Goal: Feedback & Contribution: Contribute content

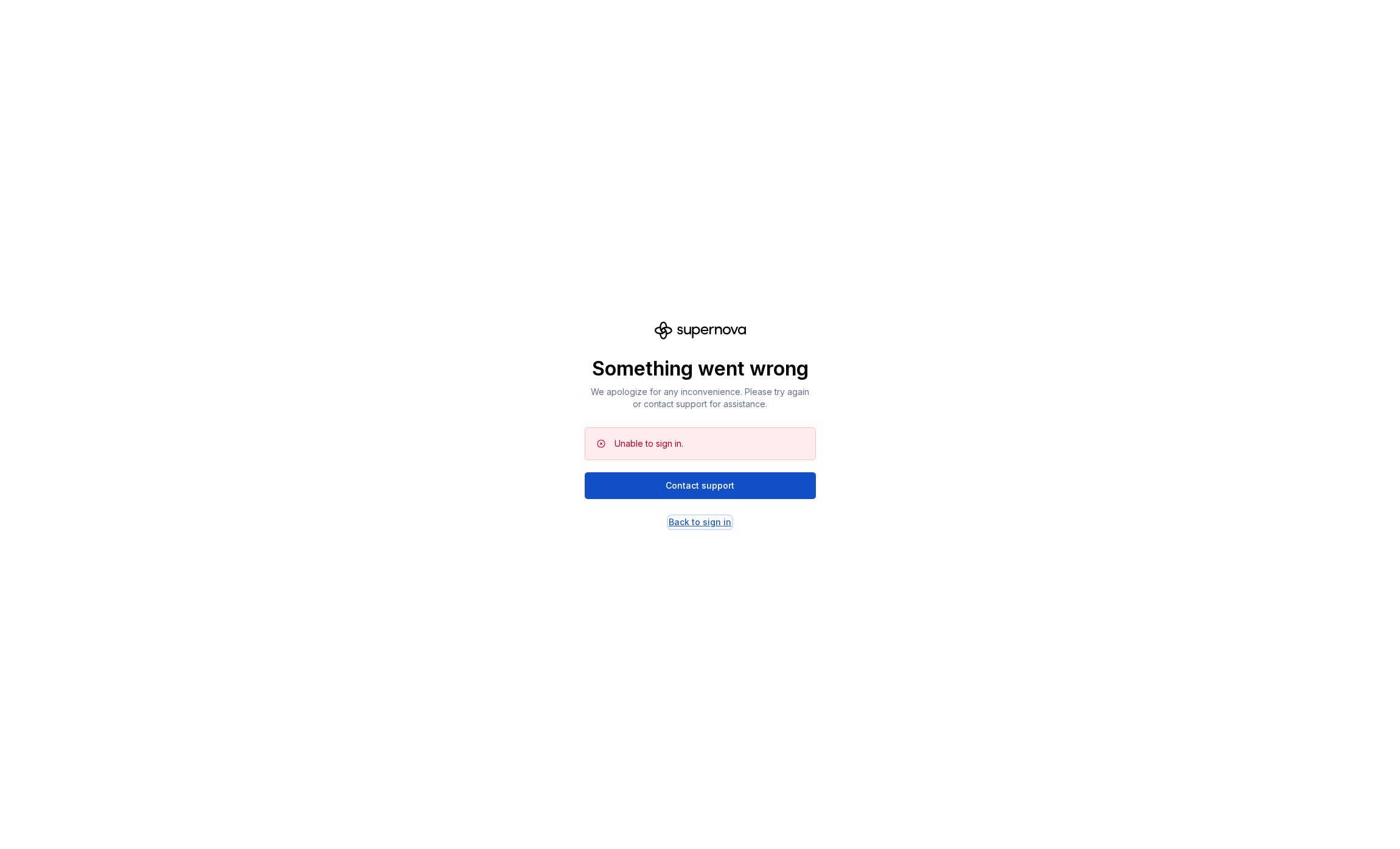
click at [714, 519] on div "Back to sign in" at bounding box center [700, 522] width 63 height 12
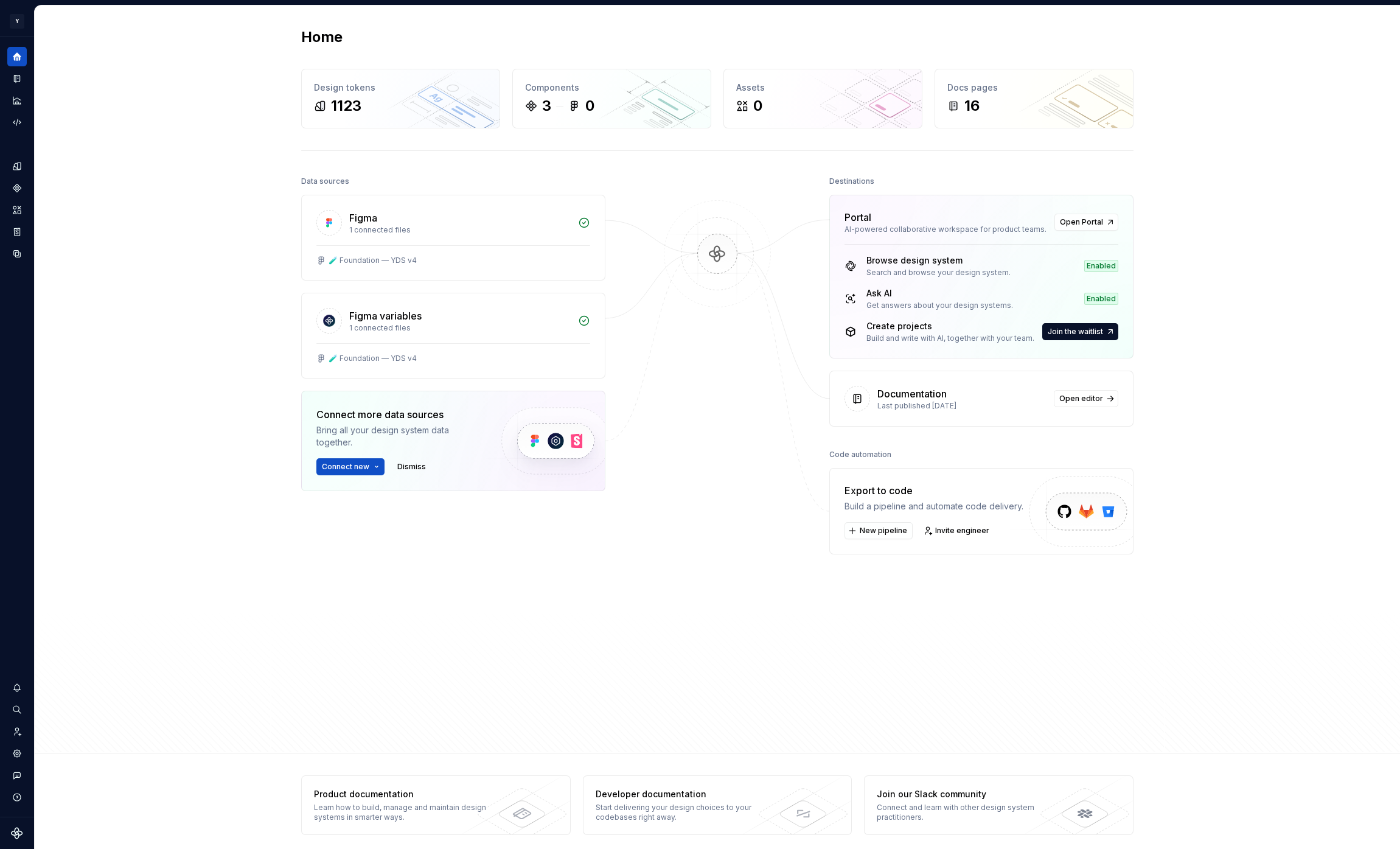
click at [199, 341] on div "Home Design tokens 1123 Components 3 0 Assets 0 Docs pages 16 Data sources Figm…" at bounding box center [717, 379] width 1365 height 748
click at [23, 80] on div "Documentation" at bounding box center [17, 78] width 20 height 20
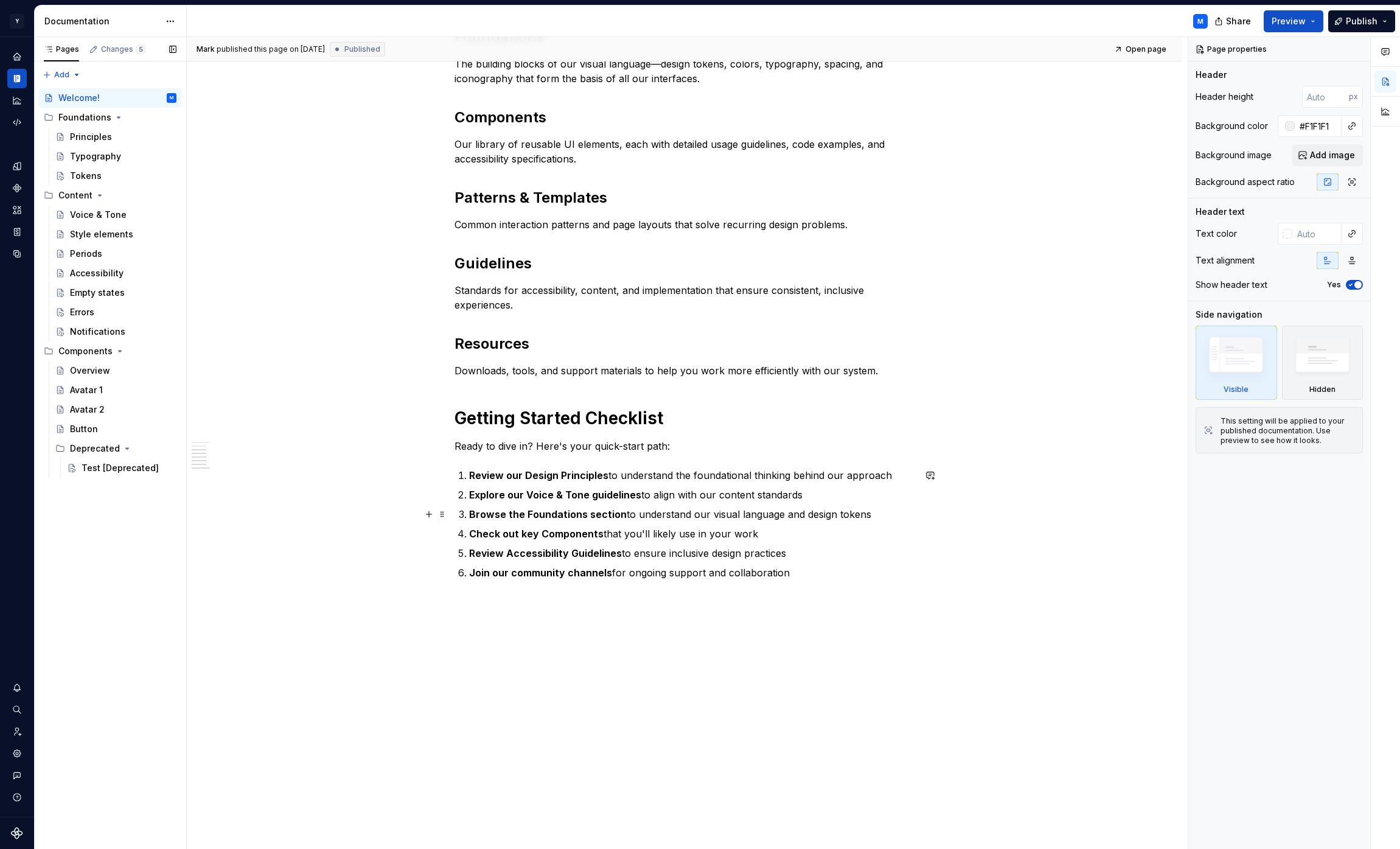
scroll to position [553, 0]
click at [120, 129] on div "Principles" at bounding box center [123, 137] width 107 height 17
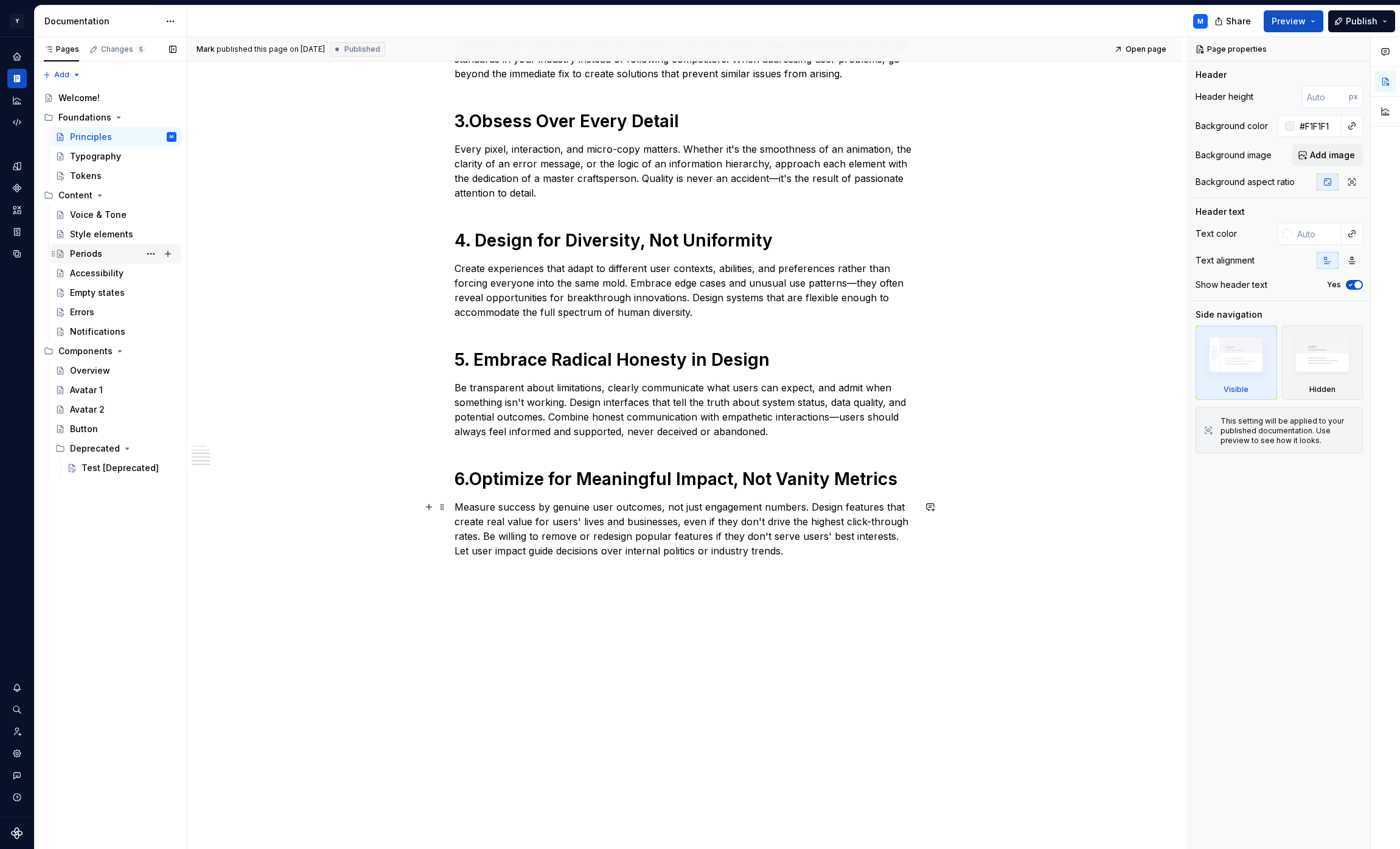
scroll to position [429, 0]
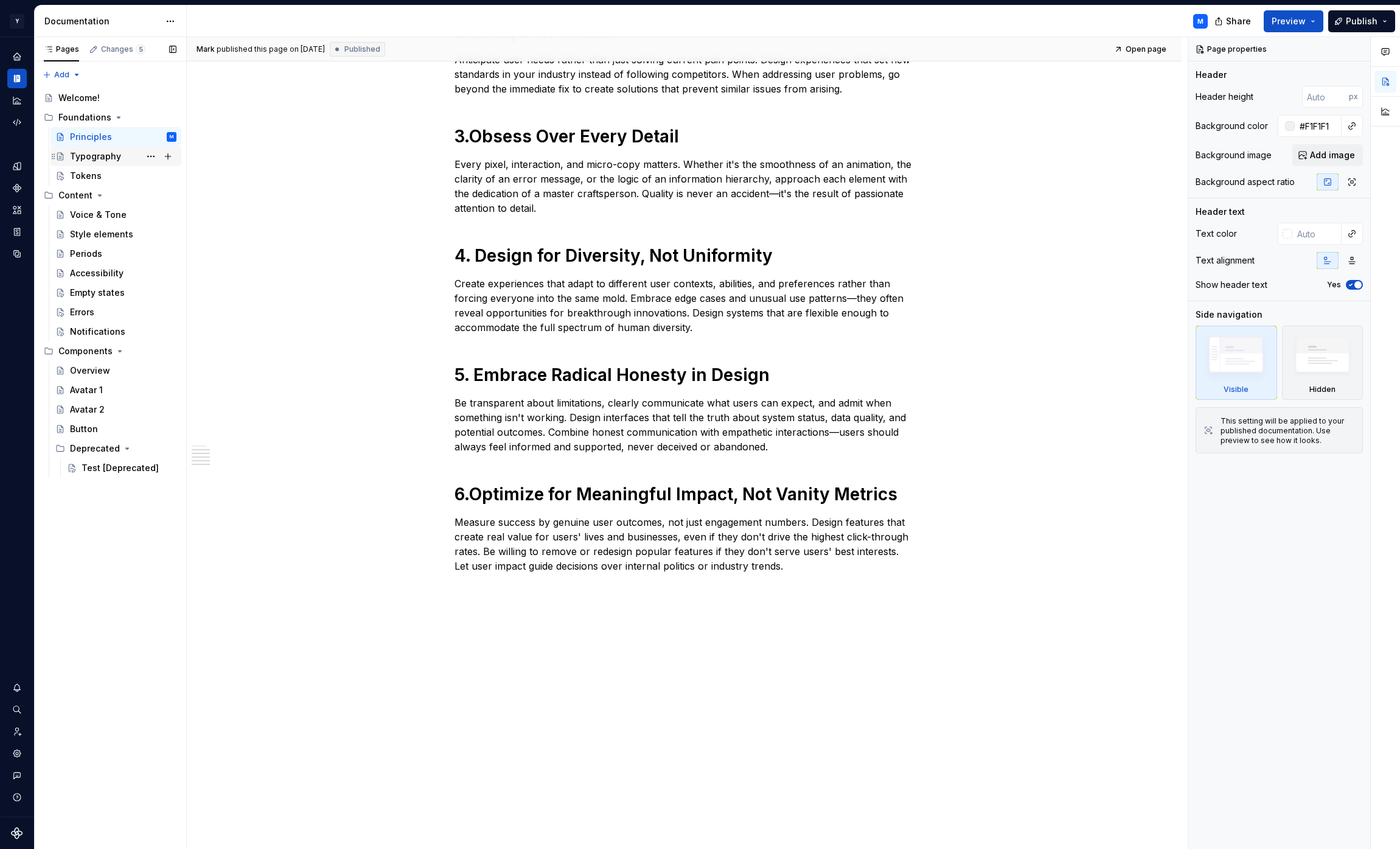
click at [110, 154] on div "Typography" at bounding box center [95, 156] width 51 height 12
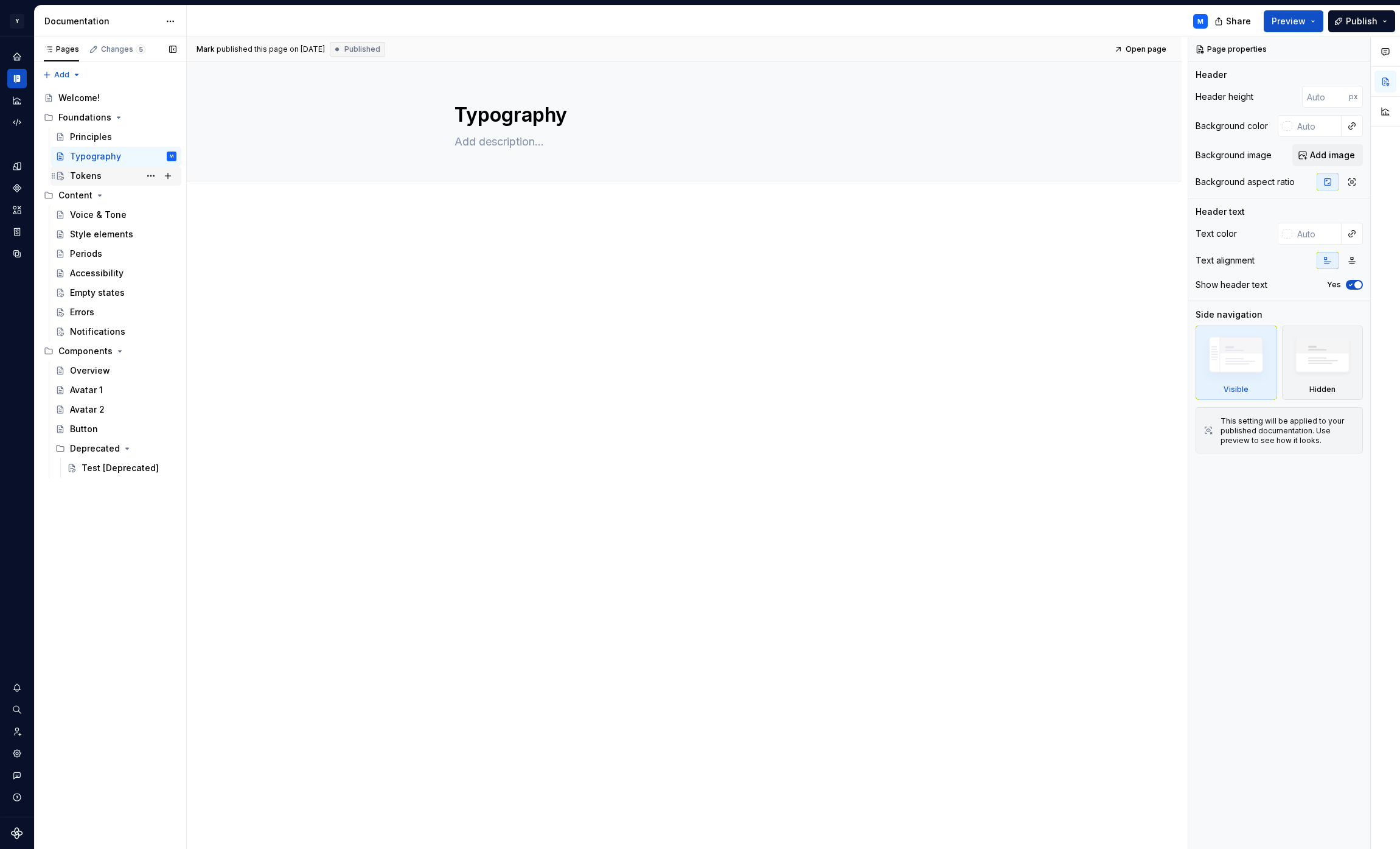
click at [114, 173] on div "Tokens" at bounding box center [123, 176] width 107 height 17
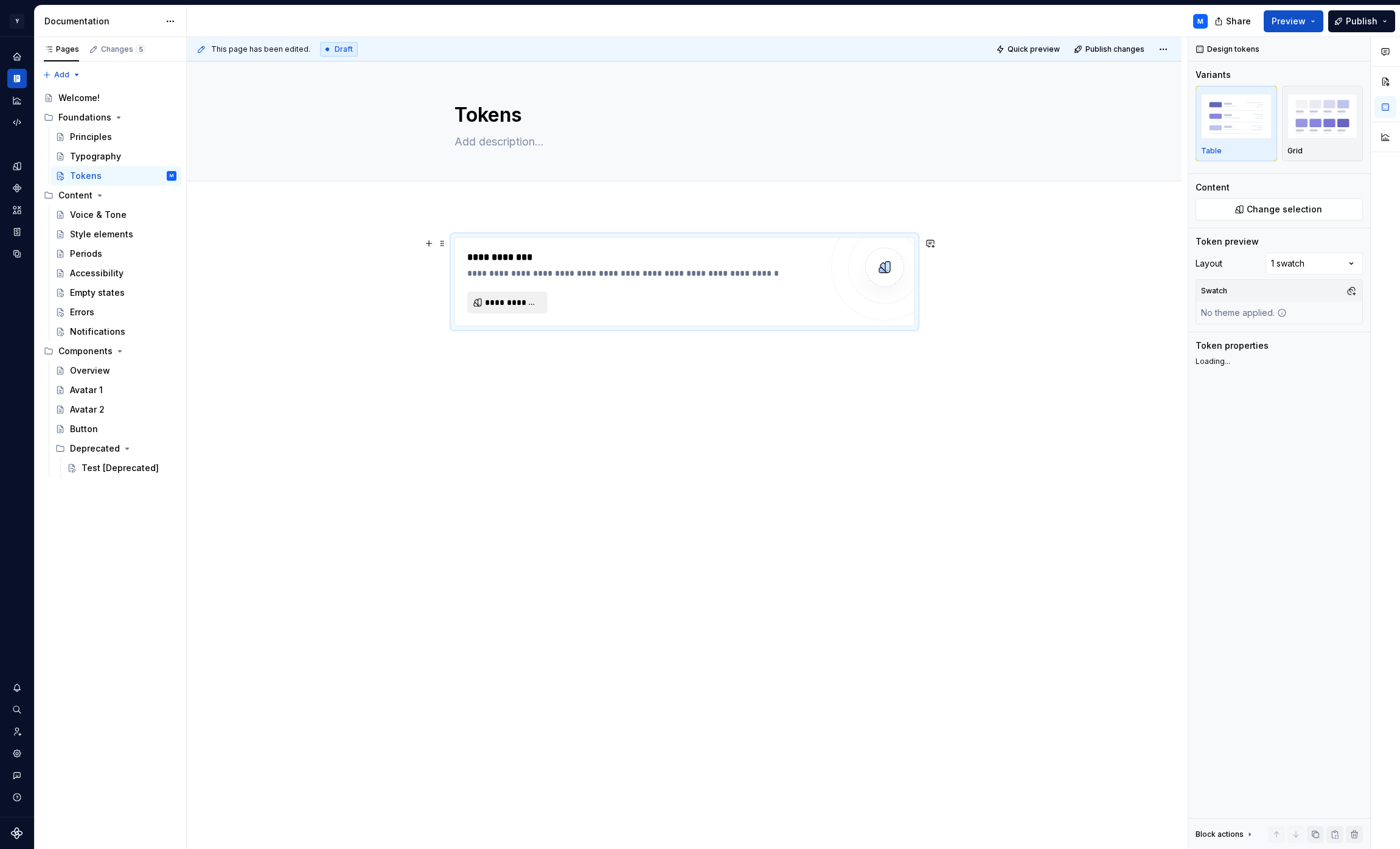
click at [528, 299] on span "**********" at bounding box center [512, 303] width 54 height 12
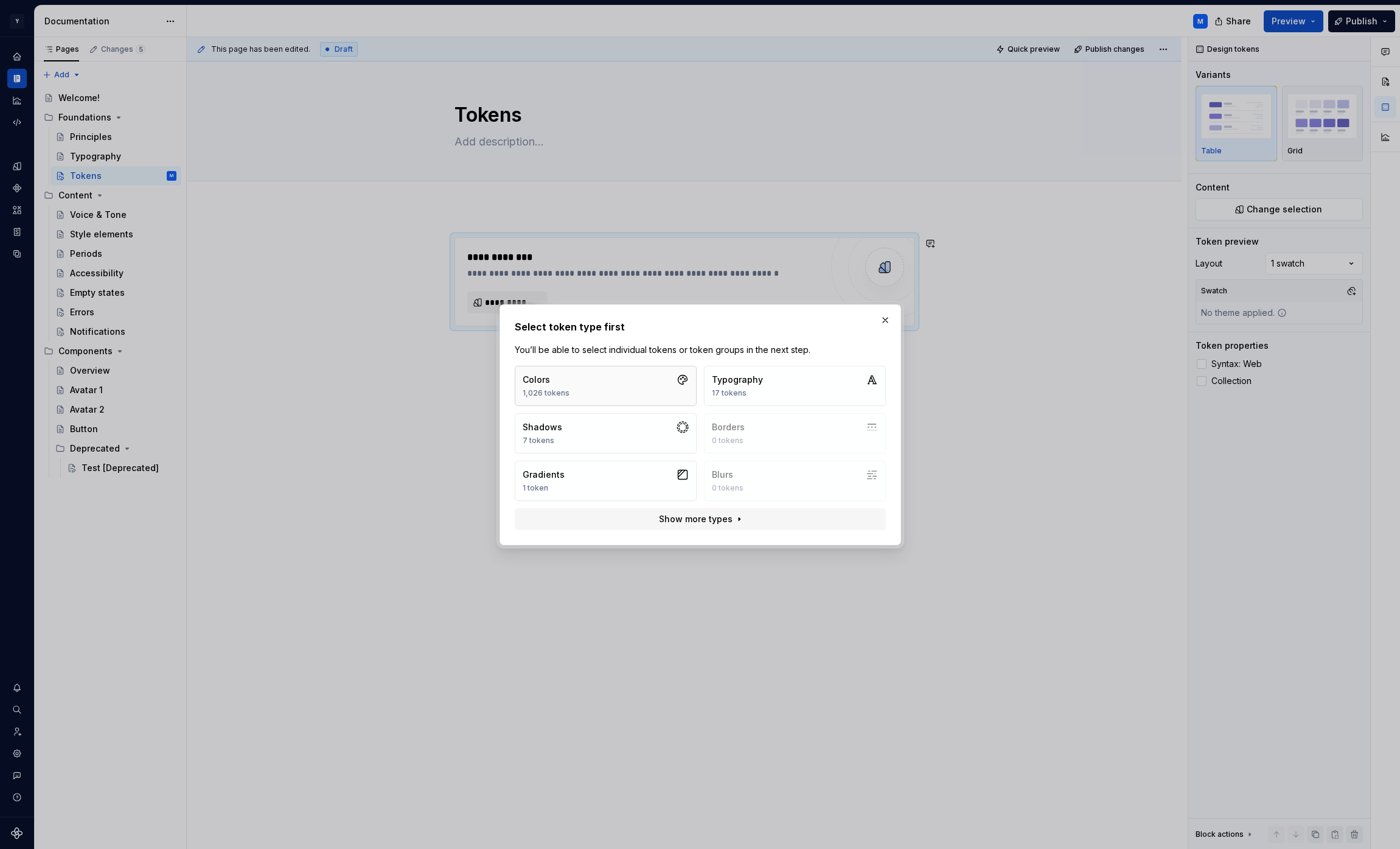
click at [658, 384] on button "Colors 1,026 tokens" at bounding box center [605, 385] width 182 height 40
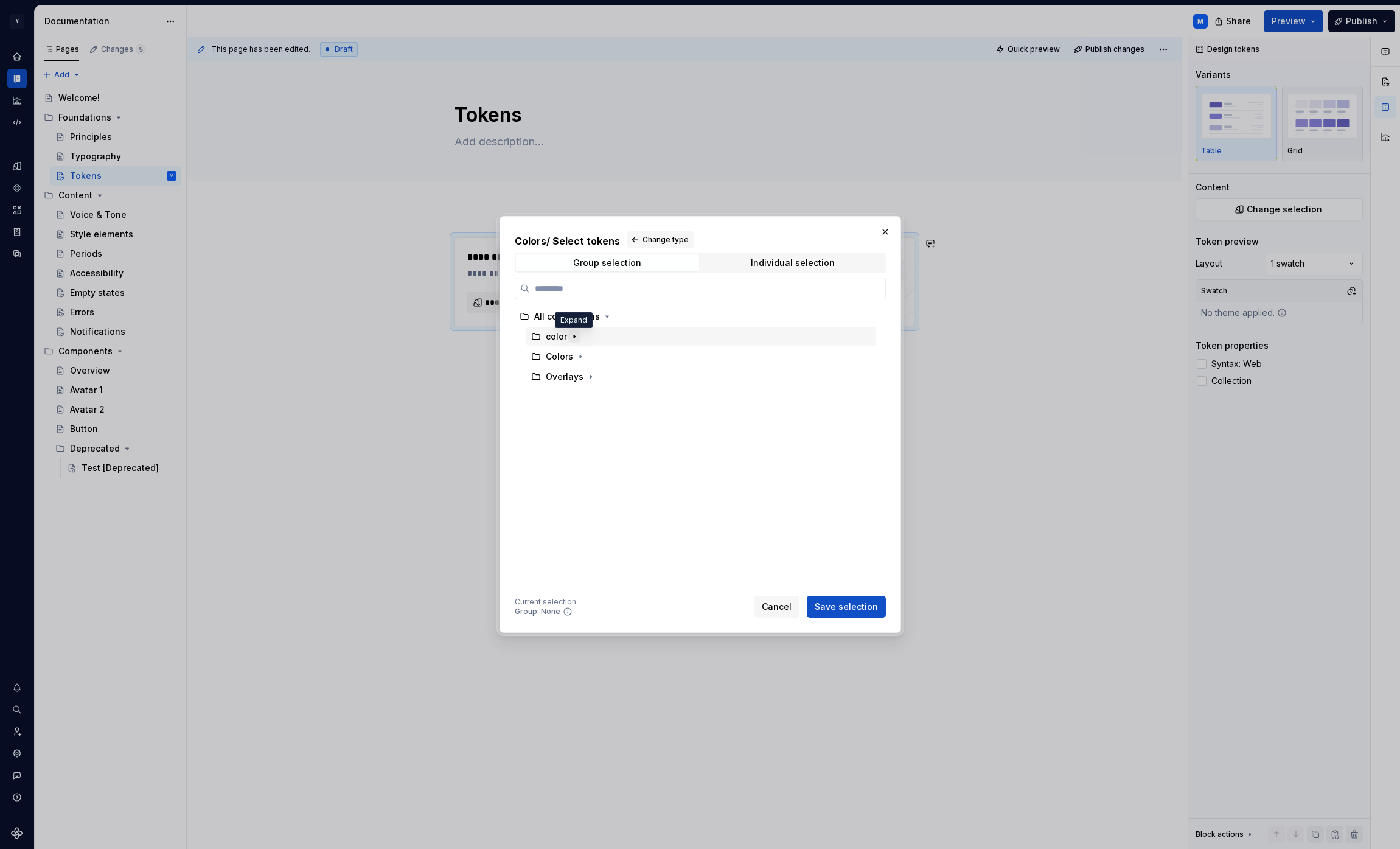
click at [571, 337] on icon "button" at bounding box center [574, 336] width 10 height 10
click at [573, 336] on icon "button" at bounding box center [574, 337] width 3 height 1
click at [888, 230] on button "button" at bounding box center [885, 231] width 17 height 17
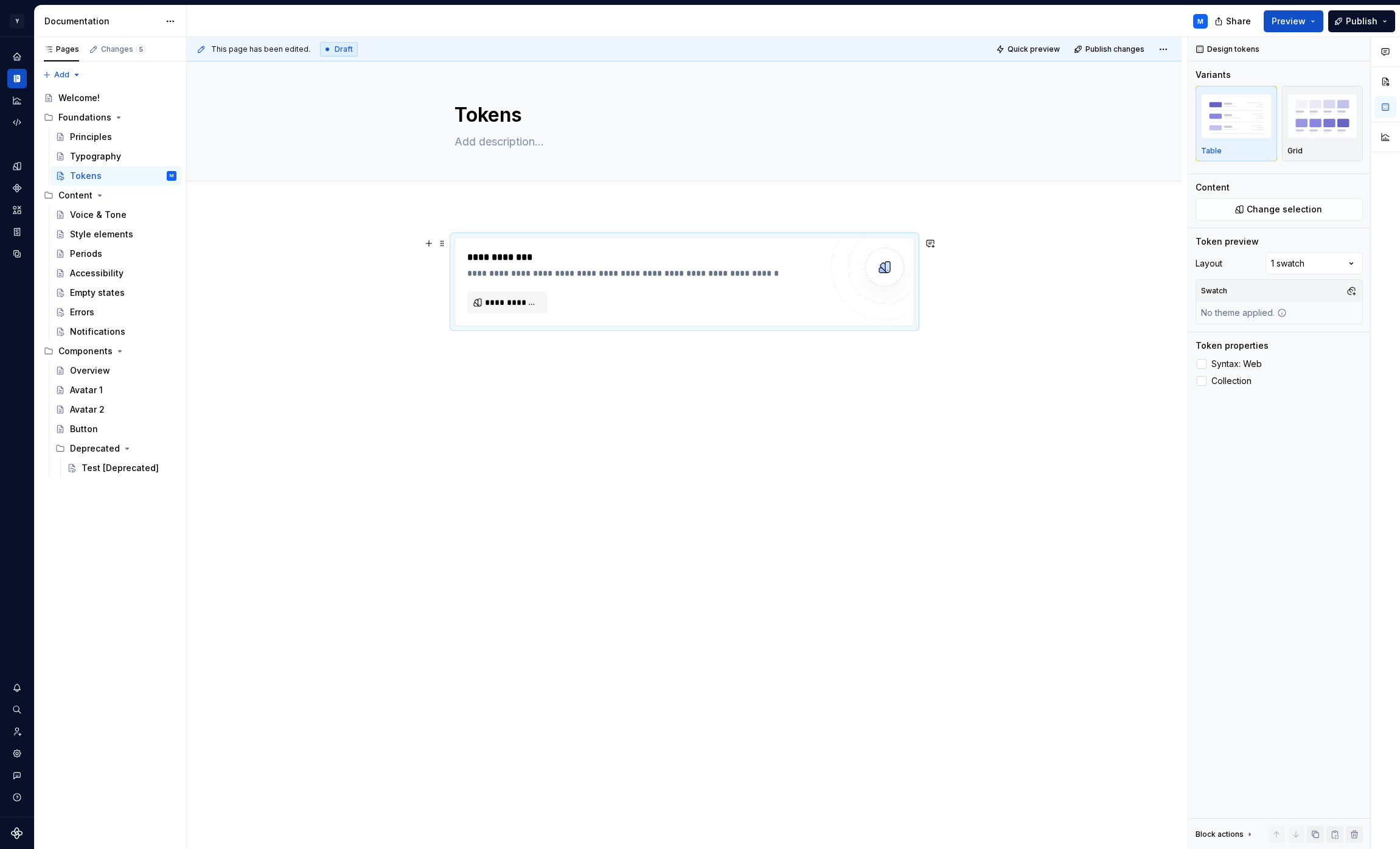
click at [959, 408] on div "**********" at bounding box center [684, 402] width 995 height 388
click at [20, 229] on icon "Storybook stories" at bounding box center [17, 232] width 11 height 11
click at [18, 212] on icon "Assets" at bounding box center [17, 210] width 9 height 8
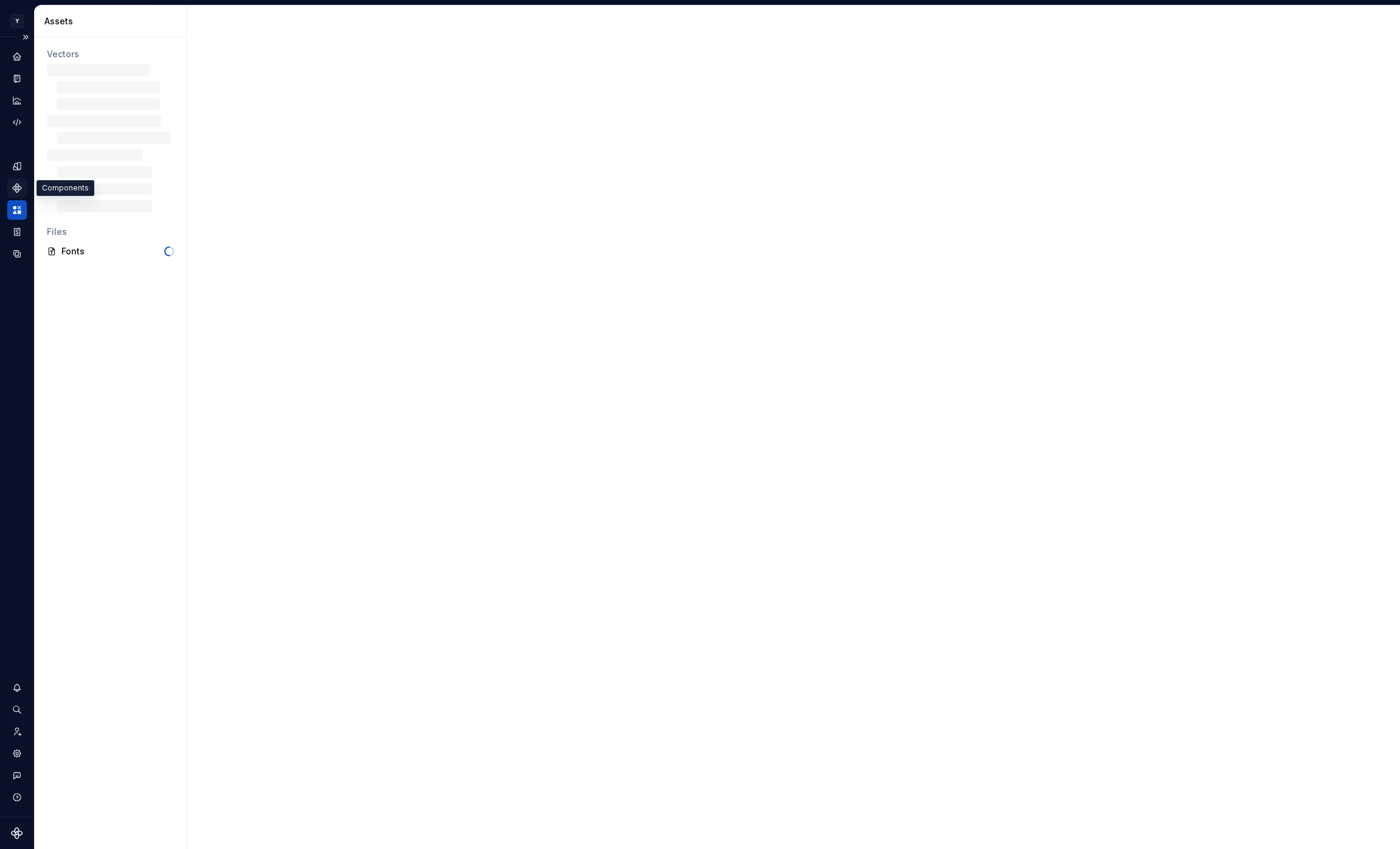
click at [18, 190] on icon "Components" at bounding box center [17, 188] width 9 height 9
click at [17, 169] on icon "Design tokens" at bounding box center [17, 166] width 8 height 8
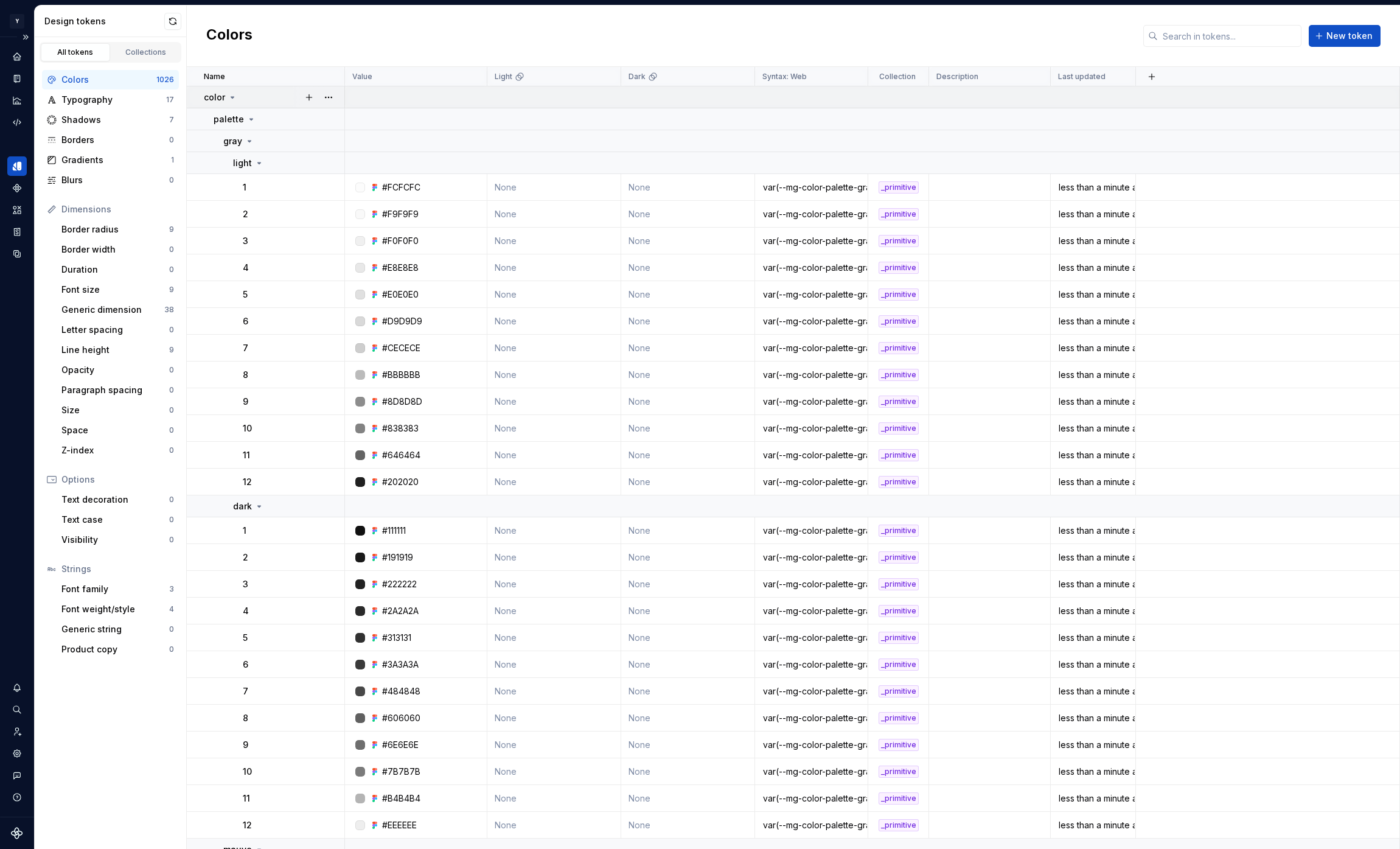
click at [234, 97] on icon at bounding box center [232, 97] width 10 height 10
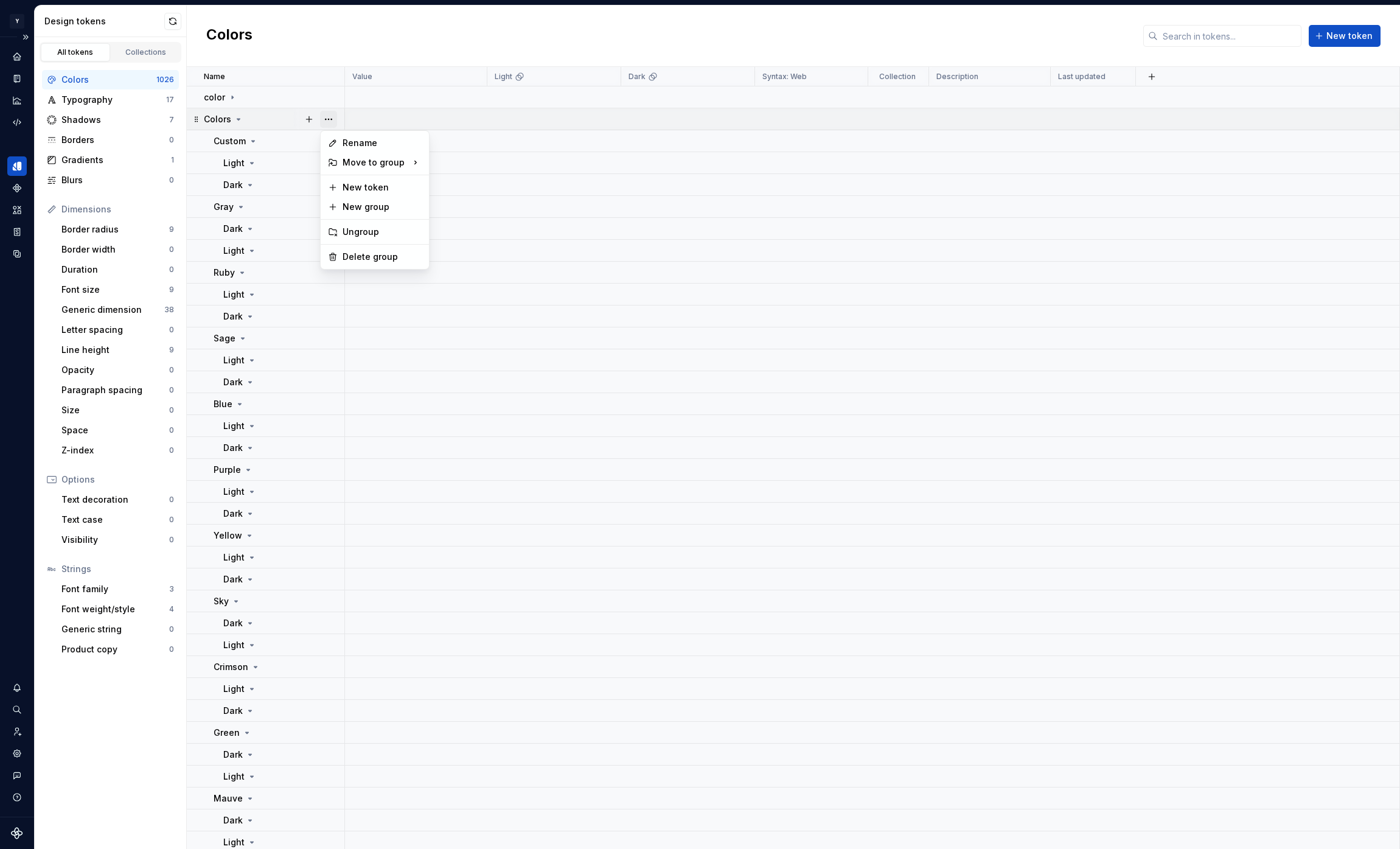
click at [330, 118] on button "button" at bounding box center [328, 119] width 17 height 17
click at [377, 256] on div "Delete group" at bounding box center [382, 256] width 79 height 12
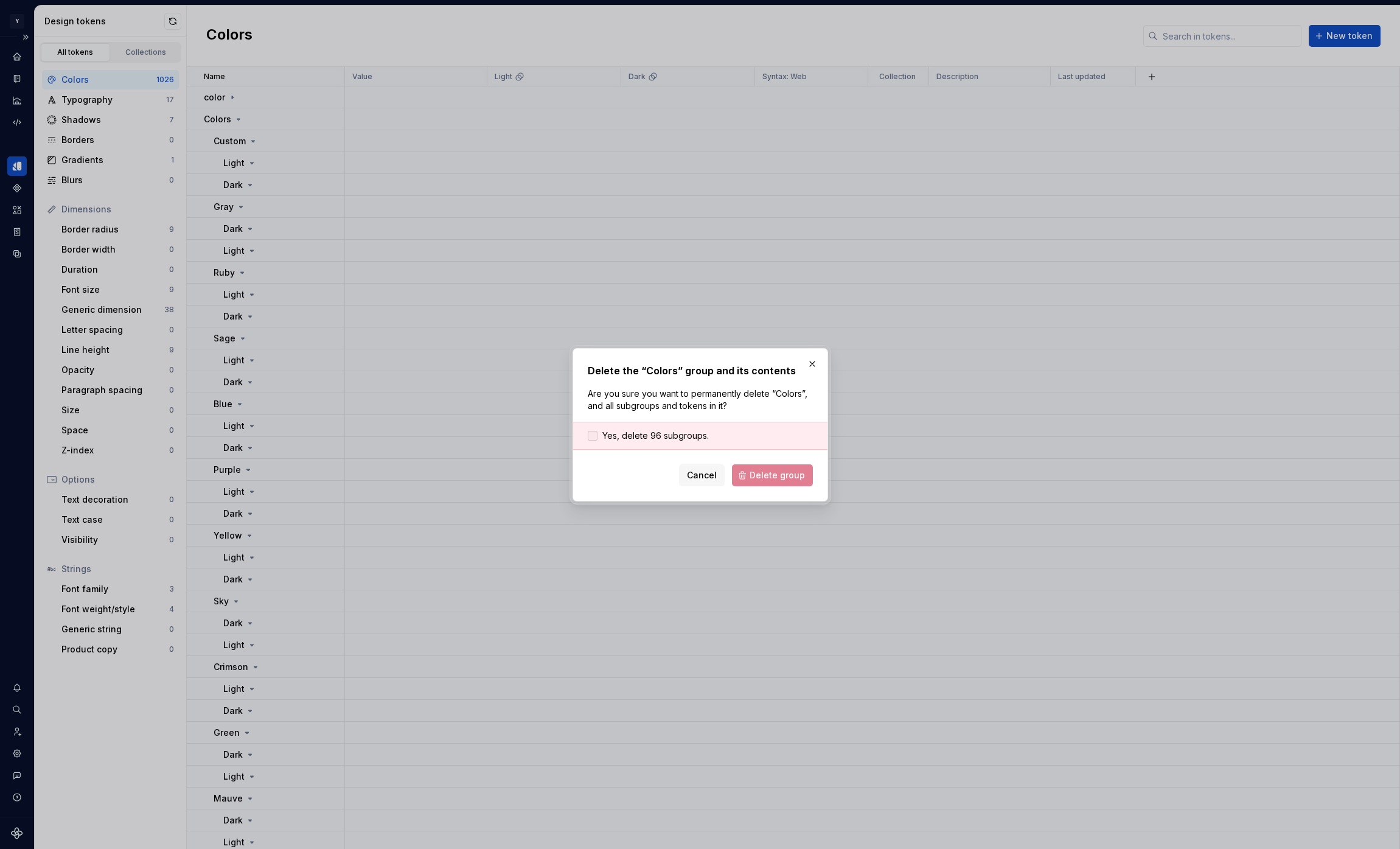
click at [679, 435] on span "Yes, delete 96 subgroups." at bounding box center [655, 435] width 107 height 12
click at [771, 476] on span "Delete group" at bounding box center [777, 476] width 55 height 12
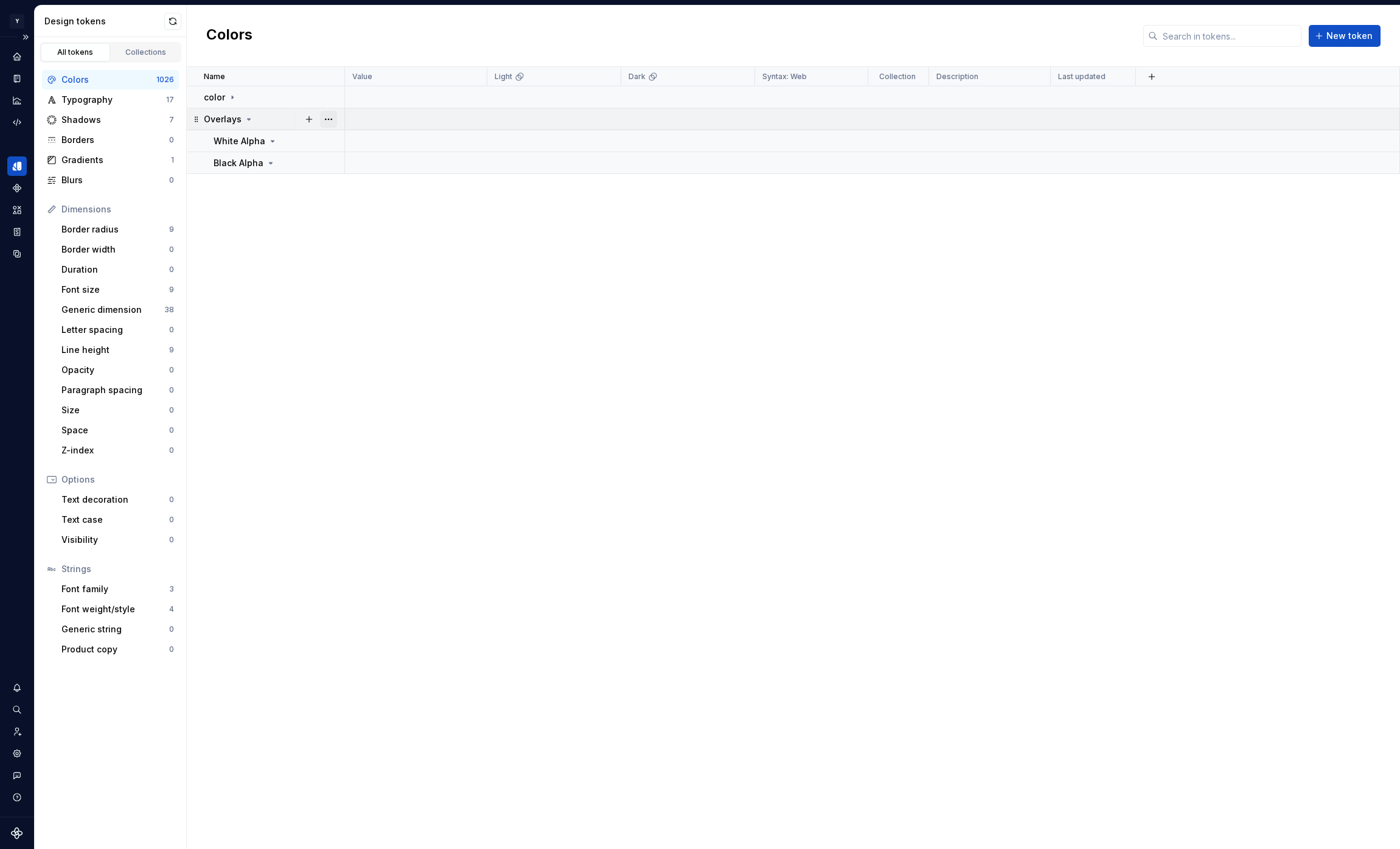
click at [329, 118] on button "button" at bounding box center [328, 119] width 17 height 17
click at [365, 256] on div "Delete group" at bounding box center [382, 256] width 79 height 12
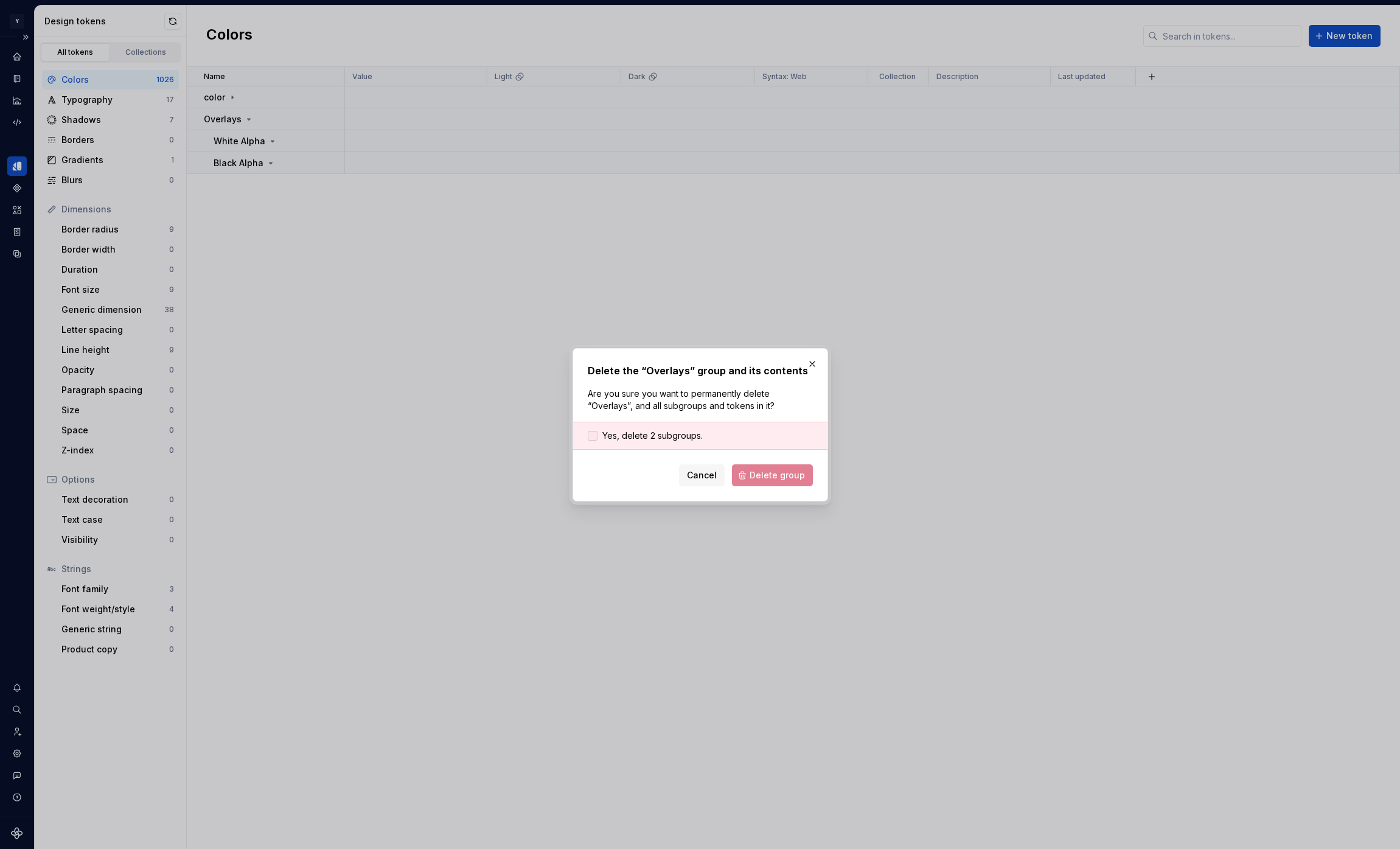
click at [688, 438] on span "Yes, delete 2 subgroups." at bounding box center [652, 435] width 101 height 12
click at [767, 480] on span "Delete group" at bounding box center [777, 476] width 55 height 12
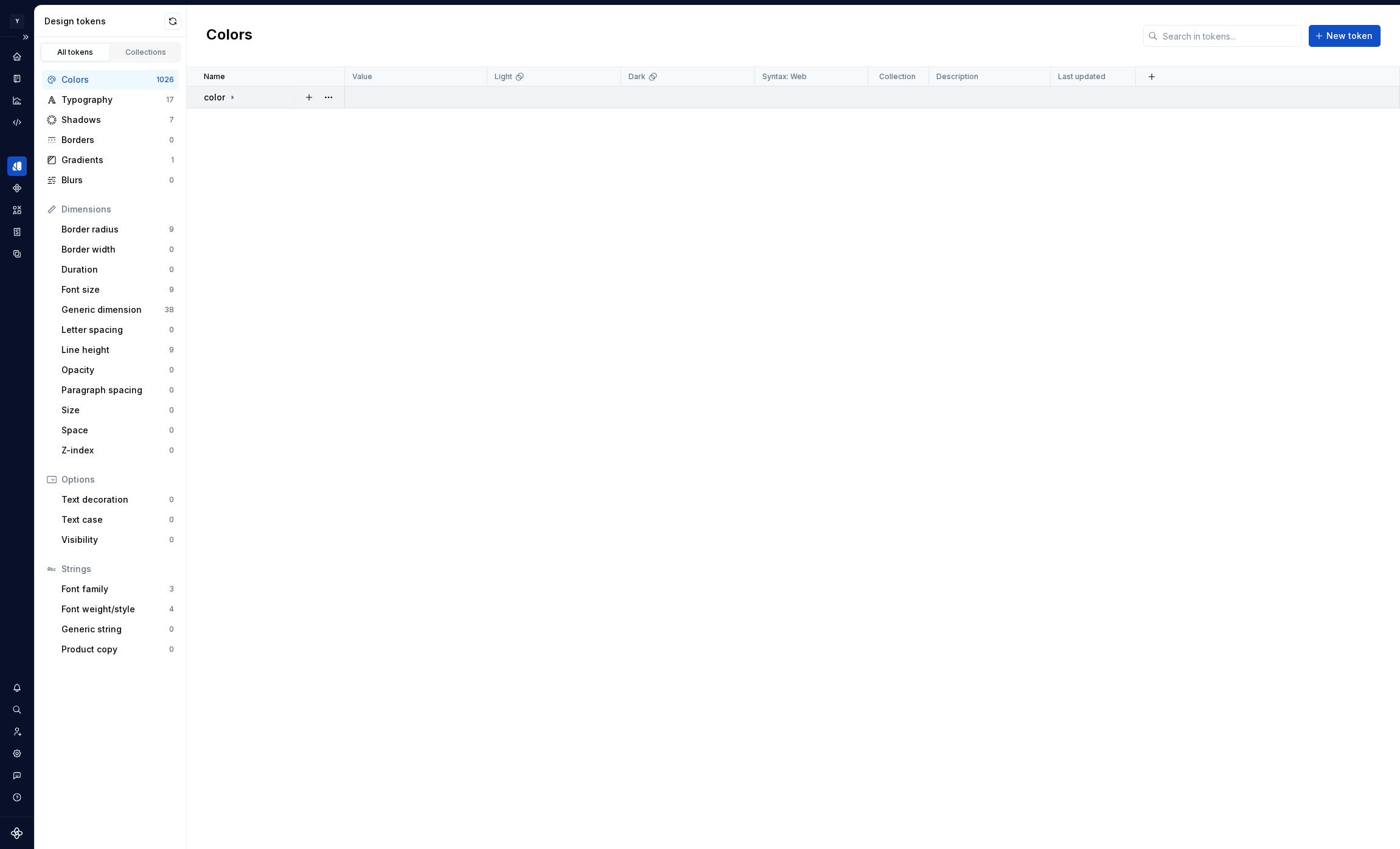
click at [233, 97] on icon at bounding box center [233, 97] width 1 height 3
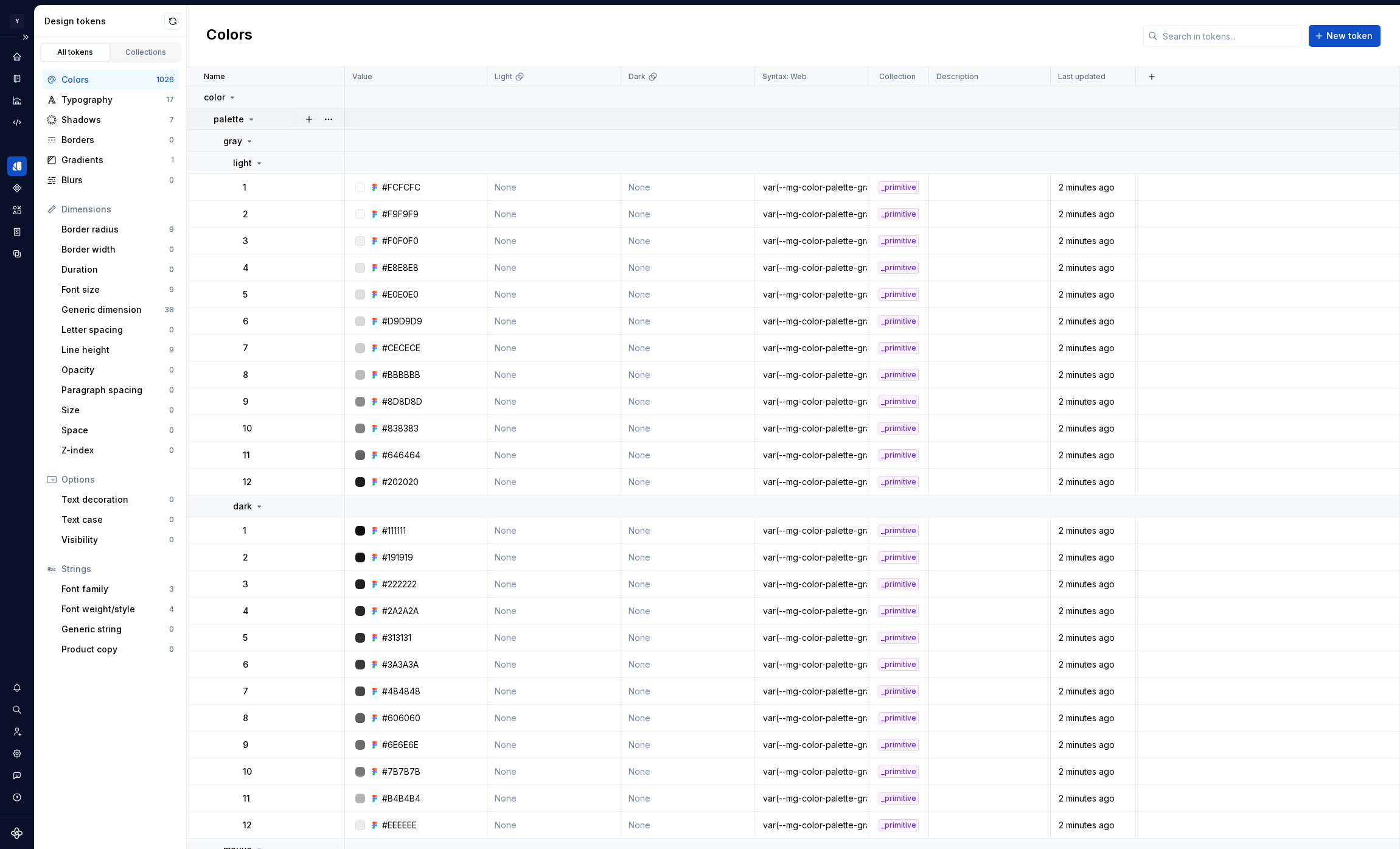
click at [252, 120] on icon at bounding box center [251, 119] width 10 height 10
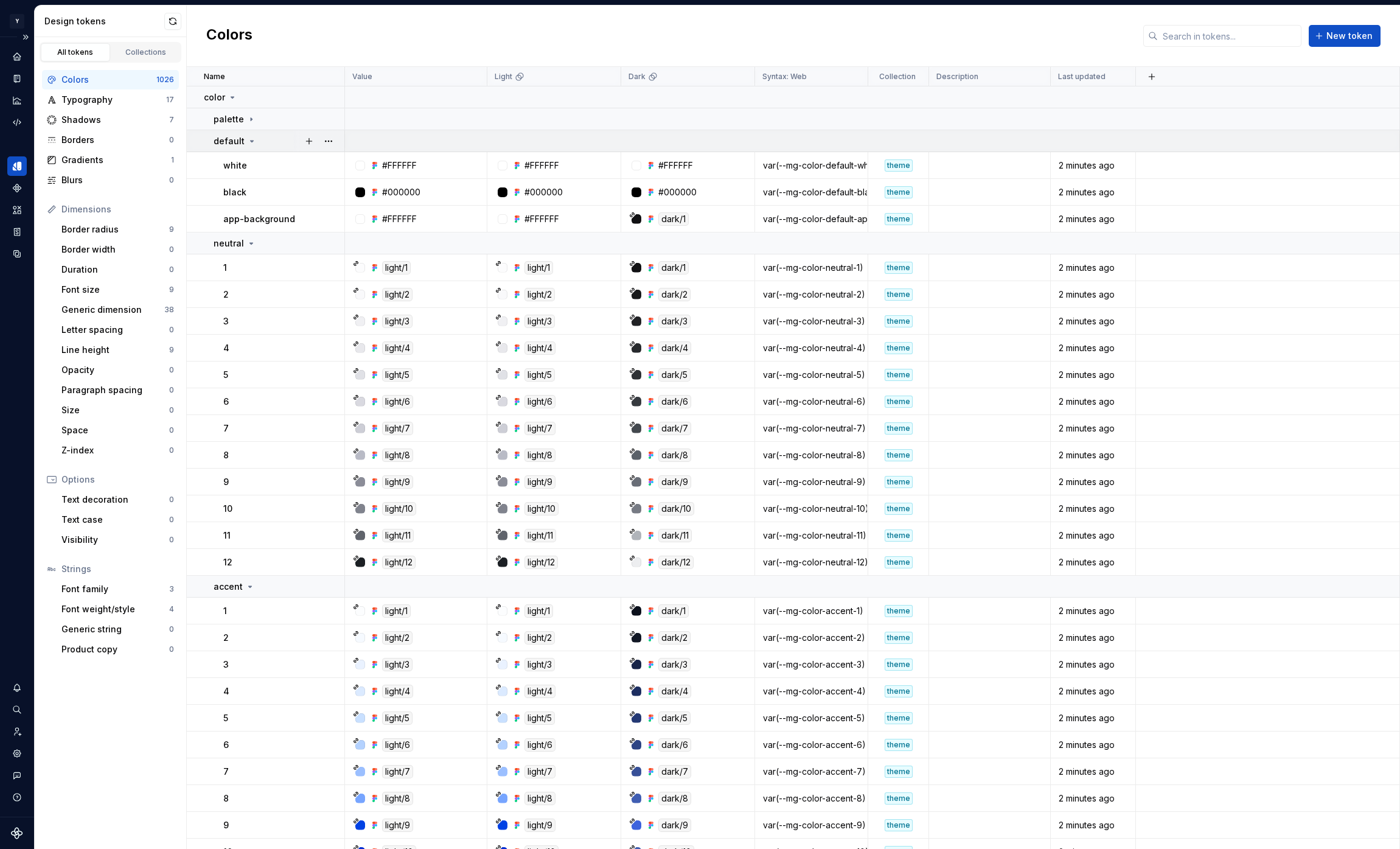
click at [252, 141] on icon at bounding box center [252, 141] width 10 height 10
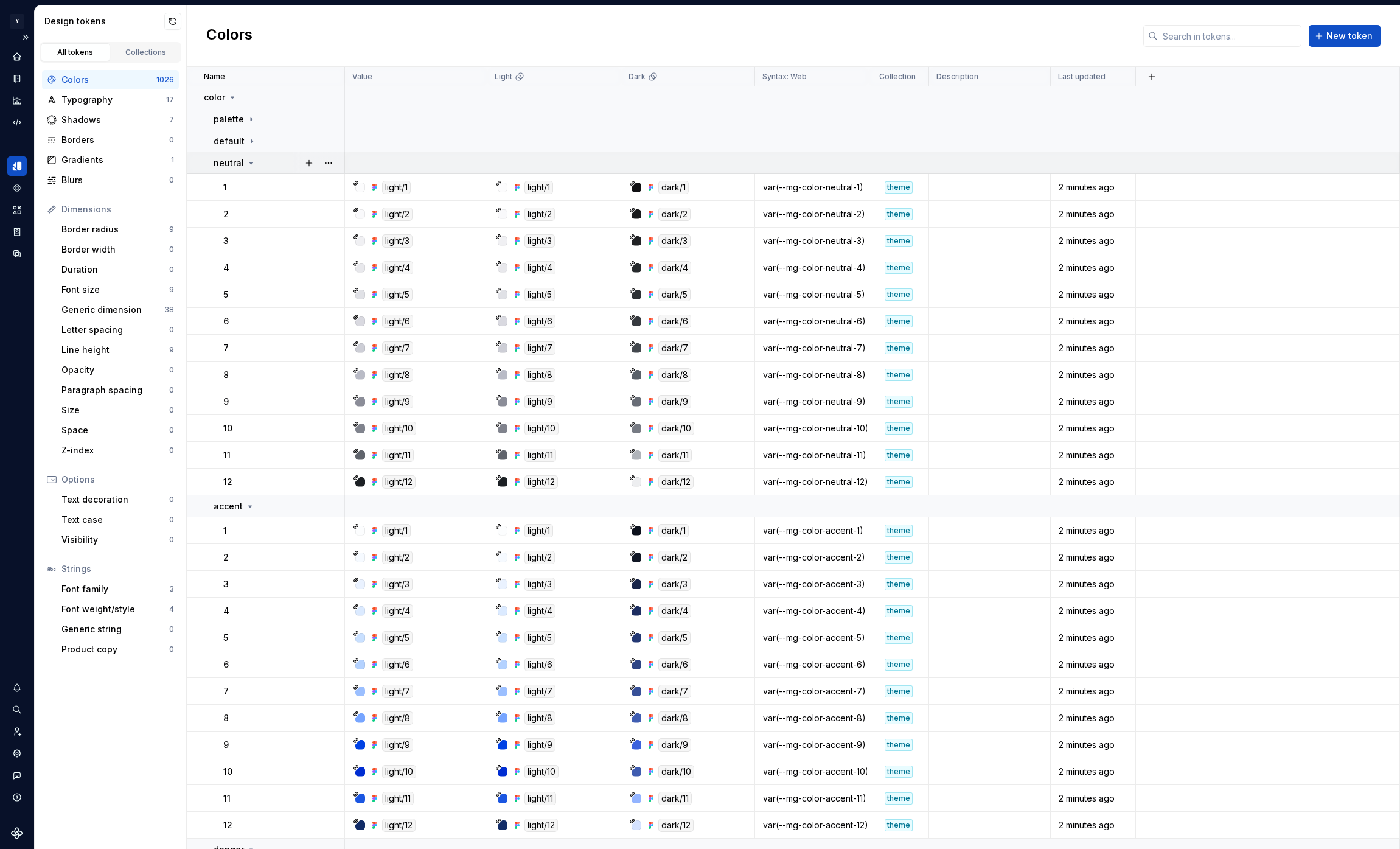
click at [250, 163] on icon at bounding box center [252, 163] width 3 height 1
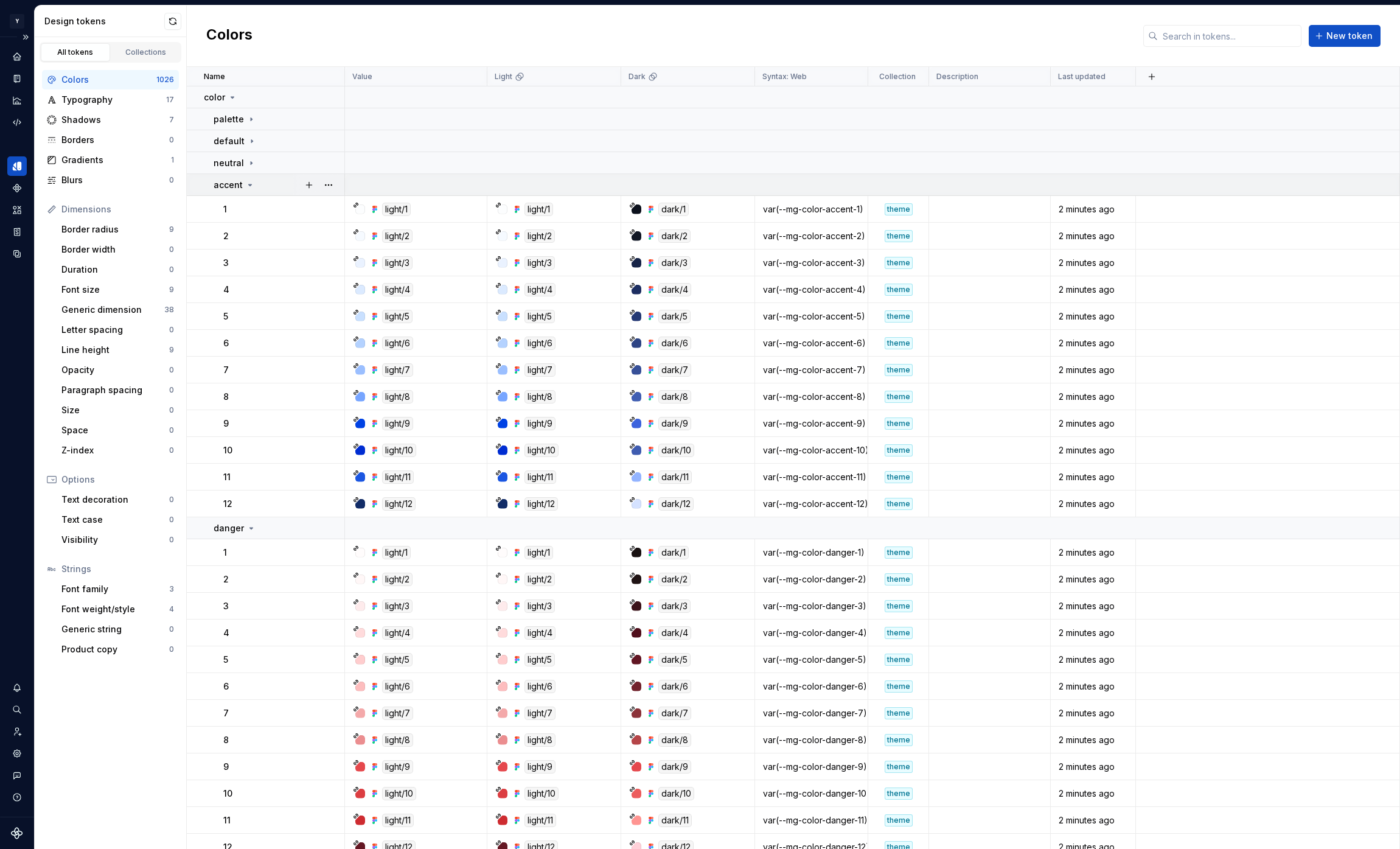
click at [250, 183] on icon at bounding box center [250, 185] width 10 height 10
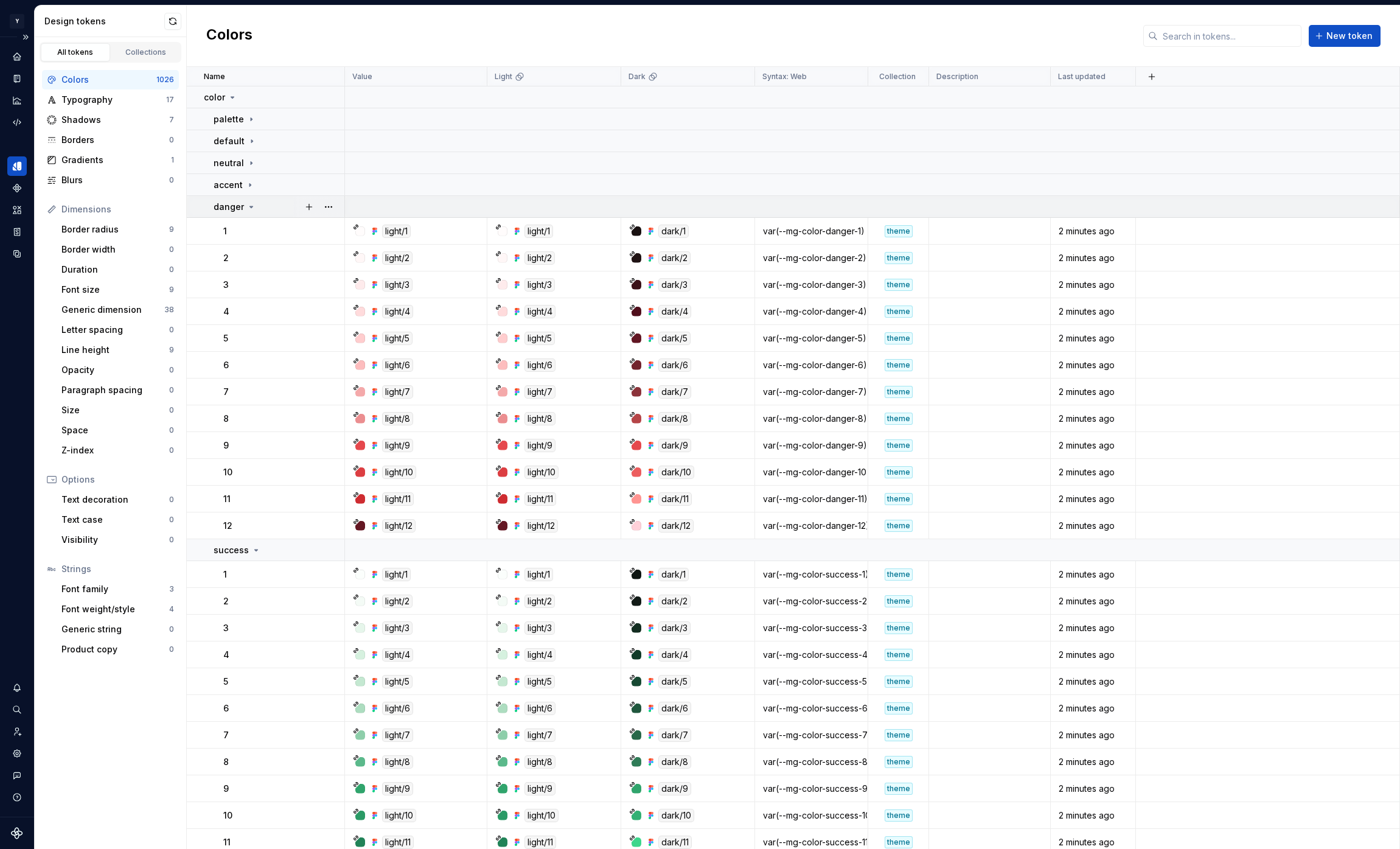
click at [251, 206] on icon at bounding box center [251, 207] width 10 height 10
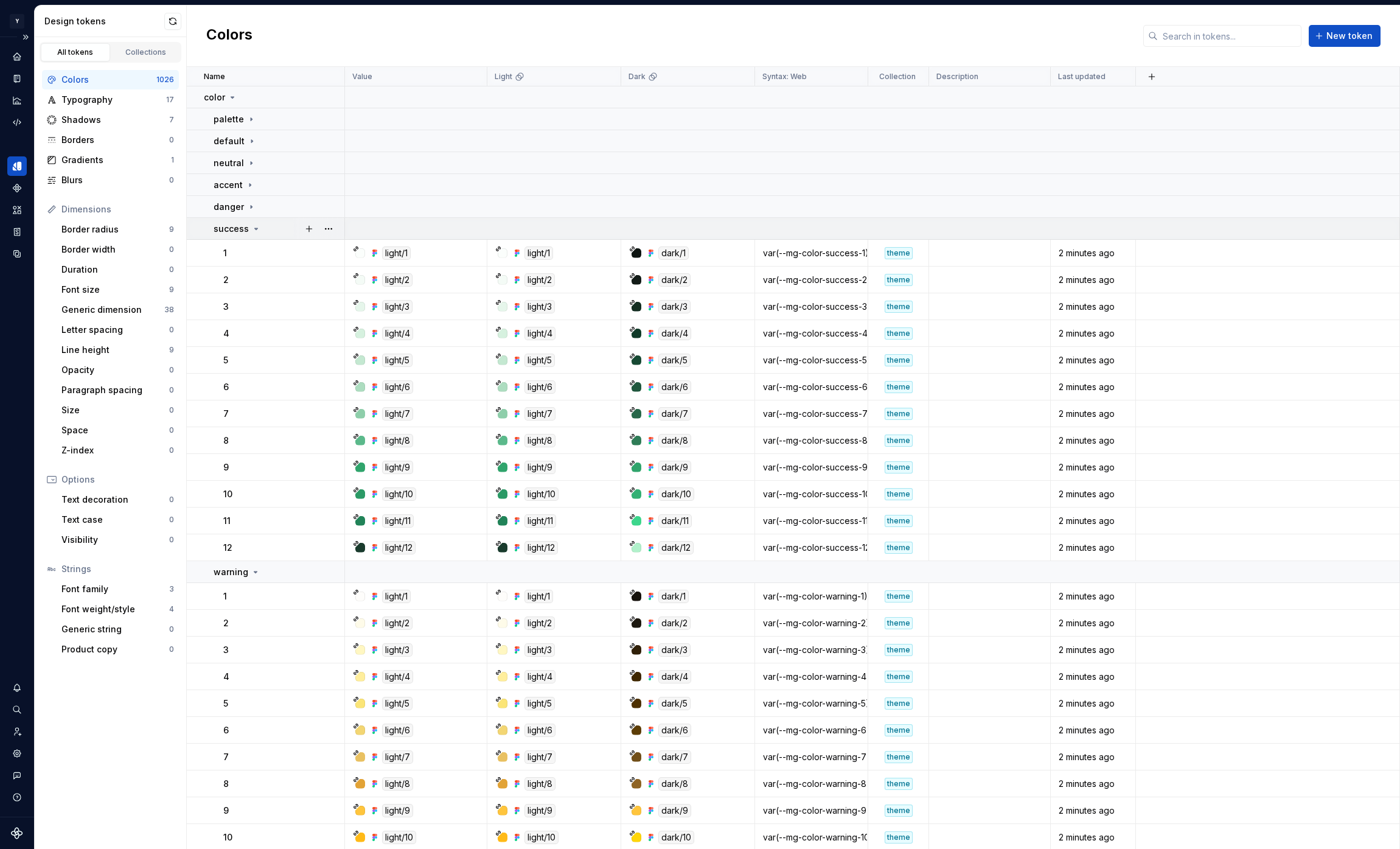
click at [252, 227] on icon at bounding box center [256, 229] width 10 height 10
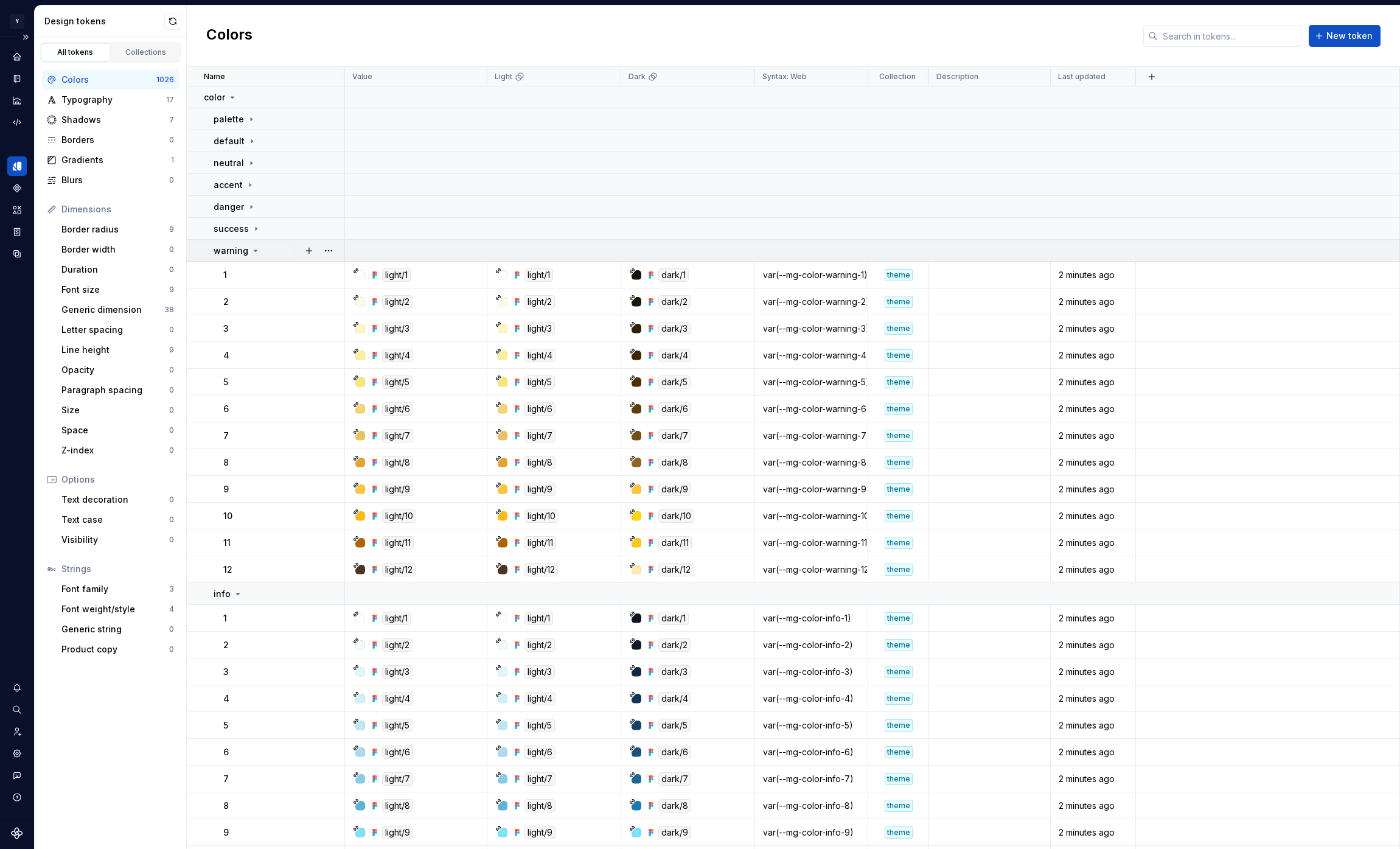
click at [253, 255] on icon at bounding box center [255, 250] width 10 height 10
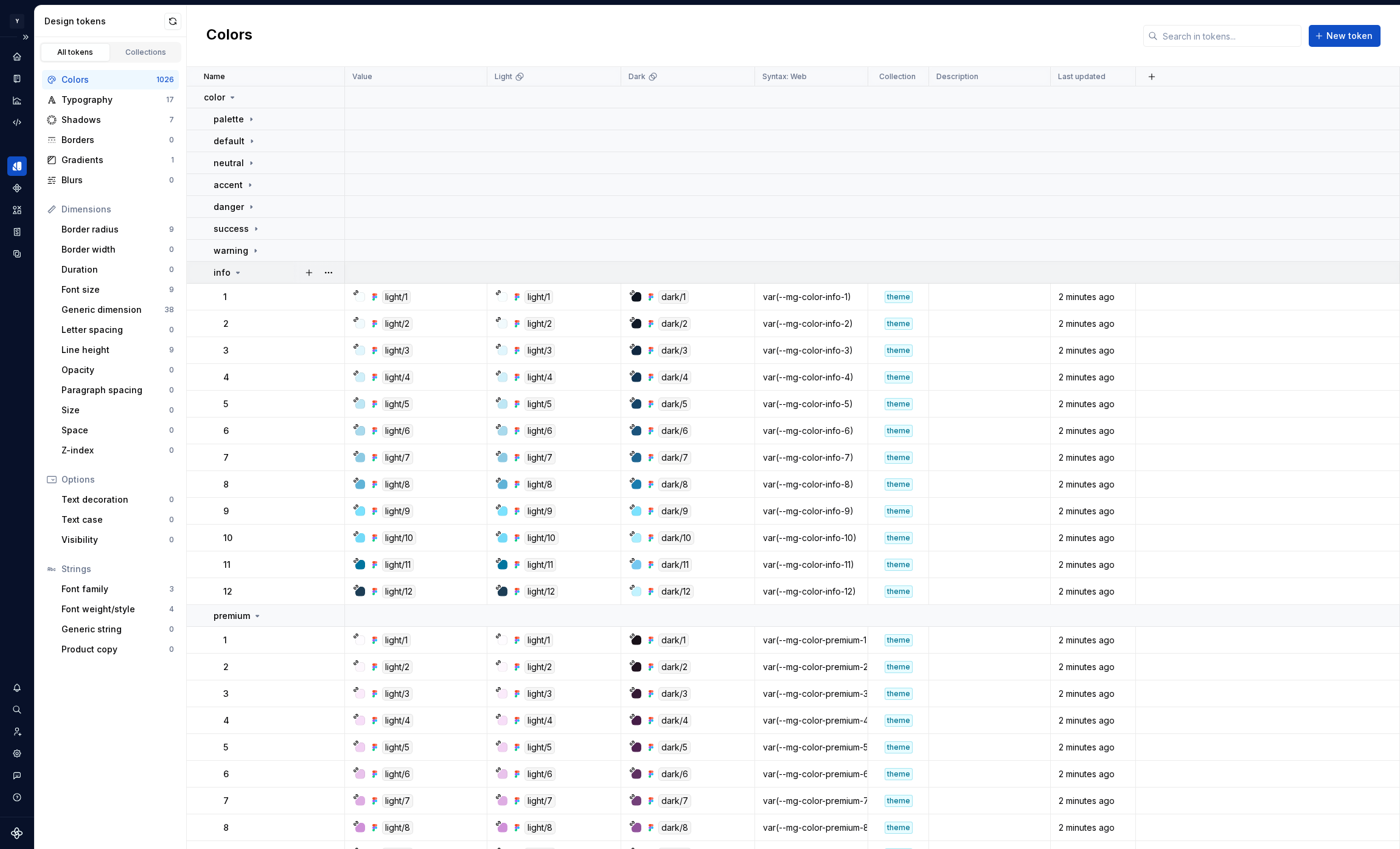
click at [246, 273] on div "info" at bounding box center [278, 273] width 130 height 12
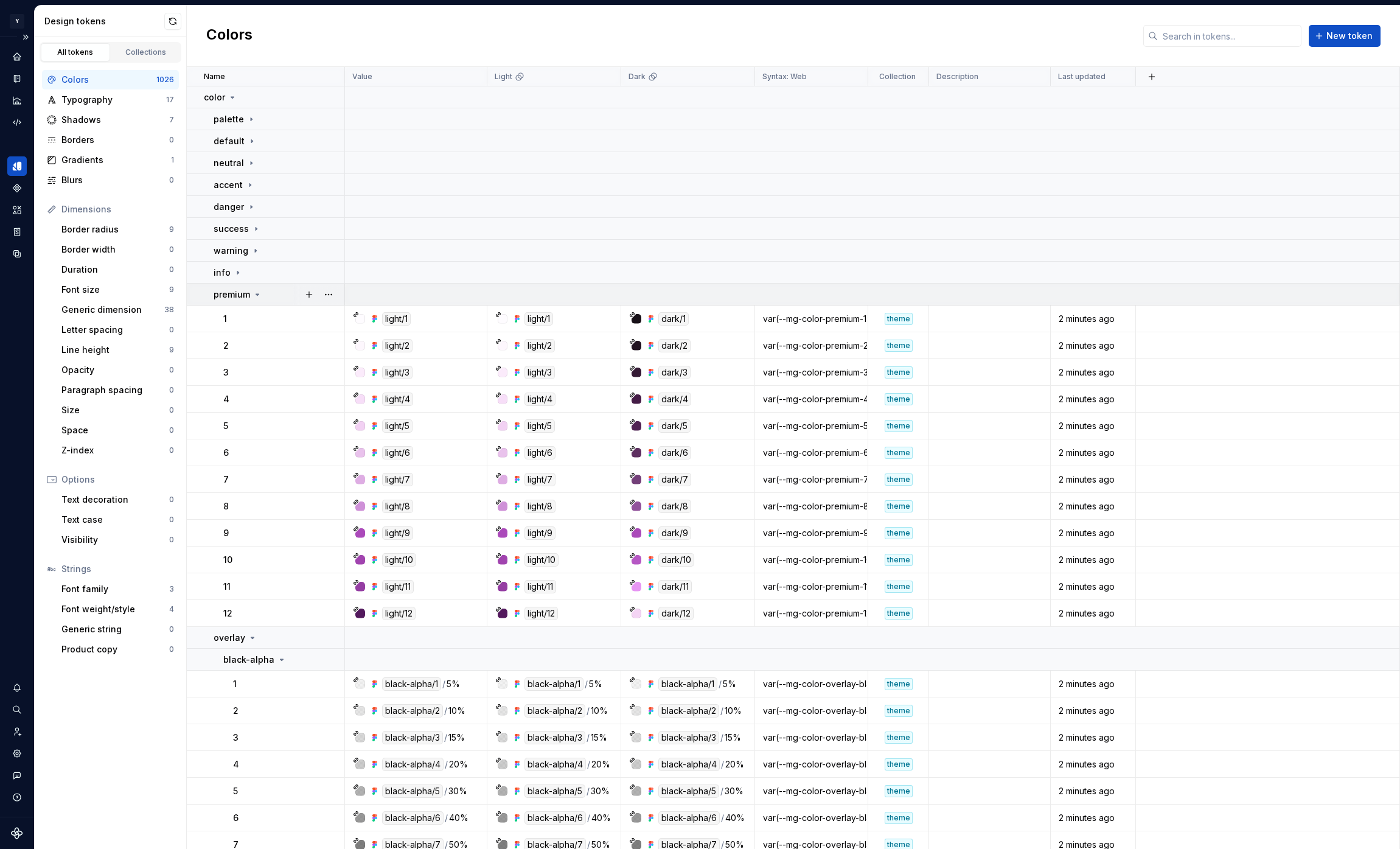
click at [260, 297] on icon at bounding box center [257, 295] width 10 height 10
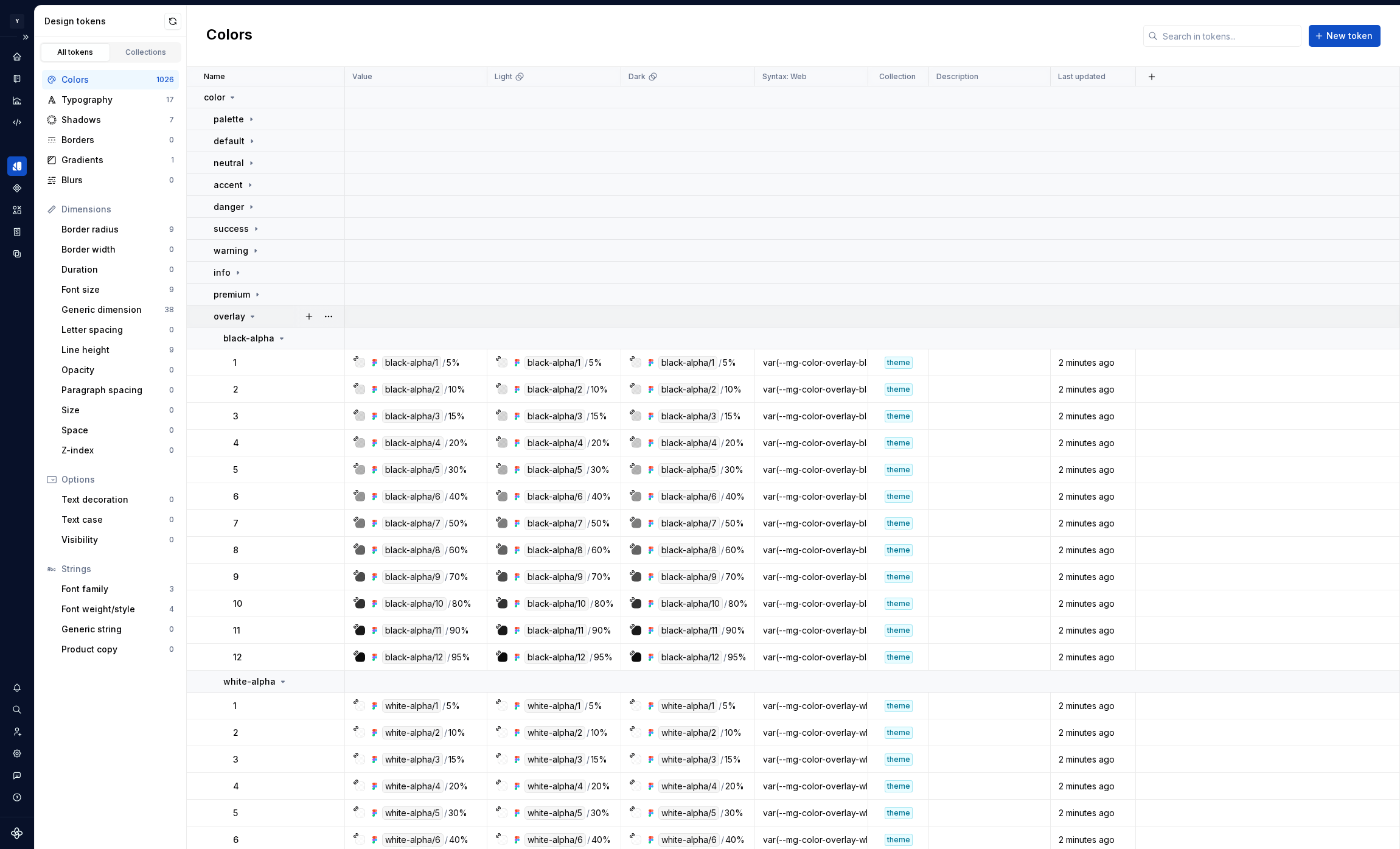
click at [252, 316] on icon at bounding box center [252, 316] width 10 height 10
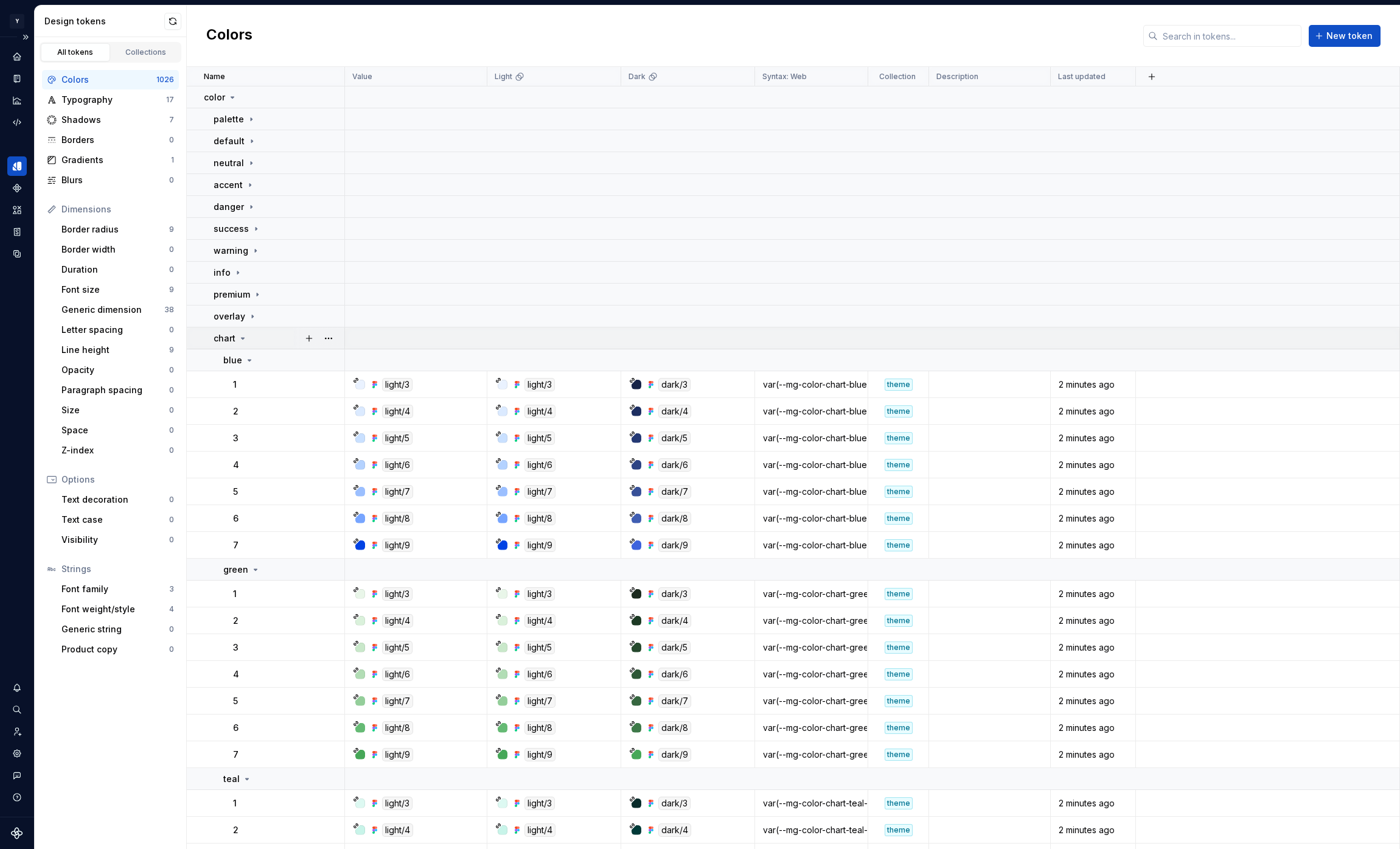
click at [247, 335] on div "chart" at bounding box center [278, 338] width 130 height 12
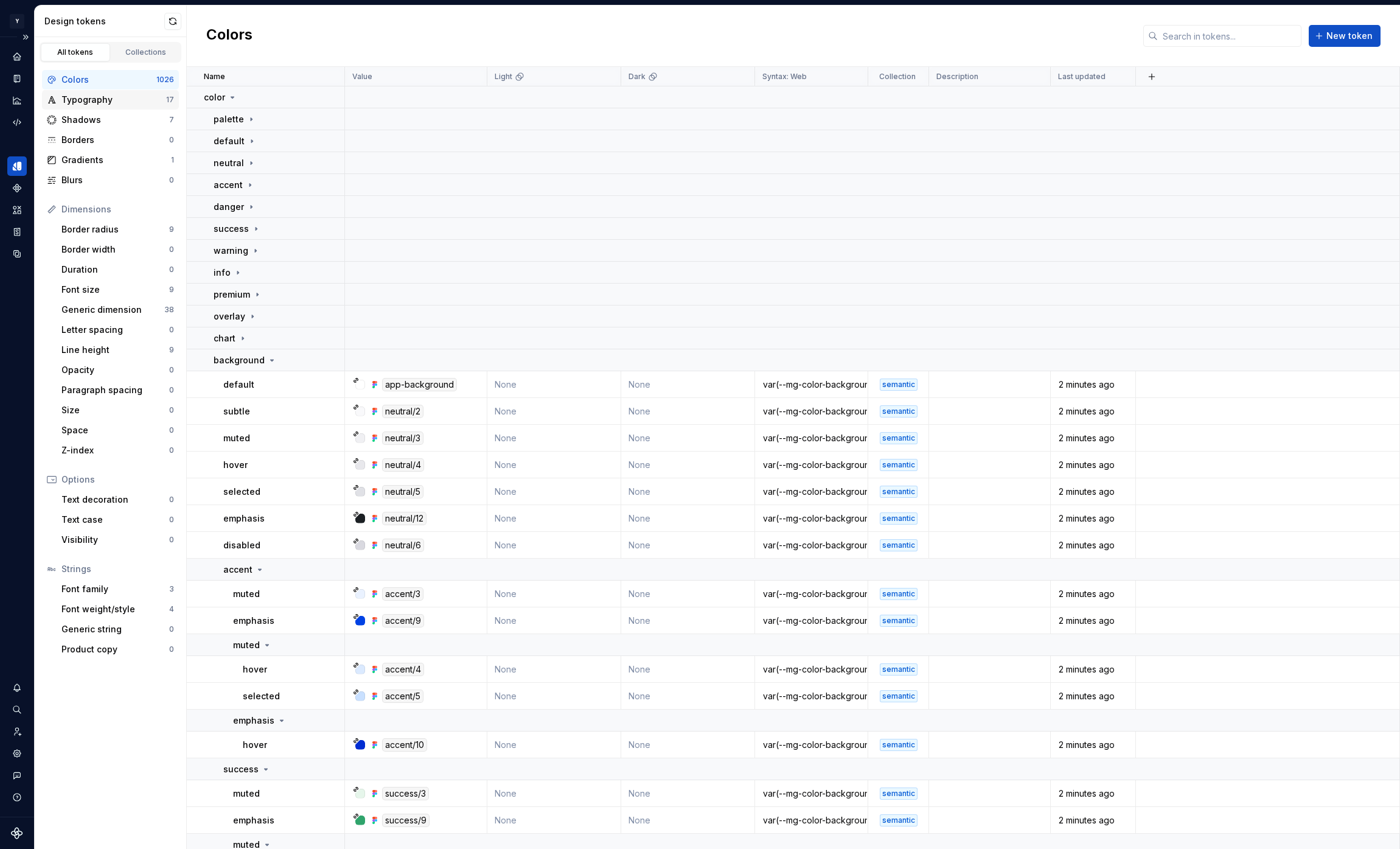
click at [124, 101] on div "Typography" at bounding box center [114, 100] width 105 height 12
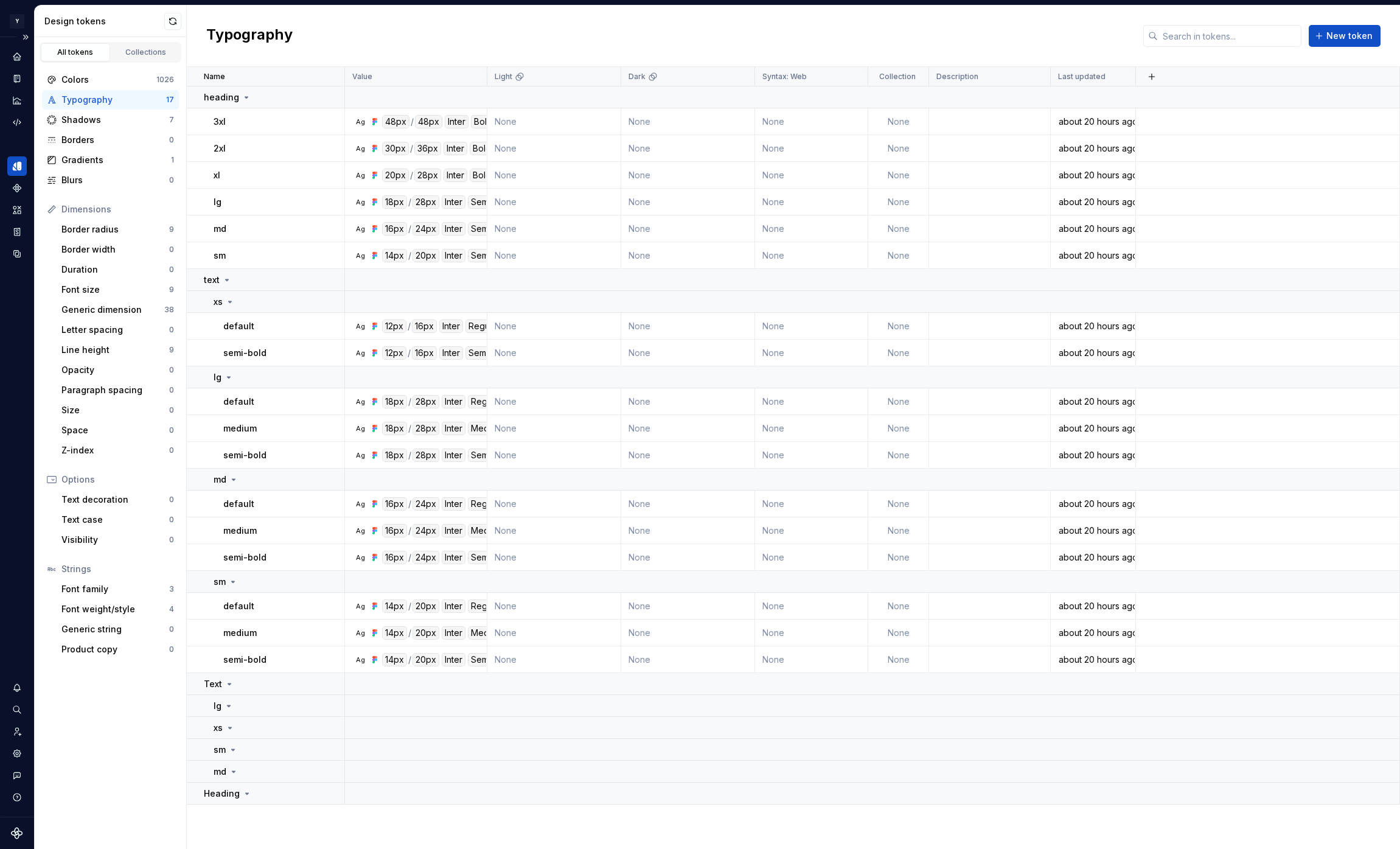
click at [118, 101] on div "Typography" at bounding box center [114, 100] width 105 height 12
click at [331, 685] on button "button" at bounding box center [328, 684] width 17 height 17
click at [363, 820] on div "Delete group" at bounding box center [382, 821] width 79 height 12
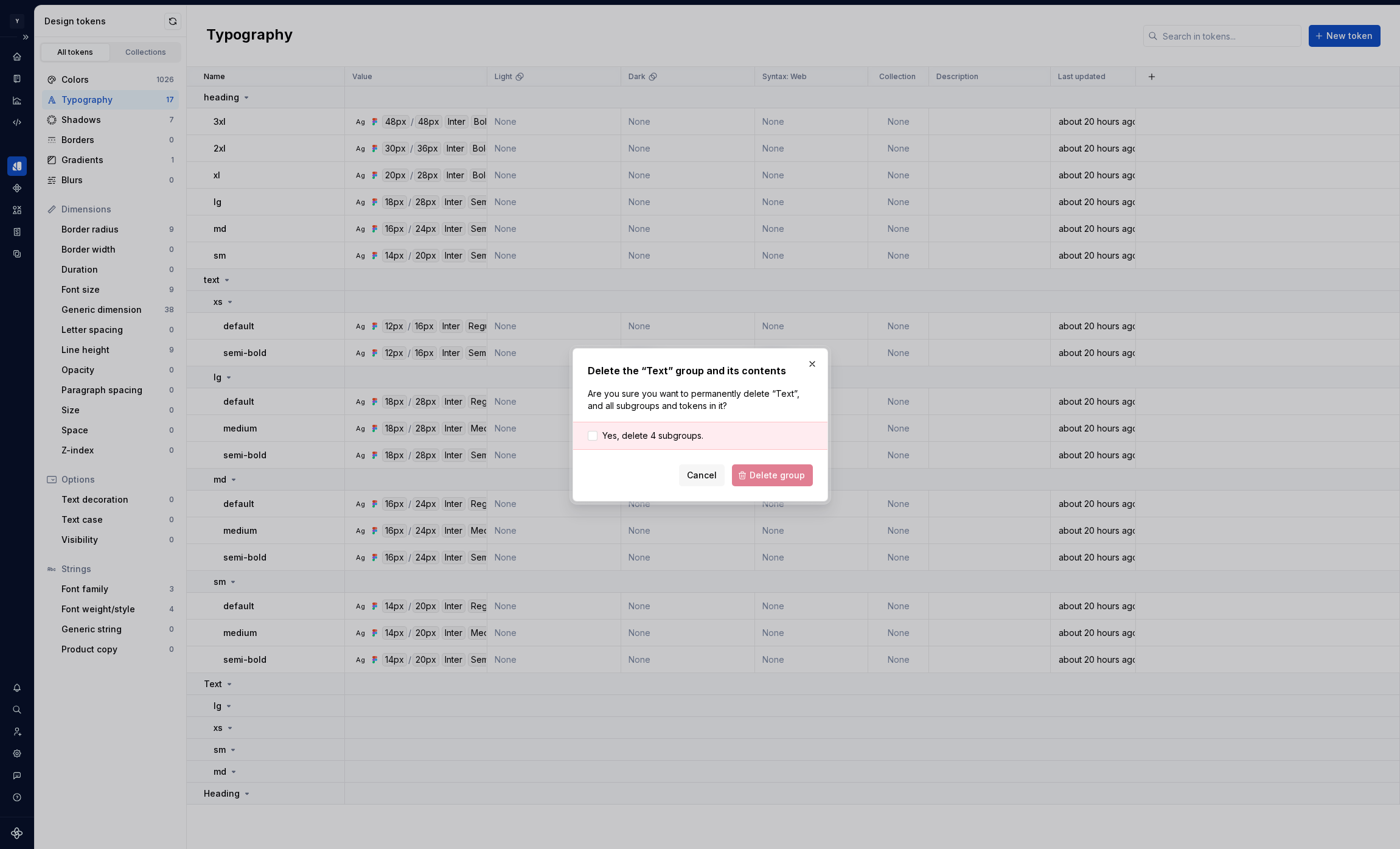
click at [660, 422] on div "Yes, delete 4 subgroups." at bounding box center [700, 435] width 254 height 28
click at [667, 435] on span "Yes, delete 4 subgroups." at bounding box center [652, 435] width 101 height 12
click at [805, 486] on div "Delete the “Text” group and its contents Are you sure you want to permanently d…" at bounding box center [701, 424] width 256 height 153
click at [798, 482] on button "Delete group" at bounding box center [772, 475] width 81 height 22
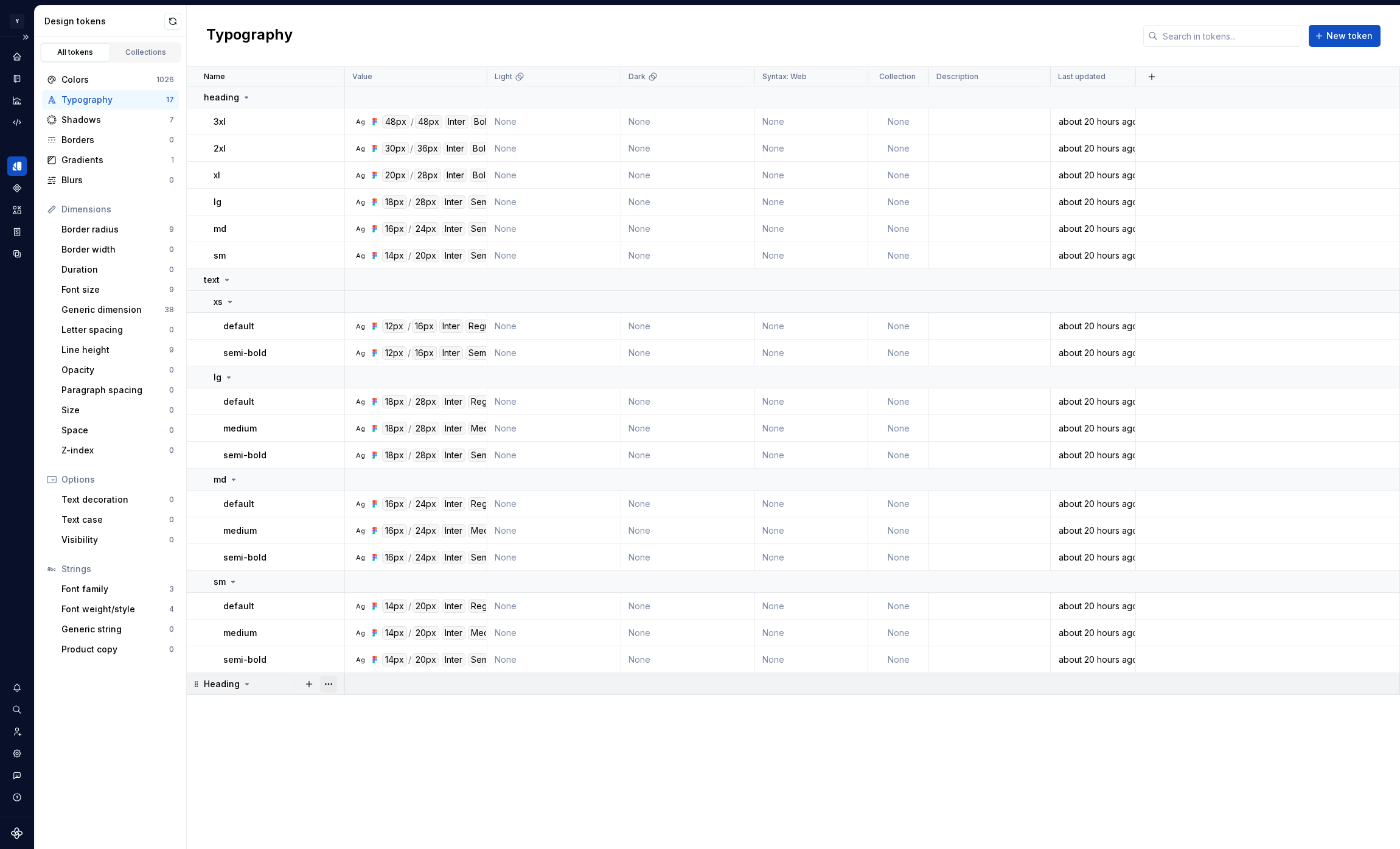
click at [330, 686] on button "button" at bounding box center [328, 684] width 17 height 17
click at [365, 822] on div "Delete group" at bounding box center [382, 821] width 79 height 12
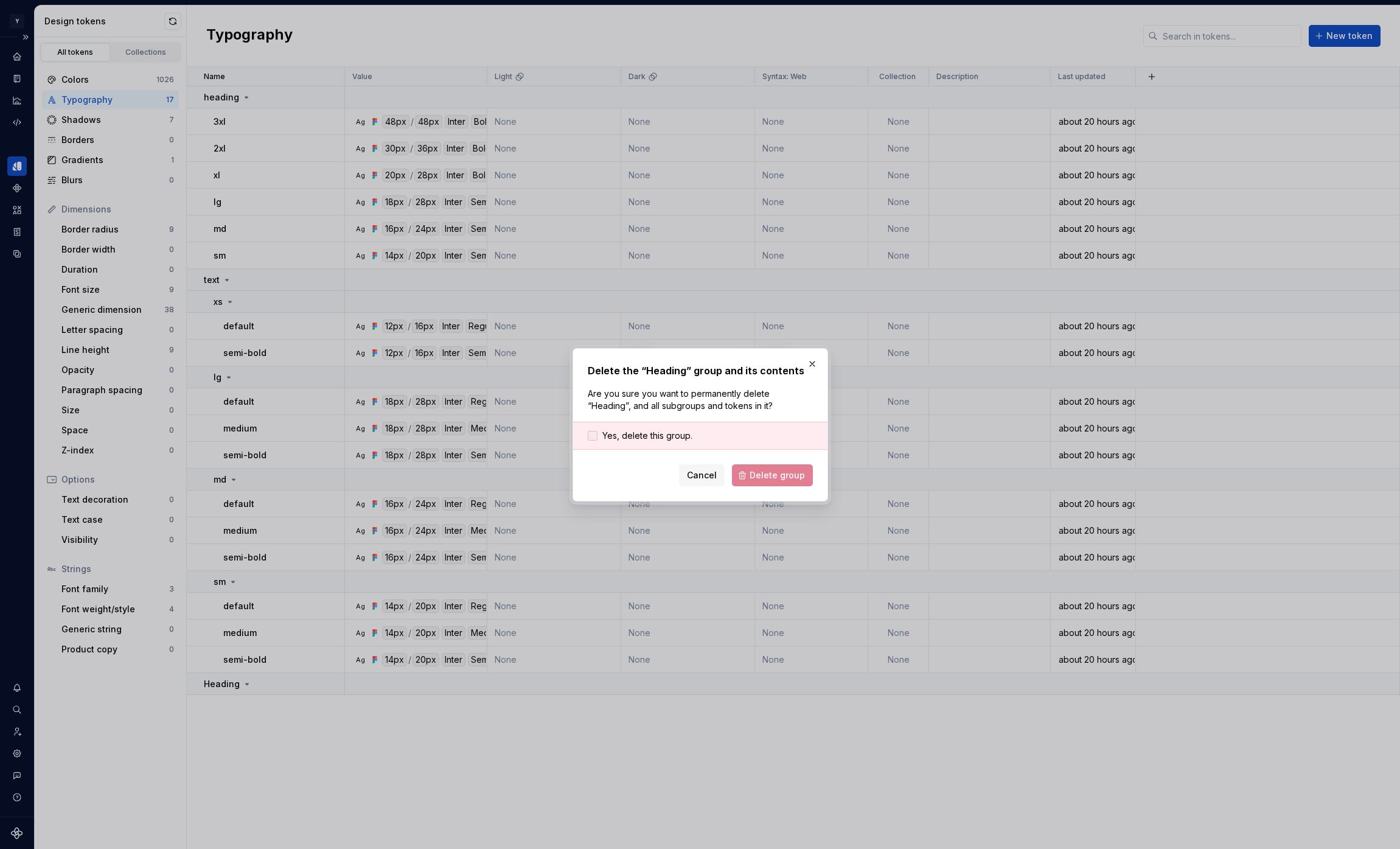
click at [667, 437] on span "Yes, delete this group." at bounding box center [647, 435] width 90 height 12
click at [778, 475] on span "Delete group" at bounding box center [777, 476] width 55 height 12
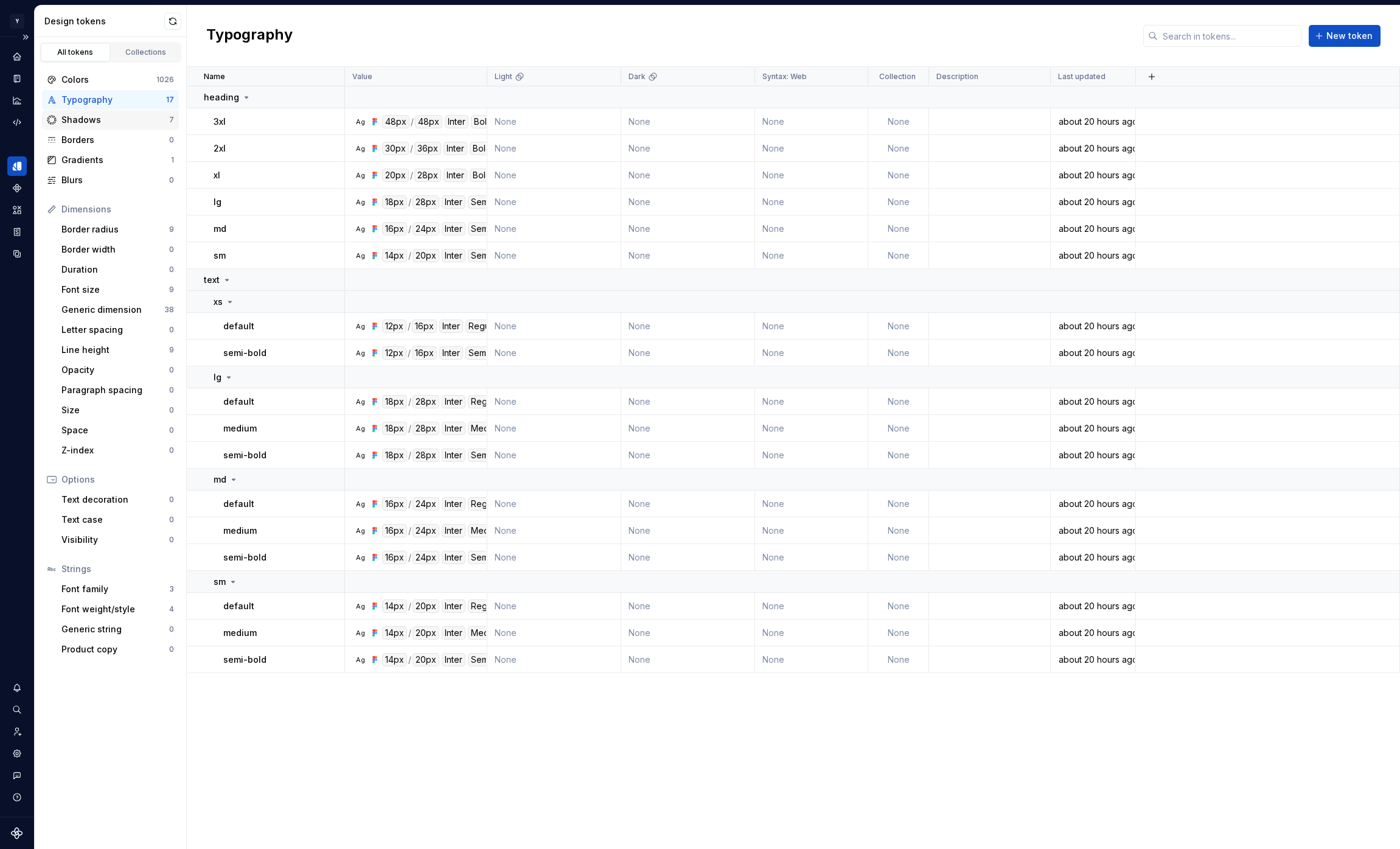
click at [125, 120] on div "Shadows" at bounding box center [115, 120] width 107 height 12
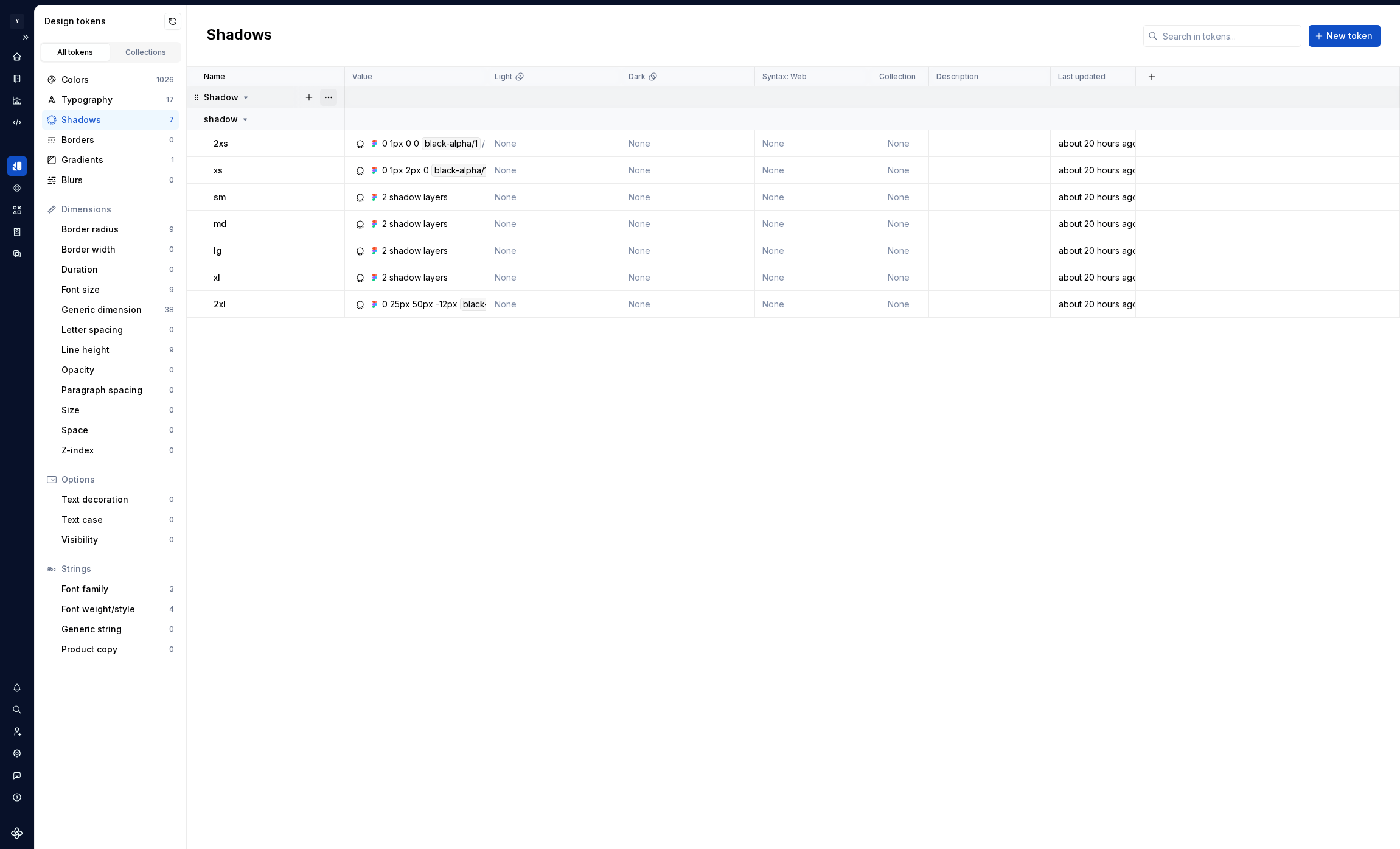
click at [328, 95] on button "button" at bounding box center [328, 97] width 17 height 17
click at [351, 231] on div "Delete group" at bounding box center [382, 235] width 79 height 12
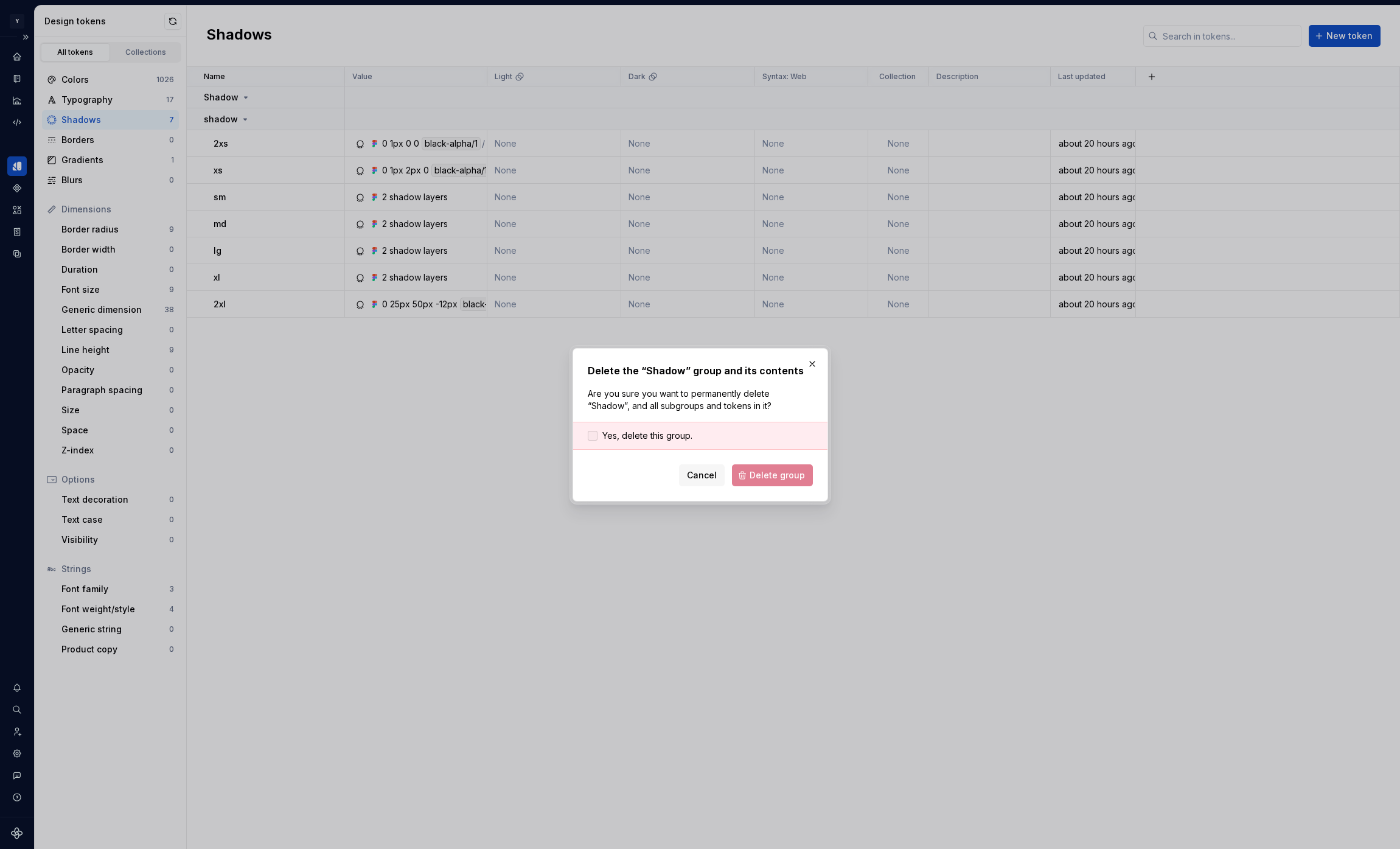
click at [628, 437] on span "Yes, delete this group." at bounding box center [647, 435] width 90 height 12
click at [757, 474] on span "Delete group" at bounding box center [777, 476] width 55 height 12
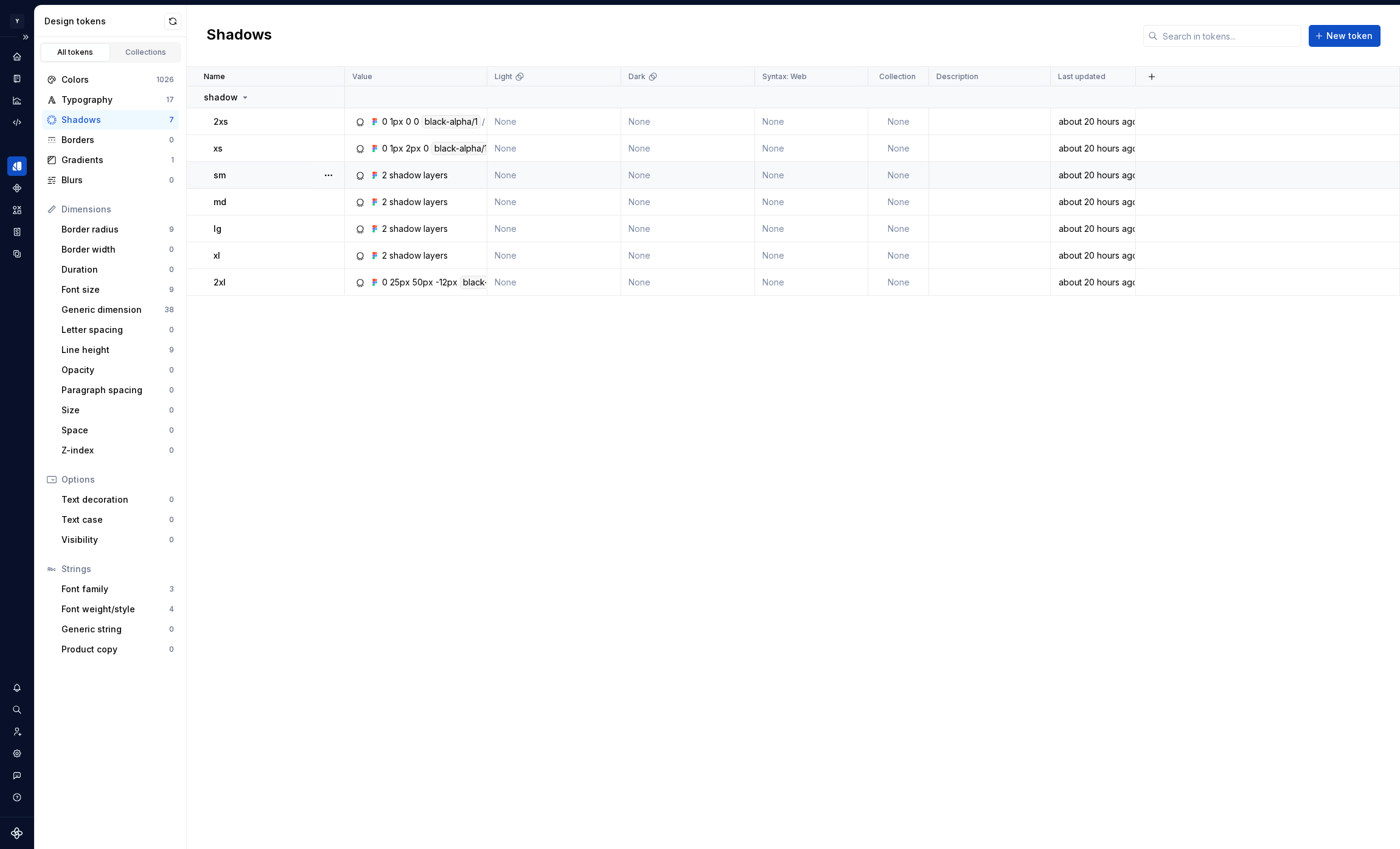
click at [448, 177] on div "2 shadow layers" at bounding box center [420, 176] width 133 height 12
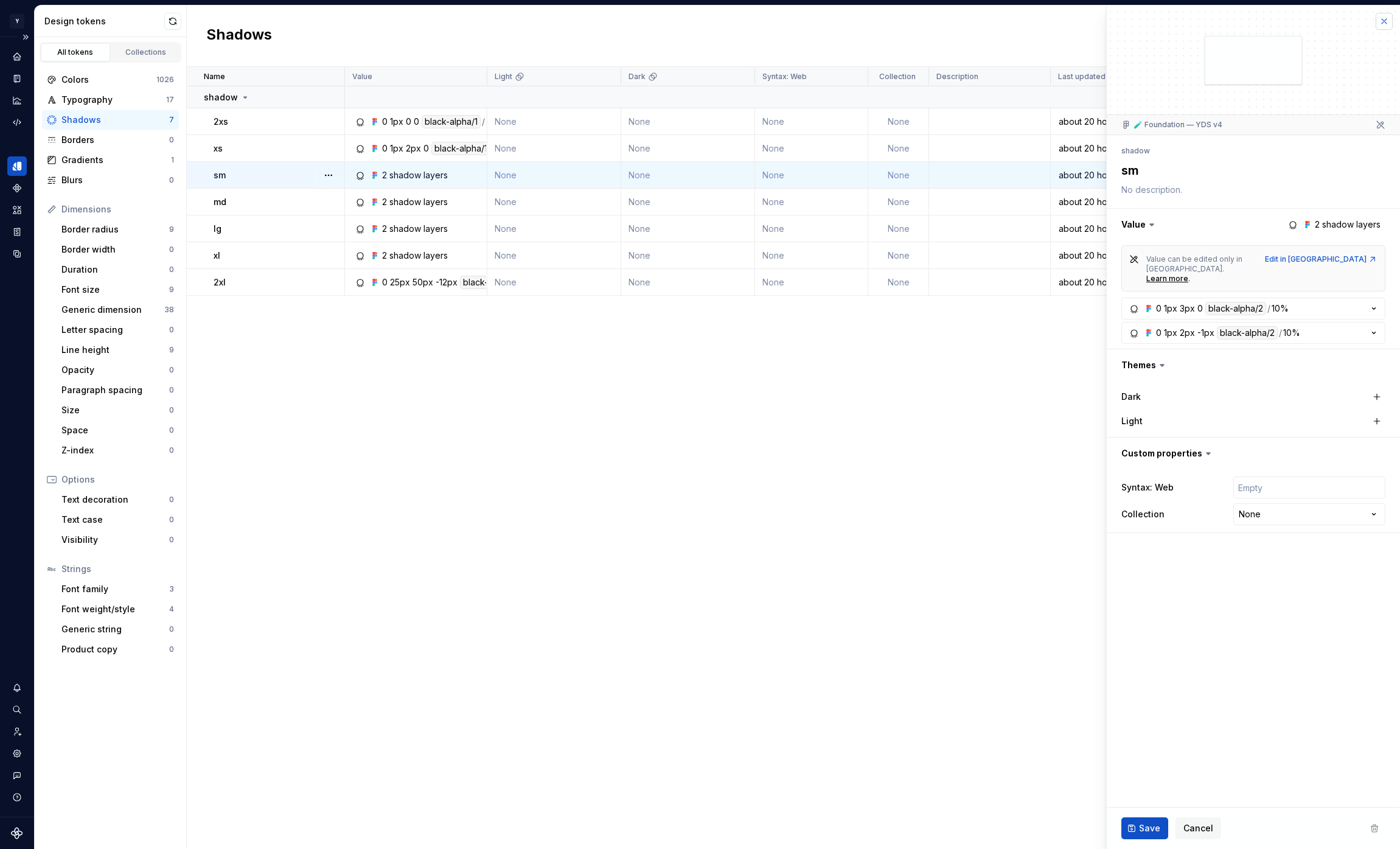
click at [1388, 21] on button "button" at bounding box center [1384, 21] width 17 height 17
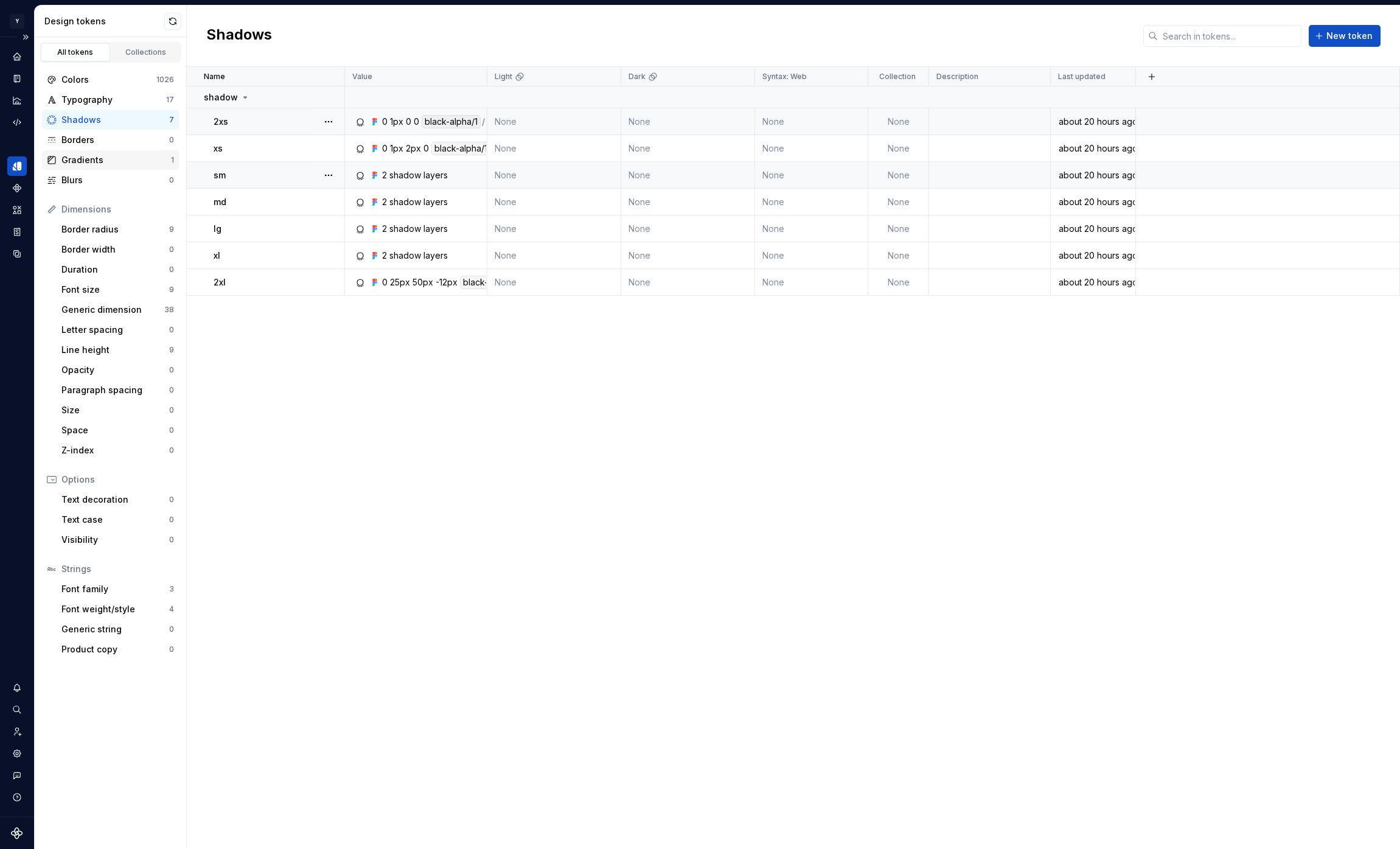
click at [138, 161] on div "Gradients" at bounding box center [116, 160] width 110 height 12
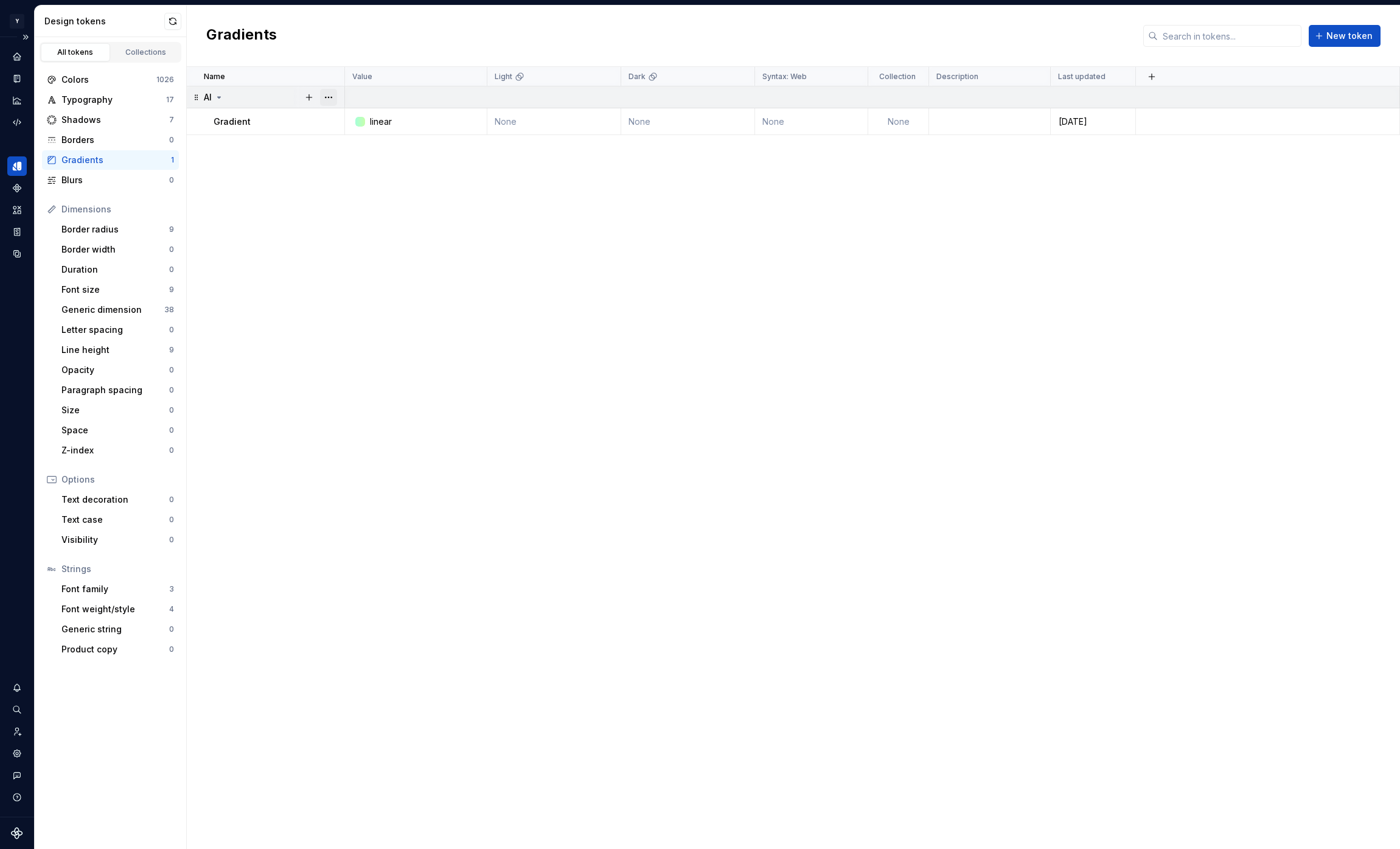
click at [337, 96] on button "button" at bounding box center [328, 97] width 17 height 17
click at [360, 235] on div "Delete group" at bounding box center [382, 235] width 79 height 12
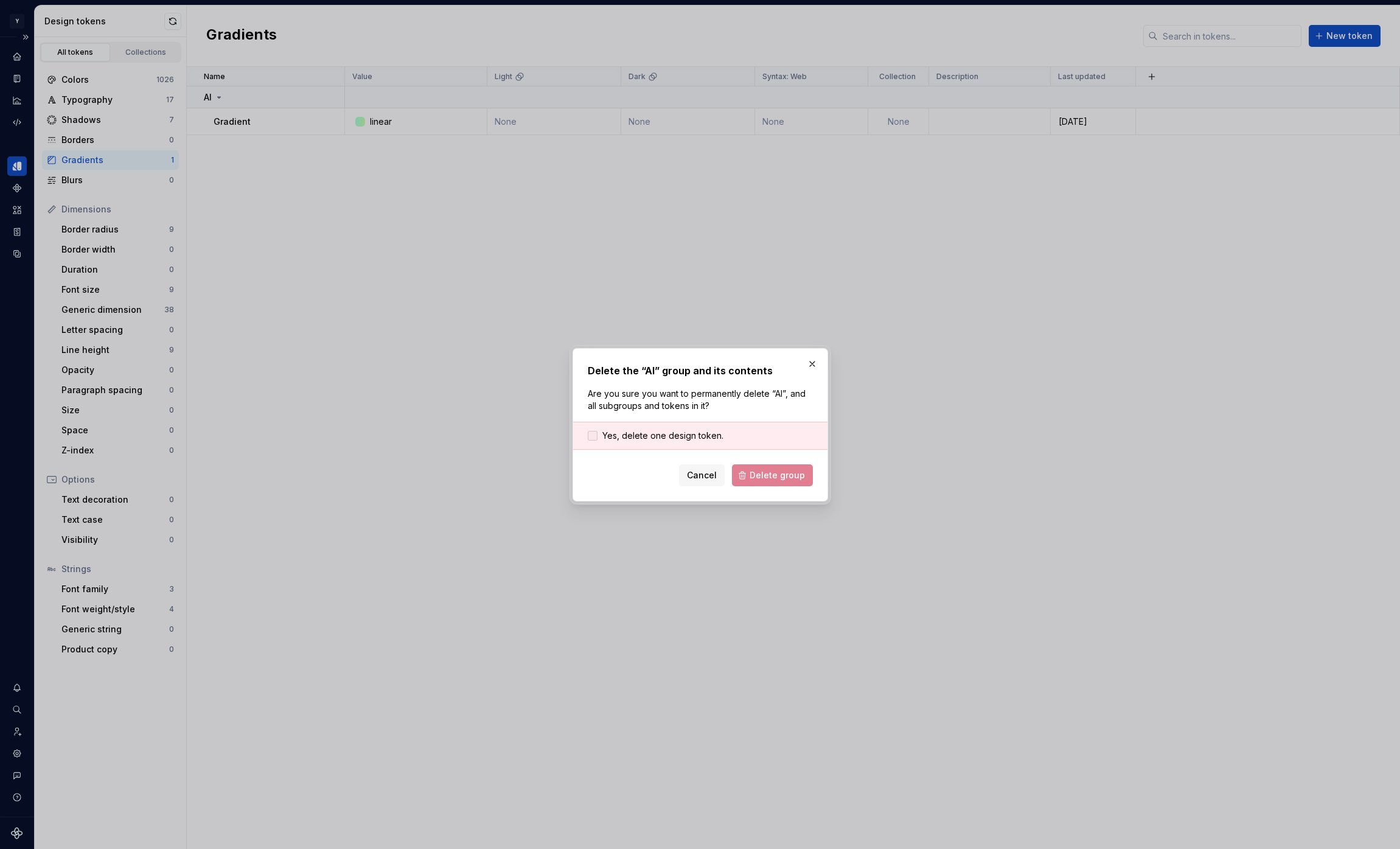
click at [666, 431] on span "Yes, delete one design token." at bounding box center [663, 435] width 121 height 12
click at [773, 480] on span "Delete group" at bounding box center [777, 476] width 55 height 12
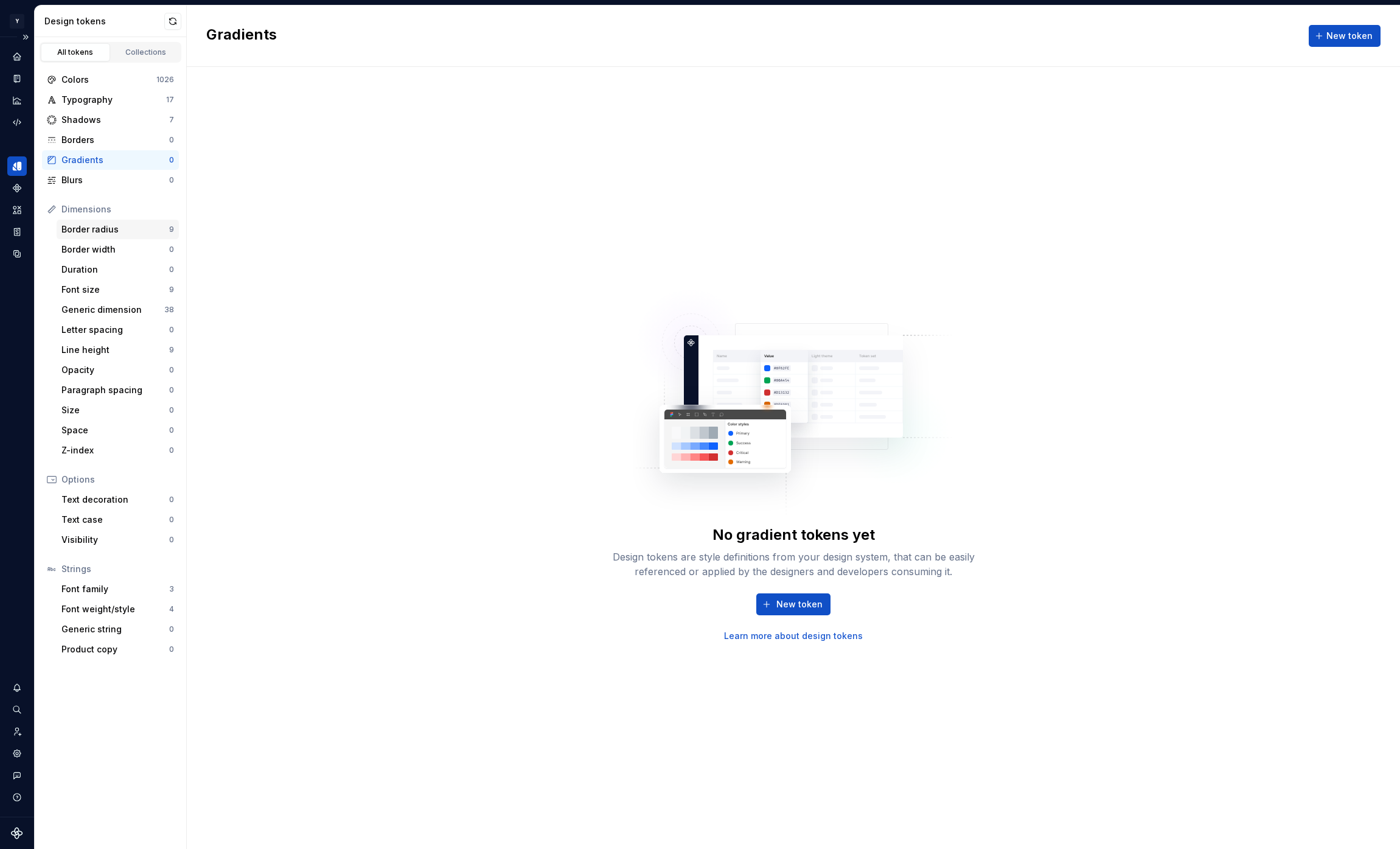
click at [128, 232] on div "Border radius" at bounding box center [115, 229] width 107 height 12
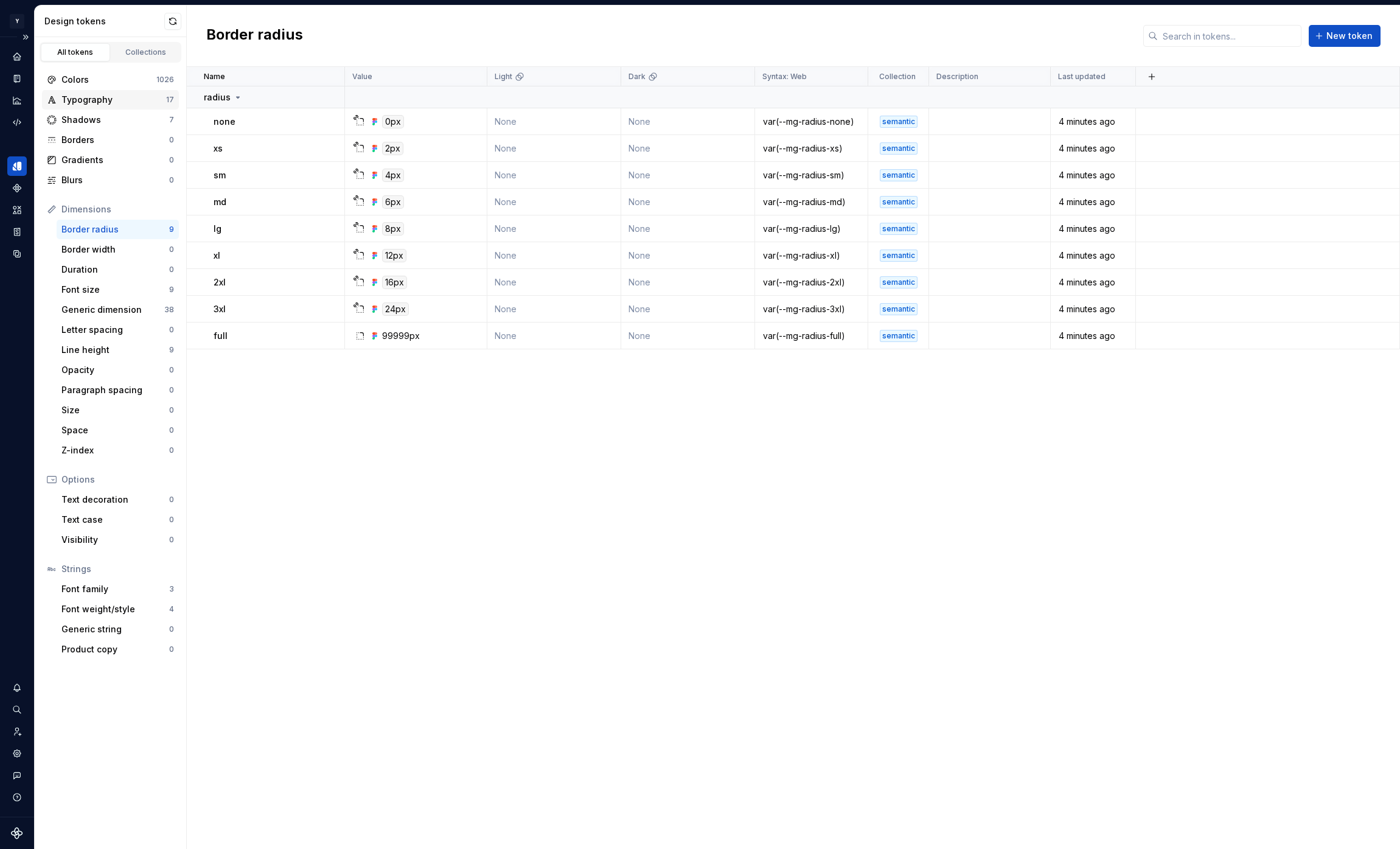
click at [139, 95] on div "Typography" at bounding box center [114, 100] width 105 height 12
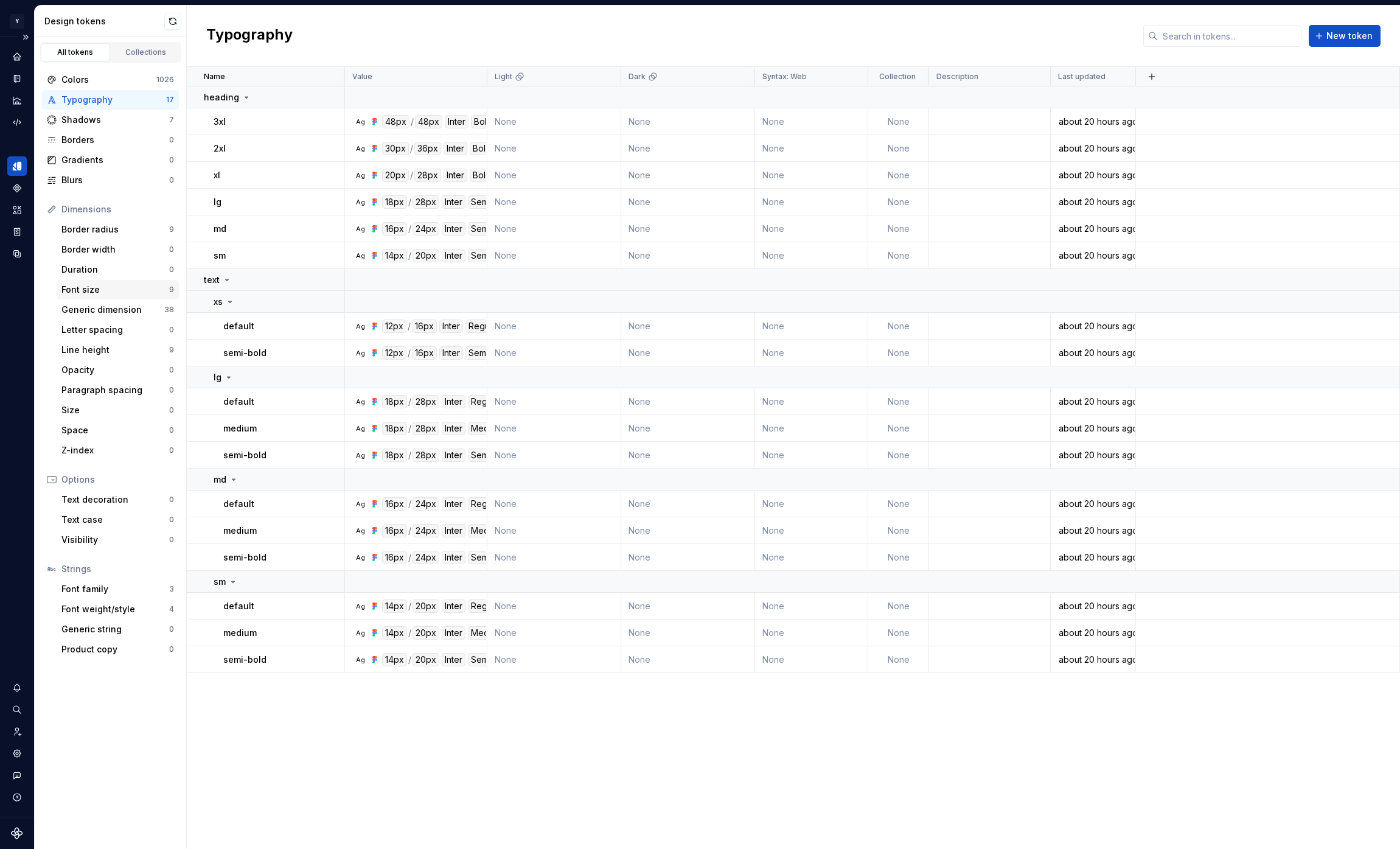
click at [144, 287] on div "Font size" at bounding box center [115, 290] width 107 height 12
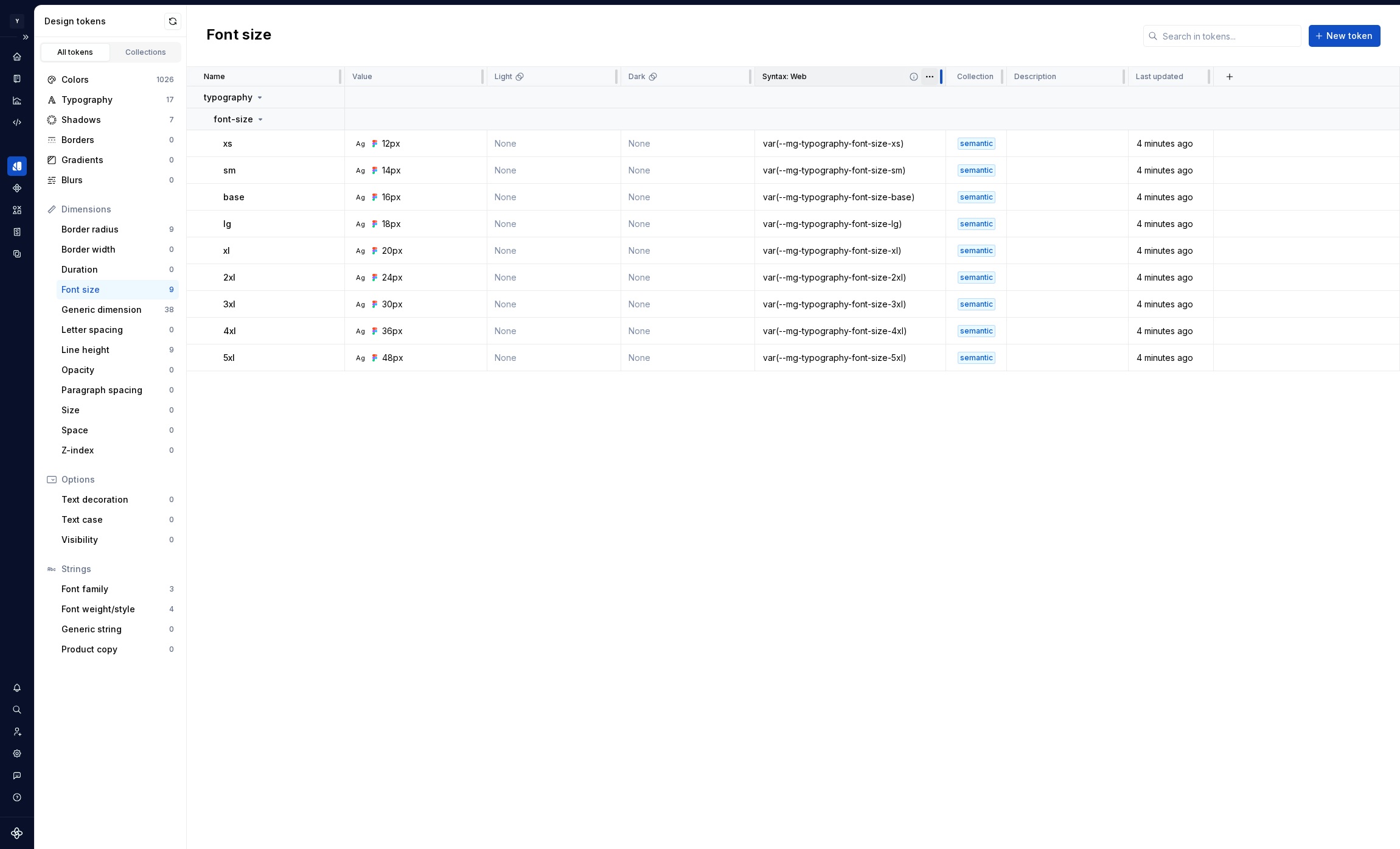
drag, startPoint x: 866, startPoint y: 75, endPoint x: 944, endPoint y: 73, distance: 78.0
click at [944, 73] on div at bounding box center [941, 76] width 10 height 20
click at [137, 309] on div "Generic dimension" at bounding box center [112, 310] width 103 height 12
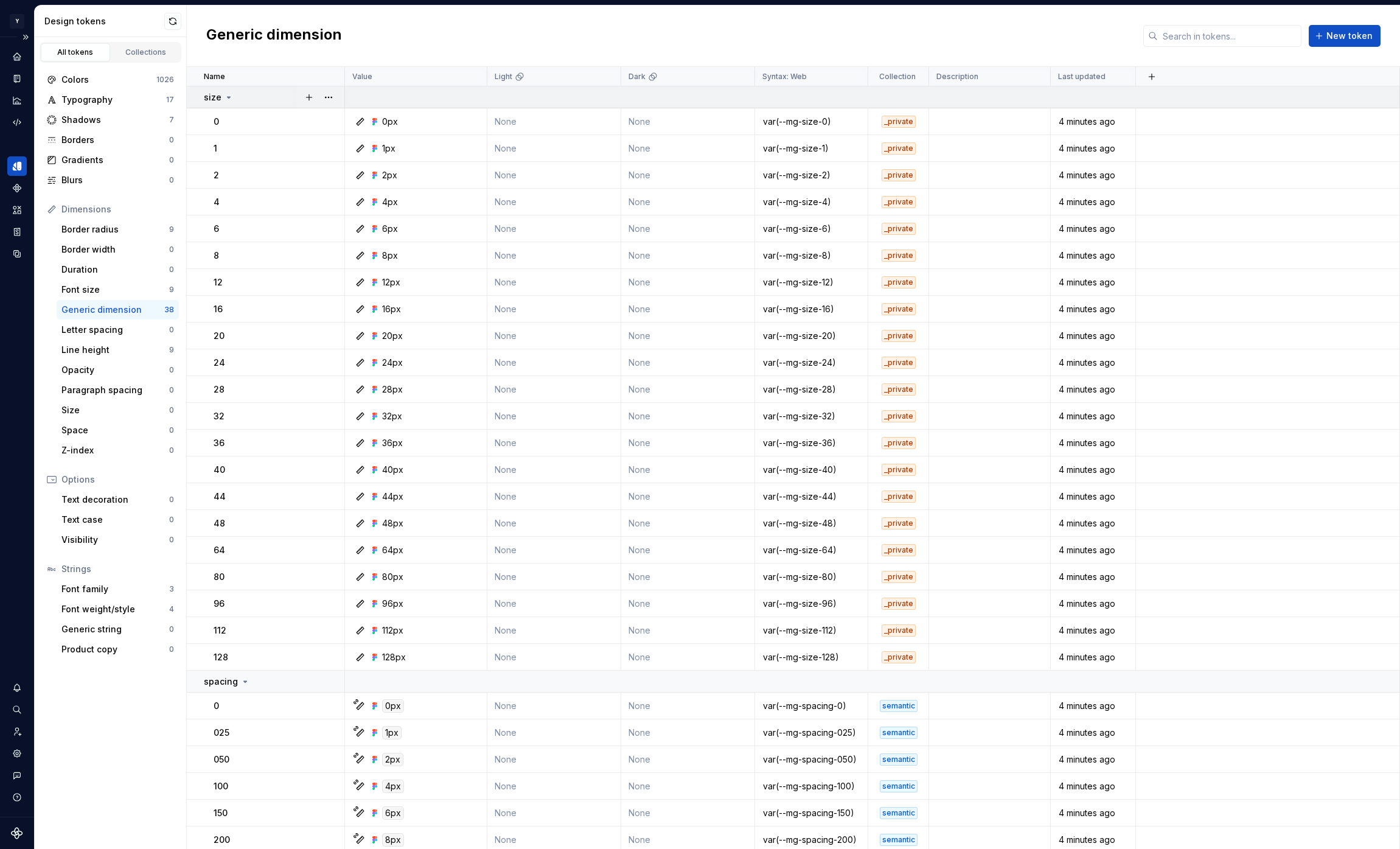
click at [229, 97] on icon at bounding box center [229, 97] width 10 height 10
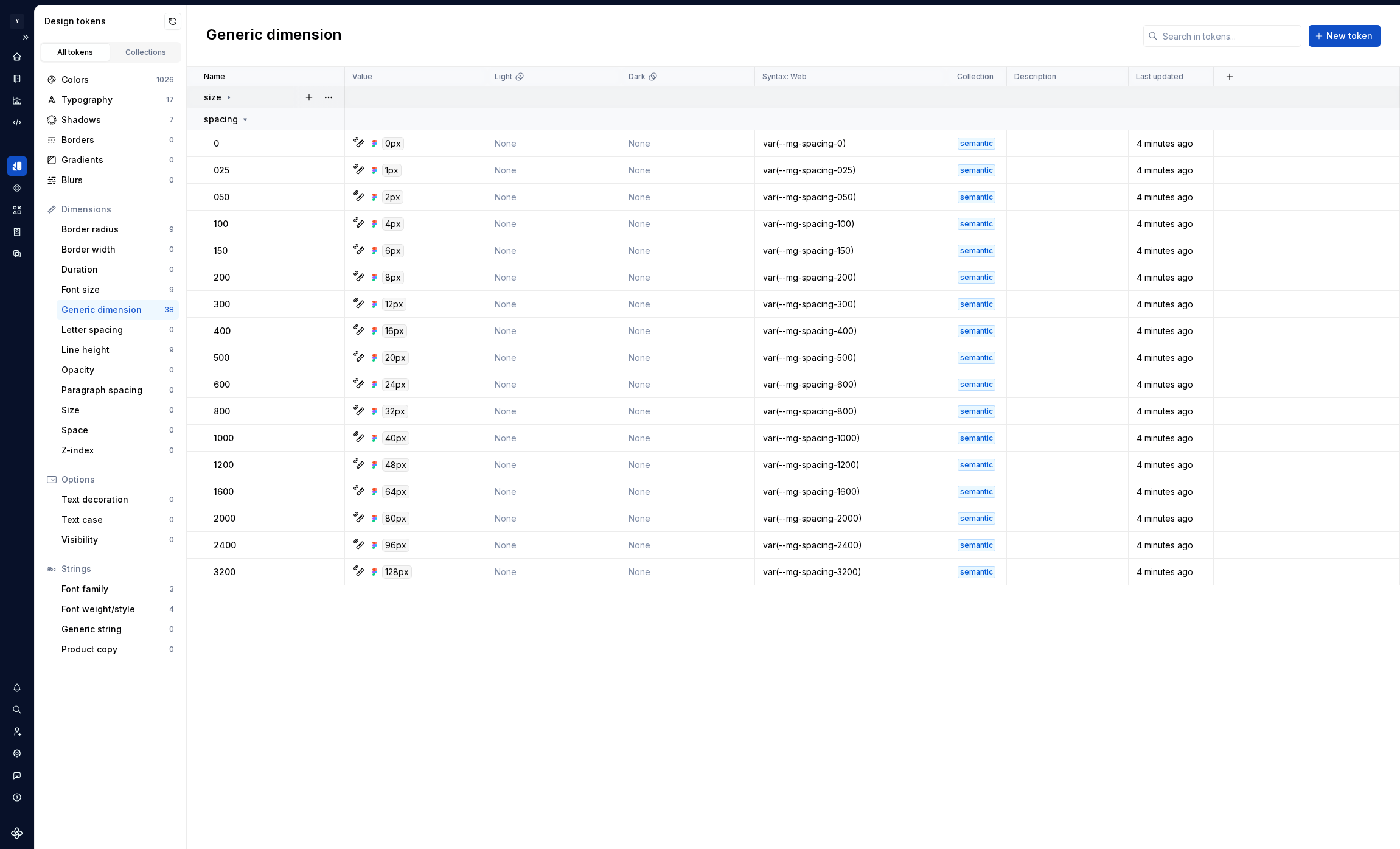
click at [228, 95] on icon at bounding box center [229, 97] width 10 height 10
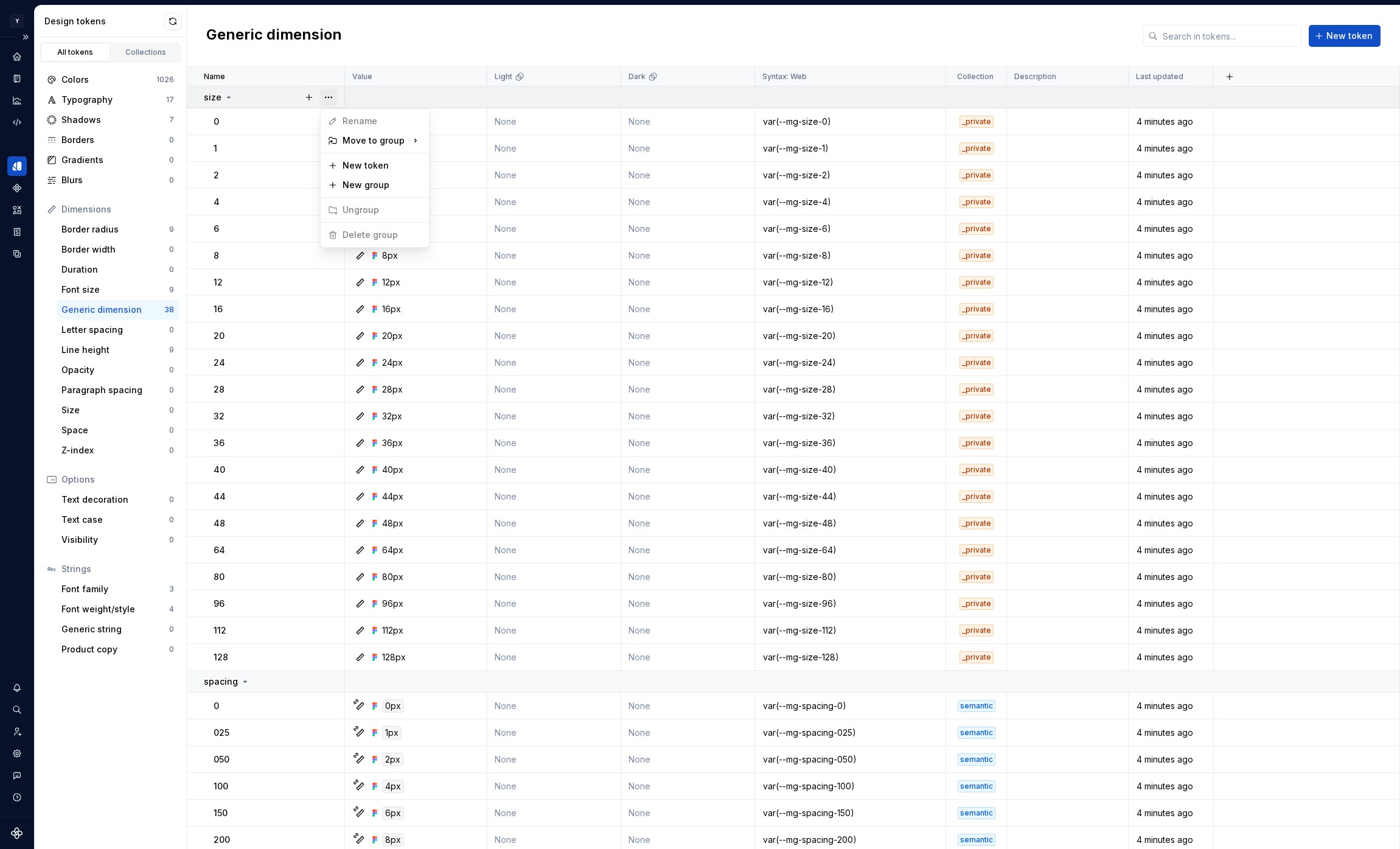
click at [334, 97] on button "button" at bounding box center [328, 97] width 17 height 17
click at [123, 610] on div "Font weight/style" at bounding box center [115, 609] width 107 height 12
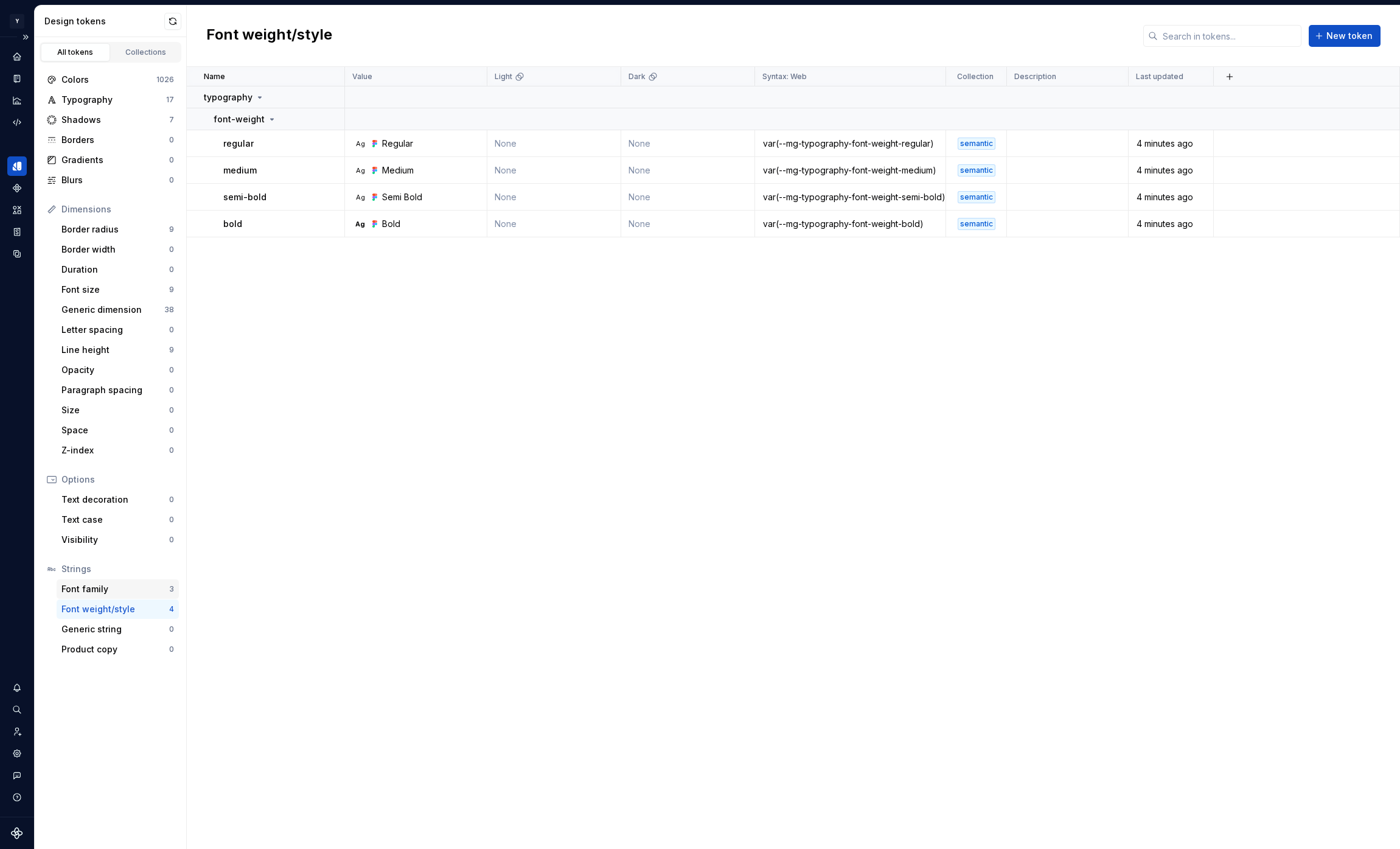
click at [108, 591] on div "Font family" at bounding box center [115, 589] width 107 height 12
click at [138, 348] on div "Line height" at bounding box center [115, 350] width 107 height 12
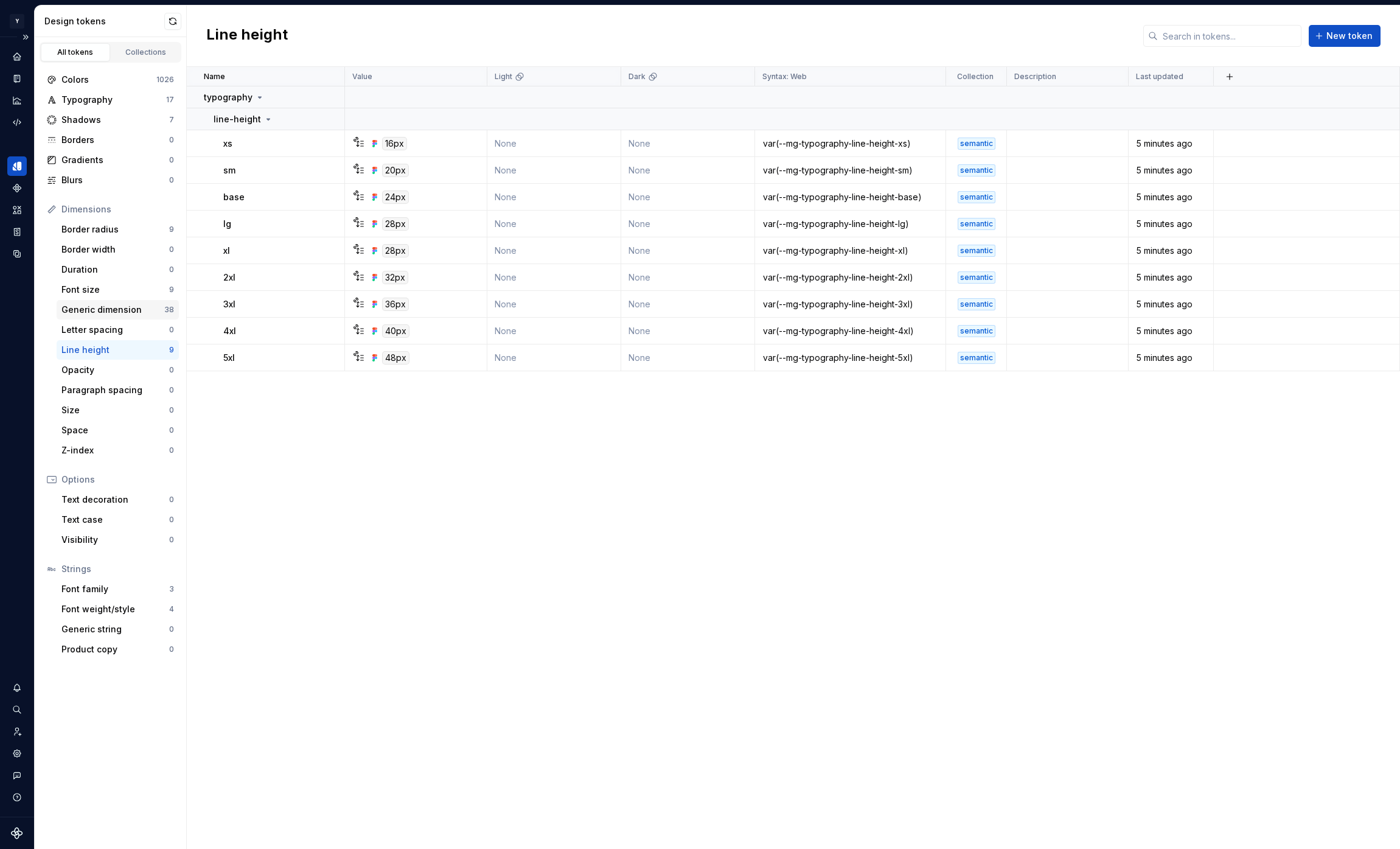
click at [135, 307] on div "Generic dimension" at bounding box center [112, 310] width 103 height 12
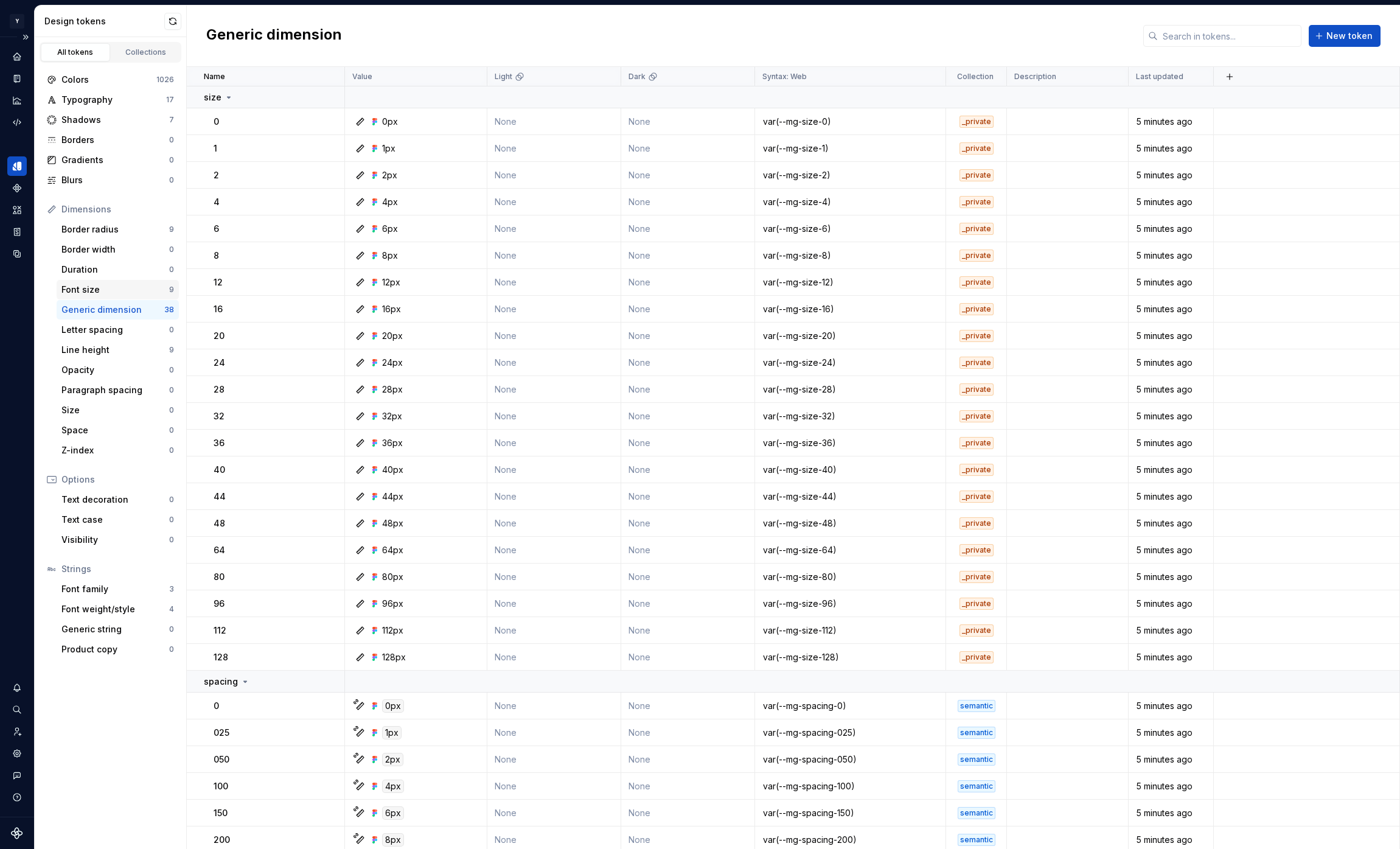
click at [142, 297] on div "Font size 9" at bounding box center [118, 289] width 122 height 20
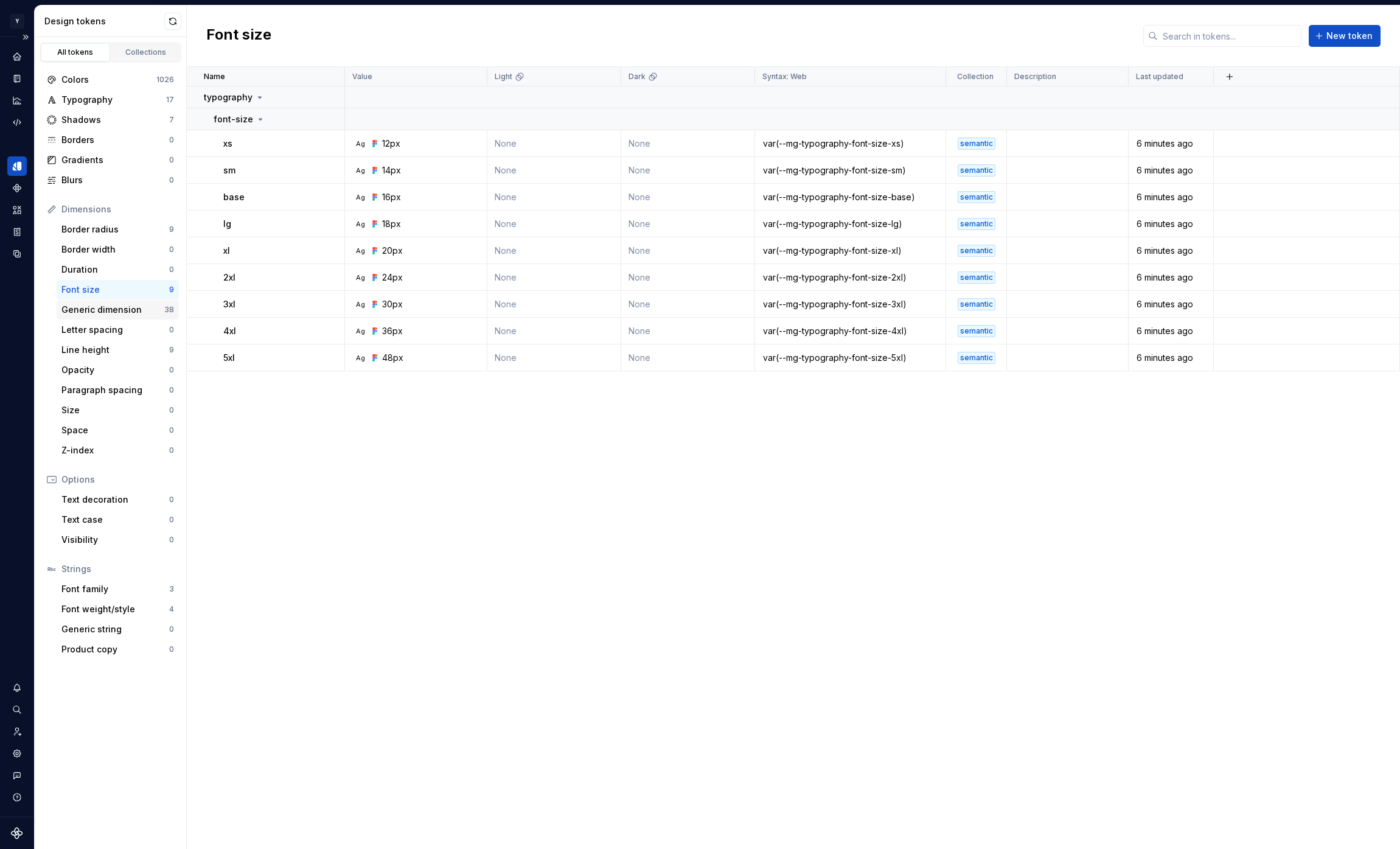
click at [139, 311] on div "Generic dimension" at bounding box center [112, 310] width 103 height 12
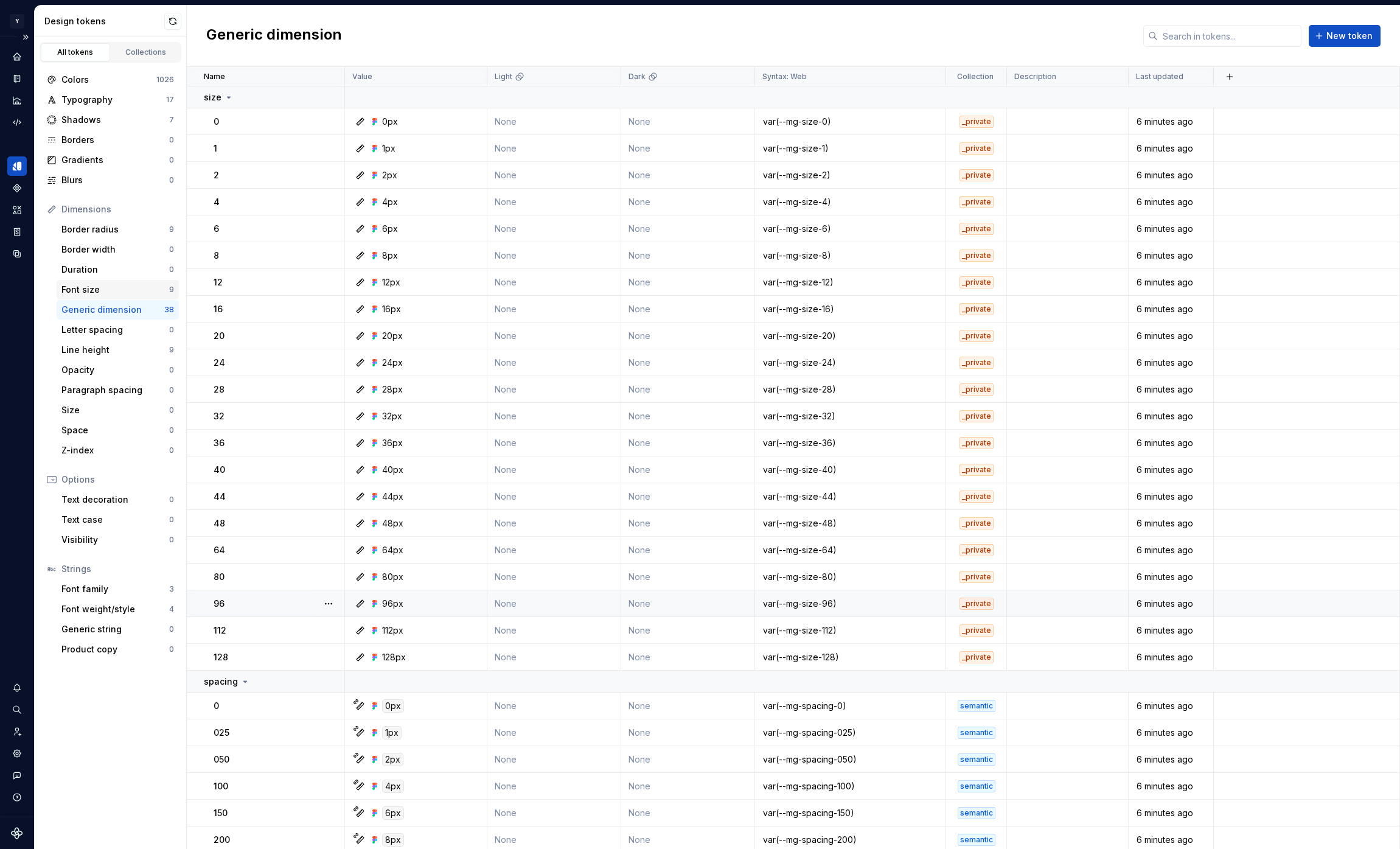
click at [148, 286] on div "Font size" at bounding box center [115, 290] width 107 height 12
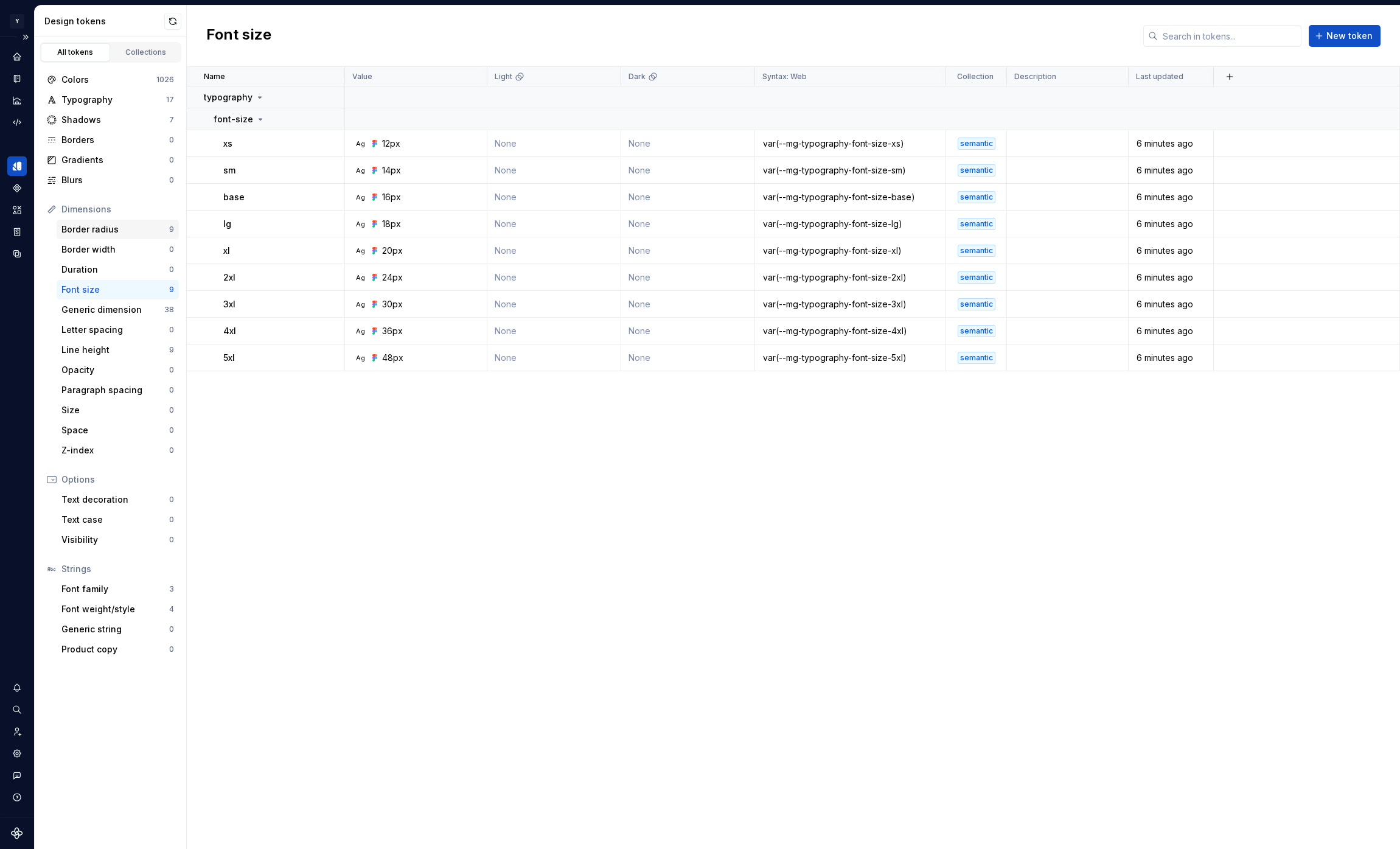
click at [152, 232] on div "Border radius" at bounding box center [115, 229] width 107 height 12
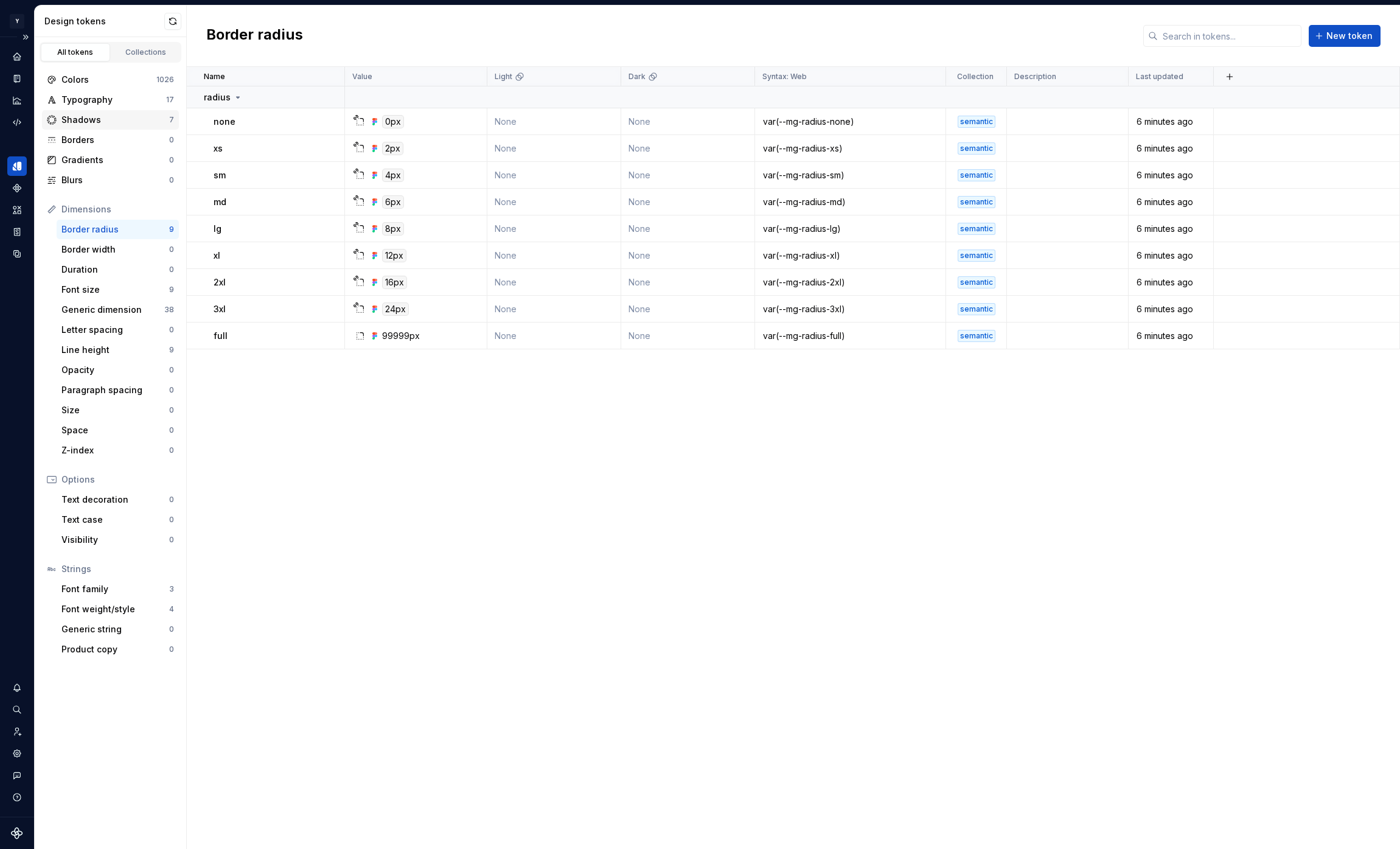
click at [135, 120] on div "Shadows" at bounding box center [115, 120] width 107 height 12
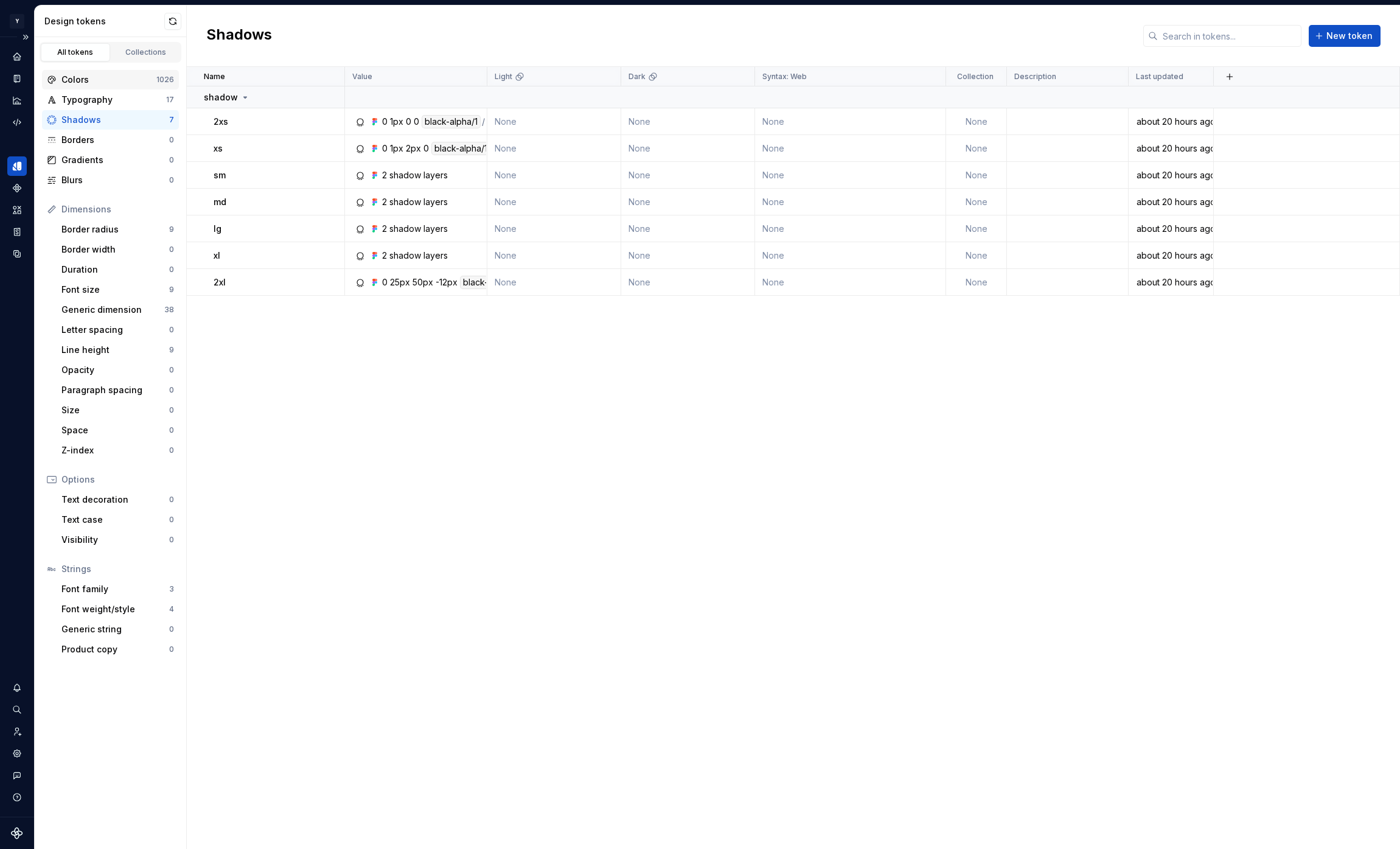
click at [118, 88] on div "Colors 1026" at bounding box center [110, 80] width 137 height 20
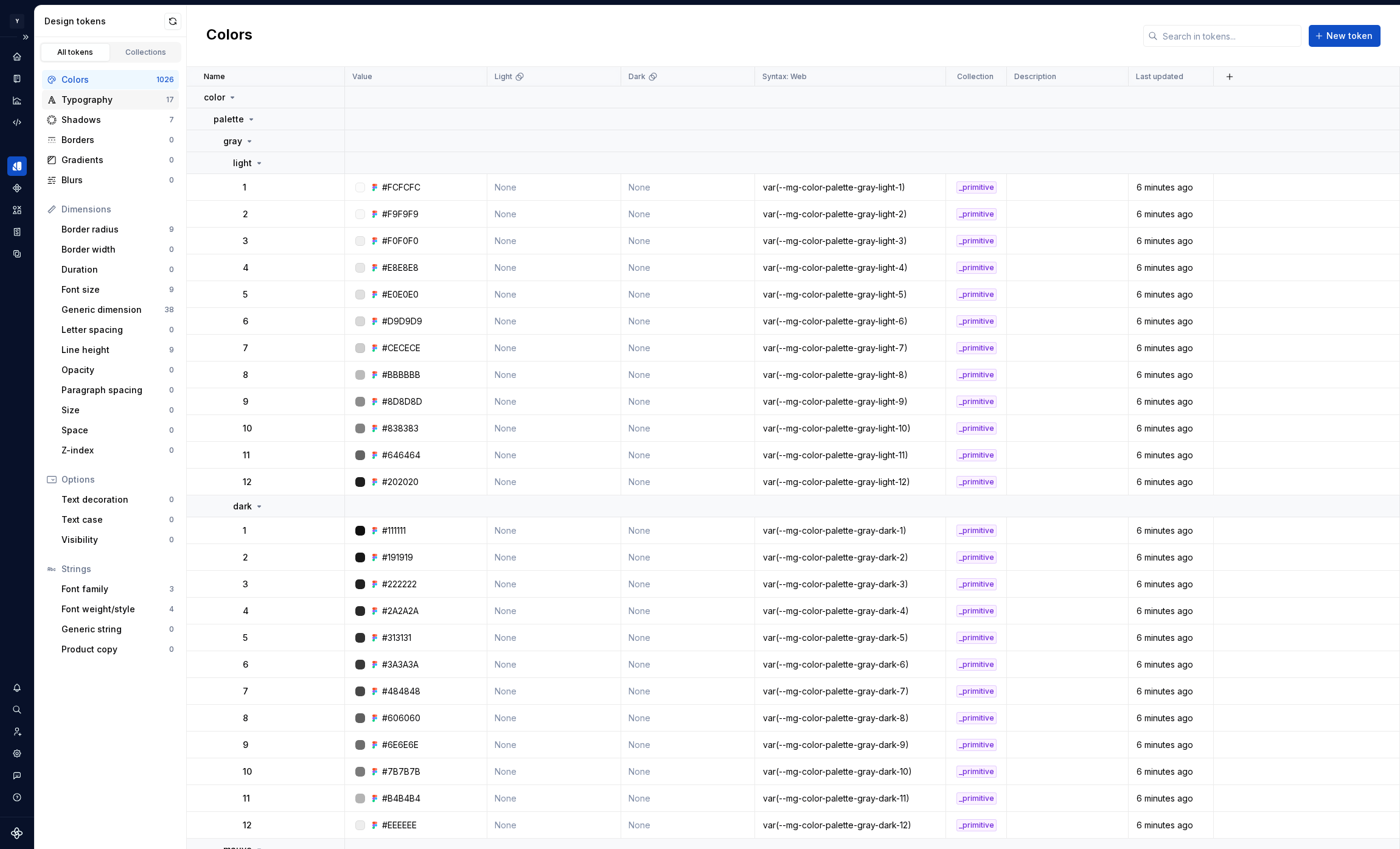
click at [115, 104] on div "Typography" at bounding box center [114, 100] width 105 height 12
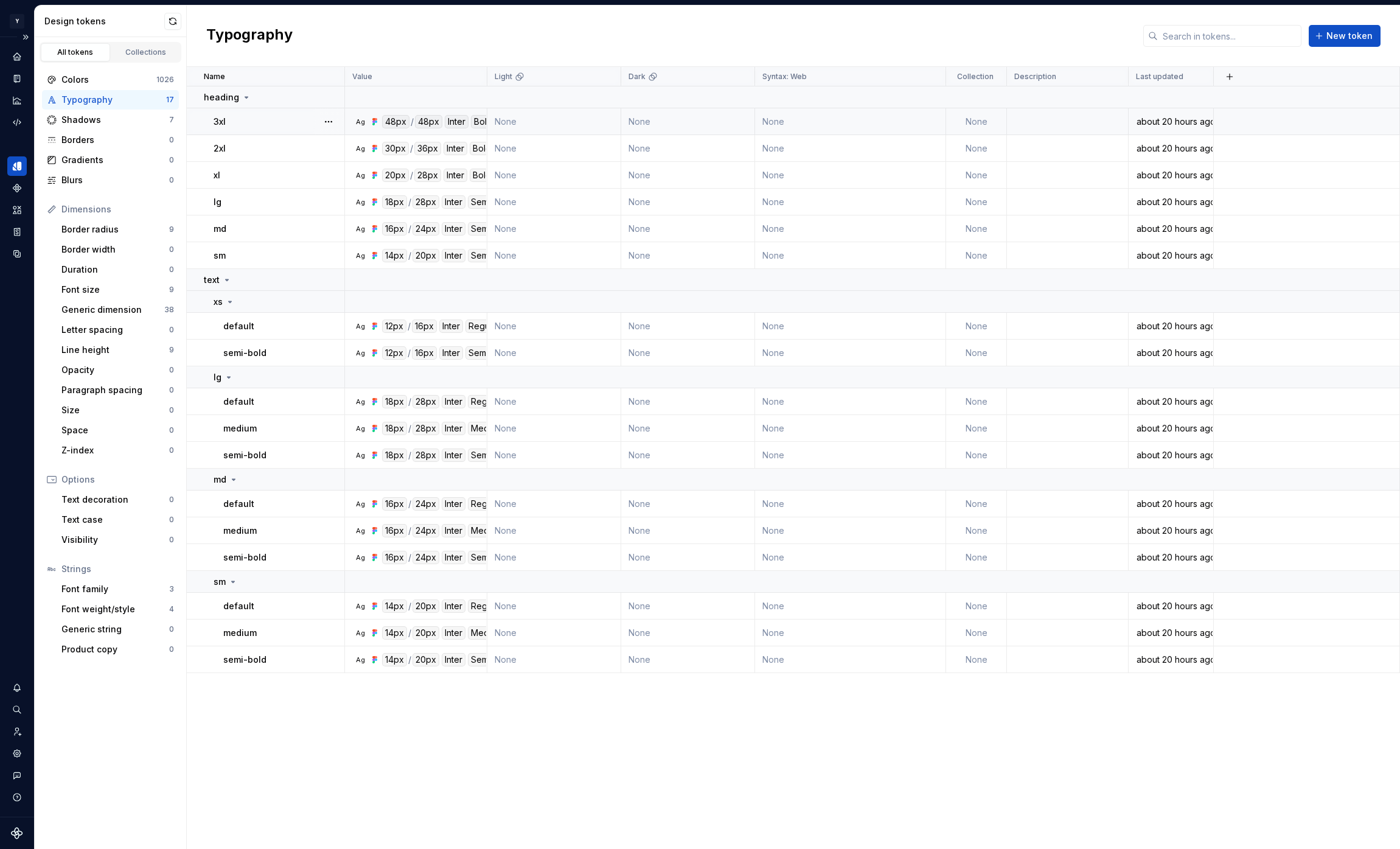
click at [801, 124] on td "None" at bounding box center [850, 121] width 191 height 27
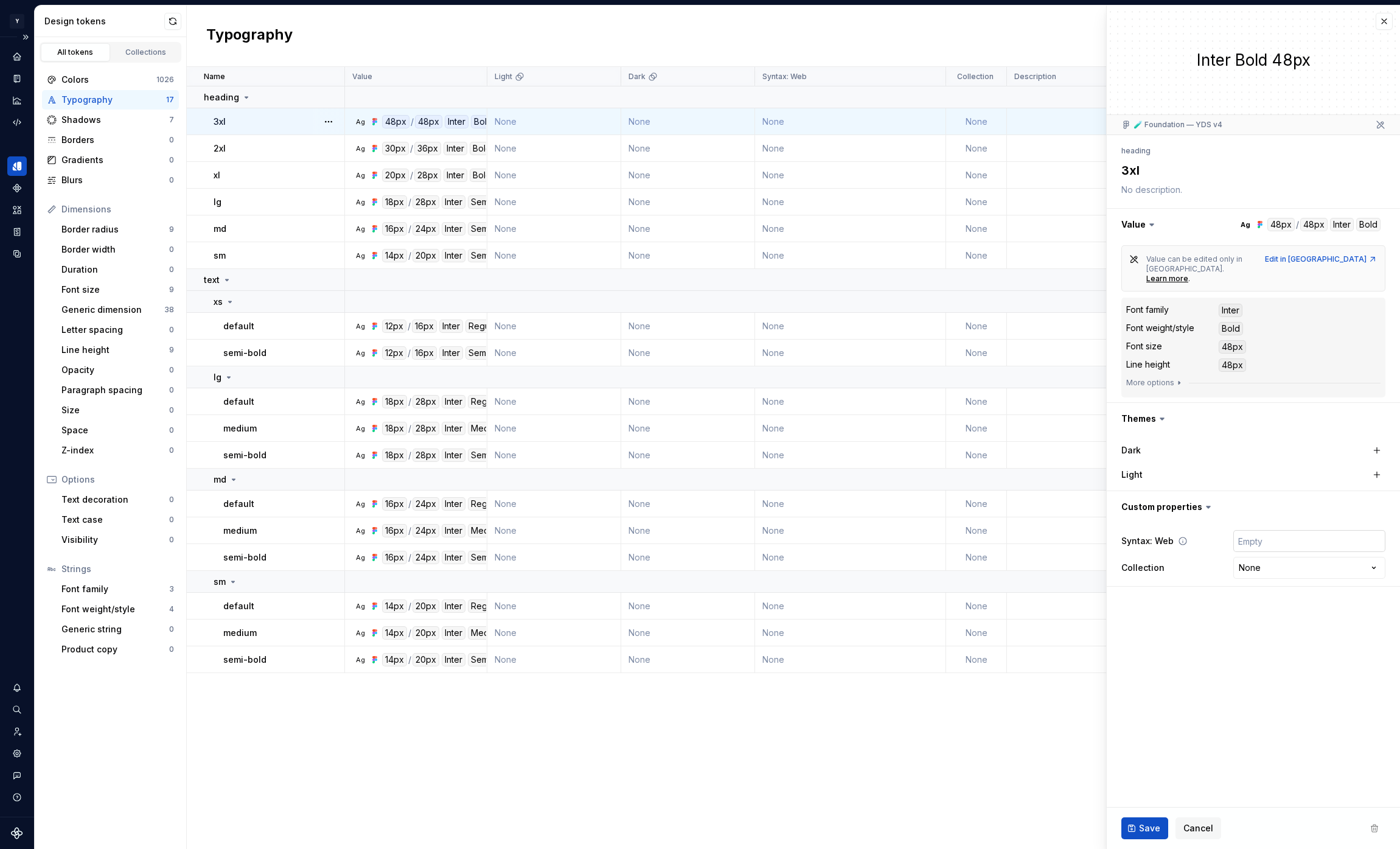
click at [1276, 530] on input "text" at bounding box center [1310, 541] width 152 height 22
type textarea "*"
click at [1388, 22] on button "button" at bounding box center [1384, 21] width 17 height 17
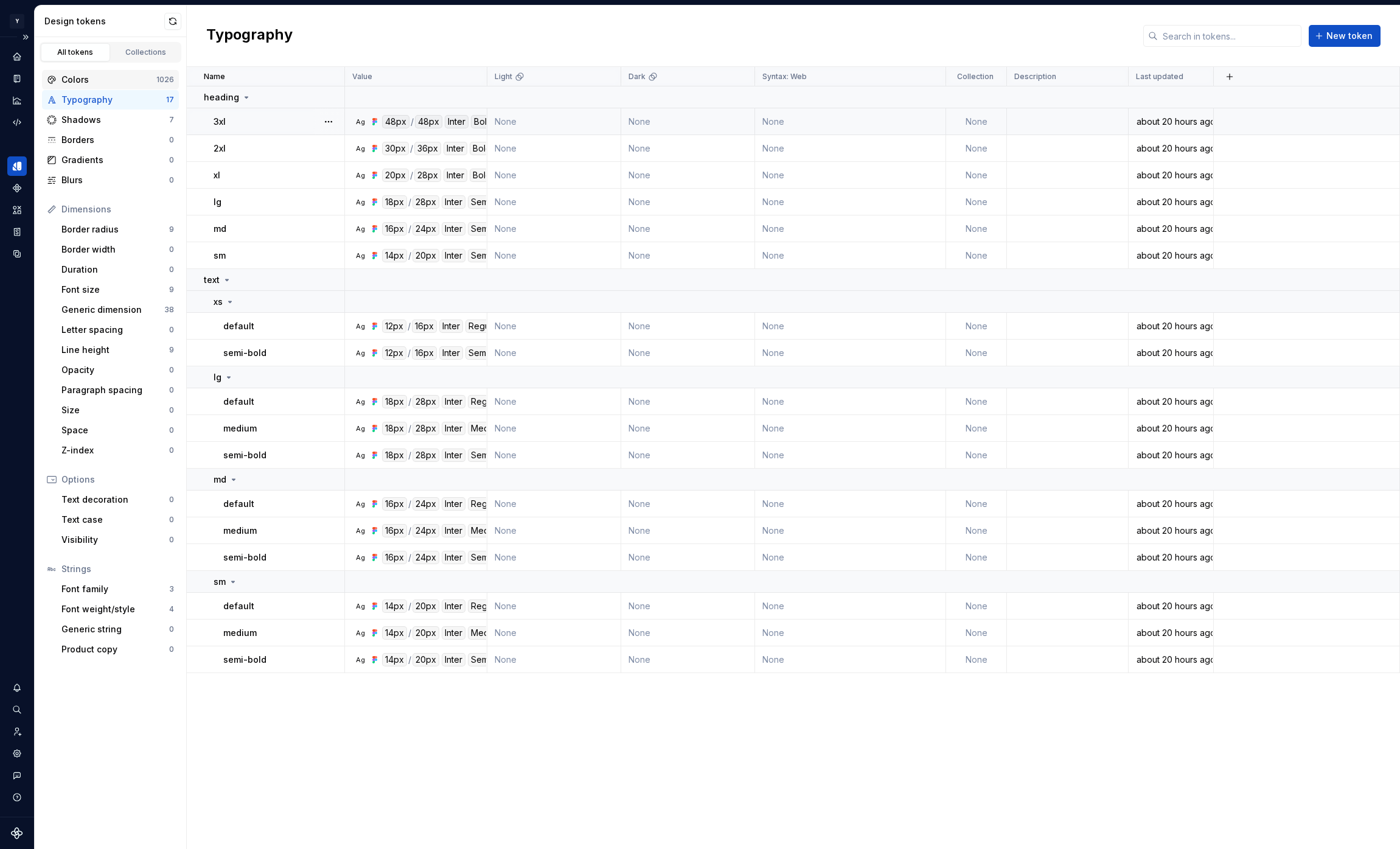
click at [120, 79] on div "Colors" at bounding box center [109, 80] width 95 height 12
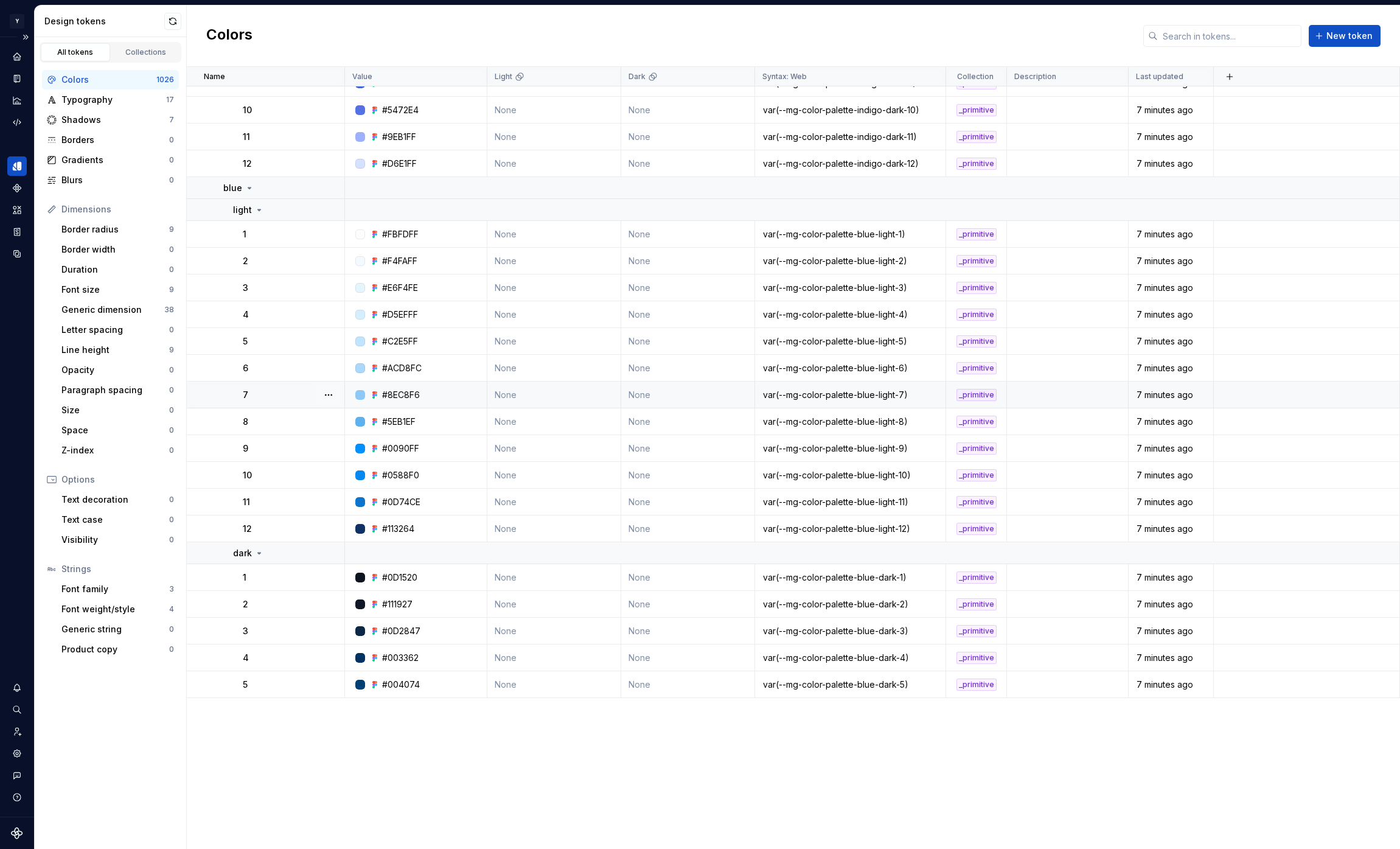
scroll to position [15632, 0]
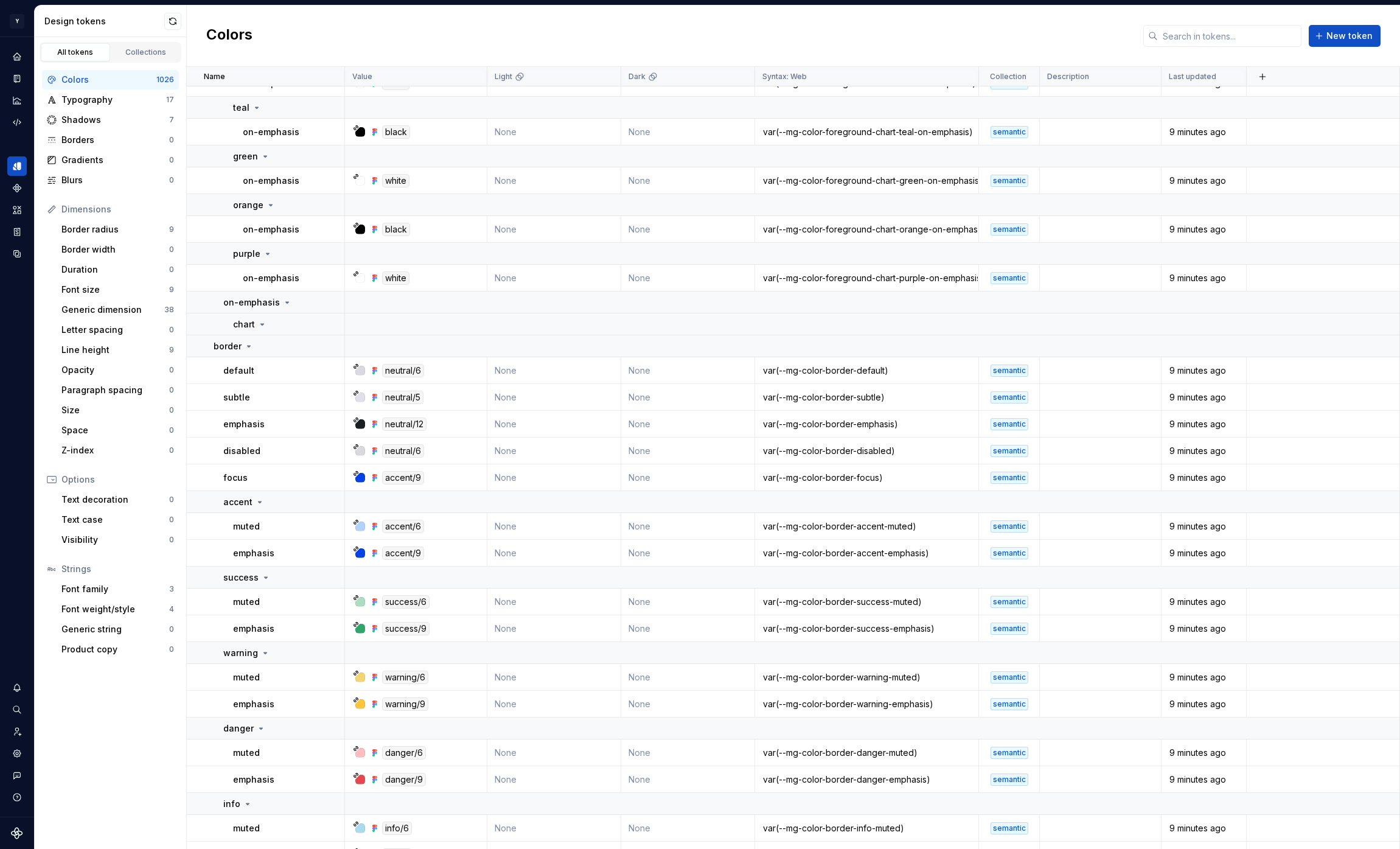
scroll to position [30246, 0]
click at [267, 322] on div "chart" at bounding box center [288, 323] width 111 height 12
click at [261, 324] on icon at bounding box center [262, 323] width 10 height 10
click at [284, 303] on icon at bounding box center [287, 301] width 10 height 10
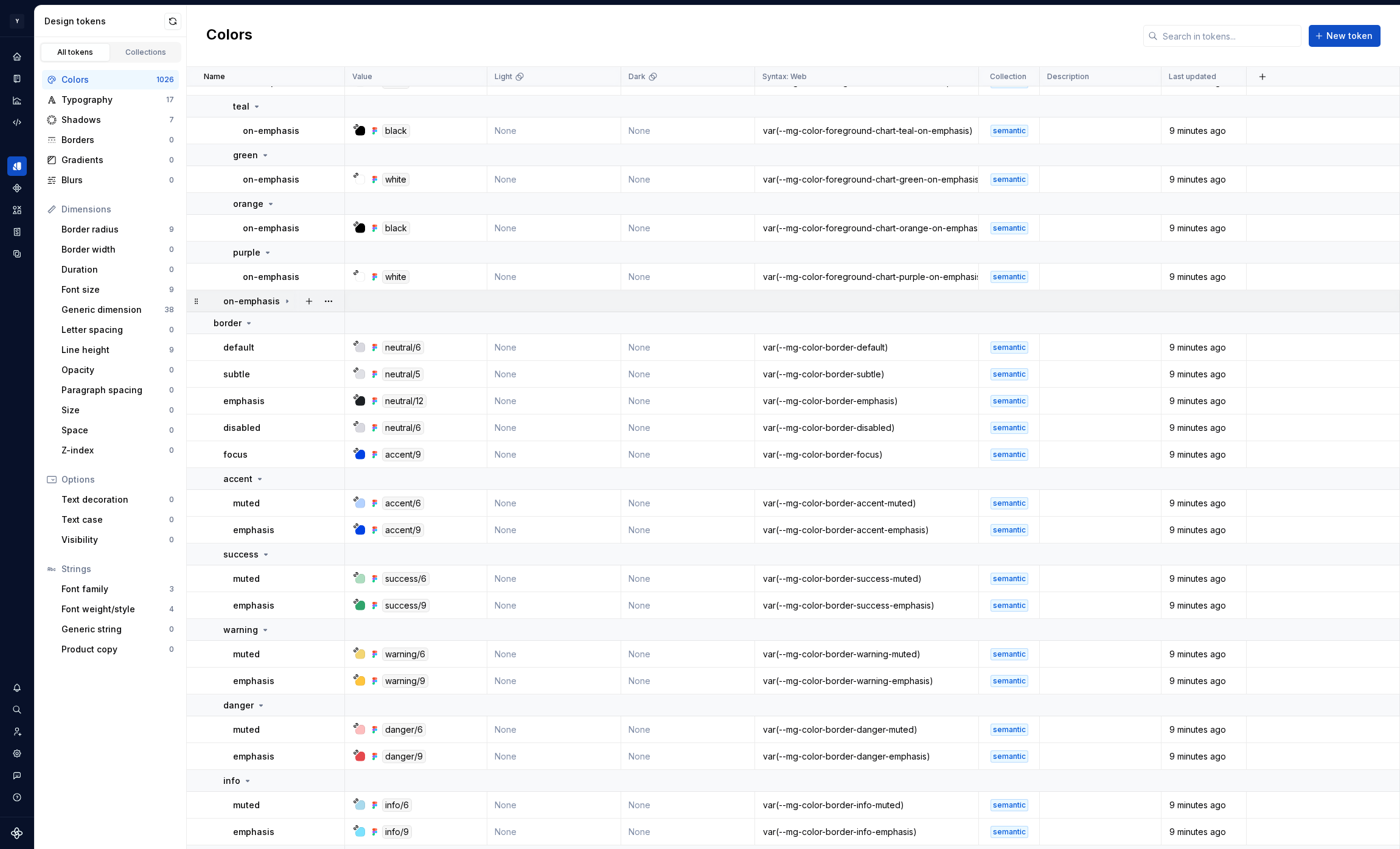
click at [285, 301] on icon at bounding box center [287, 301] width 10 height 10
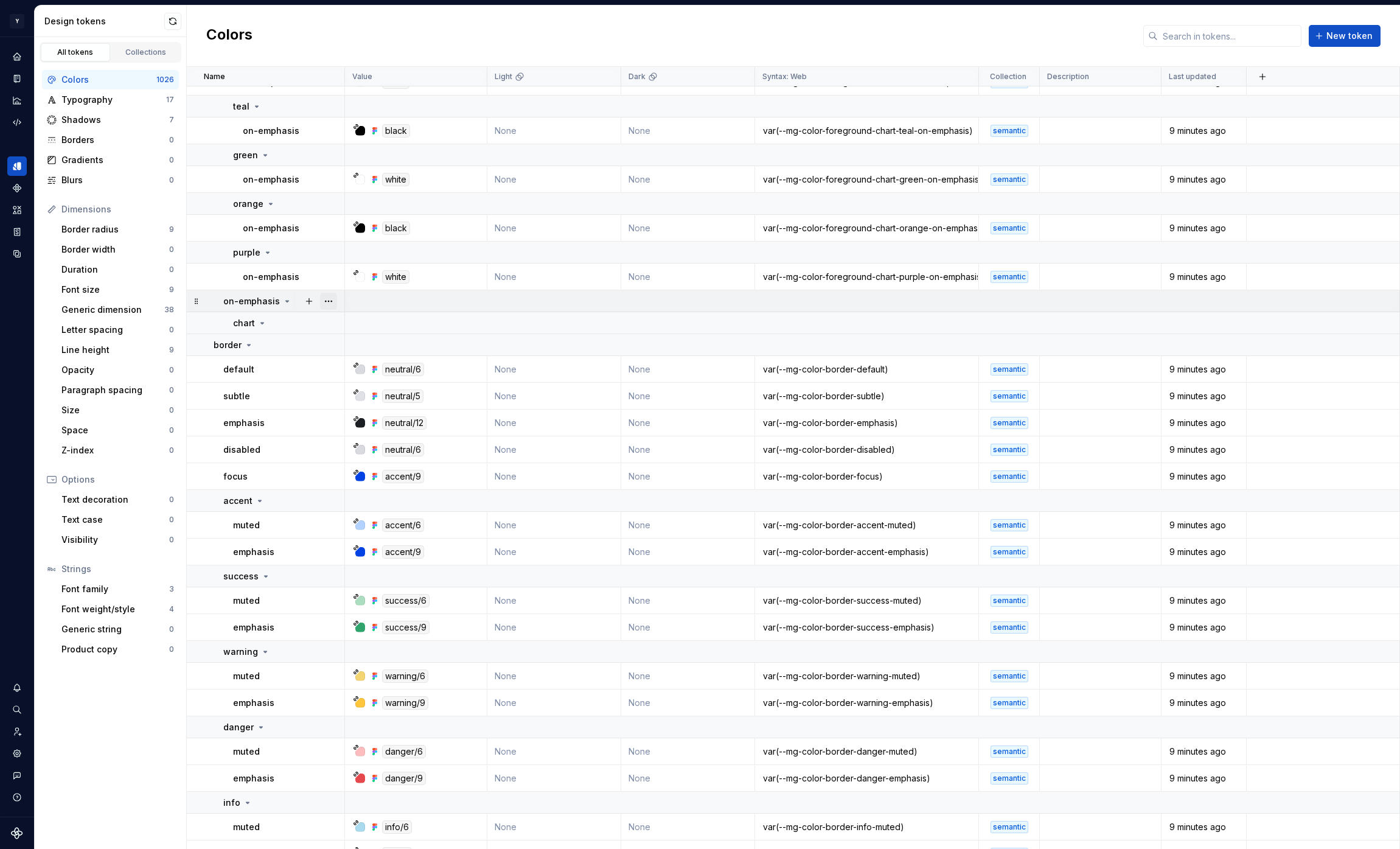
click at [325, 301] on button "button" at bounding box center [328, 301] width 17 height 17
click at [367, 430] on div "Delete group" at bounding box center [375, 438] width 103 height 20
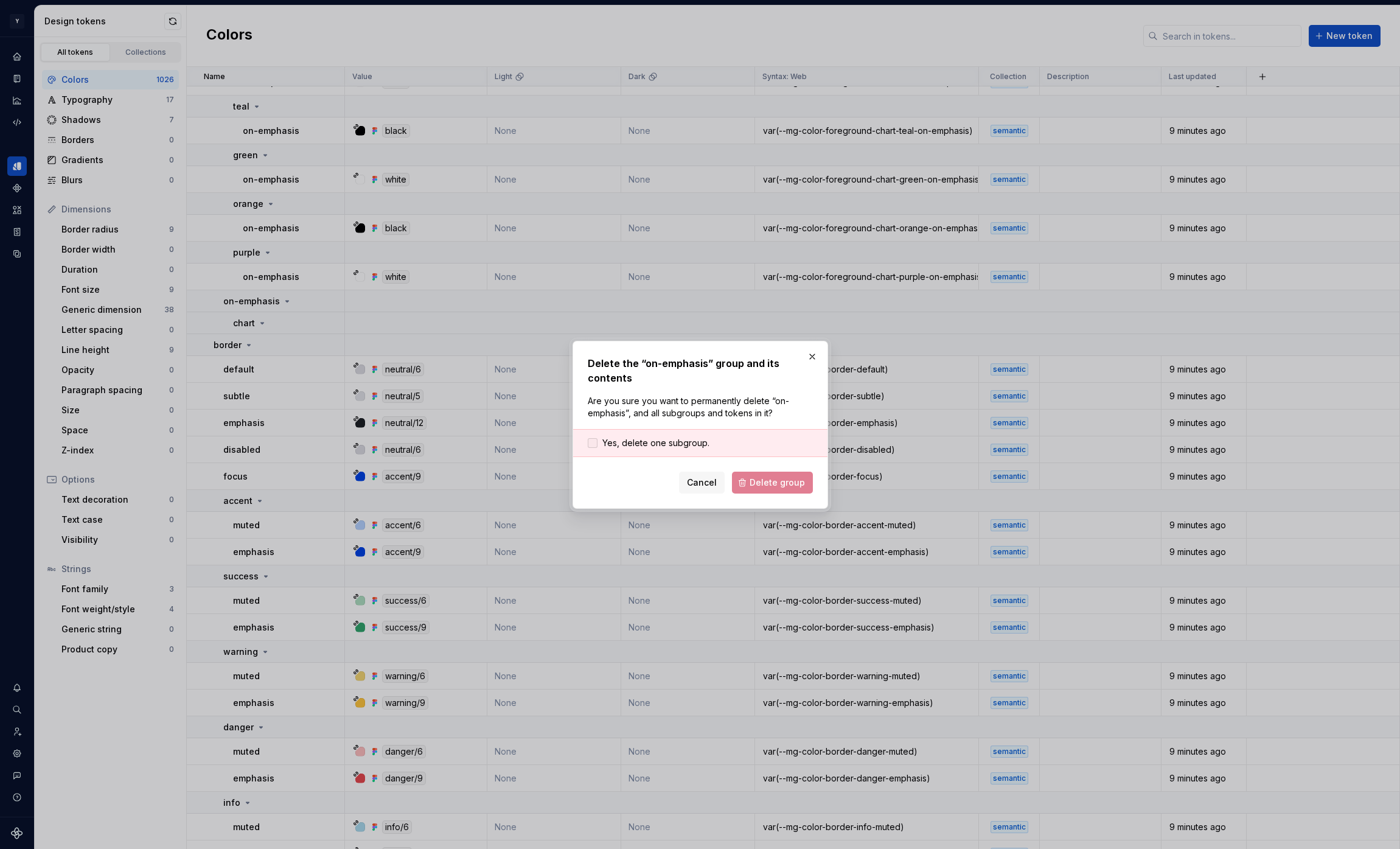
click at [633, 441] on span "Yes, delete one subgroup." at bounding box center [655, 443] width 107 height 12
click at [761, 485] on span "Delete group" at bounding box center [777, 482] width 55 height 12
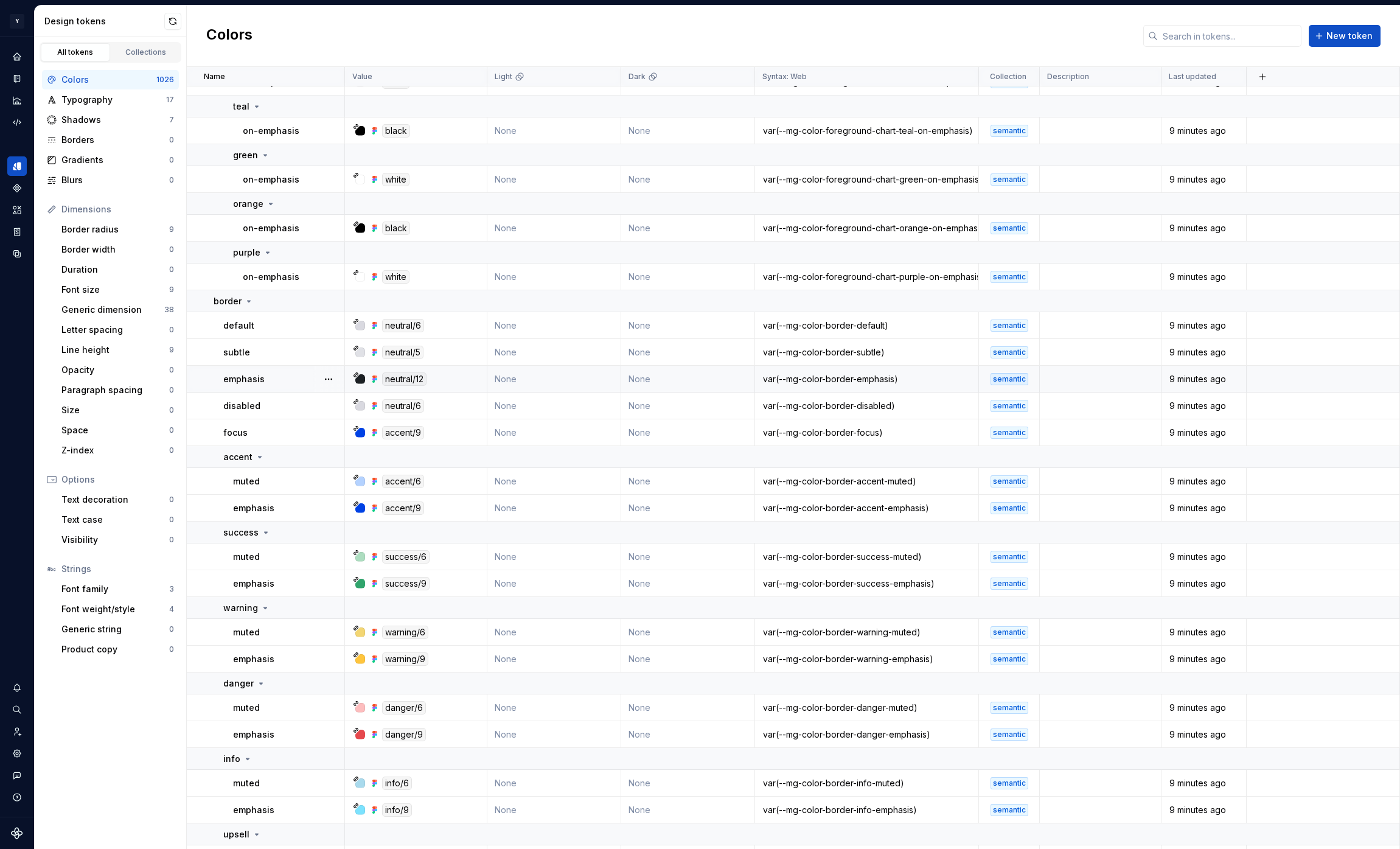
scroll to position [30295, 0]
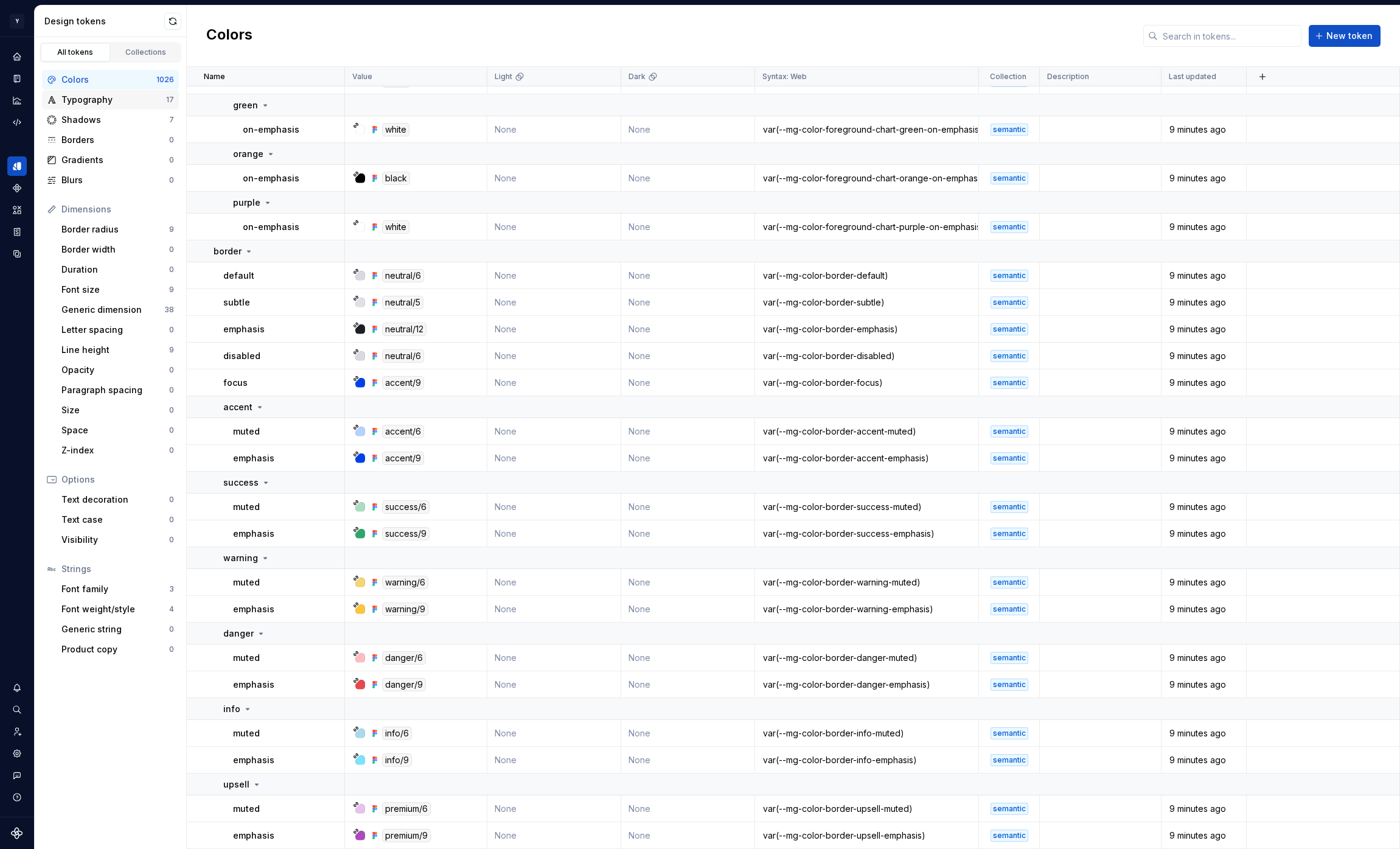
click at [150, 102] on div "Typography" at bounding box center [114, 100] width 105 height 12
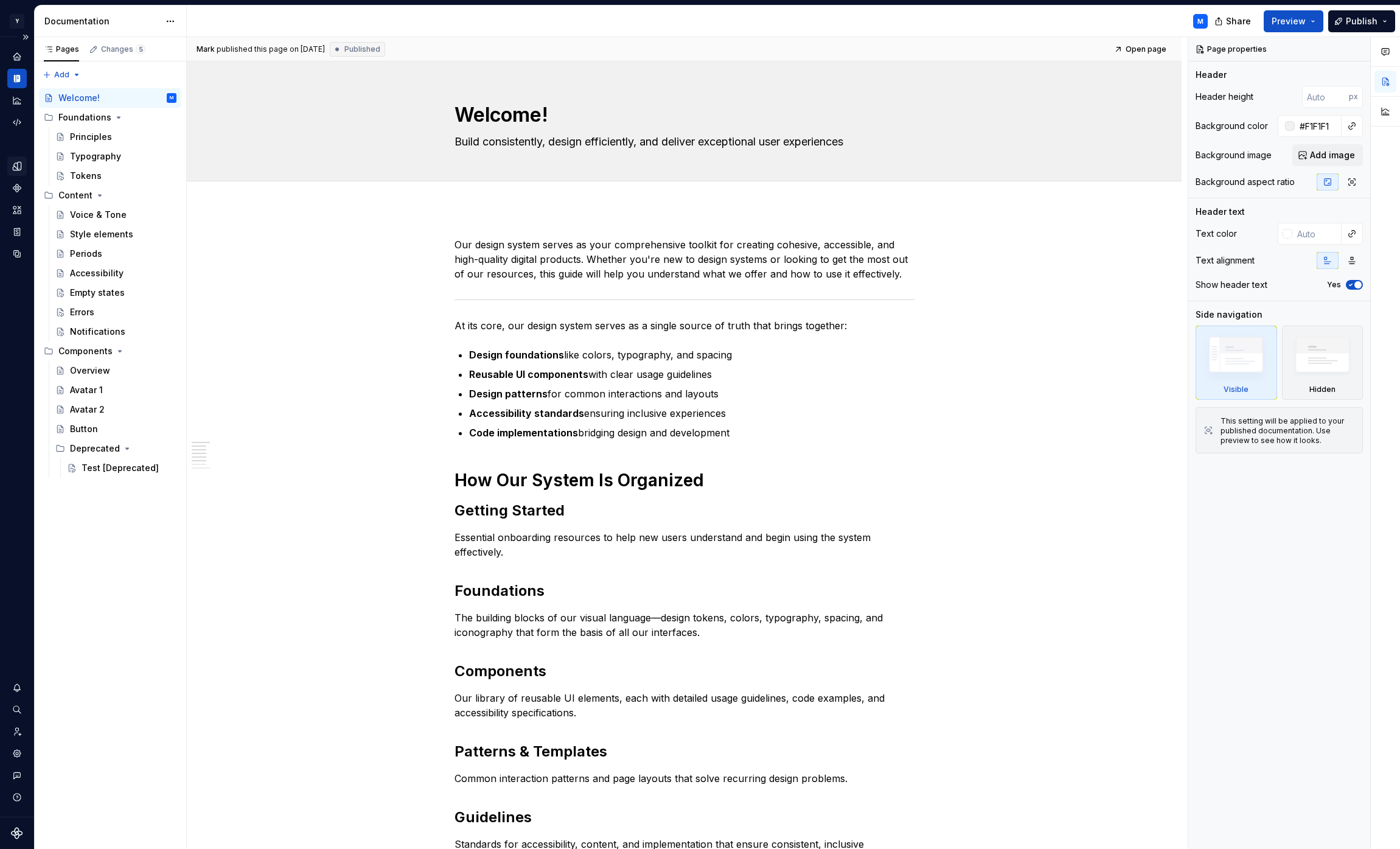
click at [15, 164] on icon "Design tokens" at bounding box center [17, 166] width 11 height 11
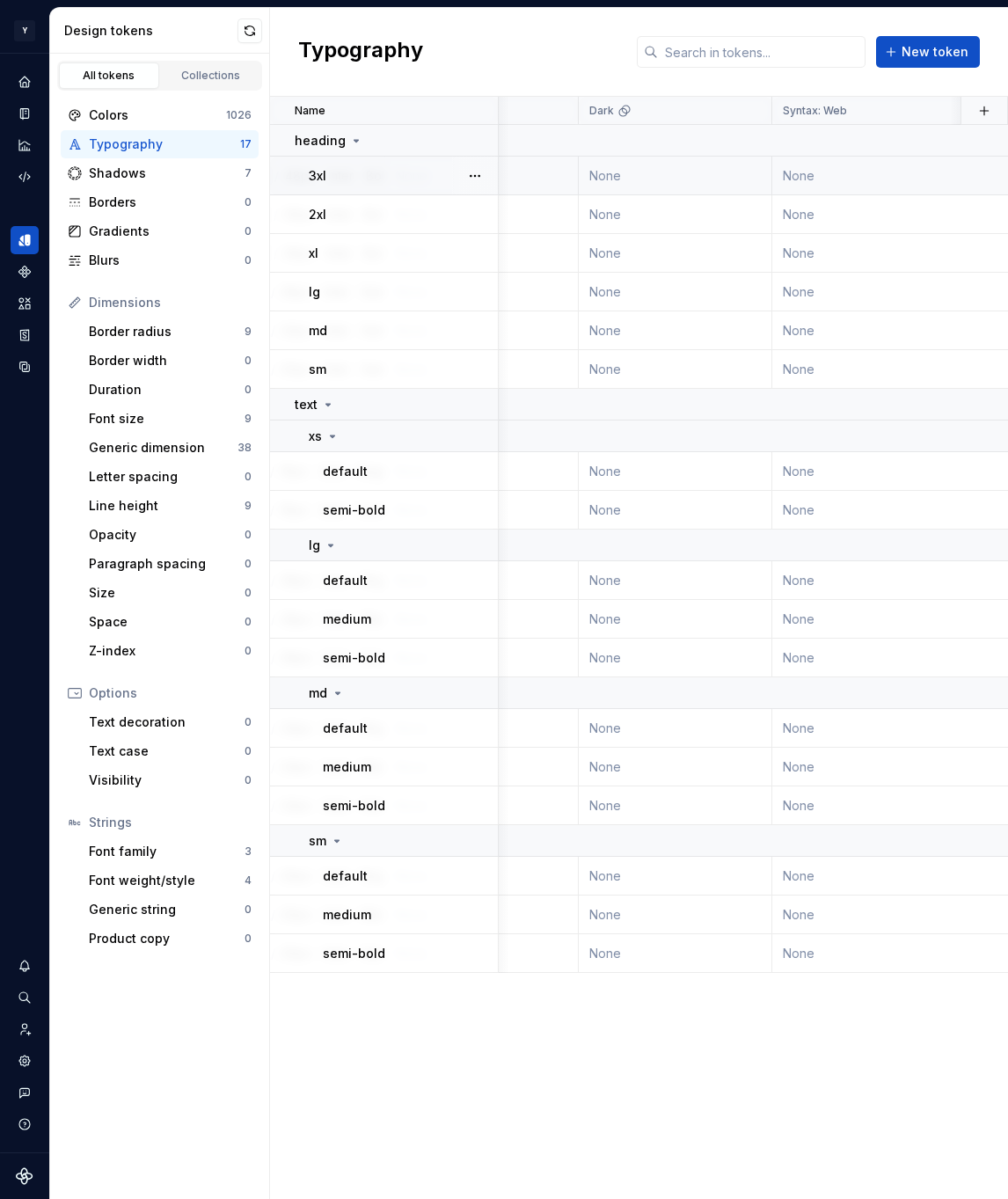
scroll to position [0, 373]
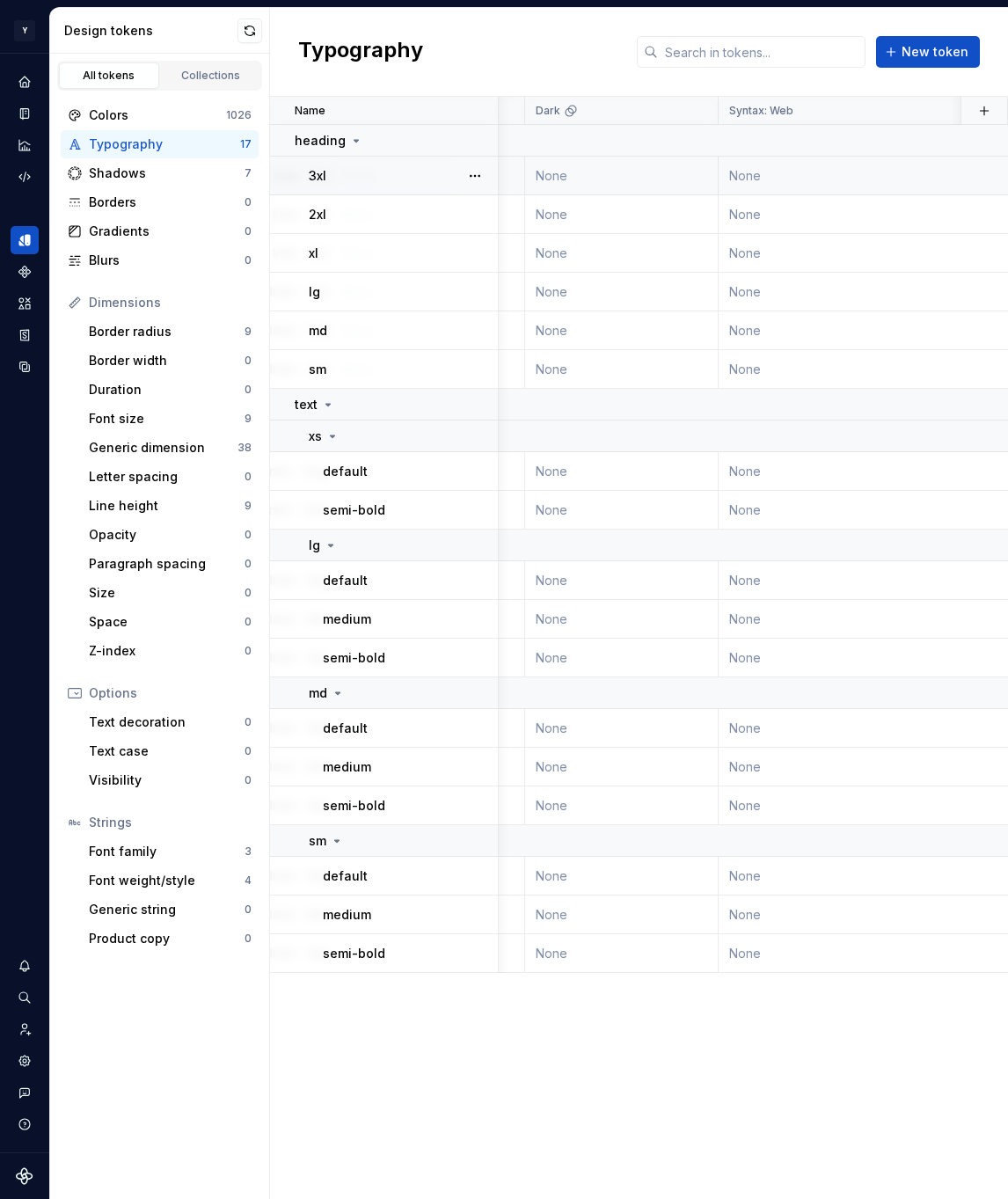
click at [794, 178] on td "None" at bounding box center [880, 175] width 324 height 38
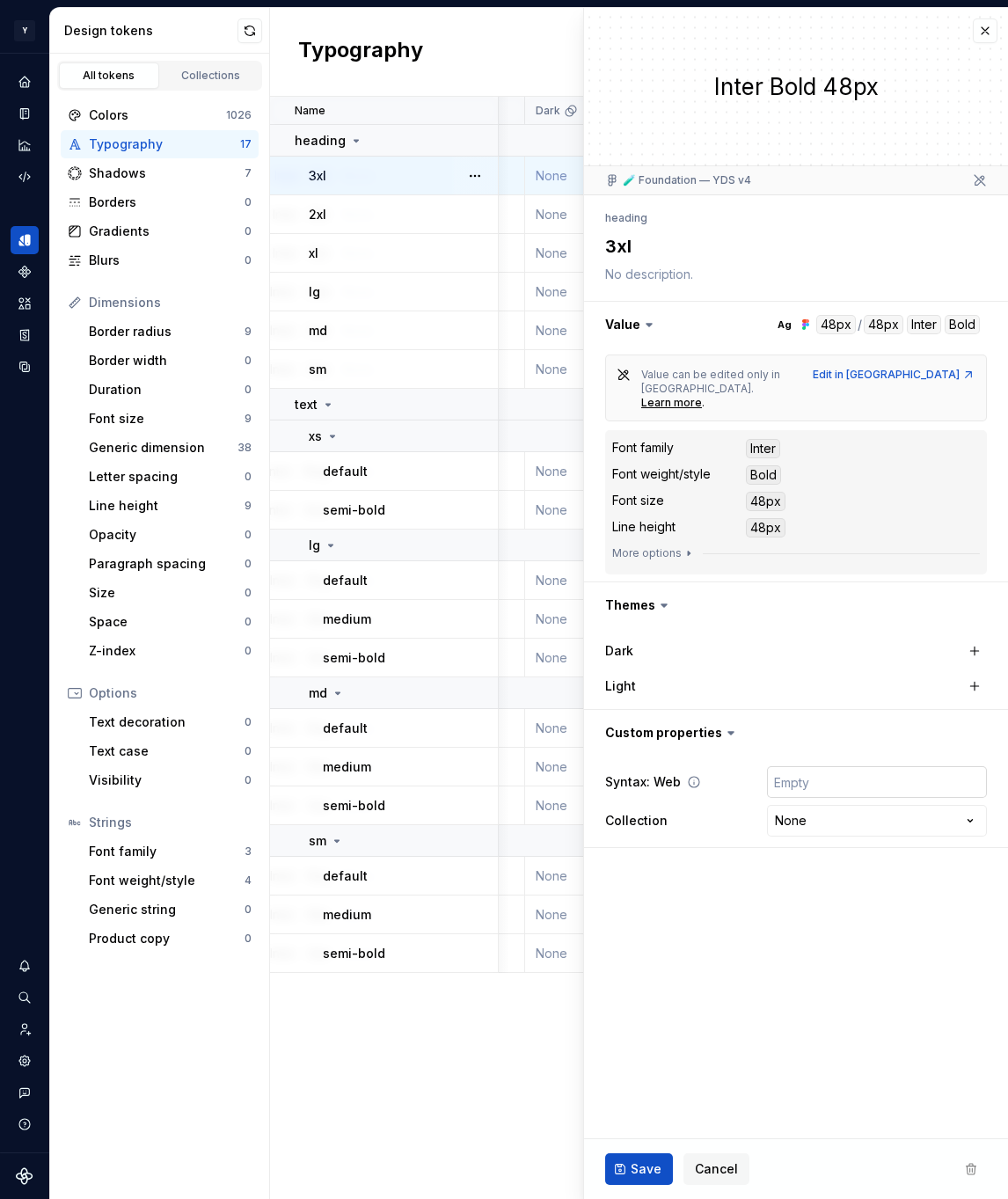
click at [828, 767] on input "text" at bounding box center [877, 782] width 220 height 31
paste input "var(--mg-typography-heading-3xl)"
type textarea "*"
type input "var(--mg-typography-heading-3xl)"
click at [646, 1168] on span "Save" at bounding box center [645, 1169] width 30 height 18
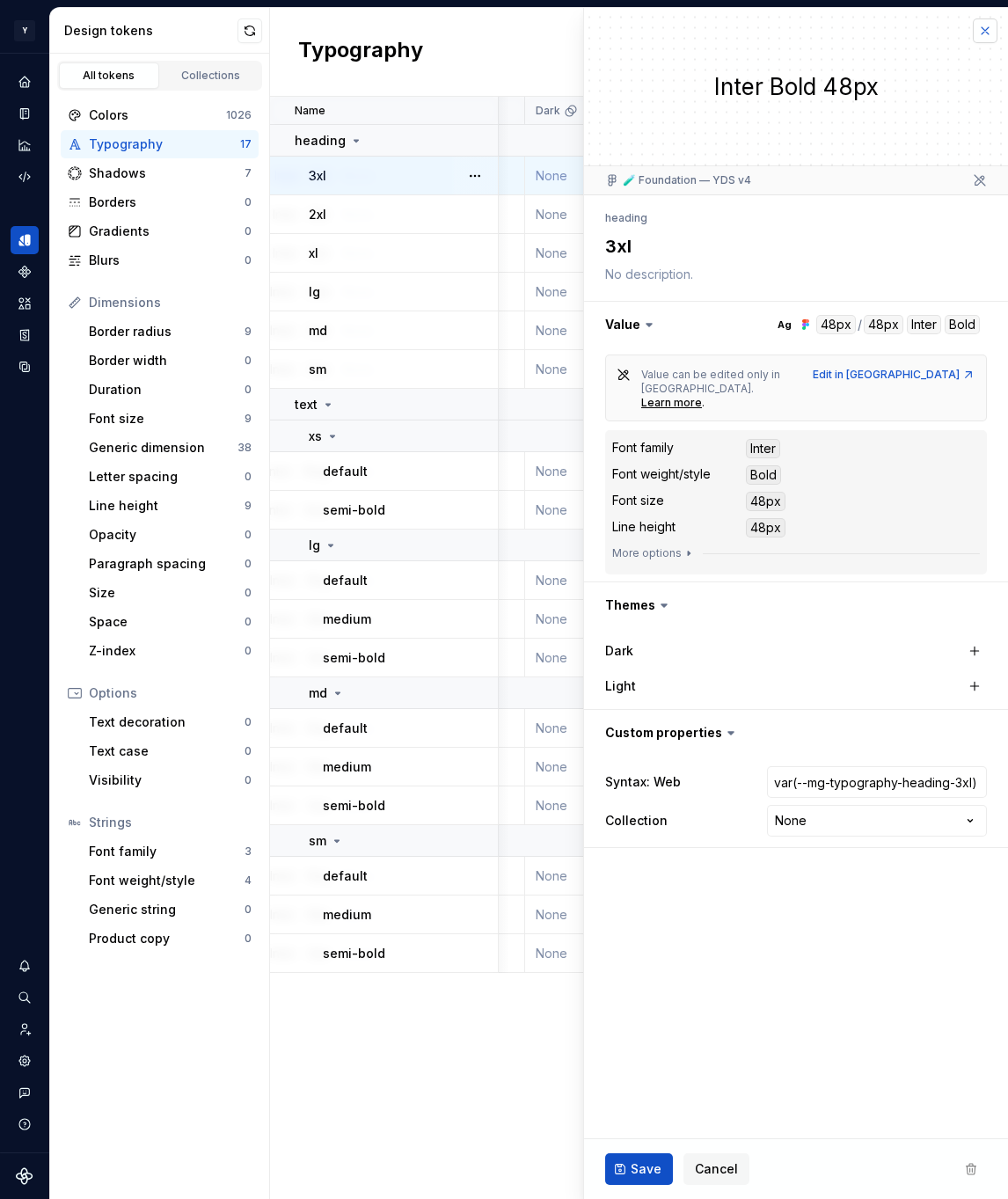
click at [986, 37] on button "button" at bounding box center [984, 30] width 25 height 25
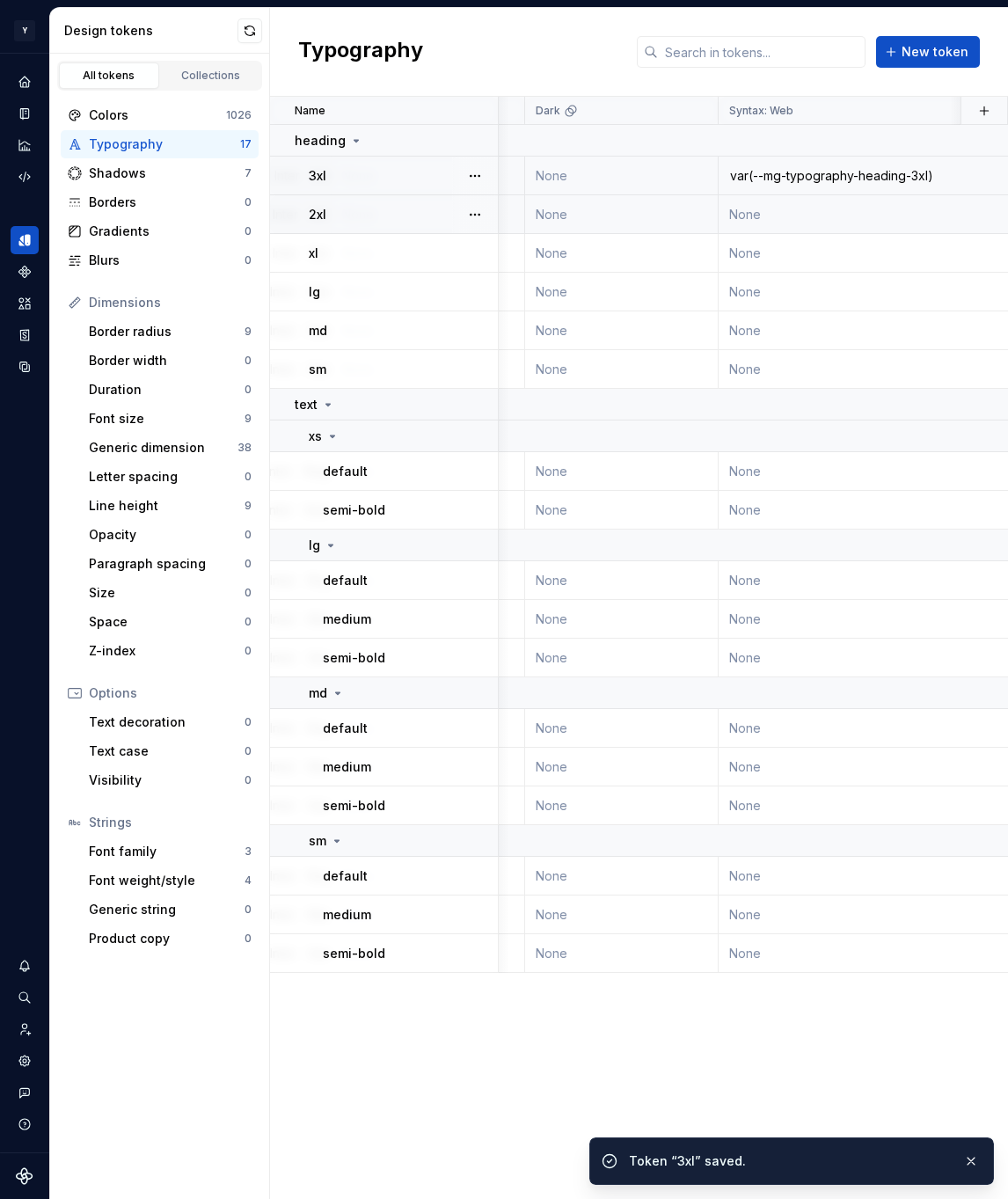
click at [802, 205] on td "None" at bounding box center [880, 214] width 324 height 38
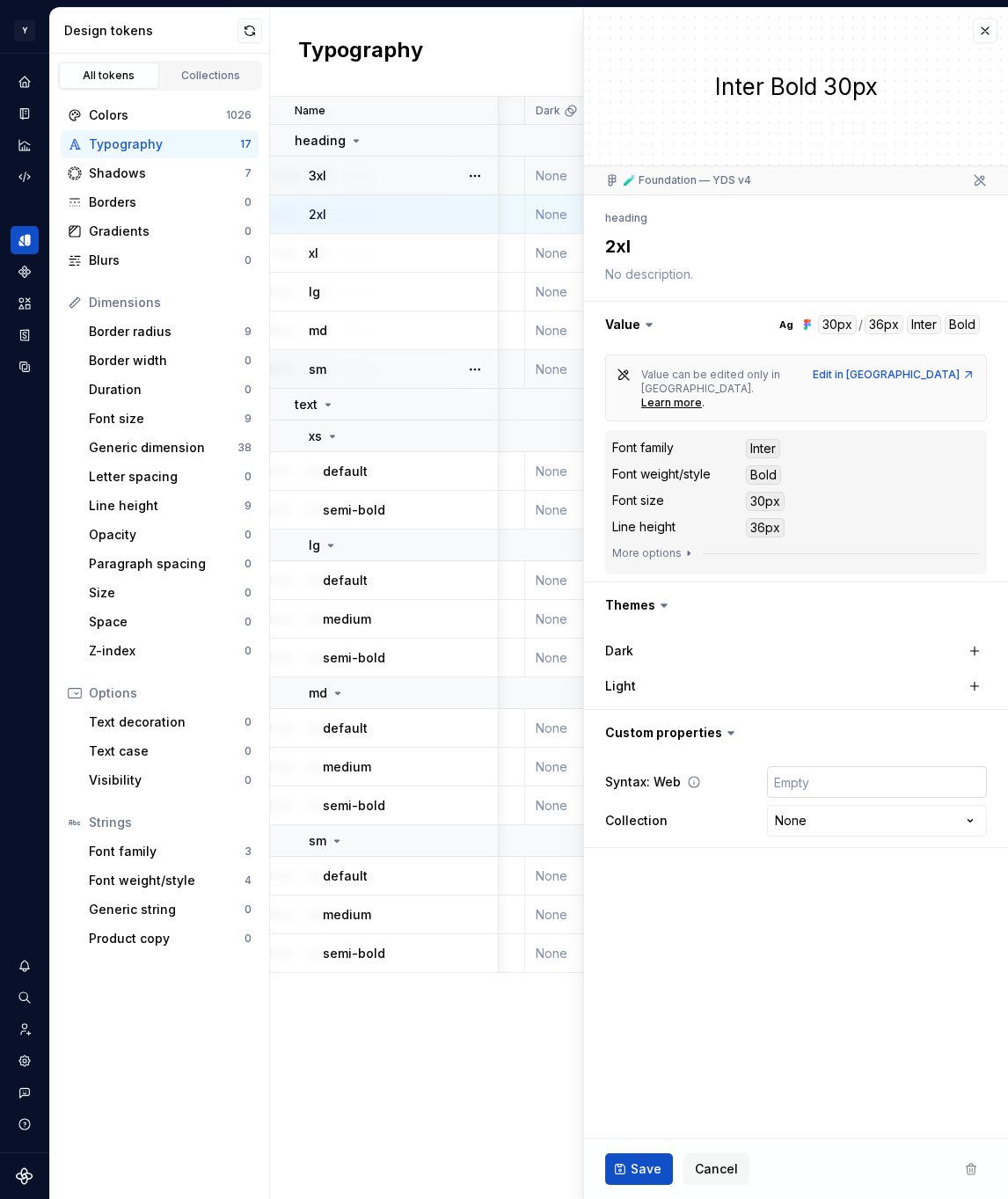
click at [840, 766] on input "text" at bounding box center [877, 782] width 220 height 31
paste input "var(--mg-typography-heading-2xl)"
type textarea "*"
type input "var(--mg-typography-heading-2xl)"
click at [645, 1169] on span "Save" at bounding box center [645, 1169] width 30 height 18
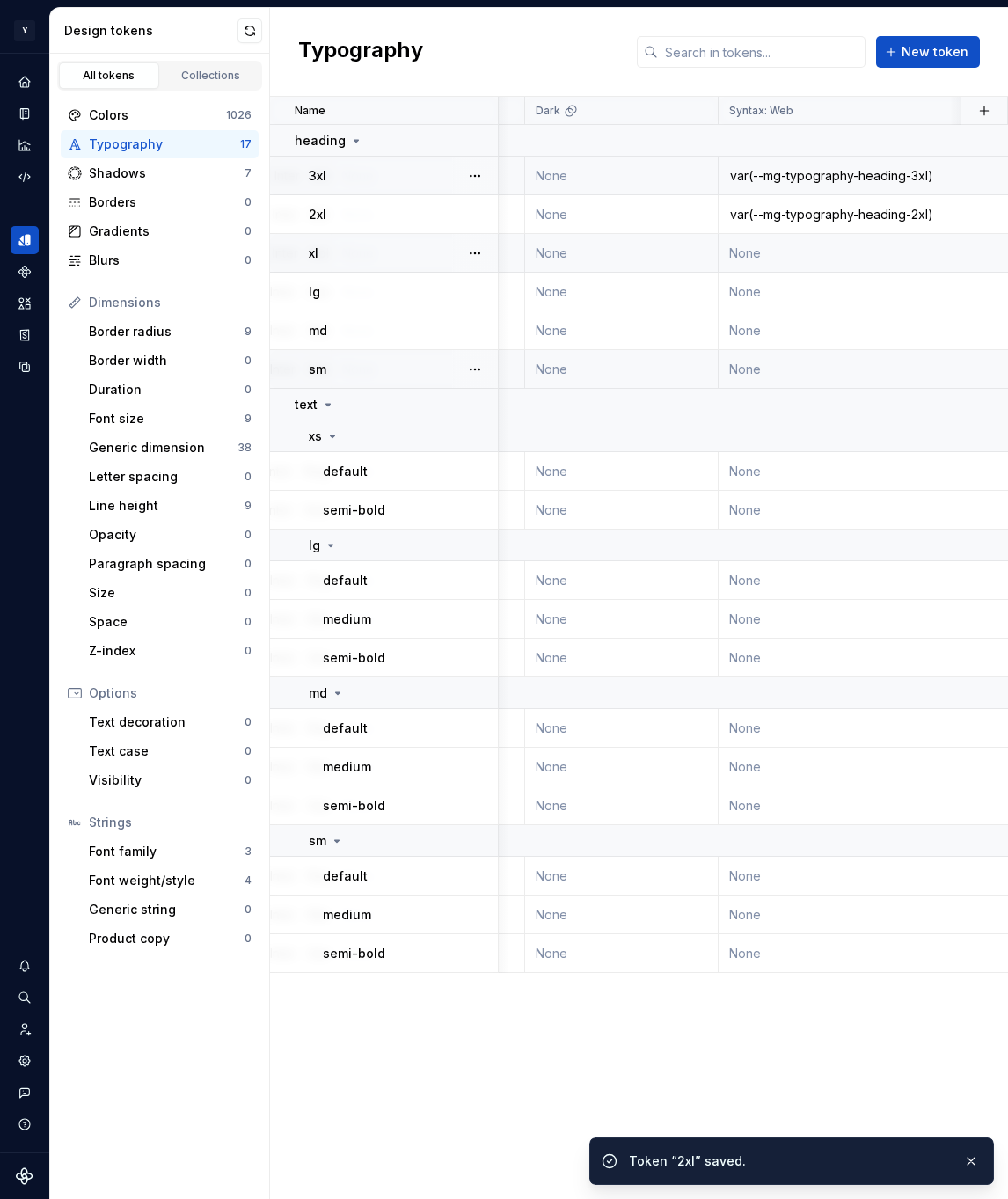
click at [787, 256] on td "None" at bounding box center [880, 253] width 324 height 38
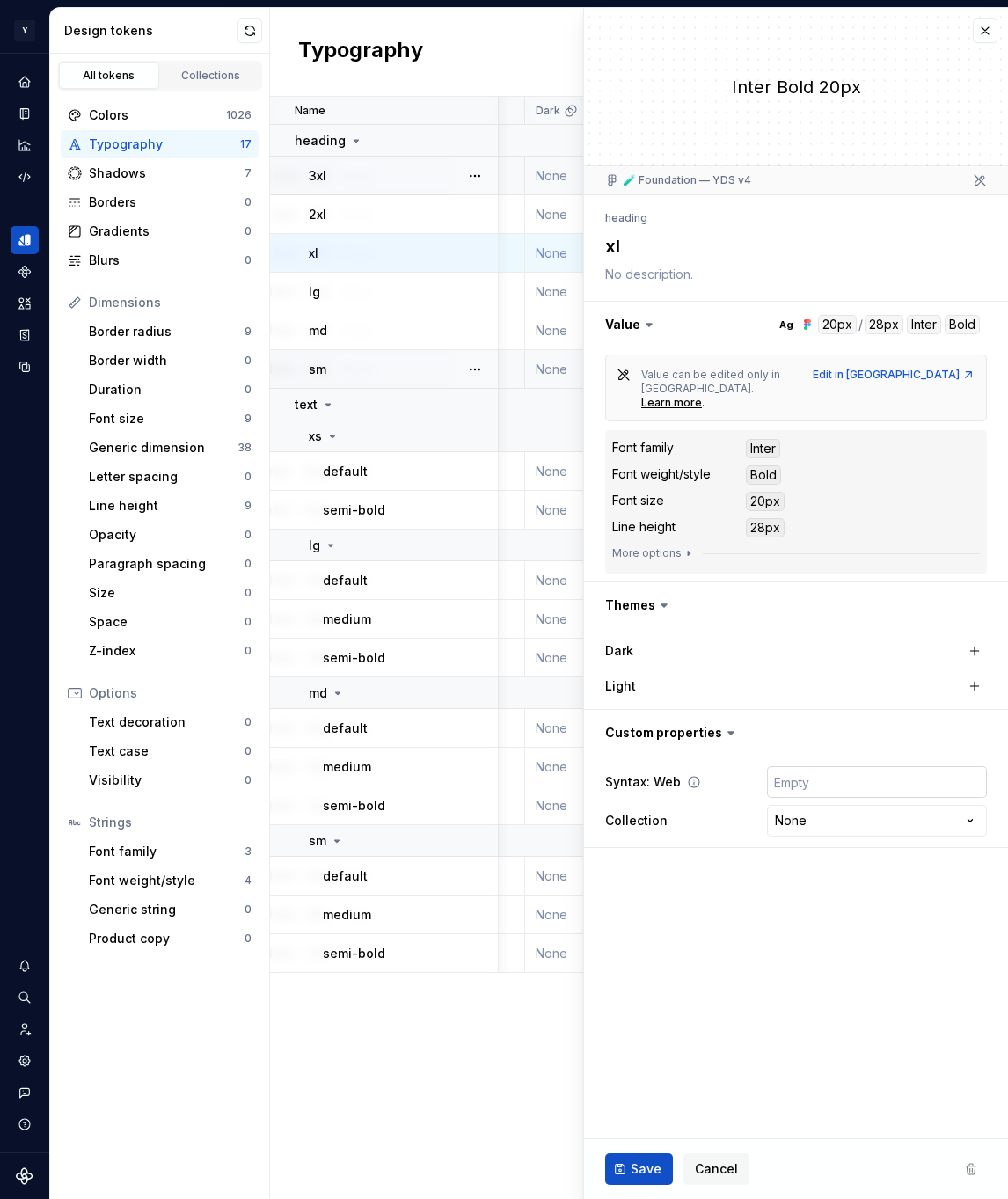
click at [828, 766] on input "text" at bounding box center [877, 782] width 220 height 31
paste input "var(--mg-typography-heading-xl)"
type textarea "*"
type input "var(--mg-typography-heading-xl)"
click at [658, 1162] on button "Save" at bounding box center [638, 1169] width 68 height 31
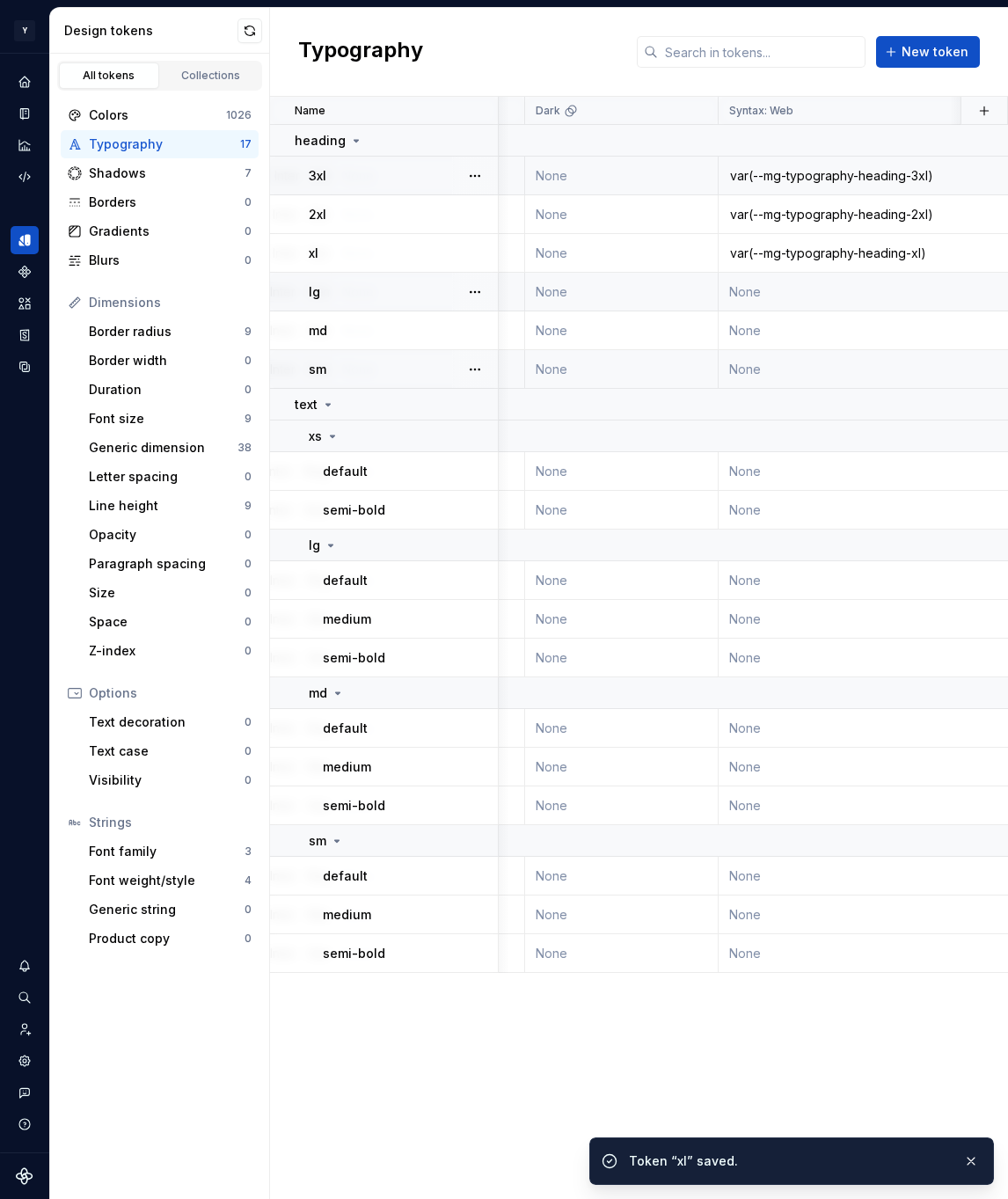
click at [772, 285] on td "None" at bounding box center [880, 291] width 324 height 38
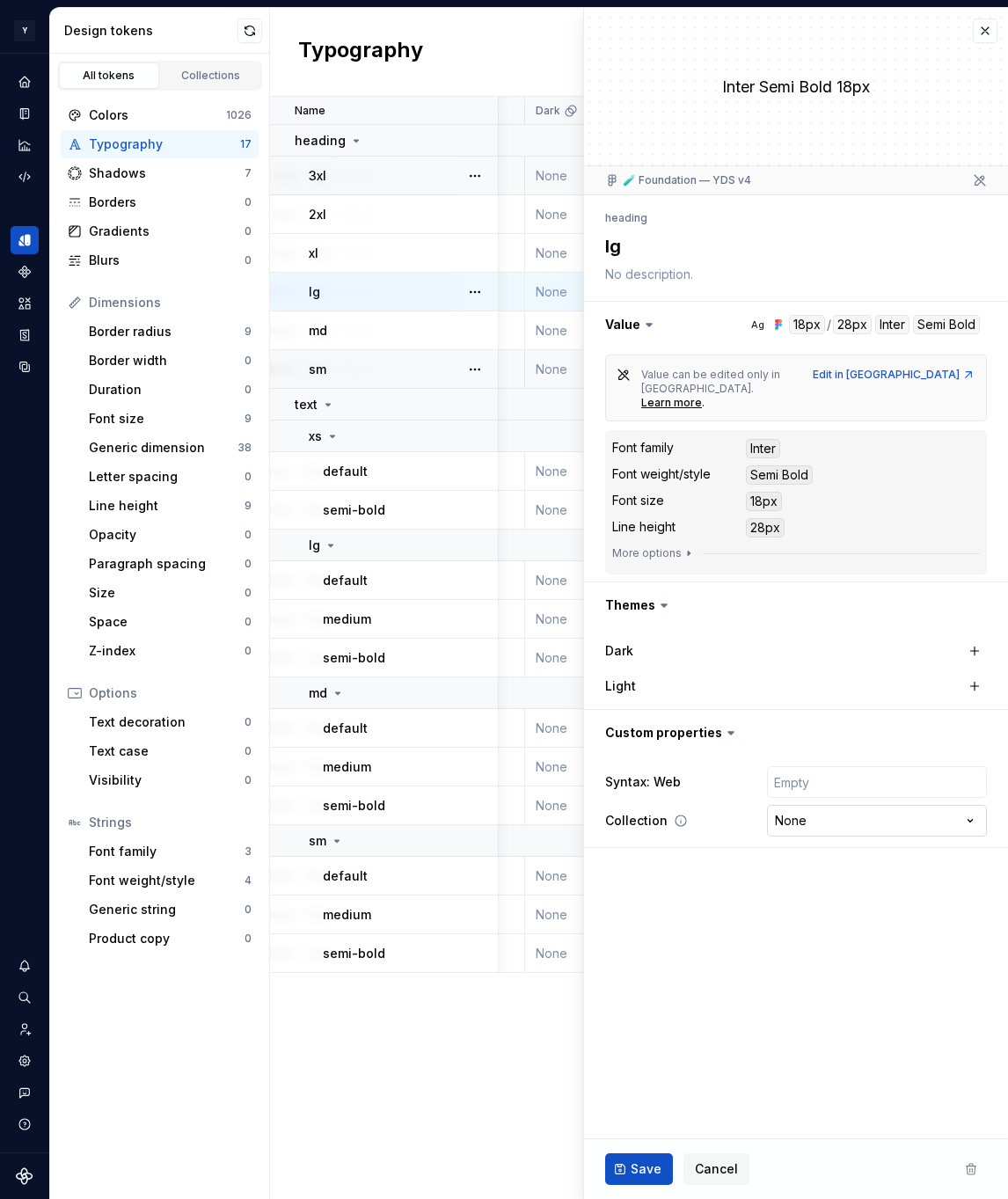
click at [816, 778] on html "Y Mingo M Design system data Design tokens All tokens Collections Colors 1026 T…" at bounding box center [504, 599] width 1008 height 1199
click at [819, 761] on html "Y Mingo M Design system data Design tokens All tokens Collections Colors 1026 T…" at bounding box center [504, 599] width 1008 height 1199
click at [820, 766] on input "text" at bounding box center [877, 782] width 220 height 31
paste input "var(--mg-typography-heading-lg)"
type textarea "*"
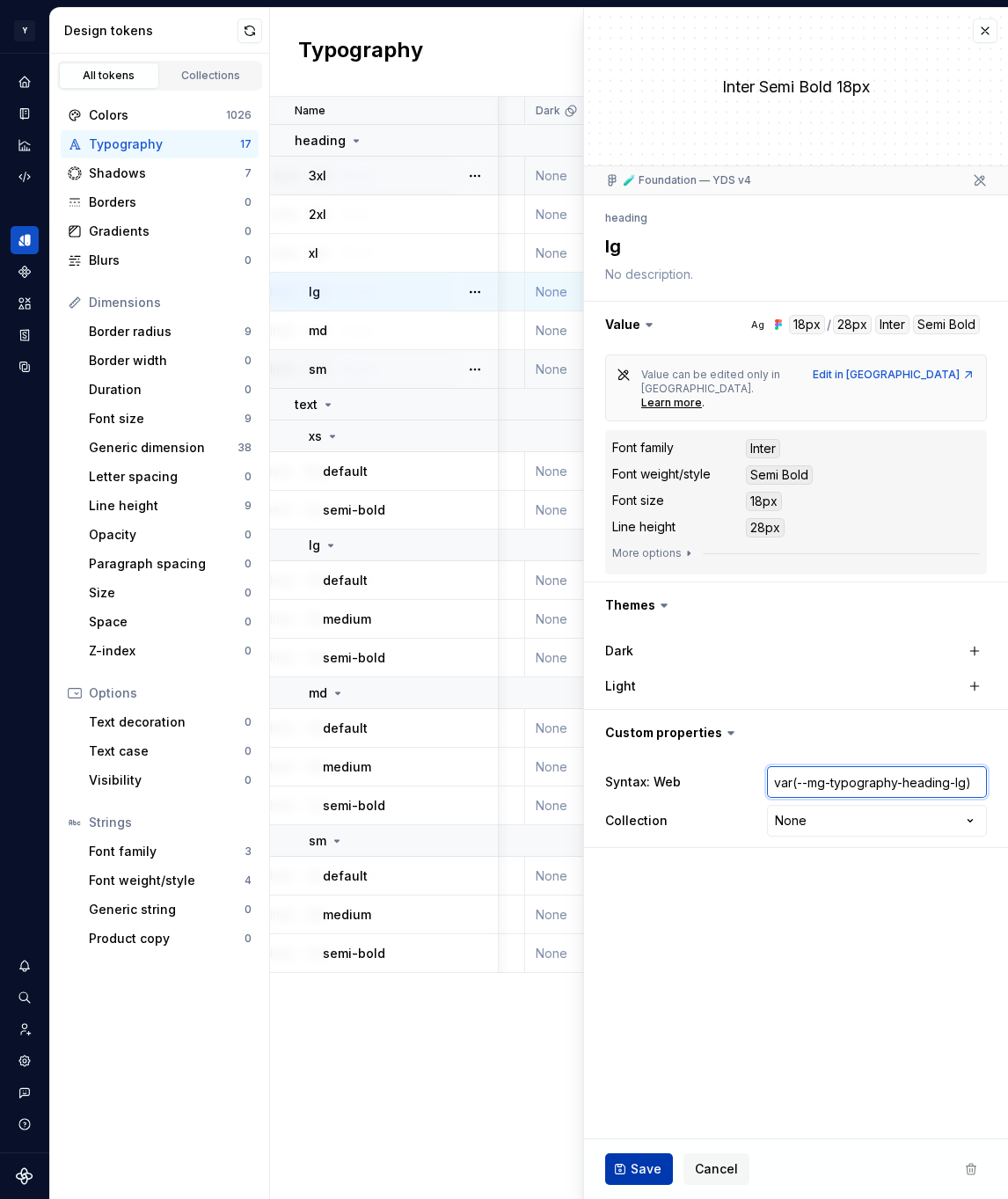
type input "var(--mg-typography-heading-lg)"
click at [649, 1166] on span "Save" at bounding box center [645, 1169] width 30 height 18
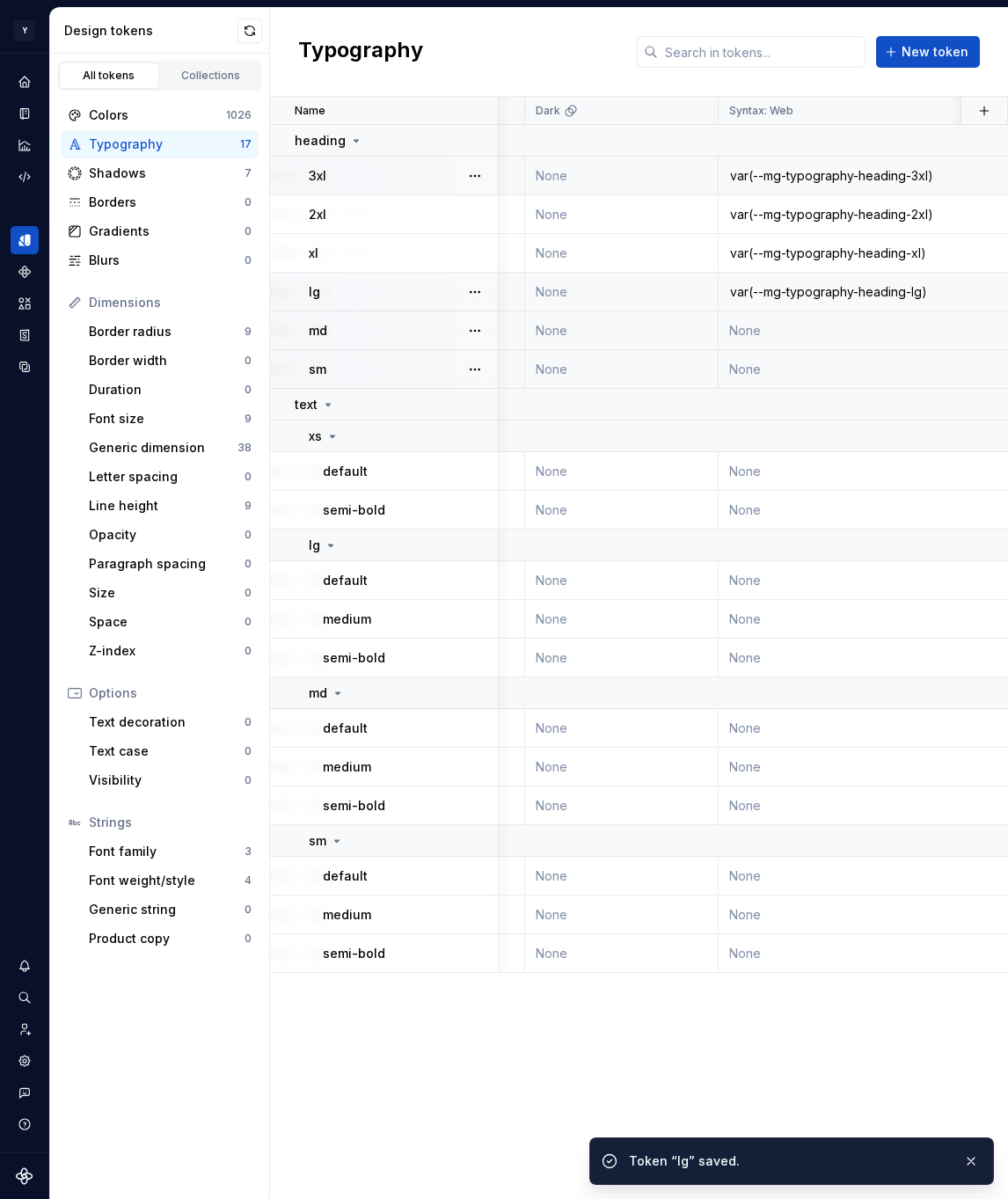
click at [831, 325] on td "None" at bounding box center [880, 330] width 324 height 38
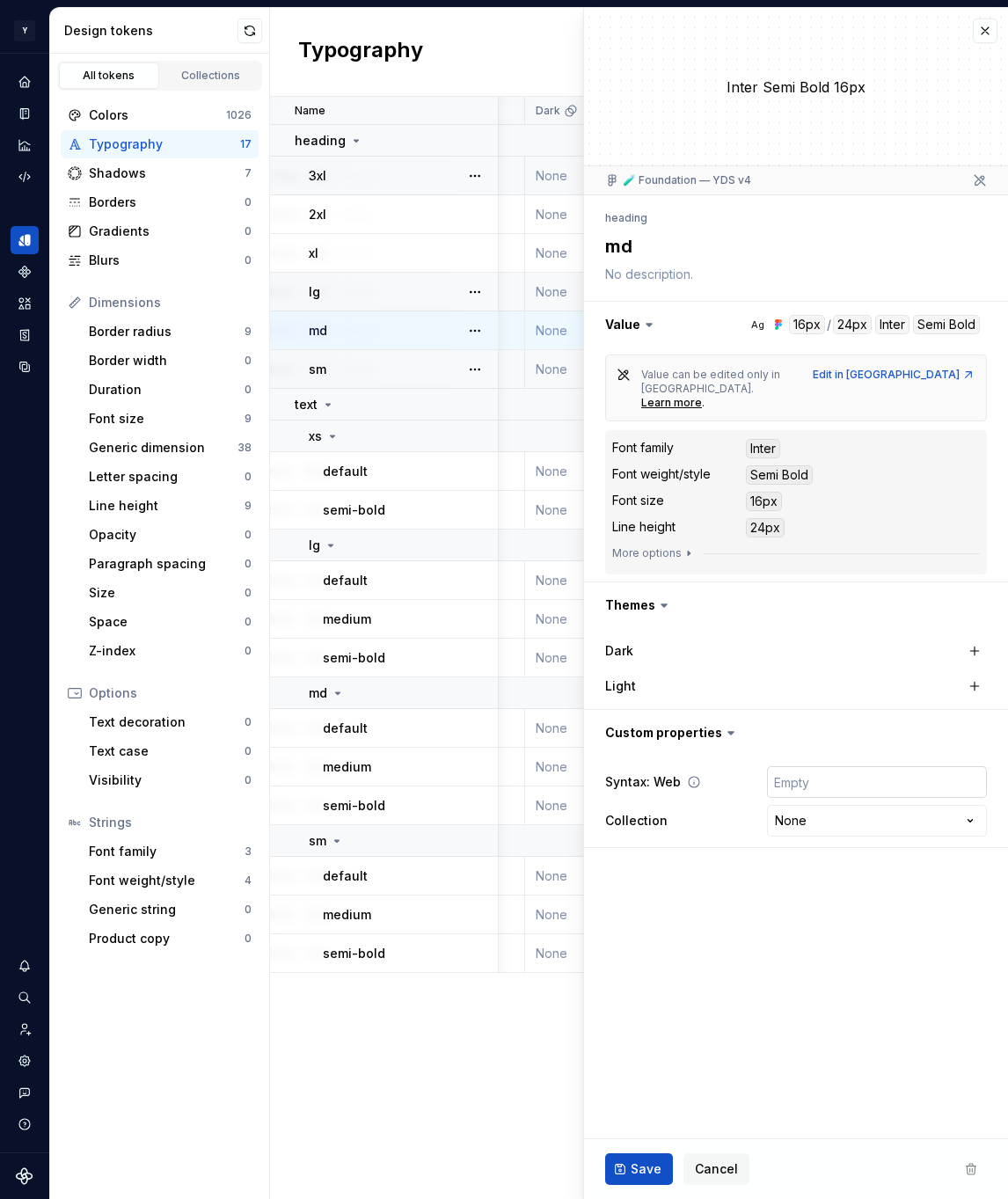
click at [812, 766] on input "text" at bounding box center [877, 782] width 220 height 31
paste input "var(--mg-typography-heading-md)"
type textarea "*"
type input "var(--mg-typography-heading-md)"
type textarea "*"
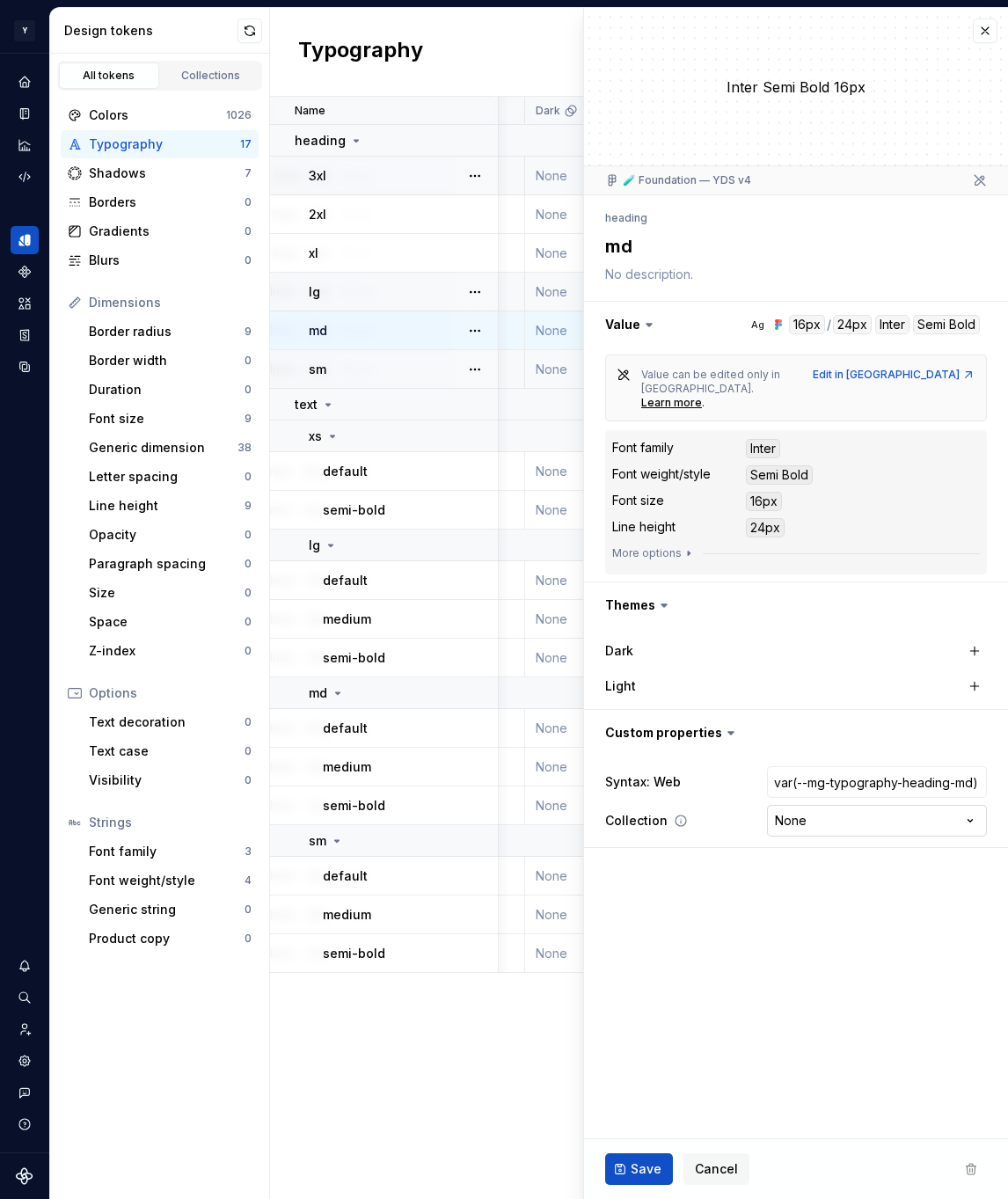
click at [833, 794] on html "Y Mingo M Design system data Design tokens All tokens Collections Colors 1026 T…" at bounding box center [504, 599] width 1008 height 1199
select select "**********"
click at [647, 1169] on span "Save" at bounding box center [645, 1169] width 30 height 18
type textarea "*"
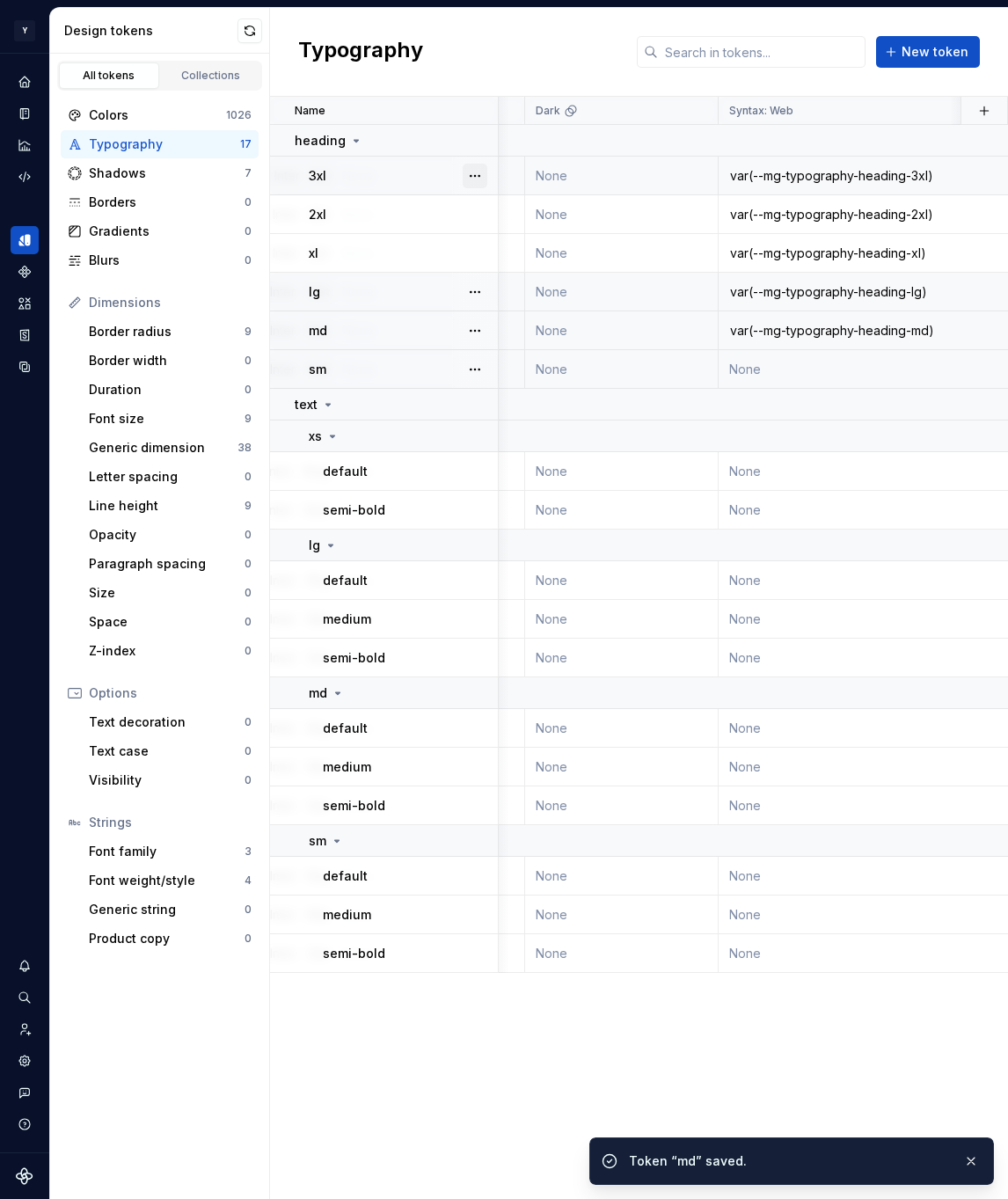
click at [479, 178] on button "button" at bounding box center [474, 175] width 25 height 25
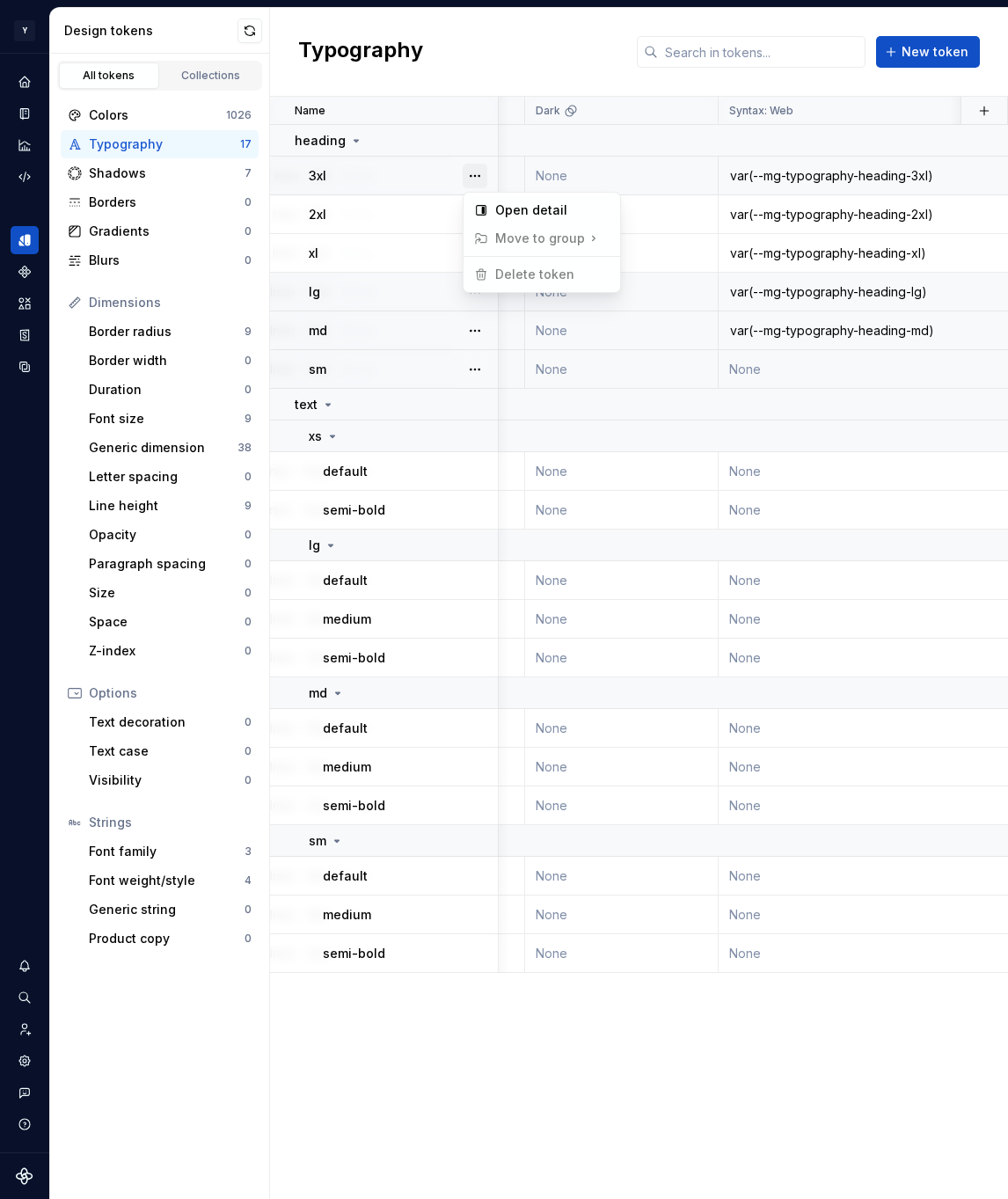
click at [478, 175] on button "button" at bounding box center [474, 175] width 25 height 25
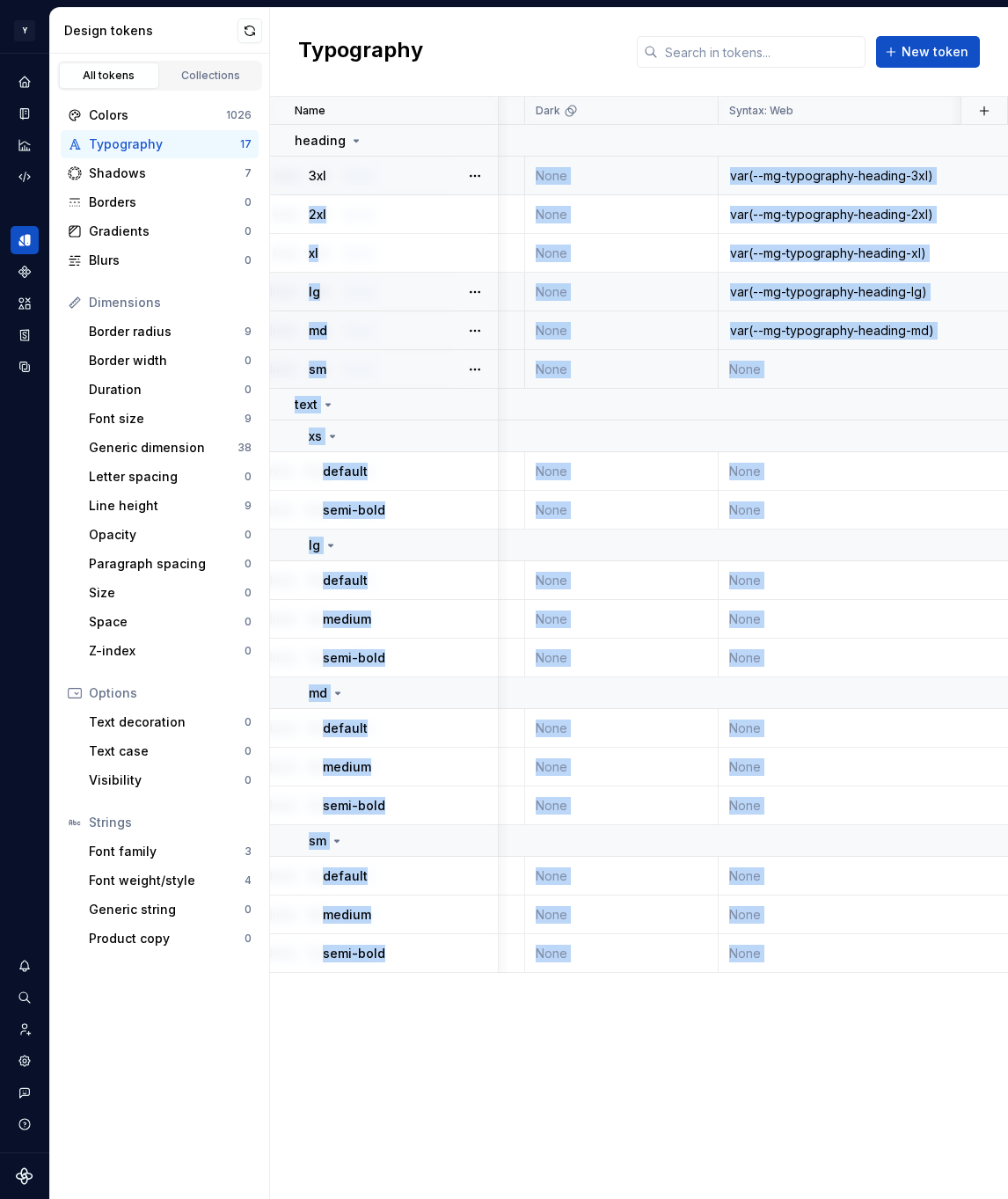
click at [412, 180] on div "3xl" at bounding box center [402, 176] width 188 height 18
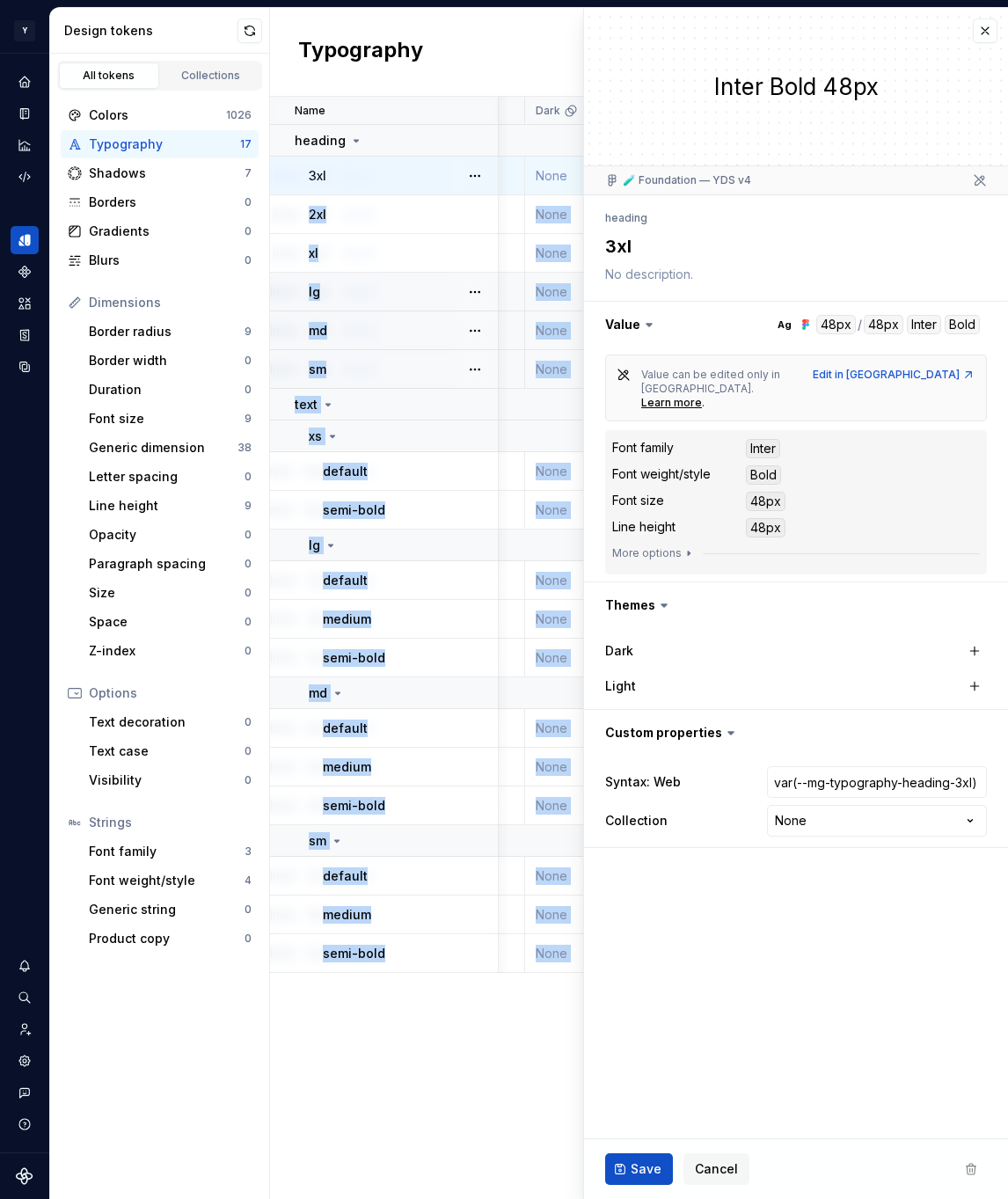
click at [417, 179] on div "3xl" at bounding box center [402, 176] width 188 height 18
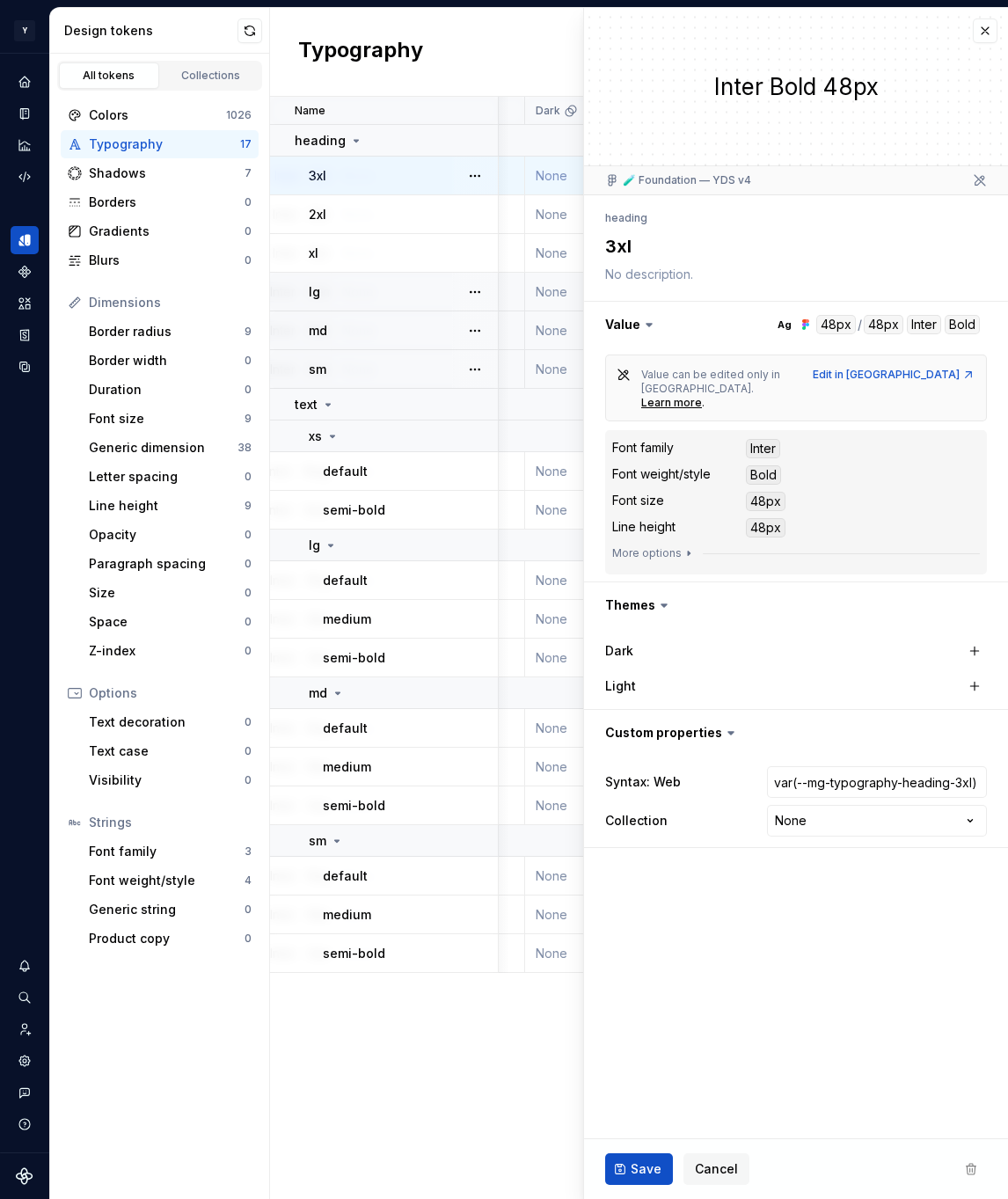
click at [379, 369] on div "sm" at bounding box center [402, 370] width 188 height 18
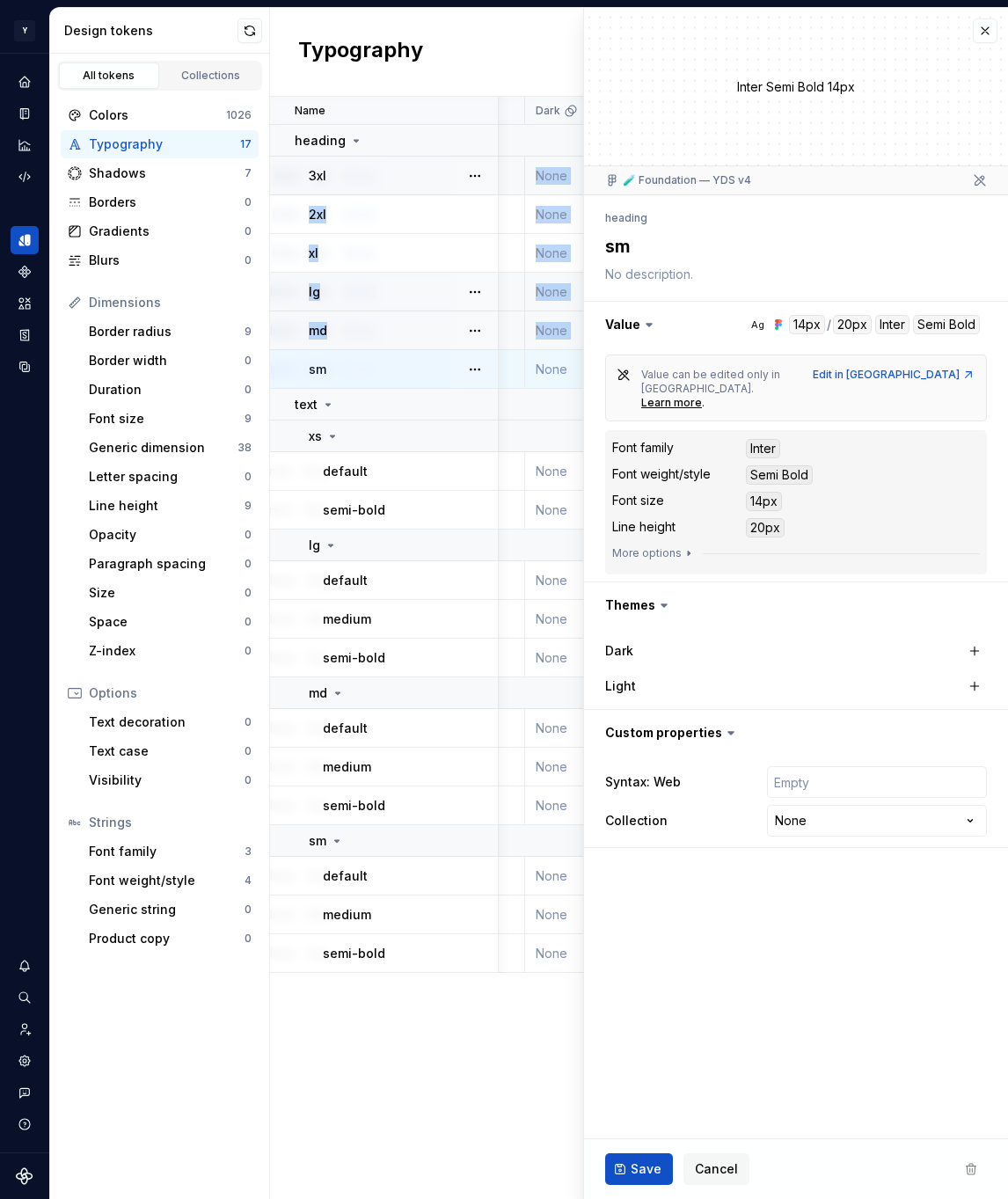
click at [445, 183] on div "3xl" at bounding box center [402, 176] width 188 height 18
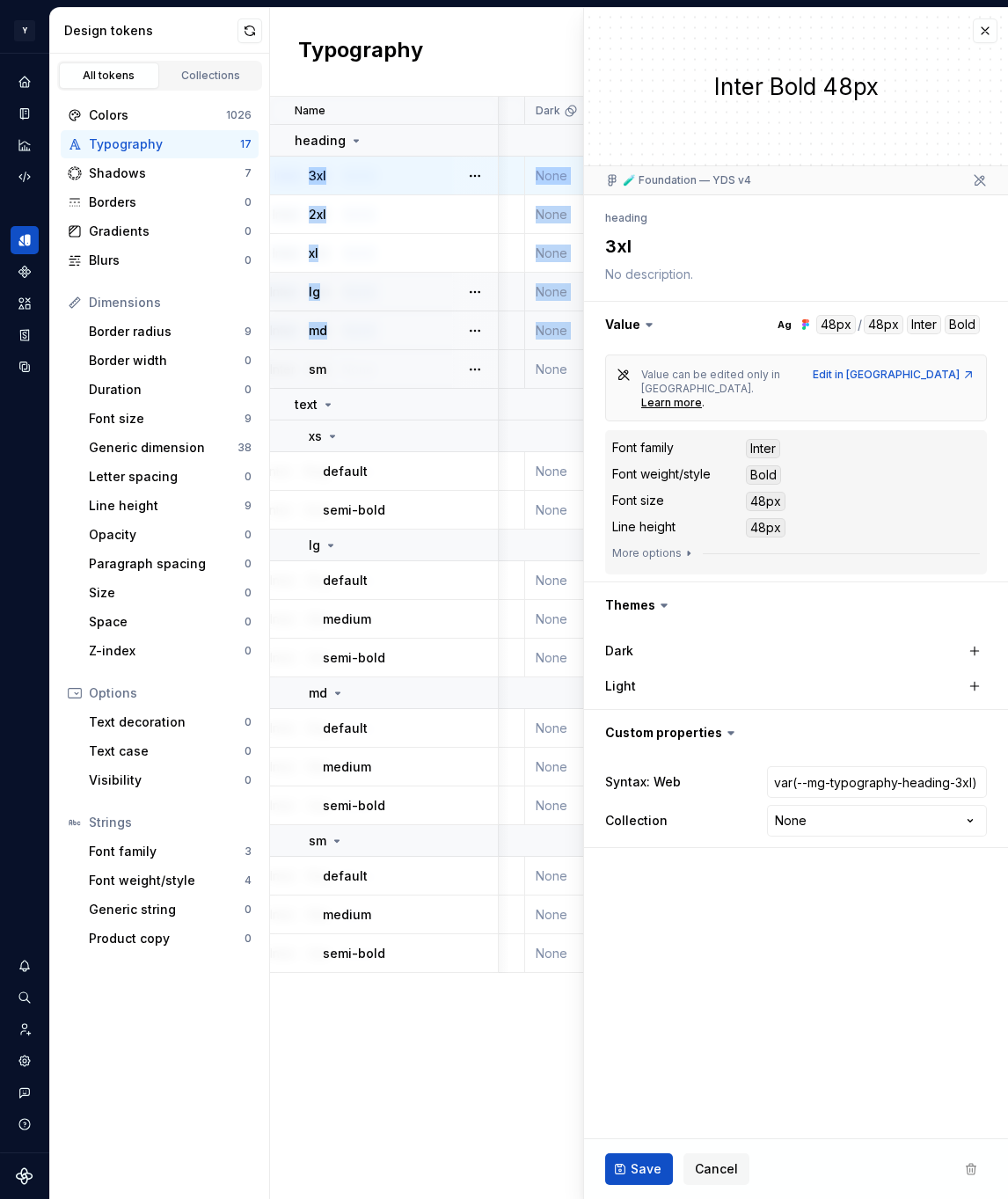
click at [424, 180] on div "3xl" at bounding box center [402, 176] width 188 height 18
type textarea "*"
click at [835, 800] on html "Y Mingo M Design system data Design tokens All tokens Collections Colors 1026 T…" at bounding box center [504, 599] width 1008 height 1199
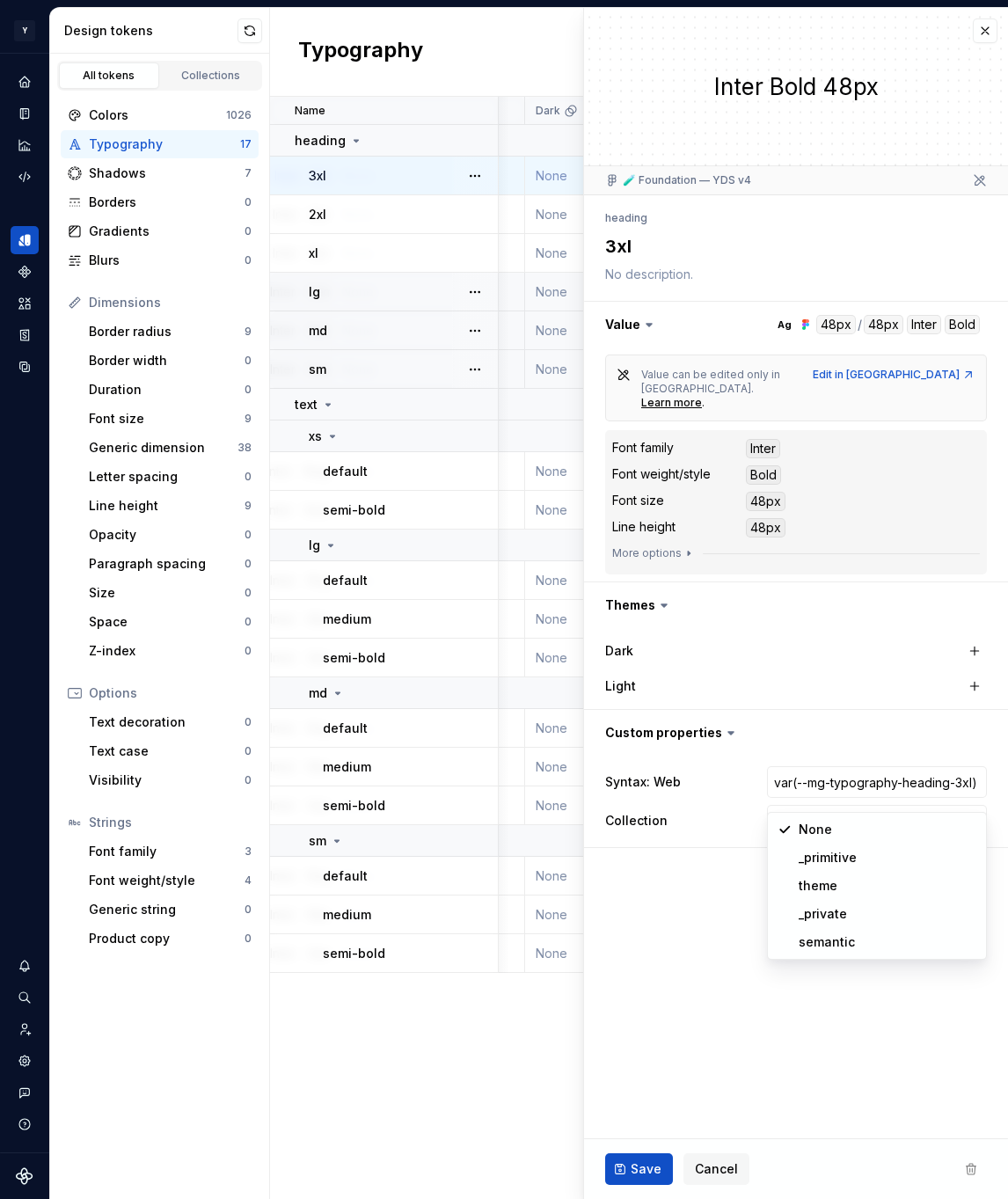
select select "**********"
click at [640, 1164] on span "Save" at bounding box center [645, 1169] width 30 height 18
click at [412, 214] on div "2xl" at bounding box center [402, 214] width 188 height 18
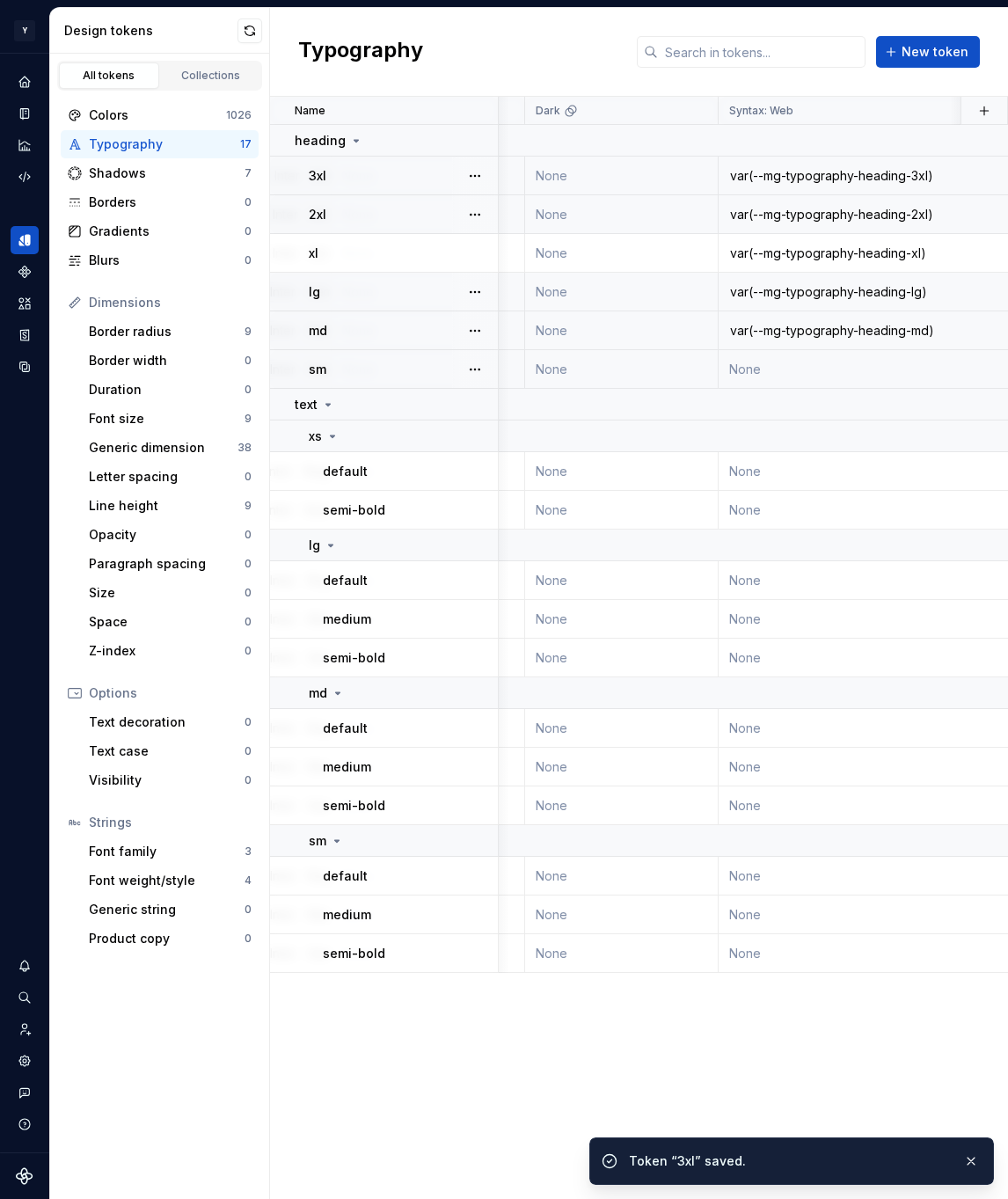
click at [377, 217] on div "2xl" at bounding box center [402, 214] width 188 height 18
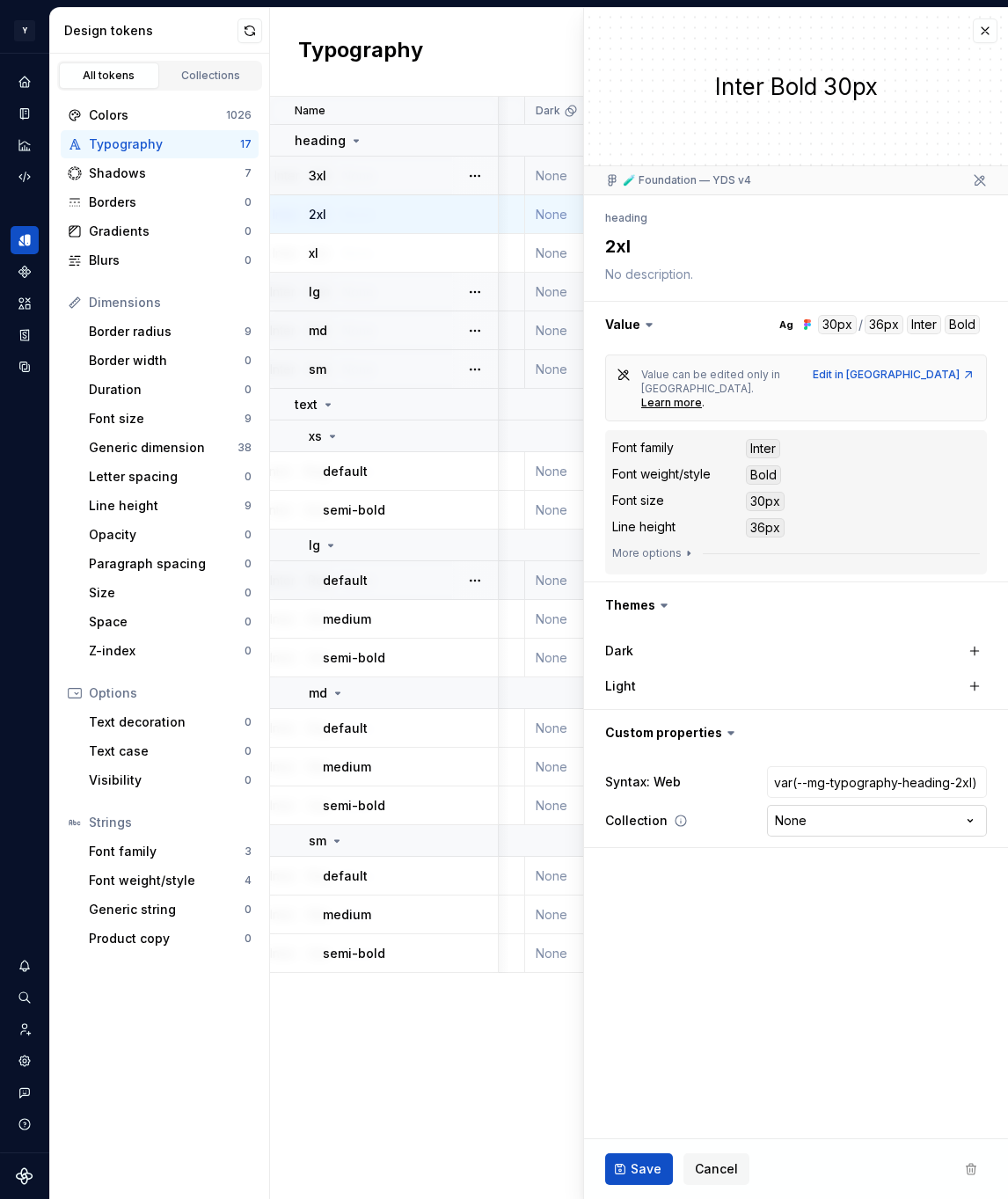
click at [799, 794] on html "Y Mingo M Design system data Design tokens All tokens Collections Colors 1026 T…" at bounding box center [504, 599] width 1008 height 1199
type textarea "*"
select select "**********"
click at [627, 1170] on button "Save" at bounding box center [638, 1169] width 68 height 31
click at [399, 179] on div "3xl" at bounding box center [402, 176] width 188 height 18
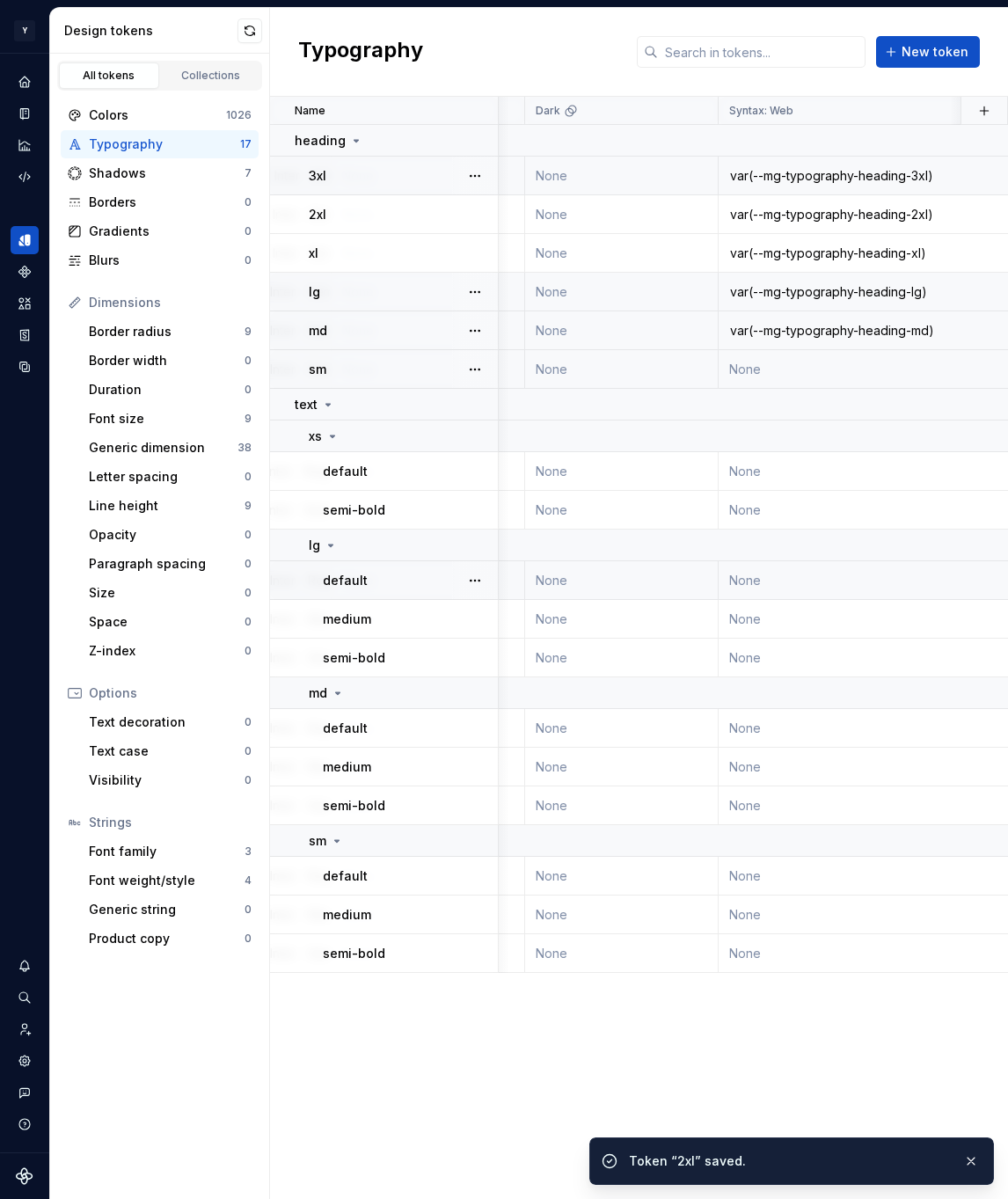
click at [407, 178] on div "3xl" at bounding box center [402, 176] width 188 height 18
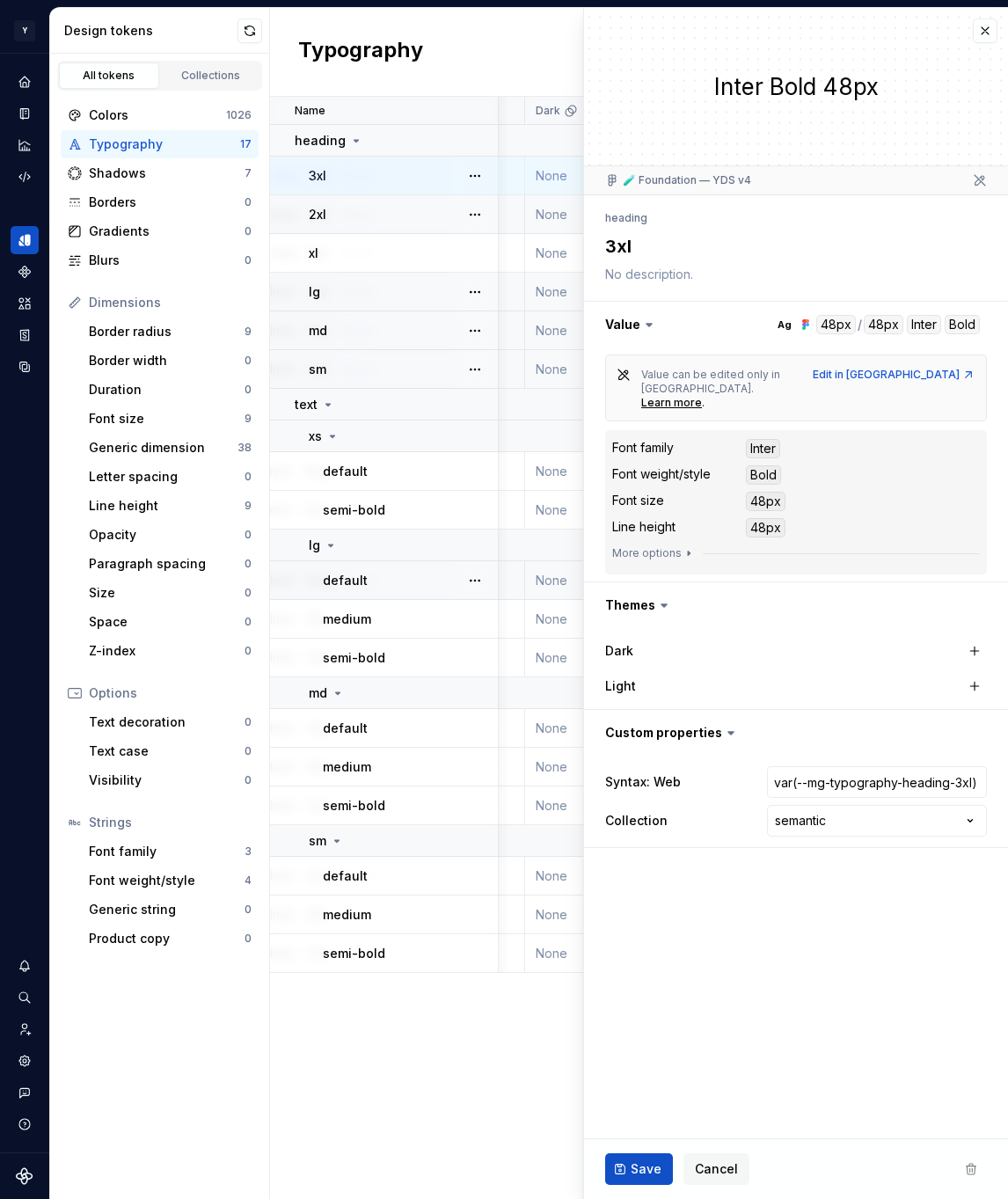
click at [394, 208] on div "2xl" at bounding box center [402, 214] width 188 height 18
click at [389, 253] on div "xl" at bounding box center [402, 254] width 188 height 18
type textarea "*"
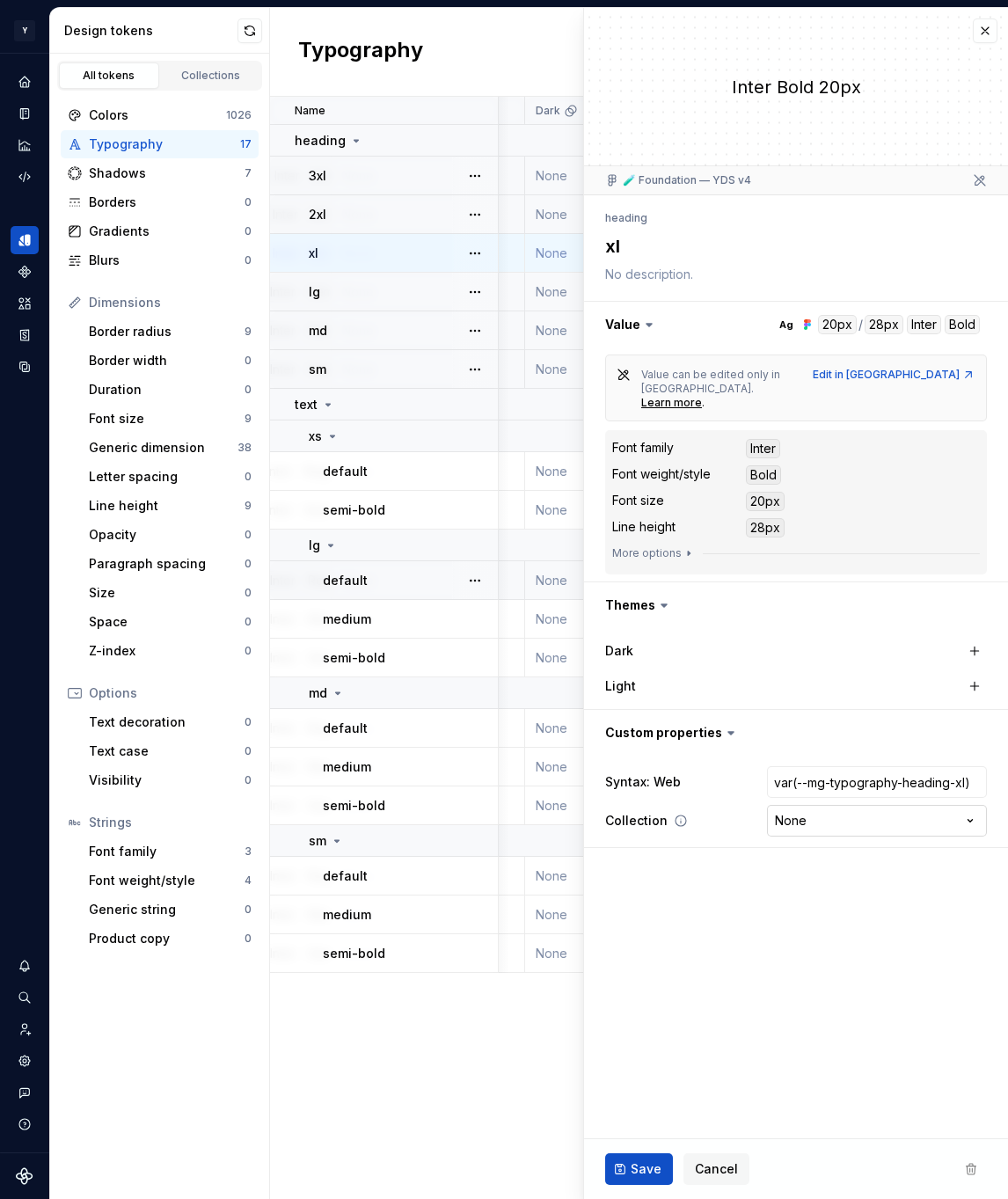
click at [830, 783] on html "Y Mingo M Design system data Design tokens All tokens Collections Colors 1026 T…" at bounding box center [504, 599] width 1008 height 1199
select select "**********"
click at [662, 1170] on button "Save" at bounding box center [638, 1169] width 68 height 31
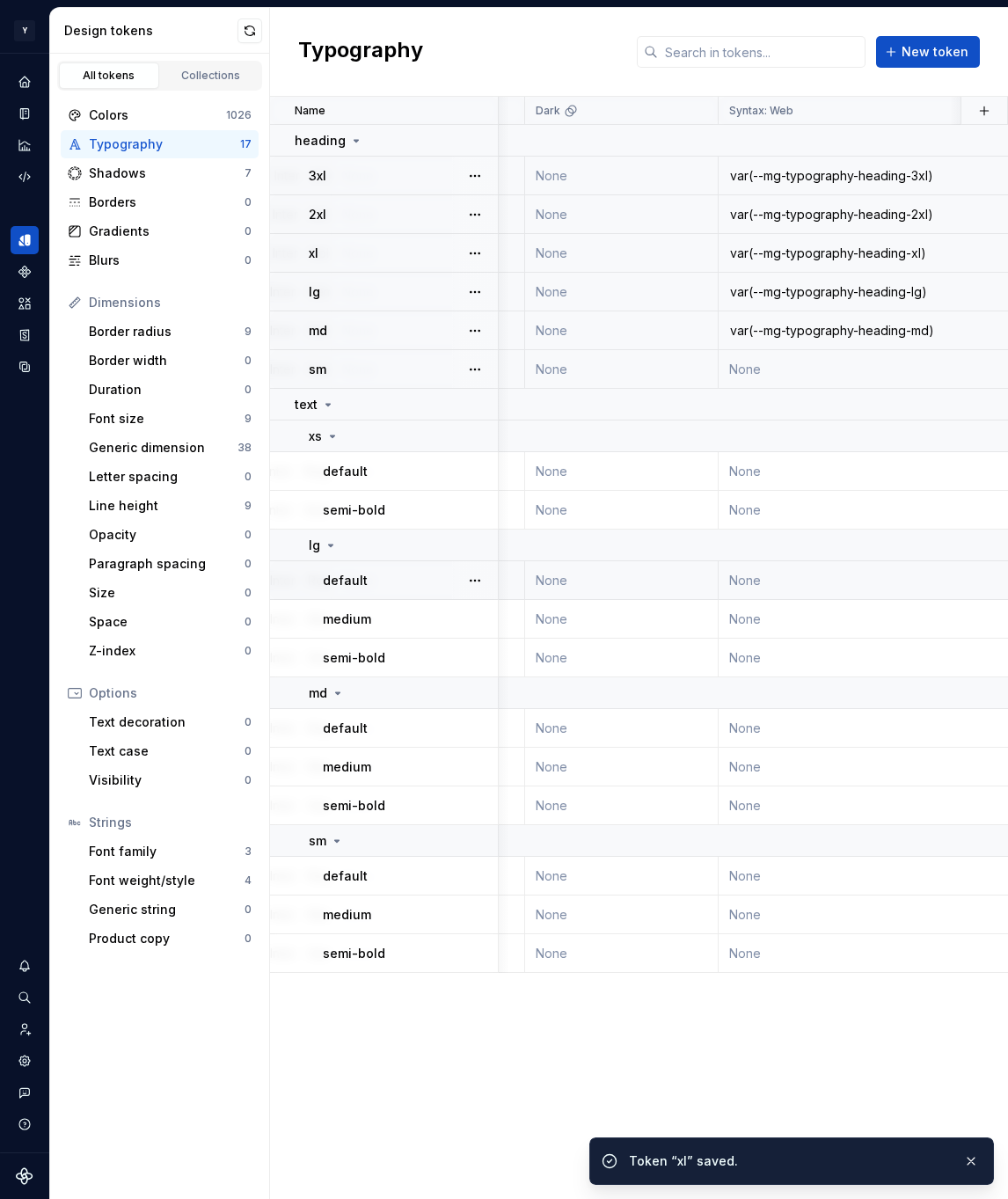
click at [391, 292] on div "lg" at bounding box center [402, 292] width 188 height 18
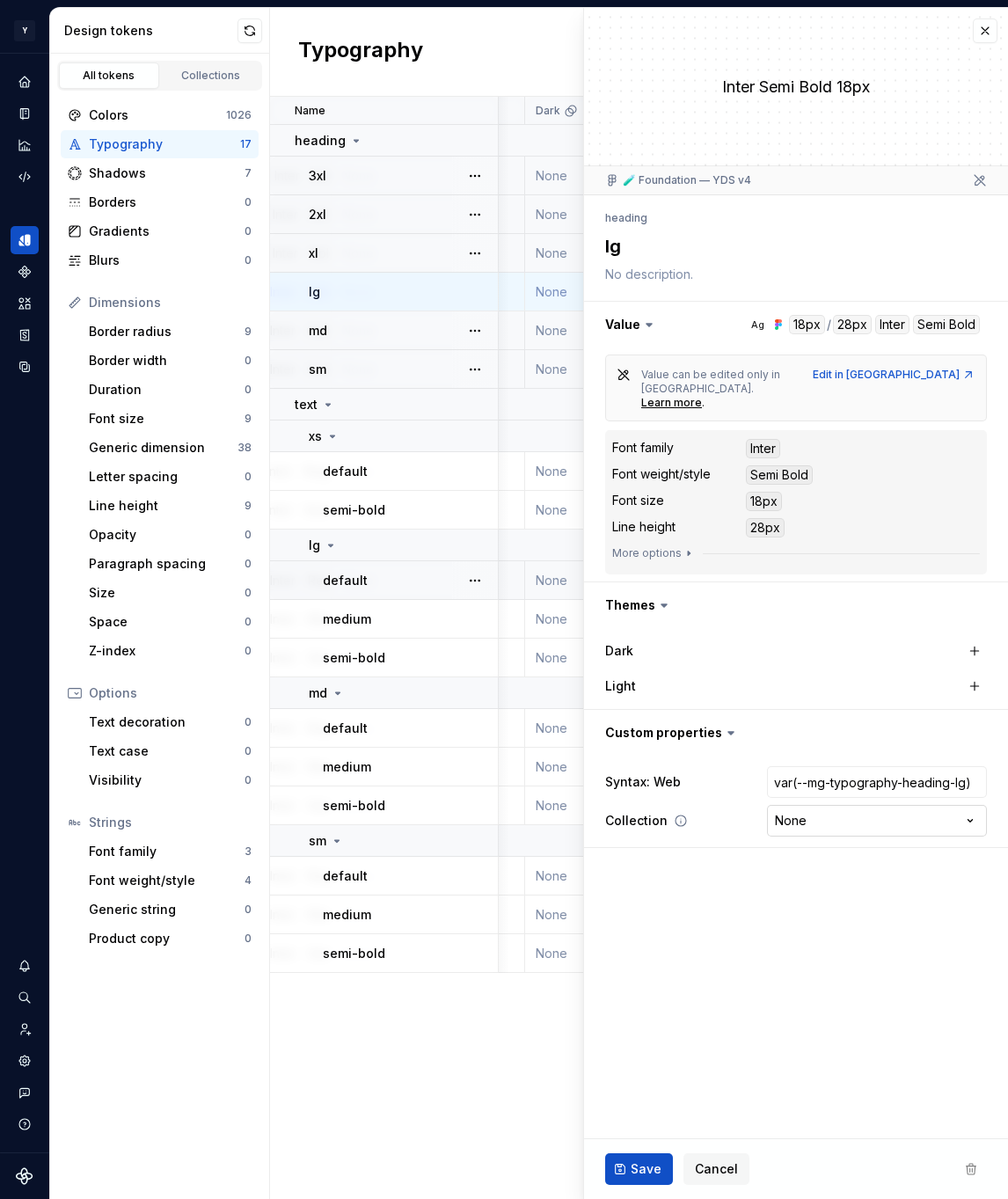
click at [811, 799] on html "Y Mingo M Design system data Design tokens All tokens Collections Colors 1026 T…" at bounding box center [504, 599] width 1008 height 1199
type textarea "*"
select select "**********"
drag, startPoint x: 828, startPoint y: 946, endPoint x: 815, endPoint y: 932, distance: 19.1
click at [648, 1150] on div "Save Cancel" at bounding box center [796, 1169] width 424 height 60
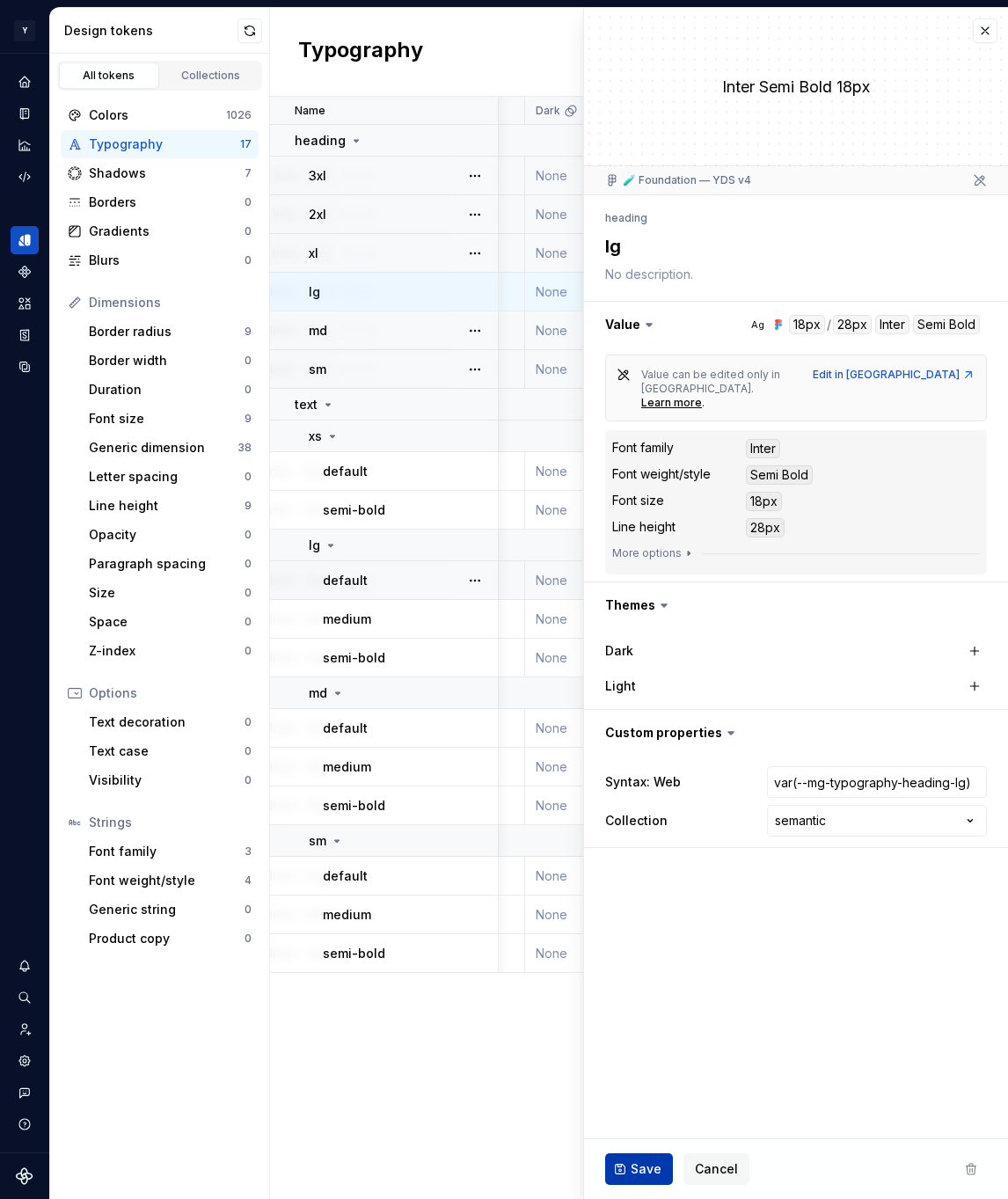
click at [648, 1159] on button "Save" at bounding box center [638, 1169] width 68 height 31
click at [385, 328] on div "md" at bounding box center [402, 330] width 188 height 18
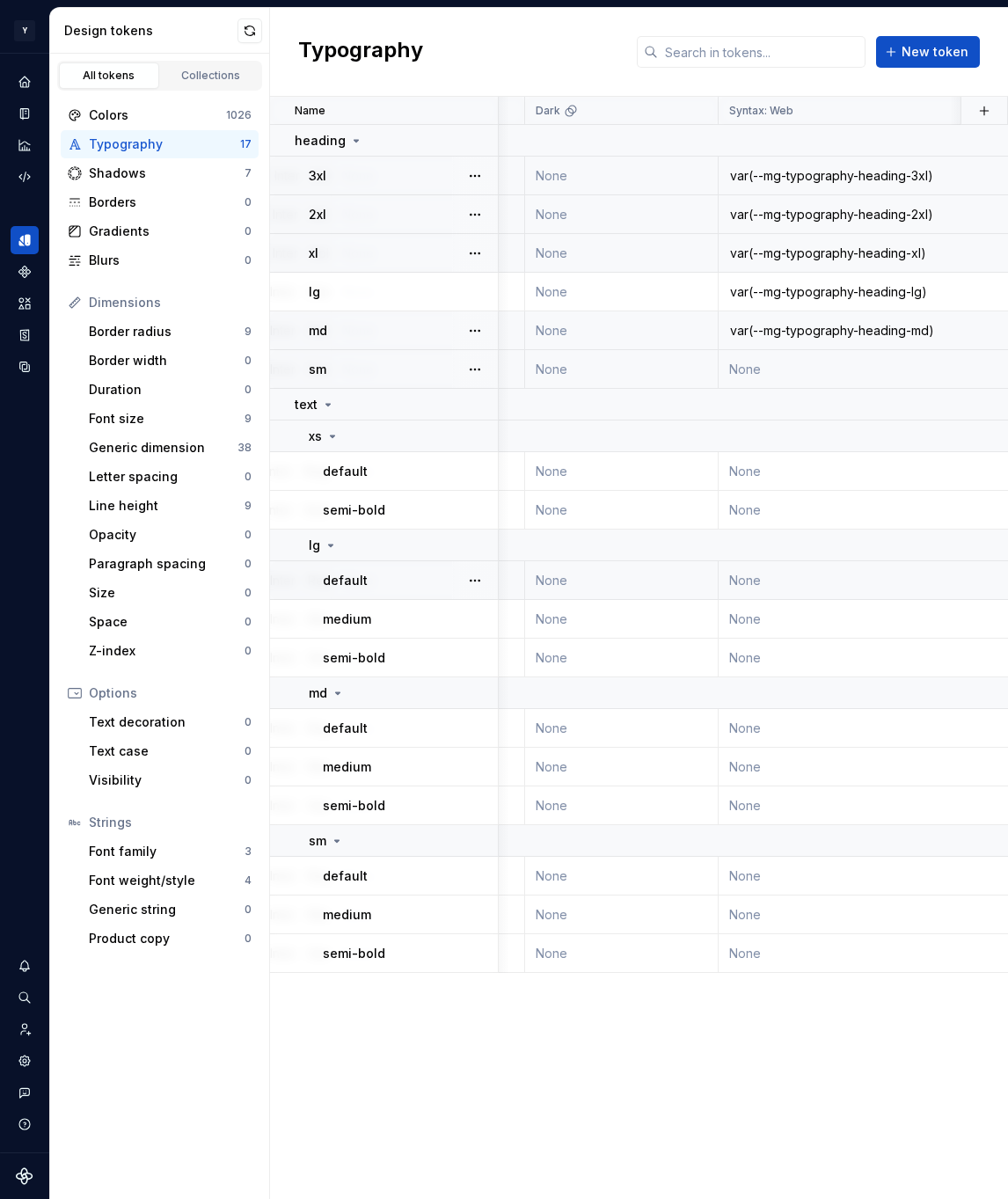
click at [401, 328] on div "md" at bounding box center [402, 330] width 188 height 18
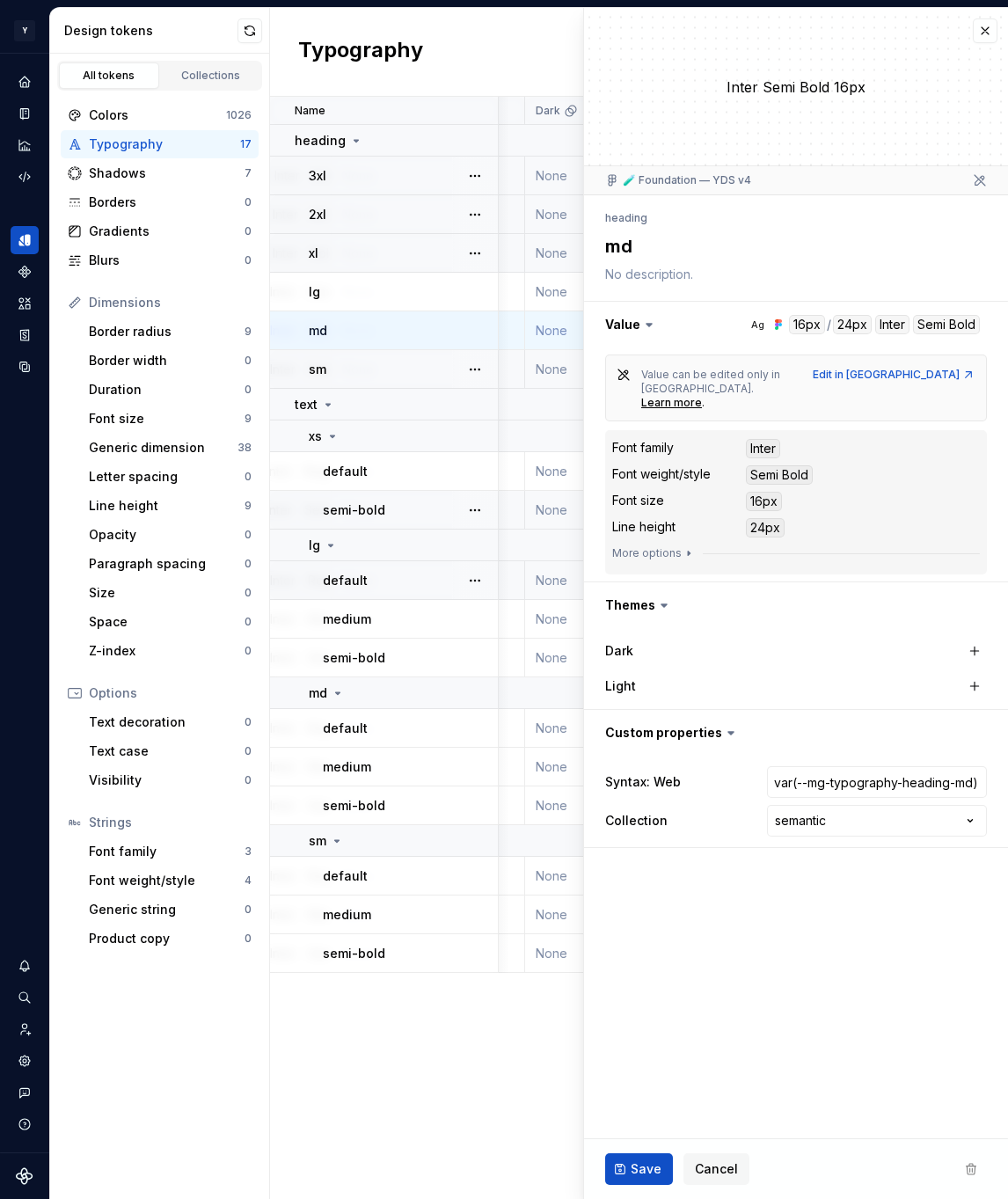
click at [398, 375] on div "sm" at bounding box center [402, 370] width 188 height 18
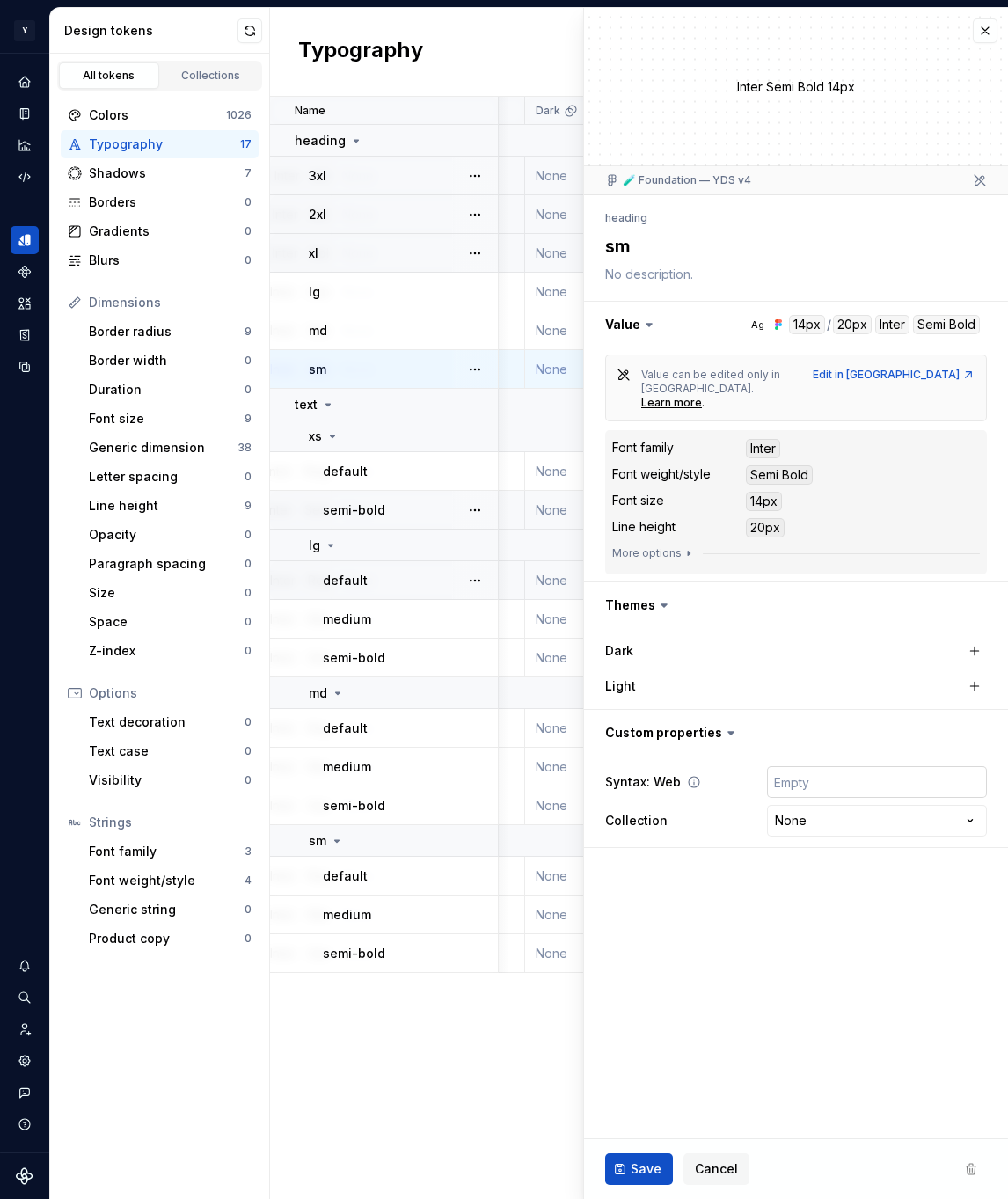
click at [828, 766] on input "text" at bounding box center [877, 782] width 220 height 31
paste input "var(--mg-typography-heading-sm)"
type textarea "*"
type input "var(--mg-typography-heading-sm)"
click at [812, 787] on html "Y Mingo M Design system data Design tokens All tokens Collections Colors 1026 T…" at bounding box center [504, 599] width 1008 height 1199
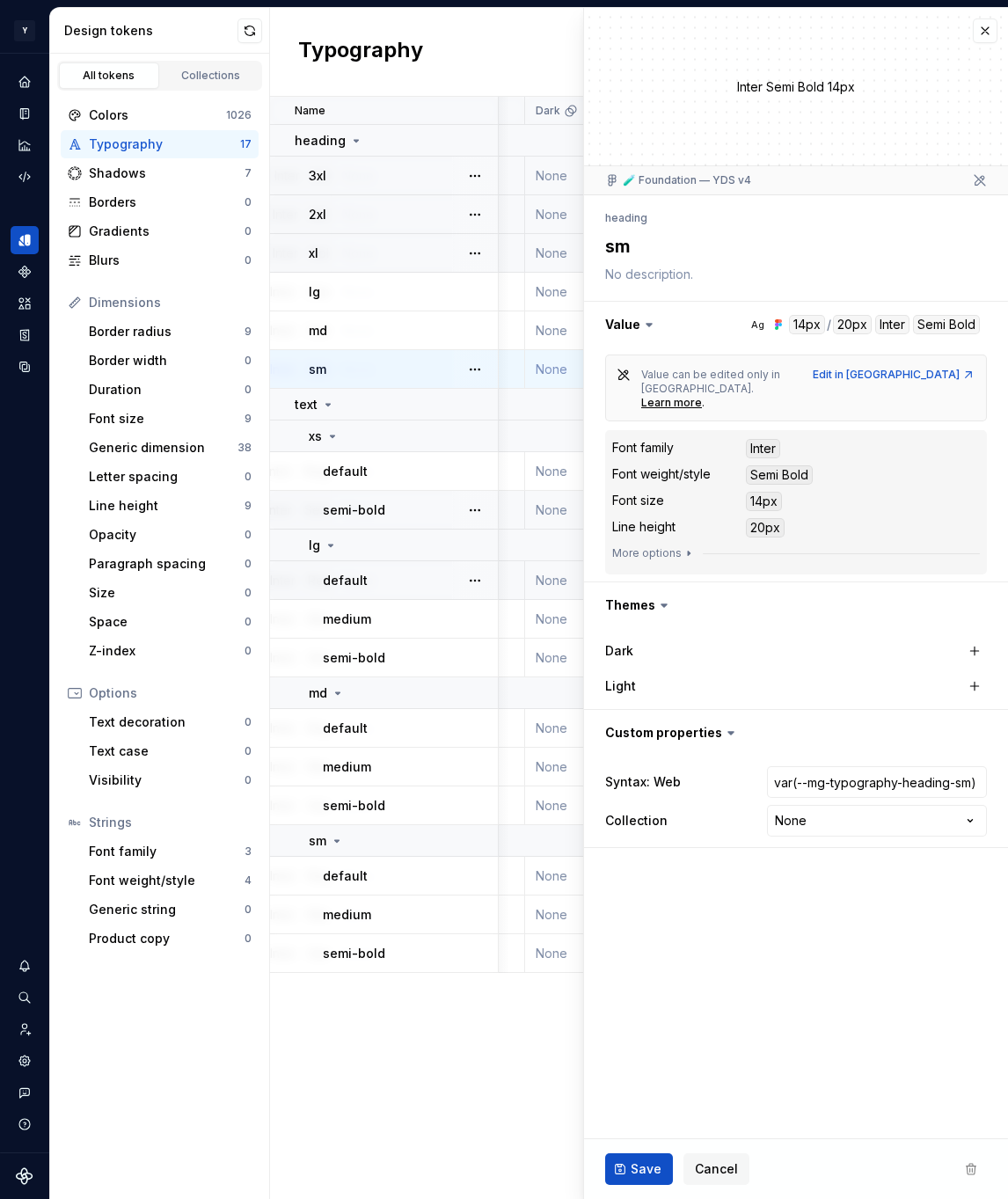
type textarea "*"
select select "**********"
click at [640, 1165] on span "Save" at bounding box center [645, 1169] width 30 height 18
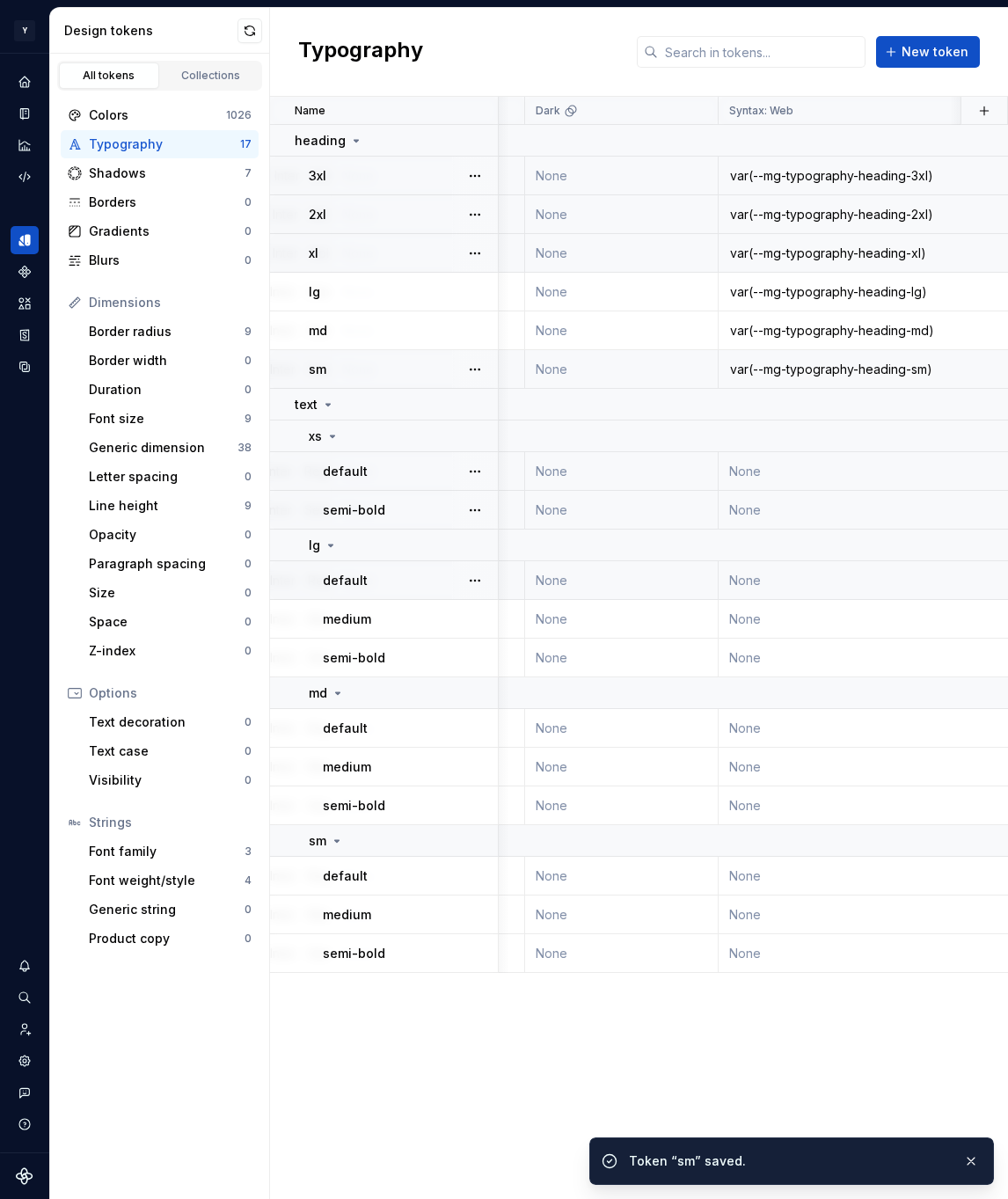
click at [420, 464] on div "default" at bounding box center [409, 471] width 174 height 18
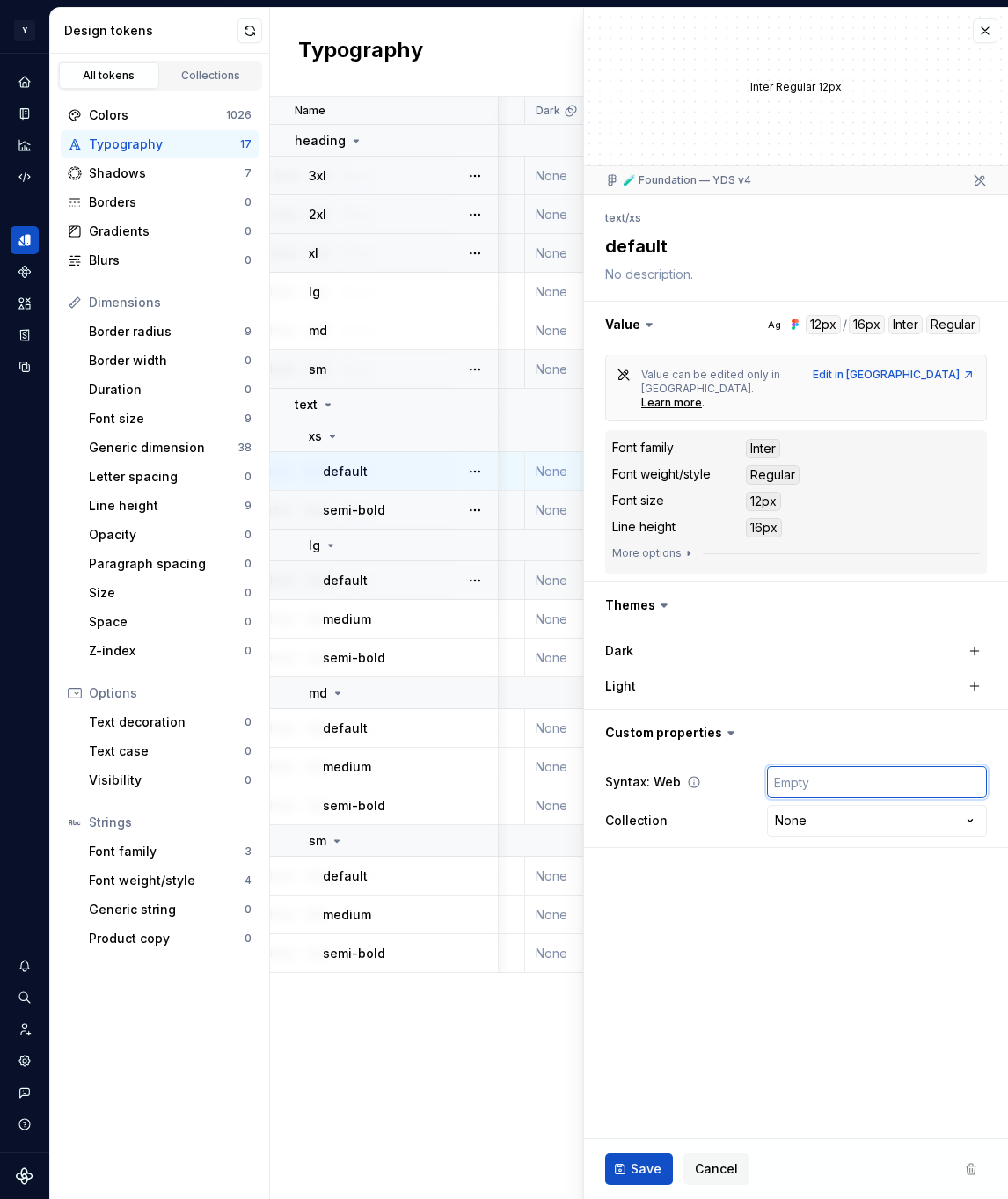
click at [813, 766] on input "text" at bounding box center [877, 782] width 220 height 31
paste input "var(--mg-typography-text-xs-default)"
type textarea "*"
type input "var(--mg-typography-text-xs-default)"
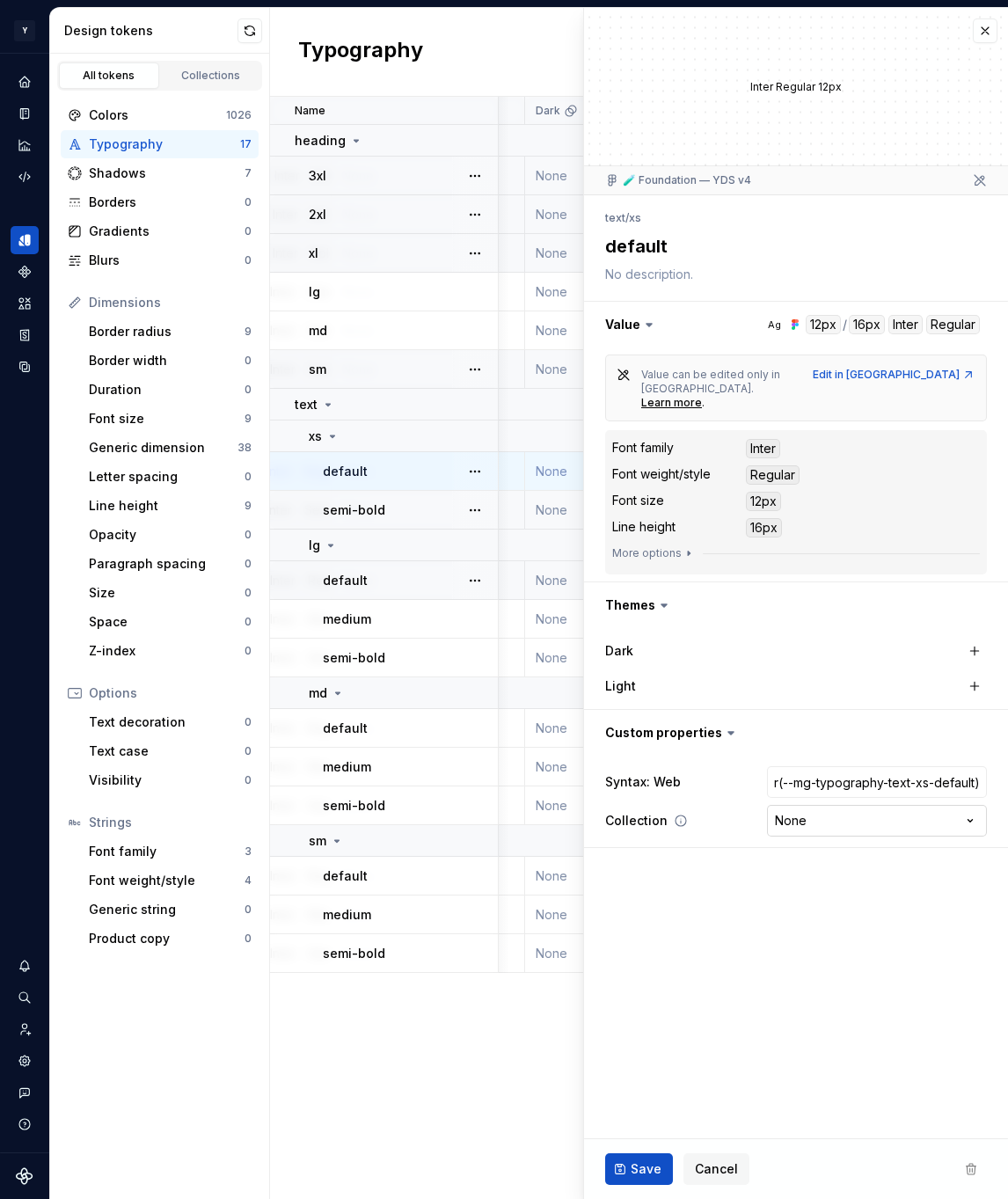
type textarea "*"
click at [869, 792] on html "Y Mingo M Design system data Design tokens All tokens Collections Colors 1026 T…" at bounding box center [504, 599] width 1008 height 1199
select select "**********"
click at [628, 1170] on button "Save" at bounding box center [638, 1169] width 68 height 31
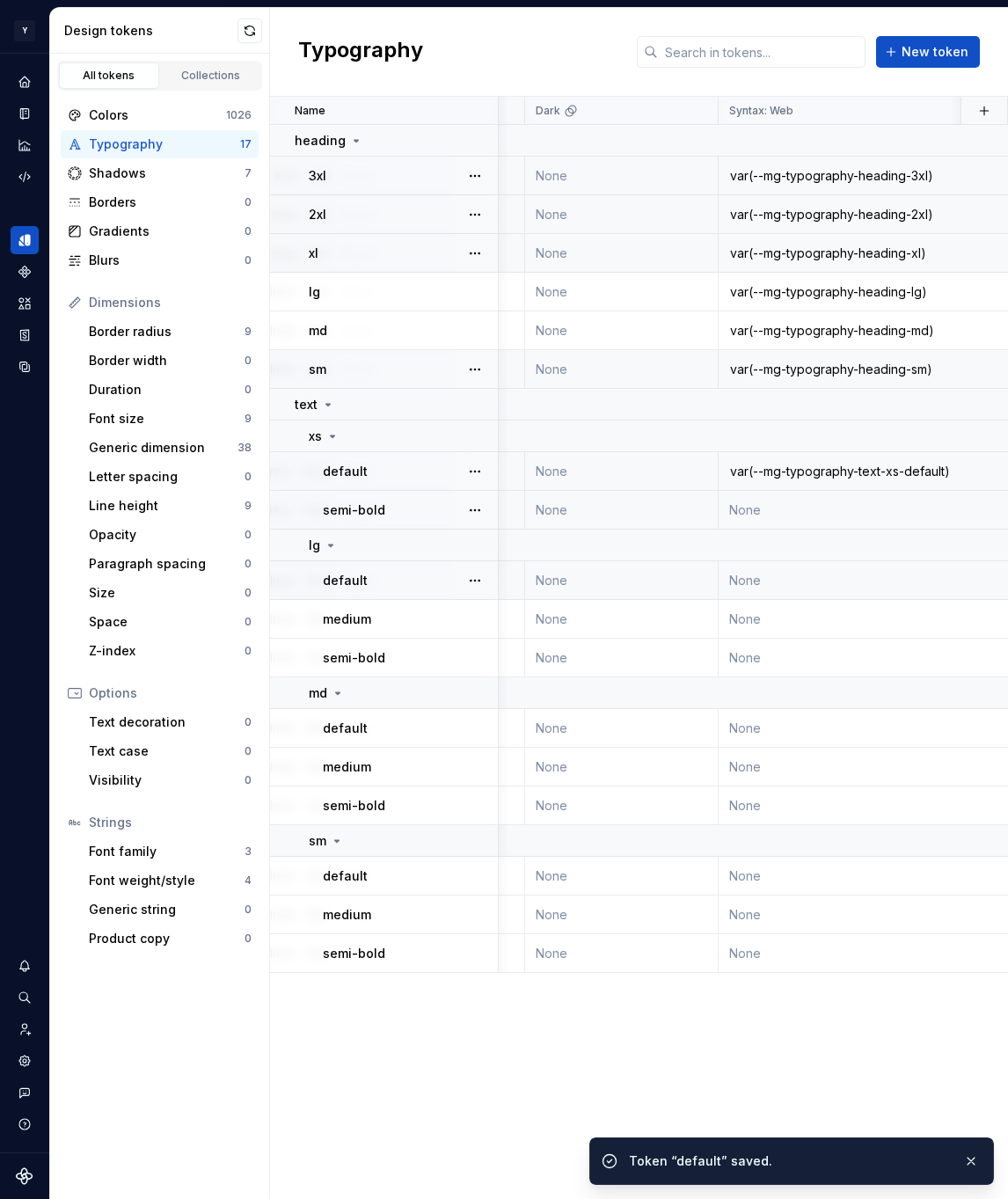
click at [789, 500] on td "None" at bounding box center [880, 510] width 324 height 38
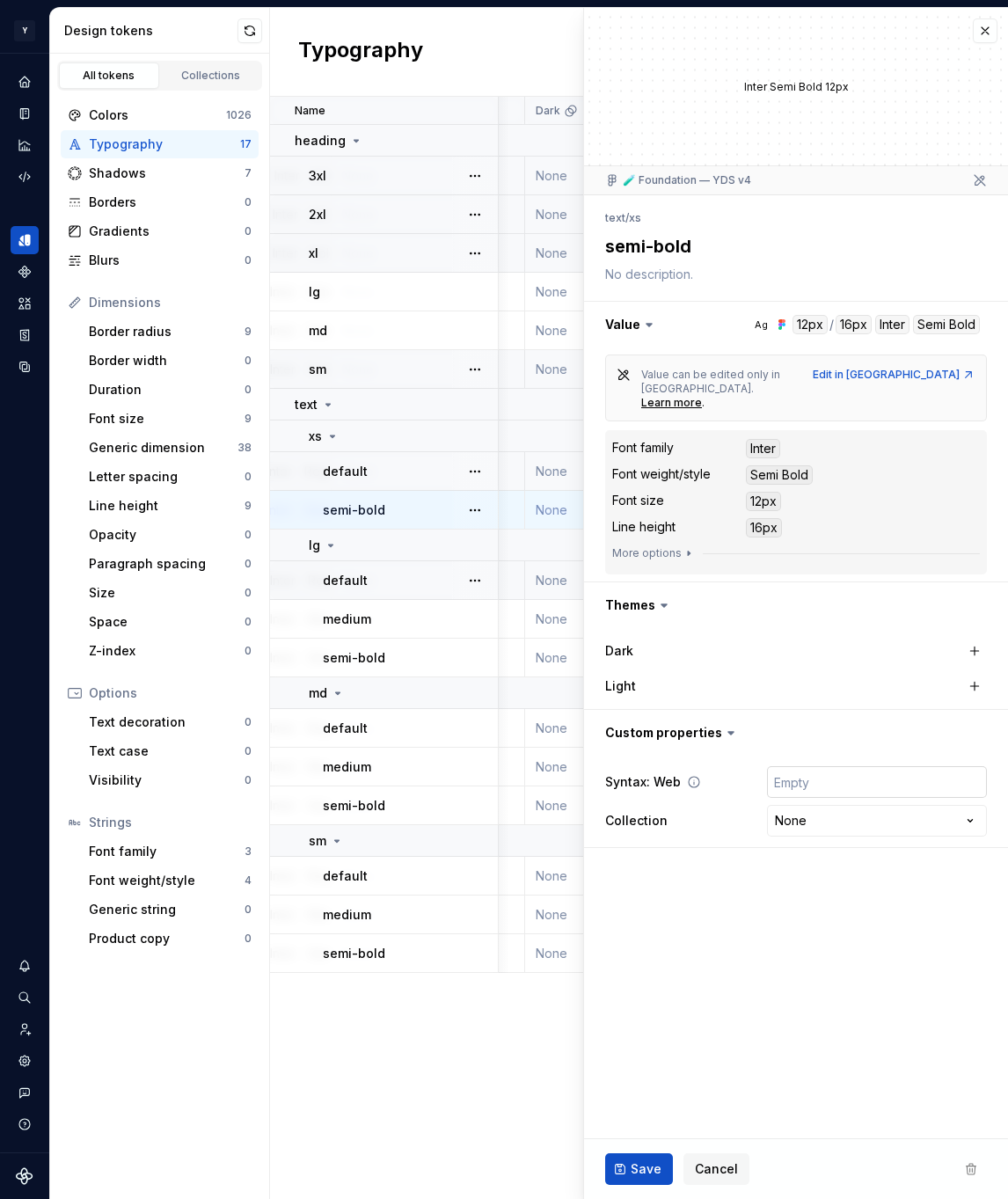
click at [813, 766] on input "text" at bounding box center [877, 782] width 220 height 31
paste input "var(--mg-typography-text-xs-semi-bold)"
type textarea "*"
type input "var(--mg-typography-text-xs-semi-bold)"
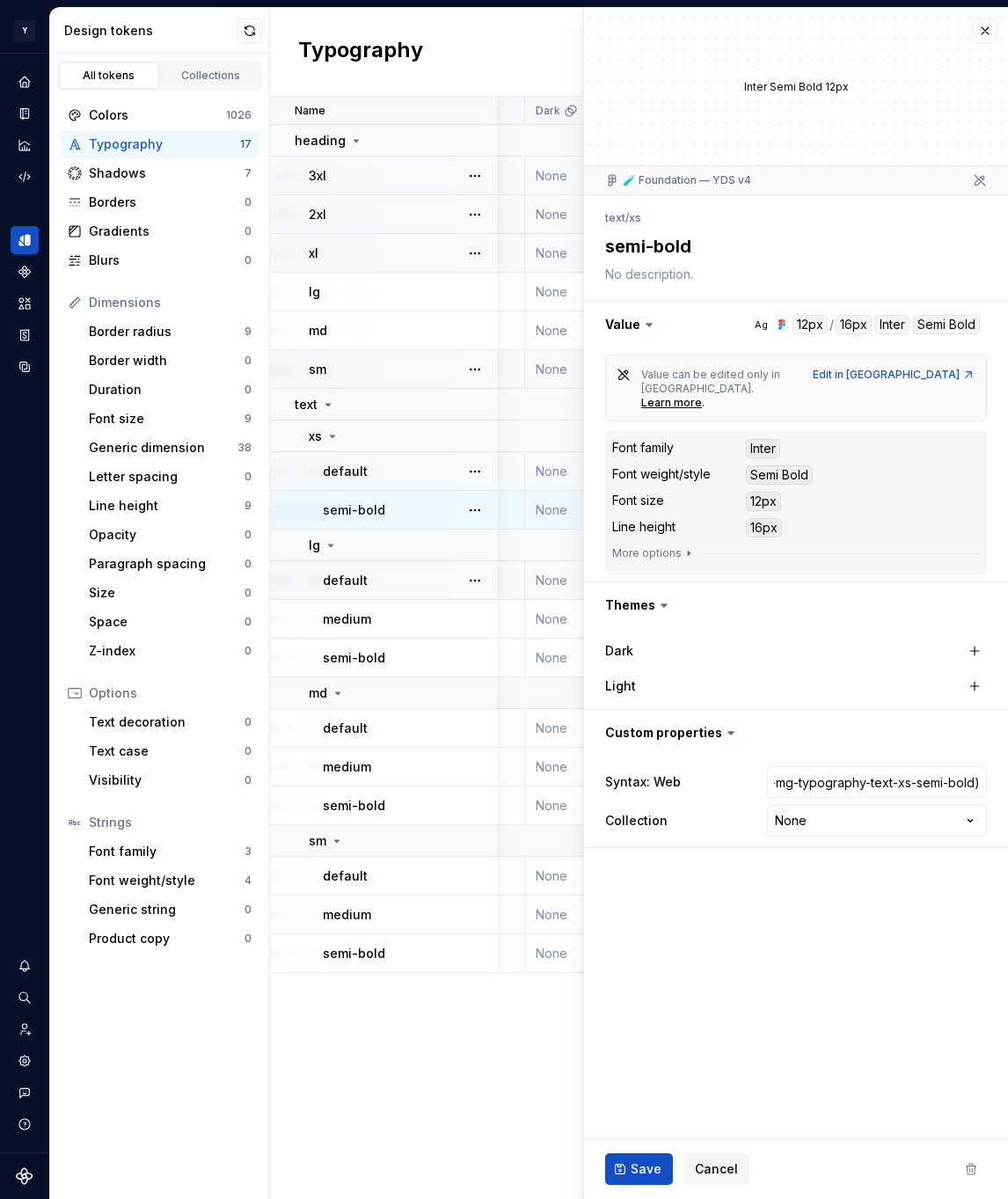
click at [799, 786] on html "Y Mingo M Design system data Design tokens All tokens Collections Colors 1026 T…" at bounding box center [504, 599] width 1008 height 1199
type textarea "*"
select select "**********"
drag, startPoint x: 645, startPoint y: 1163, endPoint x: 640, endPoint y: 1119, distance: 44.3
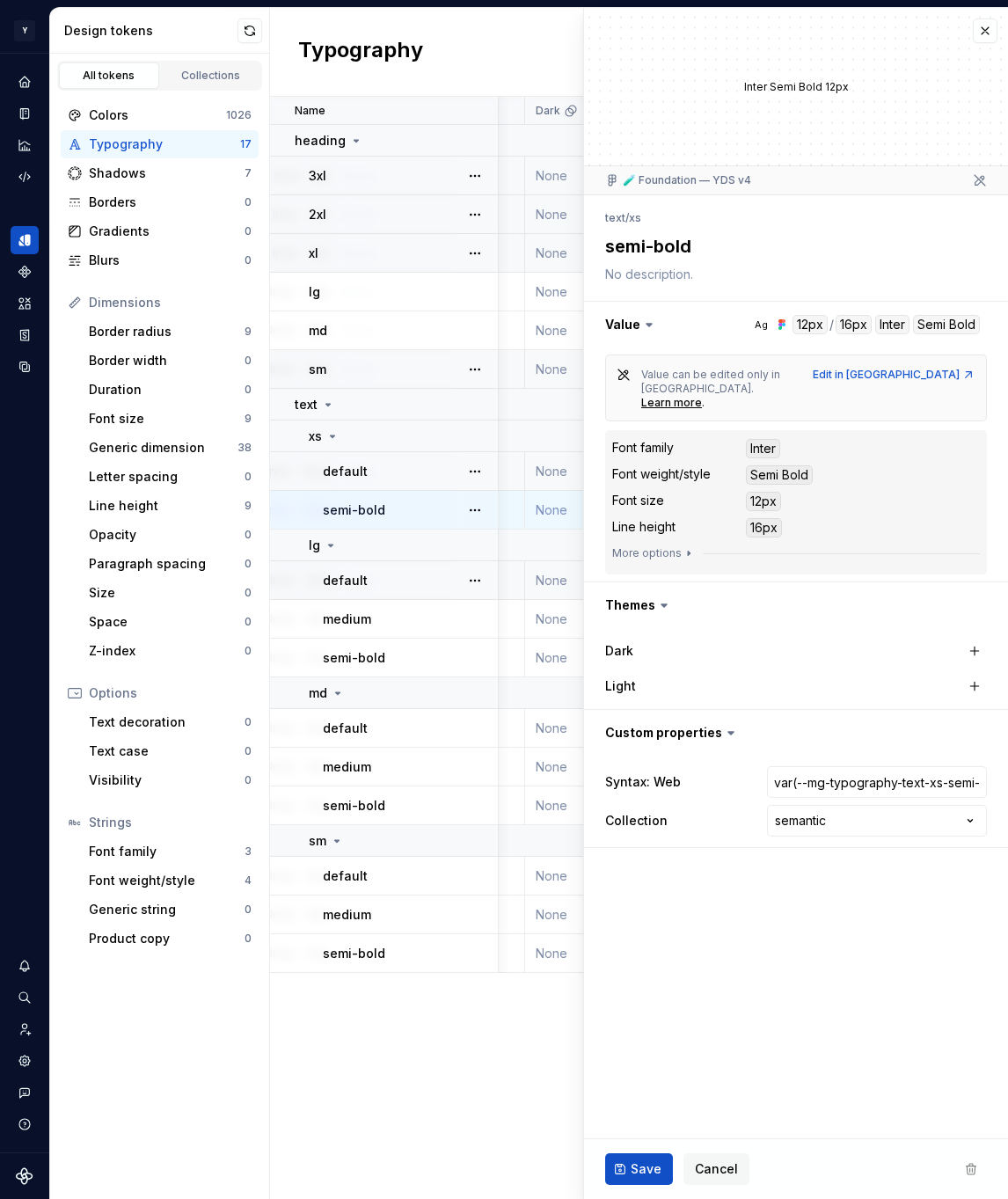
click at [645, 1163] on span "Save" at bounding box center [645, 1169] width 30 height 18
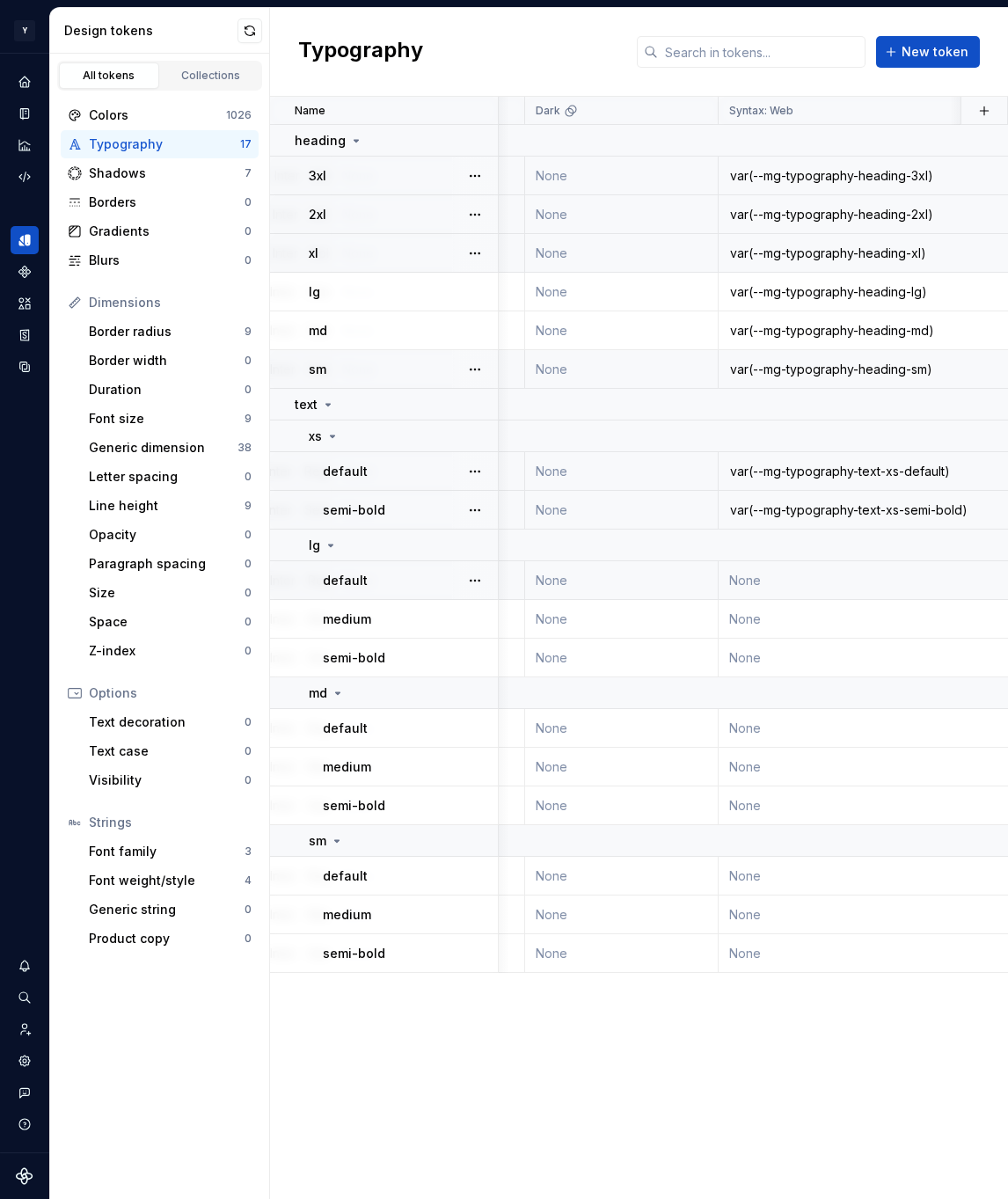
click at [785, 579] on td "None" at bounding box center [880, 580] width 324 height 38
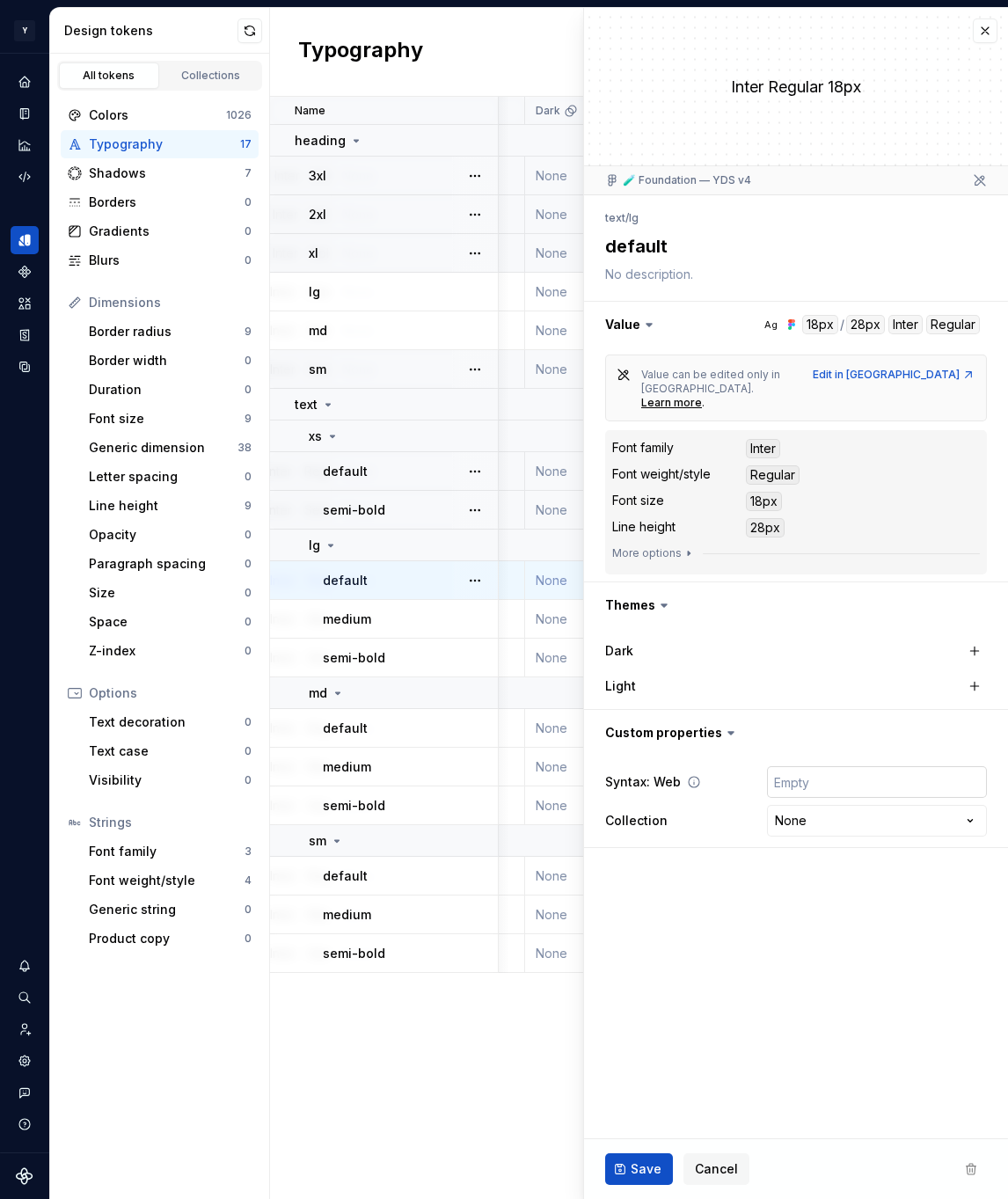
click at [789, 766] on input "text" at bounding box center [877, 782] width 220 height 31
paste input "var(--mg-typography-text-lg-default)"
type textarea "*"
type input "var(--mg-typography-text-lg-default)"
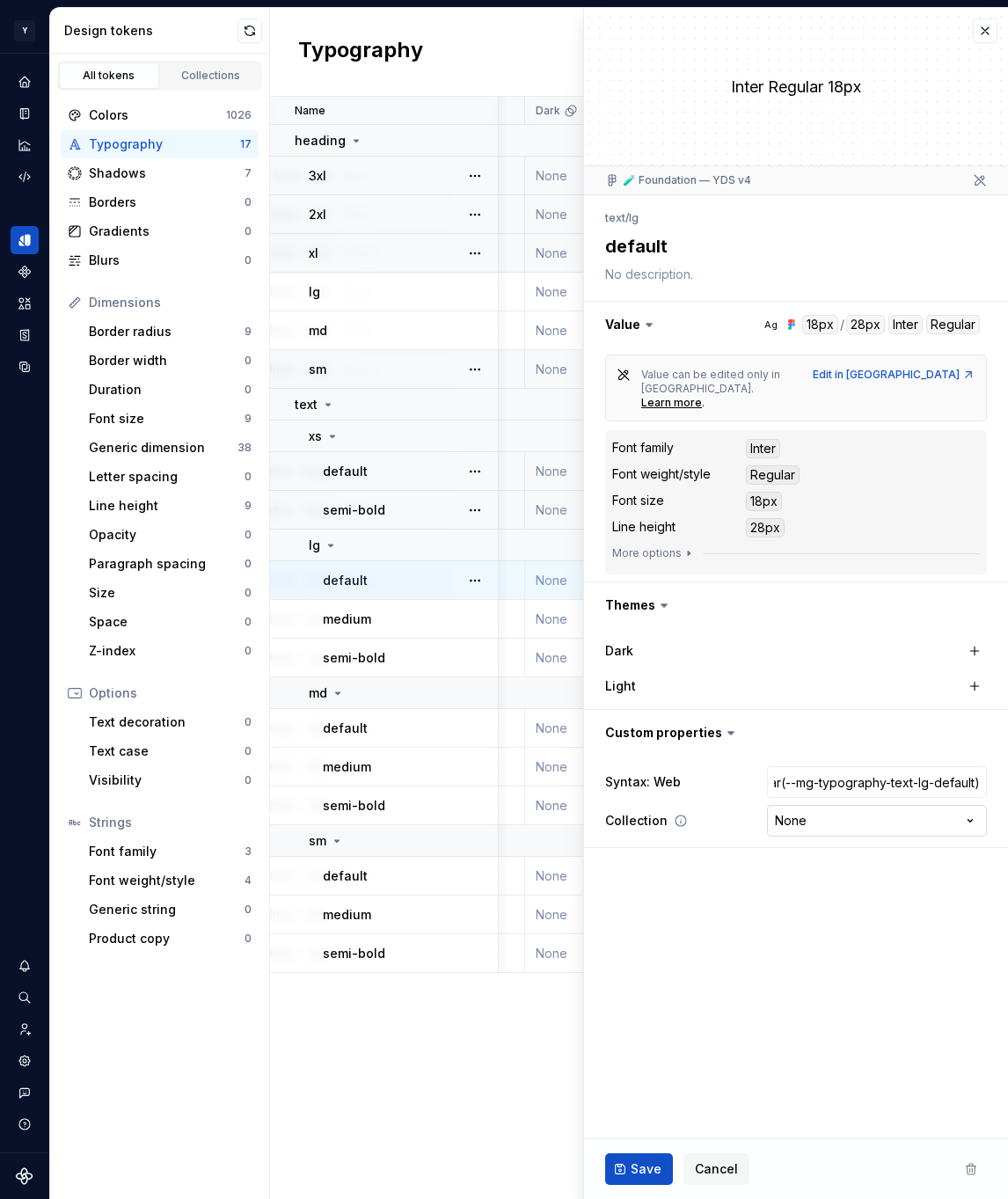
type textarea "*"
click at [811, 801] on html "Y Mingo M Design system data Design tokens All tokens Collections Colors 1026 T…" at bounding box center [504, 599] width 1008 height 1199
select select "**********"
click at [651, 1169] on span "Save" at bounding box center [645, 1169] width 30 height 18
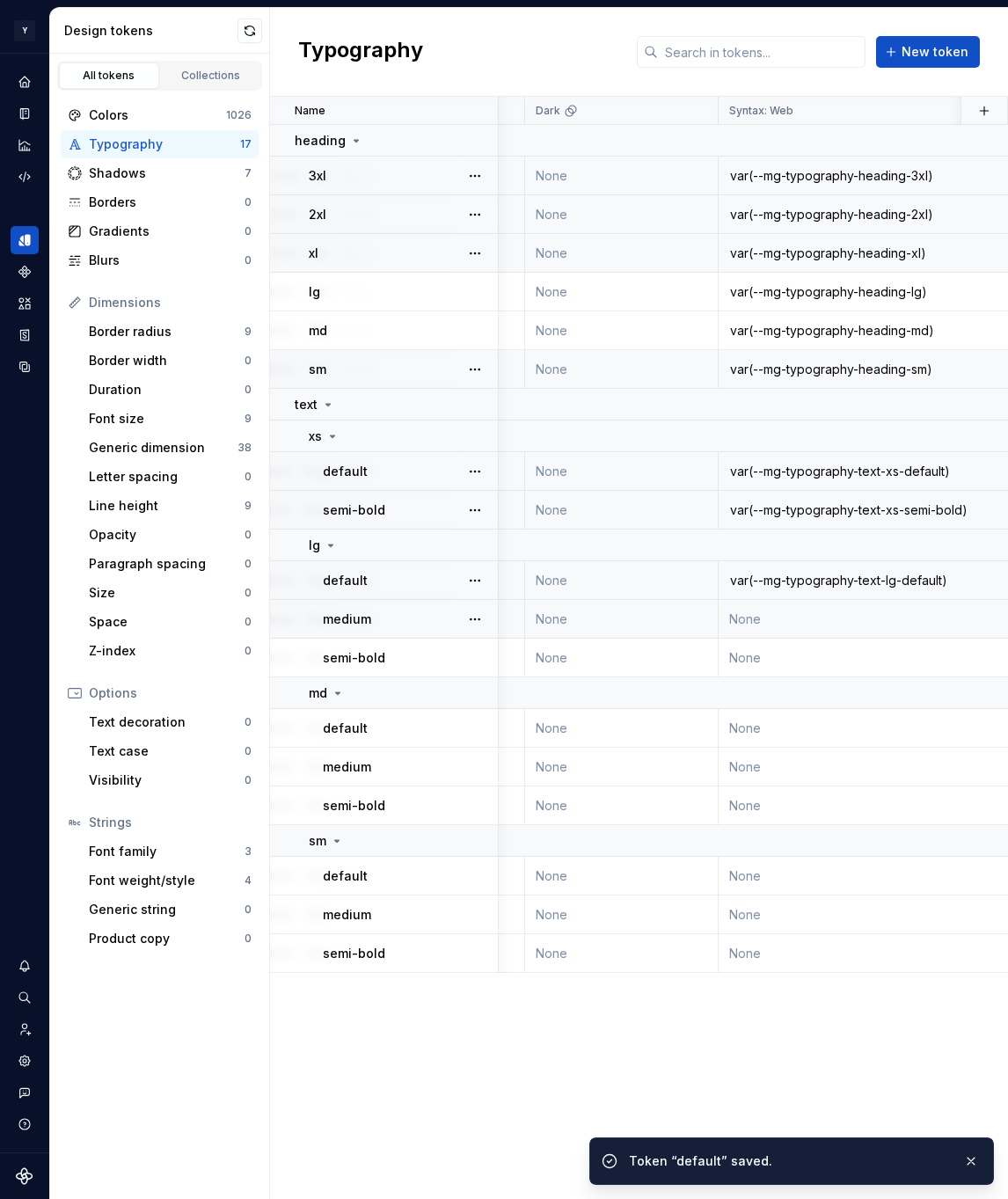
click at [783, 612] on td "None" at bounding box center [880, 619] width 324 height 38
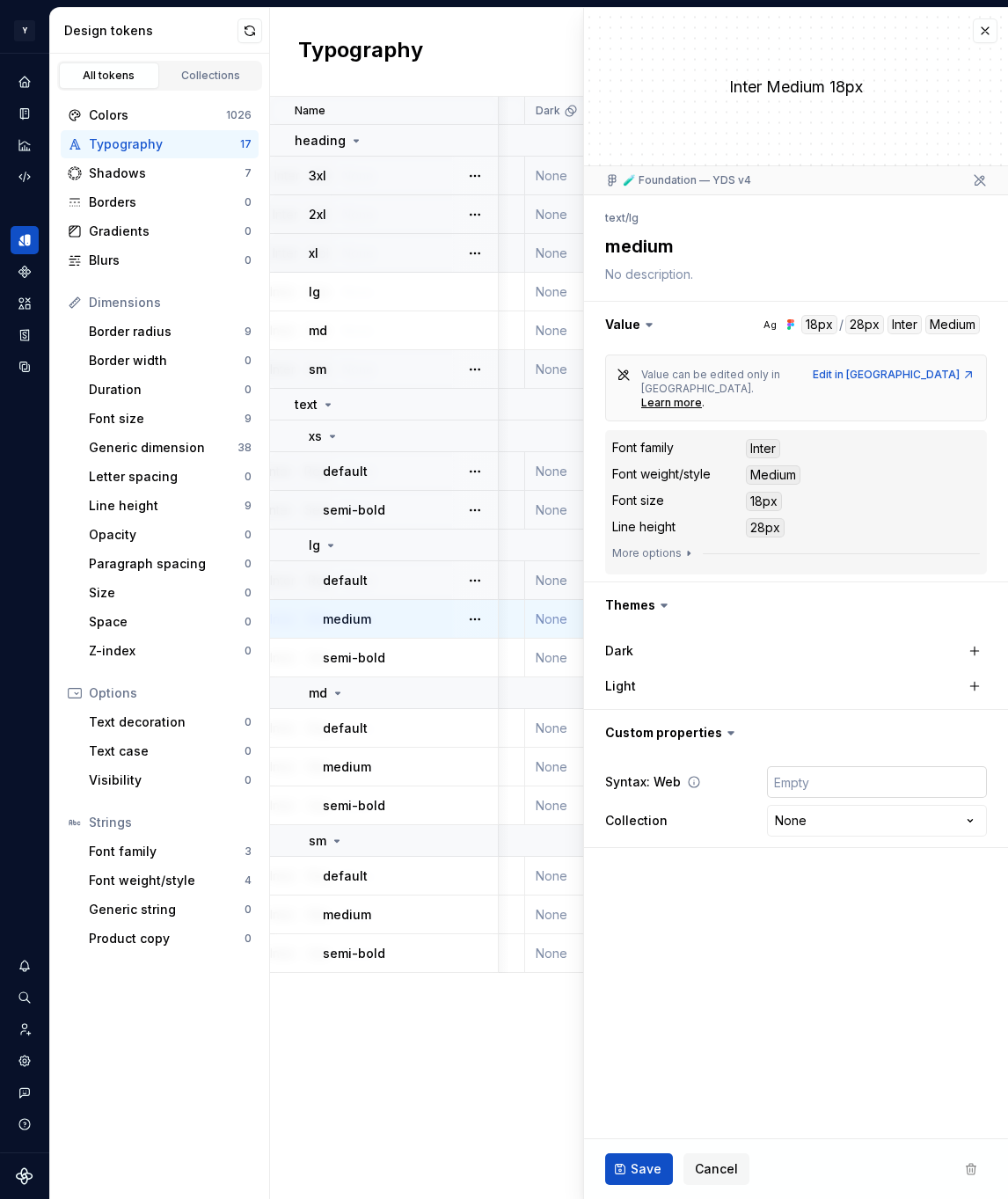
click at [802, 766] on input "text" at bounding box center [877, 782] width 220 height 31
paste input "var(--mg-typography-text-lg-medium)"
type textarea "*"
type input "var(--mg-typography-text-lg-medium)"
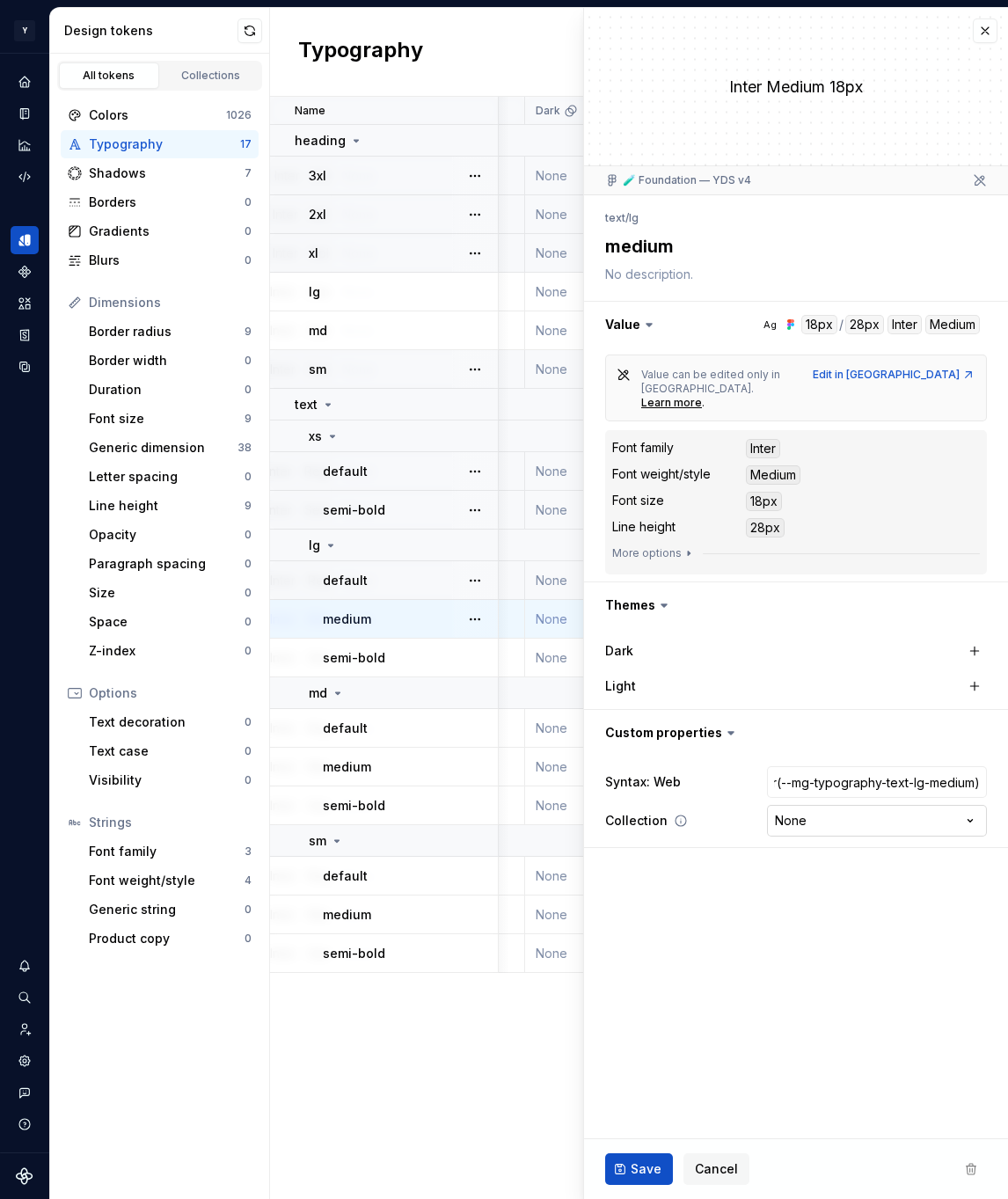
click at [823, 797] on html "Y Mingo M Design system data Design tokens All tokens Collections Colors 1026 T…" at bounding box center [504, 599] width 1008 height 1199
type textarea "*"
select select "**********"
click at [643, 1173] on span "Save" at bounding box center [645, 1169] width 30 height 18
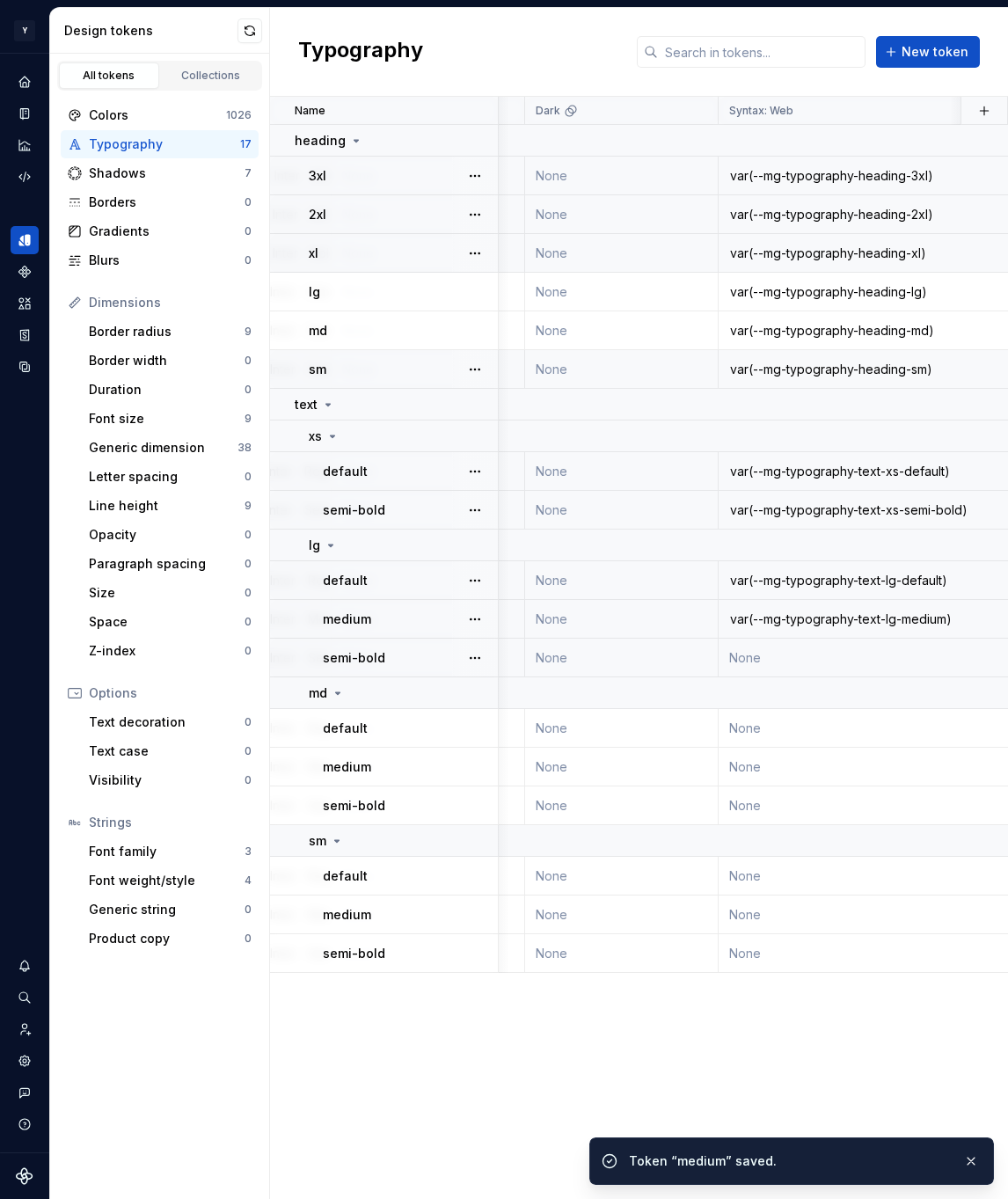
click at [772, 651] on td "None" at bounding box center [880, 657] width 324 height 38
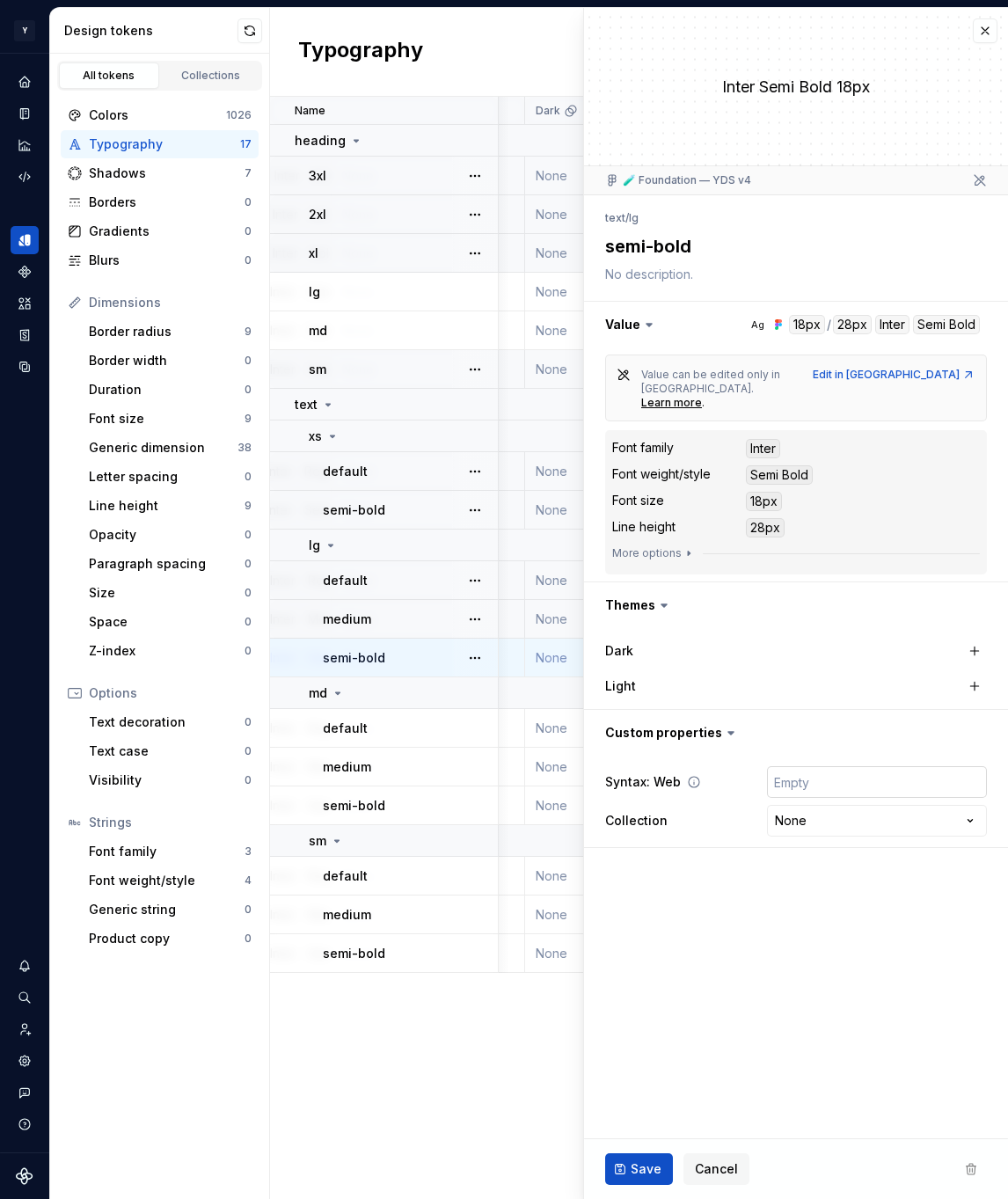
click at [843, 766] on input "text" at bounding box center [877, 782] width 220 height 31
paste input "var(--mg-typography-text-lg-semi-bold)"
type textarea "*"
type input "var(--mg-typography-text-lg-semi-bold)"
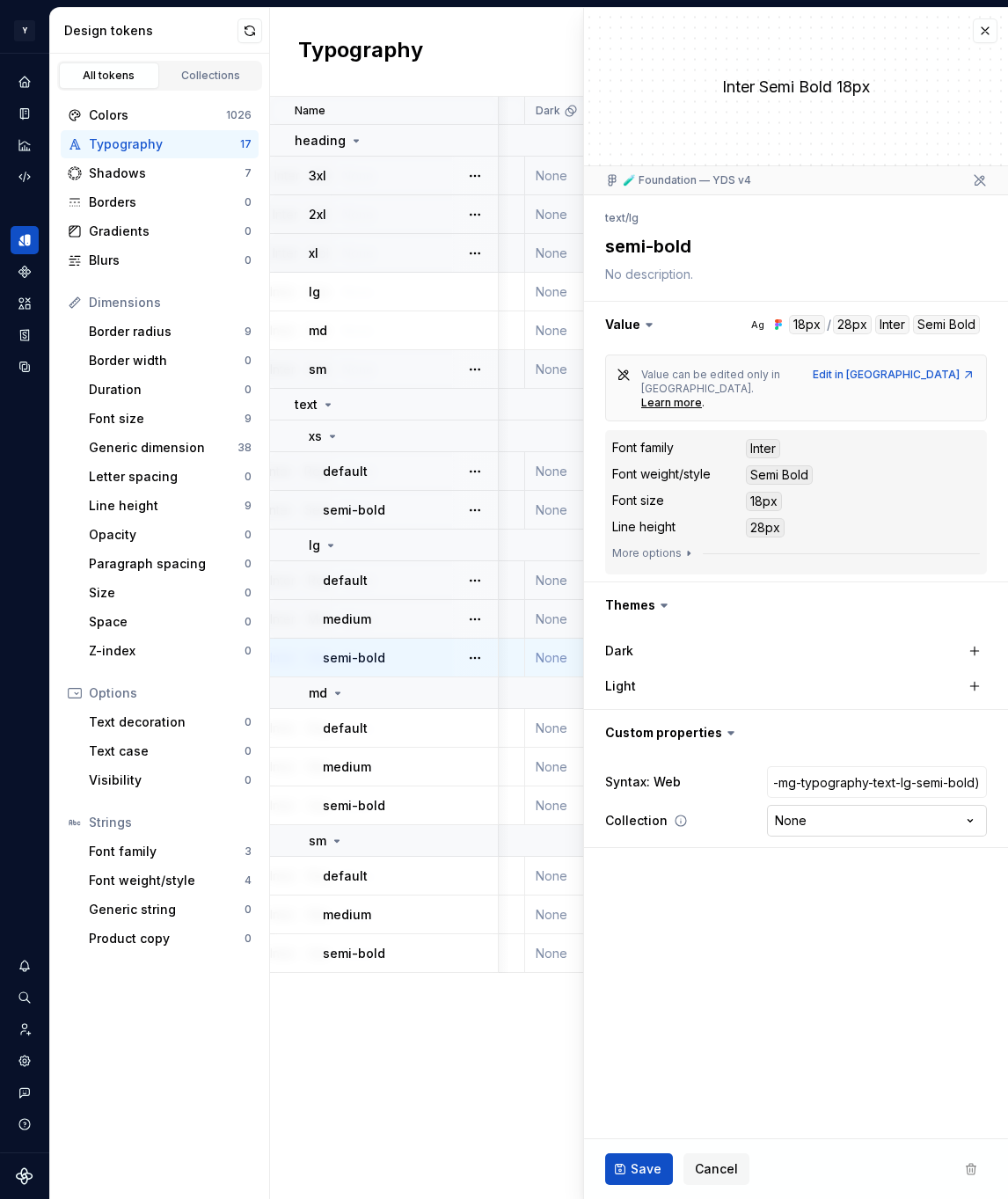
click at [839, 779] on html "Y Mingo M Design system data Design tokens All tokens Collections Colors 1026 T…" at bounding box center [504, 599] width 1008 height 1199
type textarea "*"
select select "**********"
click at [652, 1179] on button "Save" at bounding box center [638, 1169] width 68 height 31
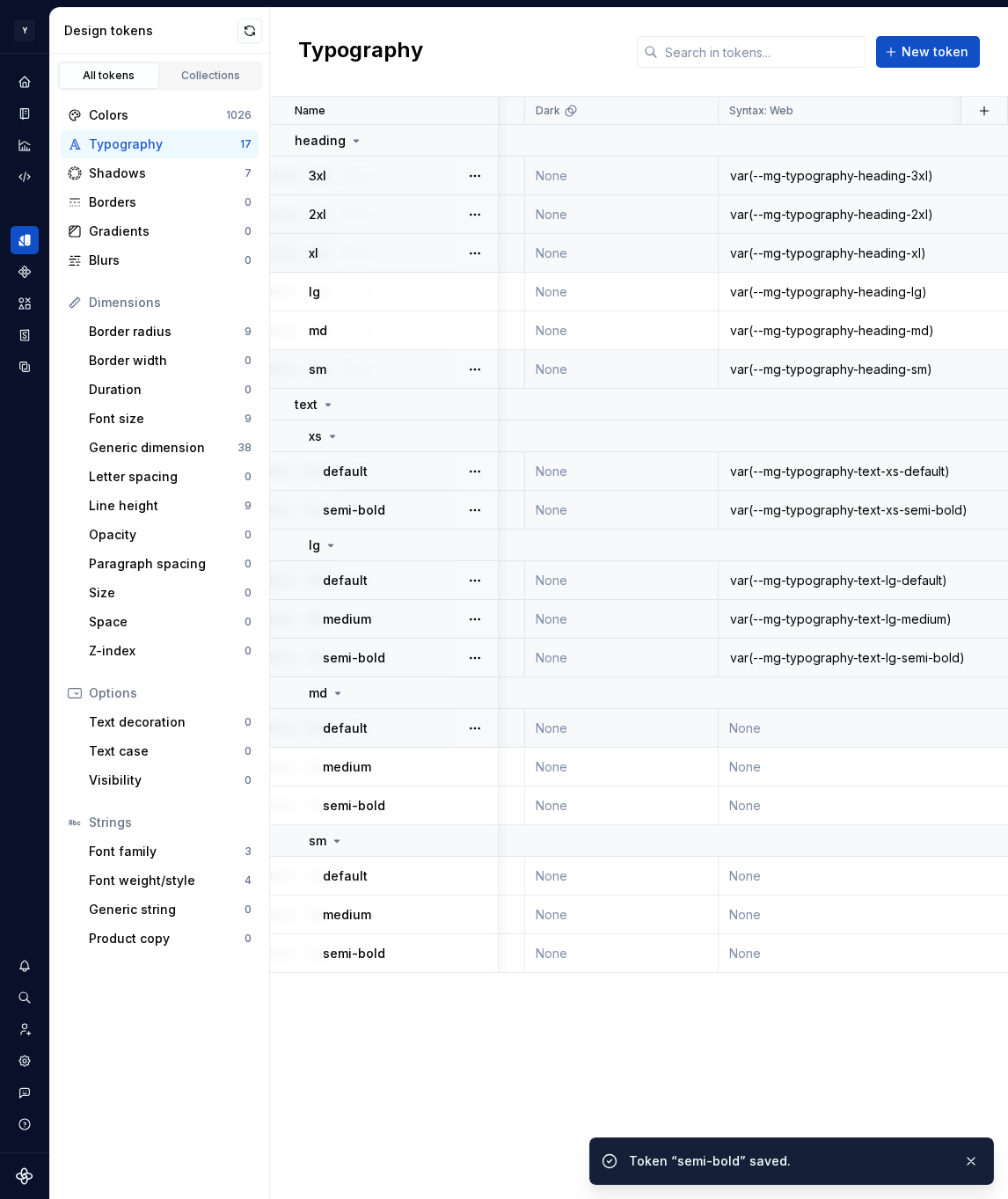
click at [786, 728] on td "None" at bounding box center [880, 728] width 324 height 38
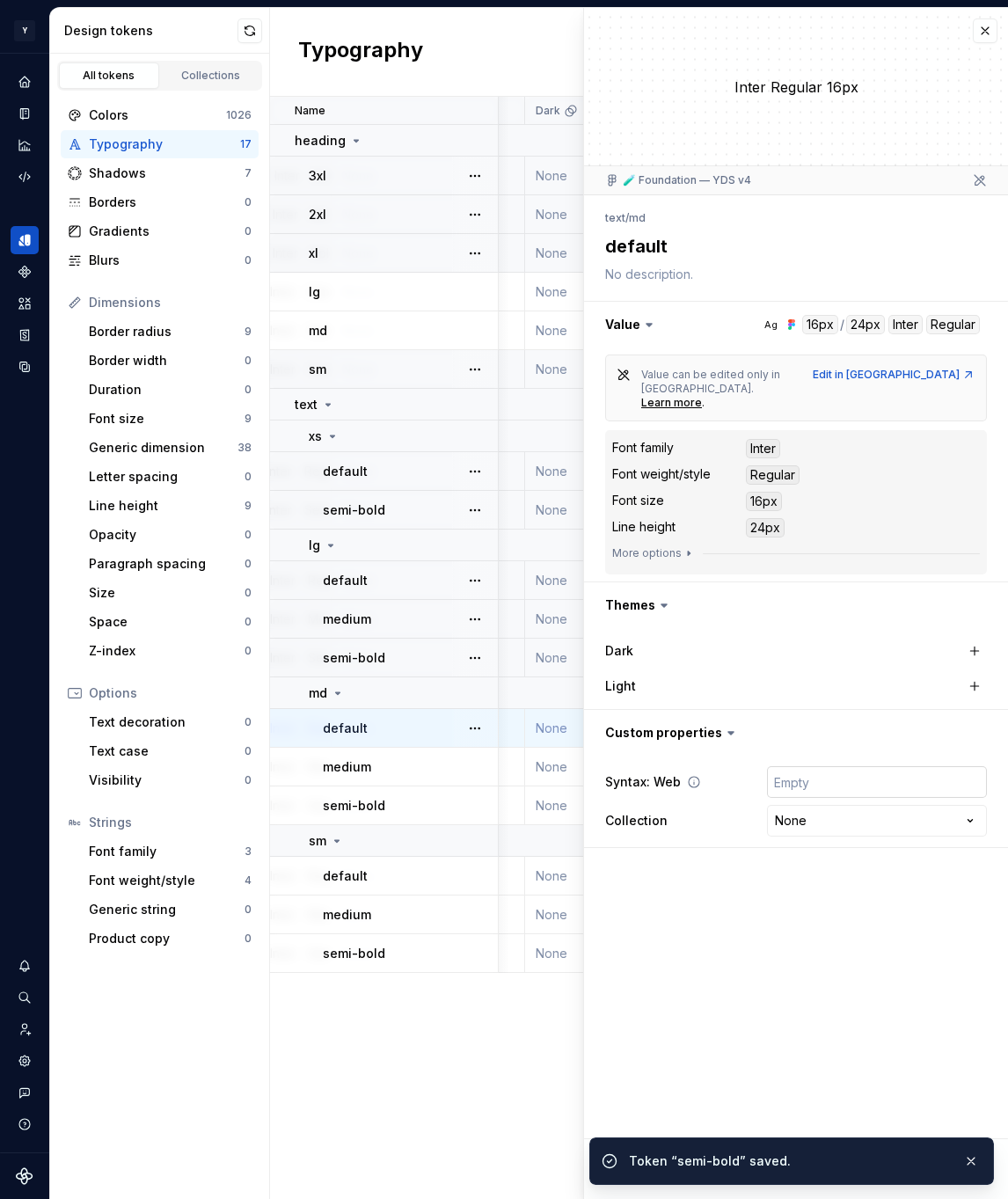
click at [799, 766] on input "text" at bounding box center [877, 782] width 220 height 31
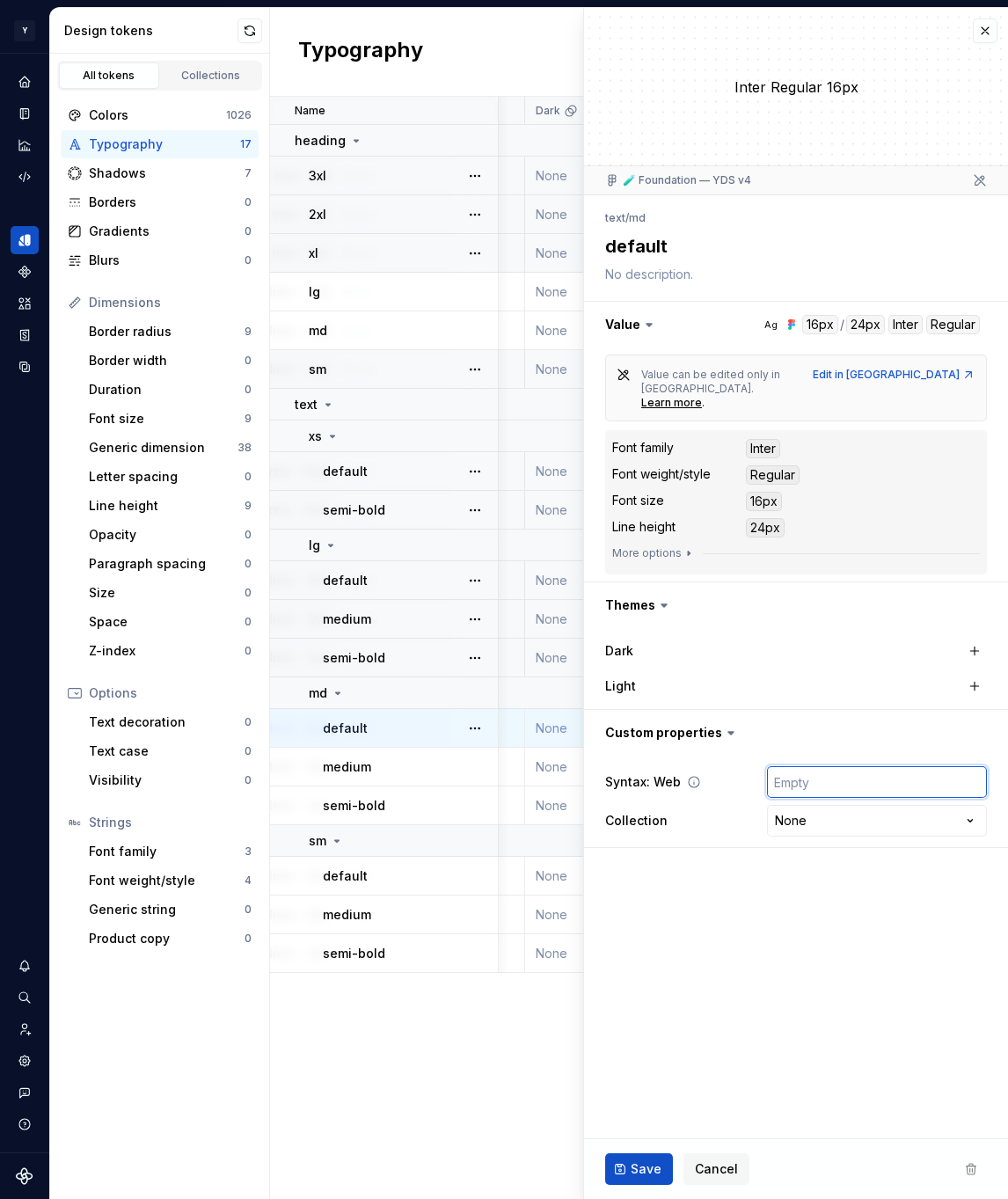
paste input "var(--mg-typography-text-md-default)"
type textarea "*"
type input "var(--mg-typography-text-md-default)"
type textarea "*"
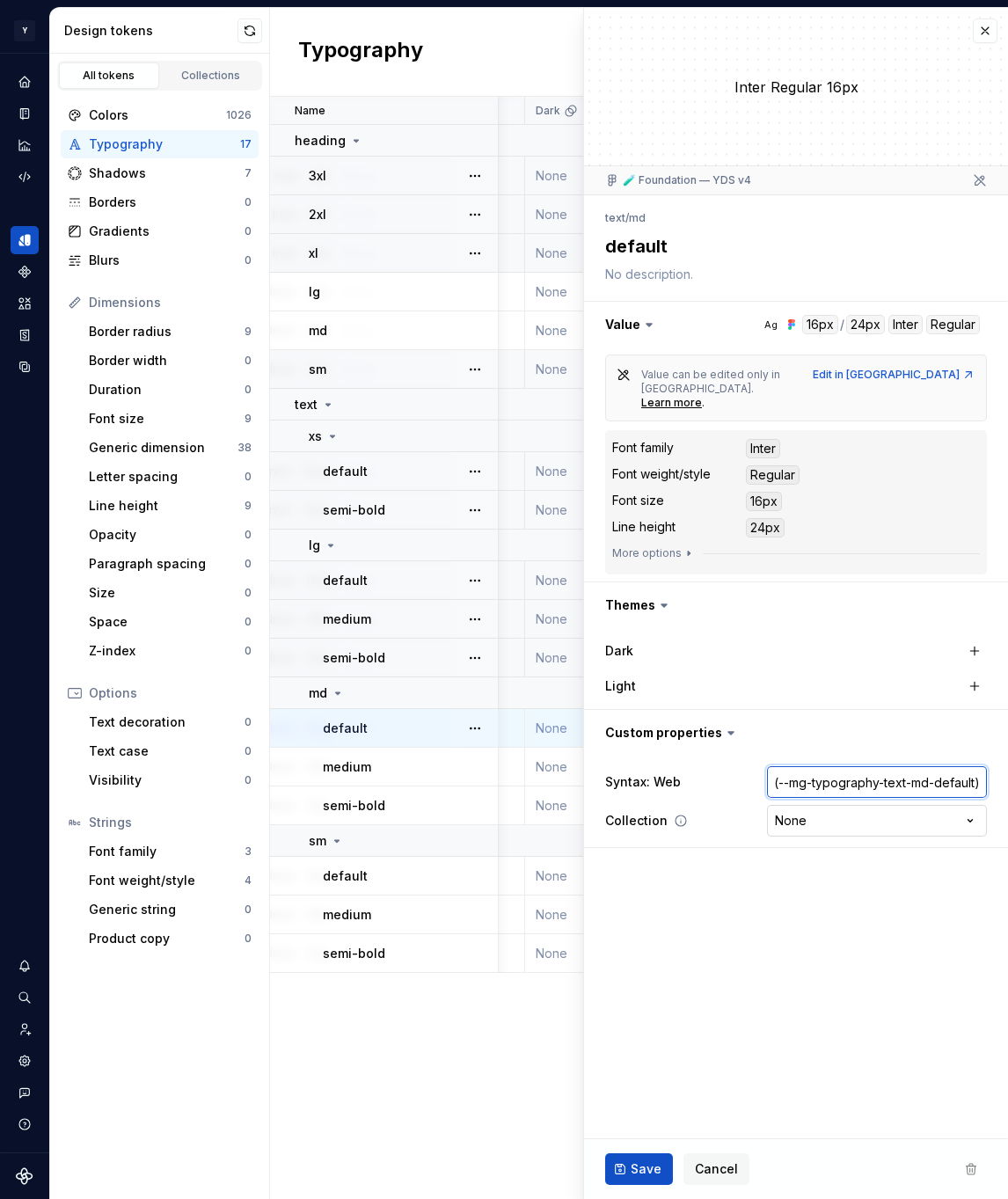
type input "var(--mg-typography-text-md-default)"
type textarea "*"
click at [840, 792] on html "Y Mingo M Design system data Design tokens All tokens Collections Colors 1026 T…" at bounding box center [504, 599] width 1008 height 1199
select select "**********"
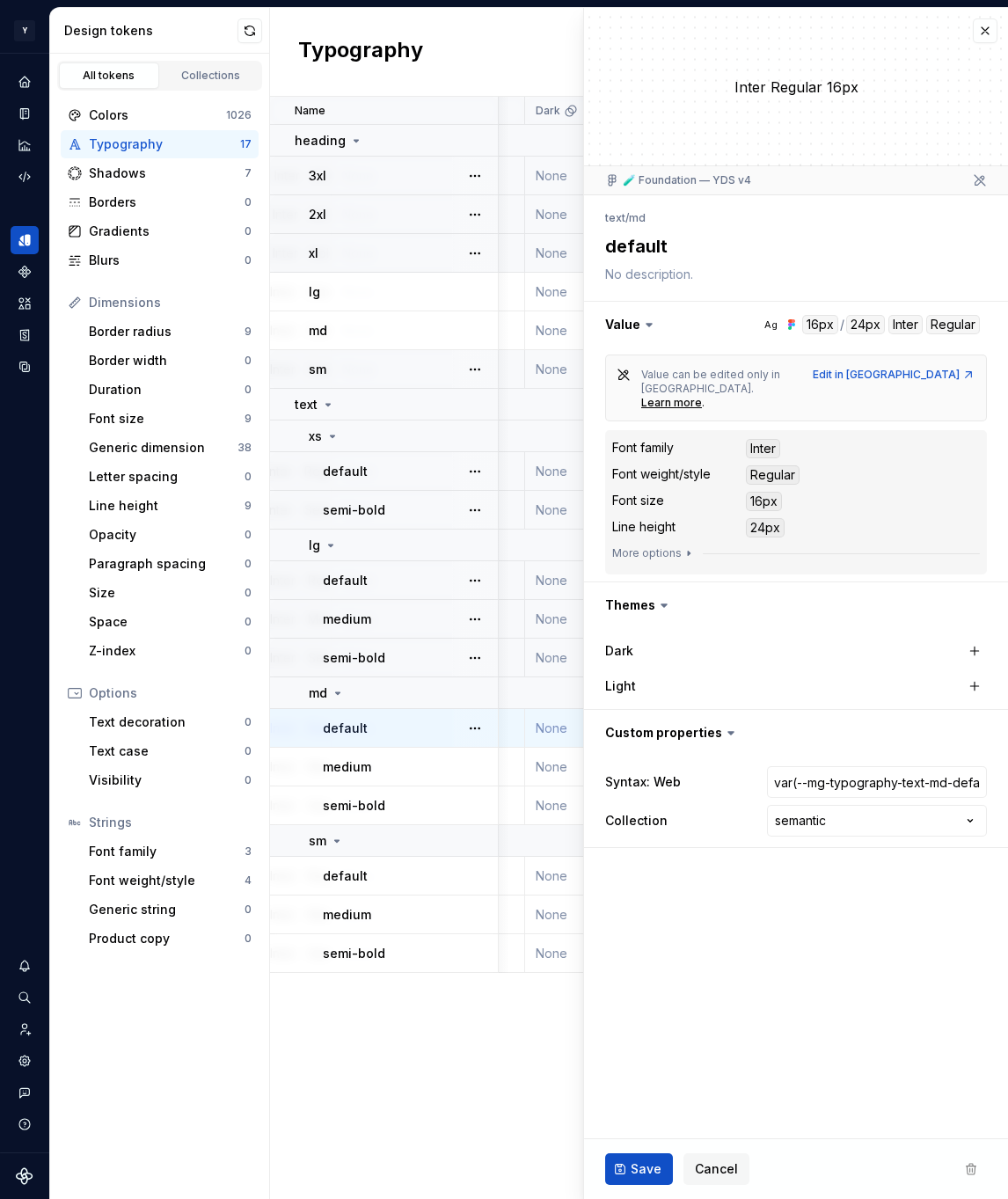
click at [657, 1169] on span "Save" at bounding box center [645, 1169] width 30 height 18
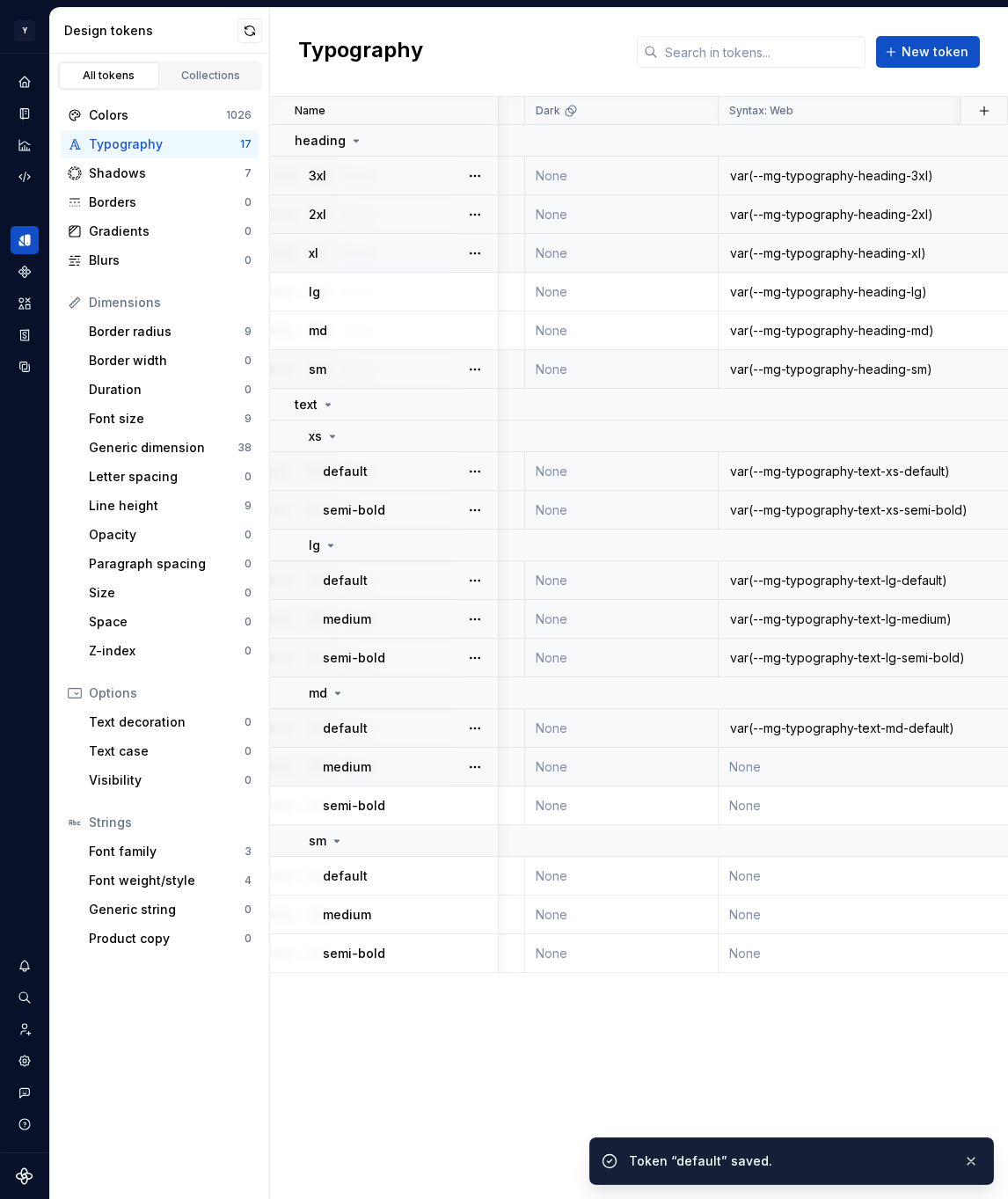
click at [758, 763] on td "None" at bounding box center [880, 766] width 324 height 38
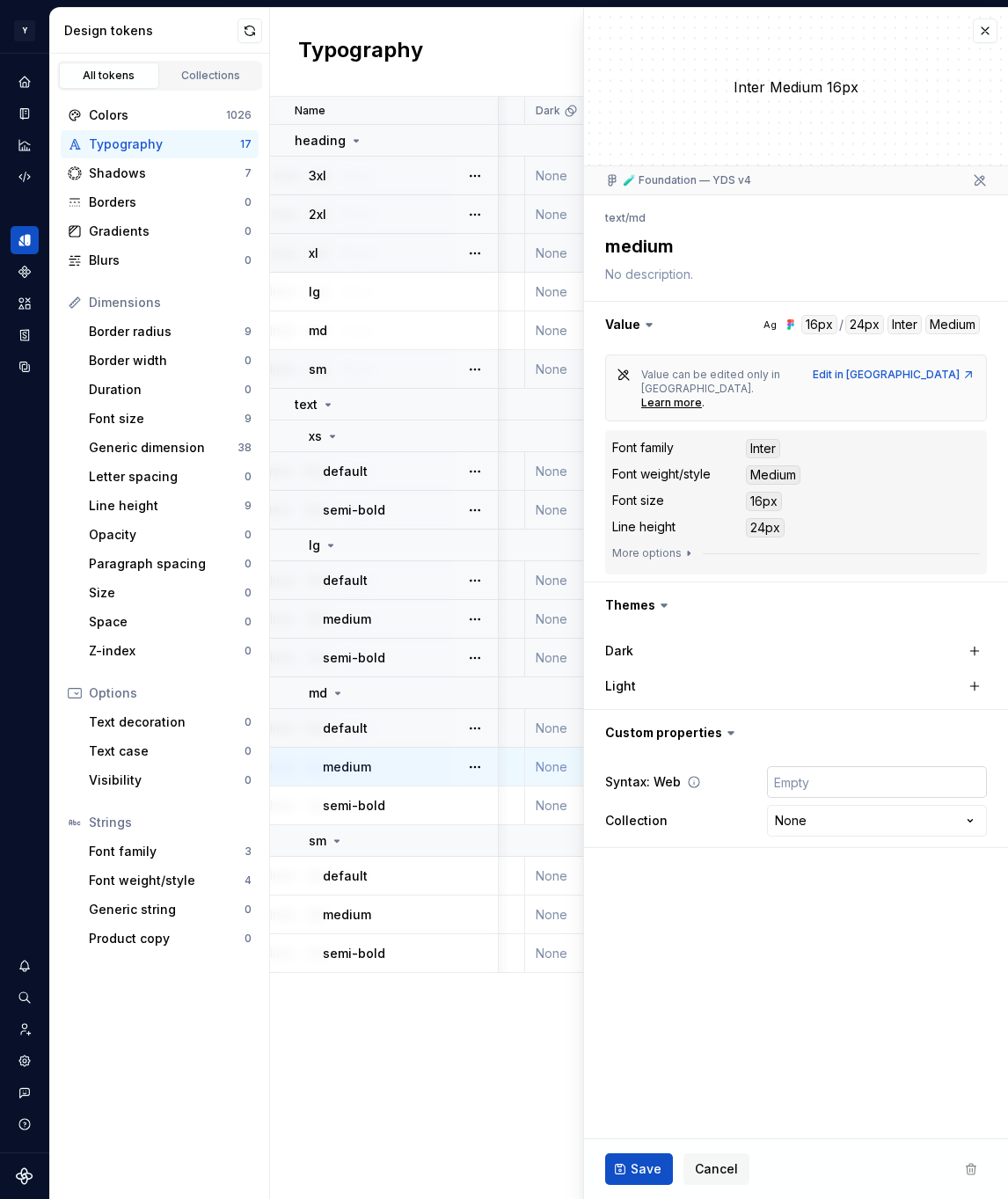
click at [818, 766] on input "text" at bounding box center [877, 782] width 220 height 31
paste input "var(--mg-typography-text-md-medium)"
type textarea "*"
type input "var(--mg-typography-text-md-medium)"
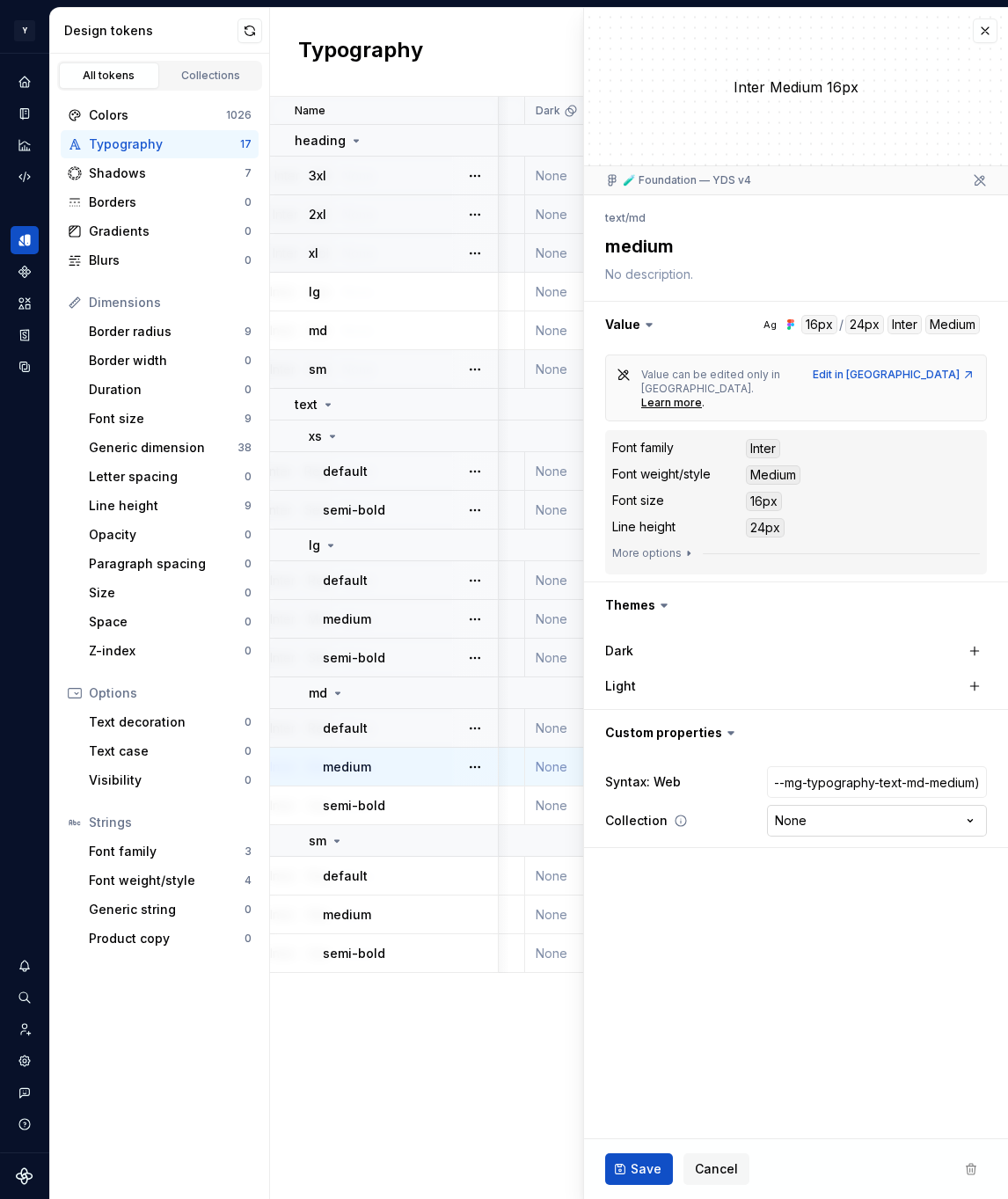
click at [823, 791] on html "Y Mingo M Design system data Design tokens All tokens Collections Colors 1026 T…" at bounding box center [504, 599] width 1008 height 1199
type textarea "*"
select select "**********"
click at [639, 1169] on span "Save" at bounding box center [645, 1169] width 30 height 18
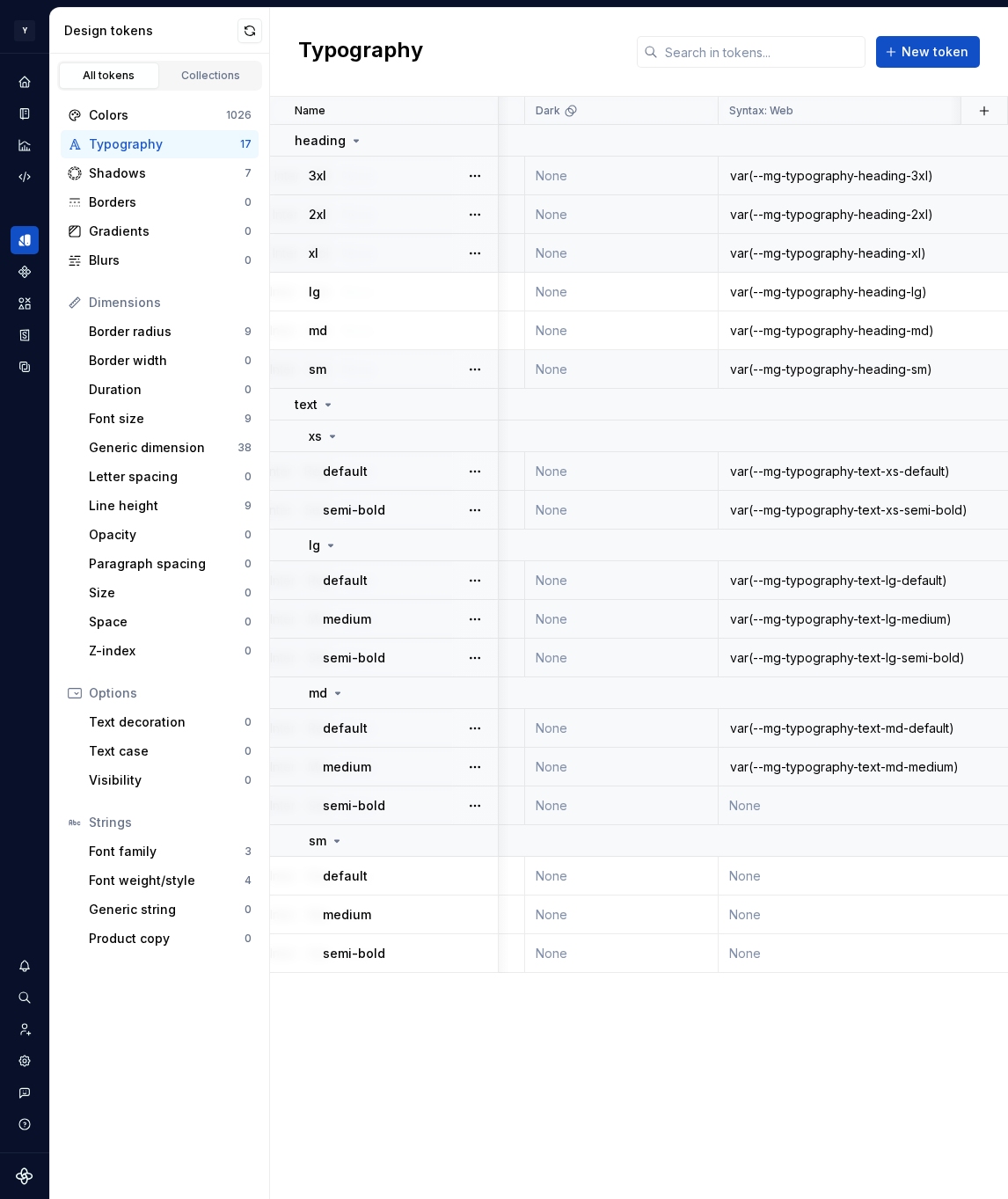
click at [770, 807] on td "None" at bounding box center [880, 806] width 324 height 38
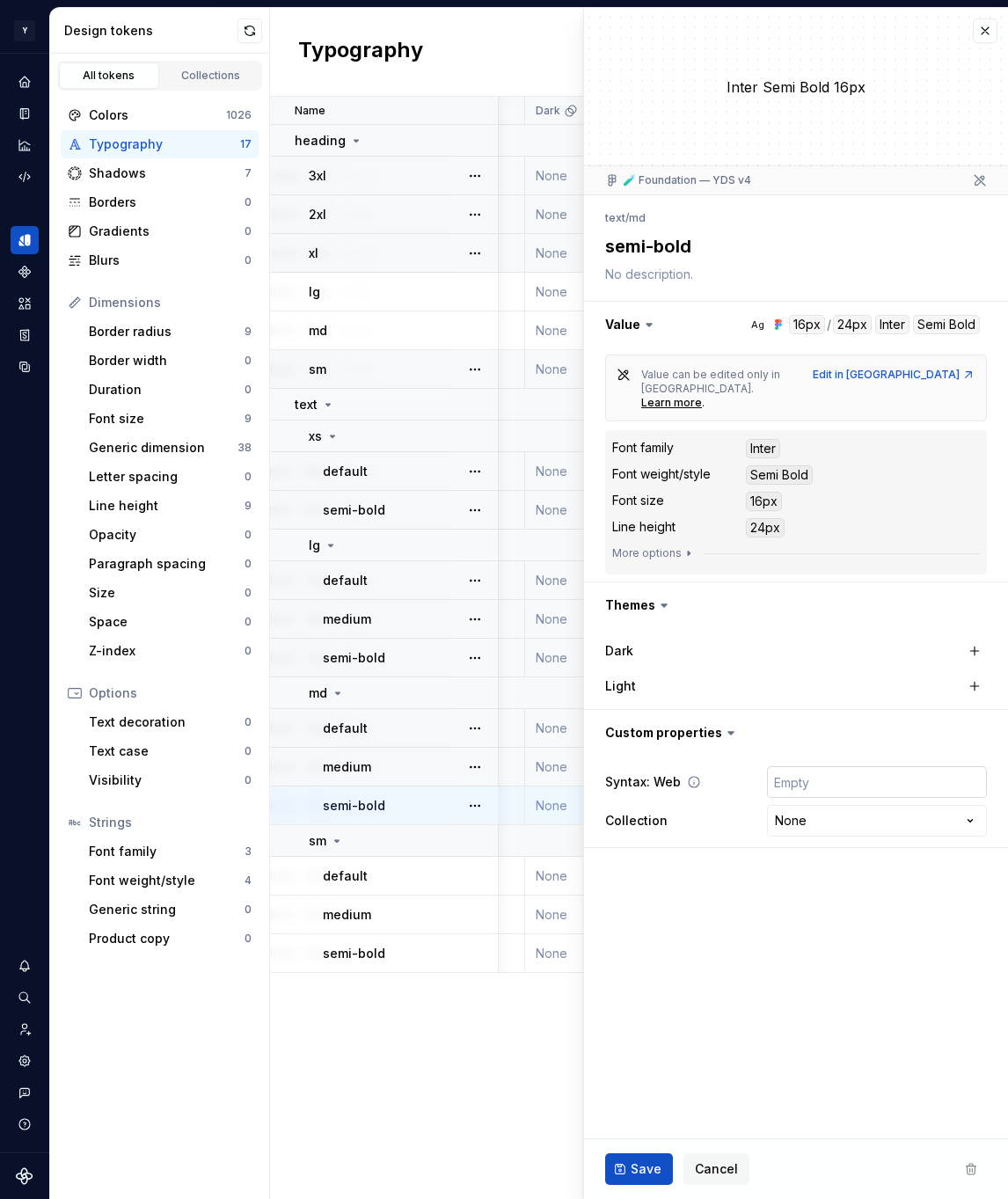
click at [837, 766] on input "text" at bounding box center [877, 782] width 220 height 31
paste input "var(--mg-typography-text-md-semi-bold)"
type textarea "*"
type input "var(--mg-typography-text-md-semi-bold)"
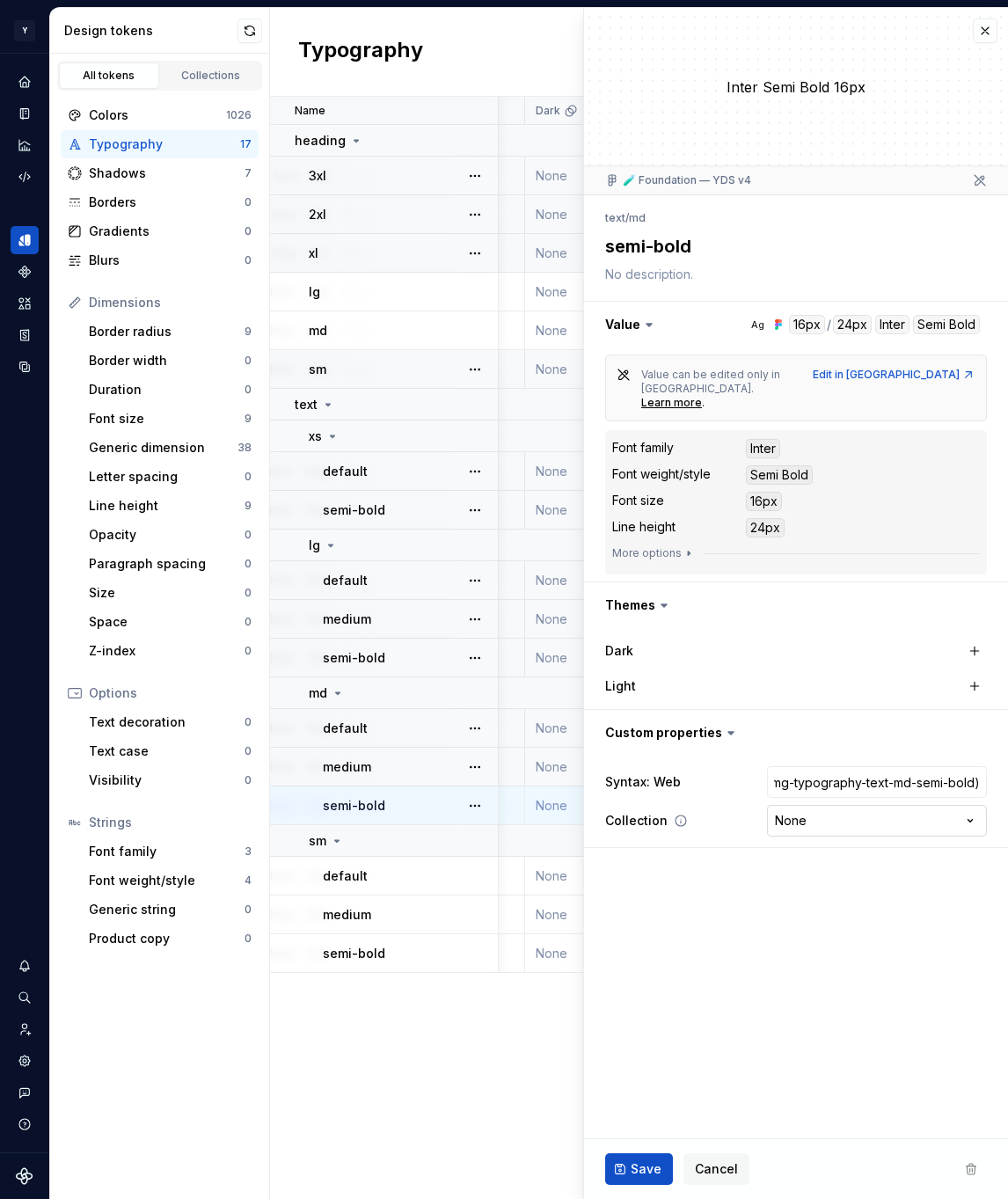
click at [831, 787] on html "Y Mingo M Design system data Design tokens All tokens Collections Colors 1026 T…" at bounding box center [504, 599] width 1008 height 1199
type textarea "*"
select select "**********"
click at [643, 1159] on button "Save" at bounding box center [638, 1169] width 68 height 31
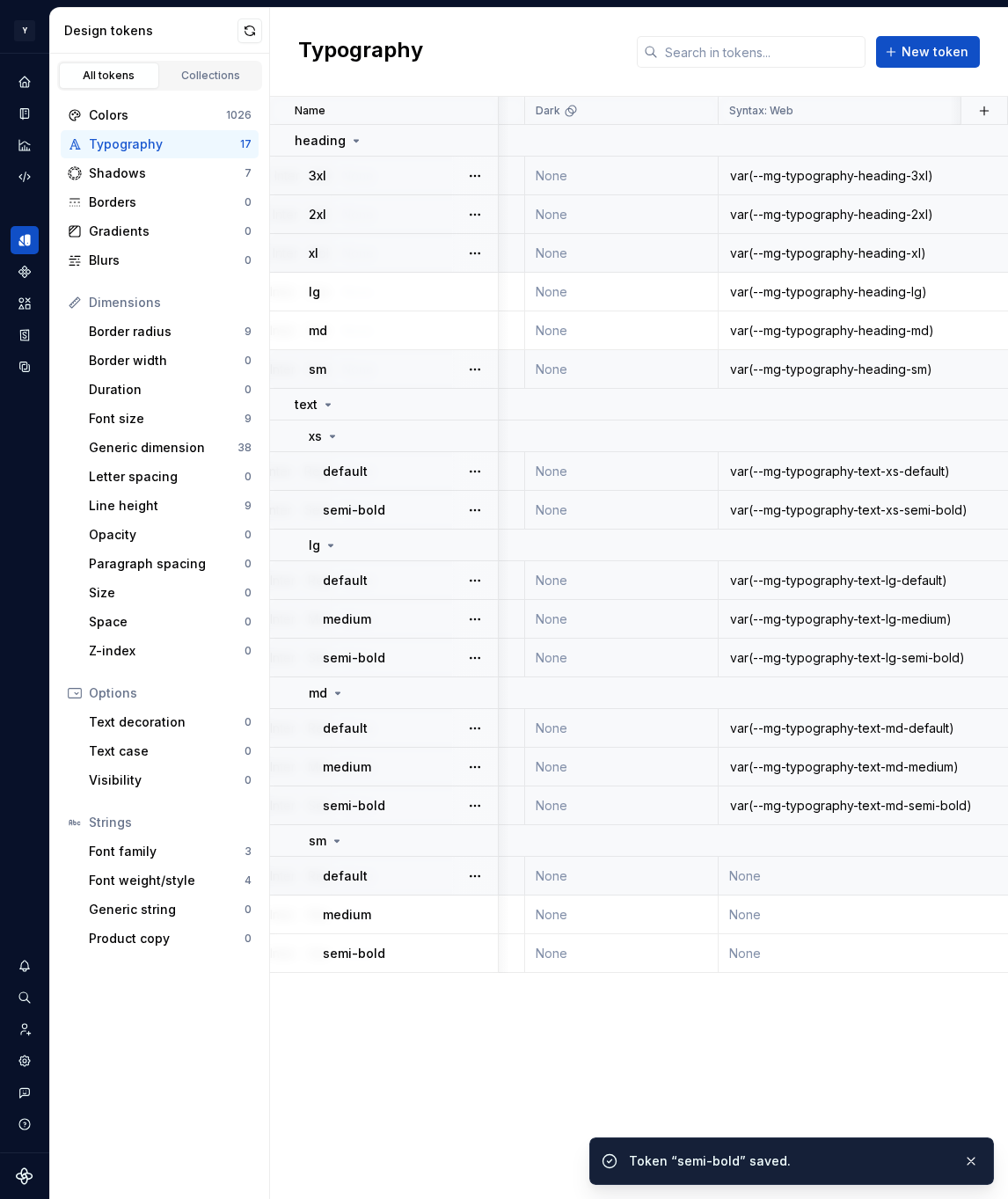
click at [789, 886] on td "None" at bounding box center [880, 875] width 324 height 38
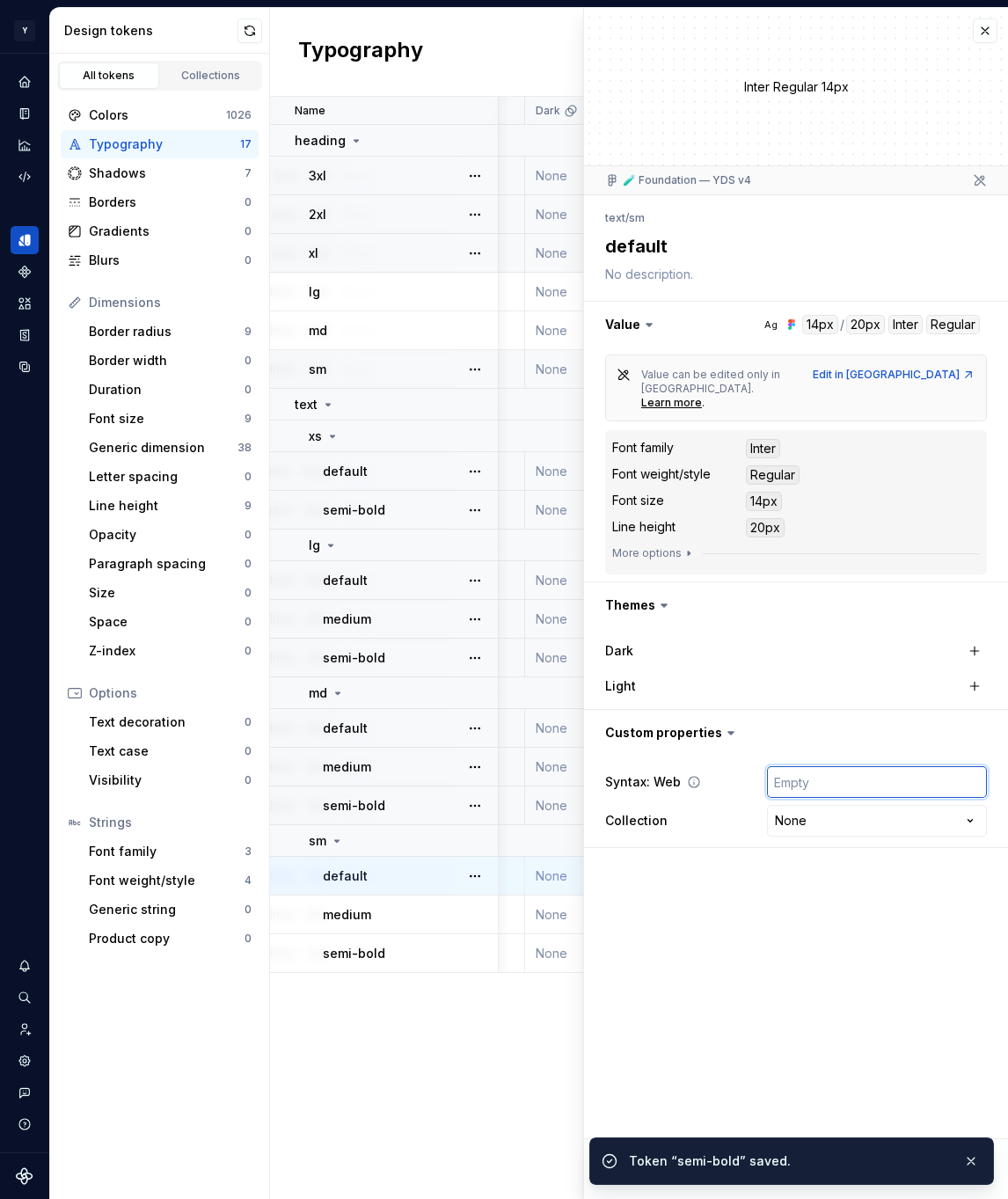
click at [837, 766] on input "text" at bounding box center [877, 782] width 220 height 31
paste input "var(--mg-typography-text-sm-default)"
type textarea "*"
type input "var(--mg-typography-text-sm-default)"
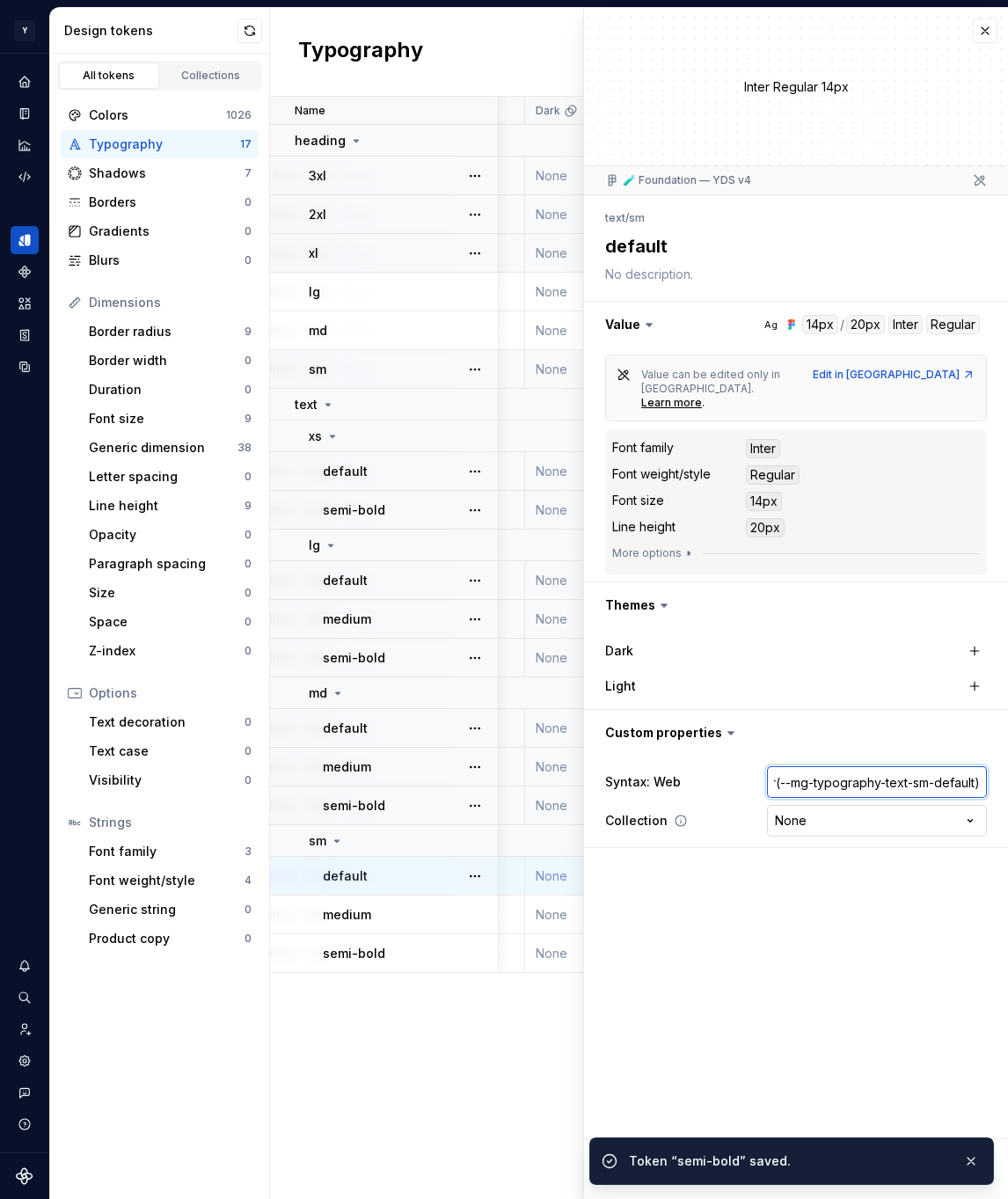
type textarea "*"
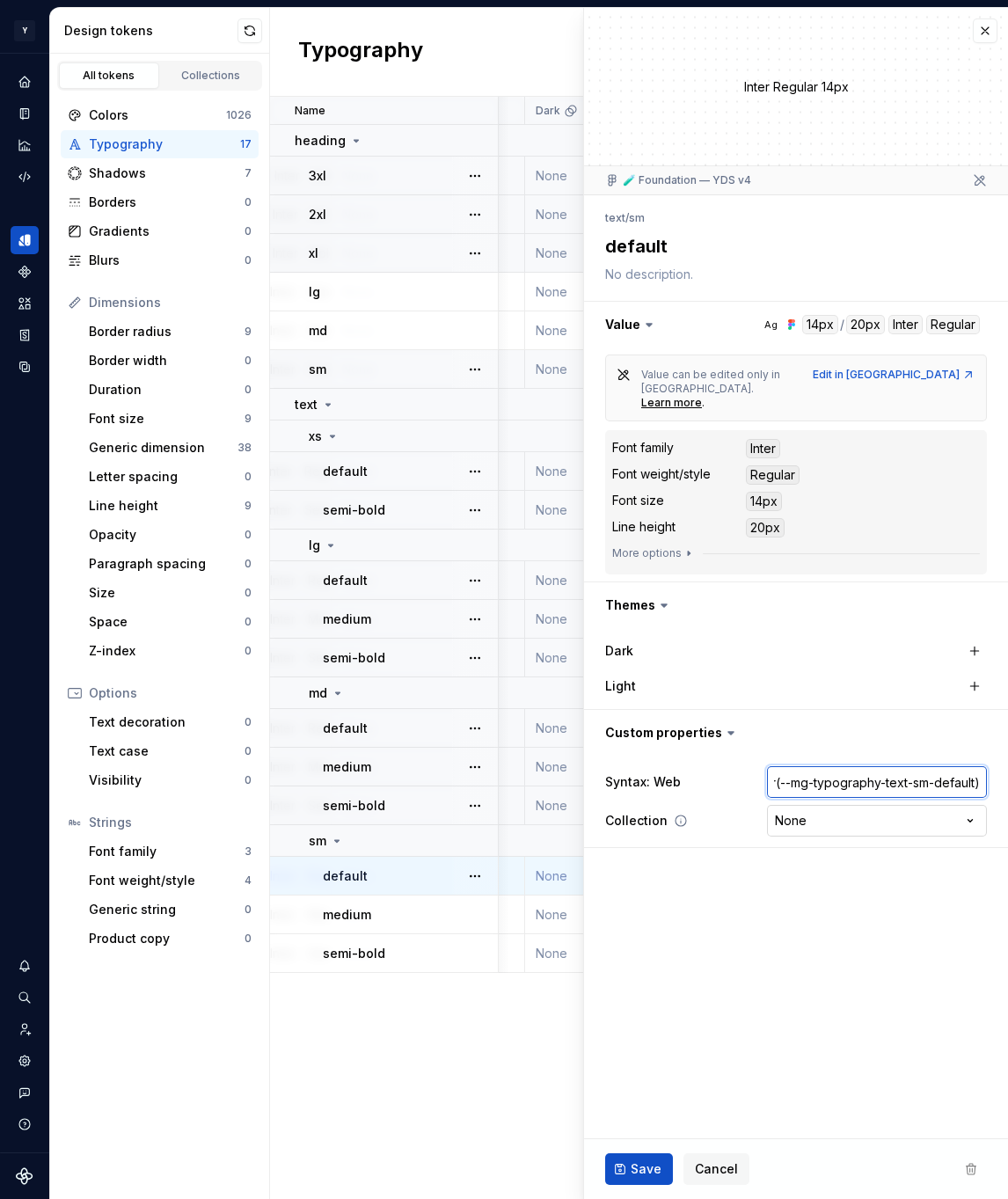
type input "var(--mg-typography-text-sm-default)"
click at [837, 782] on html "Y Mingo M Design system data Design tokens All tokens Collections Colors 1026 T…" at bounding box center [504, 599] width 1008 height 1199
type textarea "*"
select select "**********"
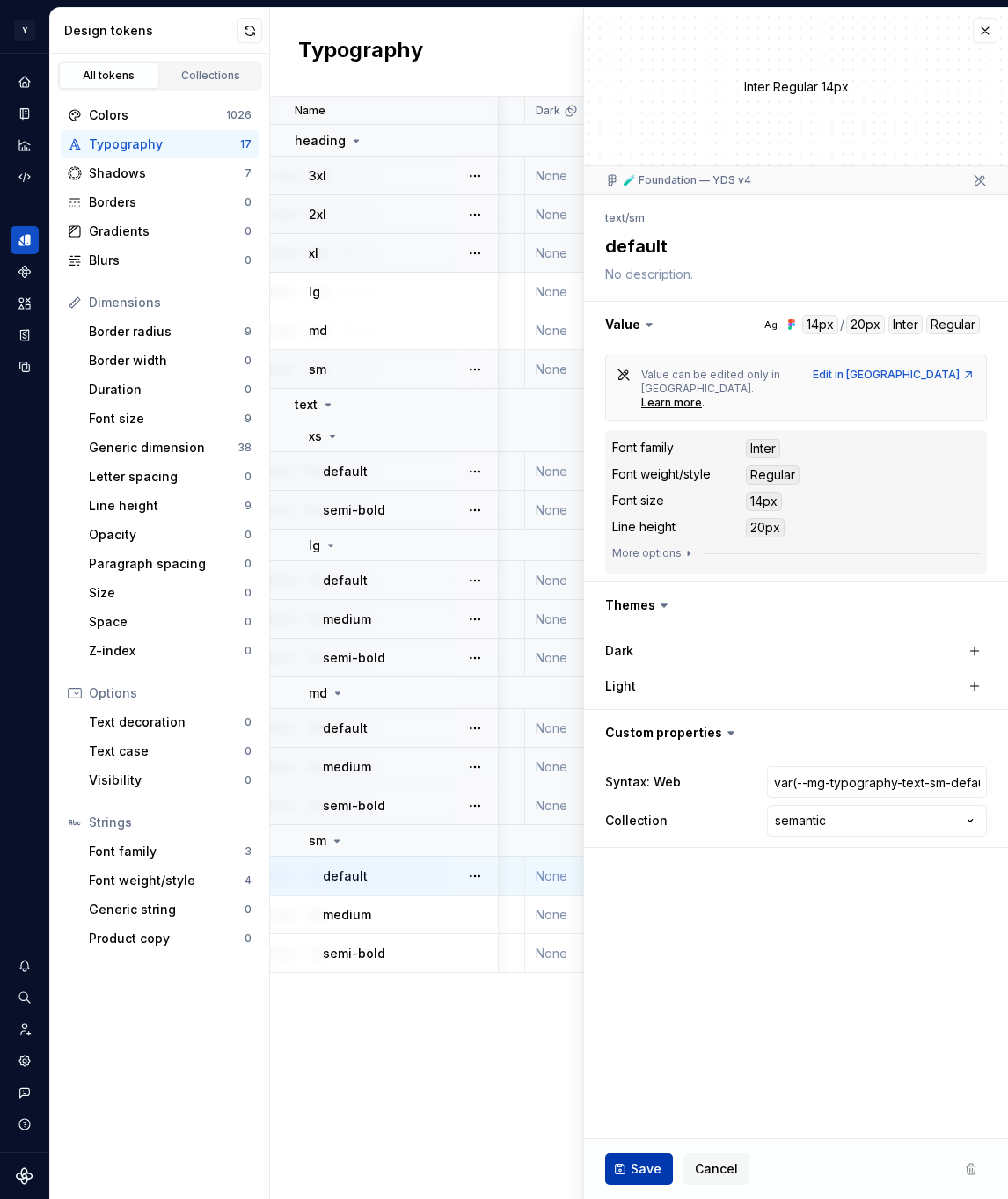
click at [634, 1169] on span "Save" at bounding box center [645, 1169] width 30 height 18
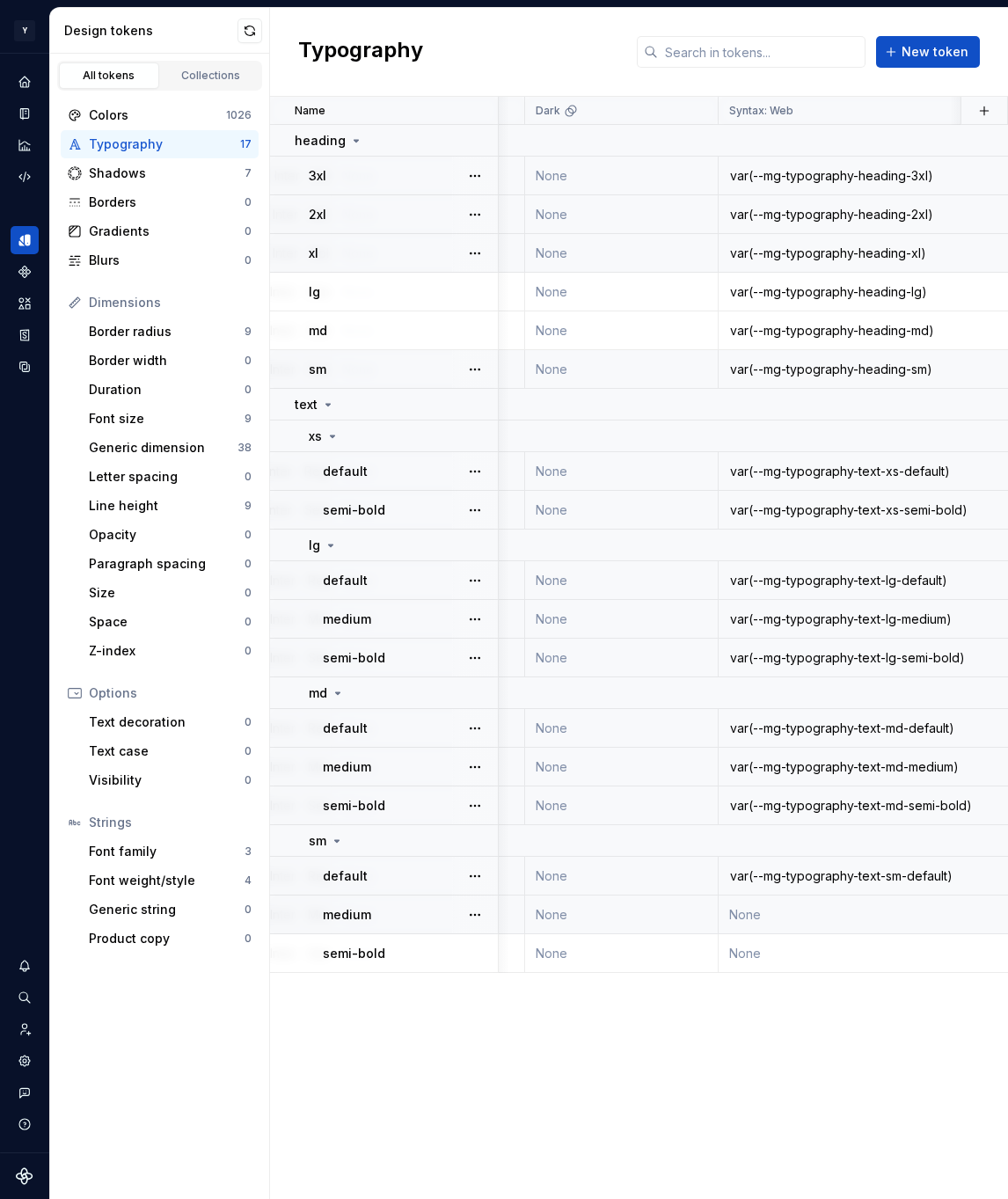
click at [775, 911] on td "None" at bounding box center [880, 914] width 324 height 38
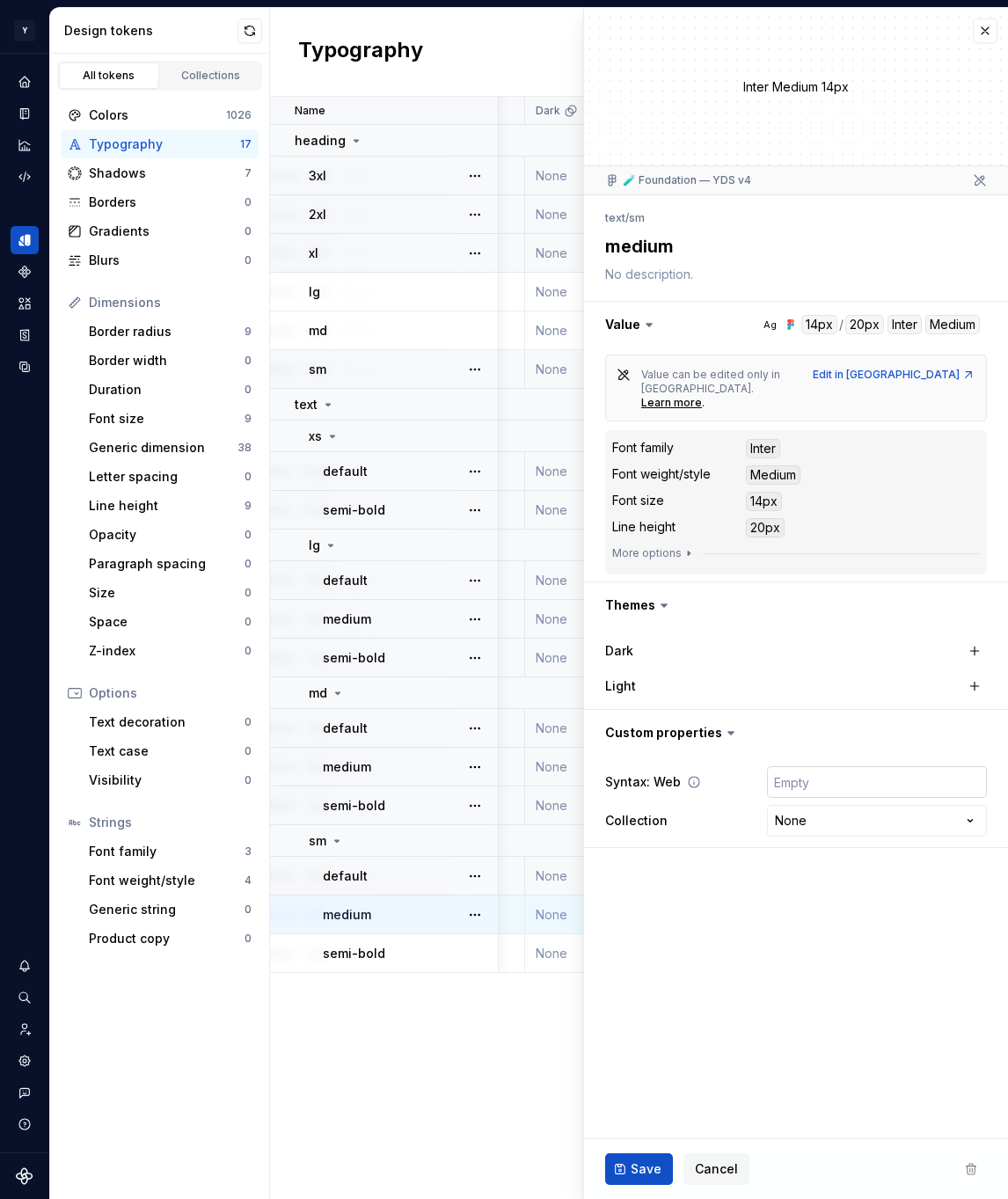
click at [813, 766] on input "text" at bounding box center [877, 782] width 220 height 31
paste input "var(--mg-typography-text-sm-medium)"
type textarea "*"
type input "var(--mg-typography-text-sm-medium)"
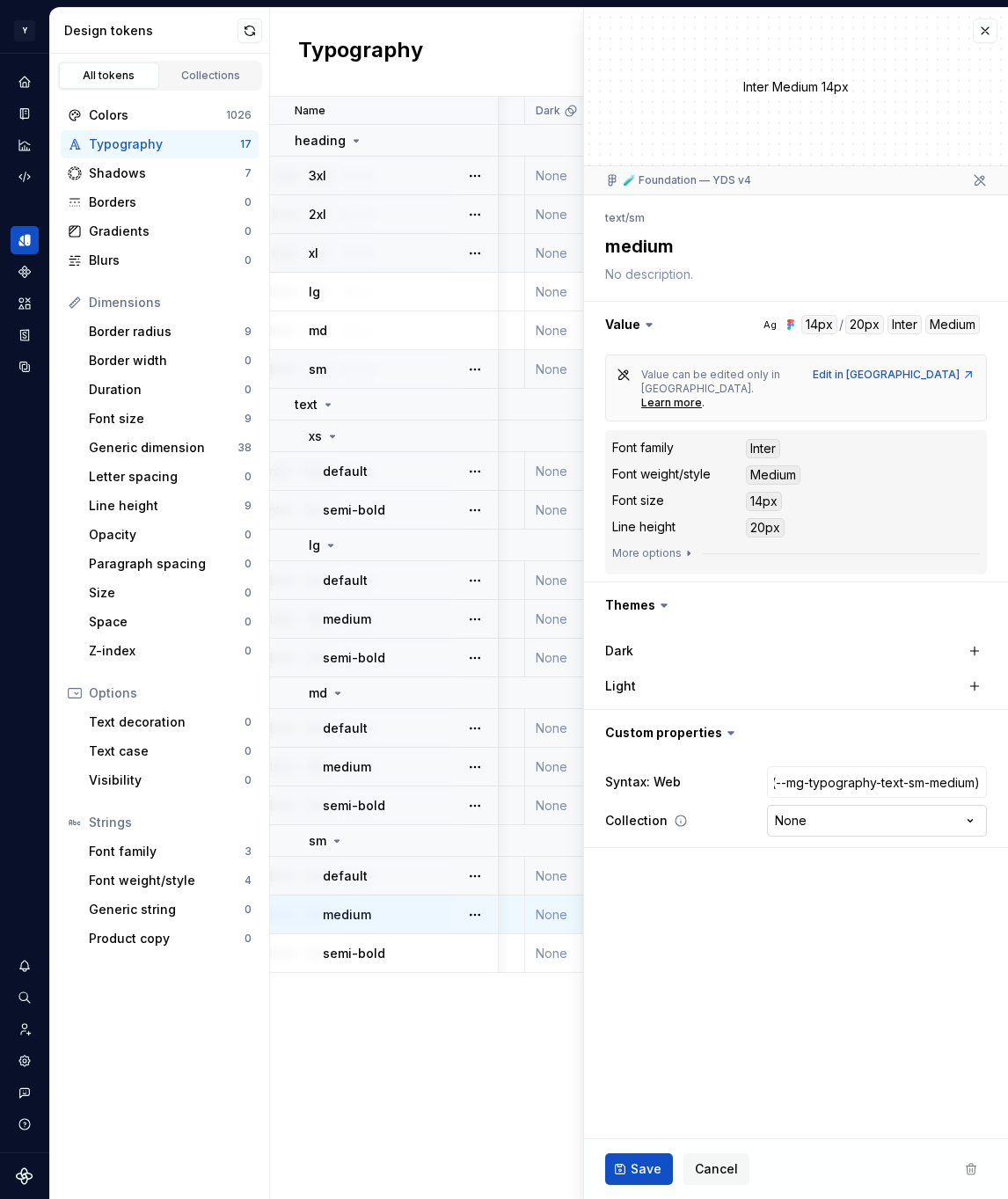
click at [827, 795] on html "Y Mingo M Design system data Design tokens All tokens Collections Colors 1026 T…" at bounding box center [504, 599] width 1008 height 1199
type textarea "*"
select select "**********"
click at [658, 1166] on span "Save" at bounding box center [645, 1169] width 30 height 18
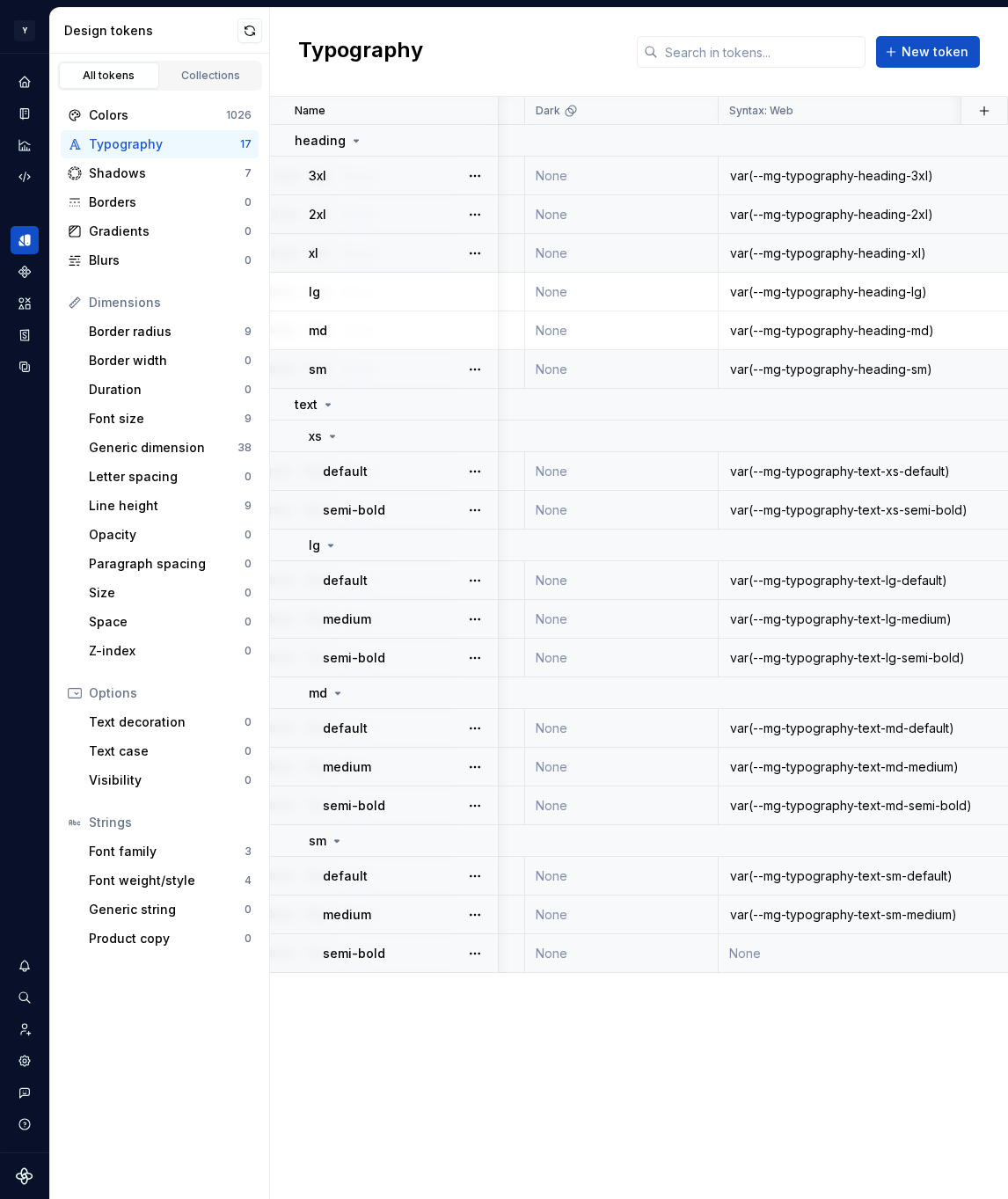
click at [774, 950] on td "None" at bounding box center [880, 953] width 324 height 38
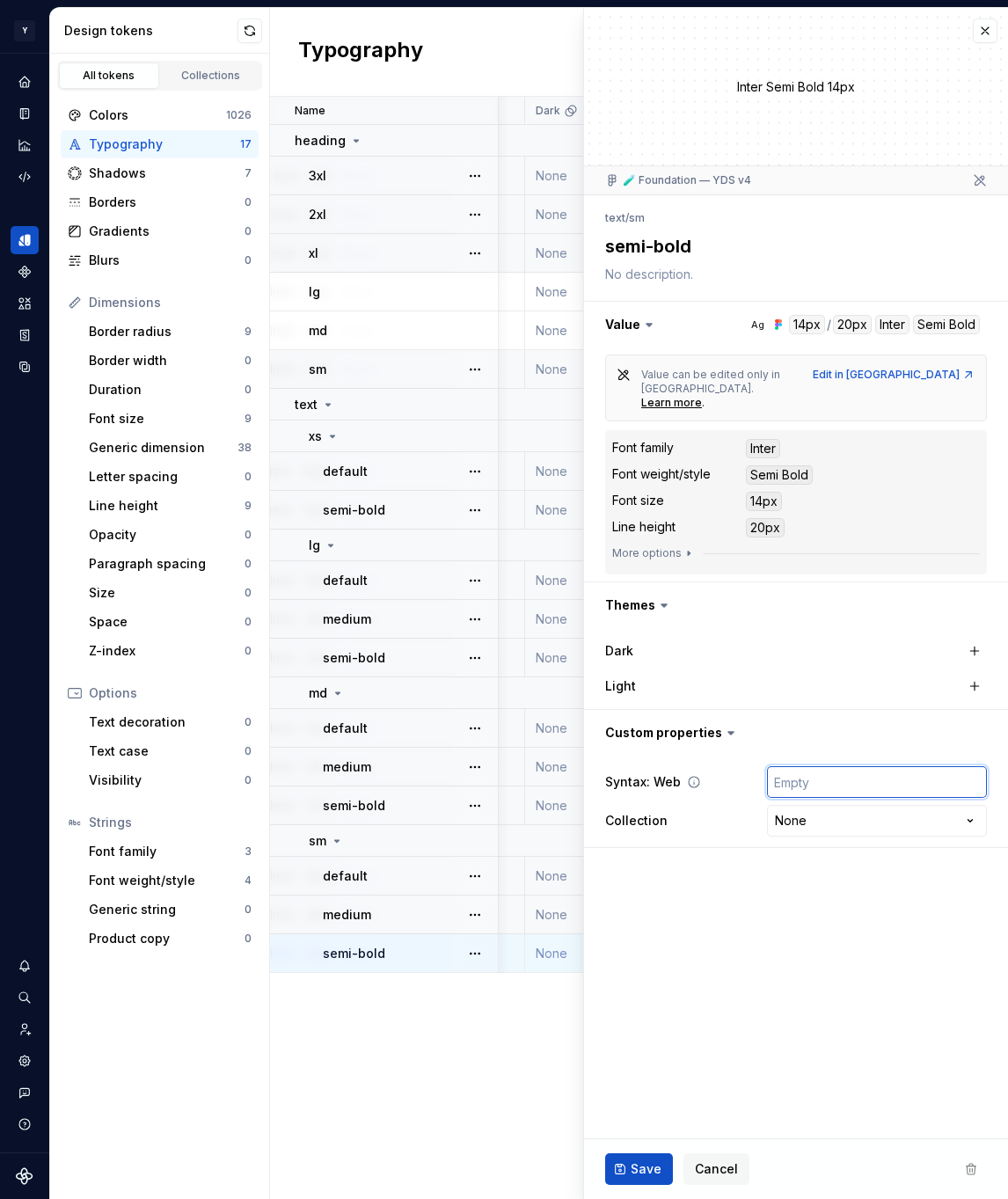
click at [798, 766] on input "text" at bounding box center [877, 782] width 220 height 31
paste input "var(--mg-typography-text-sm-semi-bold)"
type textarea "*"
type input "var(--mg-typography-text-sm-semi-bold)"
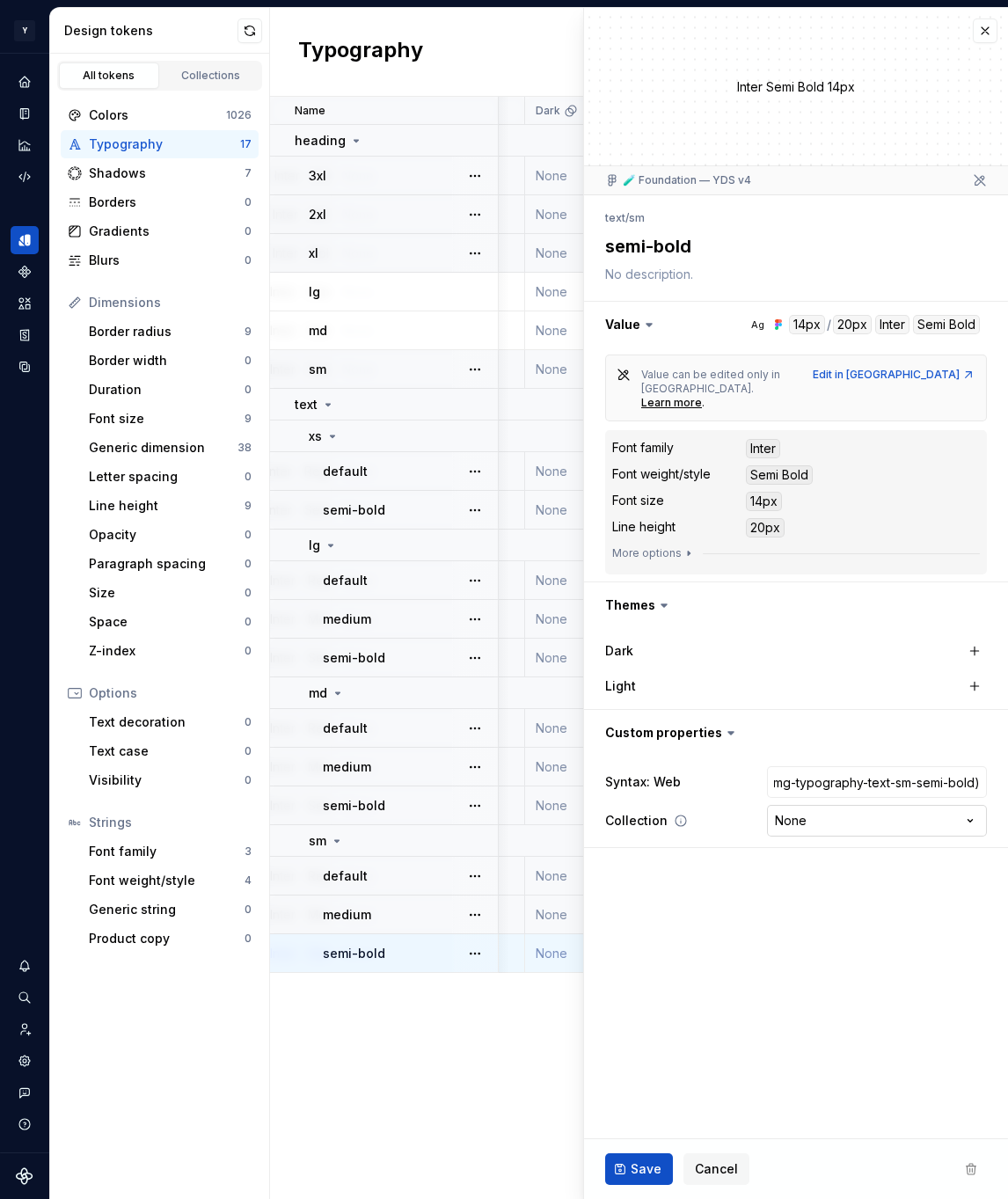
click at [807, 784] on html "Y Mingo M Design system data Design tokens All tokens Collections Colors 1026 T…" at bounding box center [504, 599] width 1008 height 1199
type textarea "*"
select select "**********"
click at [651, 1166] on span "Save" at bounding box center [645, 1169] width 30 height 18
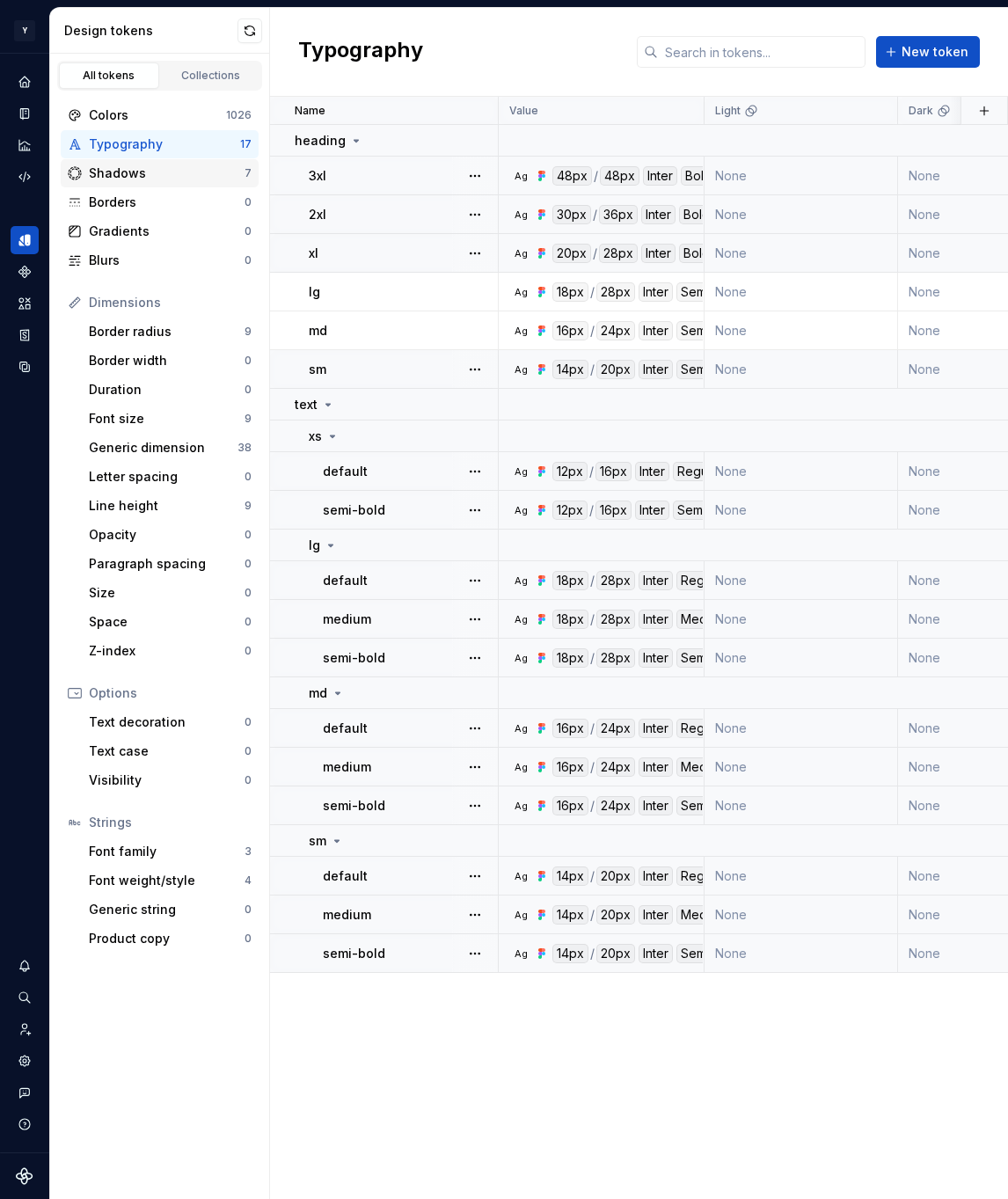
click at [196, 168] on div "Shadows" at bounding box center [166, 173] width 155 height 18
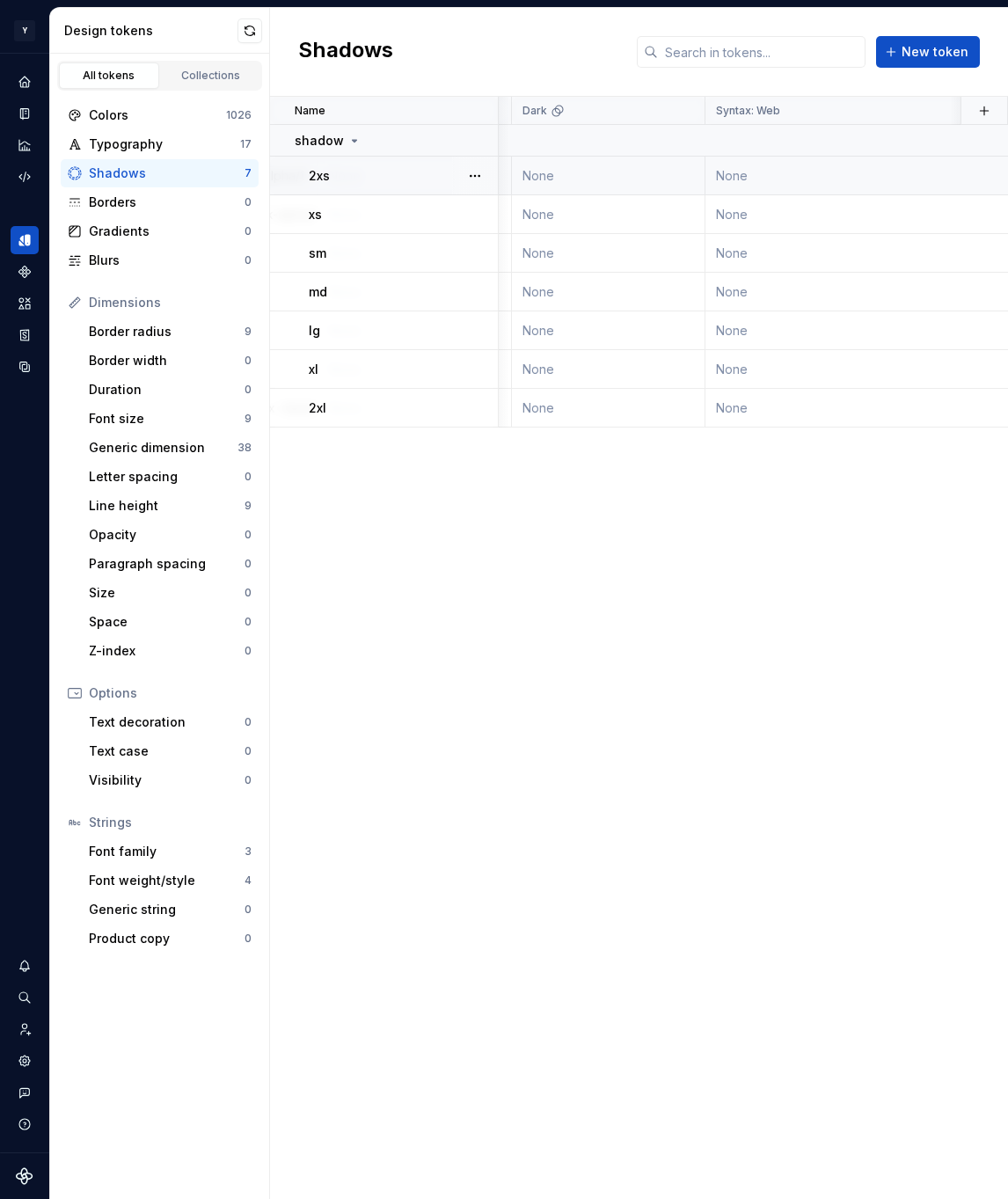
scroll to position [0, 423]
click at [847, 179] on td "None" at bounding box center [830, 175] width 324 height 38
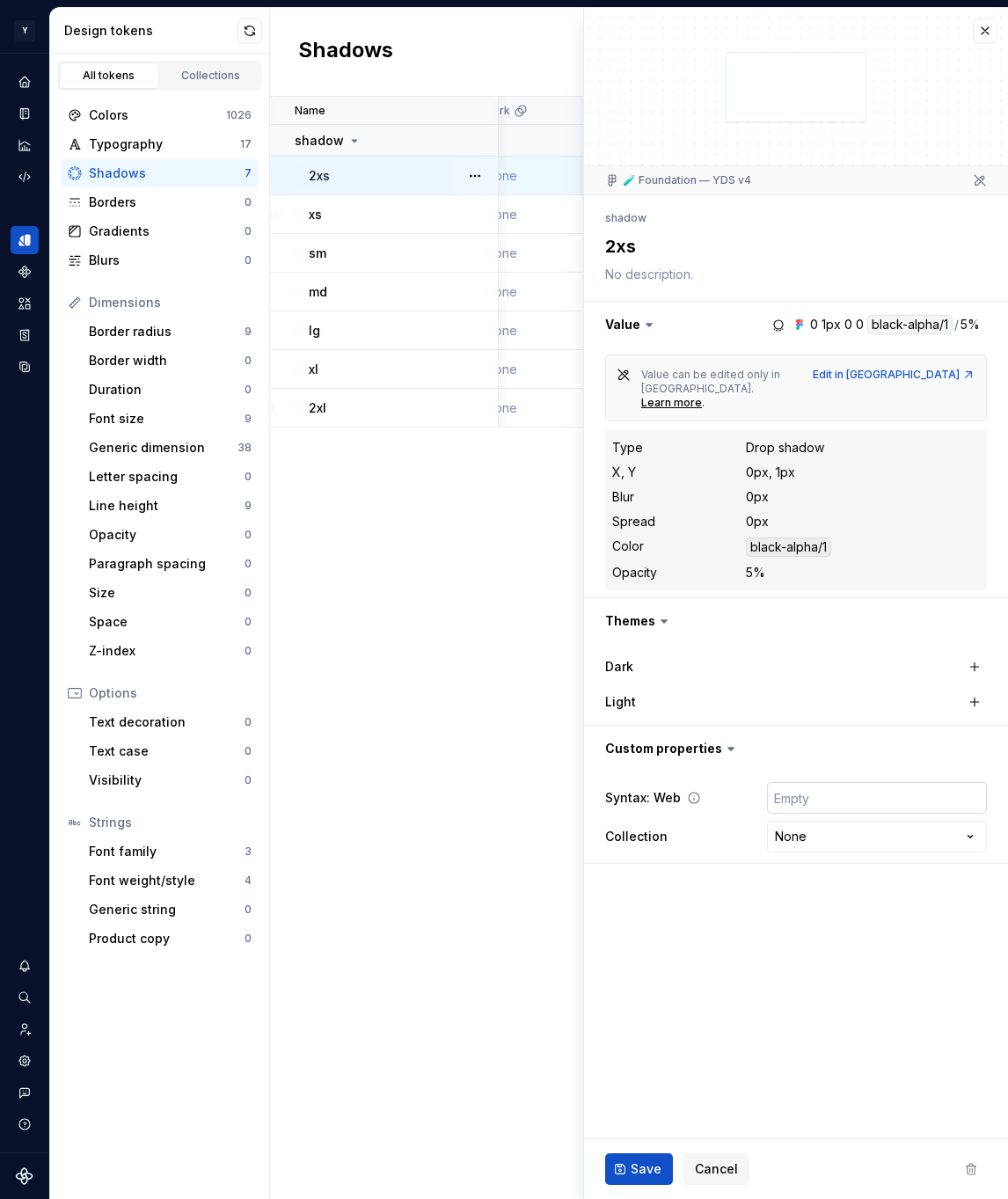
click at [798, 782] on input "text" at bounding box center [877, 798] width 220 height 31
paste input "var(--mg-shadow-2xs)"
type textarea "*"
type input "var(--mg-shadow-2xs)"
click at [816, 815] on html "Y Mingo M Design system data Design tokens All tokens Collections Colors 1026 T…" at bounding box center [504, 599] width 1008 height 1199
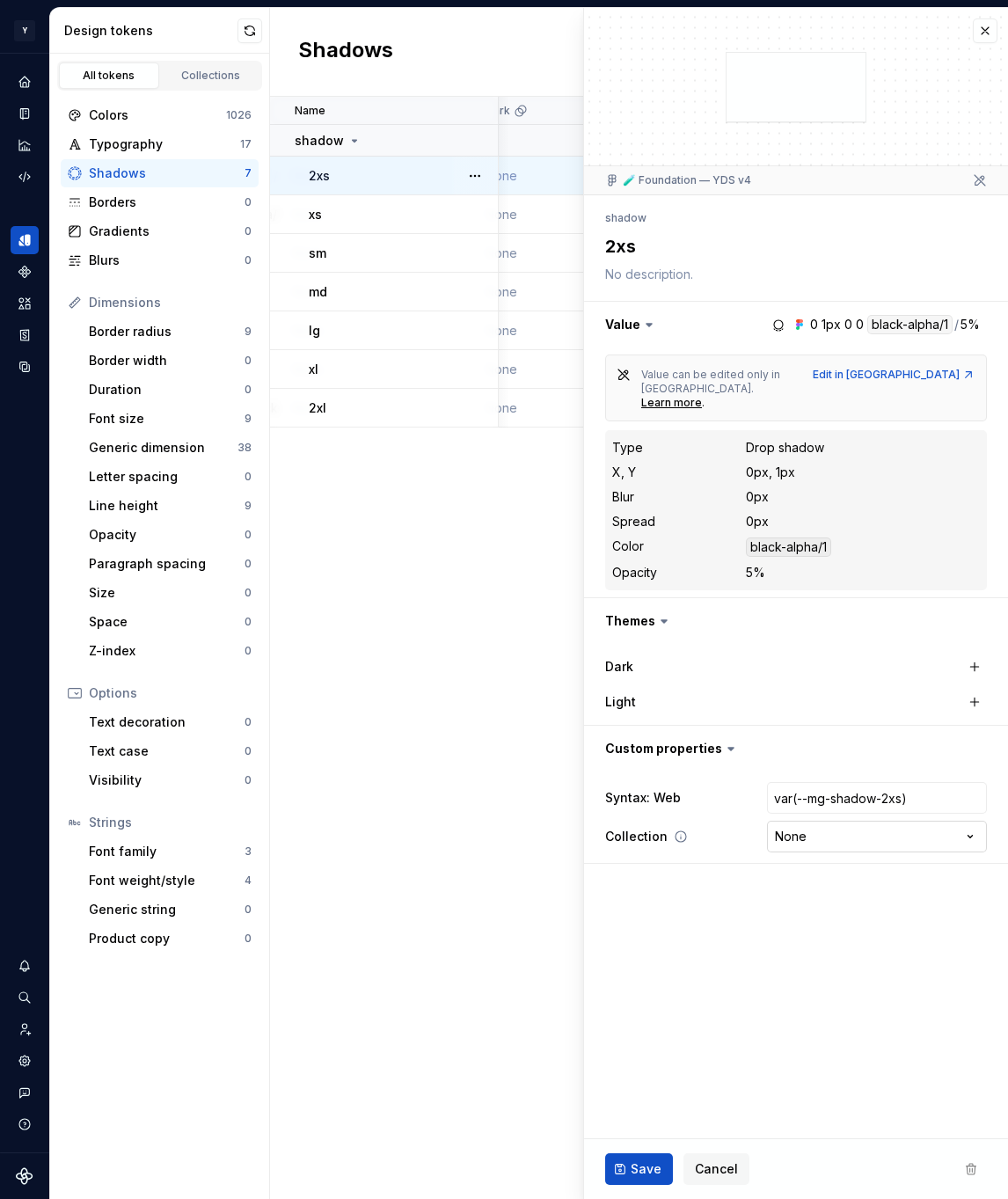
type textarea "*"
select select "**********"
click at [636, 1166] on span "Save" at bounding box center [645, 1169] width 30 height 18
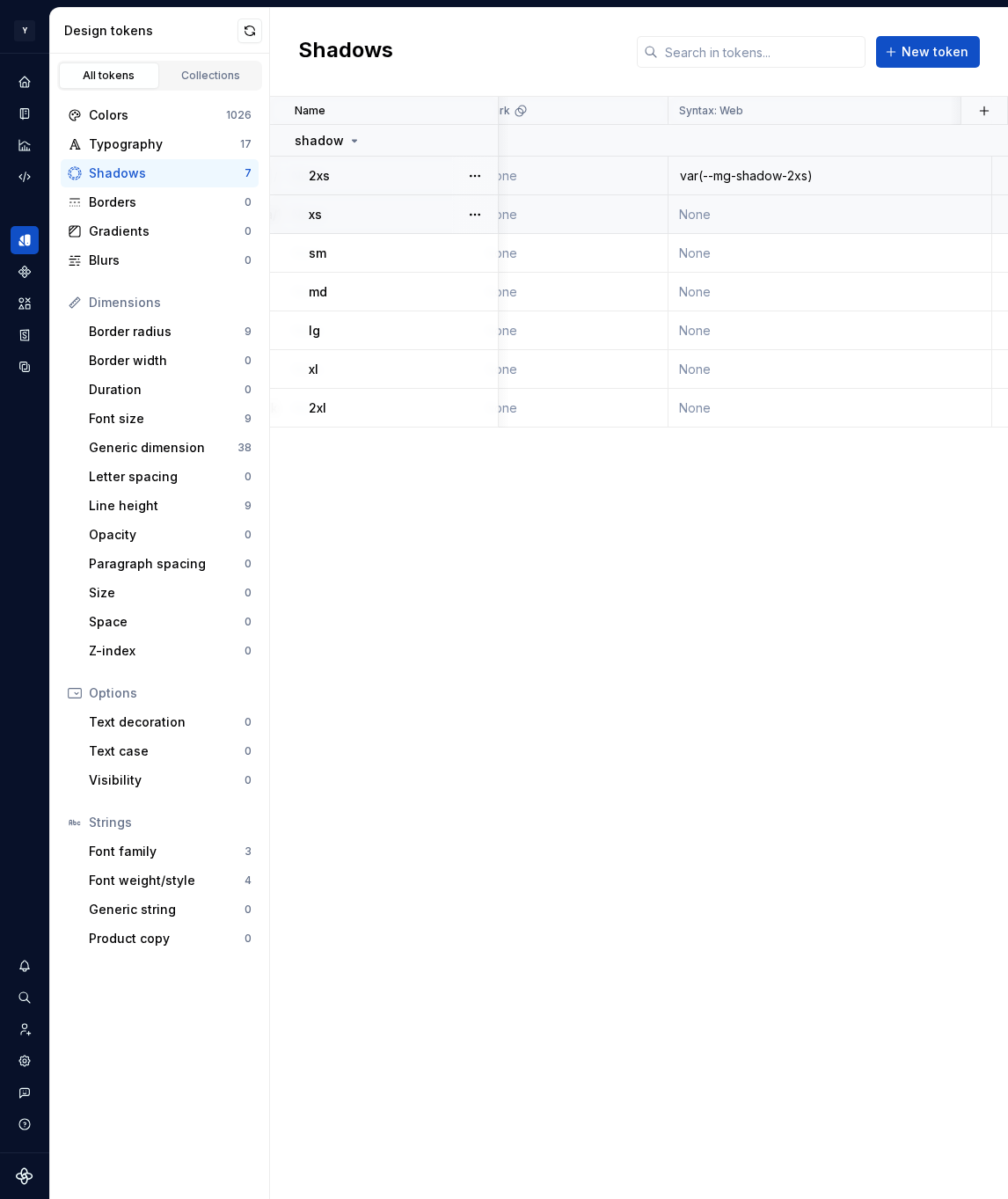
click at [746, 214] on td "None" at bounding box center [830, 214] width 324 height 38
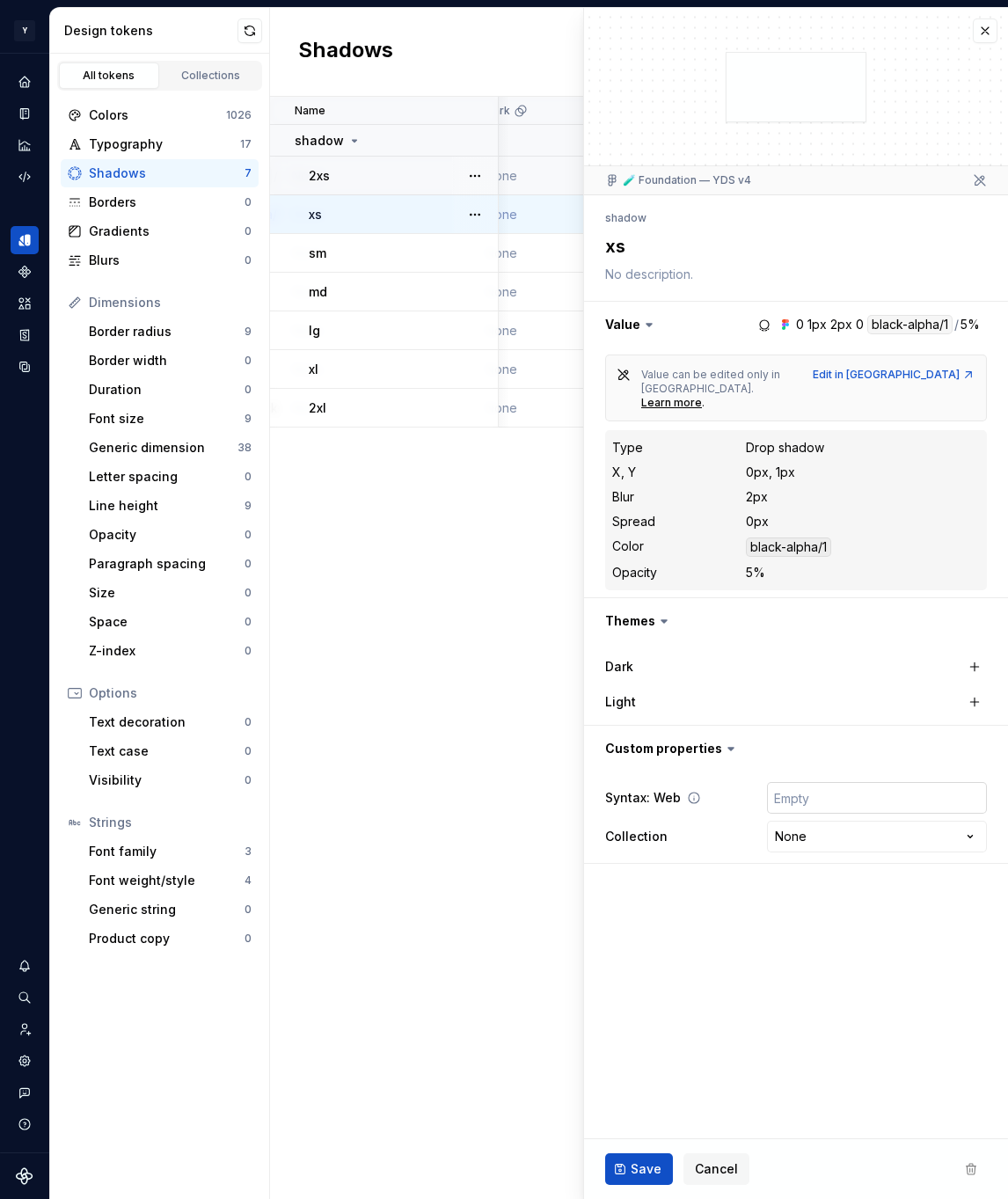
click at [812, 782] on input "text" at bounding box center [877, 798] width 220 height 31
paste input "var(--mg-shadow-xs)"
type textarea "*"
type input "var(--mg-shadow-xs)"
type textarea "*"
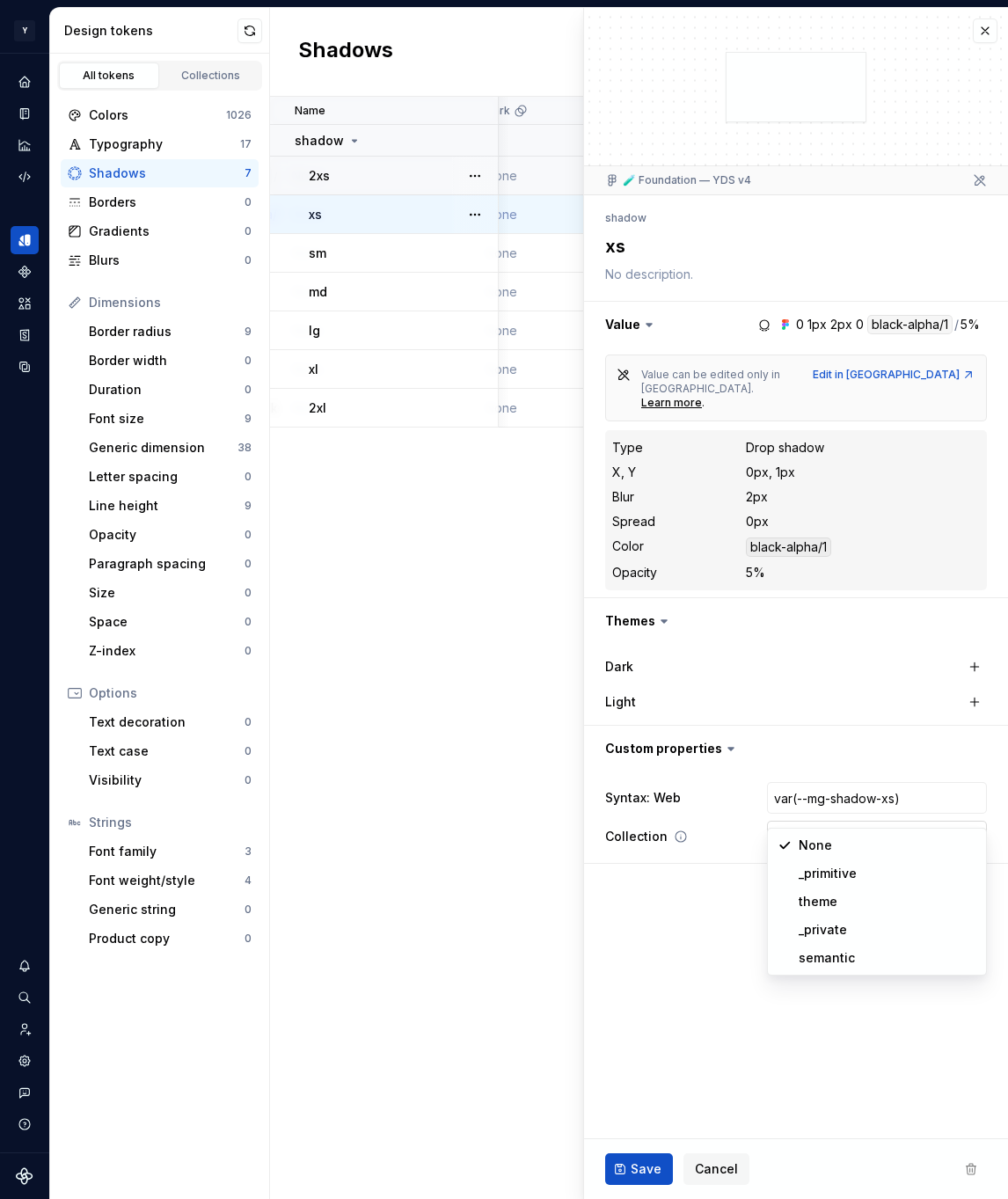
click at [811, 811] on html "Y Mingo M Design system data Design tokens All tokens Collections Colors 1026 T…" at bounding box center [504, 599] width 1008 height 1199
select select "**********"
click at [659, 1166] on button "Save" at bounding box center [638, 1169] width 68 height 31
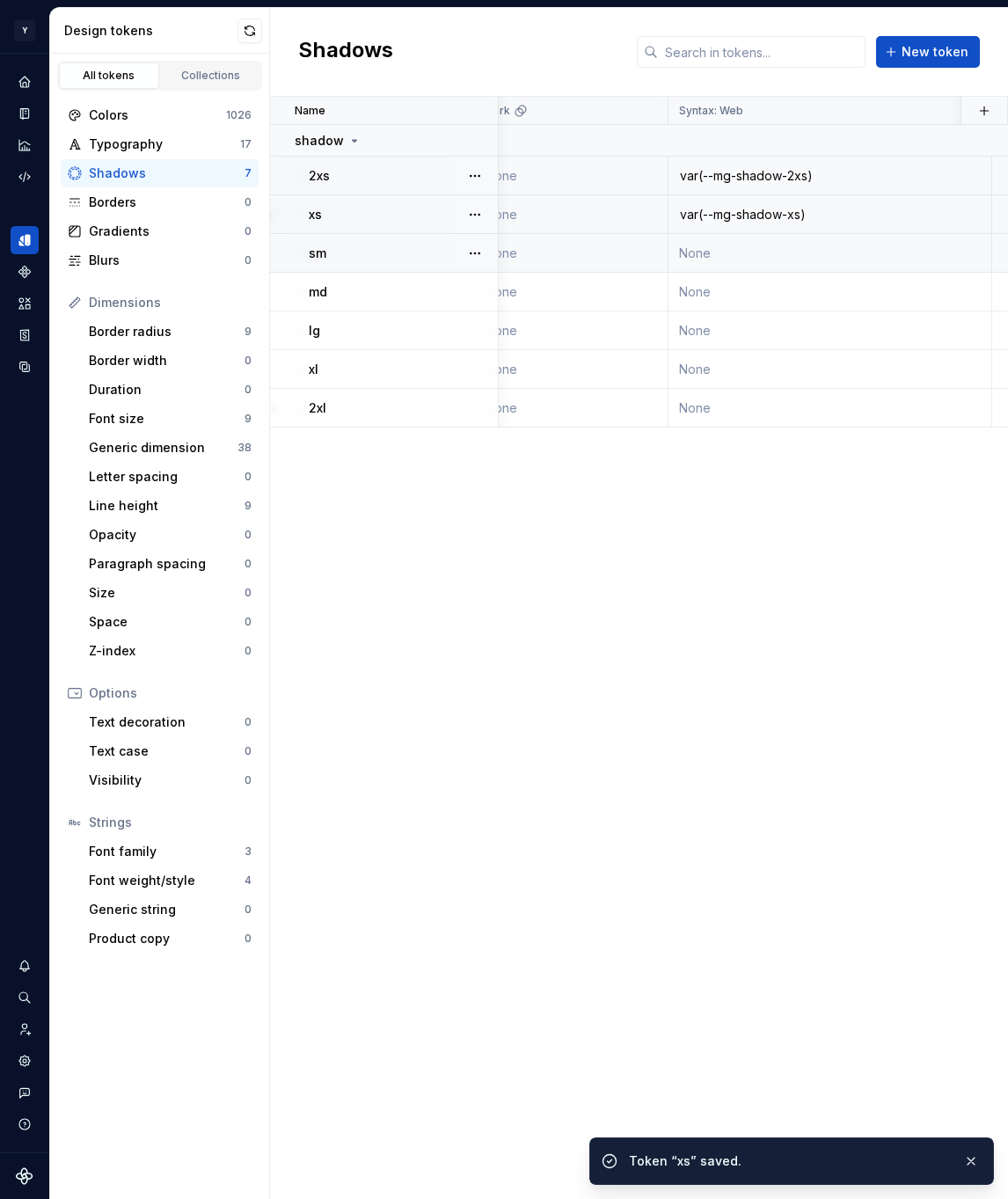
click at [732, 255] on td "None" at bounding box center [830, 253] width 324 height 38
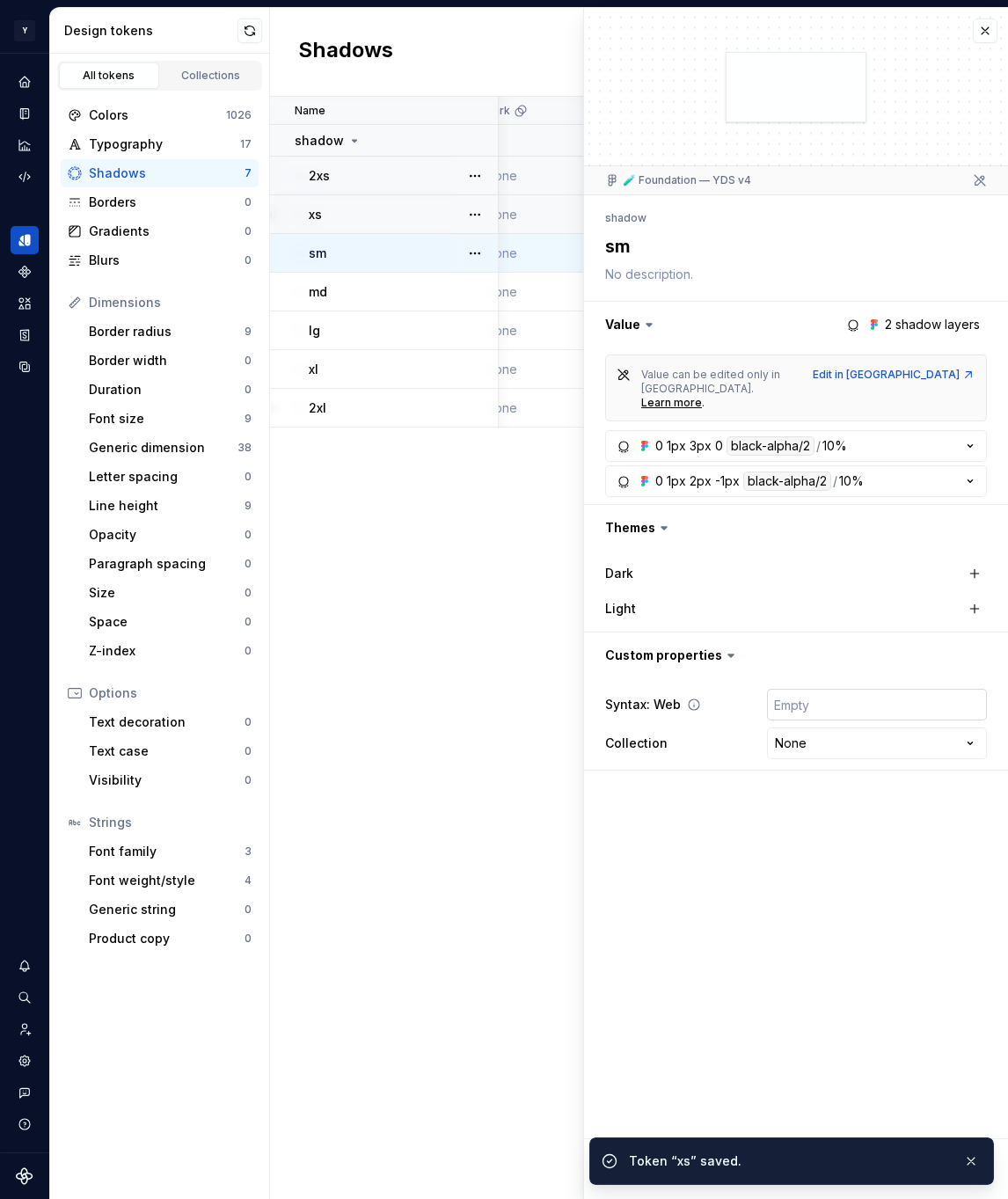
click at [817, 689] on input "text" at bounding box center [877, 704] width 220 height 31
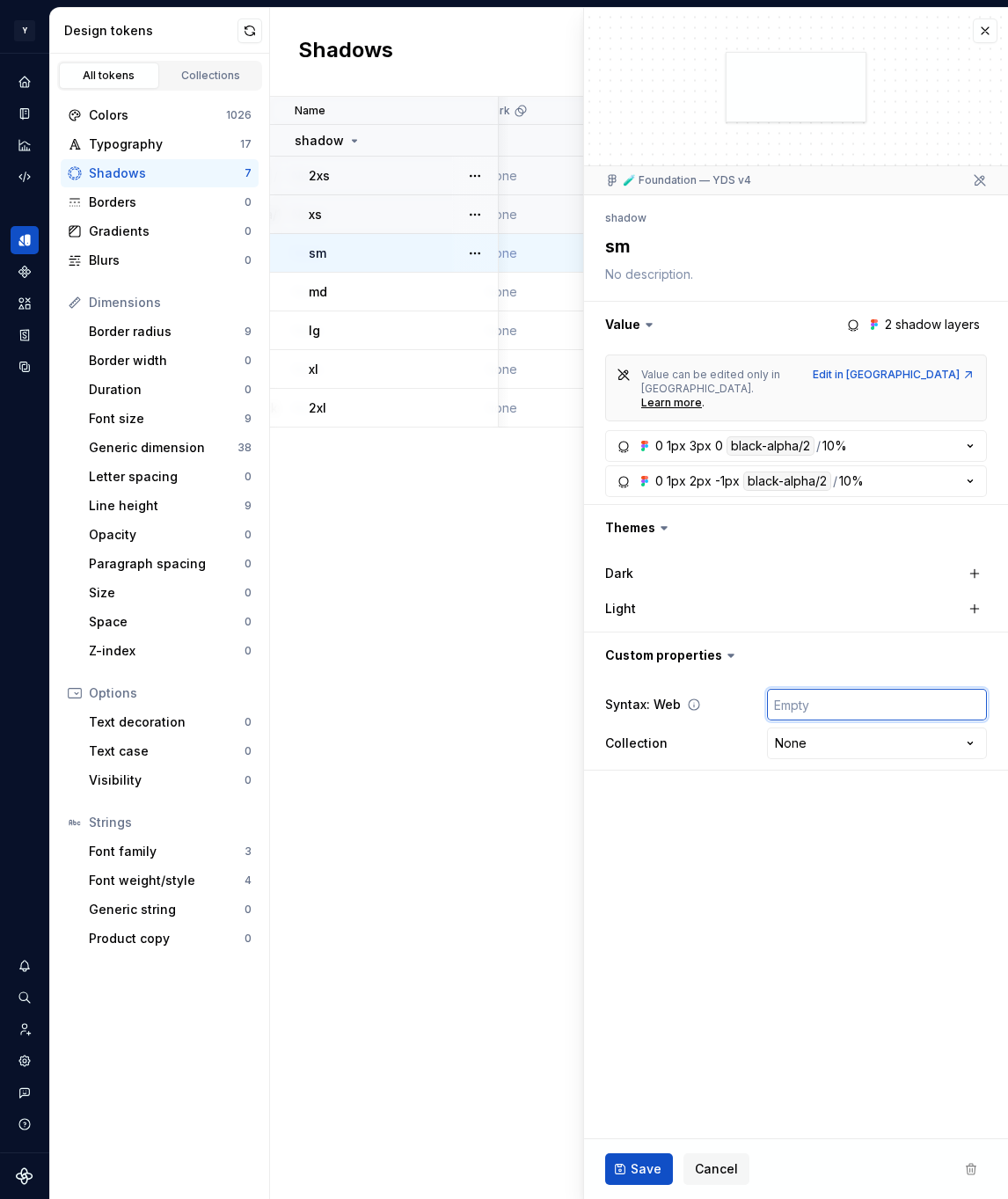
paste input "var(--mg-shadow-sm)"
type textarea "*"
type input "var(--mg-shadow-sm)"
type textarea "*"
click at [857, 719] on html "Y Mingo M Design system data Design tokens All tokens Collections Colors 1026 T…" at bounding box center [504, 599] width 1008 height 1199
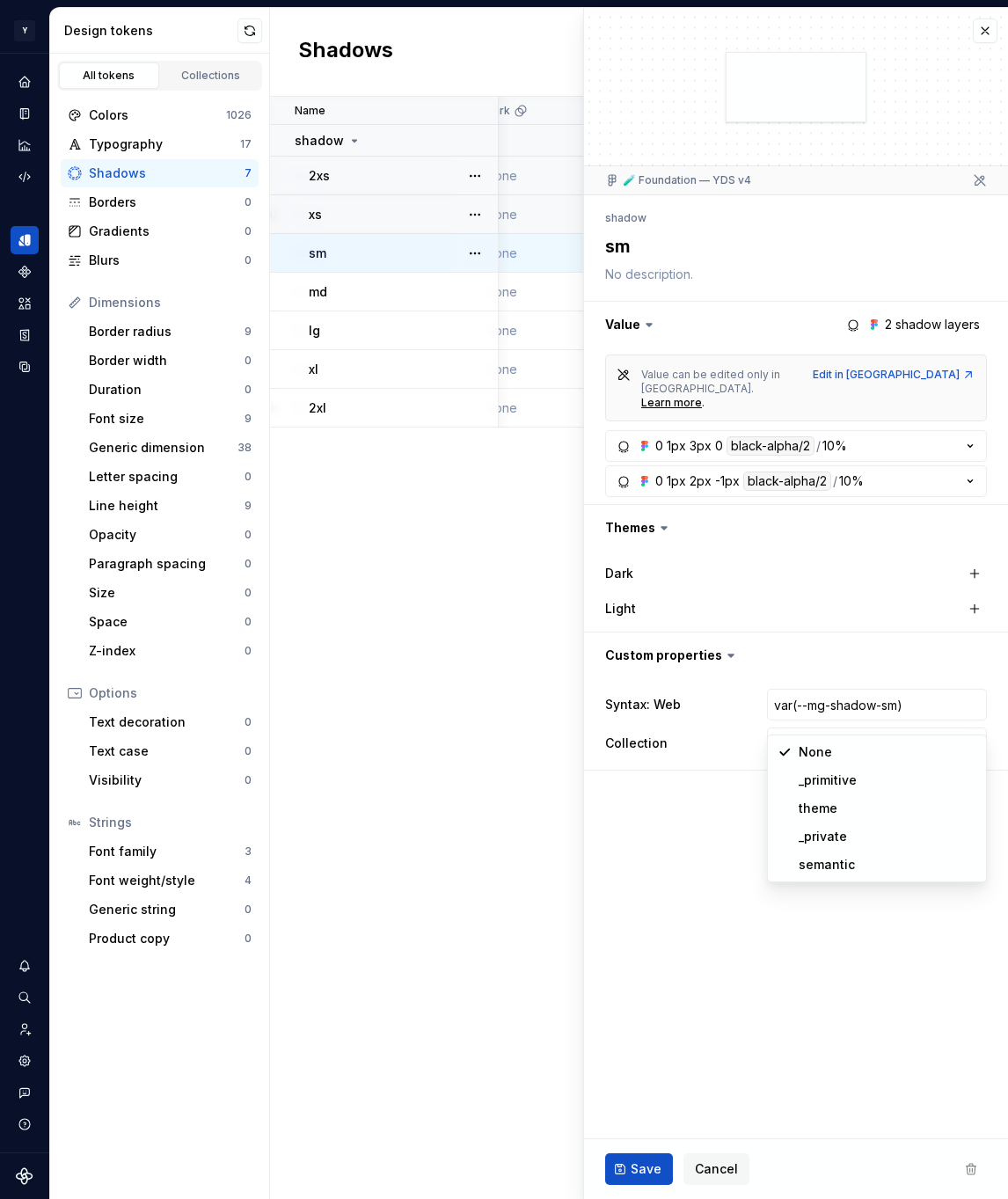
select select "**********"
click at [639, 1170] on span "Save" at bounding box center [645, 1169] width 30 height 18
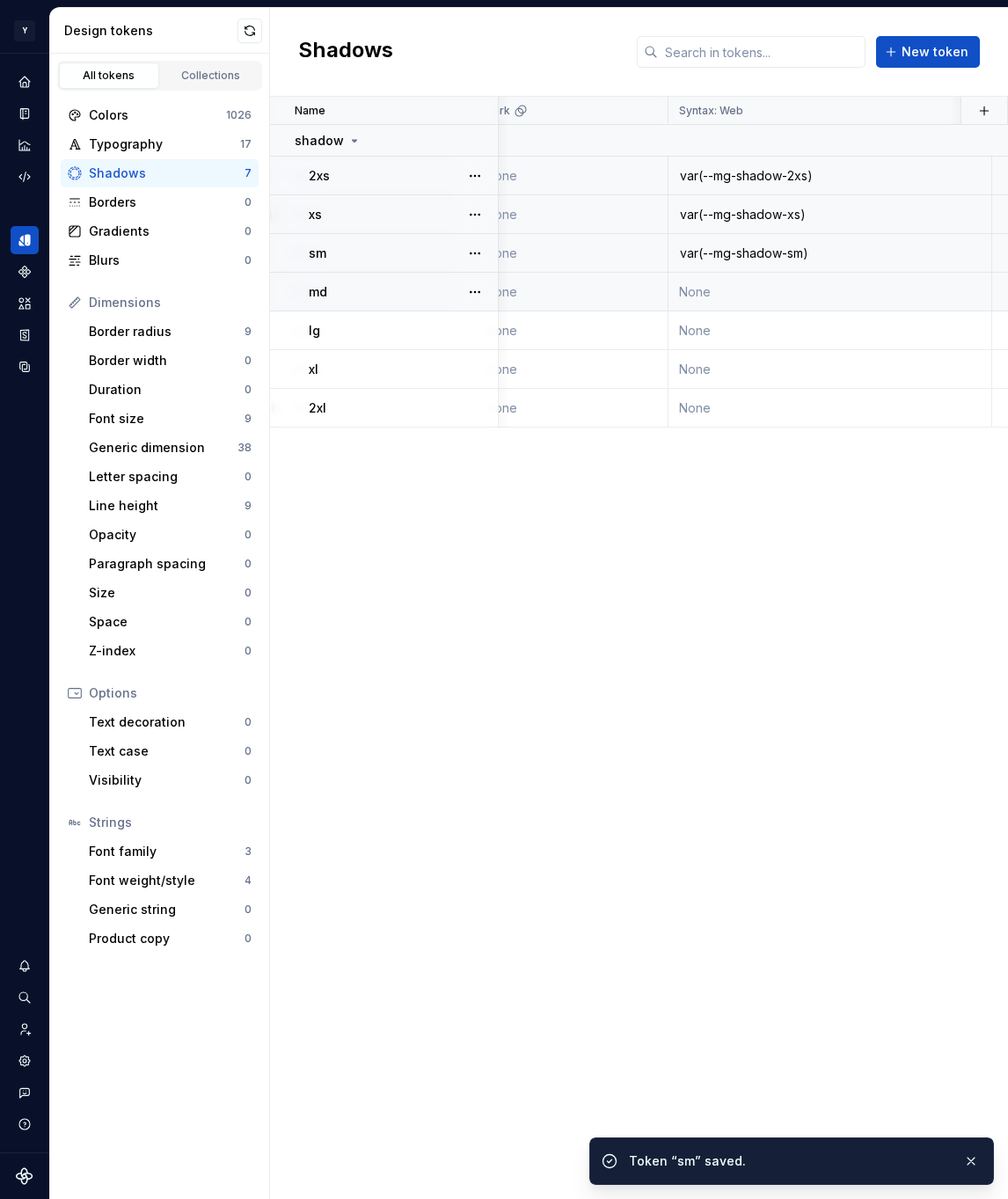
click at [717, 279] on td "None" at bounding box center [830, 291] width 324 height 38
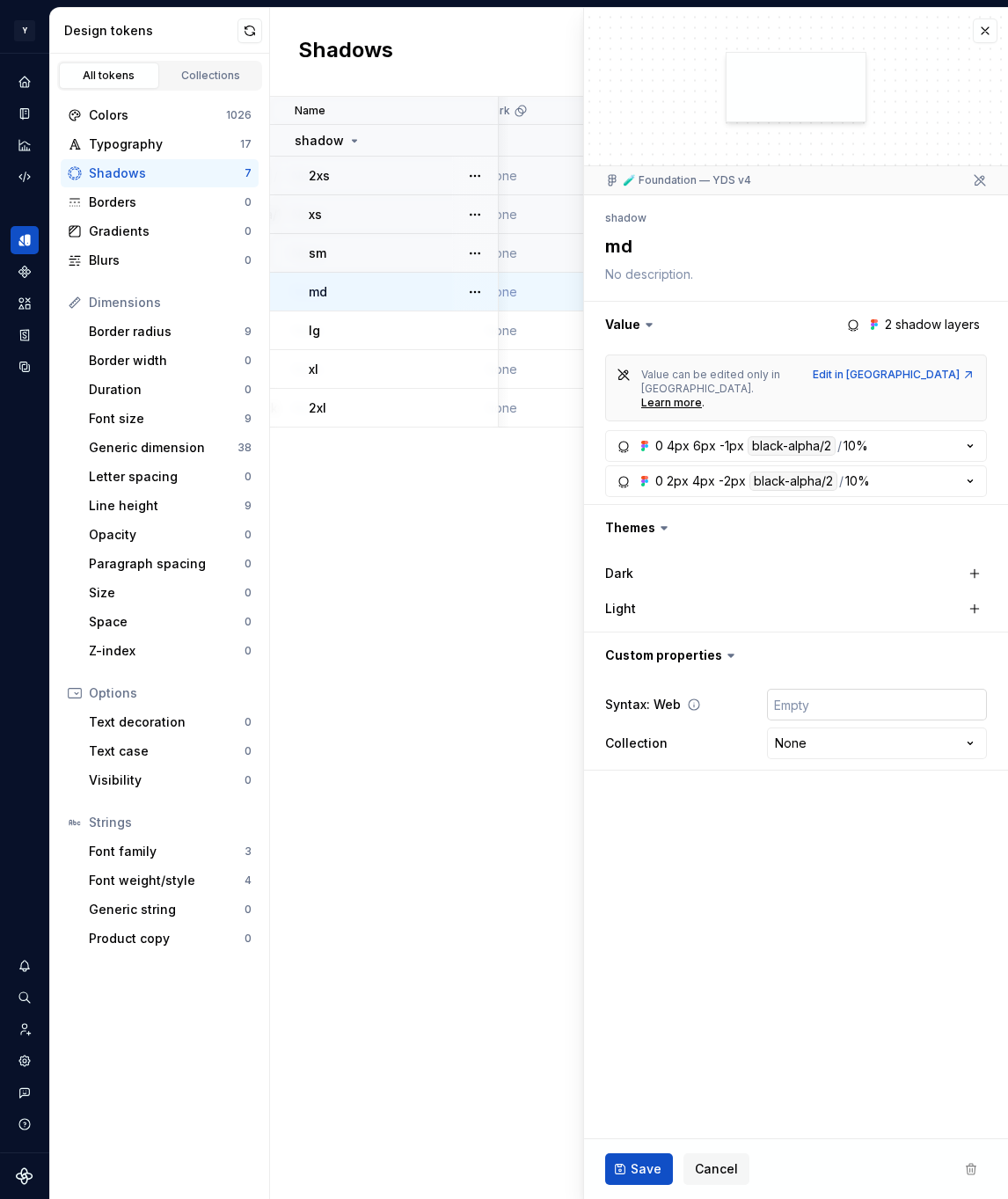
click at [811, 689] on input "text" at bounding box center [877, 704] width 220 height 31
paste input "var(--mg-shadow-md)"
type textarea "*"
type input "var(--mg-shadow-md)"
type textarea "*"
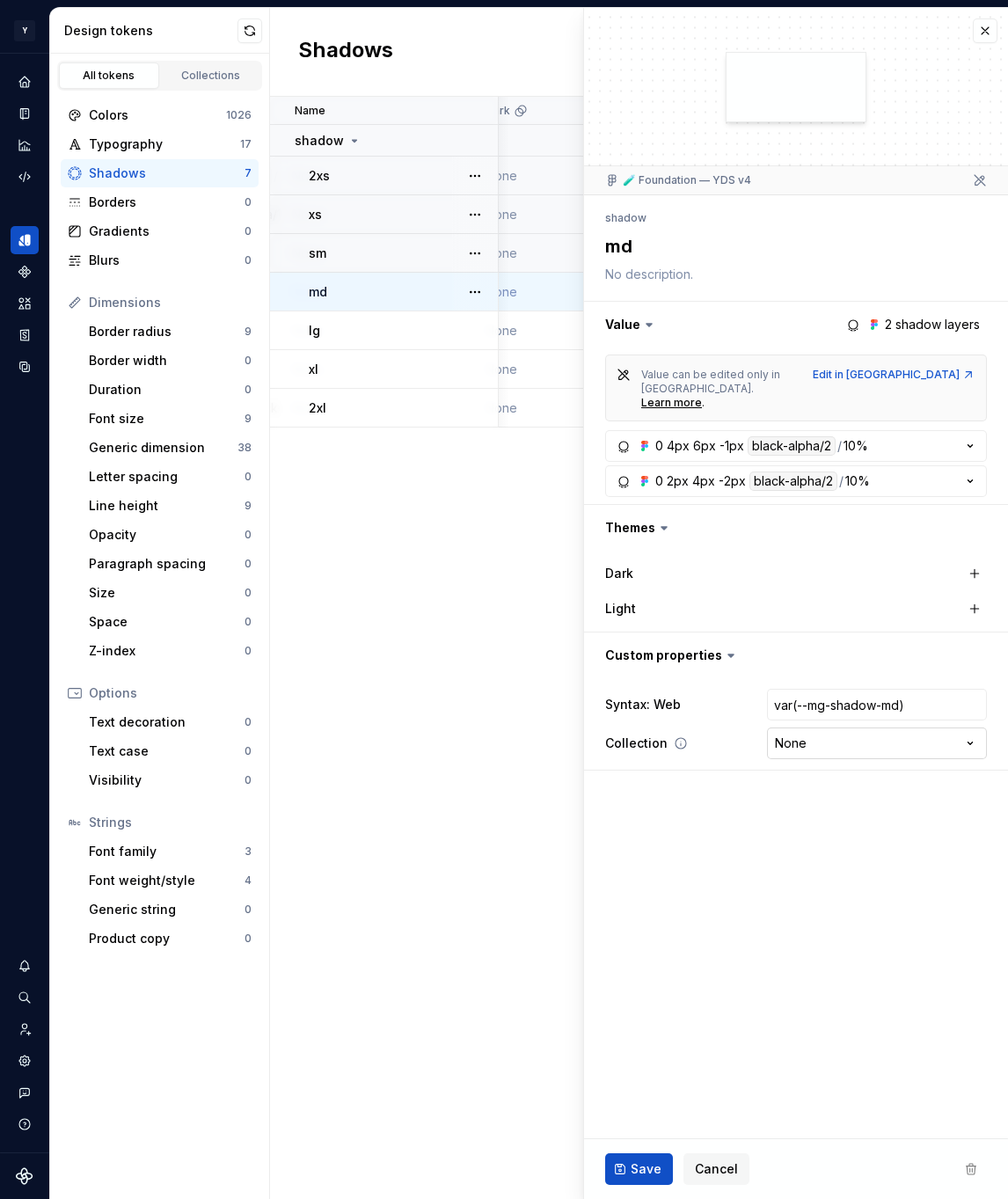
click at [858, 719] on html "Y Mingo M Design system data Design tokens All tokens Collections Colors 1026 T…" at bounding box center [504, 599] width 1008 height 1199
select select "**********"
click at [633, 1175] on span "Save" at bounding box center [645, 1169] width 30 height 18
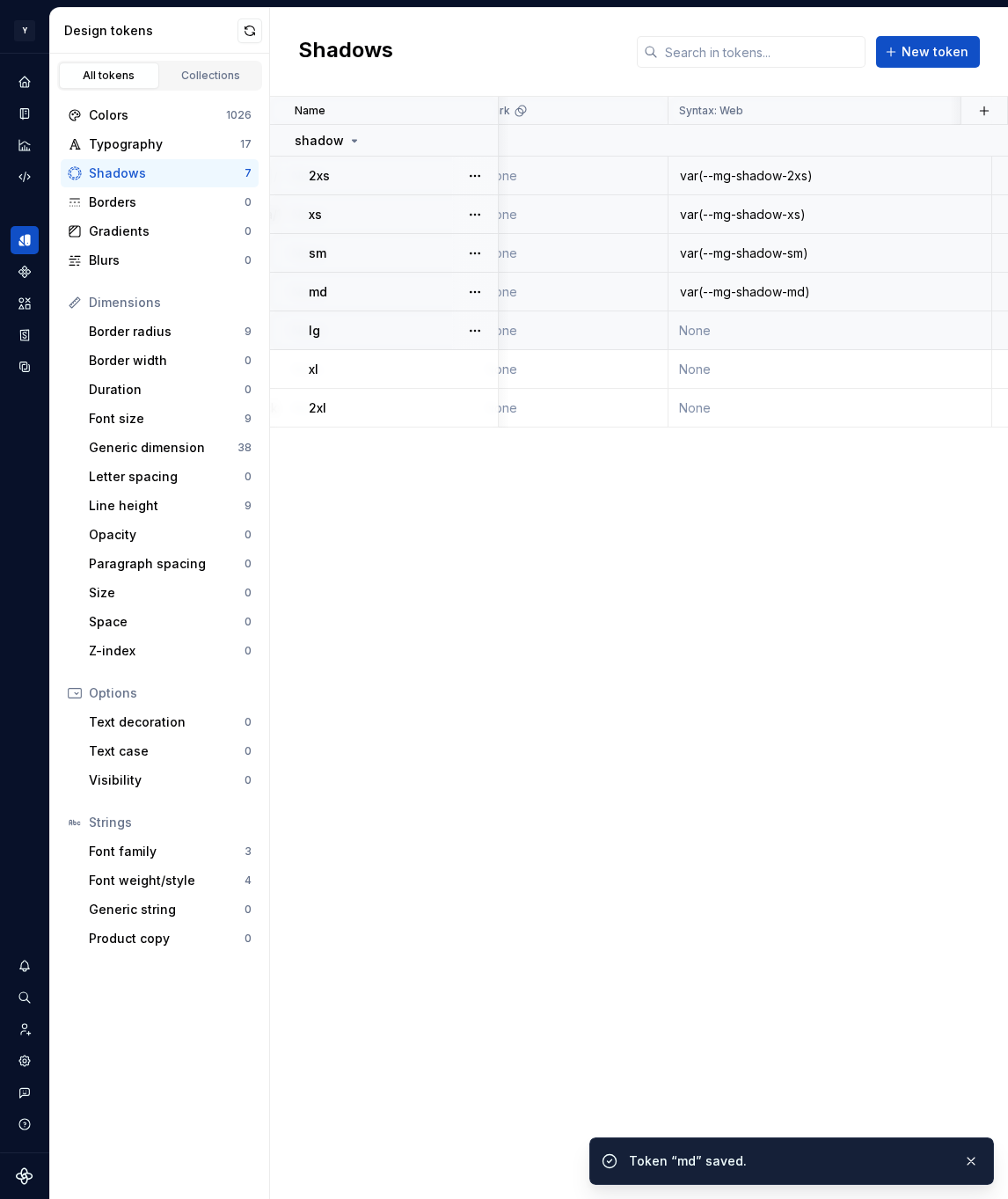
click at [759, 328] on td "None" at bounding box center [830, 330] width 324 height 38
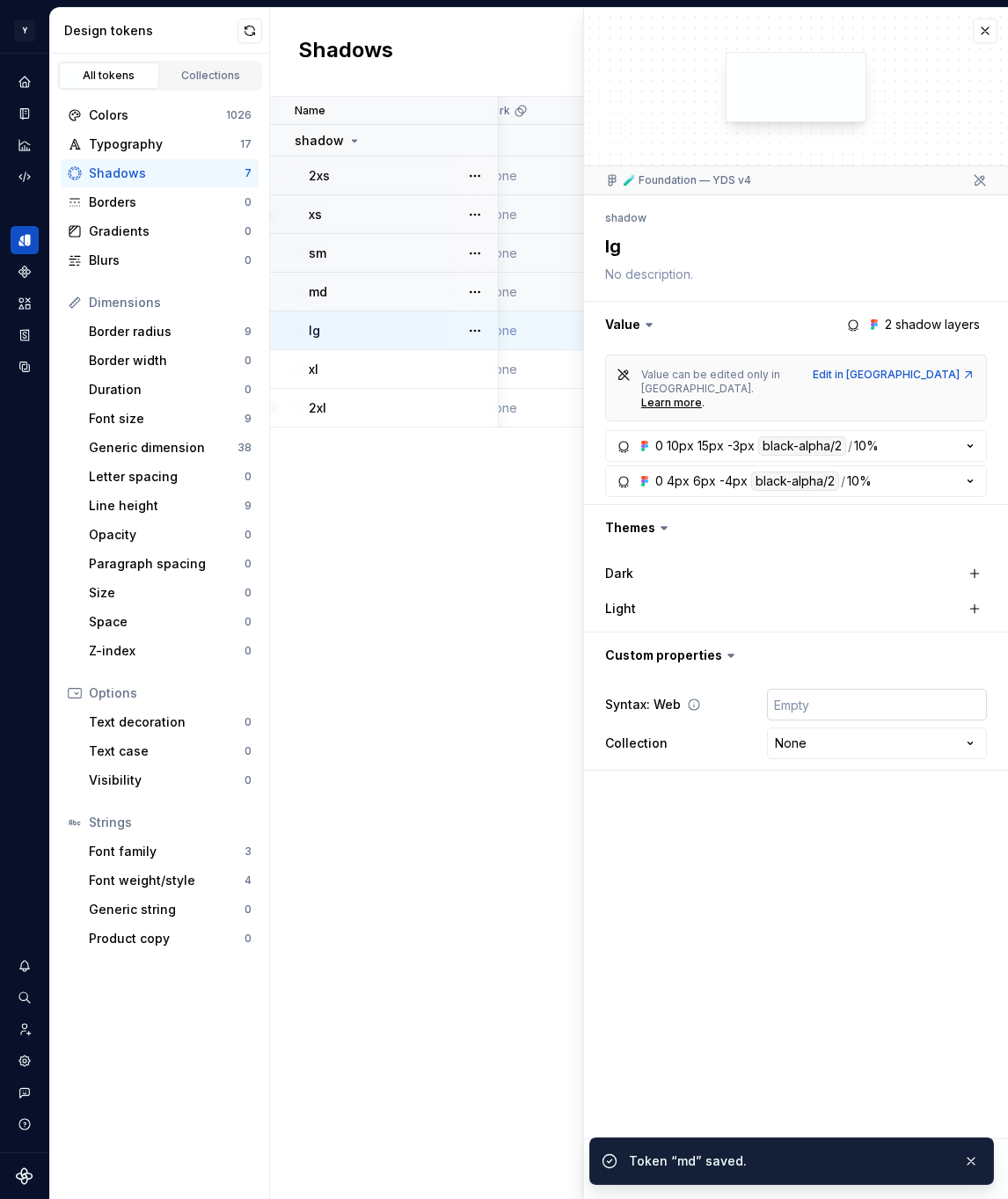
click at [807, 689] on input "text" at bounding box center [877, 704] width 220 height 31
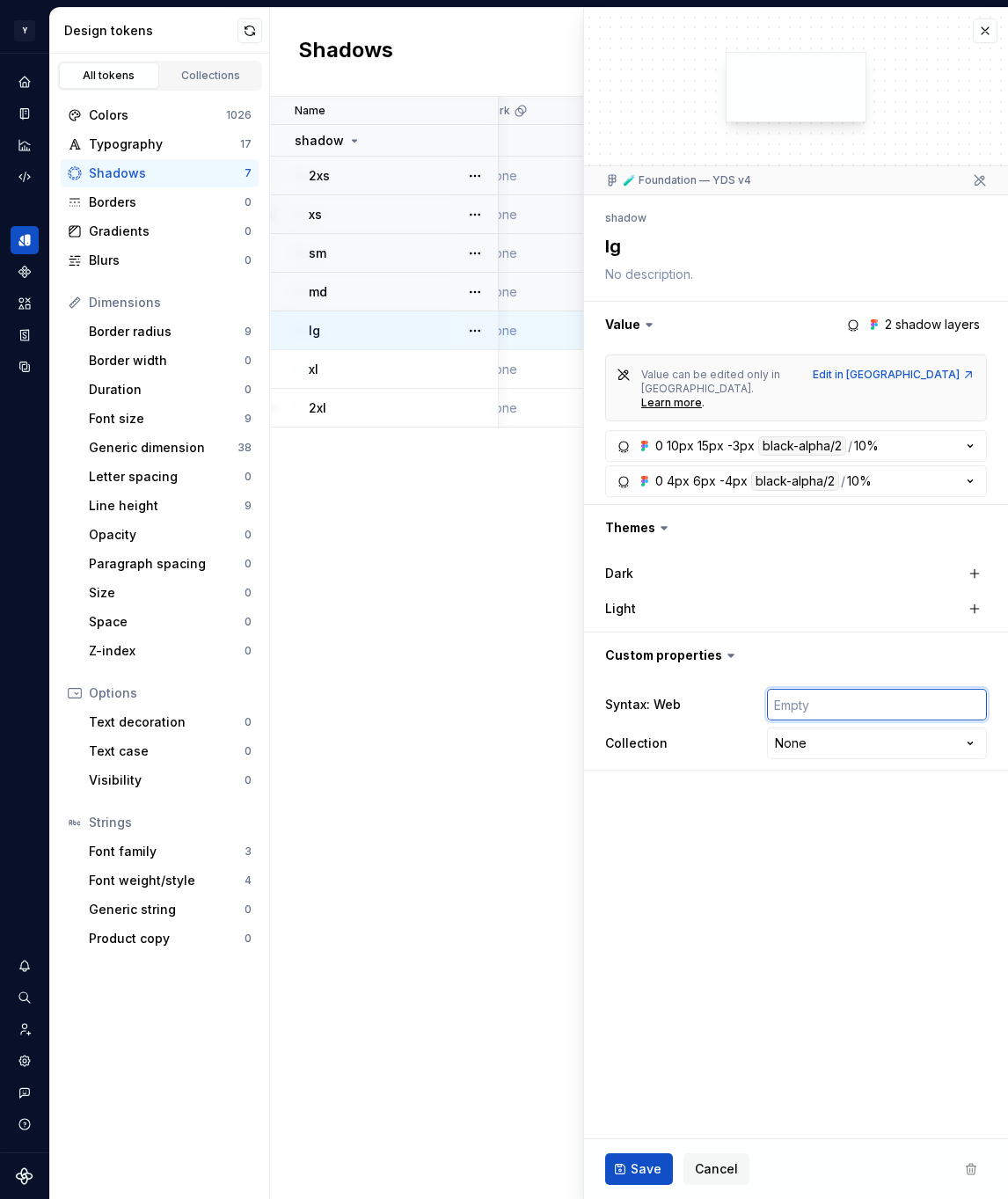
paste input "var(--mg-shadow-lg)"
type textarea "*"
type input "var(--mg-shadow-lg)"
type textarea "*"
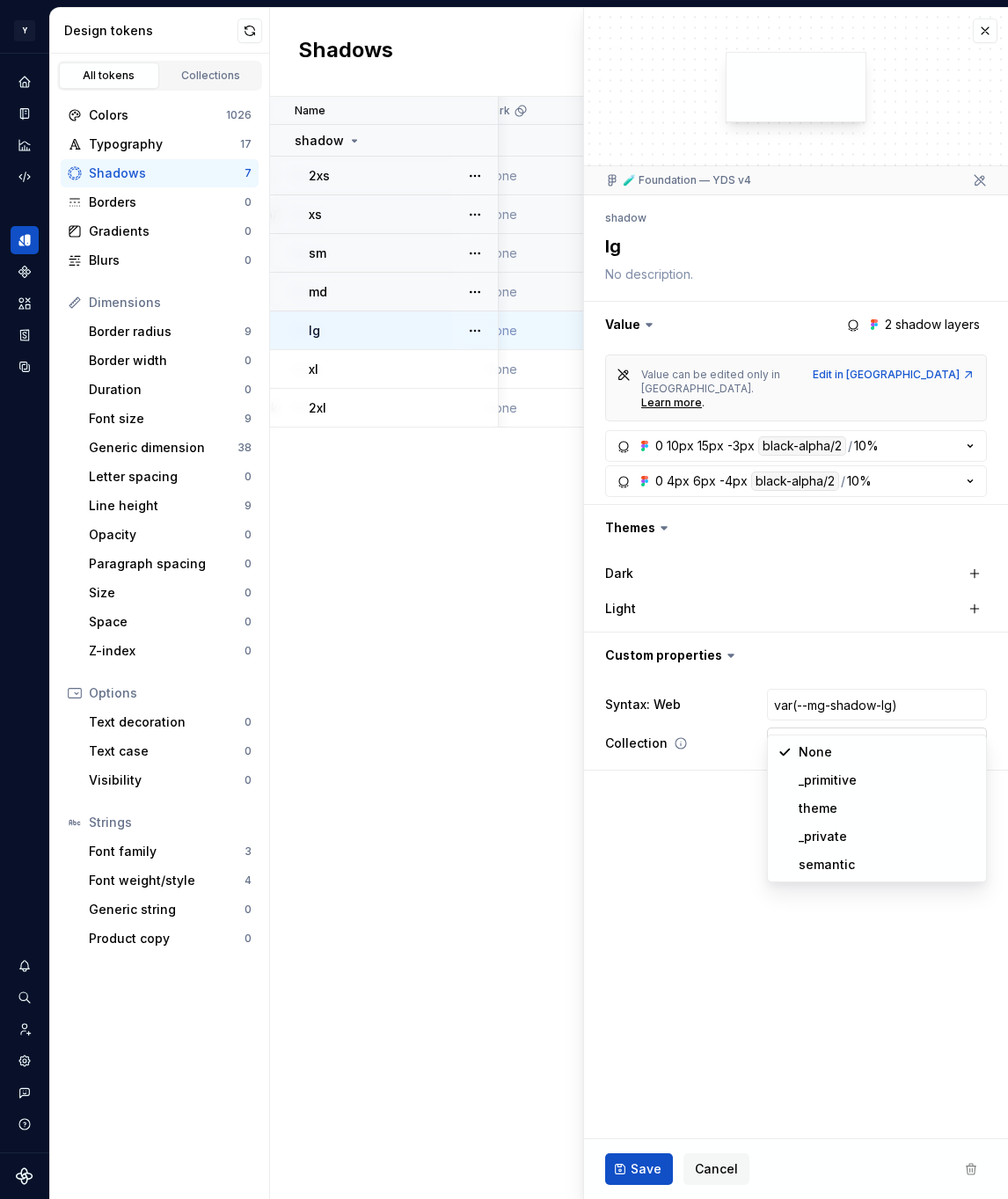
click at [823, 707] on html "Y Mingo M Design system data Design tokens All tokens Collections Colors 1026 T…" at bounding box center [504, 599] width 1008 height 1199
select select "**********"
click at [622, 1195] on div "Save Cancel" at bounding box center [796, 1169] width 424 height 60
click at [632, 1174] on span "Save" at bounding box center [645, 1169] width 30 height 18
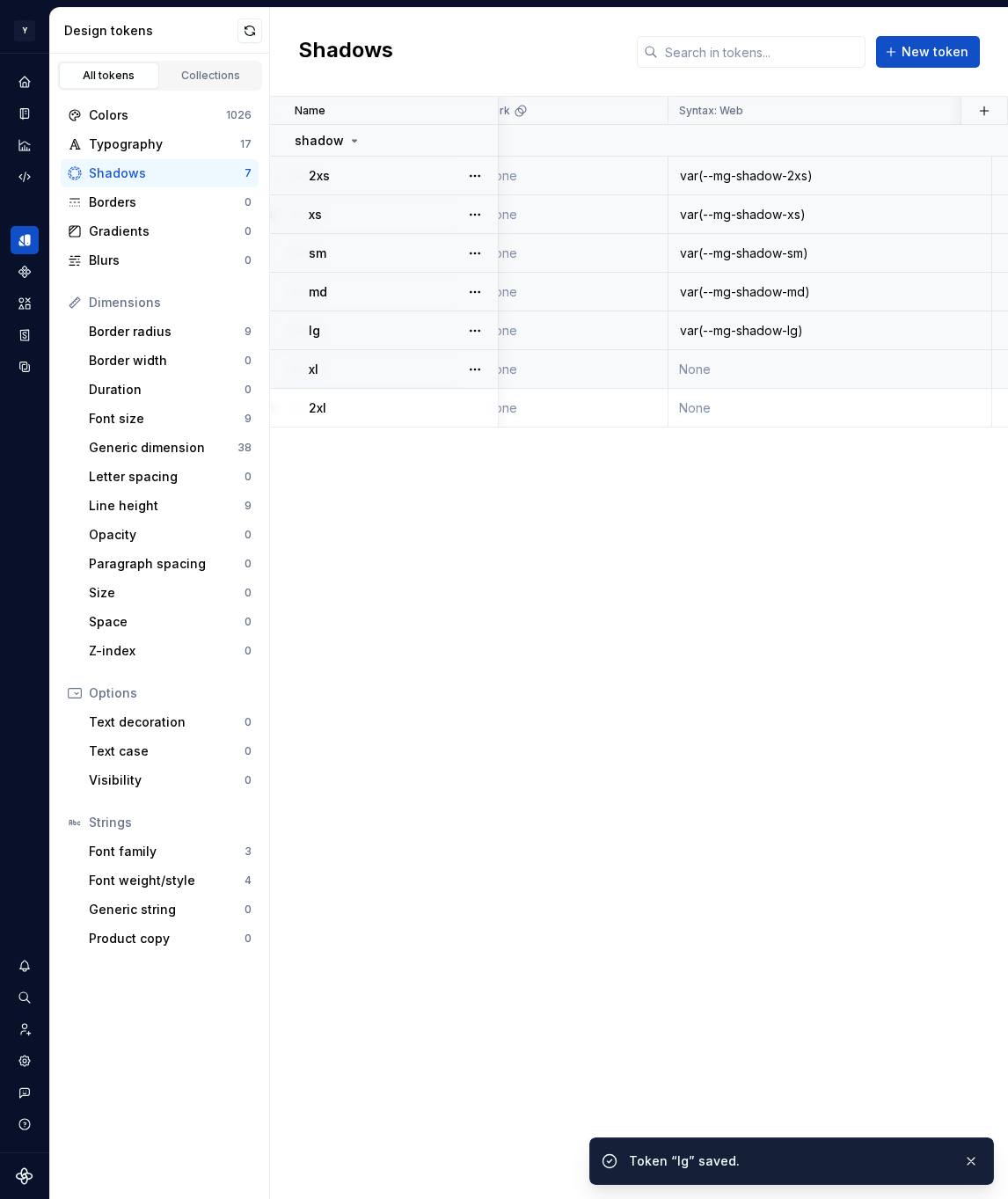
click at [706, 360] on td "None" at bounding box center [830, 369] width 324 height 38
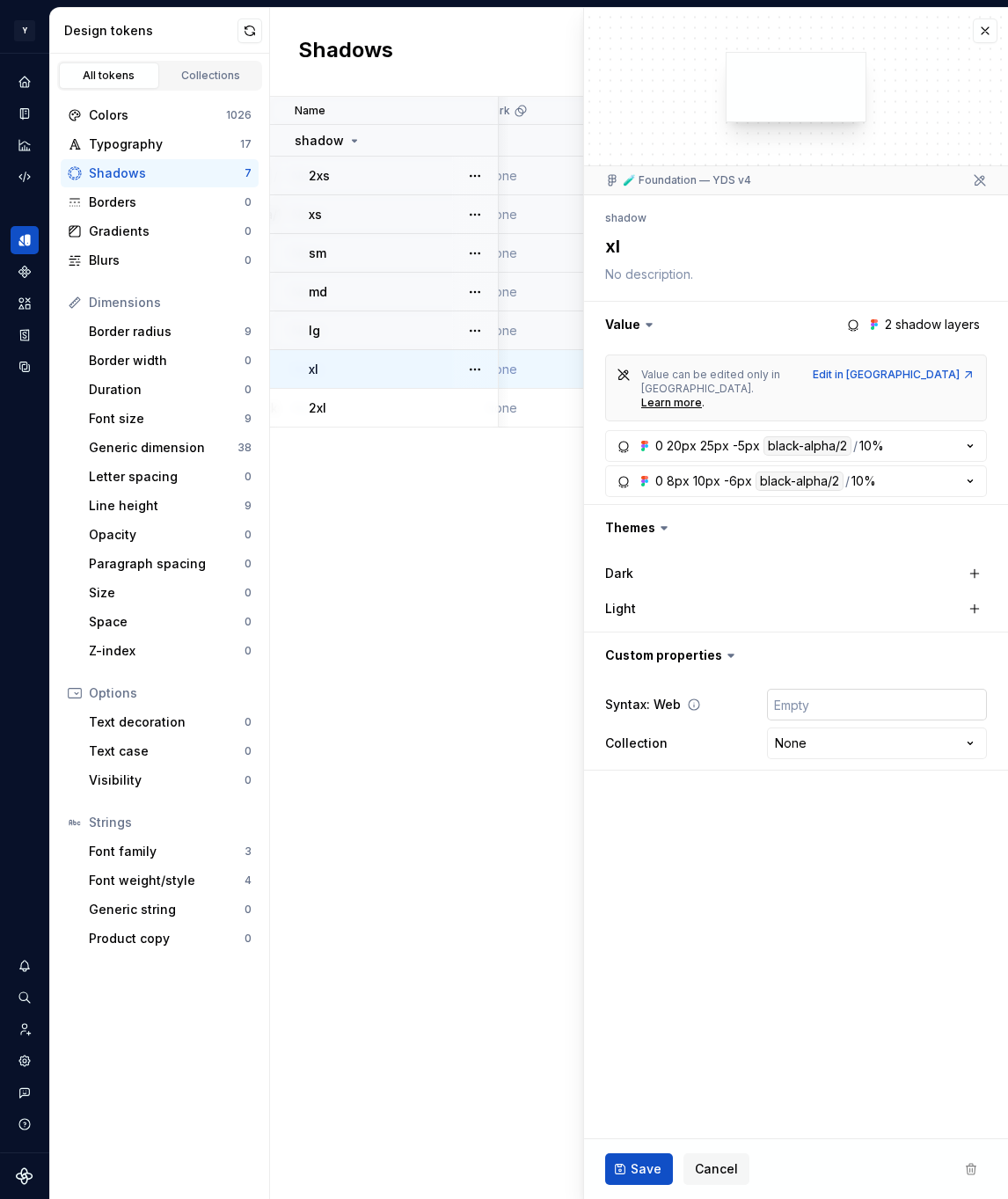
click at [820, 689] on input "text" at bounding box center [877, 704] width 220 height 31
paste input "var(--mg-shadow-xl)"
type textarea "*"
type input "var(--mg-shadow-xl)"
type textarea "*"
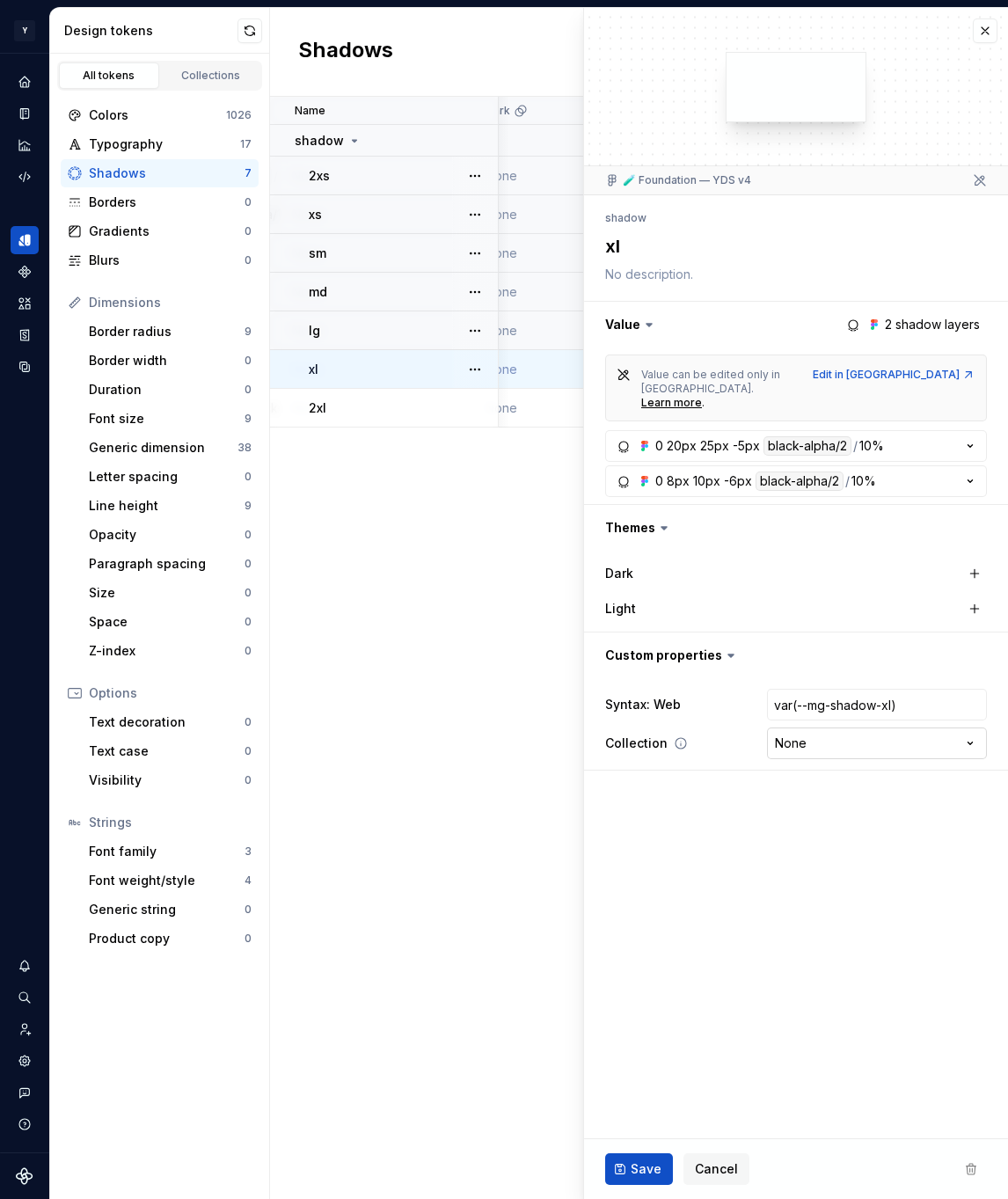
click at [828, 715] on html "Y Mingo M Design system data Design tokens All tokens Collections Colors 1026 T…" at bounding box center [504, 599] width 1008 height 1199
select select "**********"
click at [657, 1161] on span "Save" at bounding box center [645, 1169] width 30 height 18
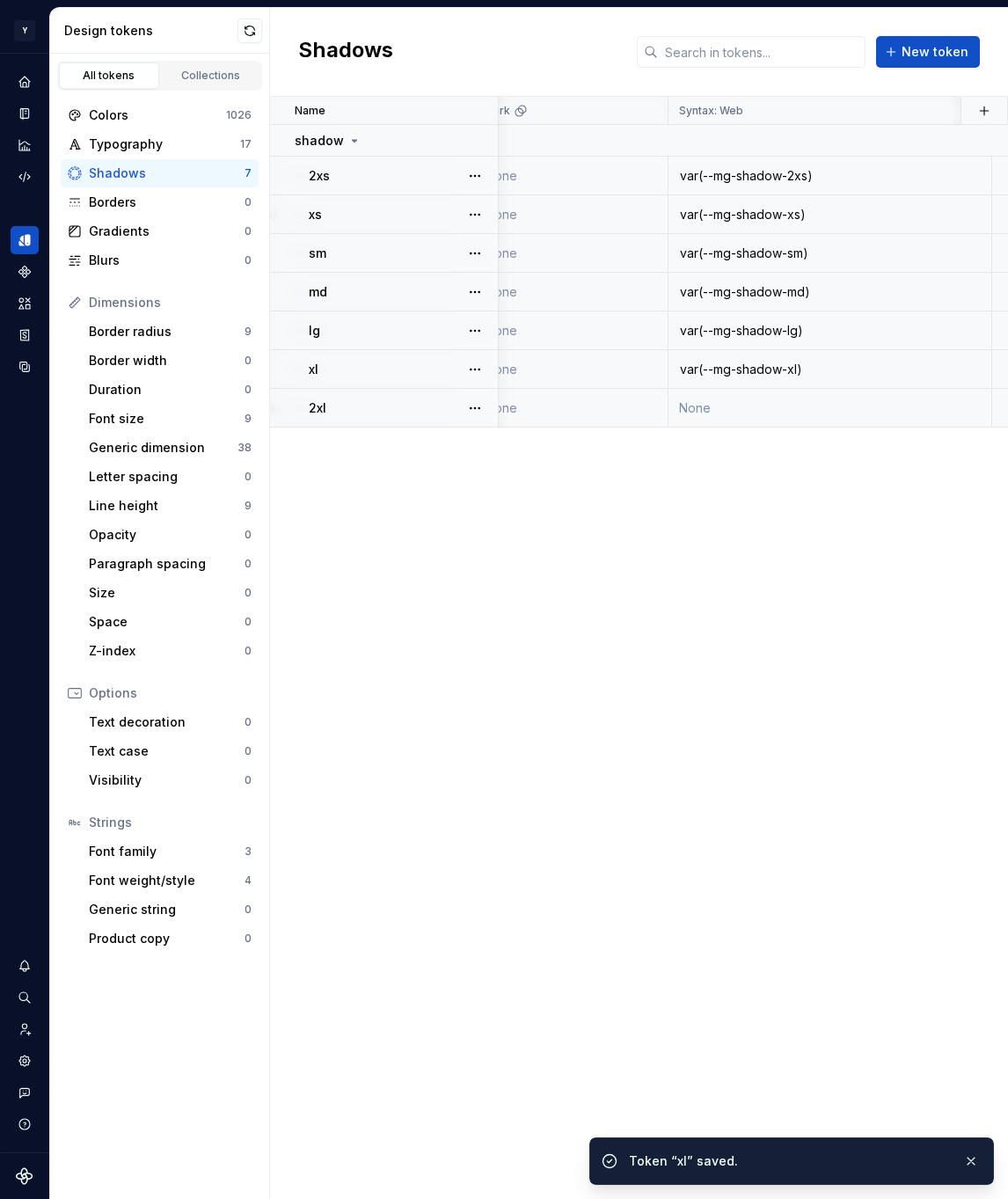
click at [727, 417] on td "None" at bounding box center [830, 407] width 324 height 38
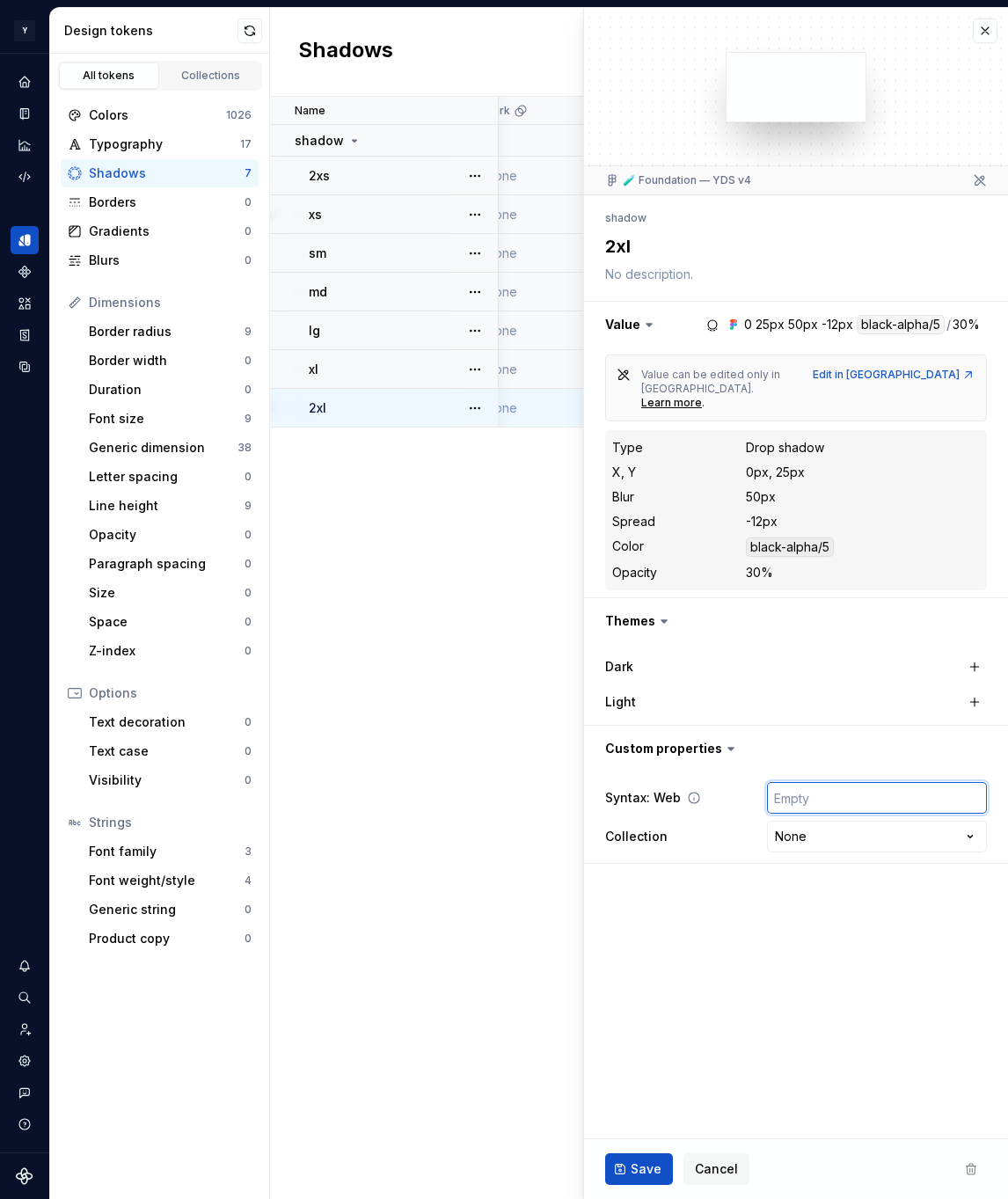
click at [808, 782] on input "text" at bounding box center [877, 798] width 220 height 31
paste input "var(--mg-shadow-2xl)"
type textarea "*"
type input "var(--mg-shadow-2xl)"
click at [814, 813] on html "Y Mingo M Design system data Design tokens All tokens Collections Colors 1026 T…" at bounding box center [504, 599] width 1008 height 1199
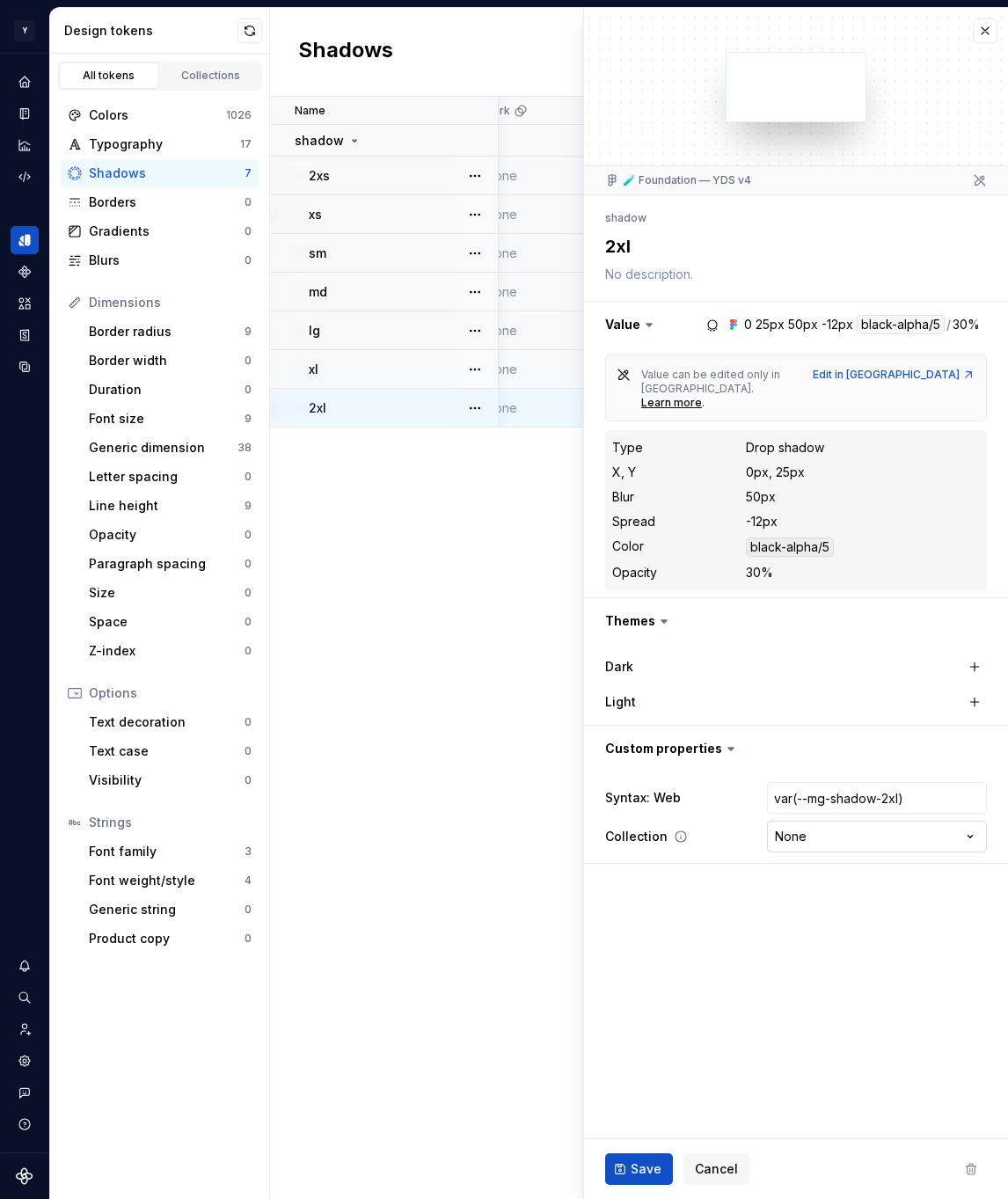
type textarea "*"
select select "**********"
click at [650, 1168] on span "Save" at bounding box center [645, 1169] width 30 height 18
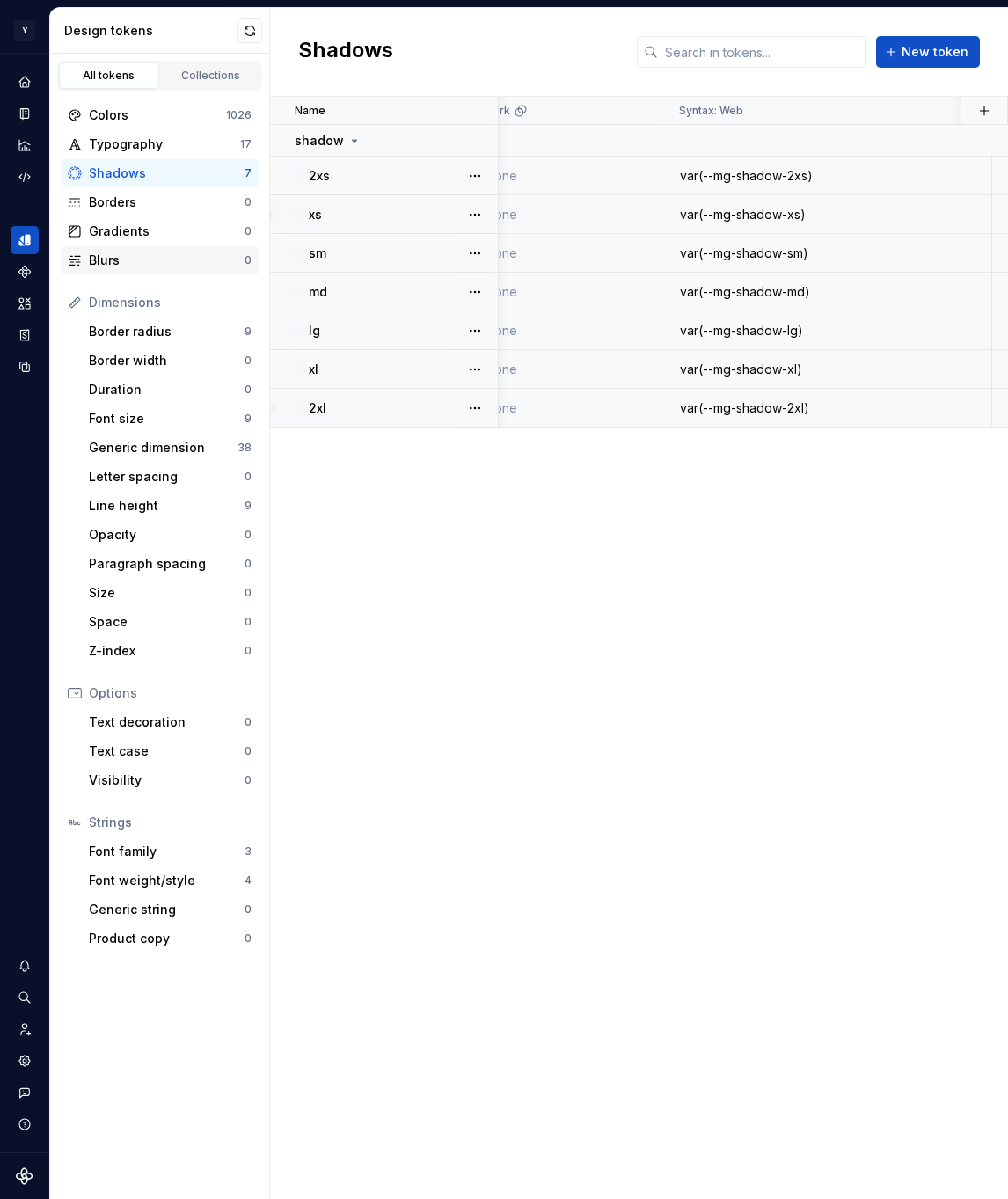
click at [164, 253] on div "Blurs" at bounding box center [166, 261] width 155 height 18
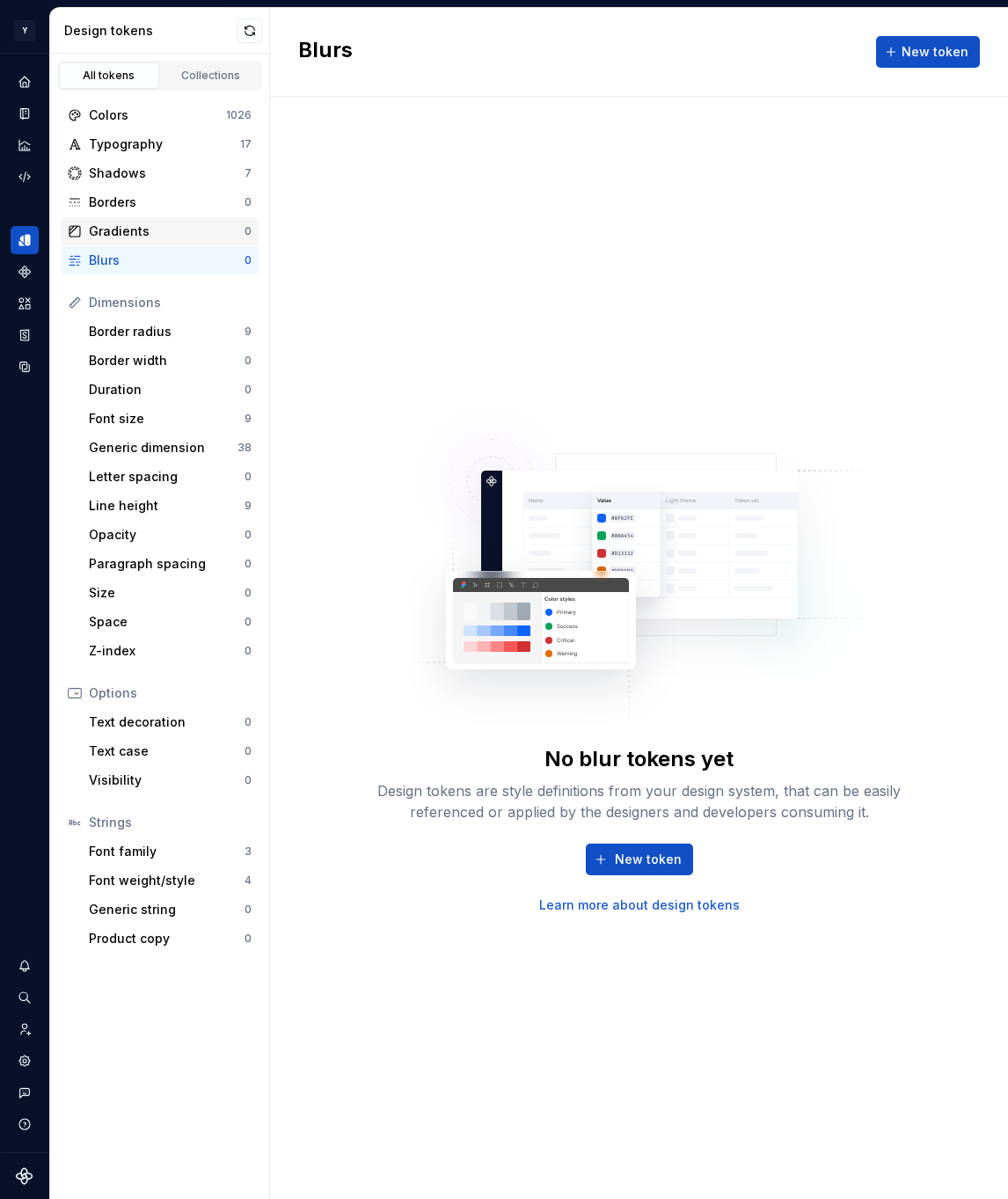
click at [172, 227] on div "Gradients" at bounding box center [166, 231] width 155 height 18
click at [182, 199] on div "Borders" at bounding box center [166, 203] width 155 height 18
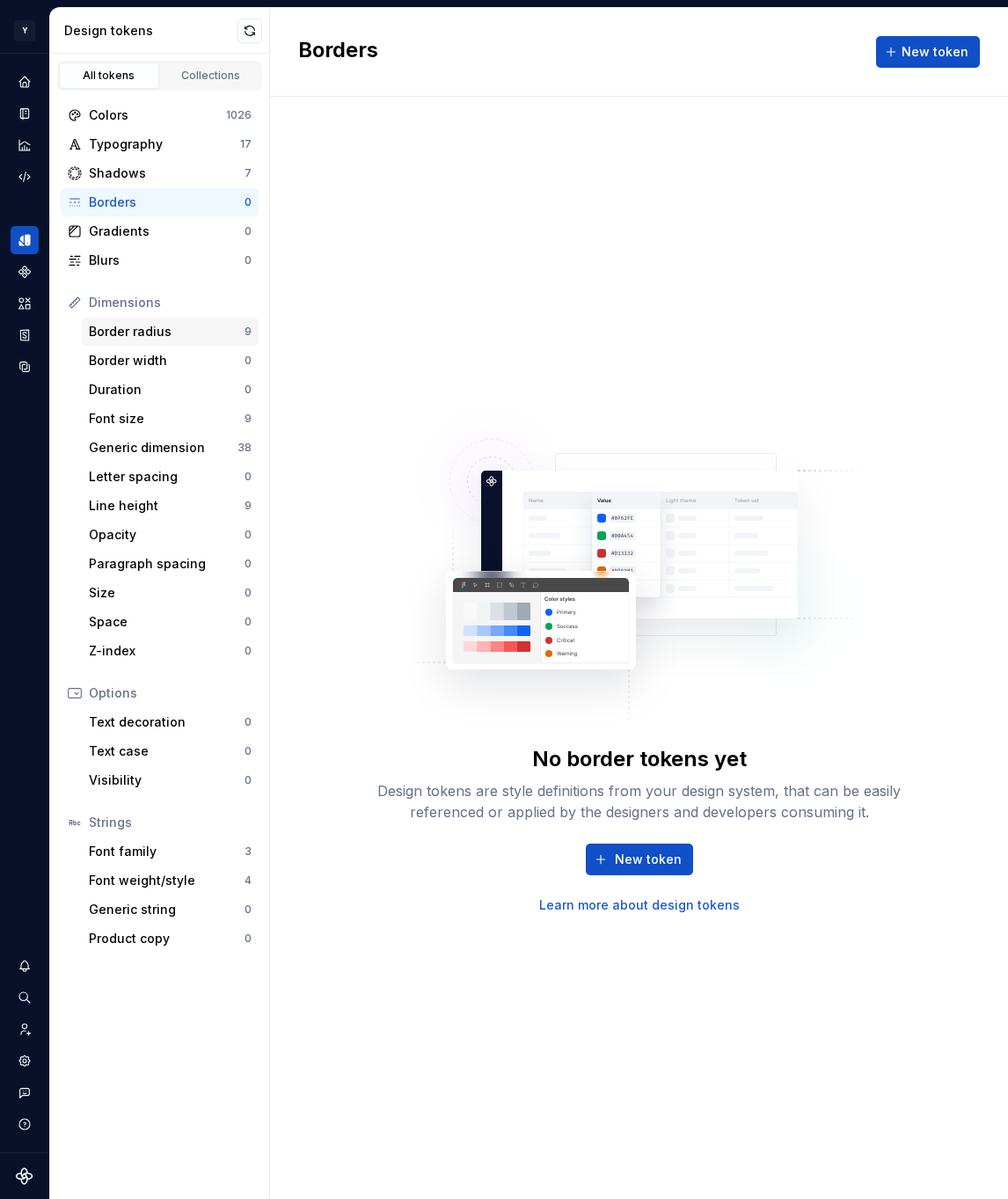
click at [191, 330] on div "Border radius" at bounding box center [166, 331] width 155 height 18
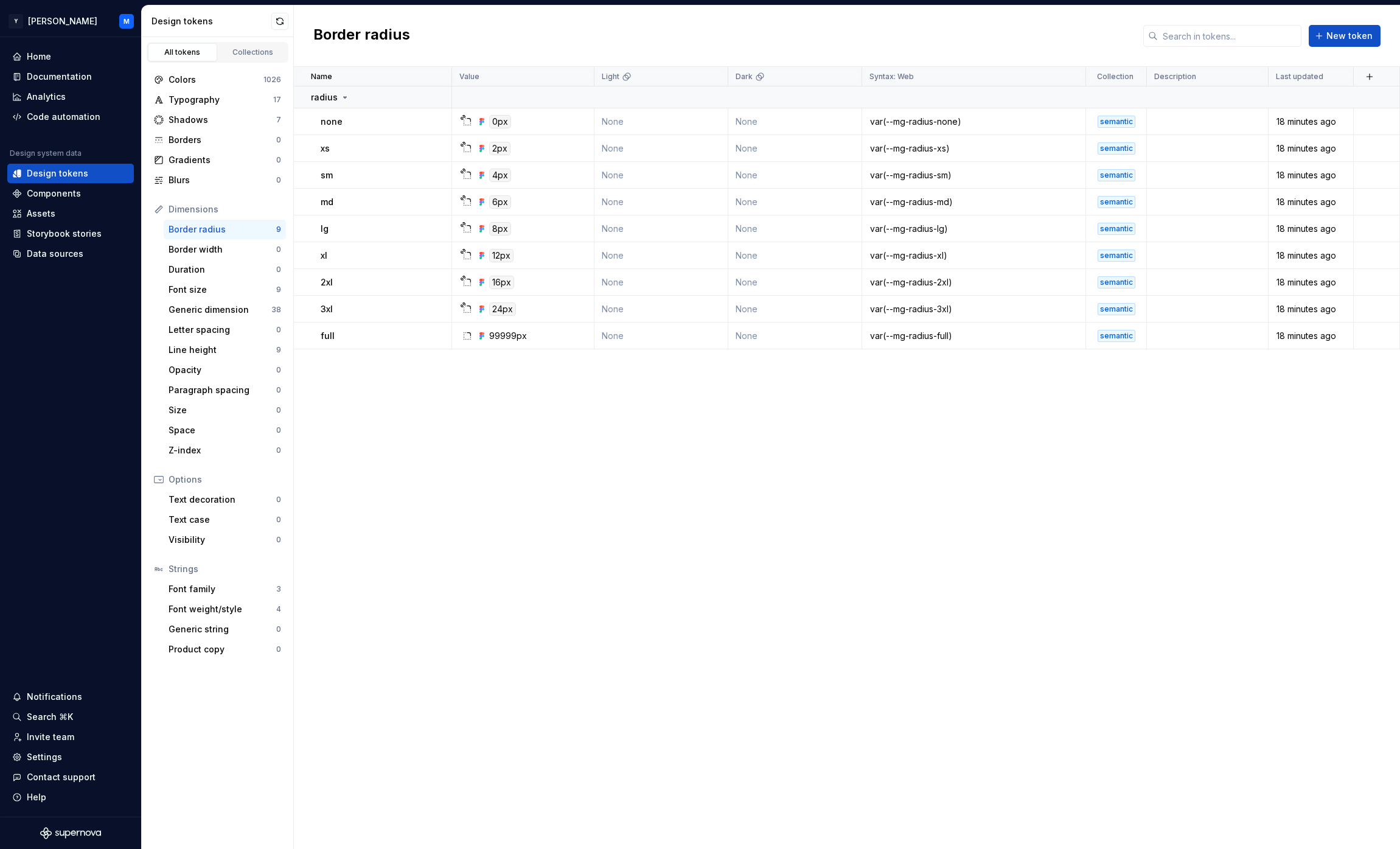
click at [667, 568] on div "Name Value Light Dark Syntax: Web Collection Description Last updated radius no…" at bounding box center [847, 457] width 1106 height 782
click at [69, 78] on div "Documentation" at bounding box center [59, 77] width 65 height 12
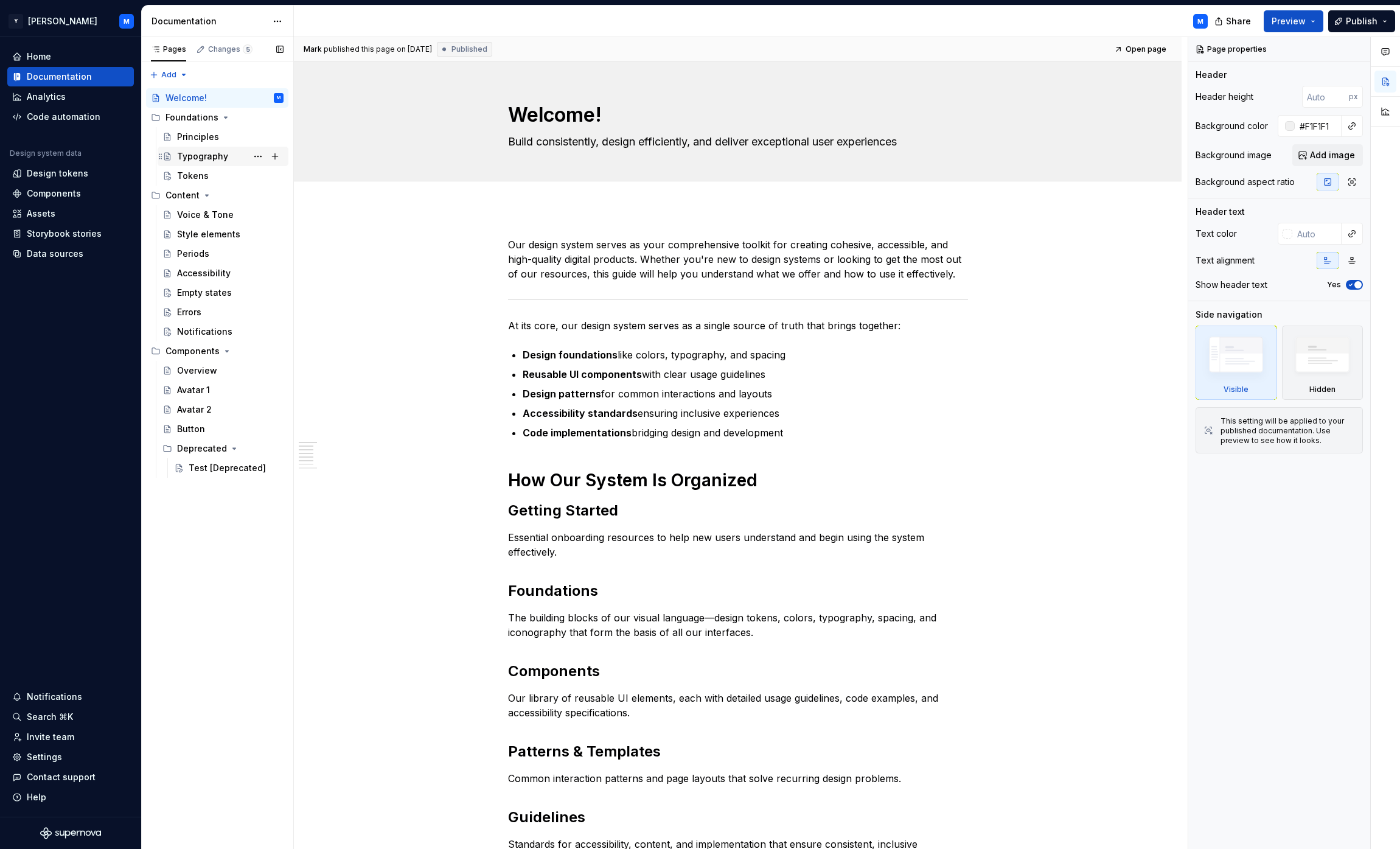
click at [225, 159] on div "Typography" at bounding box center [202, 156] width 51 height 12
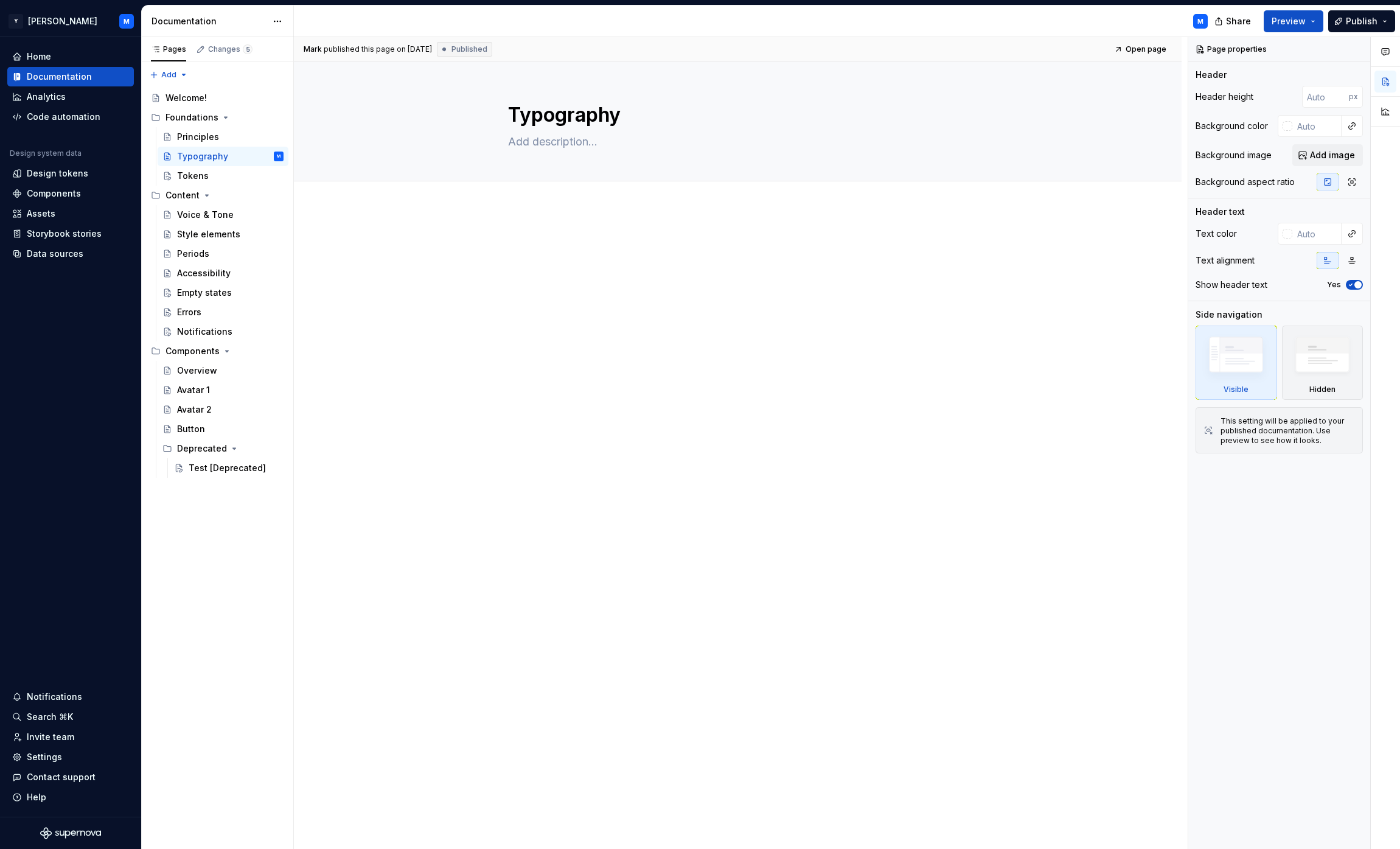
type textarea "*"
click at [571, 310] on div at bounding box center [737, 380] width 888 height 345
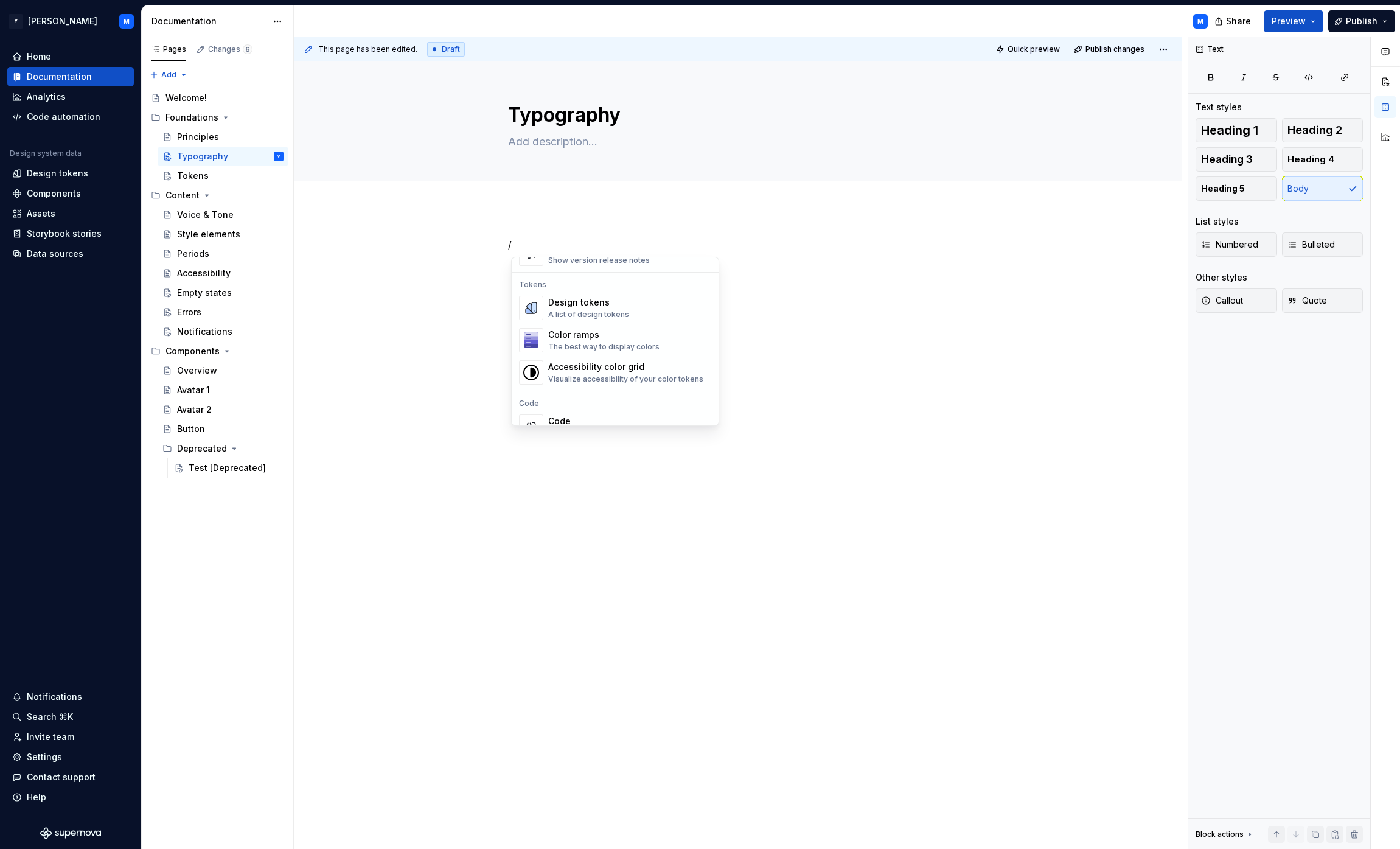
scroll to position [856, 0]
click at [658, 319] on div "Design tokens A list of design tokens" at bounding box center [630, 320] width 163 height 24
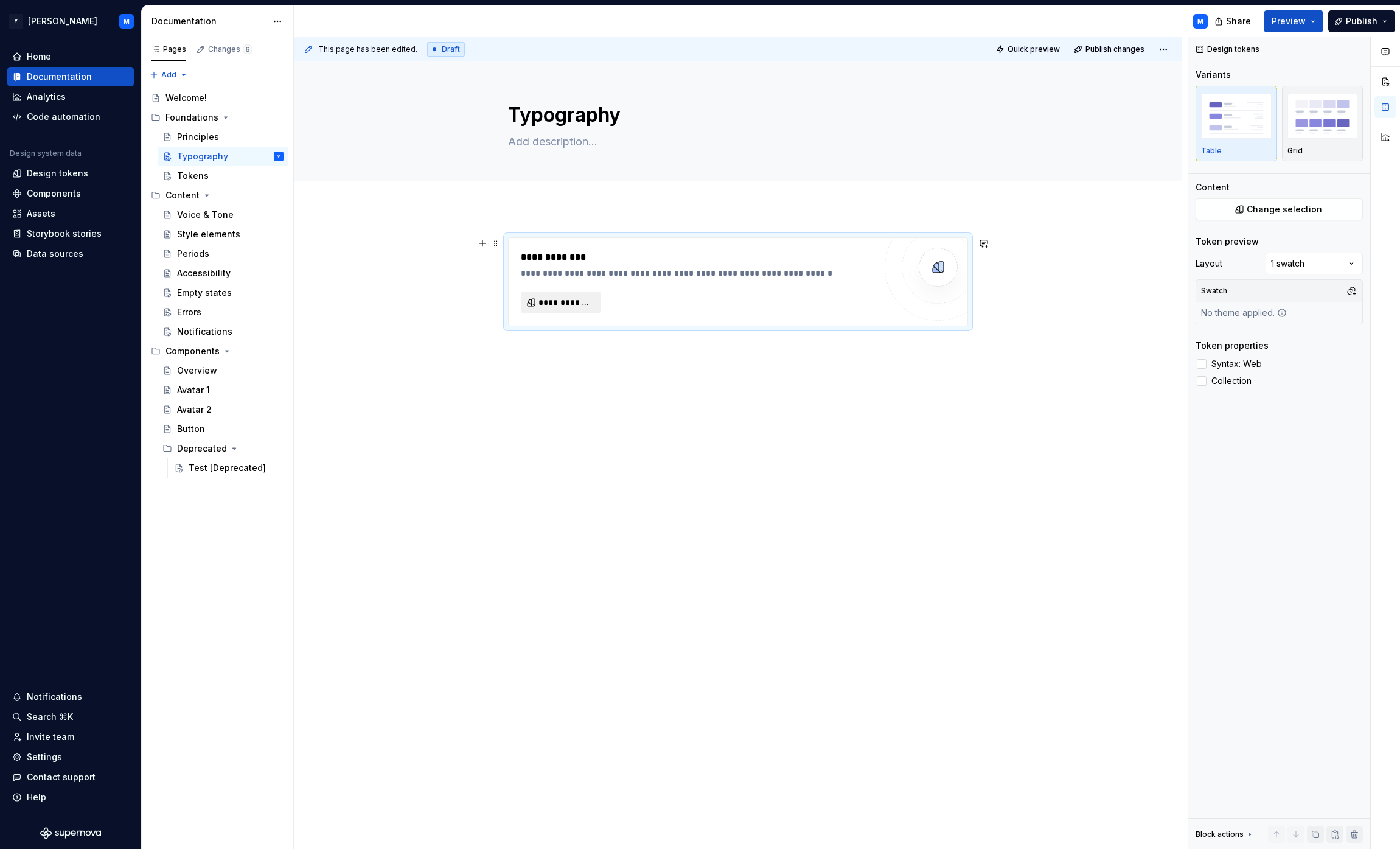
click at [576, 298] on span "**********" at bounding box center [565, 303] width 54 height 12
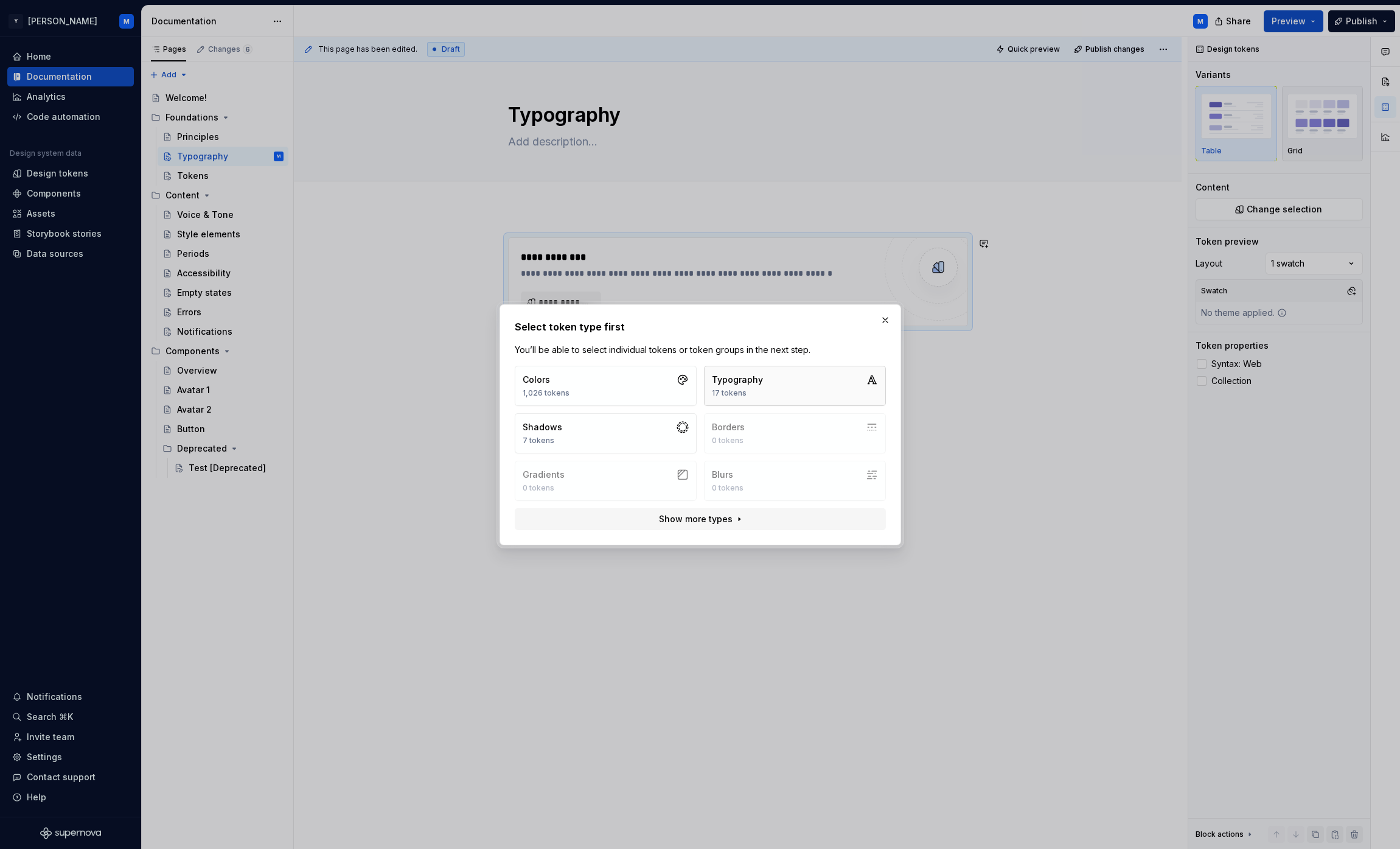
click at [761, 384] on button "Typography 17 tokens" at bounding box center [795, 385] width 182 height 40
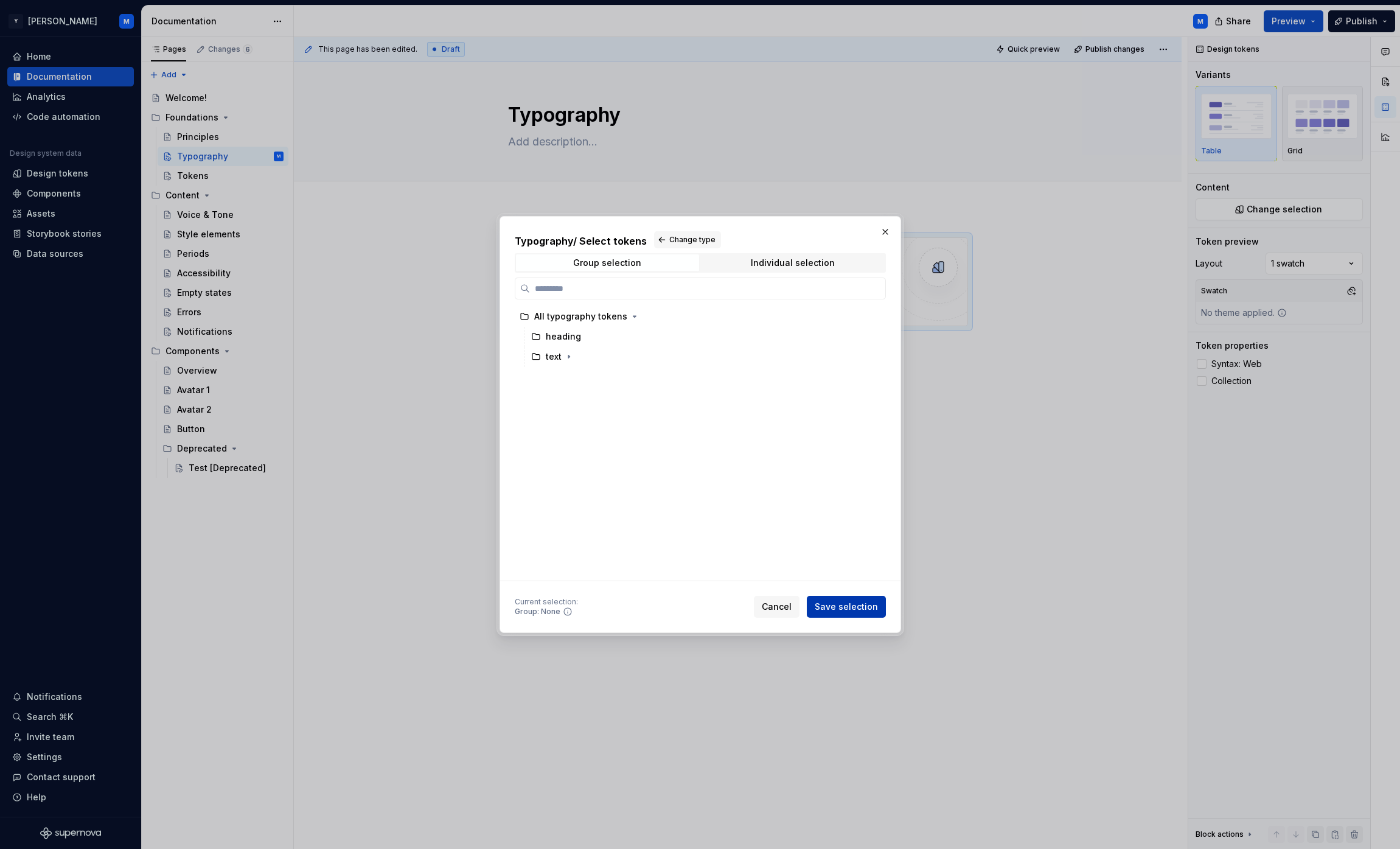
click at [855, 607] on span "Save selection" at bounding box center [846, 607] width 63 height 12
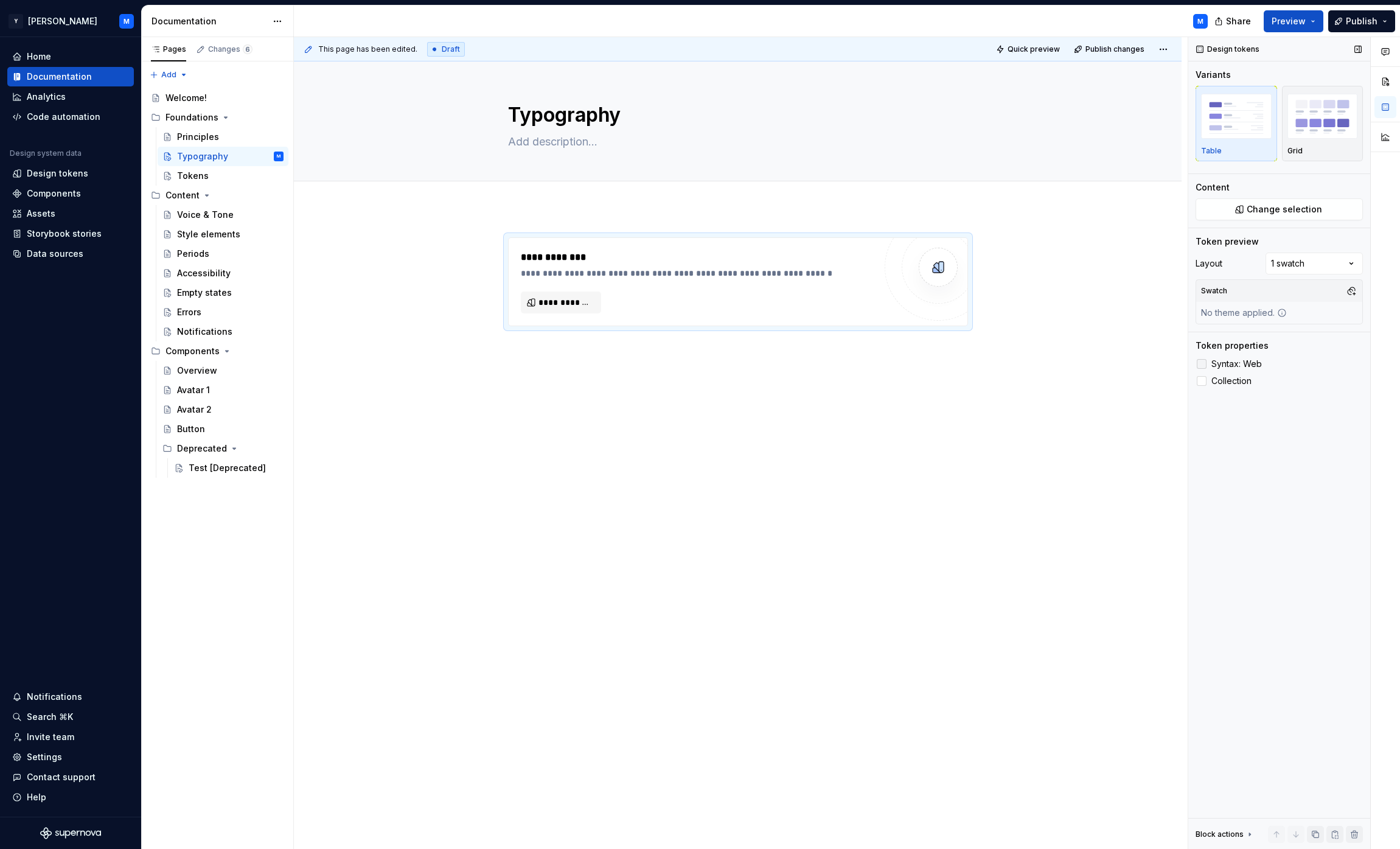
click at [1201, 365] on div at bounding box center [1201, 364] width 10 height 10
click at [1053, 48] on span "Quick preview" at bounding box center [1033, 49] width 52 height 10
click at [1322, 819] on span "Open page" at bounding box center [1336, 819] width 41 height 10
click at [658, 284] on div "**********" at bounding box center [698, 282] width 354 height 63
click at [616, 254] on div "**********" at bounding box center [698, 257] width 354 height 14
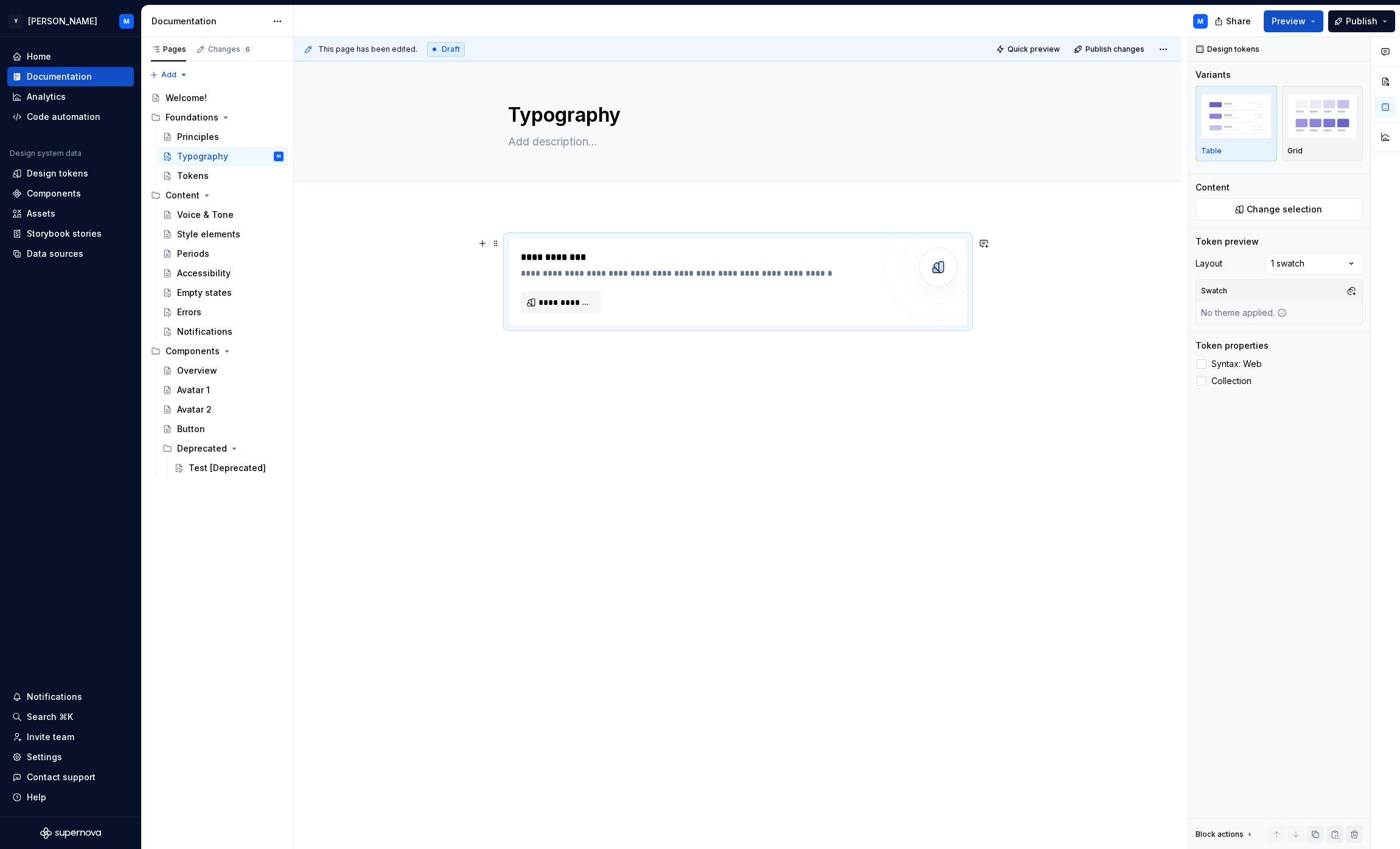
click at [577, 261] on div "**********" at bounding box center [698, 257] width 354 height 14
click at [1269, 210] on span "Change selection" at bounding box center [1284, 210] width 76 height 12
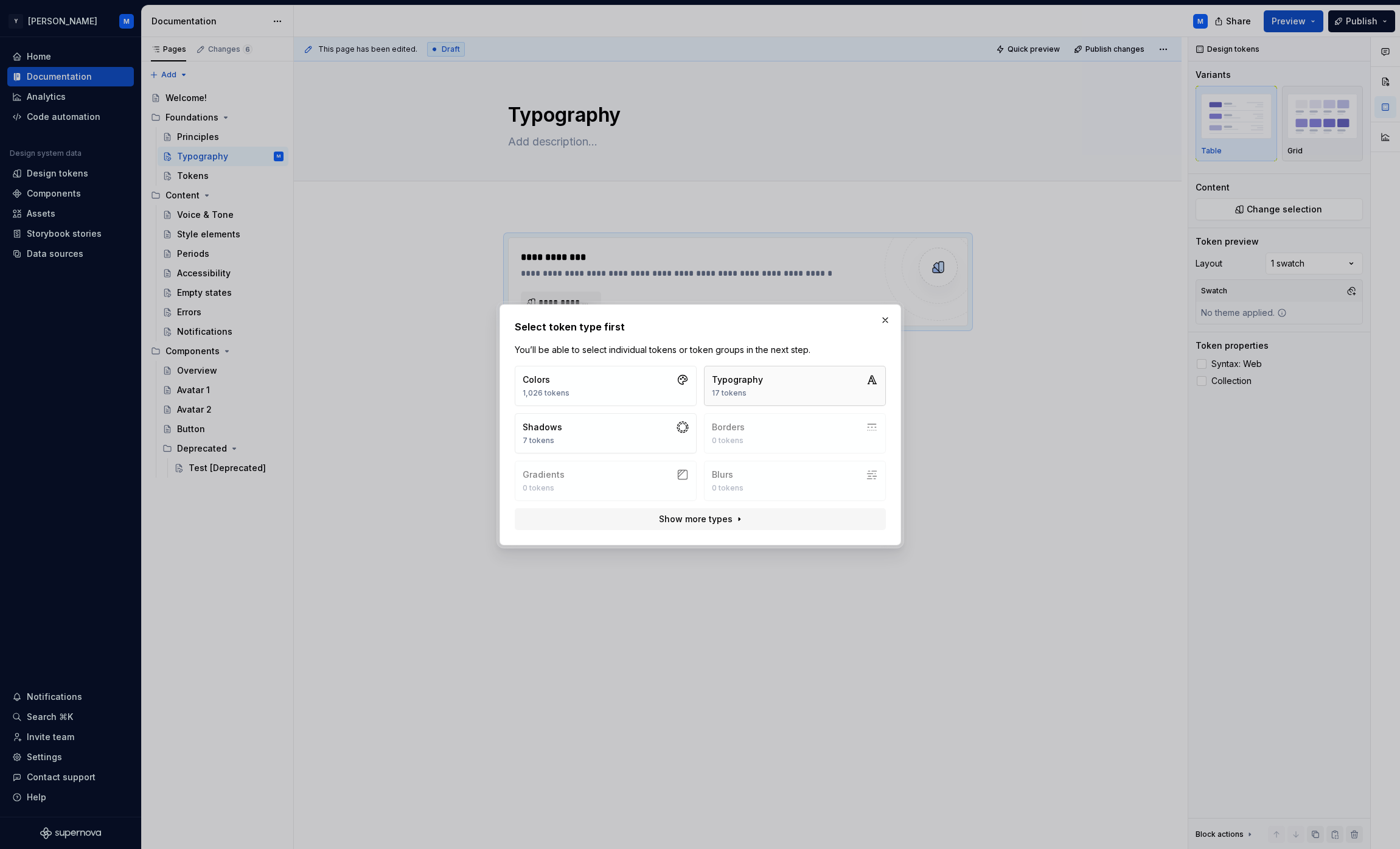
click at [786, 388] on button "Typography 17 tokens" at bounding box center [795, 385] width 182 height 40
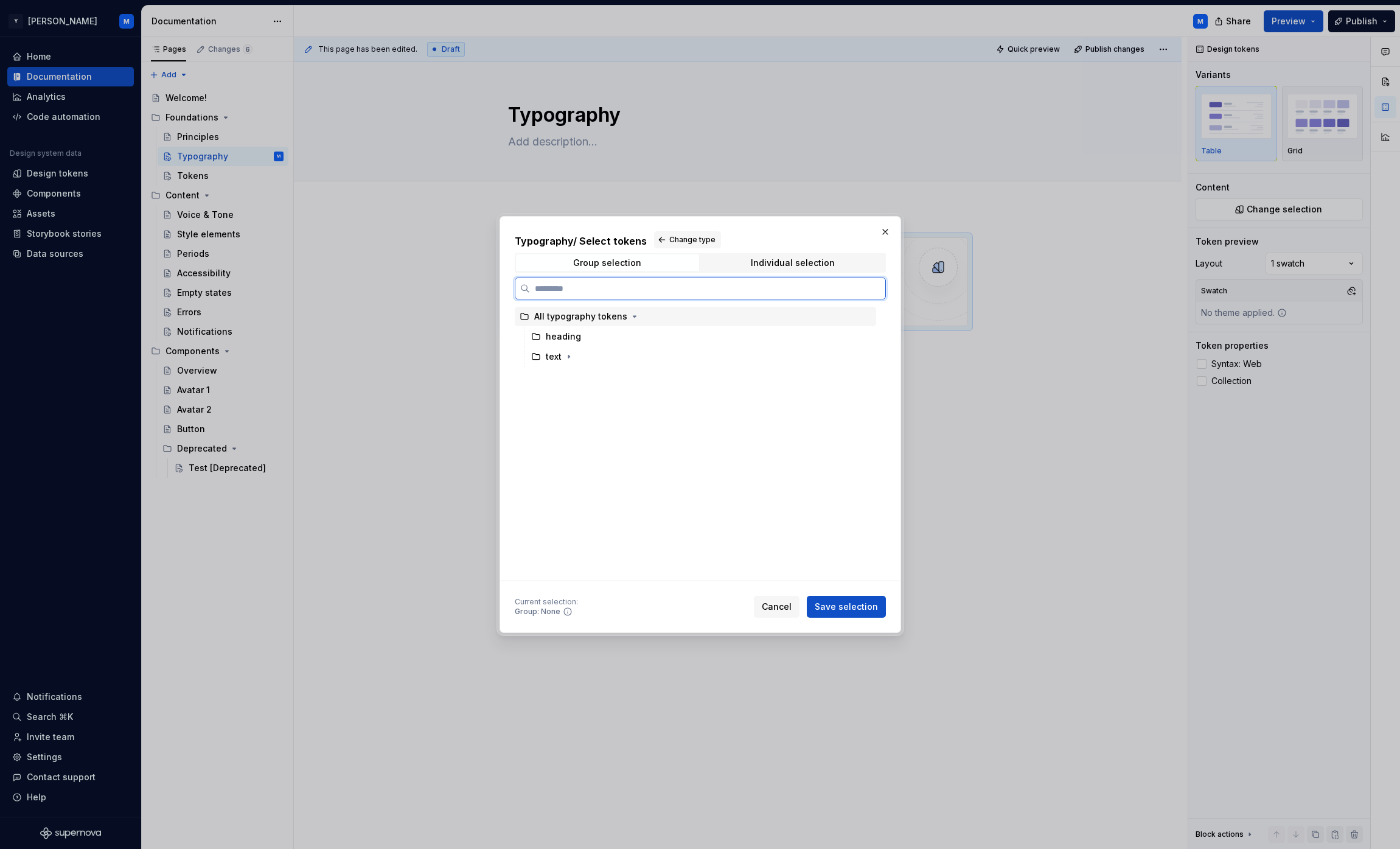
click at [584, 319] on div "All typography tokens" at bounding box center [580, 316] width 93 height 12
click at [870, 605] on span "Save selection" at bounding box center [846, 607] width 63 height 12
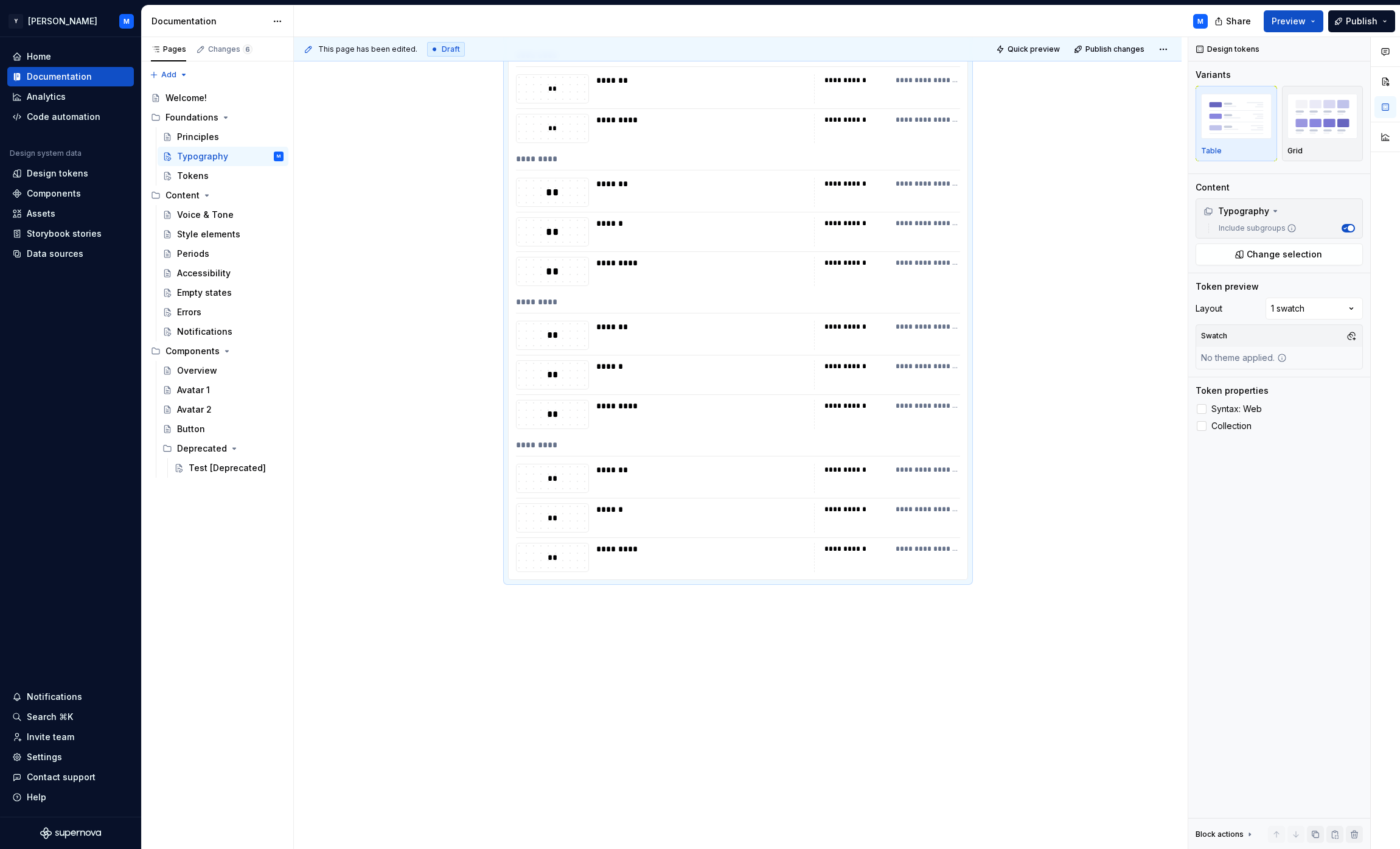
scroll to position [0, 0]
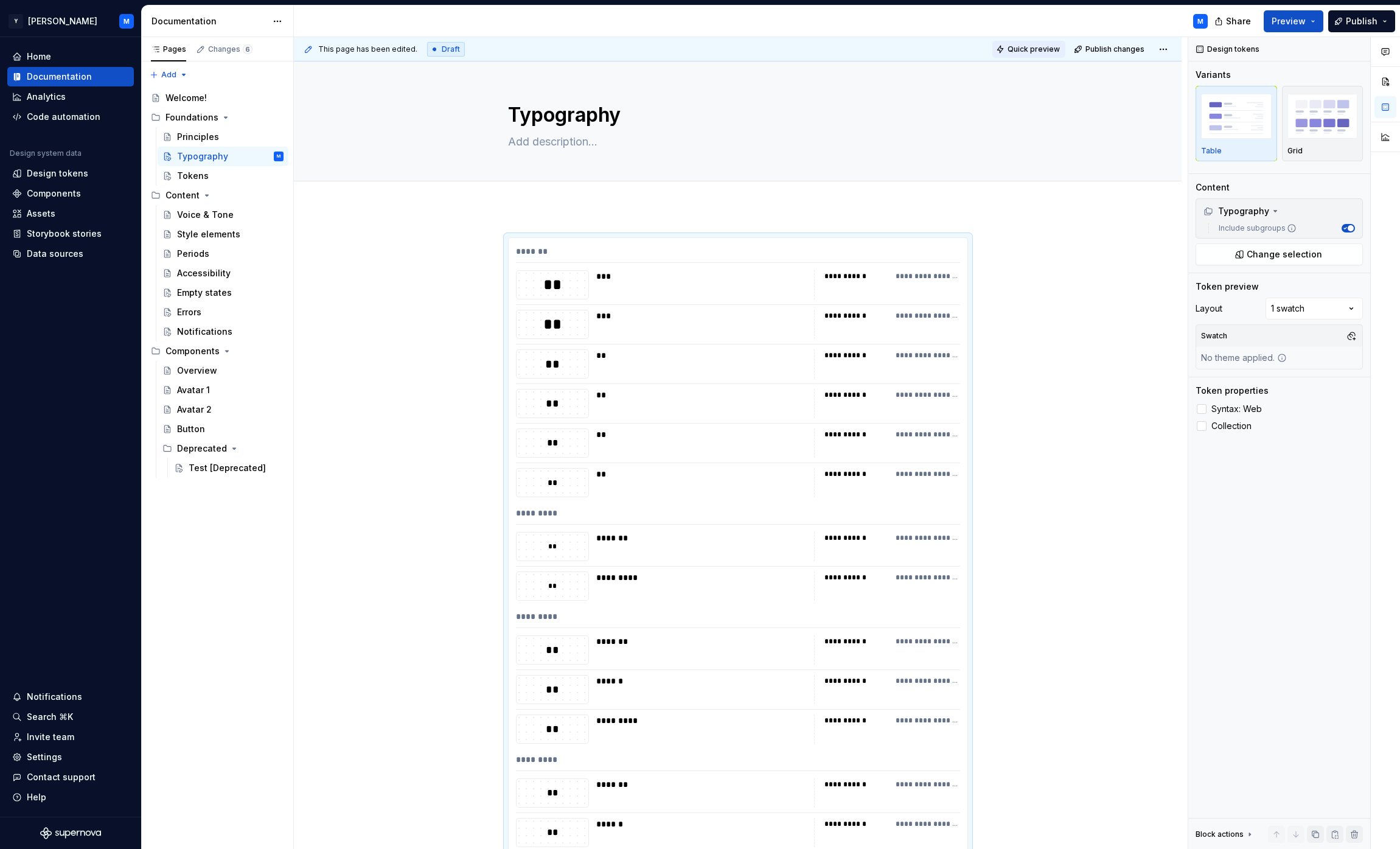
click at [1029, 46] on span "Quick preview" at bounding box center [1033, 49] width 52 height 10
click at [1332, 814] on span "Open page" at bounding box center [1336, 819] width 41 height 10
type textarea "*"
type textarea "Clear typographical hierarchy organizes and structures content, making it easy …"
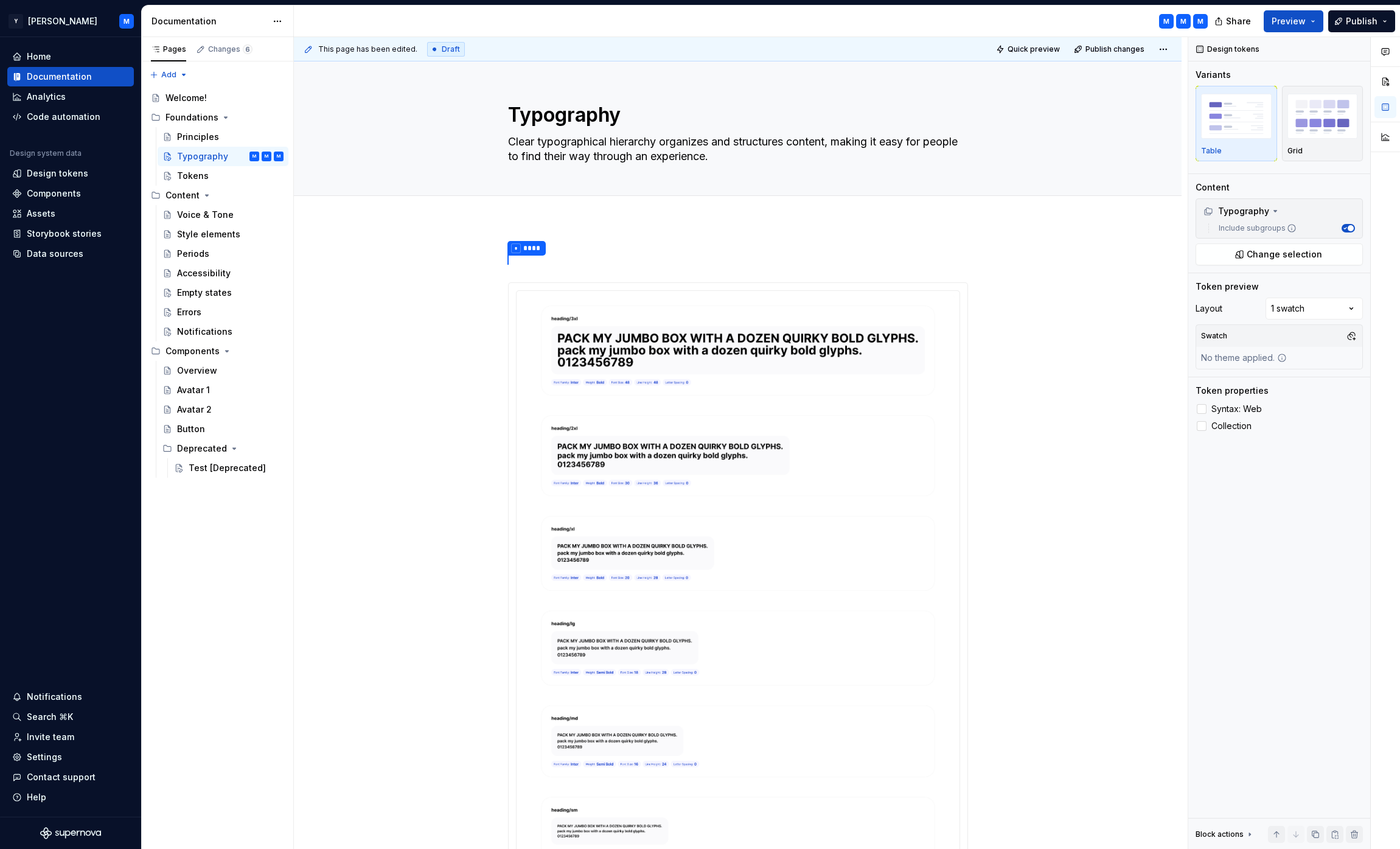
type textarea "*"
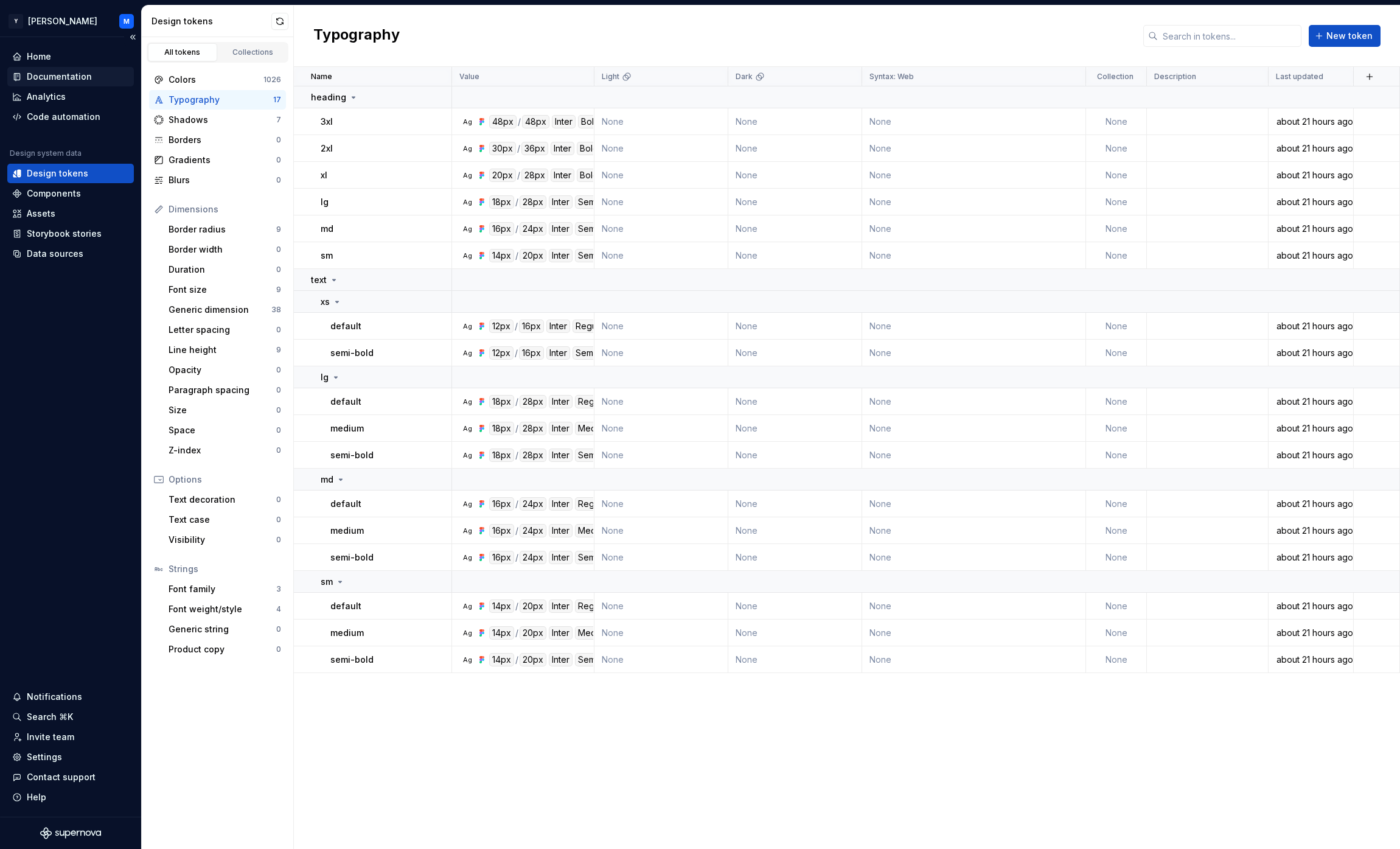
click at [67, 80] on div "Documentation" at bounding box center [59, 77] width 65 height 12
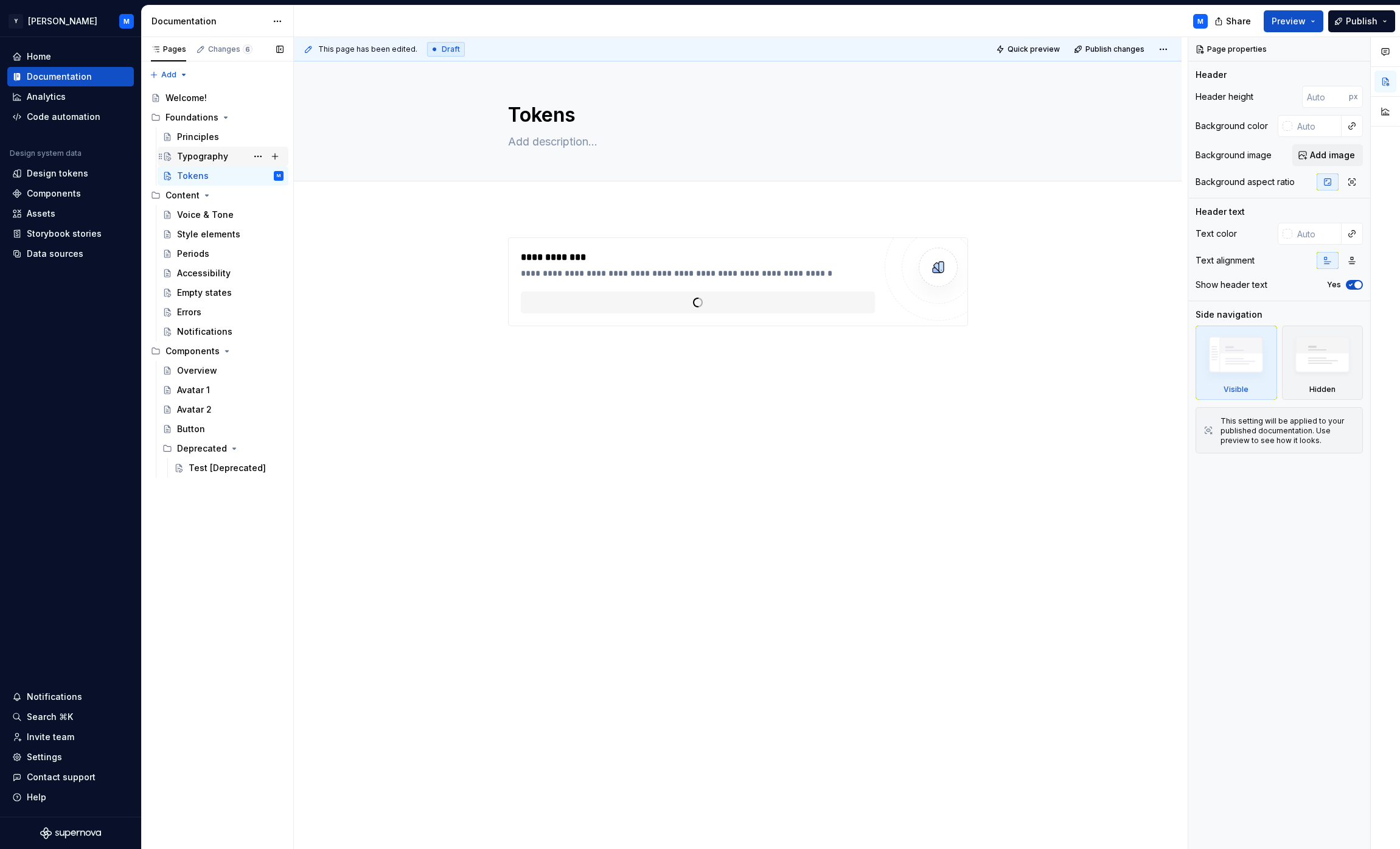
click at [205, 161] on div "Typography" at bounding box center [202, 156] width 51 height 12
click at [204, 159] on div "Typography" at bounding box center [202, 156] width 51 height 12
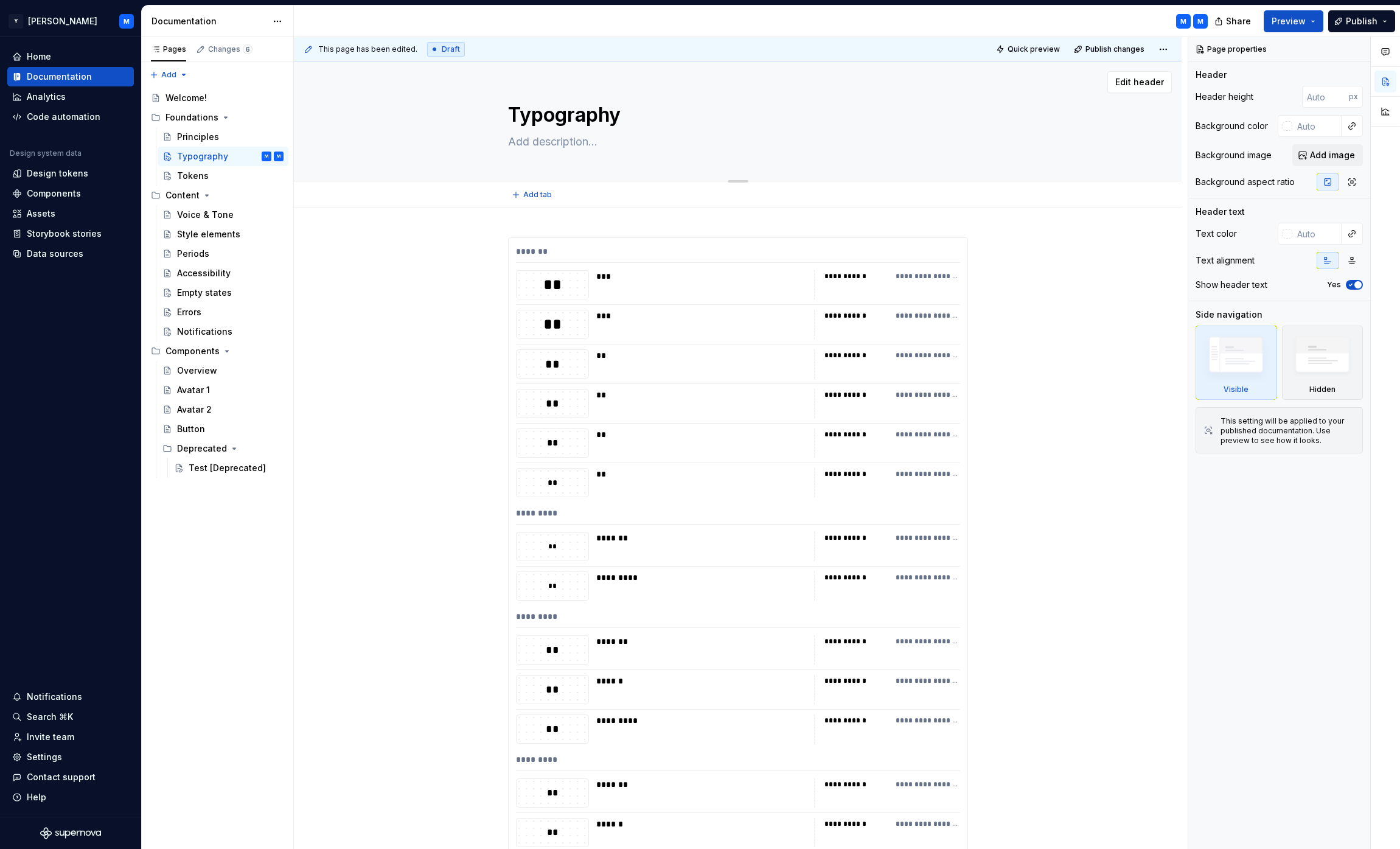
click at [575, 142] on textarea at bounding box center [735, 142] width 460 height 20
paste textarea "Clear typographical hierarchy organizes and structures content, making it easy …"
type textarea "*"
type textarea "Clear typographical hierarchy organizes and structures content, making it easy …"
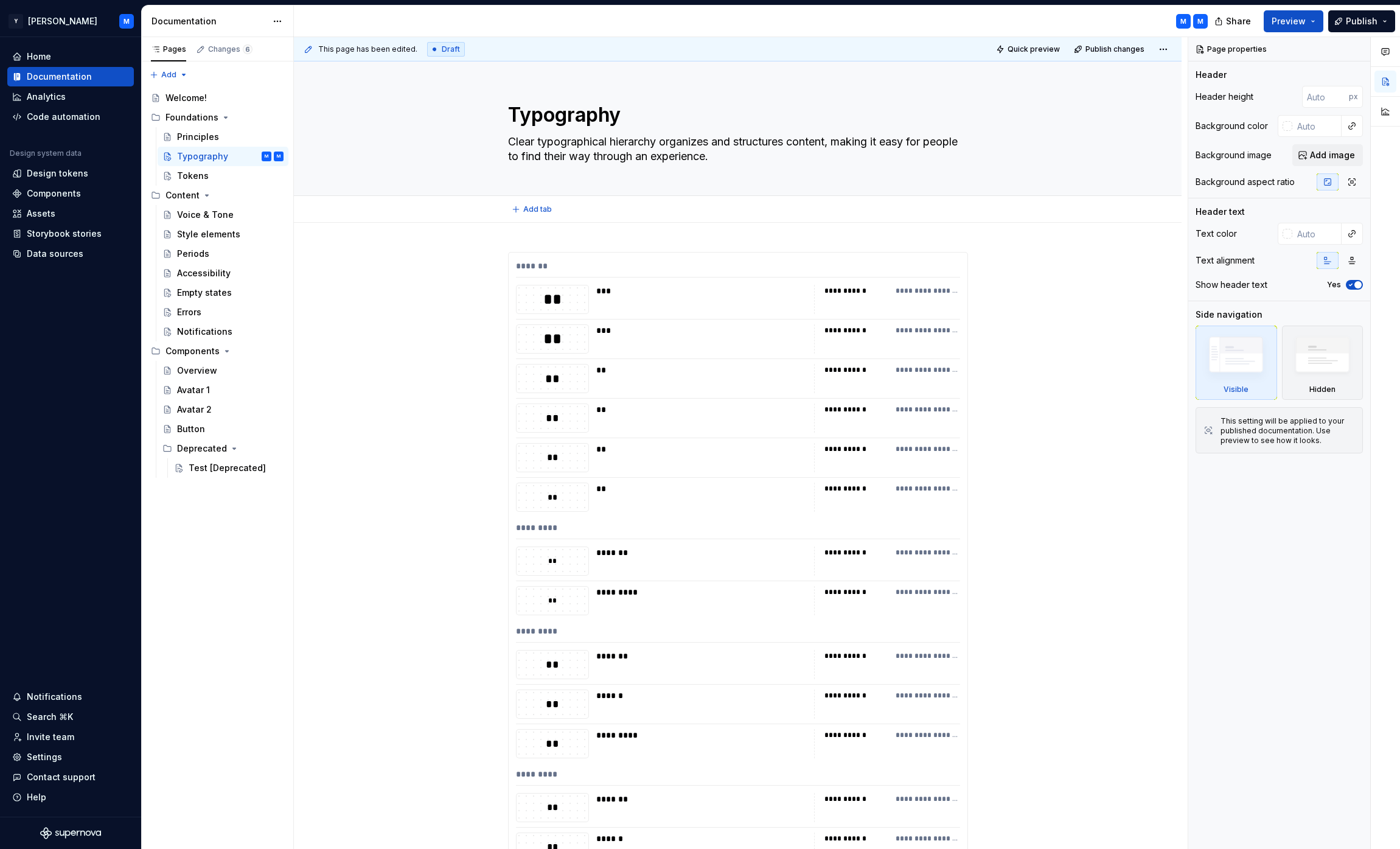
type textarea "*"
type textarea "Clear typographical hierarchy organizes and structures content, making it easy …"
click at [554, 245] on div "**********" at bounding box center [737, 771] width 888 height 1099
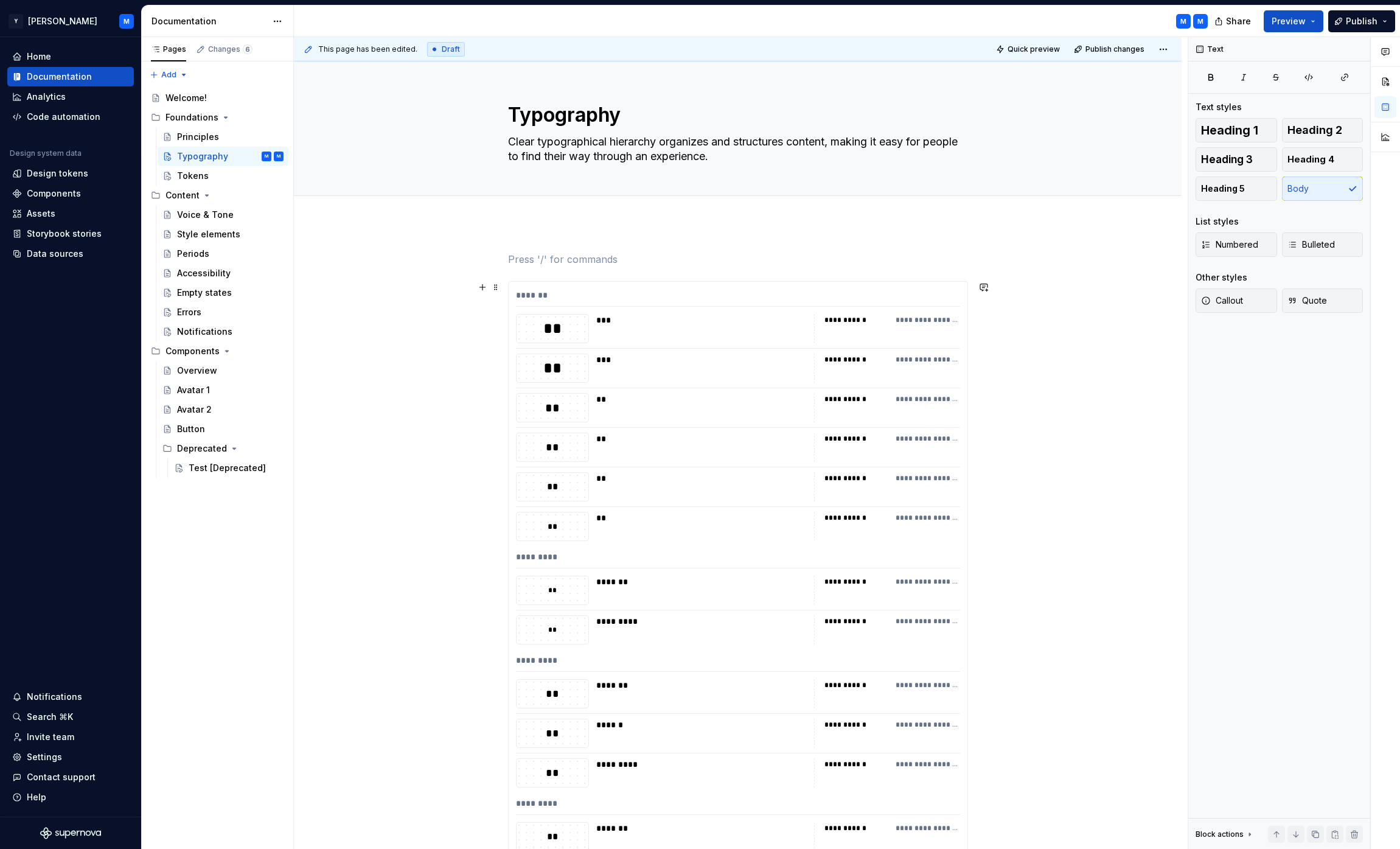
click at [588, 321] on div "**" at bounding box center [552, 329] width 72 height 20
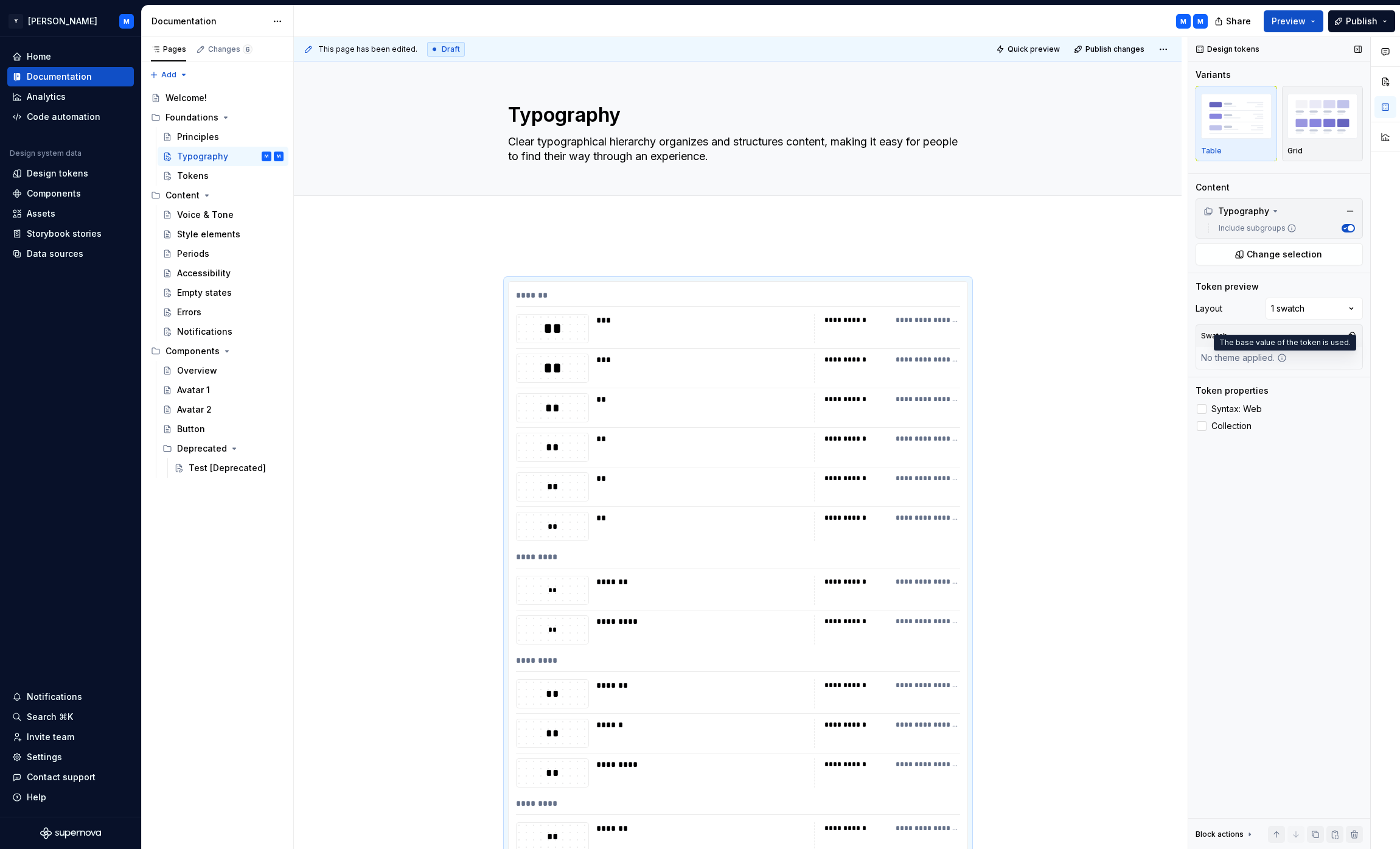
click at [697, 359] on icon at bounding box center [1282, 358] width 10 height 10
type textarea "*"
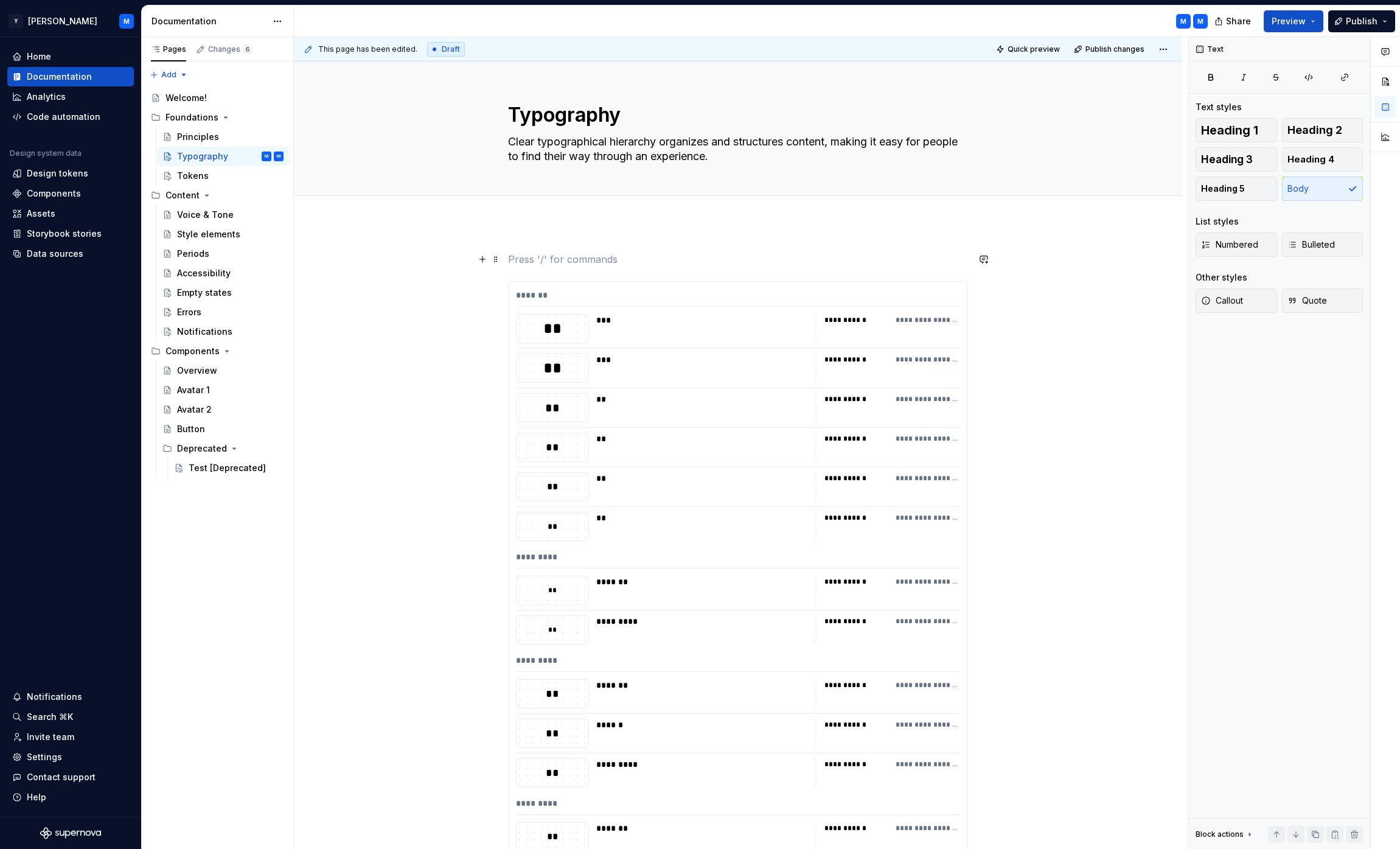
click at [601, 257] on p at bounding box center [738, 259] width 460 height 14
click at [467, 314] on div "**********" at bounding box center [737, 786] width 888 height 1128
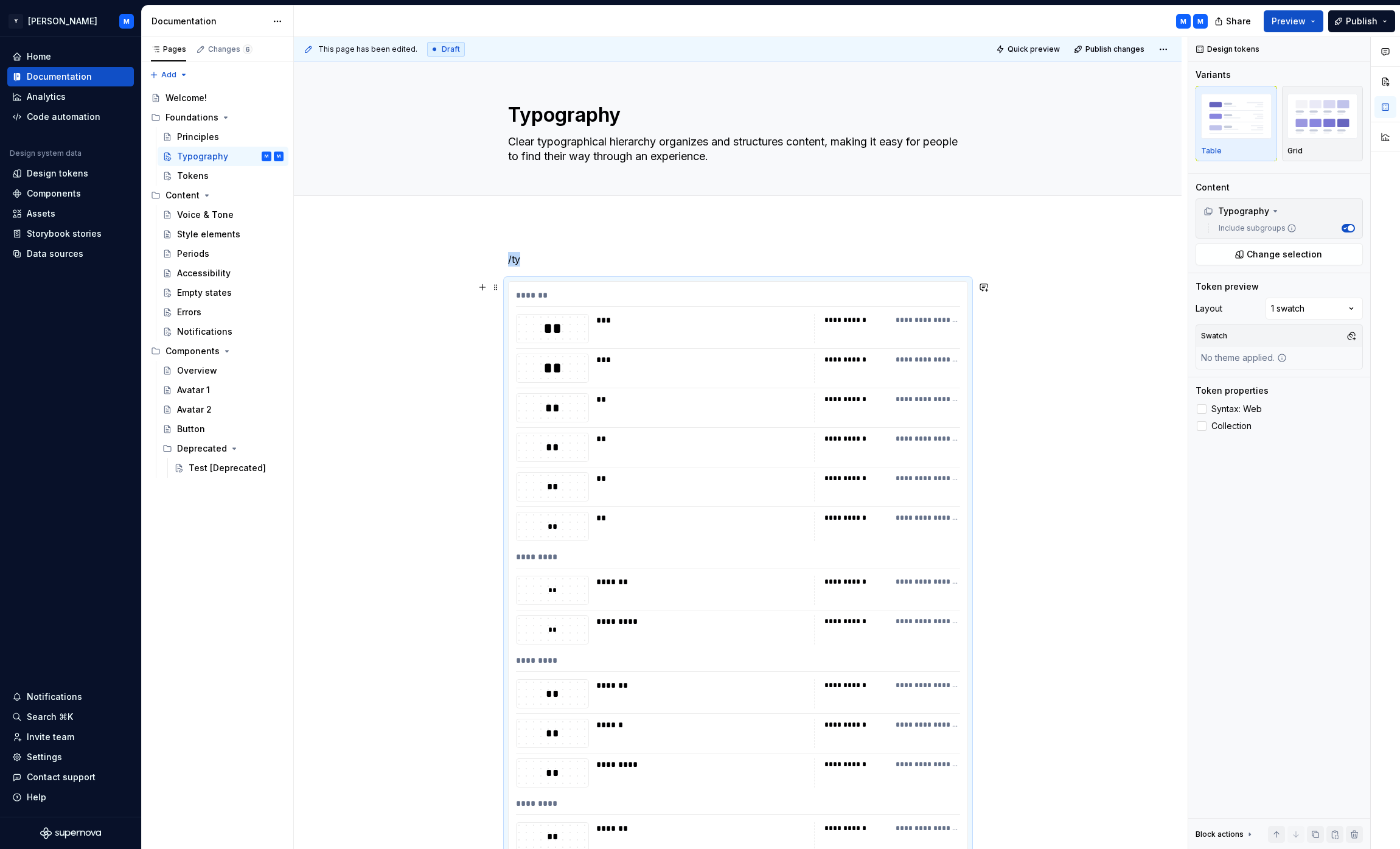
scroll to position [15, 0]
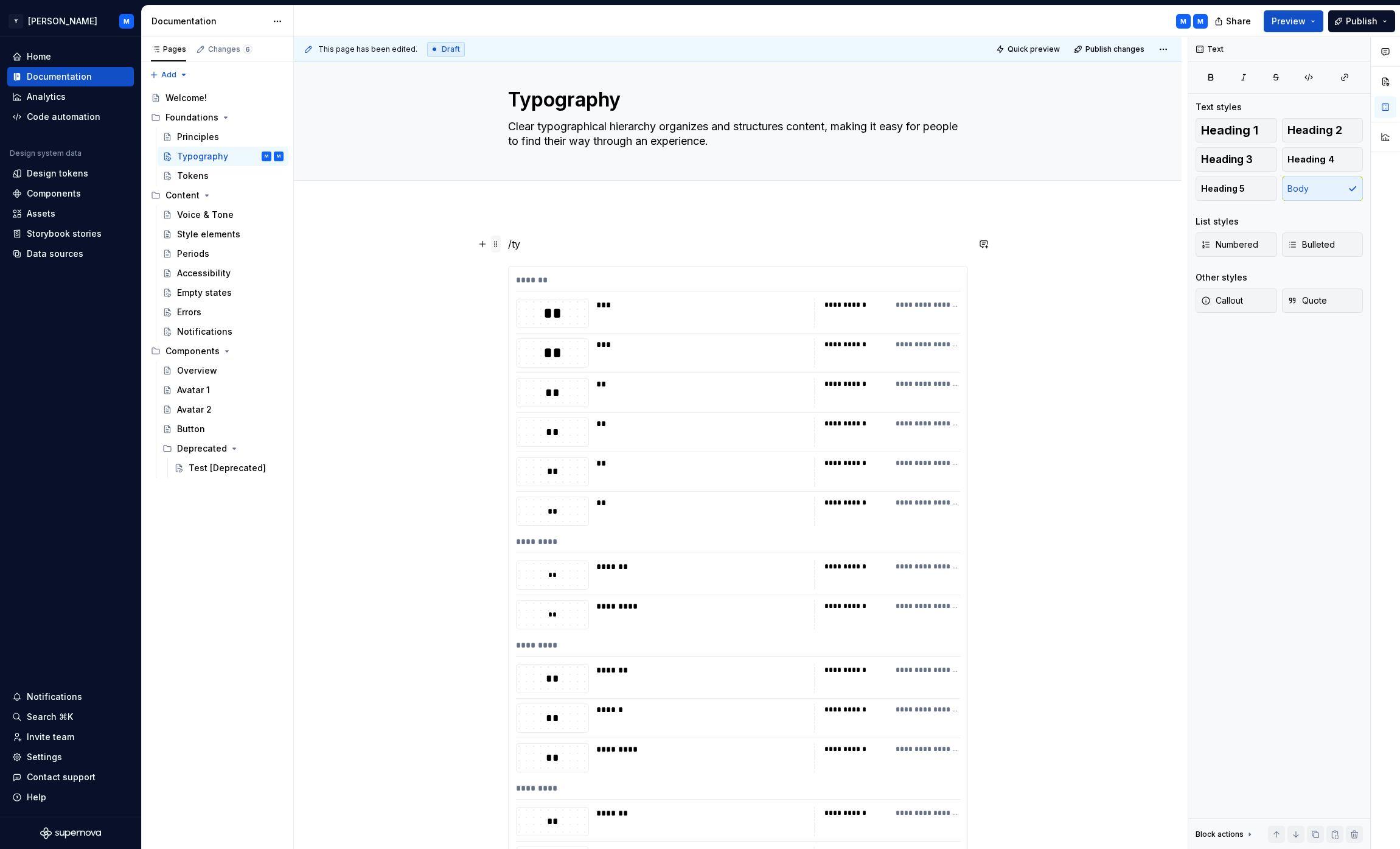
drag, startPoint x: 529, startPoint y: 244, endPoint x: 495, endPoint y: 244, distance: 34.0
click at [508, 244] on div "**********" at bounding box center [738, 659] width 460 height 844
drag, startPoint x: 529, startPoint y: 244, endPoint x: 511, endPoint y: 244, distance: 18.0
click at [511, 244] on p "/ty" at bounding box center [738, 244] width 460 height 14
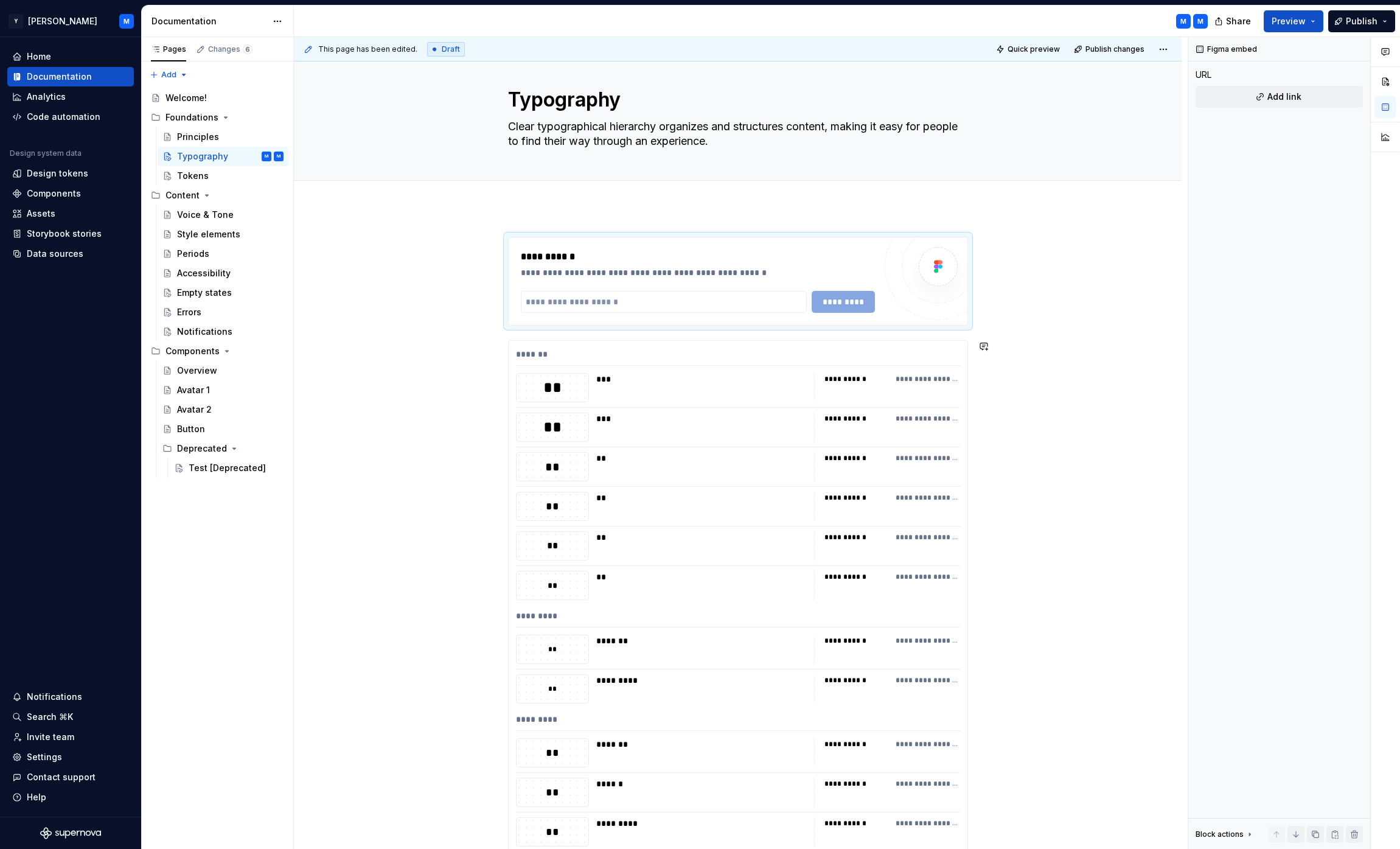
scroll to position [89, 0]
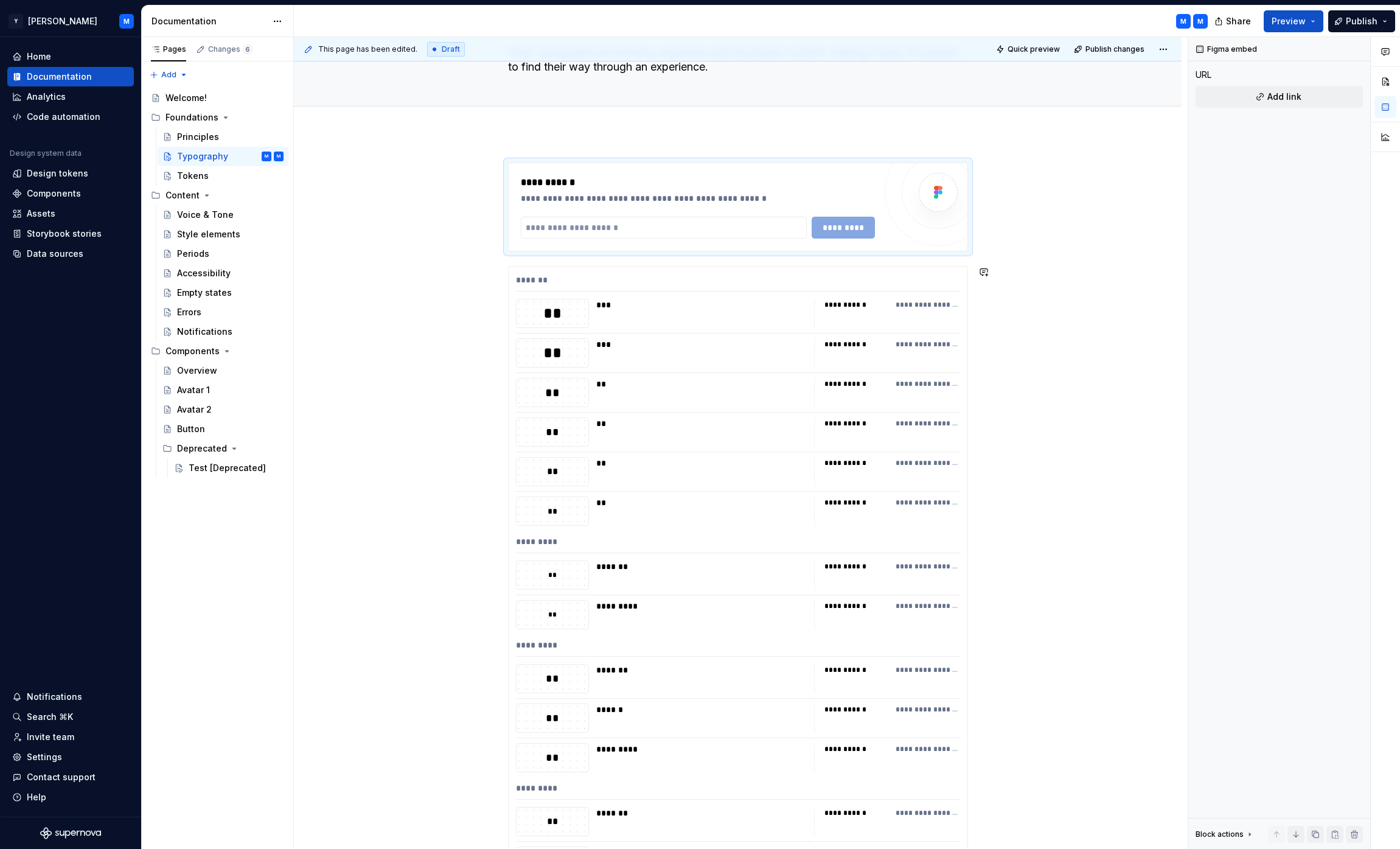
type textarea "*"
click at [609, 224] on input "text" at bounding box center [664, 227] width 286 height 22
paste input "**********"
type input "**********"
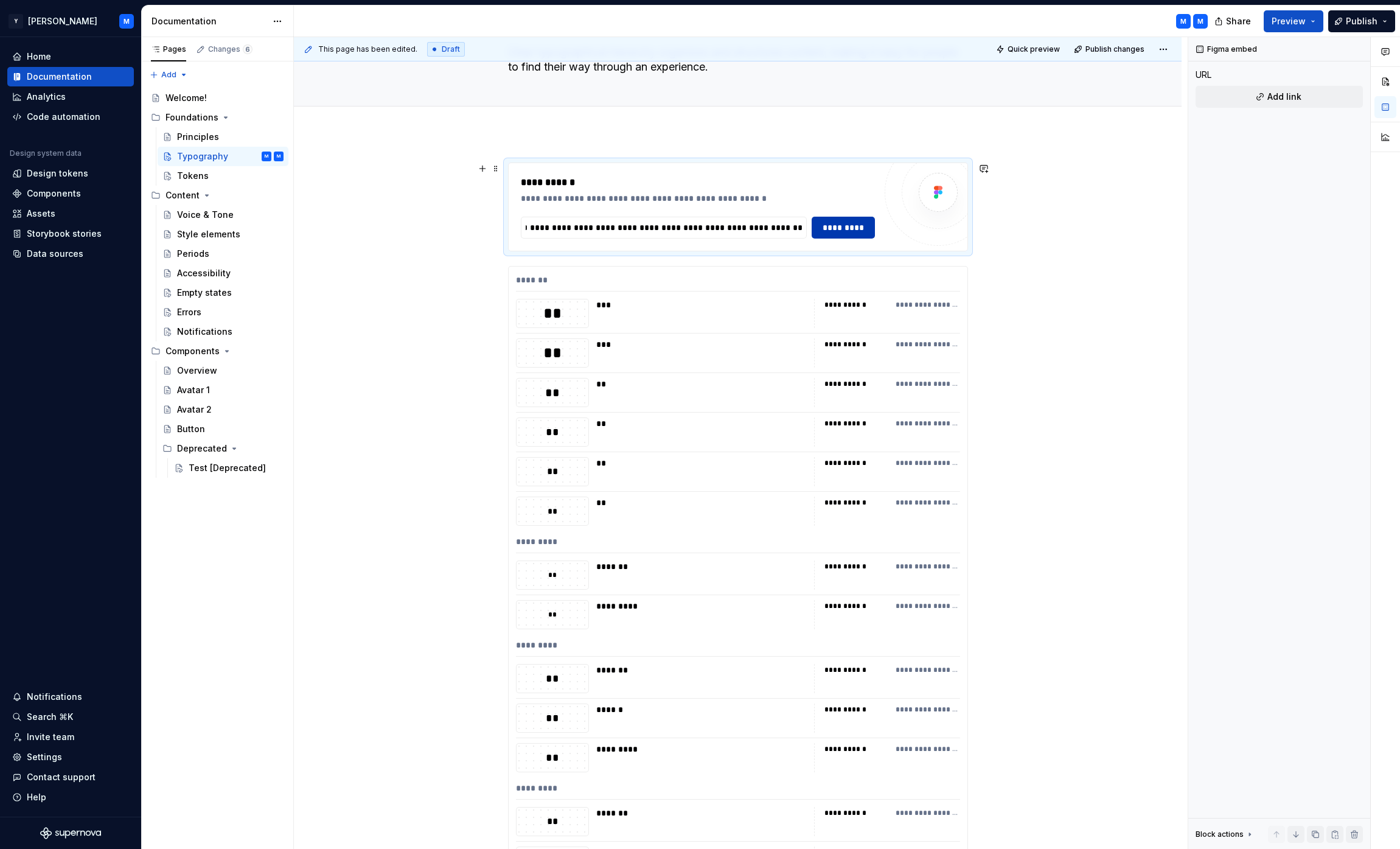
click at [697, 235] on button "*********" at bounding box center [843, 227] width 63 height 22
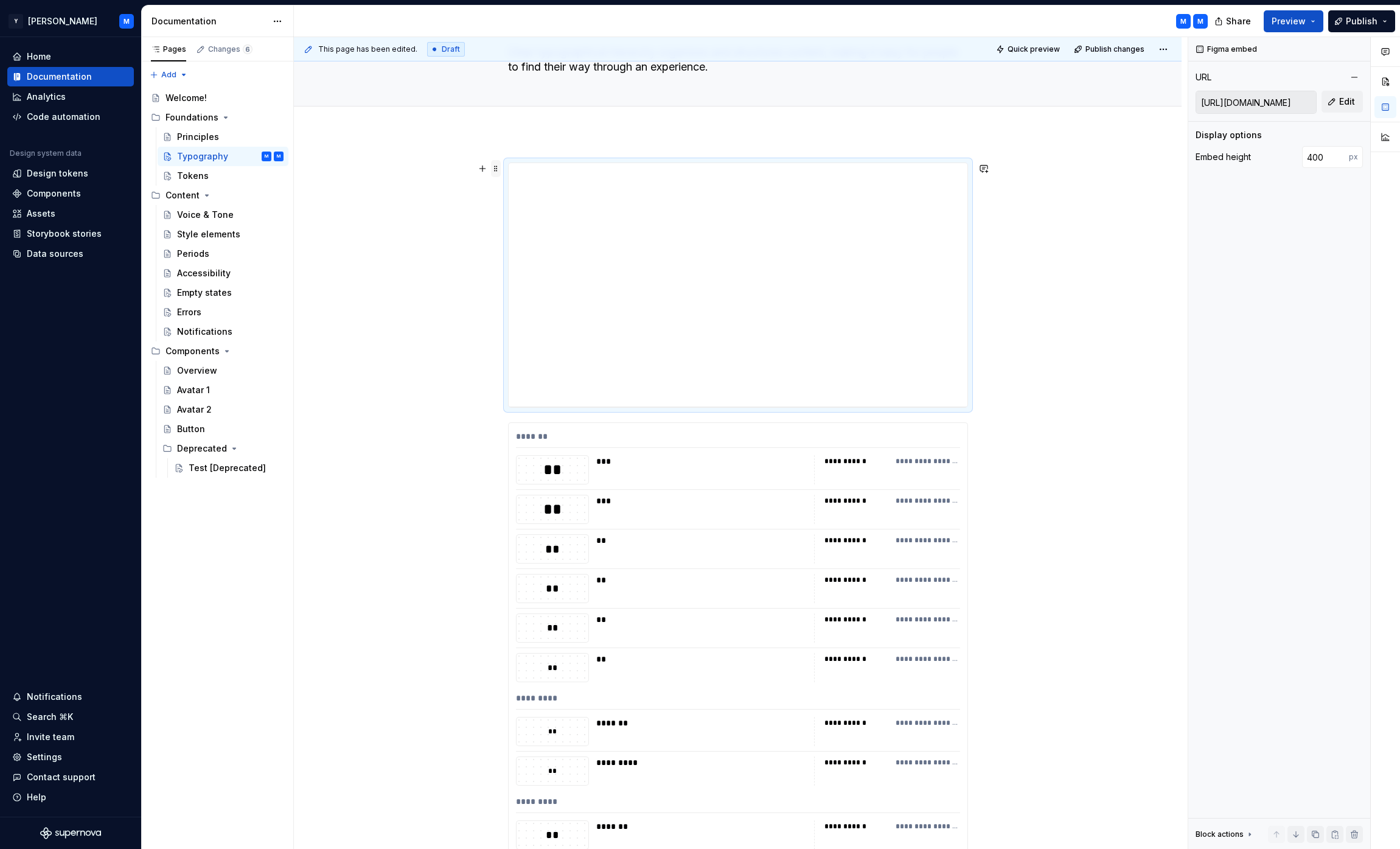
click at [497, 167] on span at bounding box center [496, 168] width 10 height 17
click at [529, 279] on div "Delete" at bounding box center [556, 276] width 79 height 12
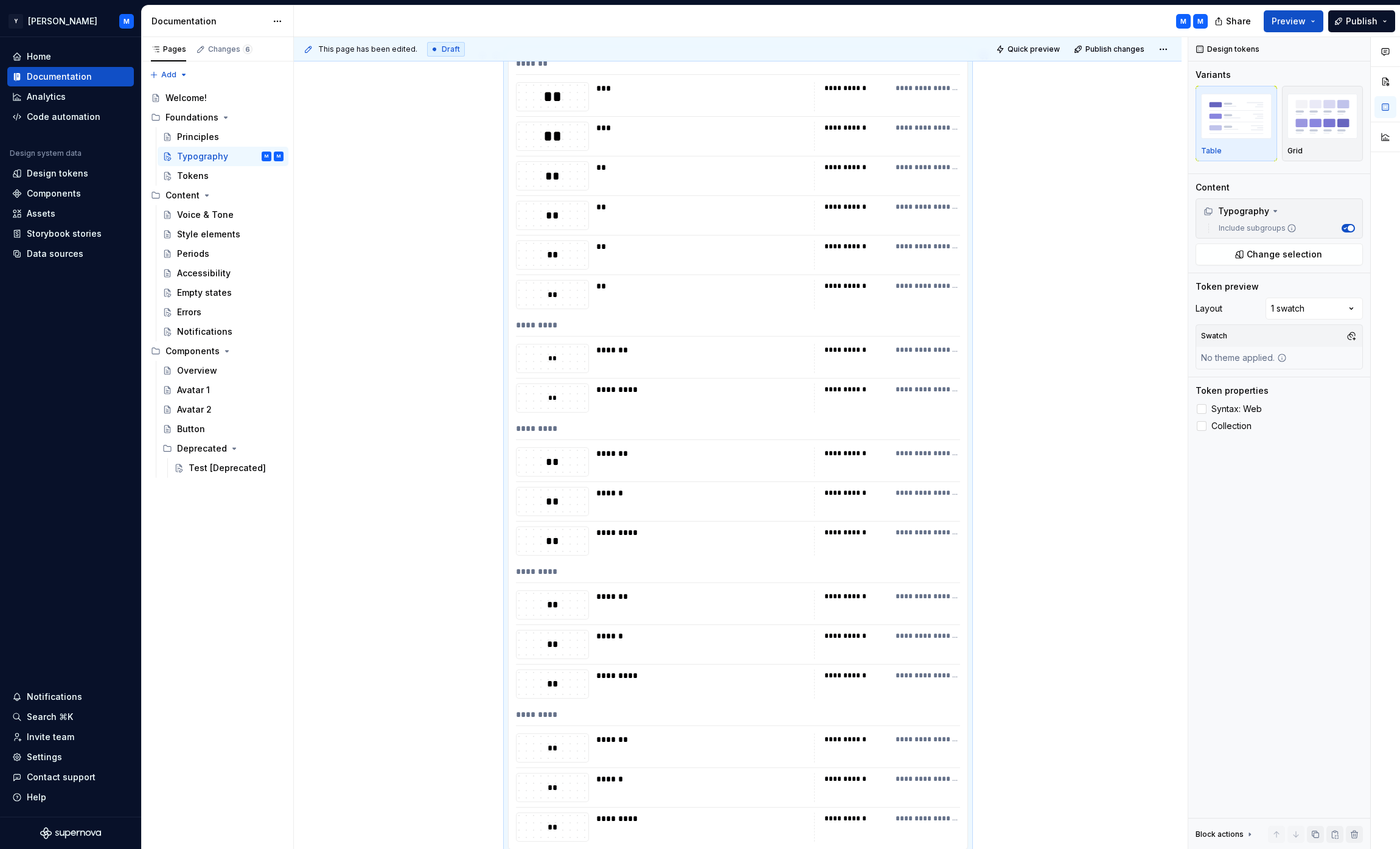
scroll to position [0, 0]
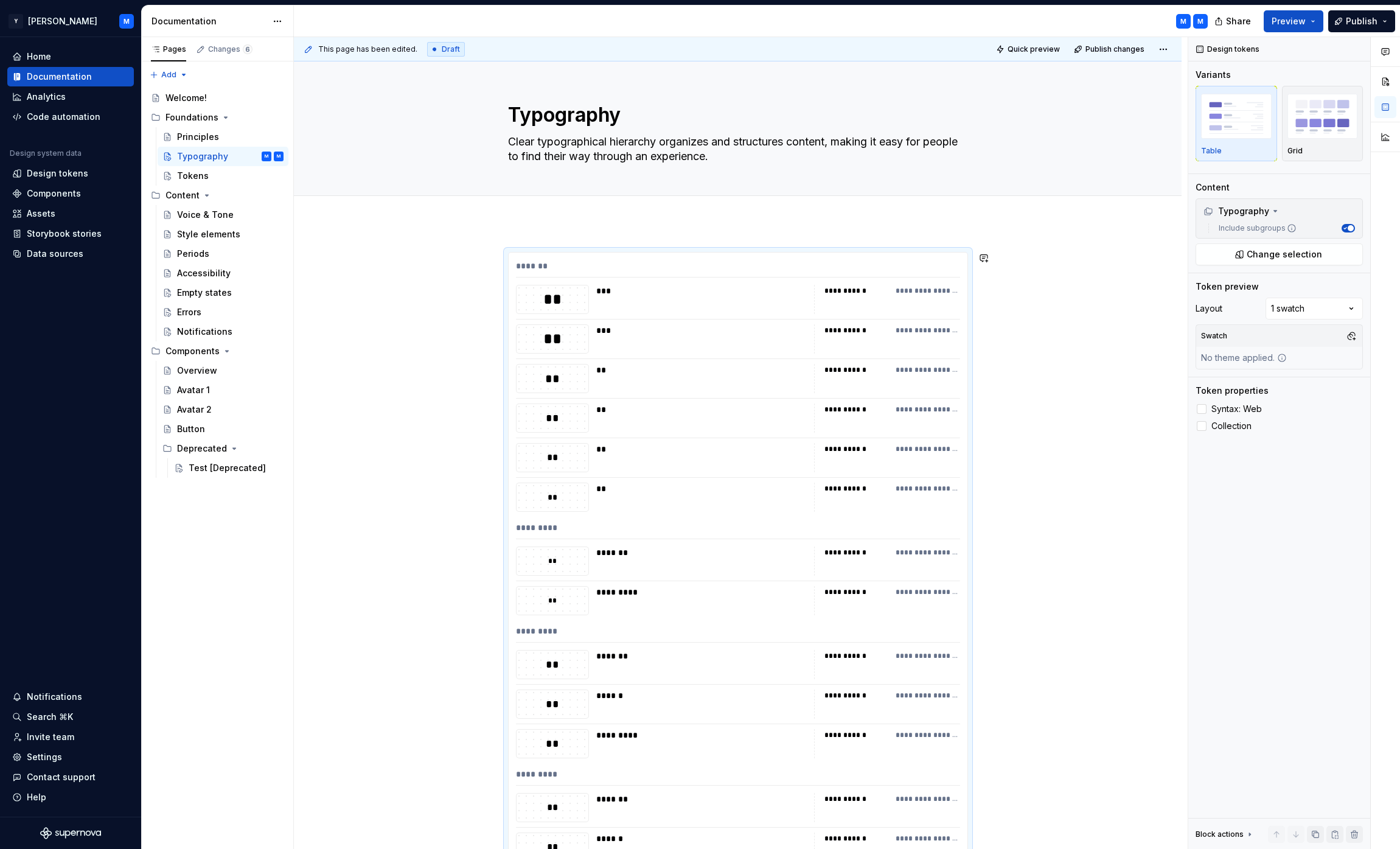
click at [578, 237] on div "**********" at bounding box center [737, 771] width 888 height 1099
click at [556, 239] on div "**********" at bounding box center [737, 771] width 888 height 1099
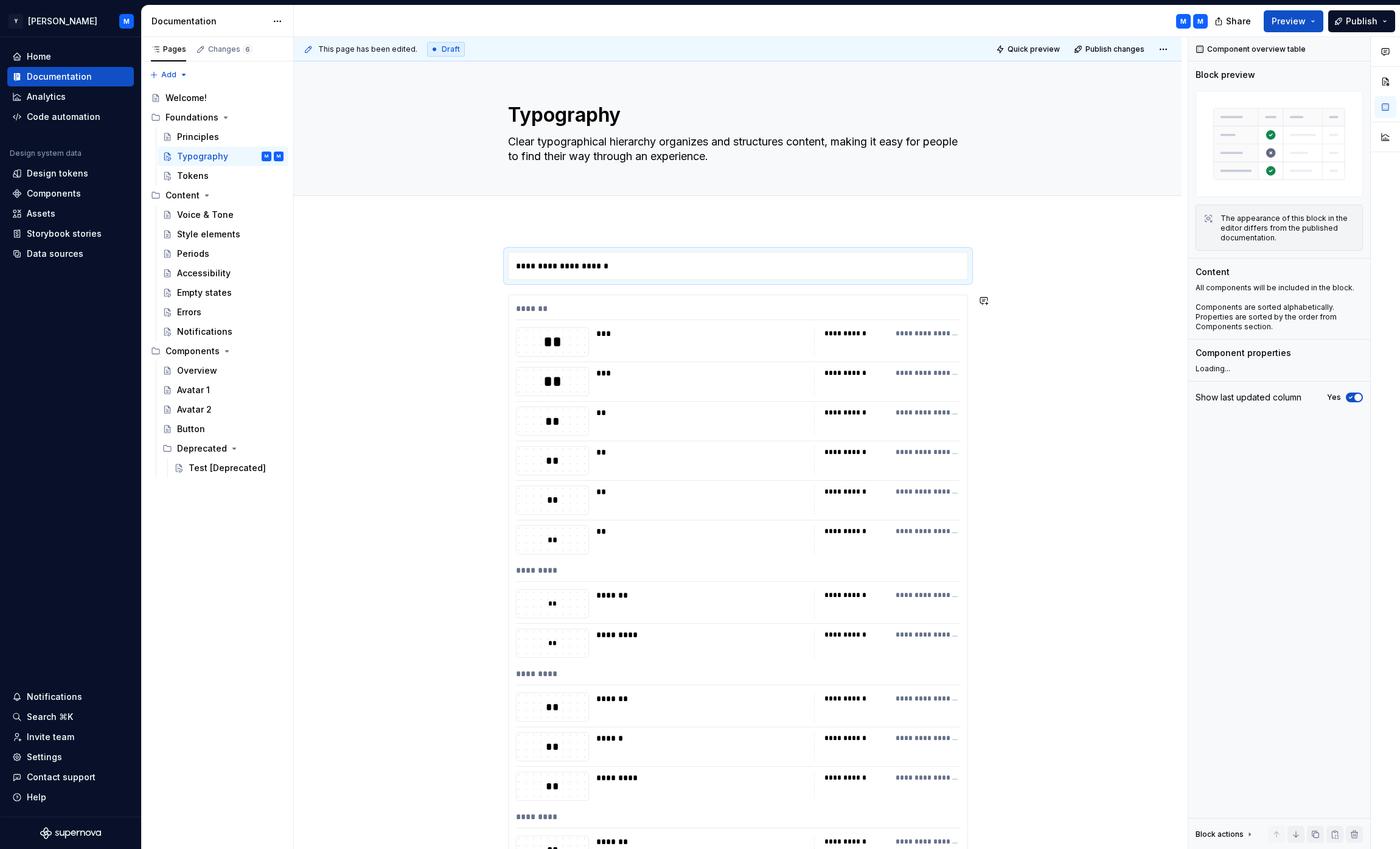
type textarea "*"
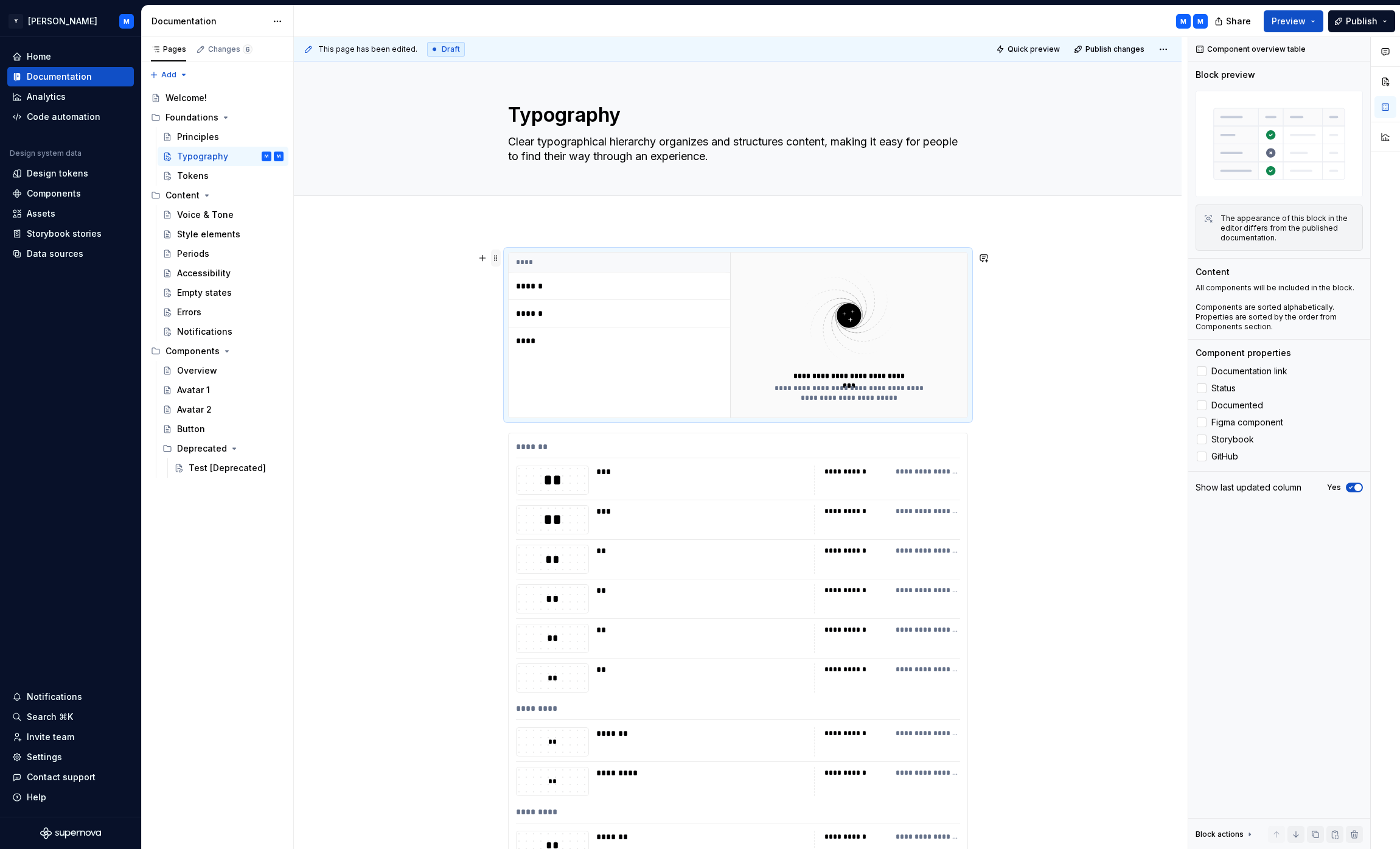
click at [498, 256] on span at bounding box center [496, 258] width 10 height 17
click at [528, 360] on div "Delete" at bounding box center [556, 366] width 79 height 12
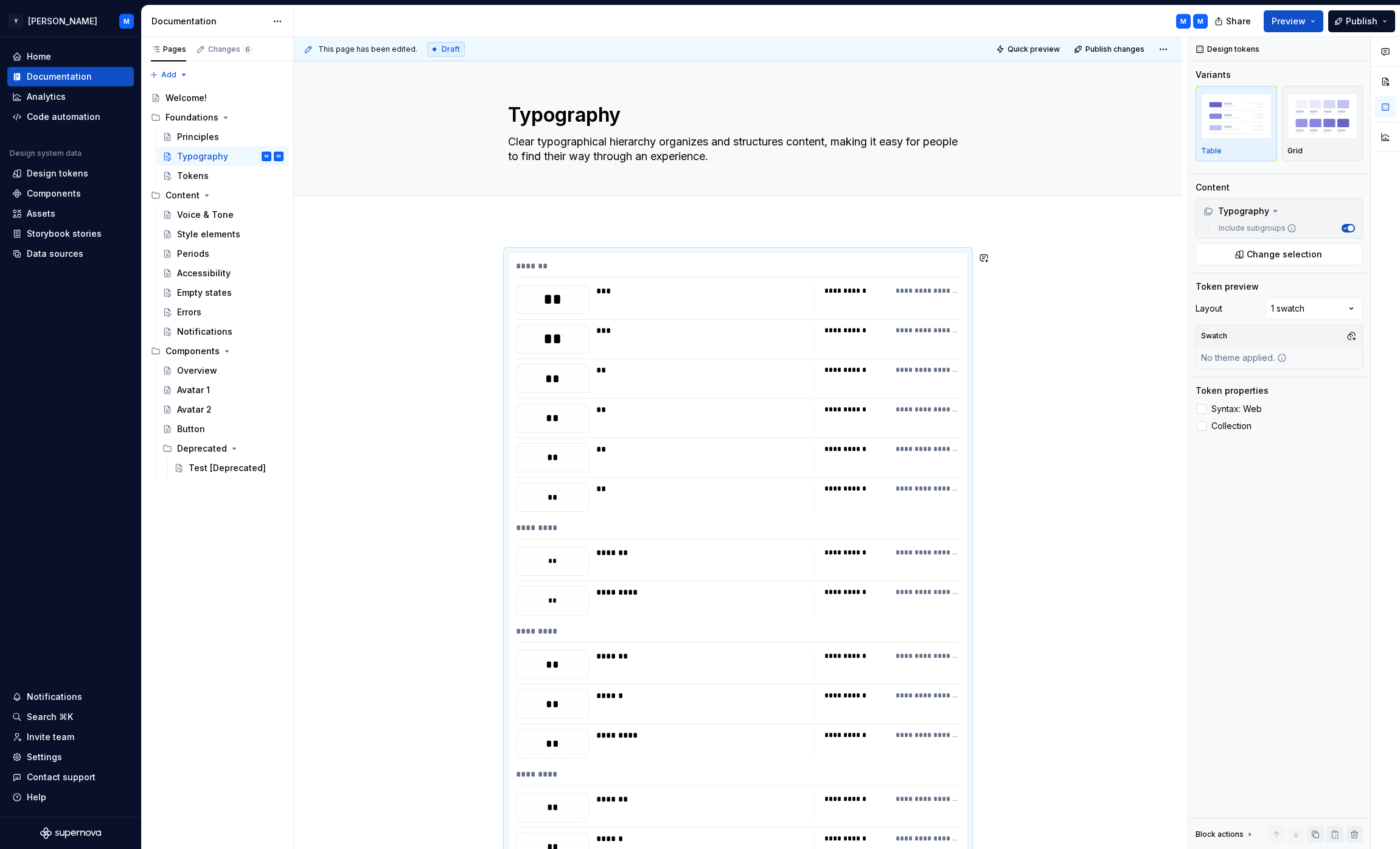
click at [624, 235] on div "**********" at bounding box center [737, 771] width 888 height 1099
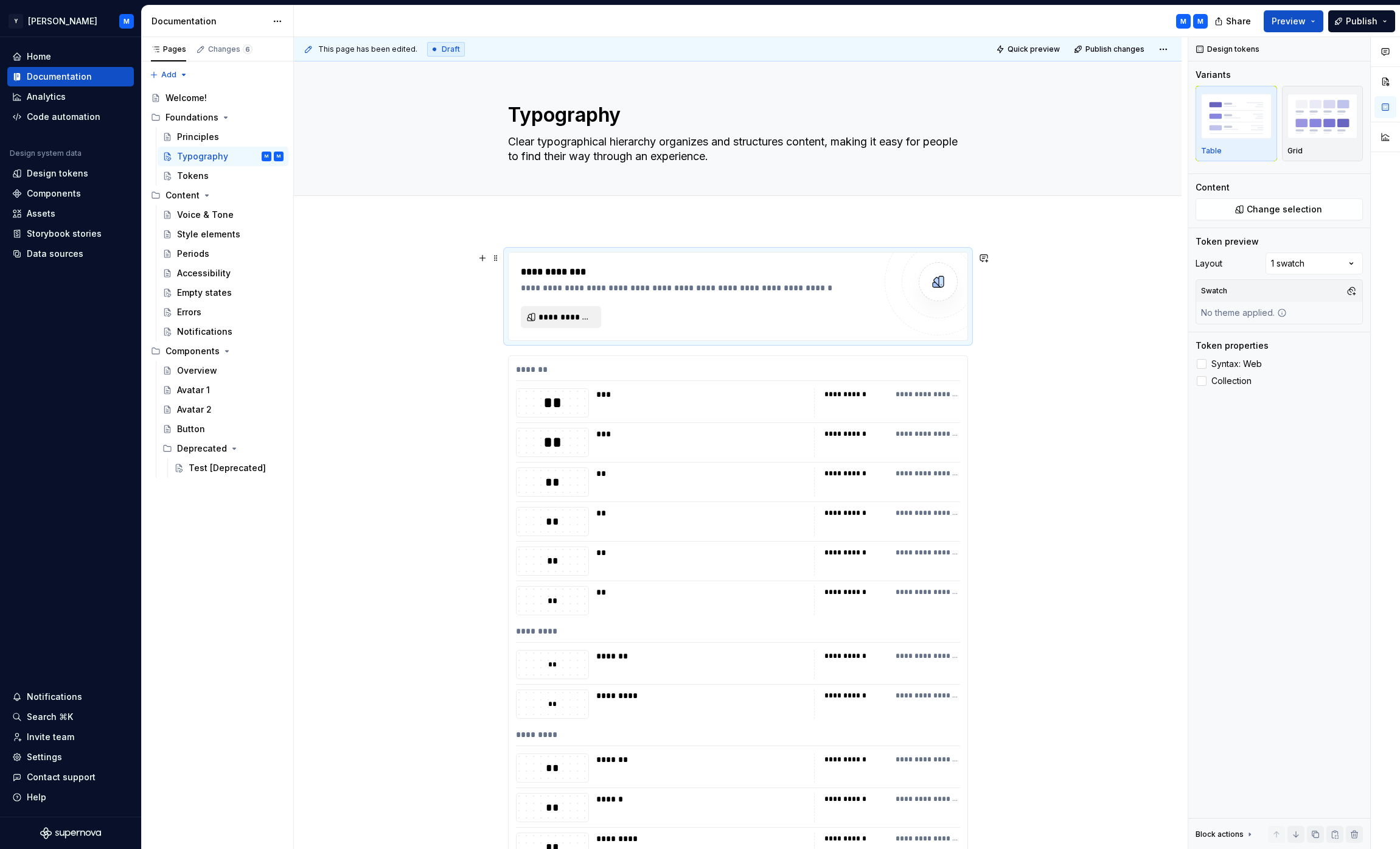
click at [588, 321] on span "**********" at bounding box center [565, 317] width 54 height 12
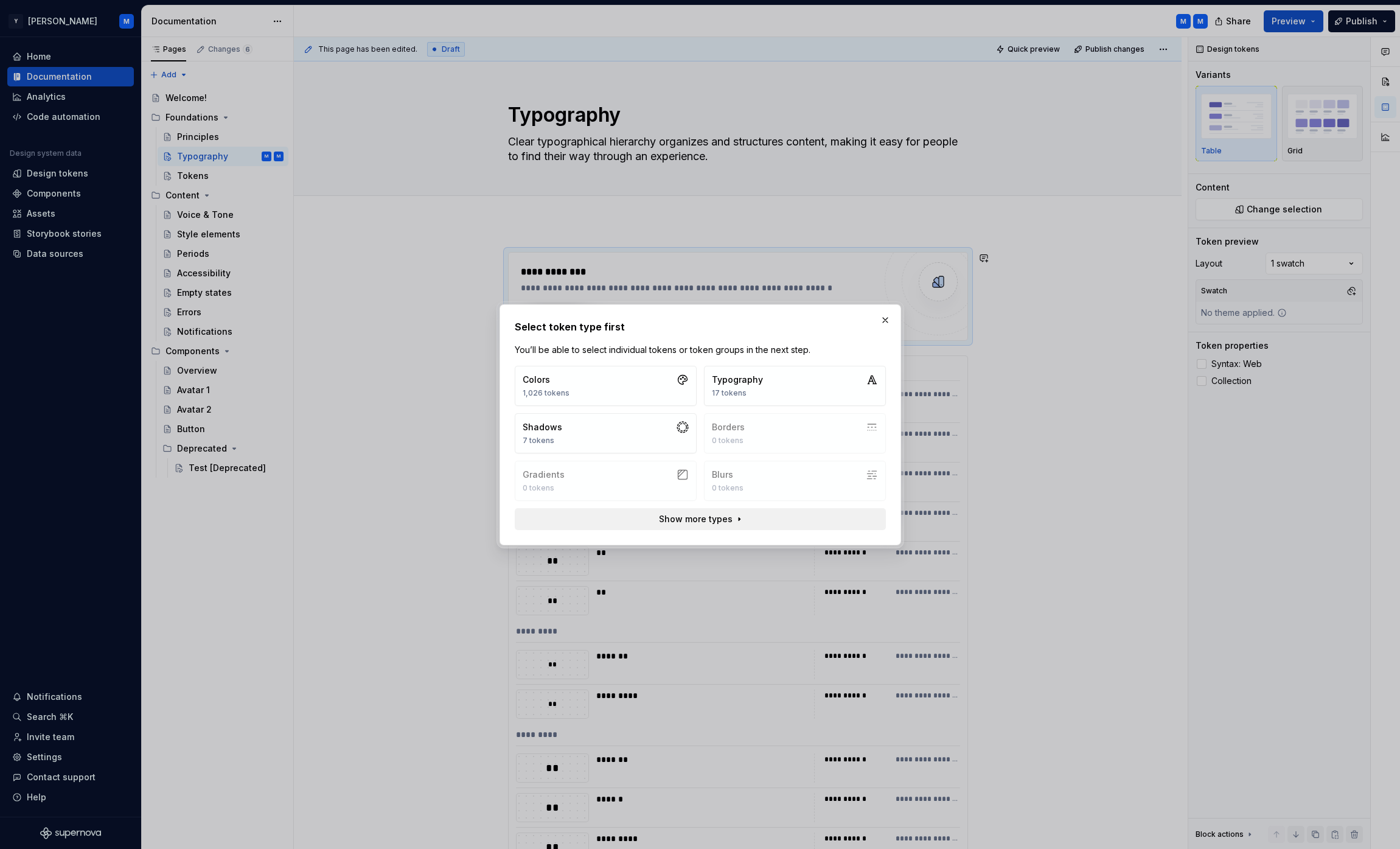
click at [697, 520] on span "Show more types" at bounding box center [695, 519] width 73 height 12
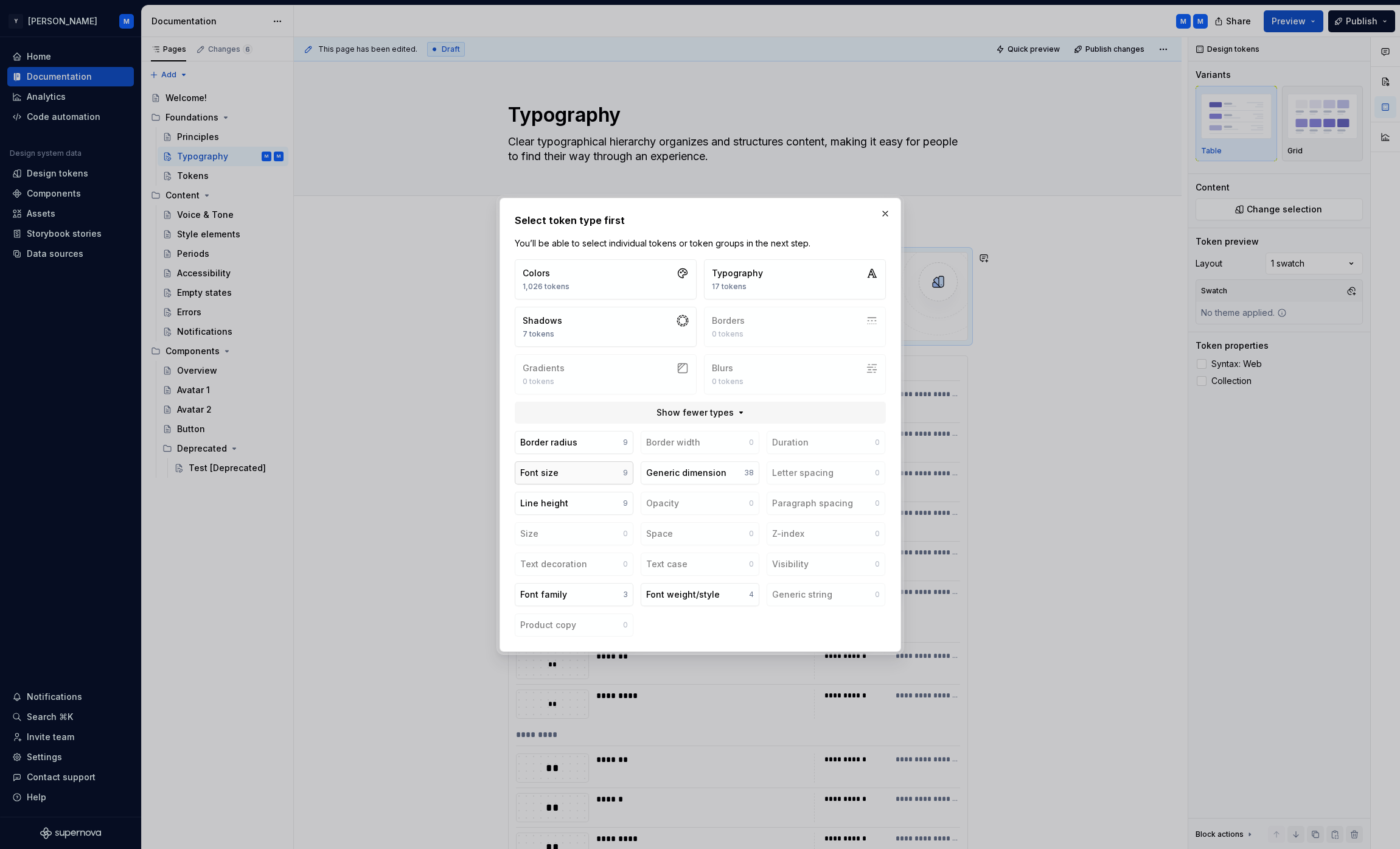
click at [603, 474] on button "Font size 9" at bounding box center [574, 473] width 118 height 23
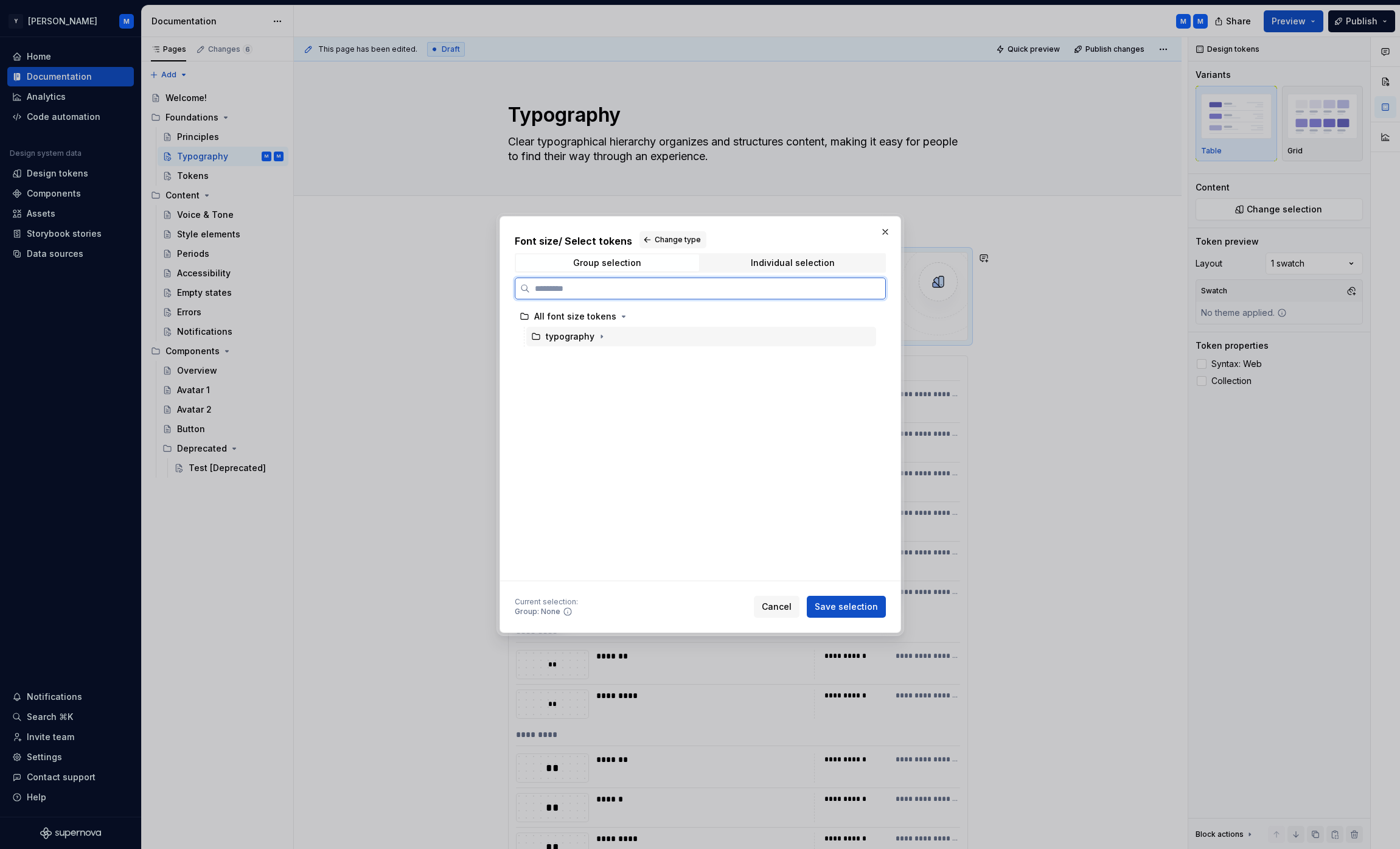
click at [584, 320] on div "All font size tokens" at bounding box center [575, 316] width 82 height 12
click at [697, 262] on div "Individual selection" at bounding box center [793, 263] width 84 height 10
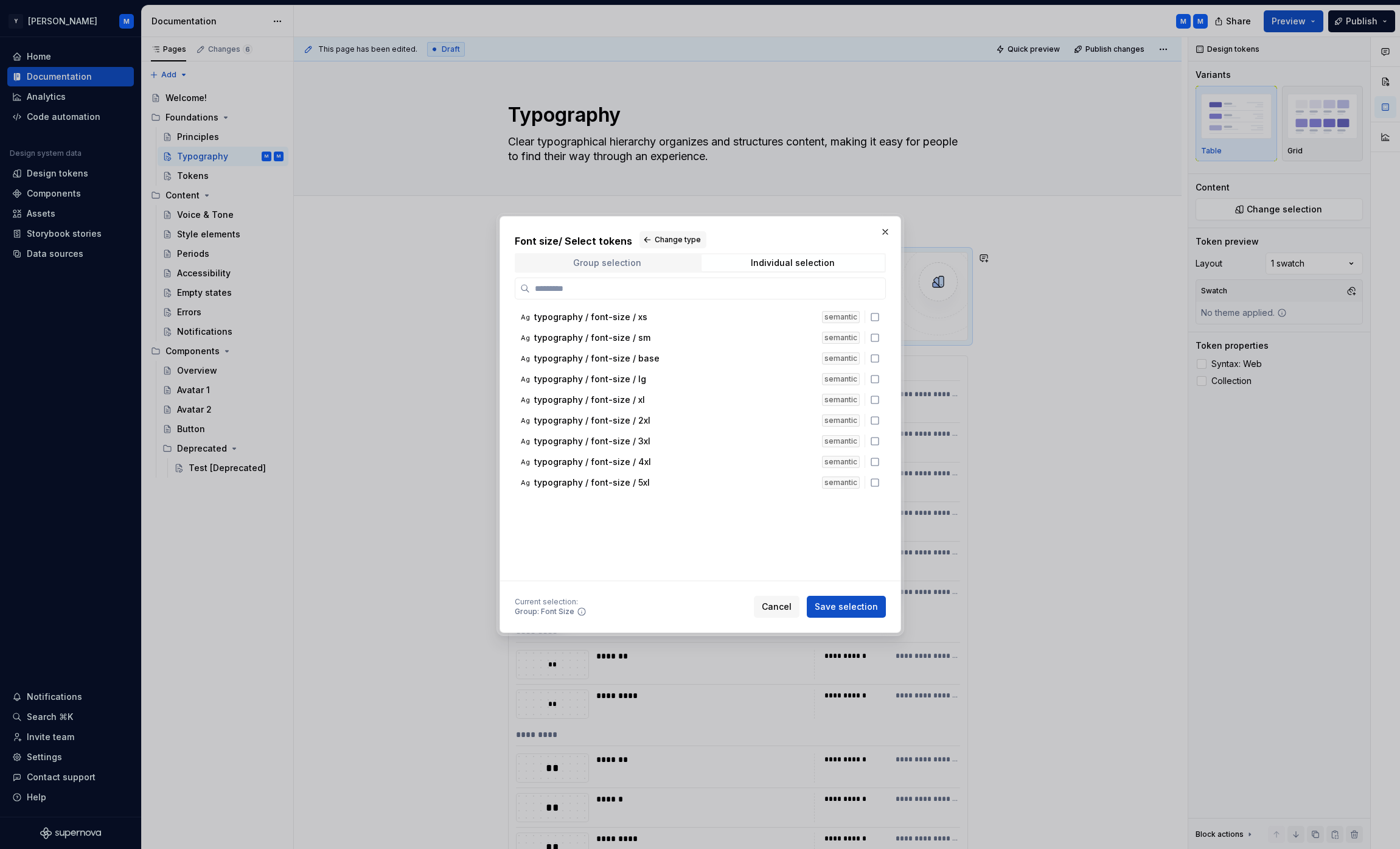
click at [639, 255] on span "Group selection" at bounding box center [607, 263] width 183 height 17
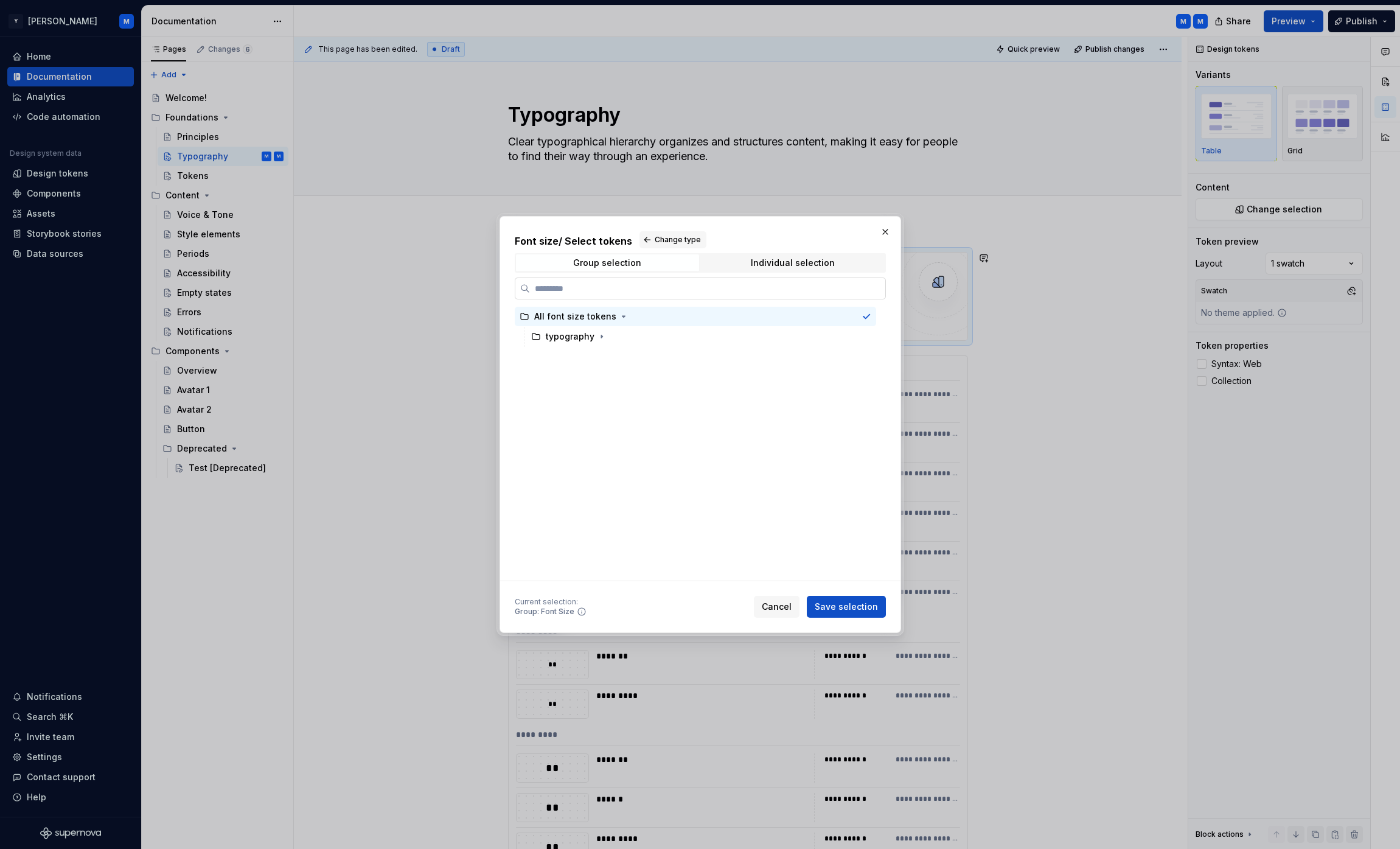
click at [620, 289] on input "search" at bounding box center [707, 288] width 355 height 12
click at [662, 241] on span "Change type" at bounding box center [678, 239] width 46 height 10
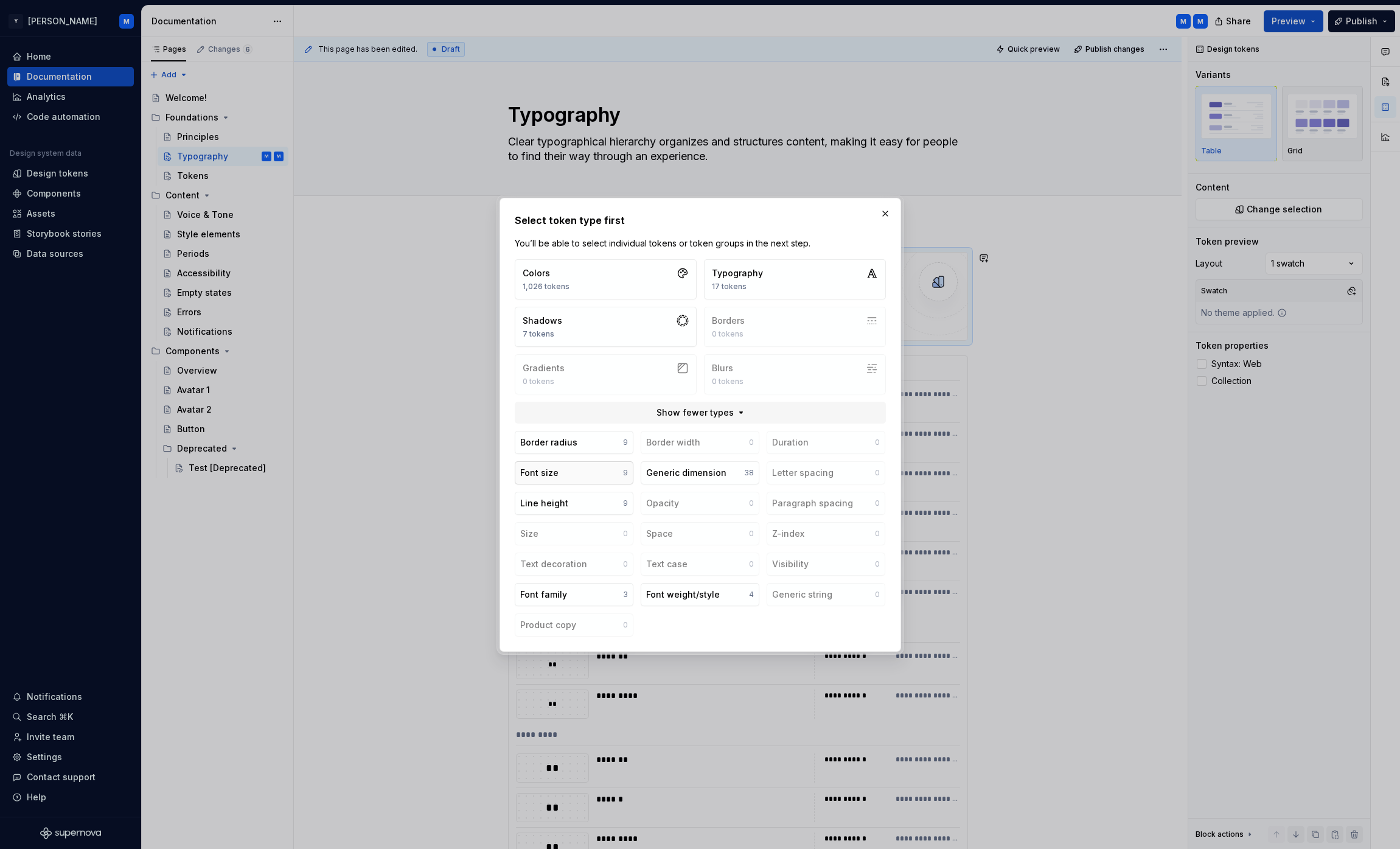
click at [605, 476] on button "Font size 9" at bounding box center [574, 473] width 118 height 23
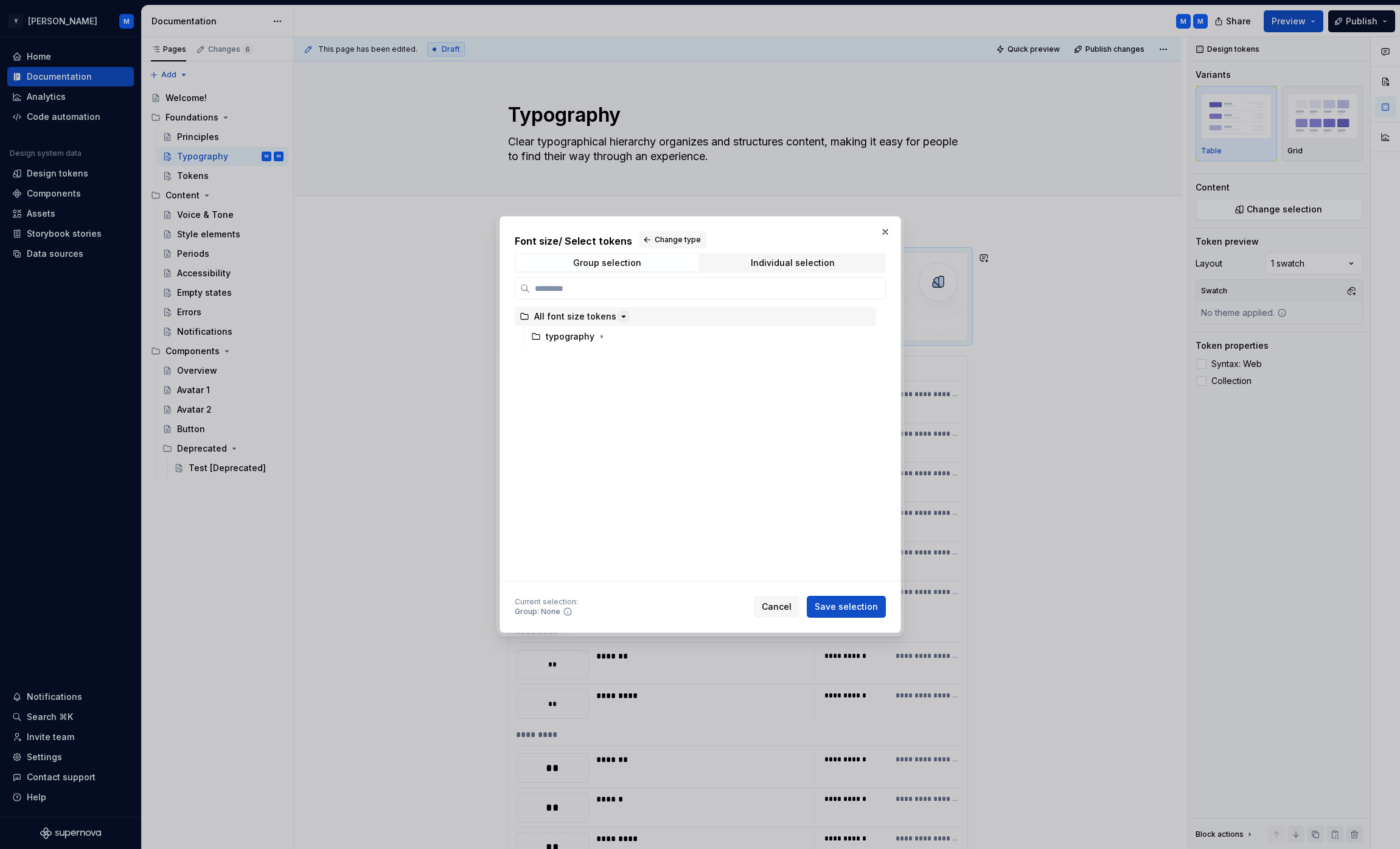
click at [622, 317] on icon "button" at bounding box center [623, 316] width 3 height 1
click at [619, 320] on icon "button" at bounding box center [624, 316] width 10 height 10
click at [668, 316] on div "All font size tokens" at bounding box center [695, 316] width 361 height 20
type input "*"
click at [697, 601] on span "Save selection" at bounding box center [846, 607] width 63 height 12
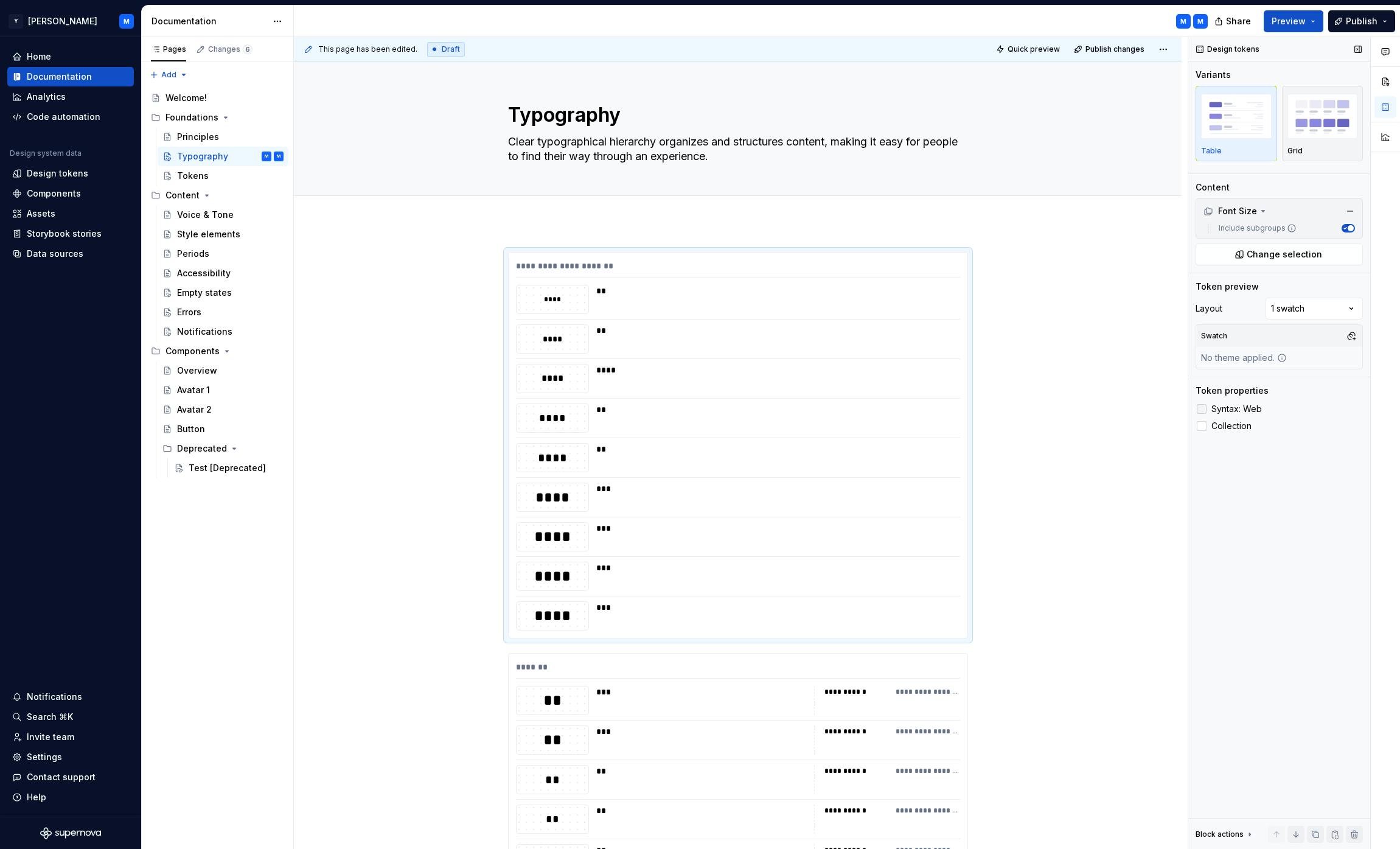
click at [697, 410] on div at bounding box center [1201, 409] width 10 height 10
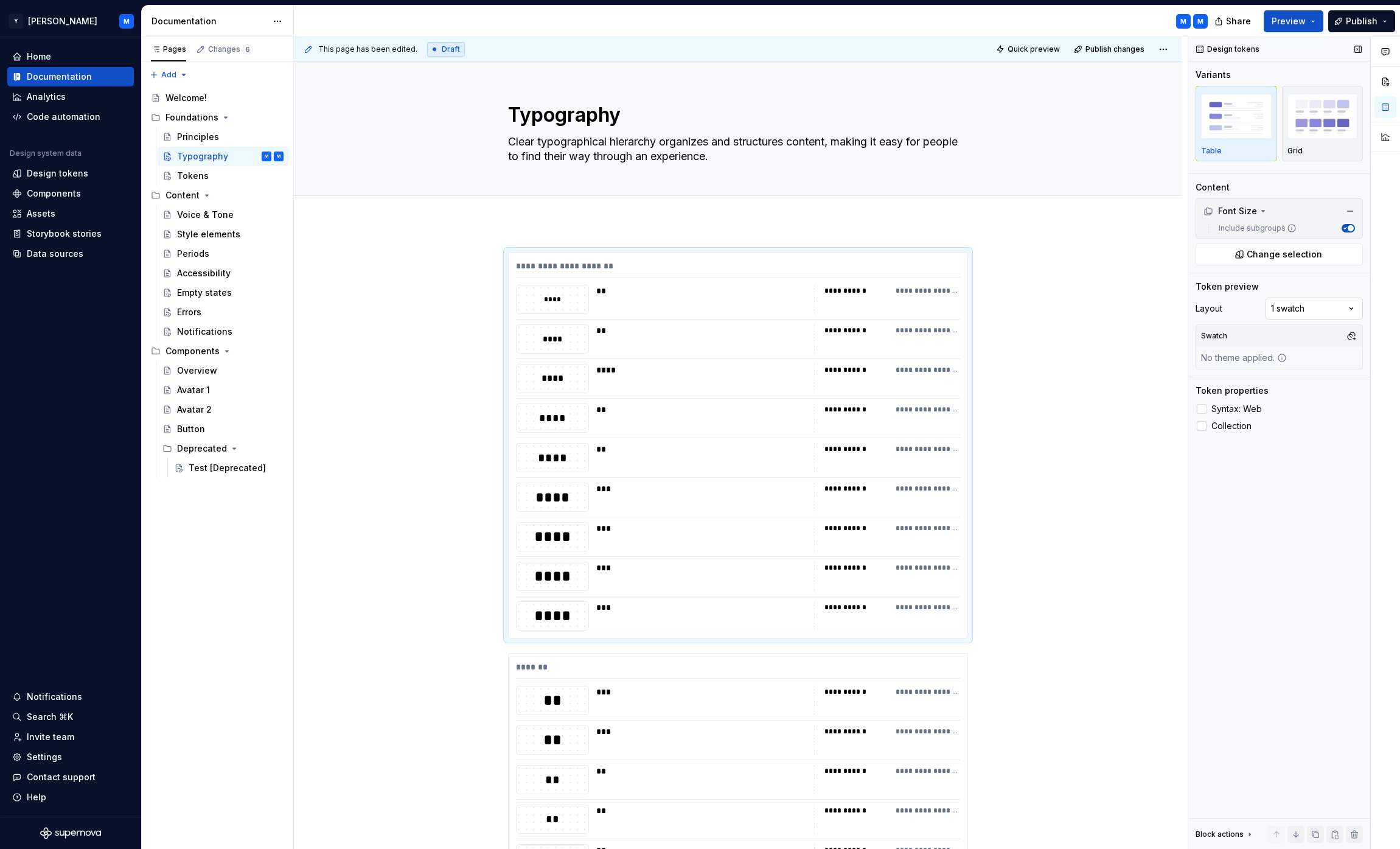
click at [697, 303] on div "Comments Open comments No comments yet Select ‘Comment’ from the block context …" at bounding box center [1294, 444] width 212 height 812
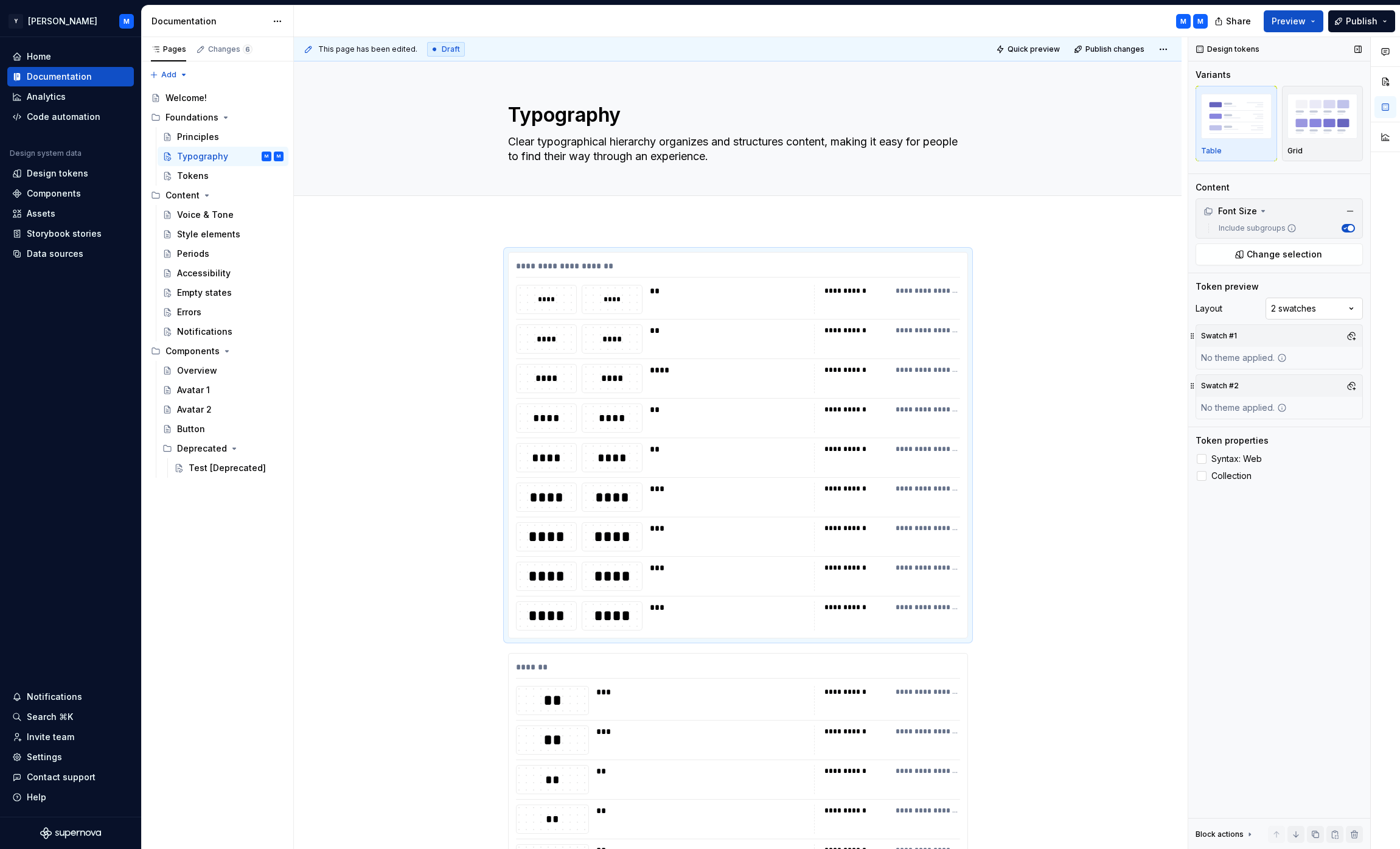
click at [697, 308] on div "Comments Open comments No comments yet Select ‘Comment’ from the block context …" at bounding box center [1294, 444] width 212 height 812
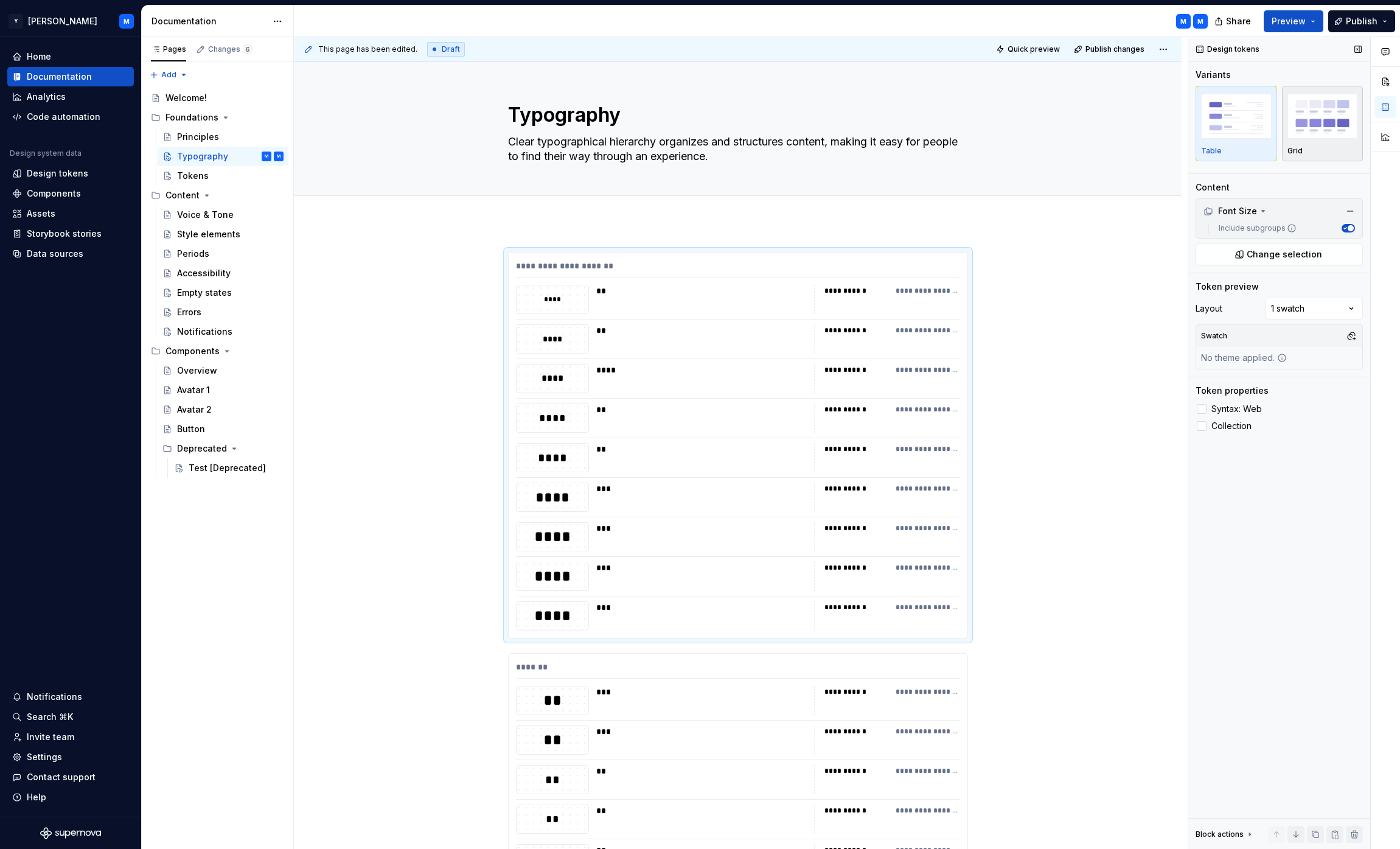
click at [697, 135] on img "button" at bounding box center [1322, 116] width 71 height 44
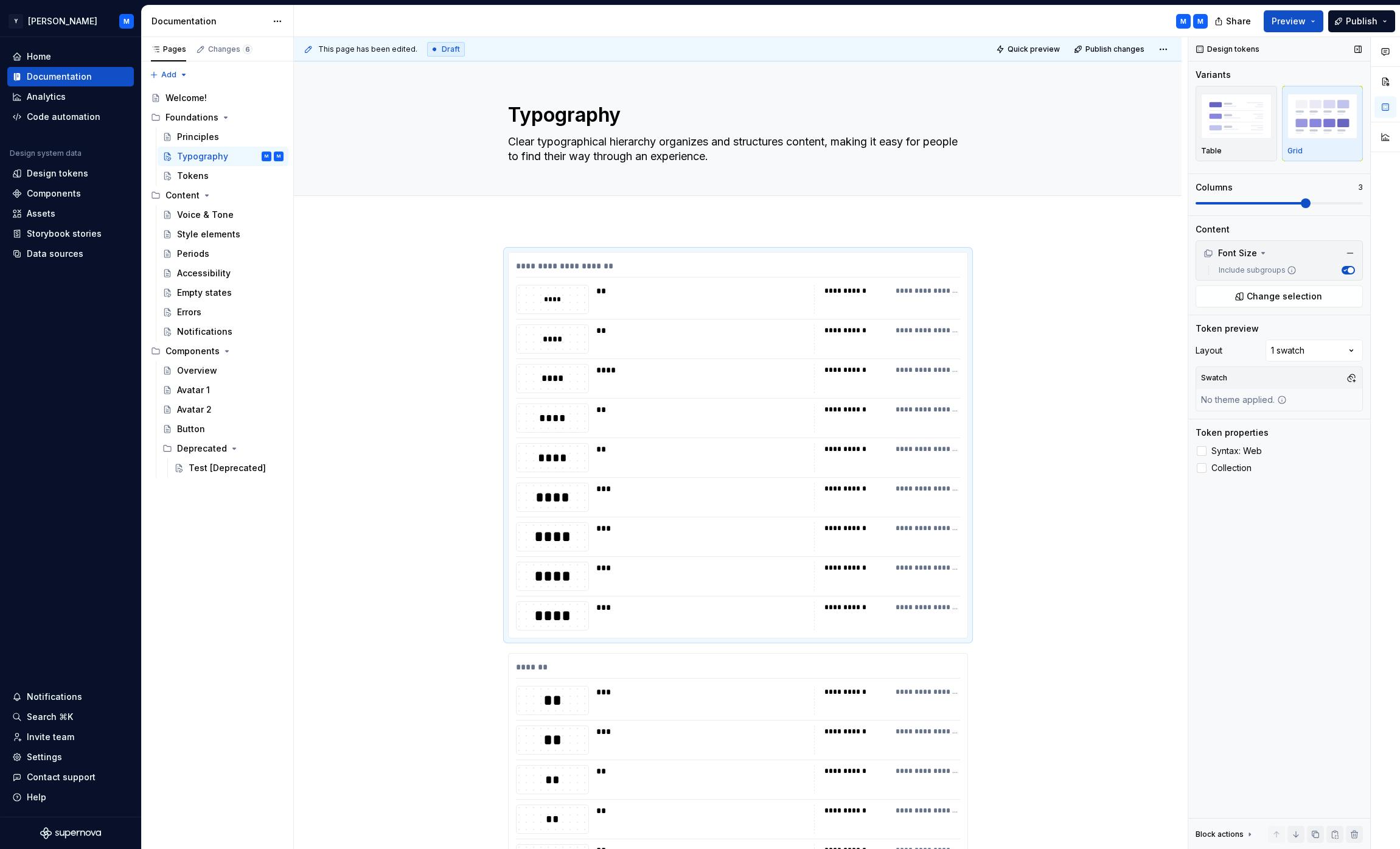
click at [697, 201] on span at bounding box center [1305, 203] width 10 height 10
click at [697, 204] on span at bounding box center [1200, 203] width 10 height 10
click at [697, 469] on div at bounding box center [1201, 468] width 10 height 10
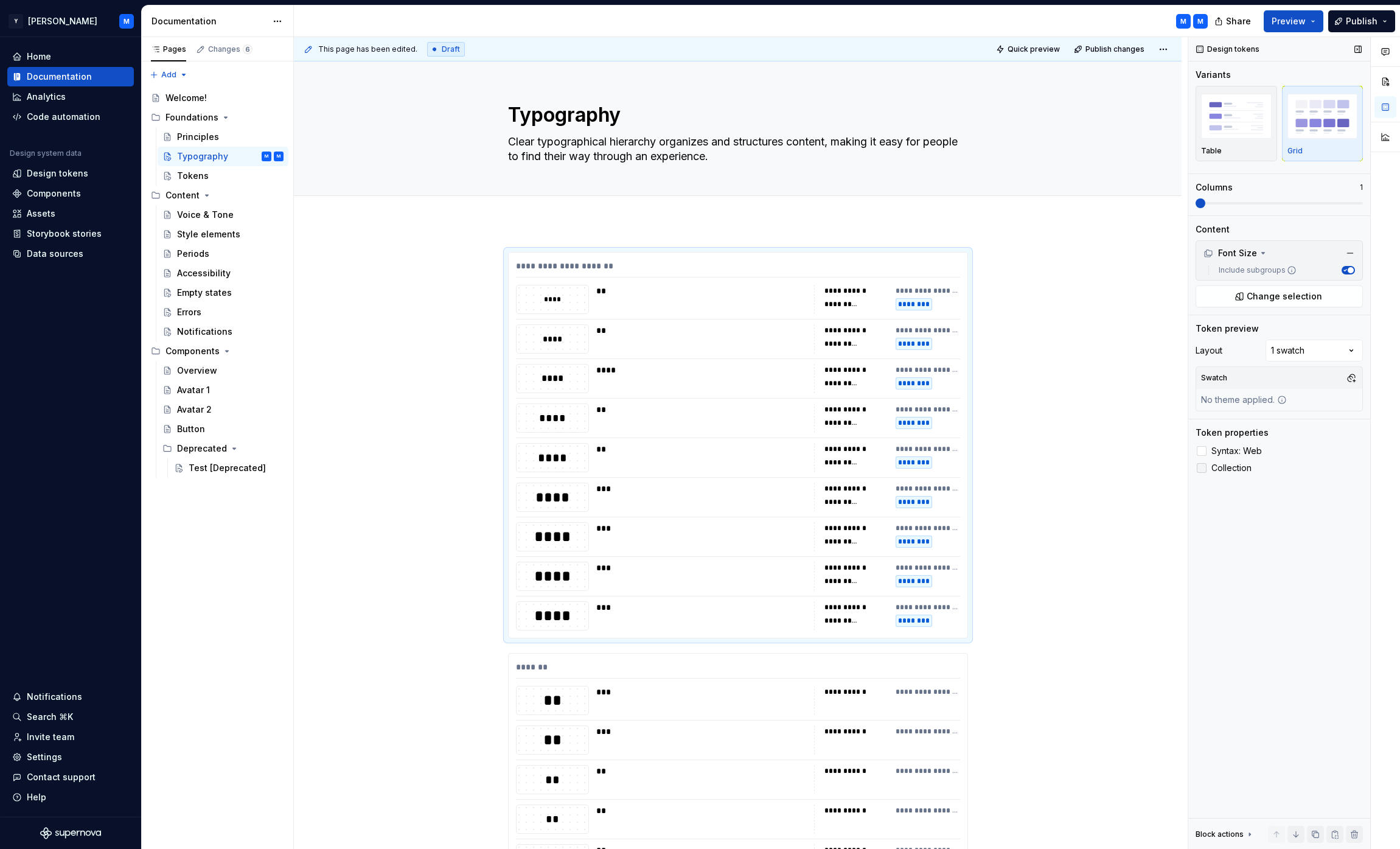
click at [697, 468] on icon at bounding box center [1201, 468] width 0 height 0
click at [499, 258] on span at bounding box center [496, 258] width 10 height 17
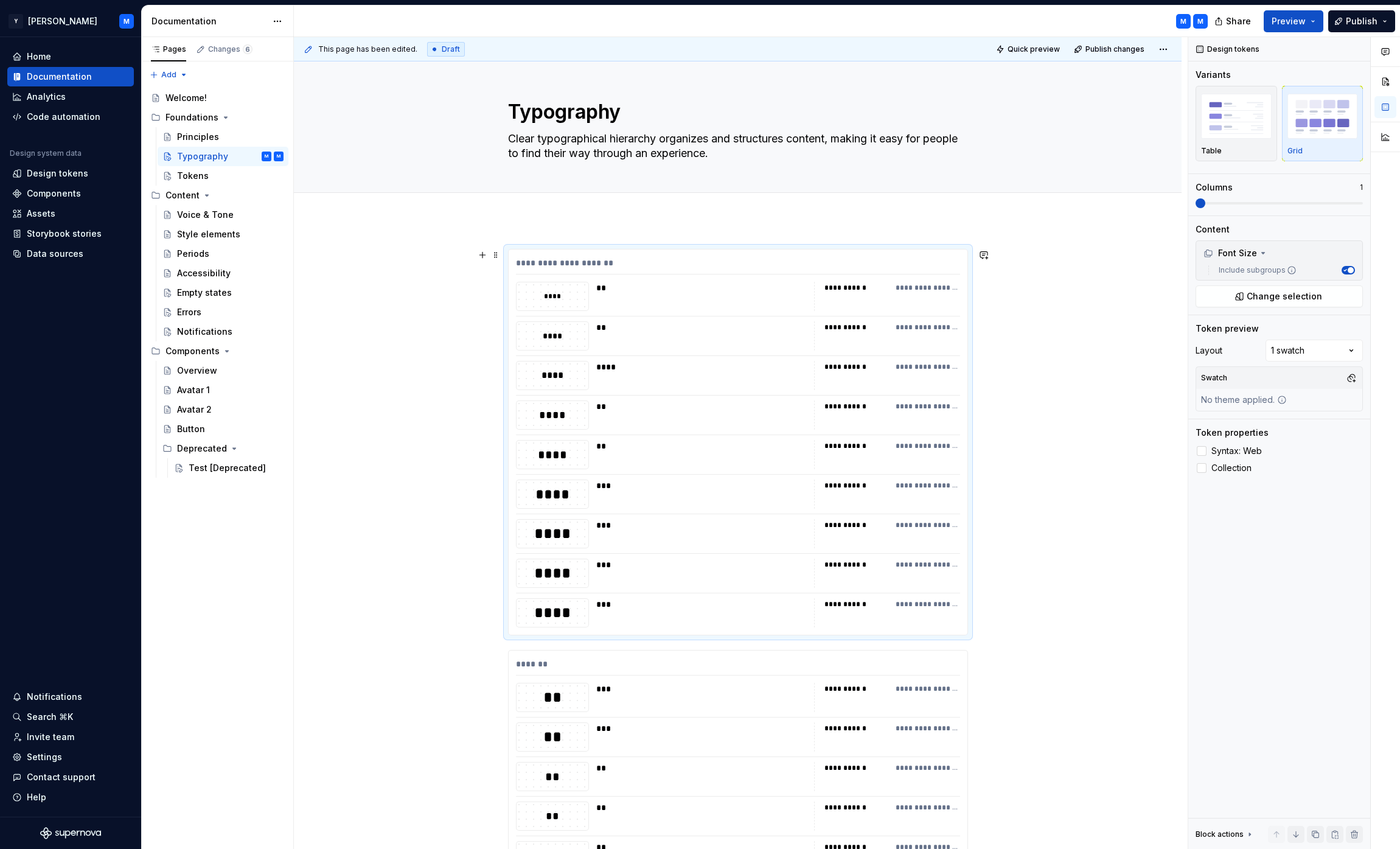
scroll to position [2, 0]
click at [501, 257] on span at bounding box center [496, 256] width 10 height 17
click at [538, 363] on div "Delete" at bounding box center [556, 364] width 79 height 12
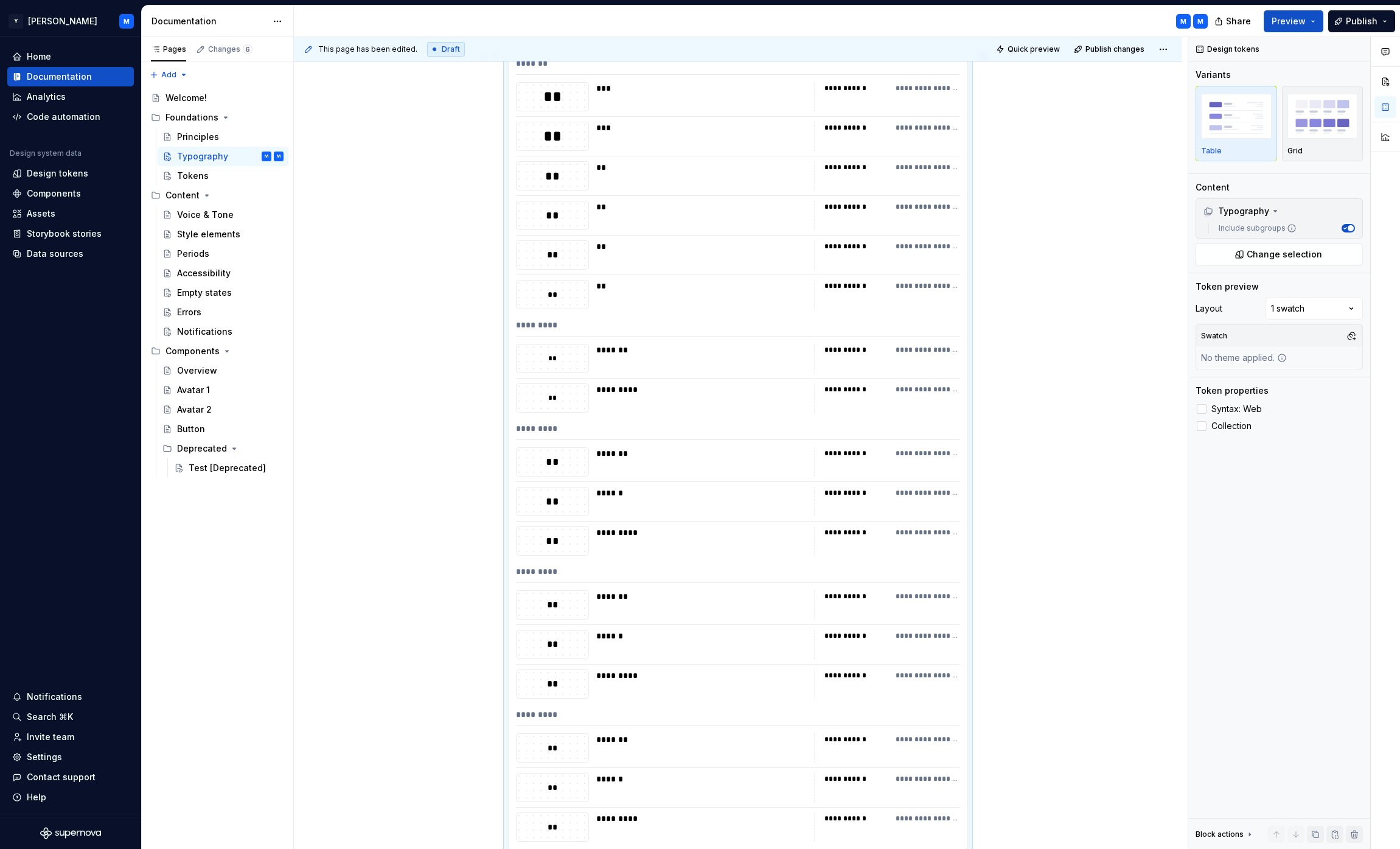
scroll to position [0, 0]
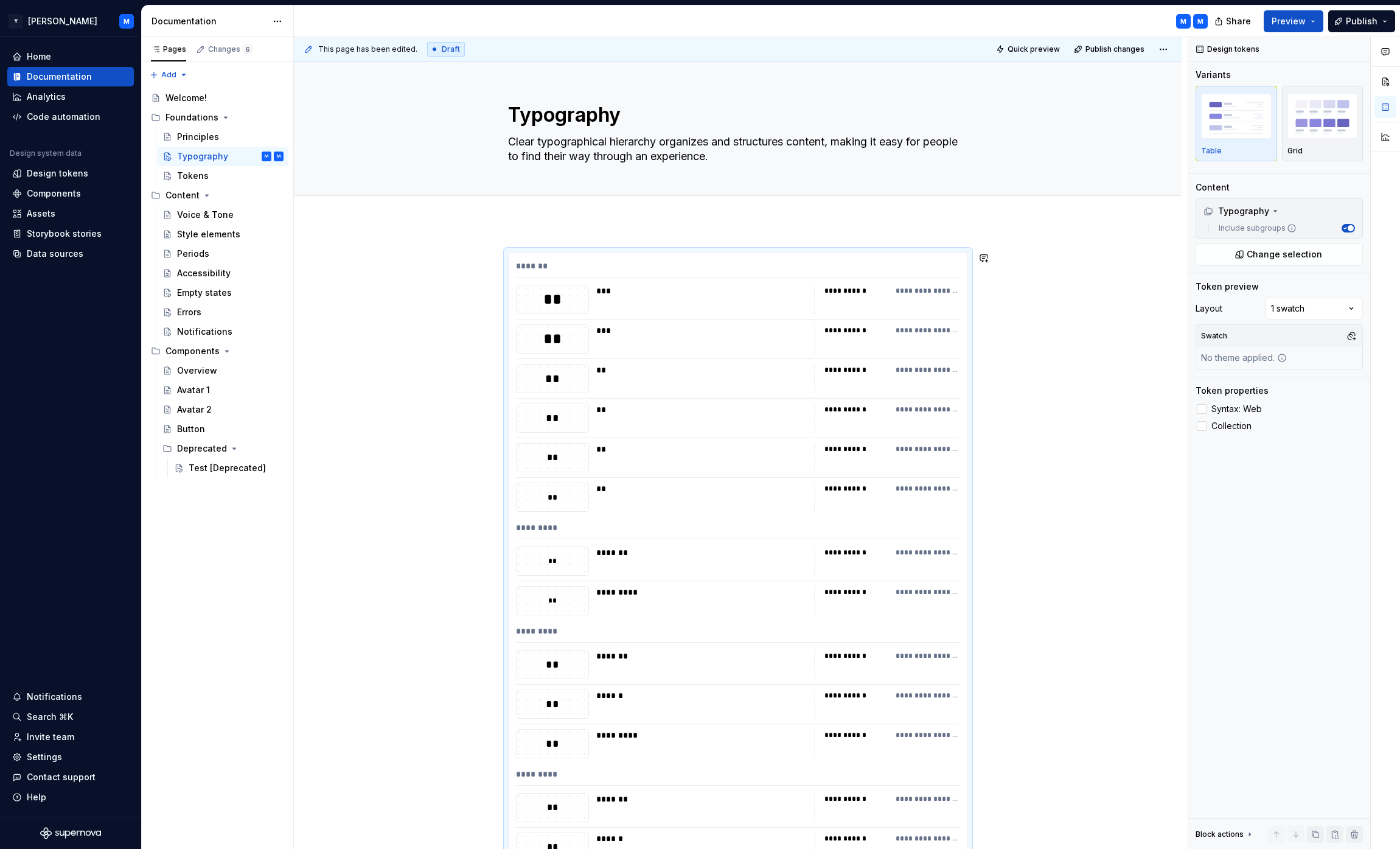
click at [609, 237] on div "**********" at bounding box center [737, 771] width 888 height 1099
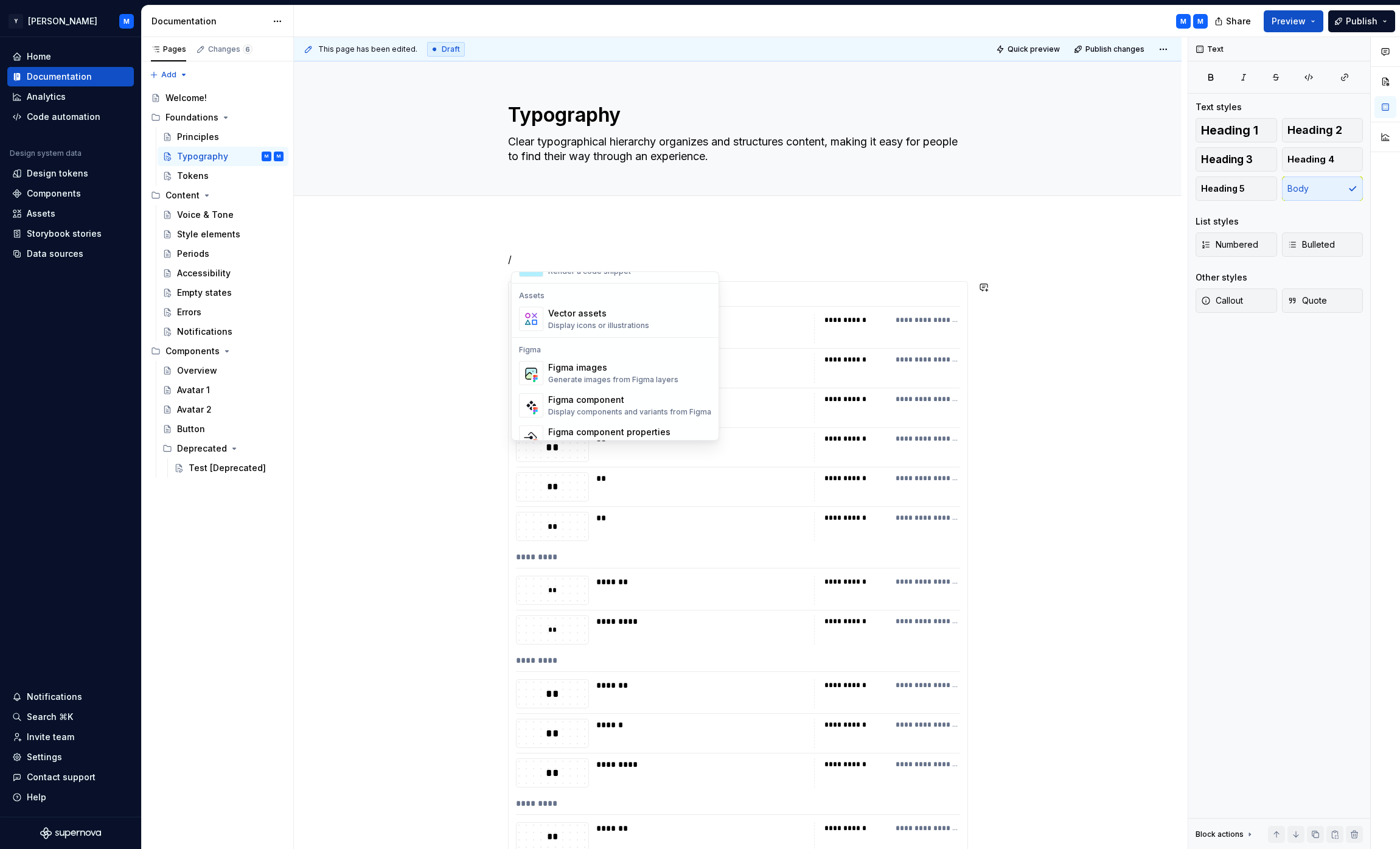
scroll to position [1076, 0]
click at [663, 377] on div "Generate images from Figma layers" at bounding box center [613, 381] width 130 height 10
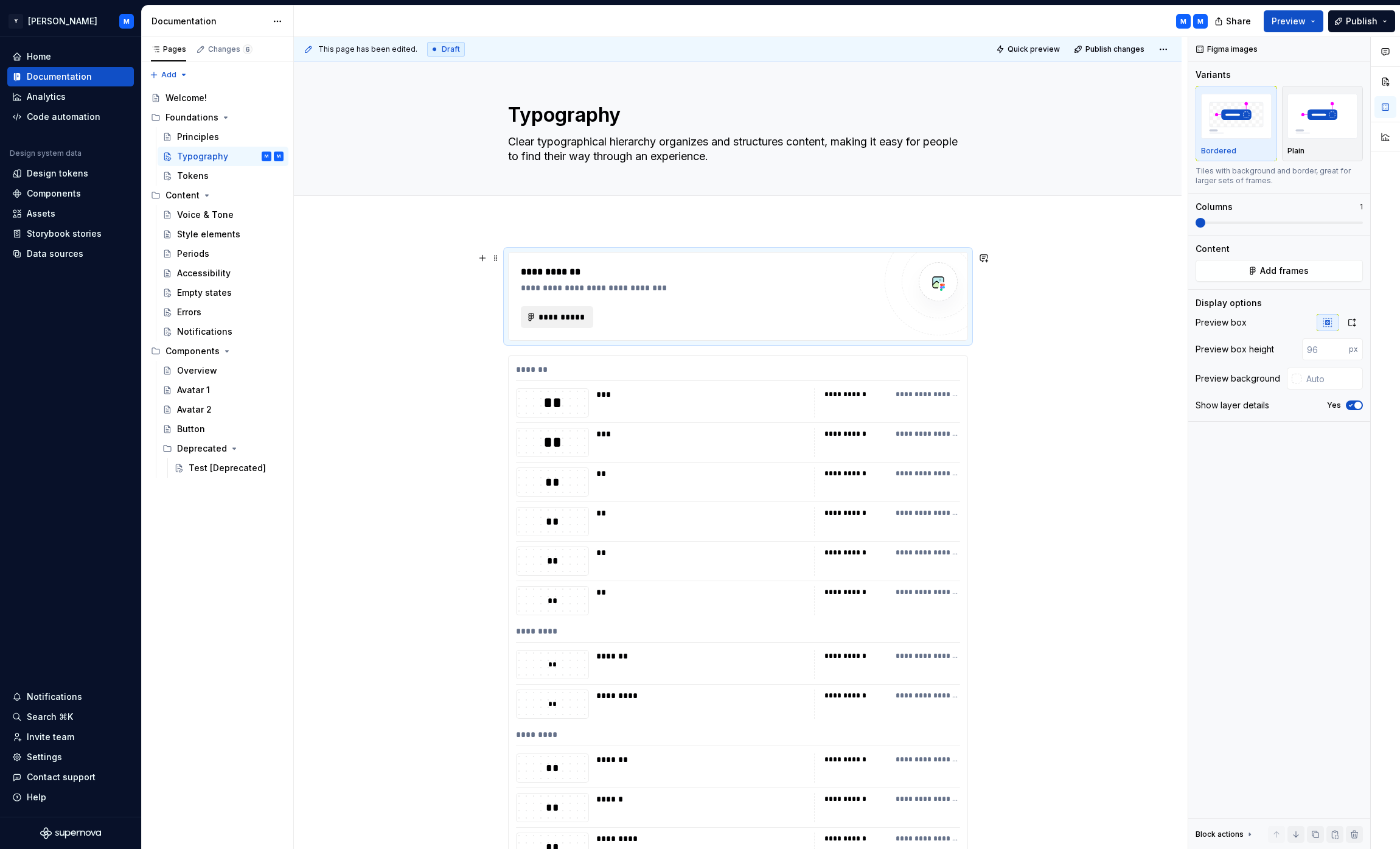
click at [566, 311] on span "**********" at bounding box center [562, 317] width 48 height 12
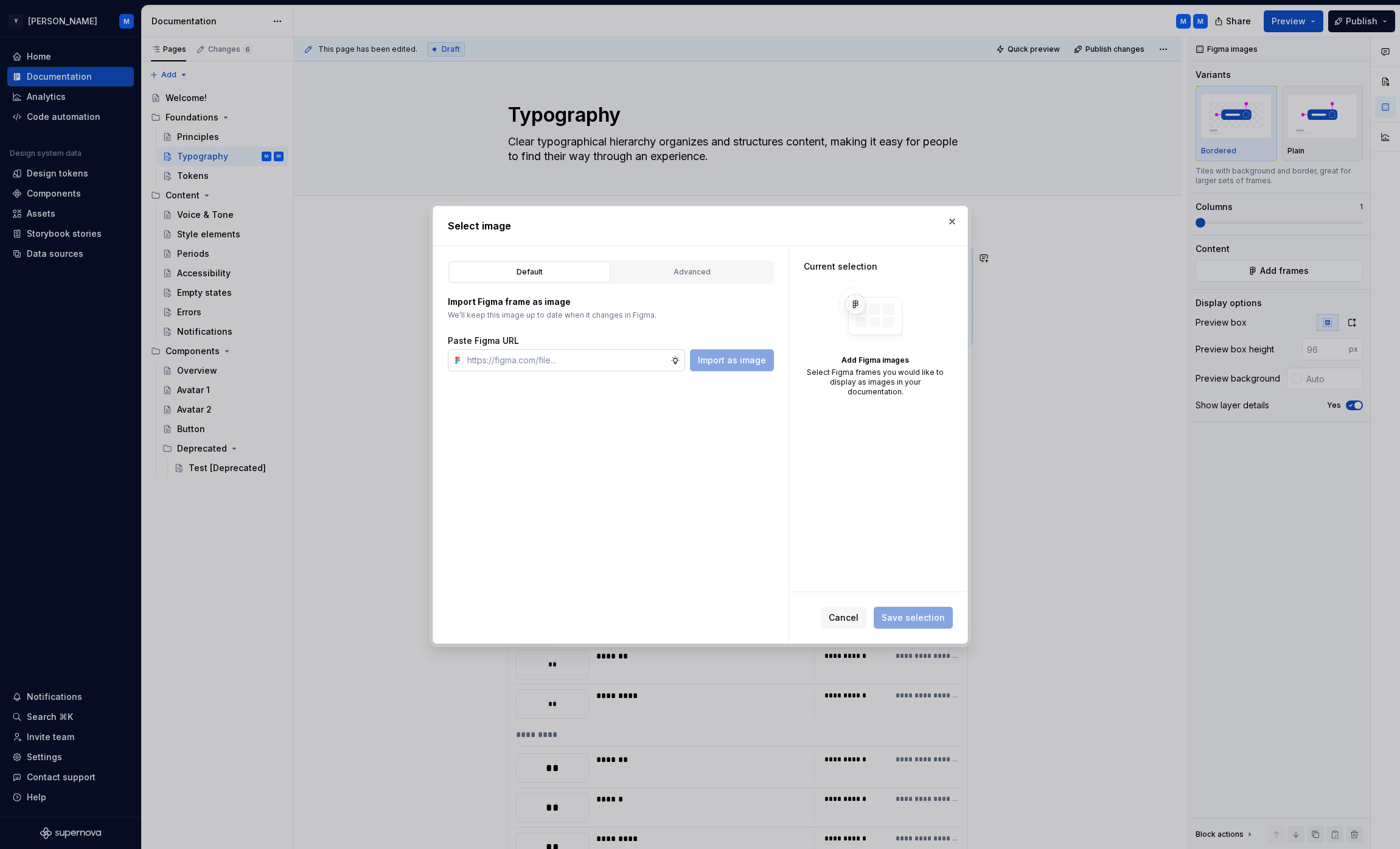
type textarea "*"
type input "https://www.figma.com/design/J8rg14v6FFeuaSJk3Ay2qP/%F0%9F%A7%AA-Foundation-%E2…"
click at [697, 355] on span "Import as image" at bounding box center [732, 360] width 68 height 12
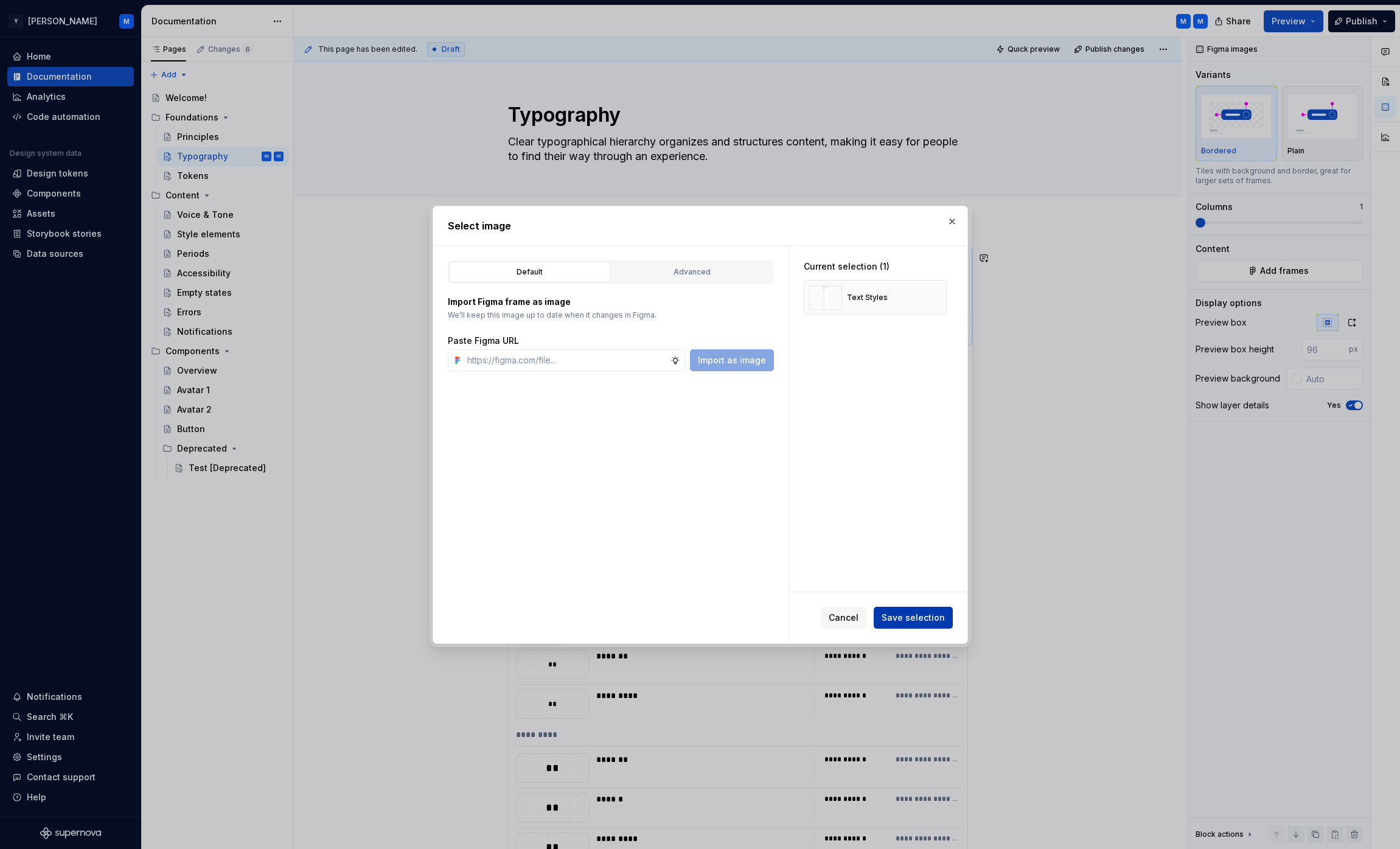
click at [697, 622] on span "Save selection" at bounding box center [913, 618] width 63 height 12
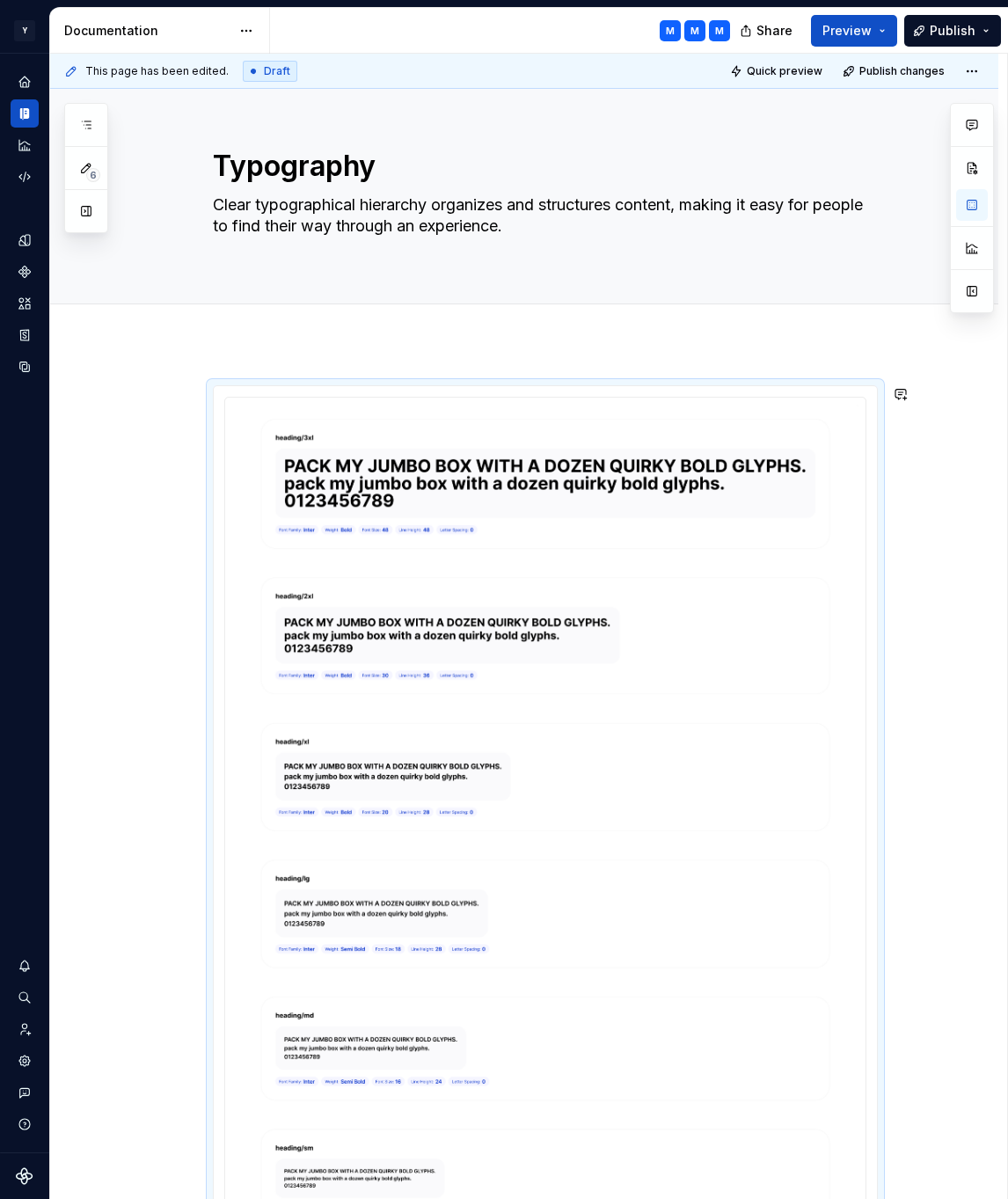
click at [429, 359] on div "**********" at bounding box center [528, 627] width 957 height 1146
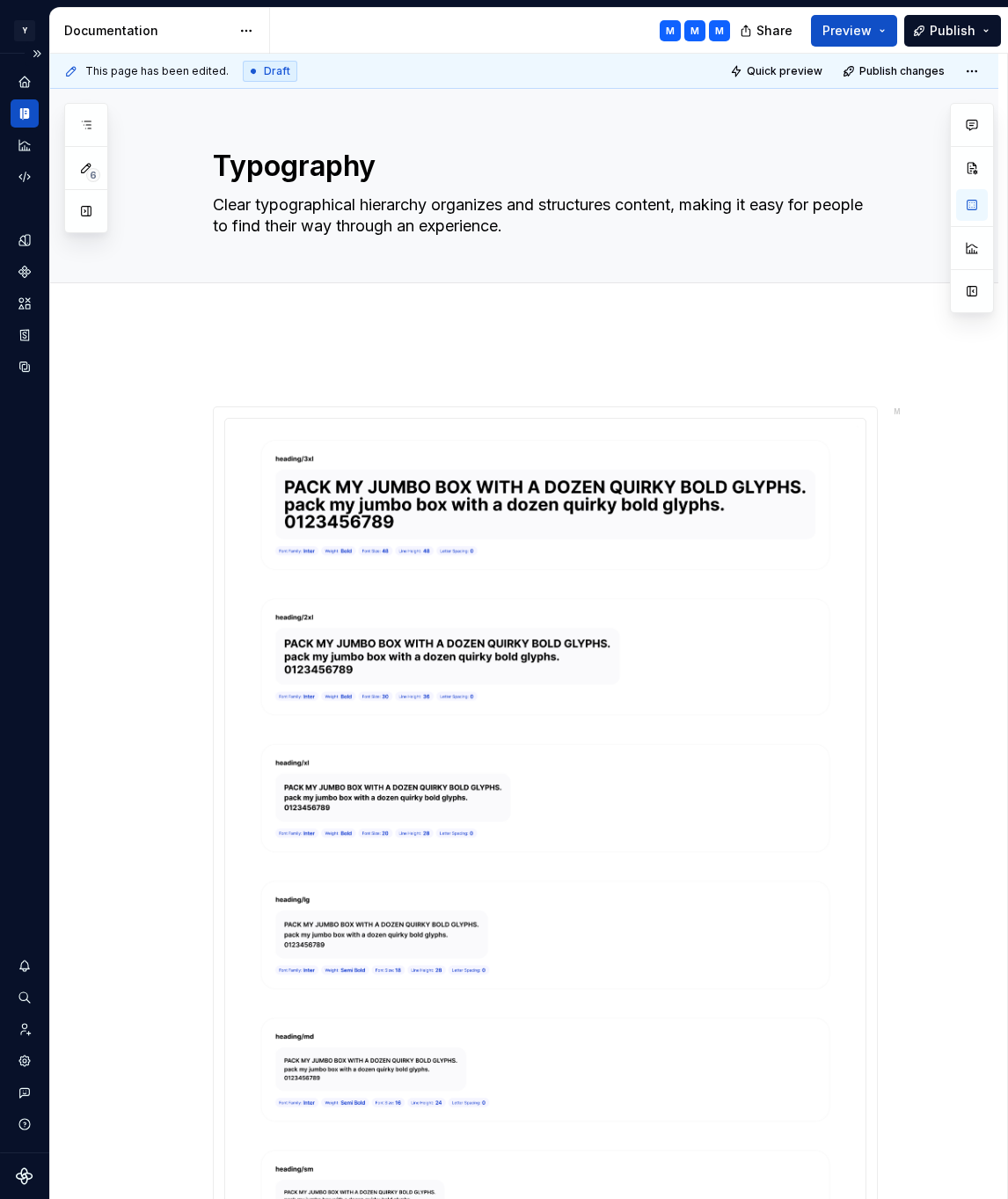
type textarea "*"
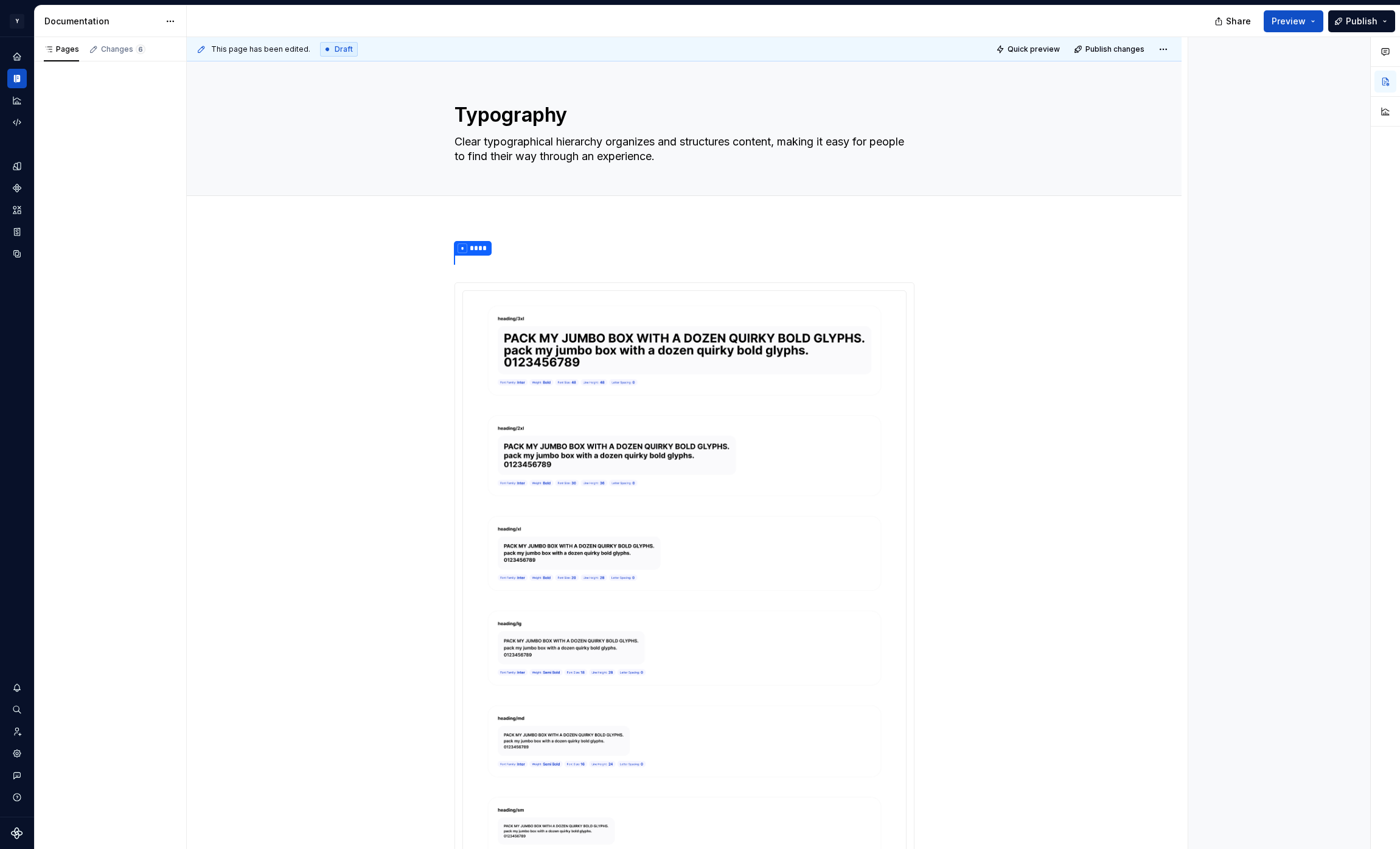
type textarea "*"
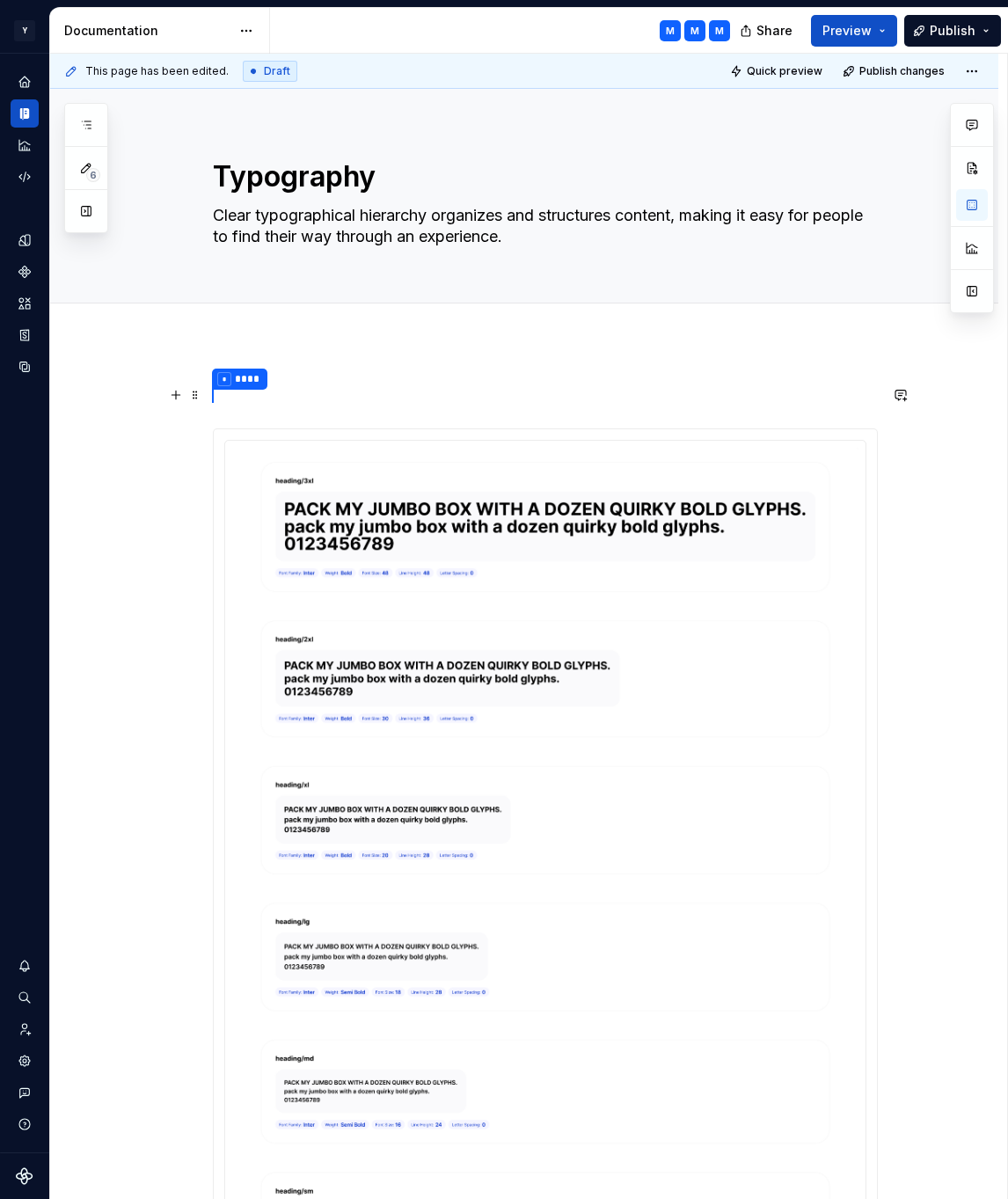
click at [301, 401] on p "* ****" at bounding box center [545, 395] width 665 height 23
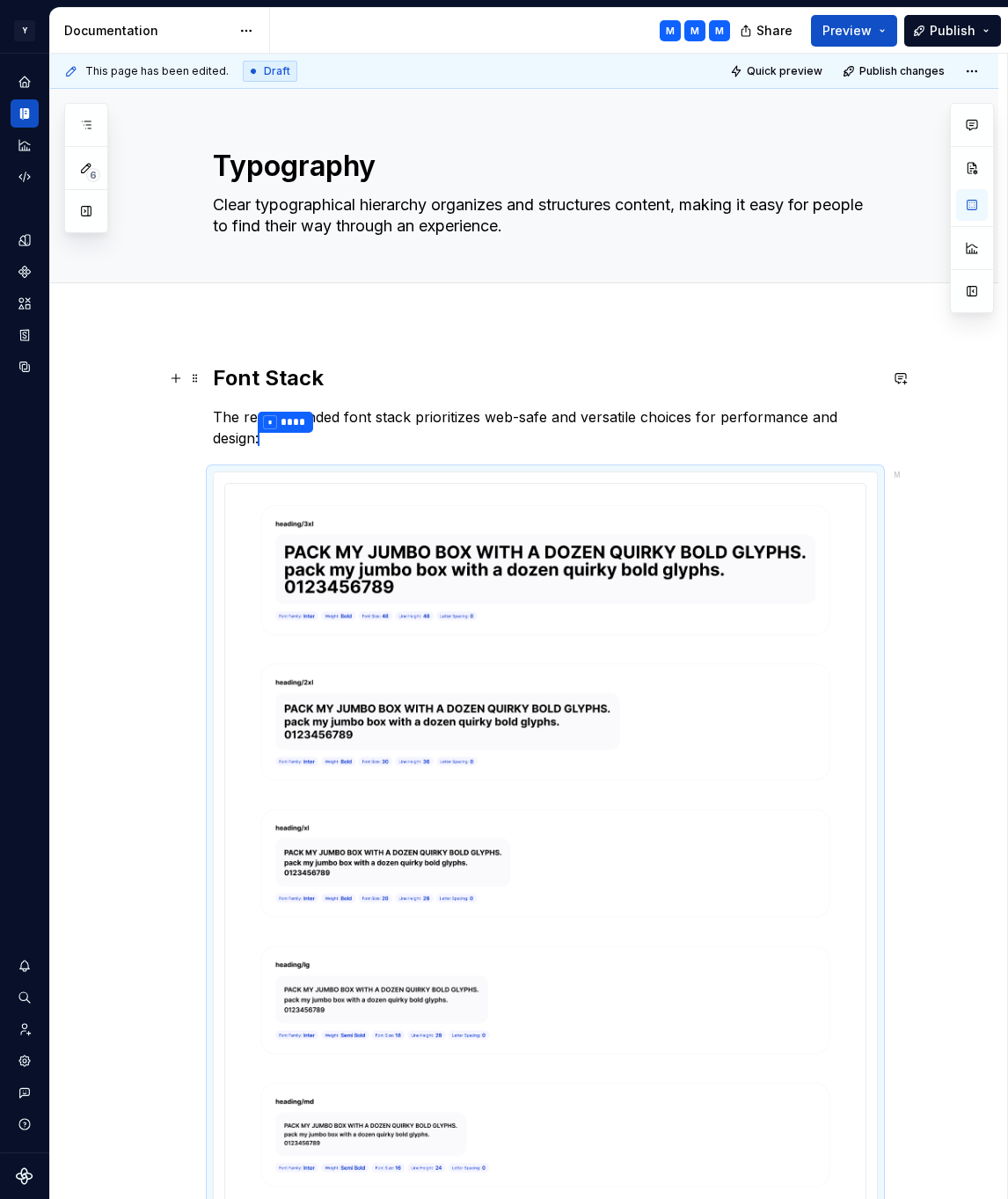
click at [351, 381] on h2 "Font Stack" at bounding box center [545, 378] width 665 height 29
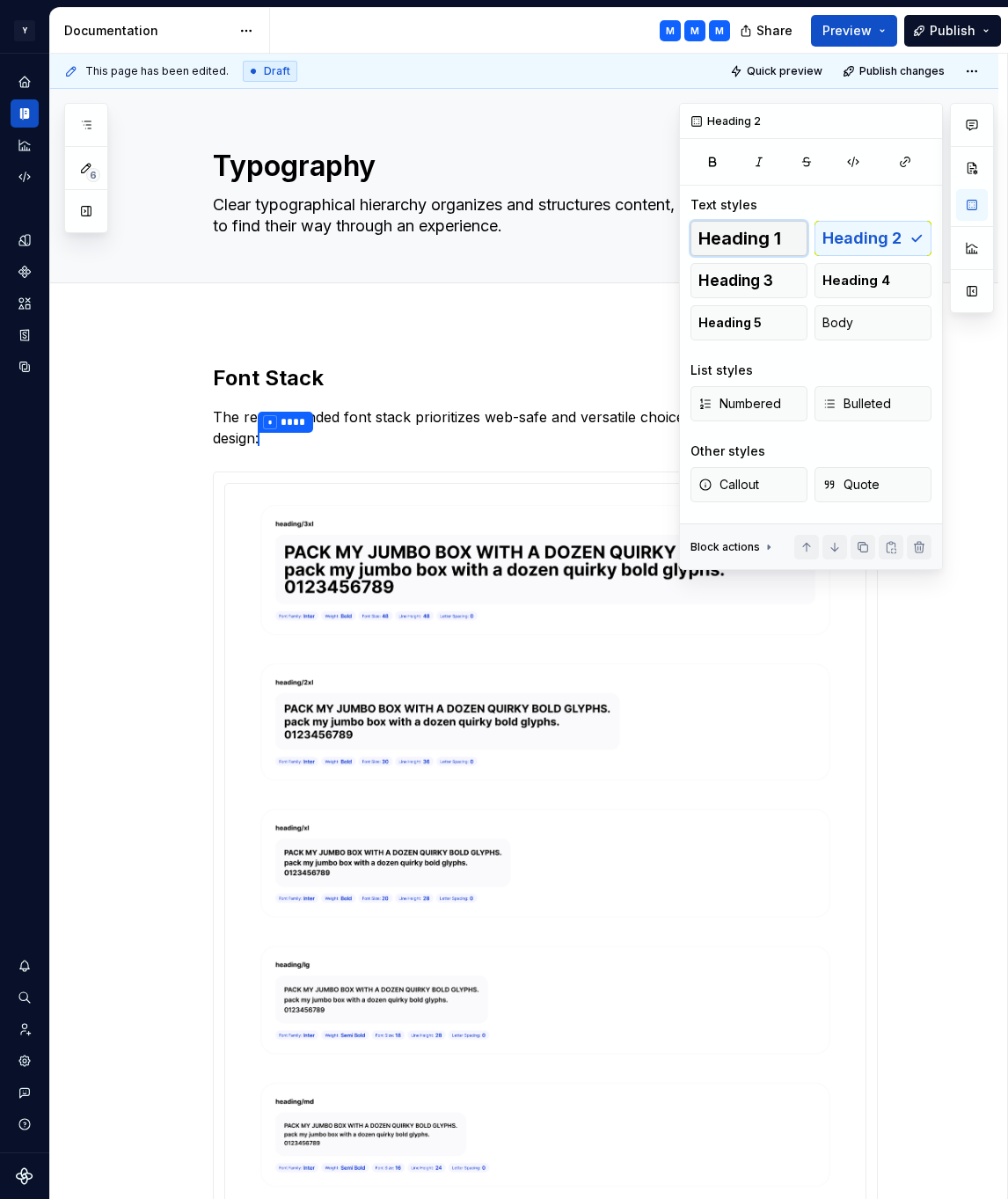
click at [765, 237] on span "Heading 1" at bounding box center [740, 238] width 83 height 18
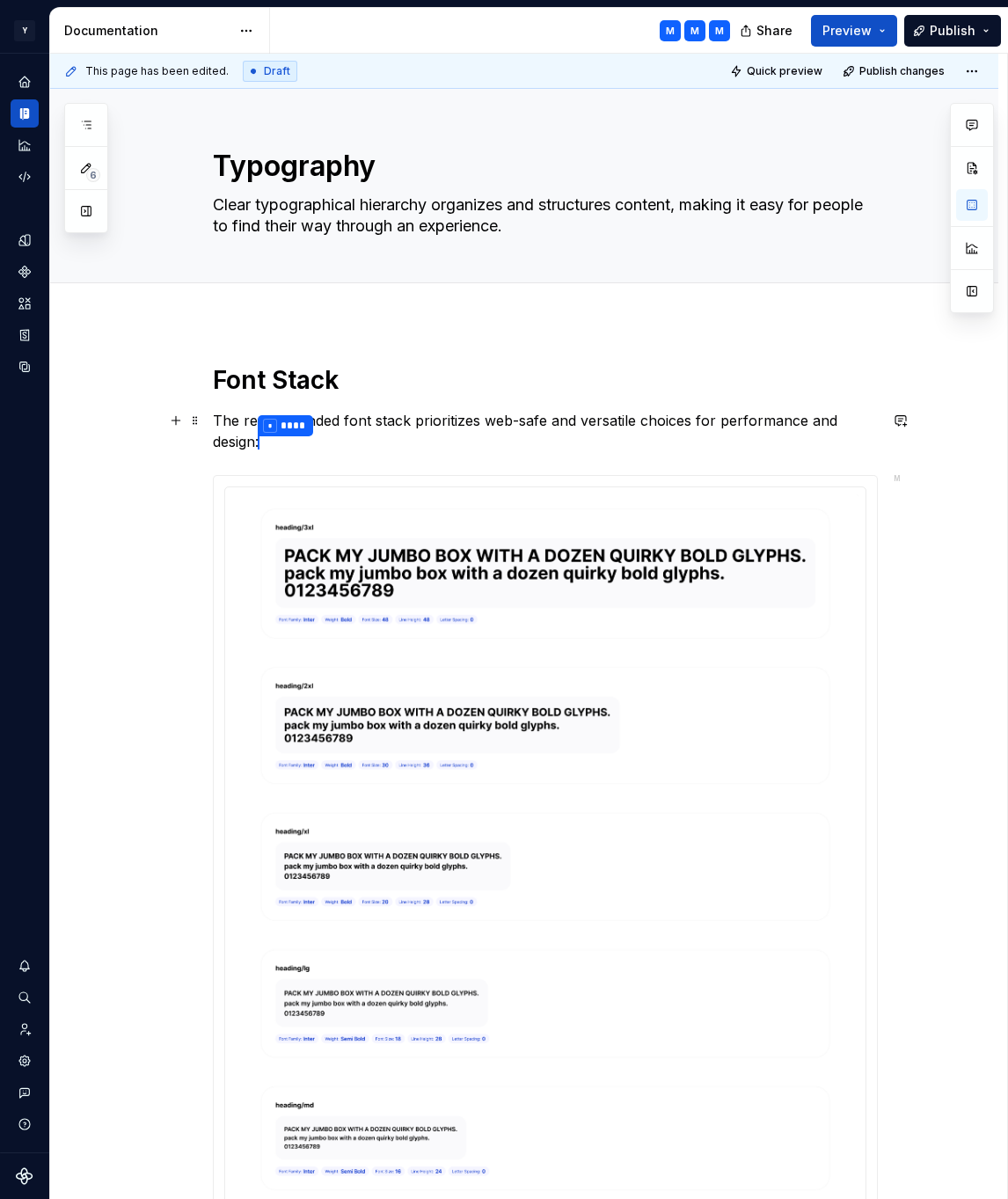
click at [266, 445] on p "The recommended font stack prioritizes web-safe and versatile choices for perfo…" at bounding box center [545, 432] width 665 height 44
click at [977, 203] on button "button" at bounding box center [972, 205] width 31 height 31
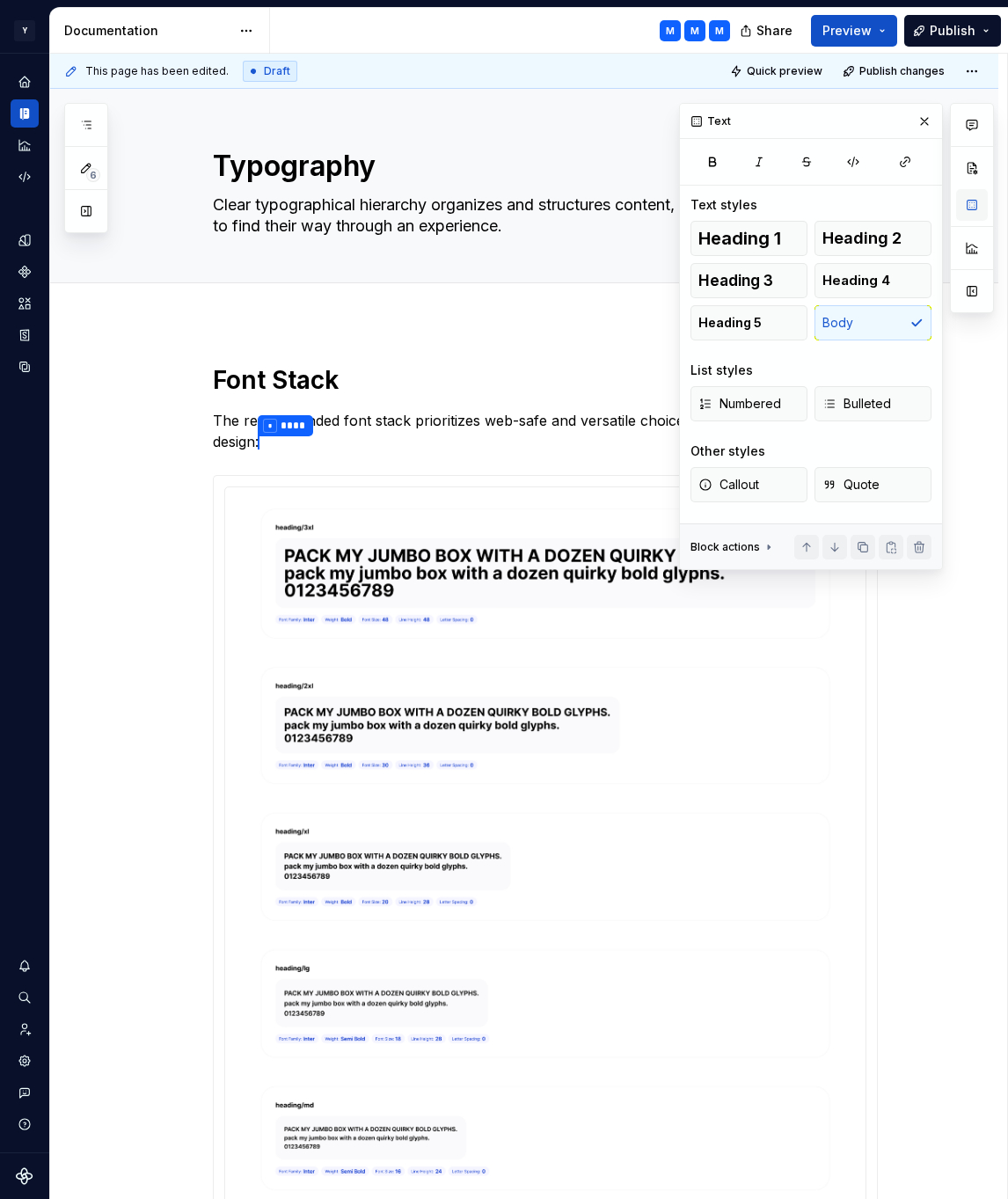
click at [978, 203] on button "button" at bounding box center [972, 205] width 31 height 31
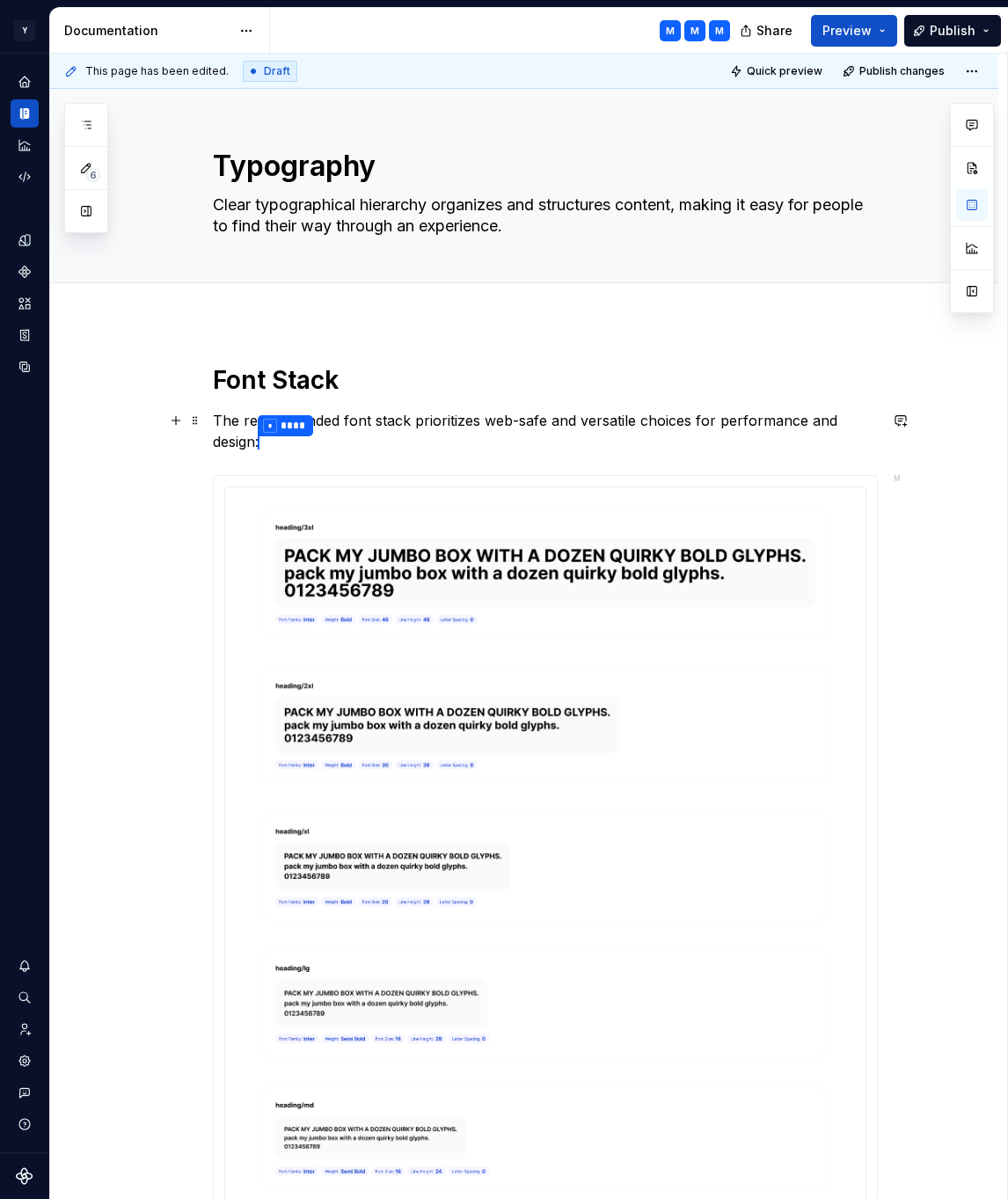
click at [348, 445] on p "The recommended font stack prioritizes web-safe and versatile choices for perfo…" at bounding box center [545, 432] width 665 height 44
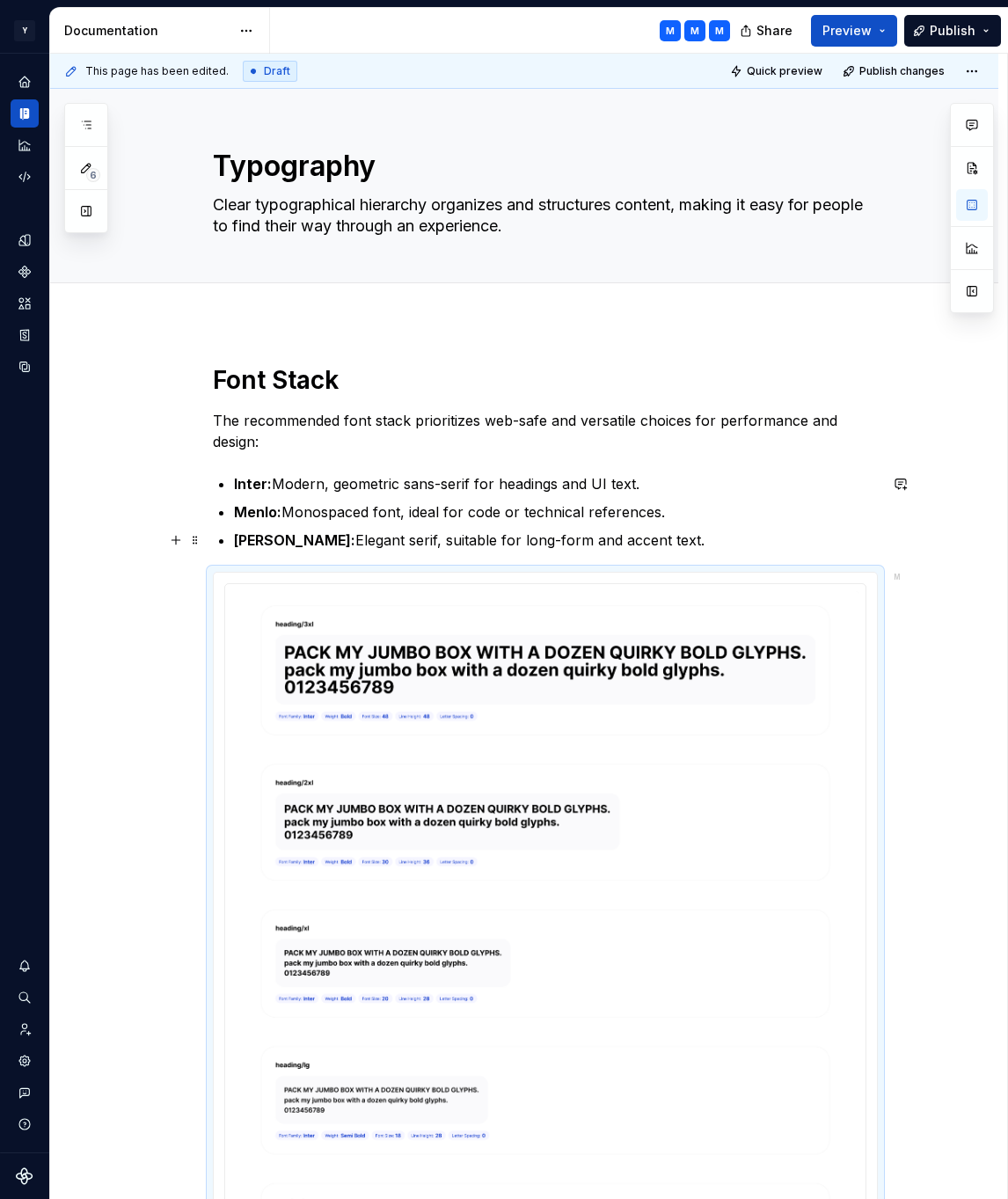
click at [737, 542] on p "[PERSON_NAME]: Elegant serif, suitable for long-form and accent text." at bounding box center [556, 539] width 644 height 21
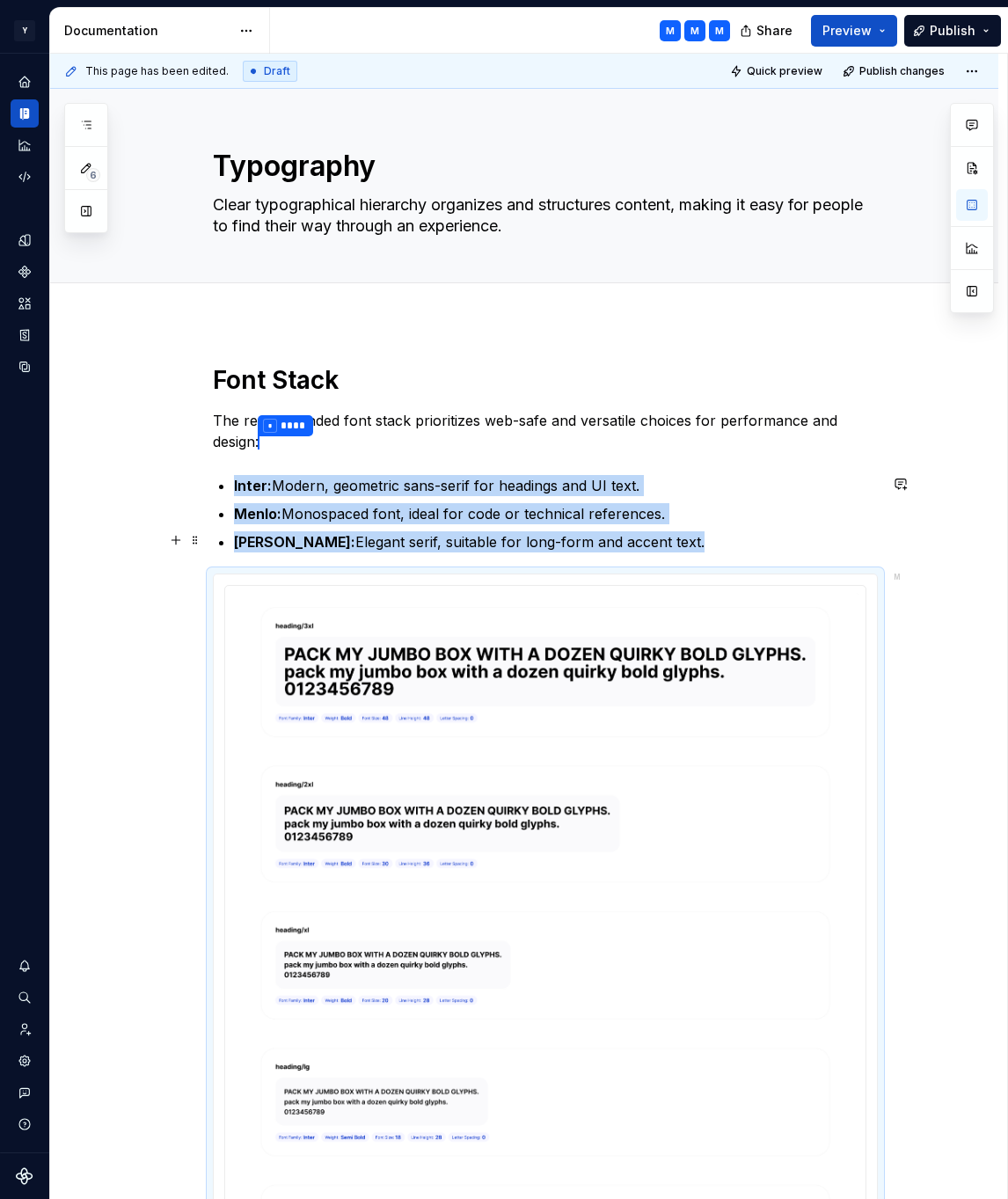
click at [671, 542] on p "[PERSON_NAME]: Elegant serif, suitable for long-form and accent text." at bounding box center [556, 541] width 644 height 21
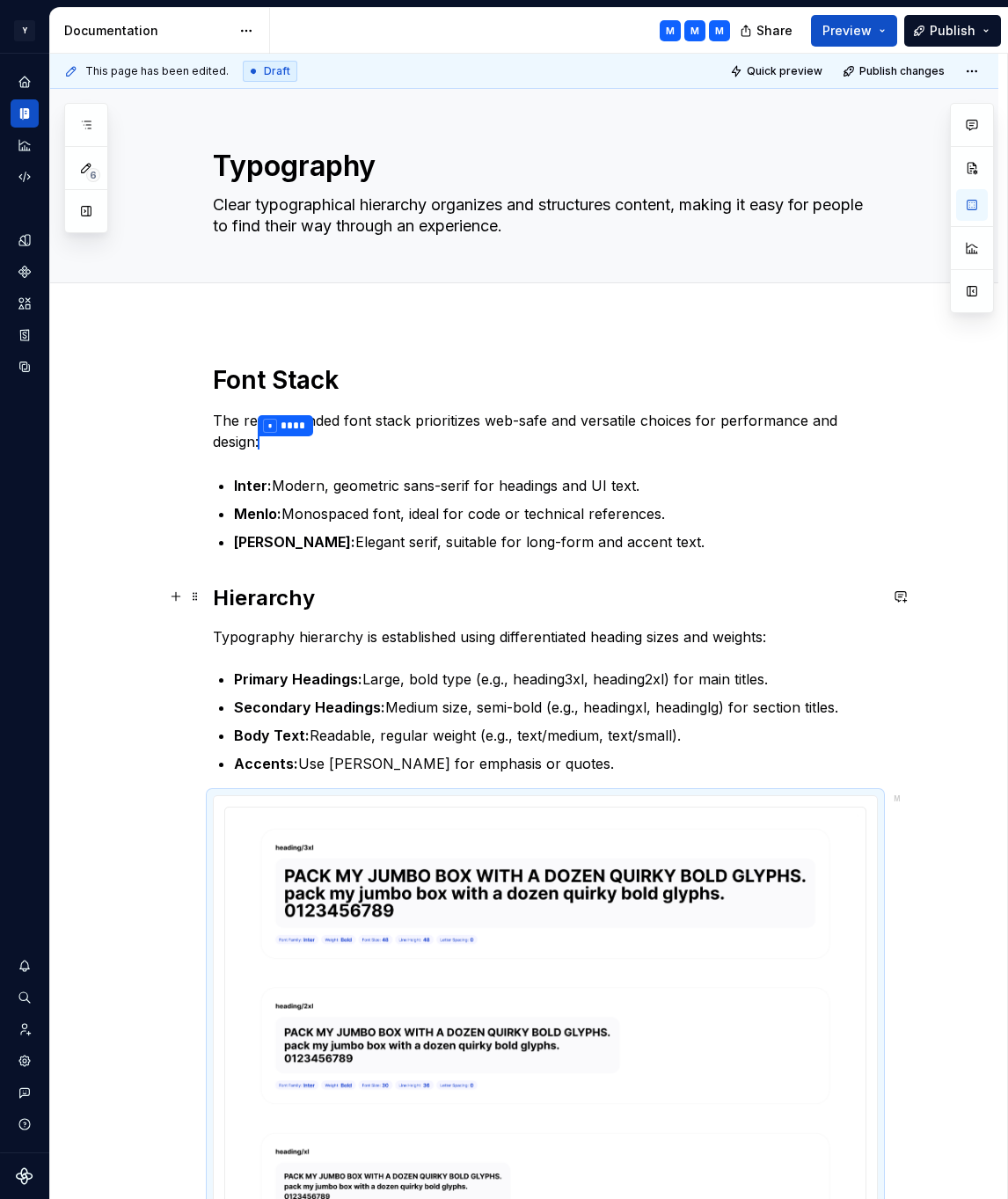
click at [442, 584] on h2 "Hierarchy" at bounding box center [545, 598] width 665 height 29
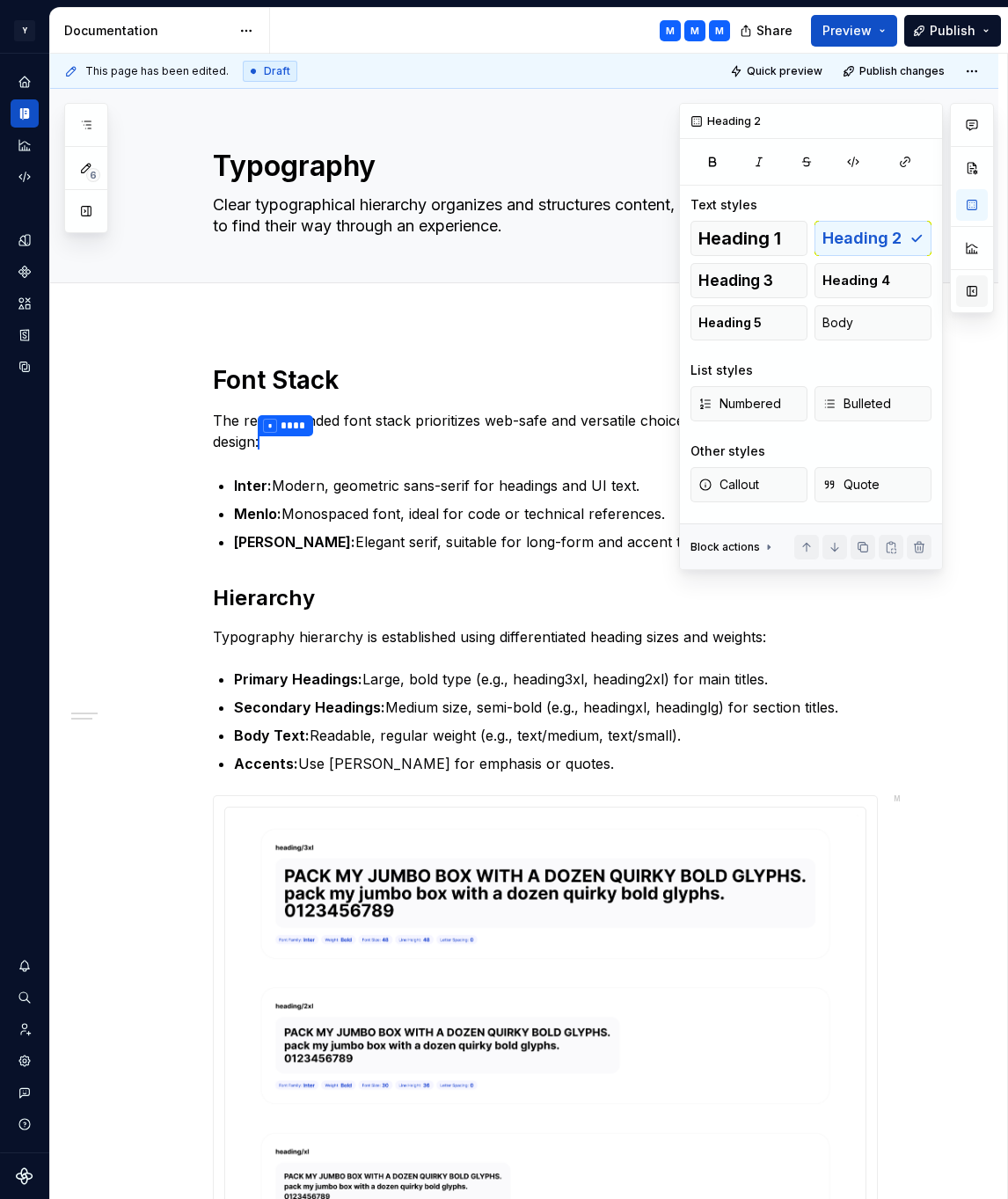
click at [982, 295] on button "button" at bounding box center [972, 291] width 31 height 31
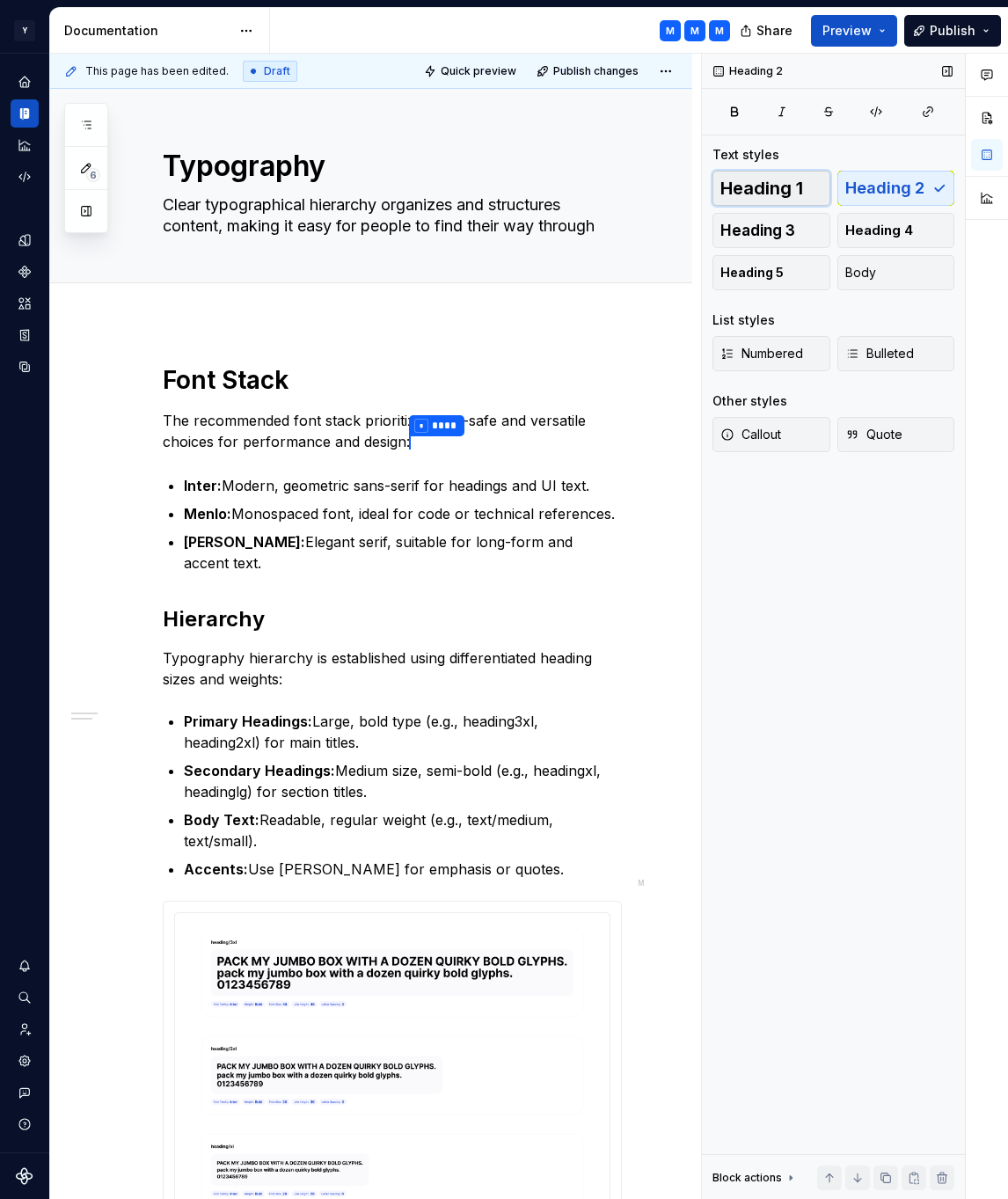
click at [791, 187] on span "Heading 1" at bounding box center [761, 188] width 83 height 18
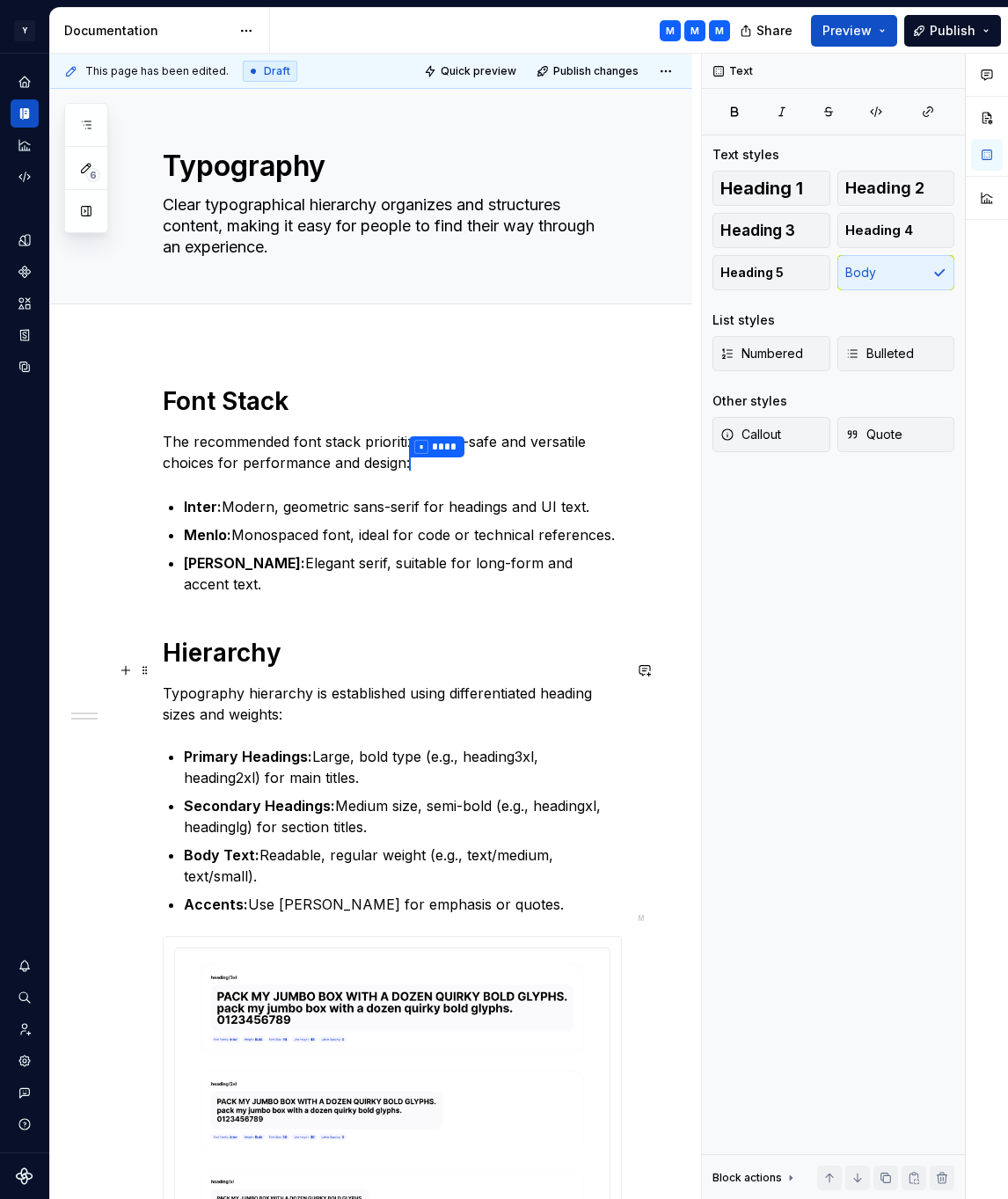
click at [372, 683] on p "Typography hierarchy is established using differentiated heading sizes and weig…" at bounding box center [391, 703] width 459 height 42
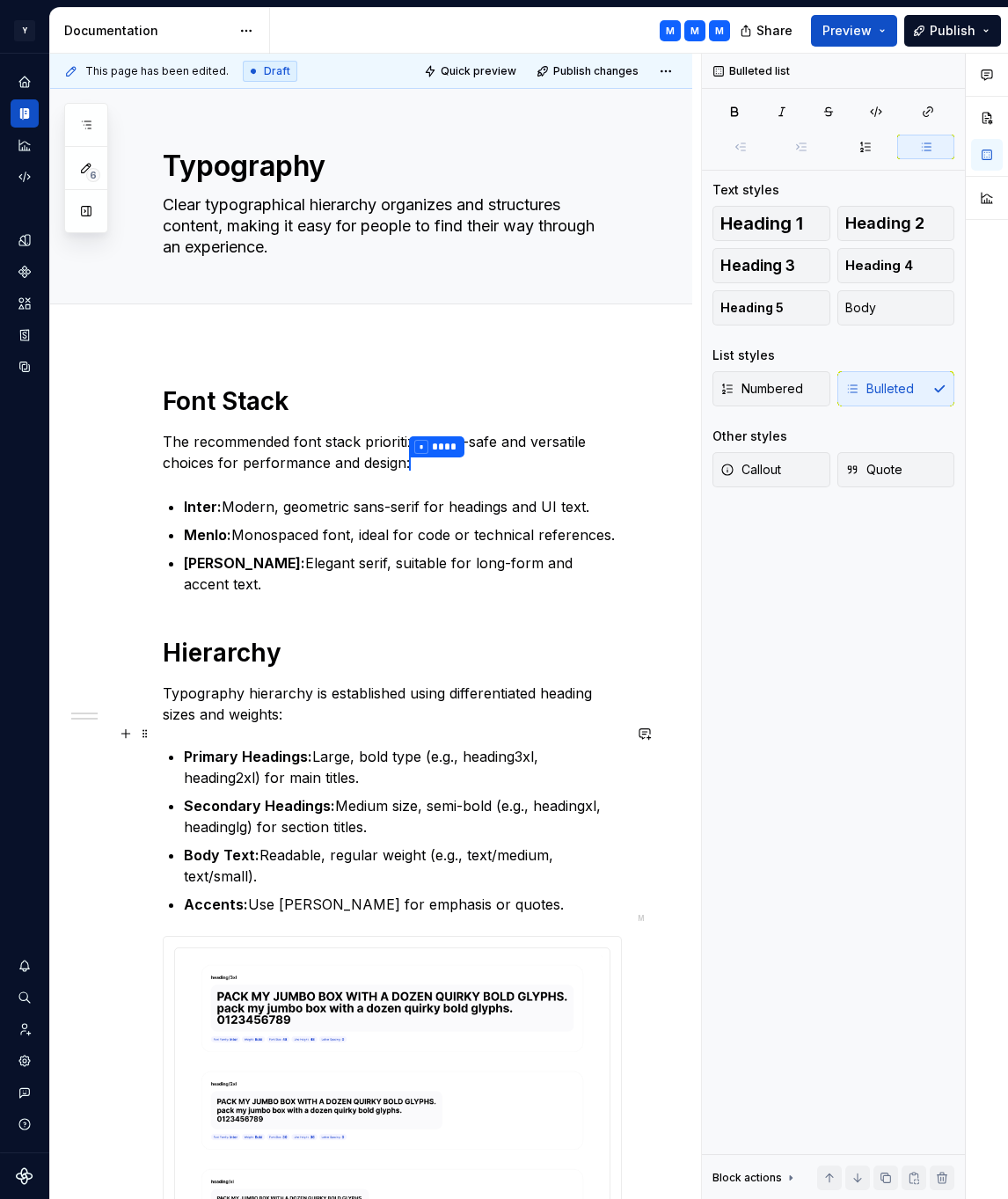
click at [362, 746] on p "Primary Headings: Large, bold type (e.g., heading3xl, heading2xl) for main titl…" at bounding box center [402, 766] width 438 height 42
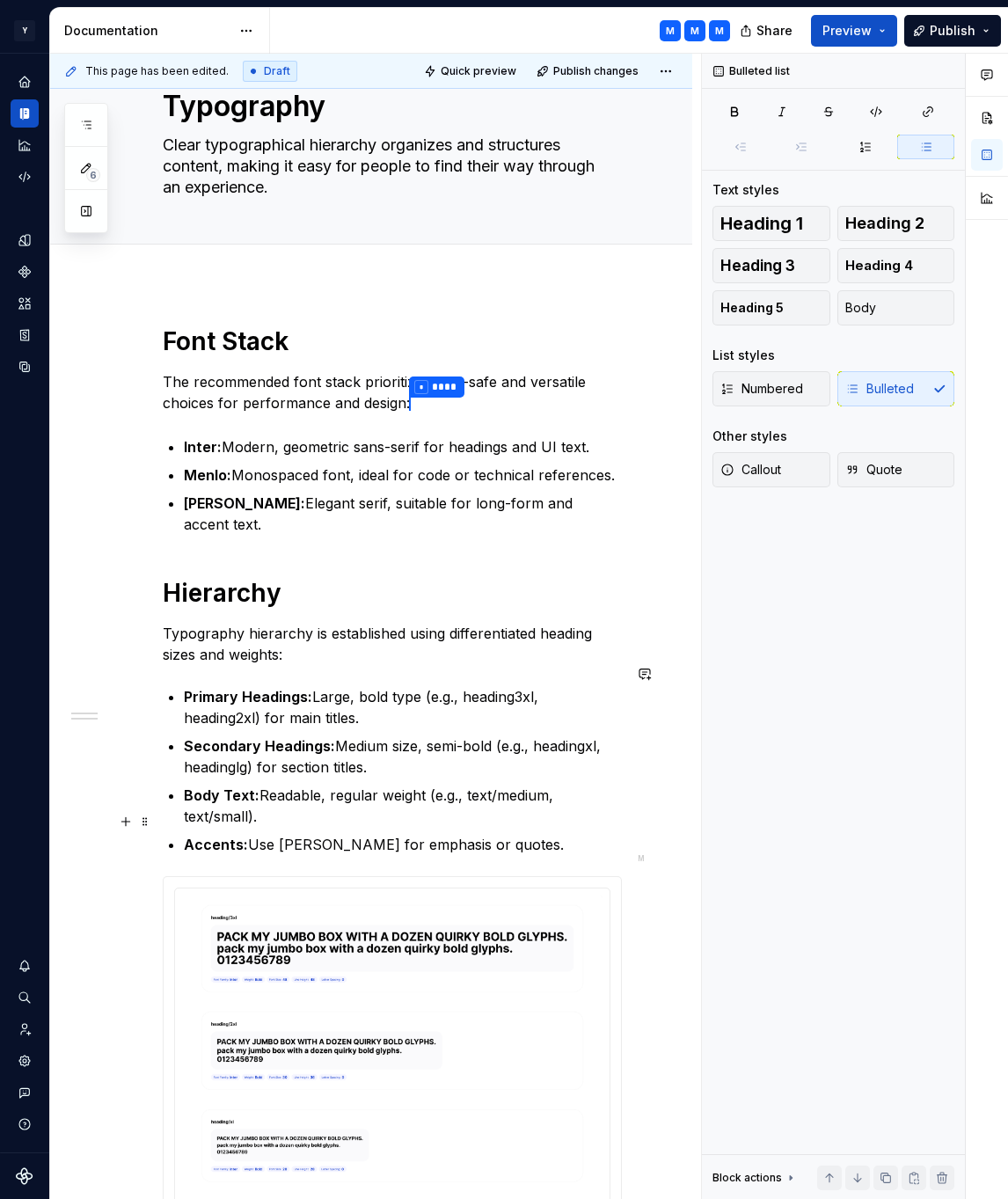
scroll to position [226, 0]
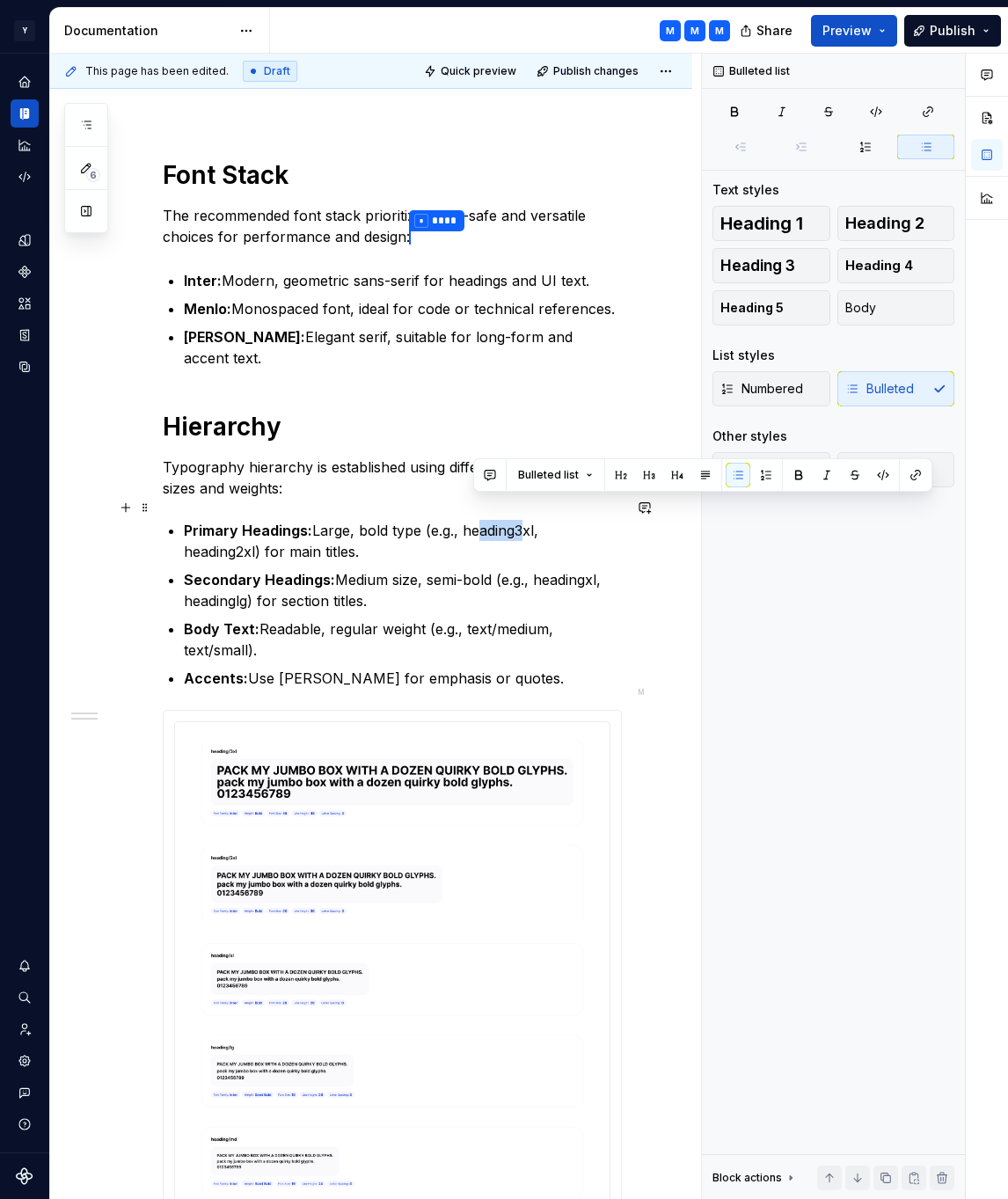
drag, startPoint x: 518, startPoint y: 507, endPoint x: 470, endPoint y: 508, distance: 48.0
click at [470, 520] on p "Primary Headings: Large, bold type (e.g., heading3xl, heading2xl) for main titl…" at bounding box center [402, 541] width 438 height 42
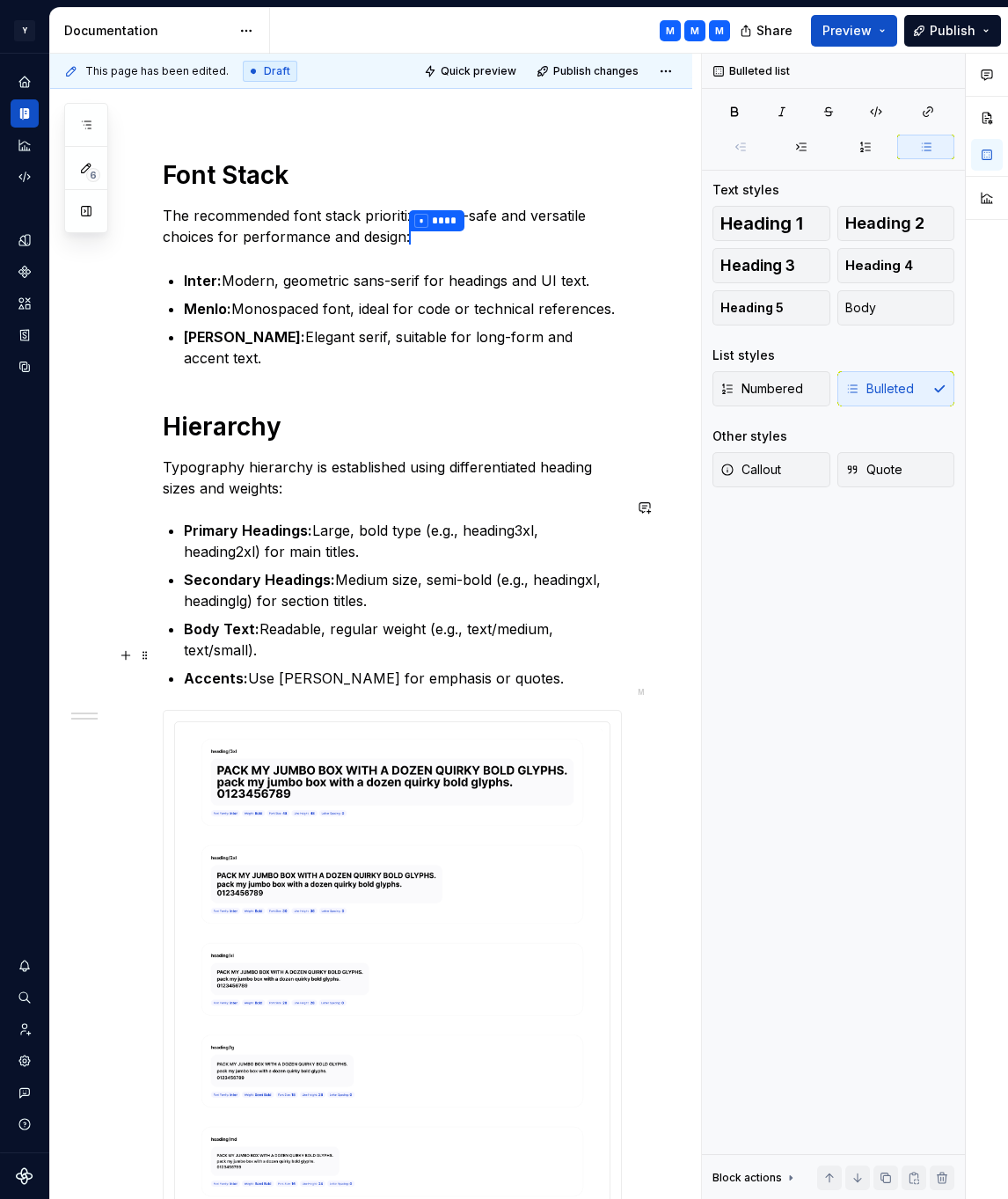
click at [493, 668] on p "Accents: Use [PERSON_NAME] for emphasis or quotes." at bounding box center [402, 678] width 438 height 21
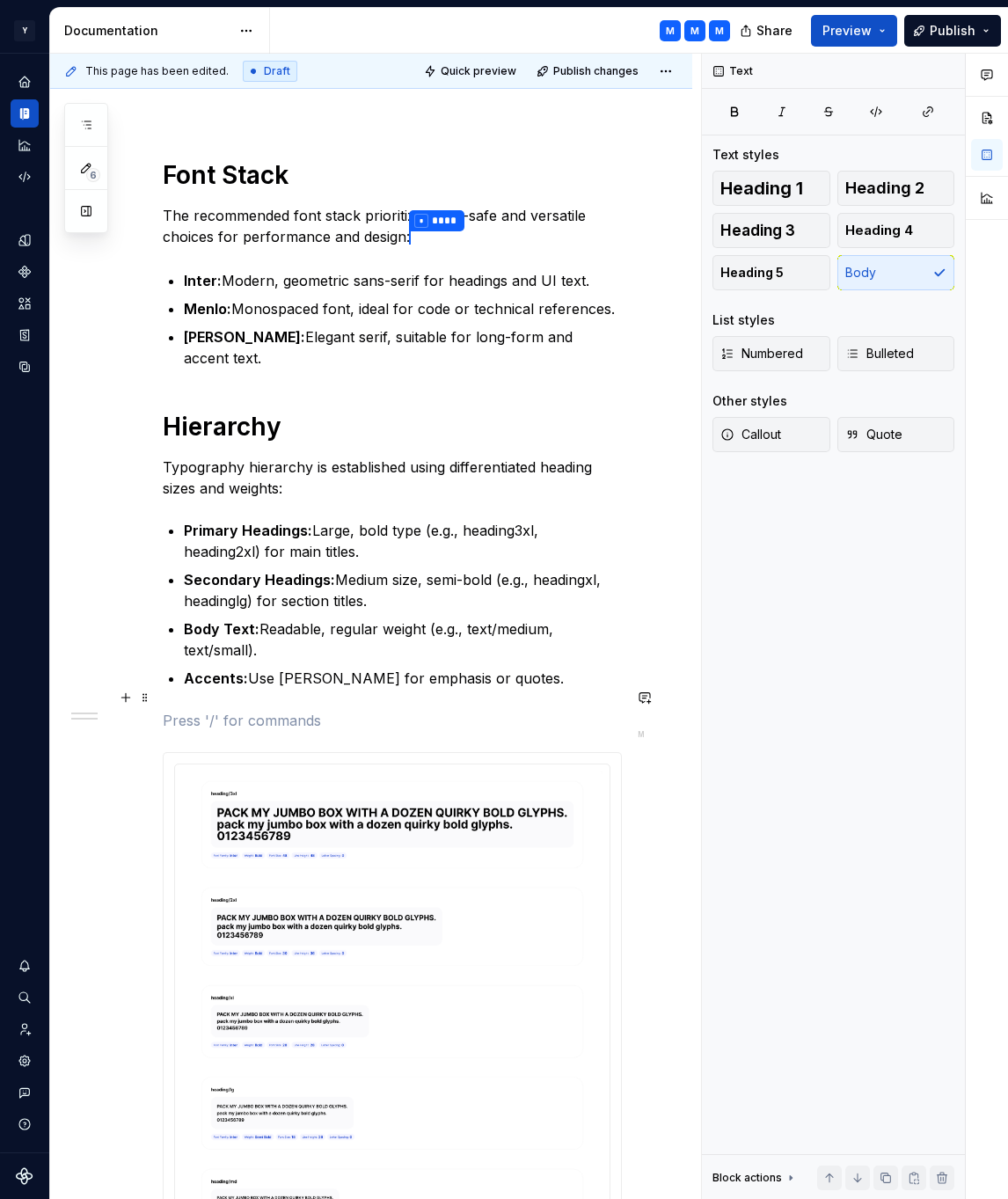
click at [230, 710] on p at bounding box center [391, 720] width 459 height 21
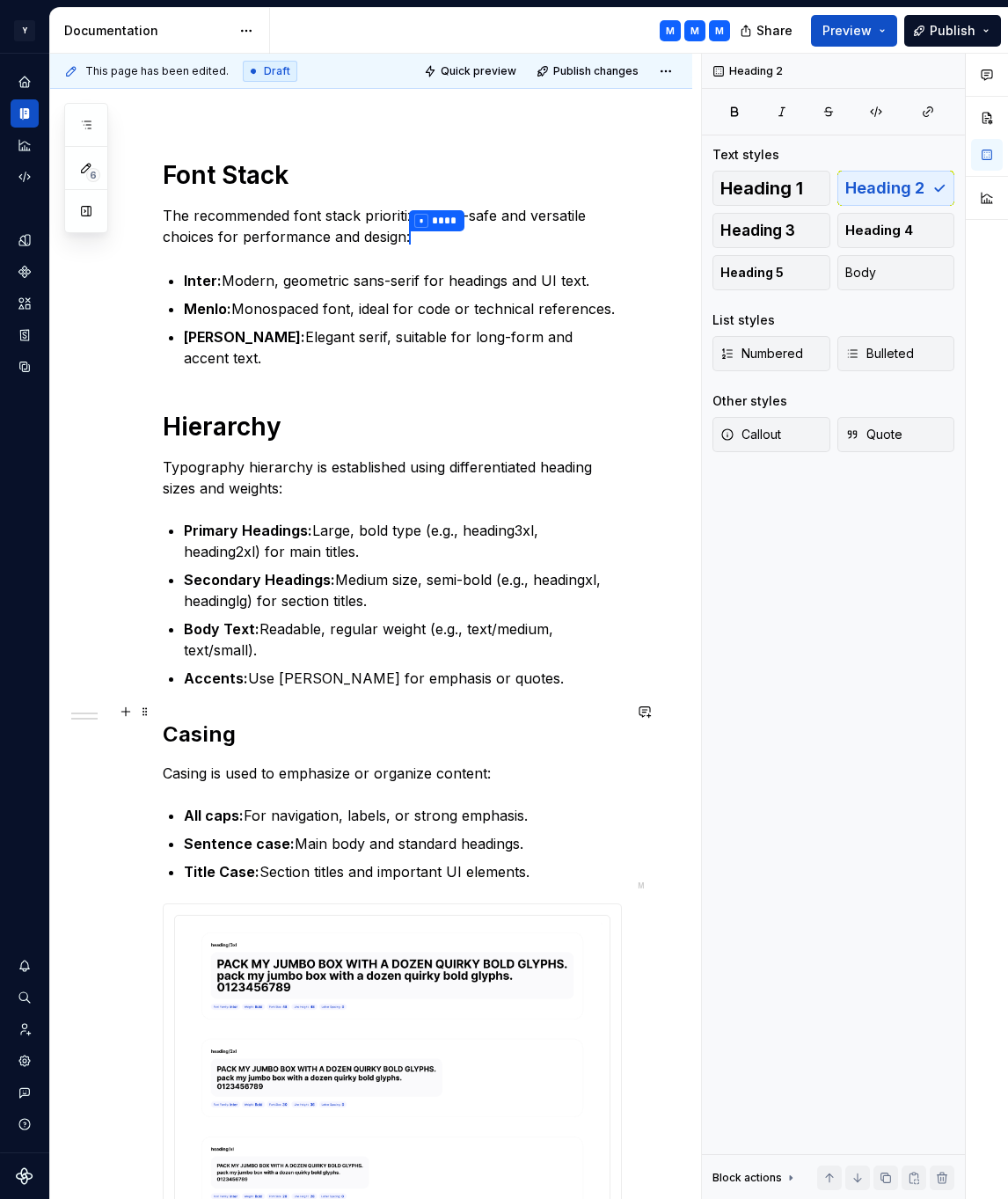
click at [249, 720] on h2 "Casing" at bounding box center [391, 734] width 459 height 29
click at [790, 167] on div "Text styles Heading 1 Heading 2 Heading 3 Heading 4 Heading 5 Body List styles …" at bounding box center [833, 309] width 242 height 328
click at [791, 180] on span "Heading 1" at bounding box center [761, 188] width 83 height 18
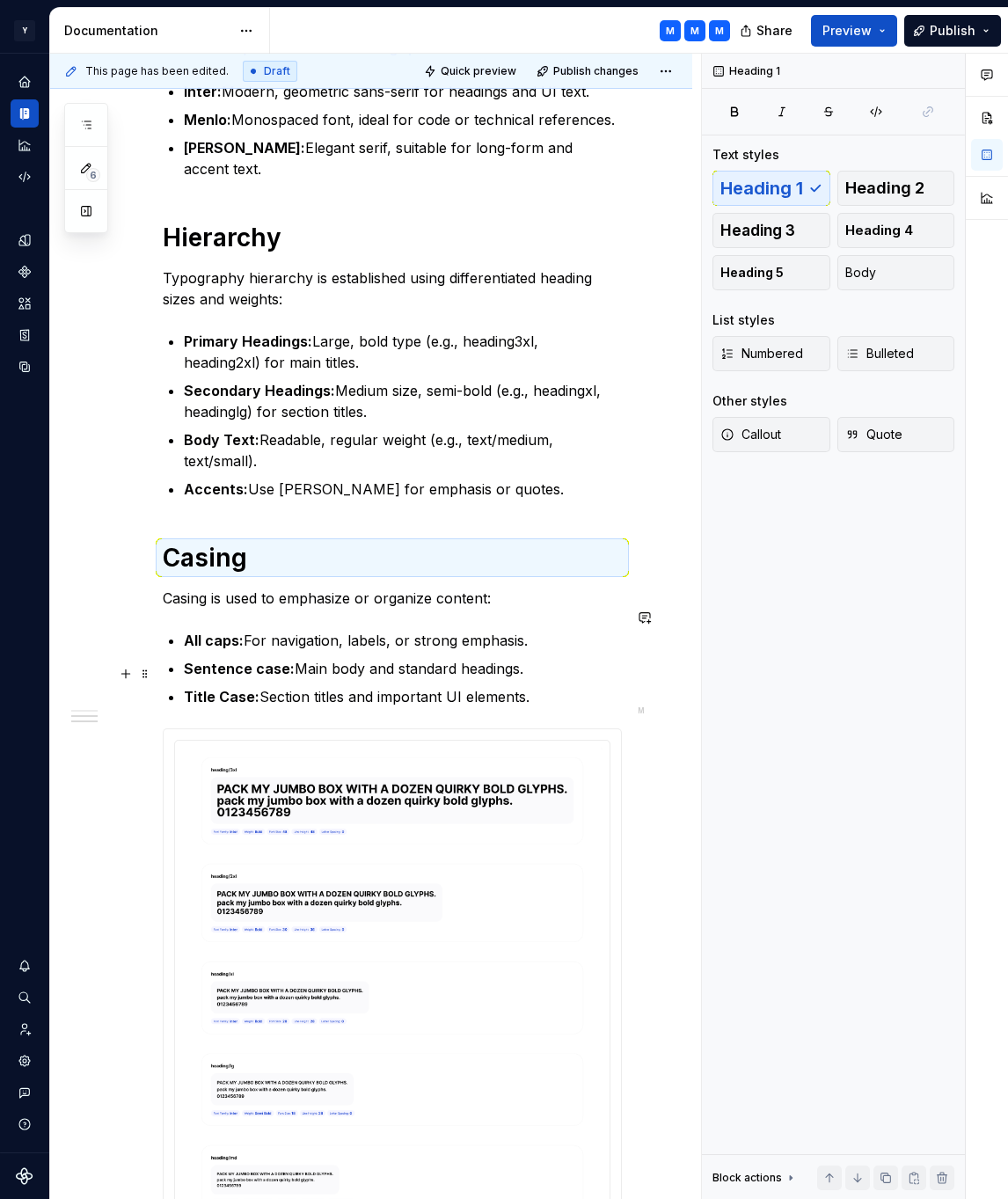
scroll to position [509, 0]
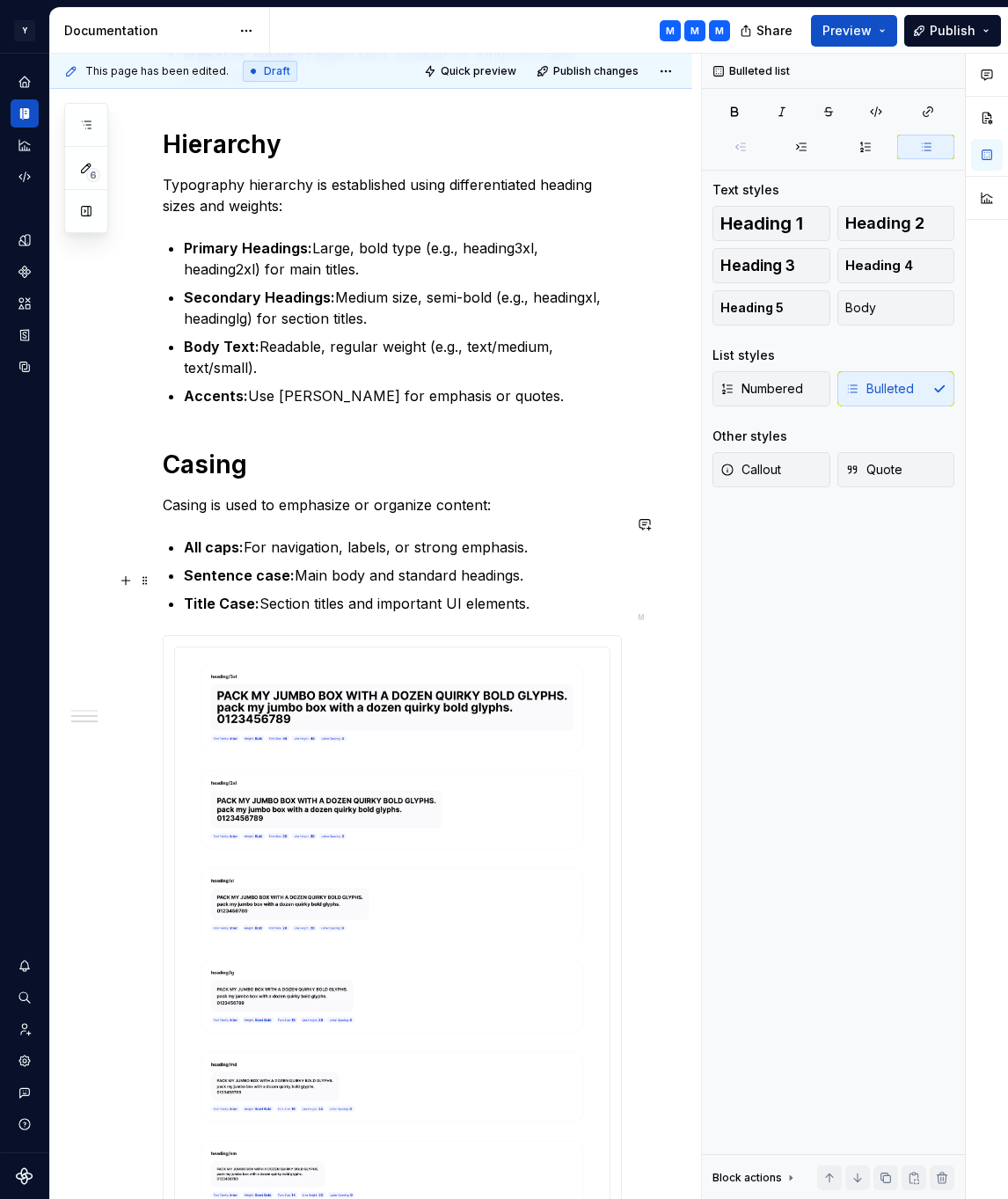
click at [544, 593] on p "Title Case: Section titles and important UI elements." at bounding box center [402, 603] width 438 height 21
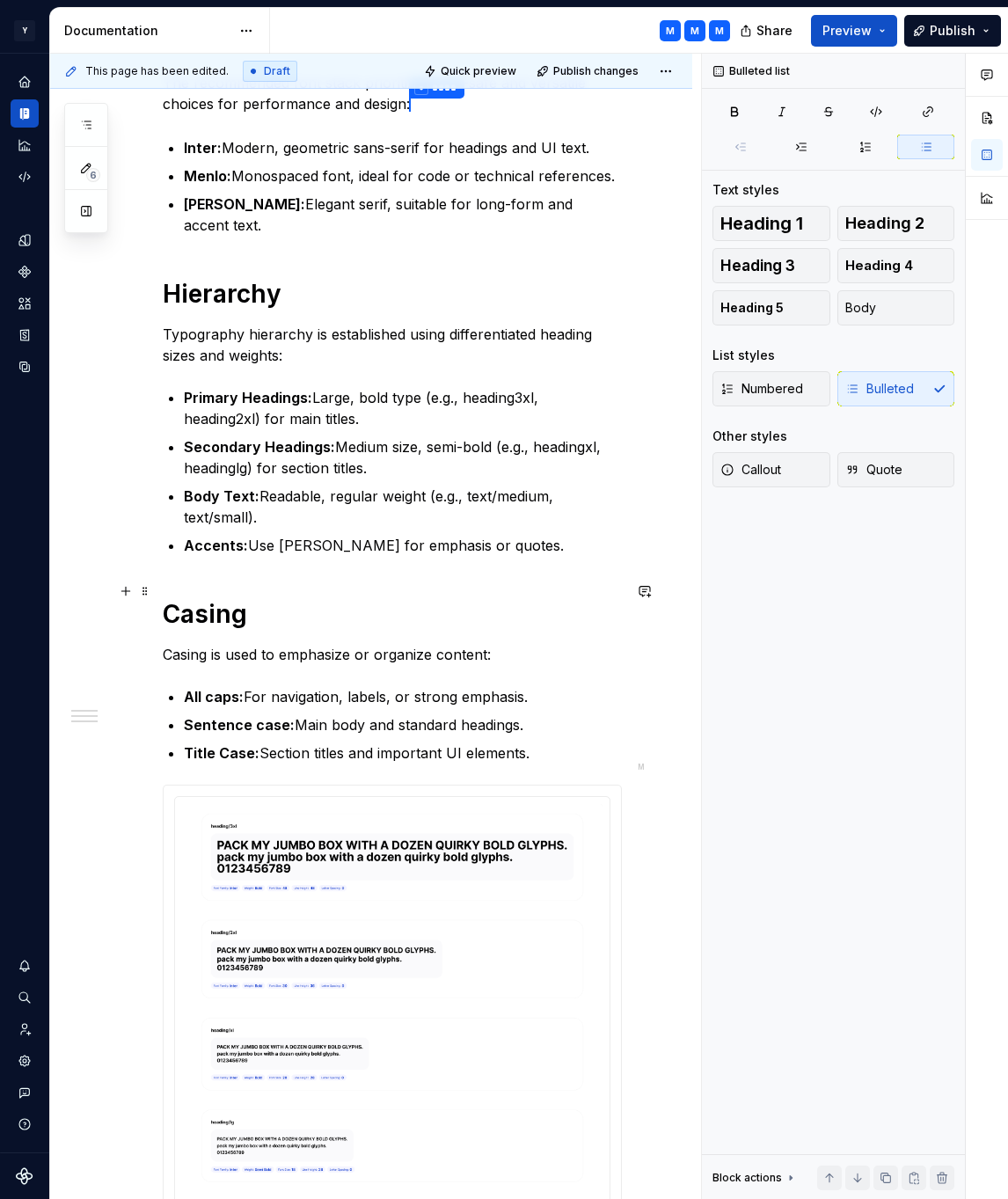
scroll to position [358, 0]
click at [424, 645] on p "Casing is used to emphasize or organize content:" at bounding box center [391, 655] width 459 height 21
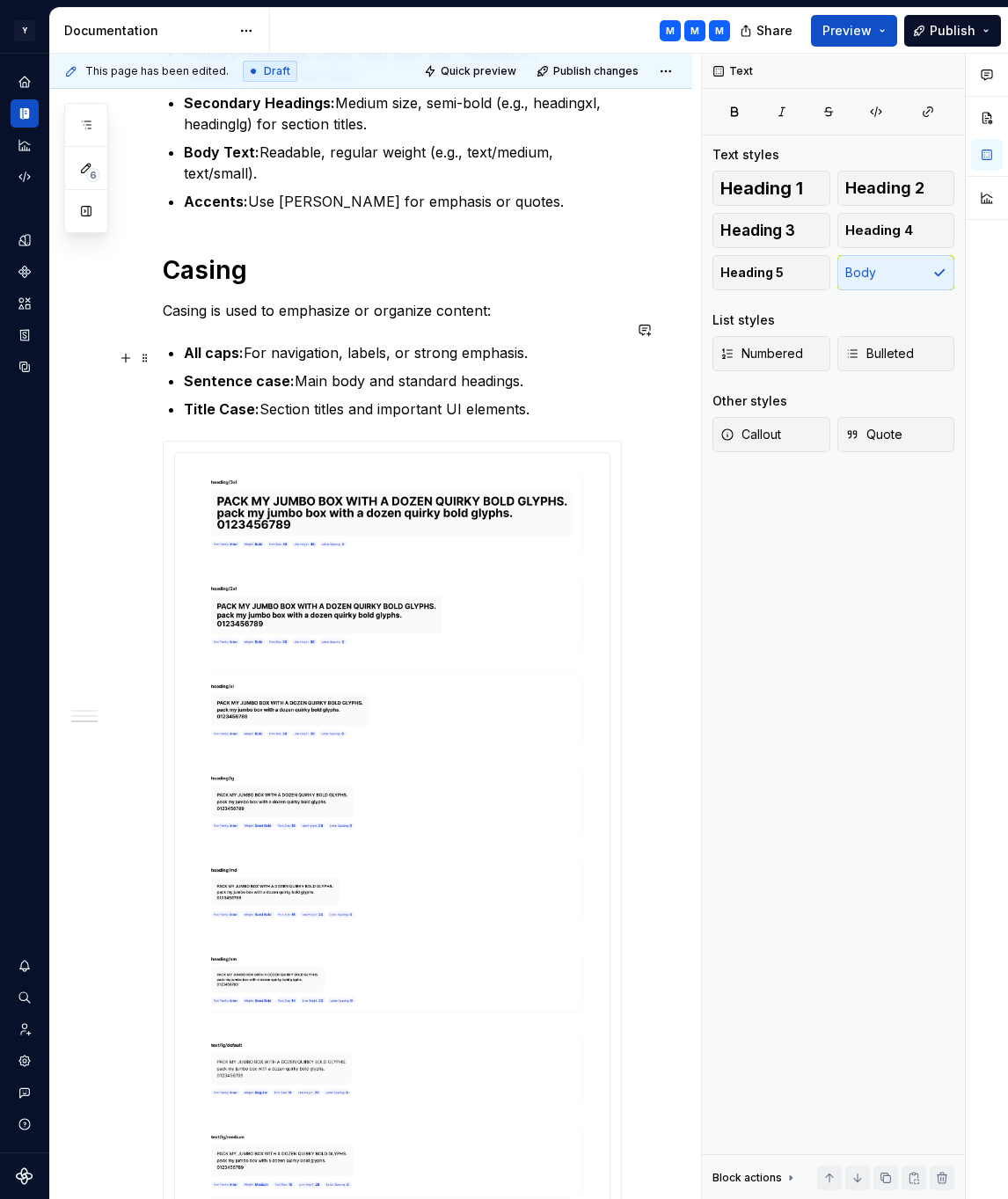
scroll to position [0, 0]
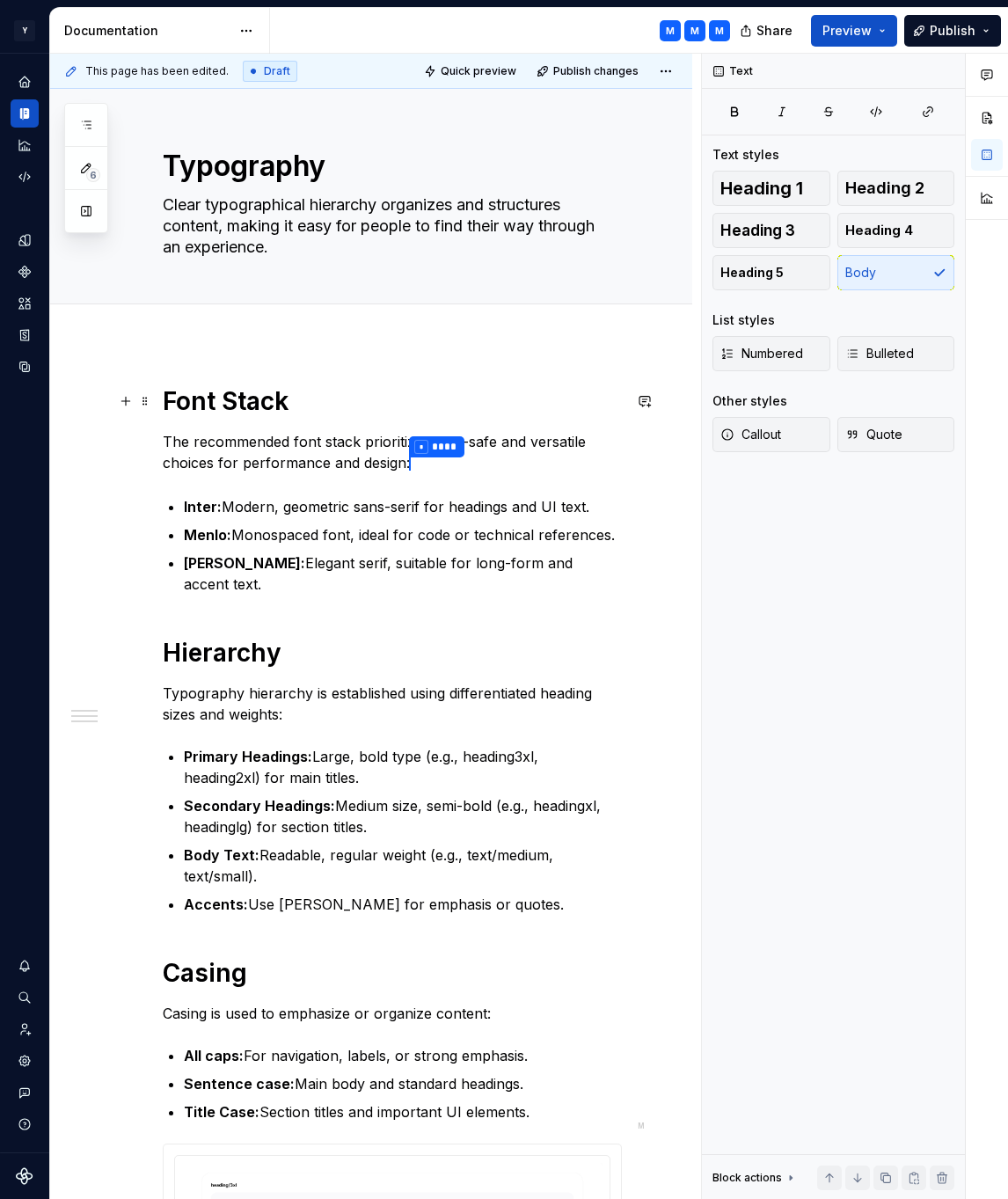
click at [417, 403] on h1 "Font Stack" at bounding box center [391, 401] width 459 height 31
click at [431, 472] on p "The recommended font stack prioritizes web-safe and versatile choices for perfo…" at bounding box center [391, 452] width 459 height 44
type textarea "*"
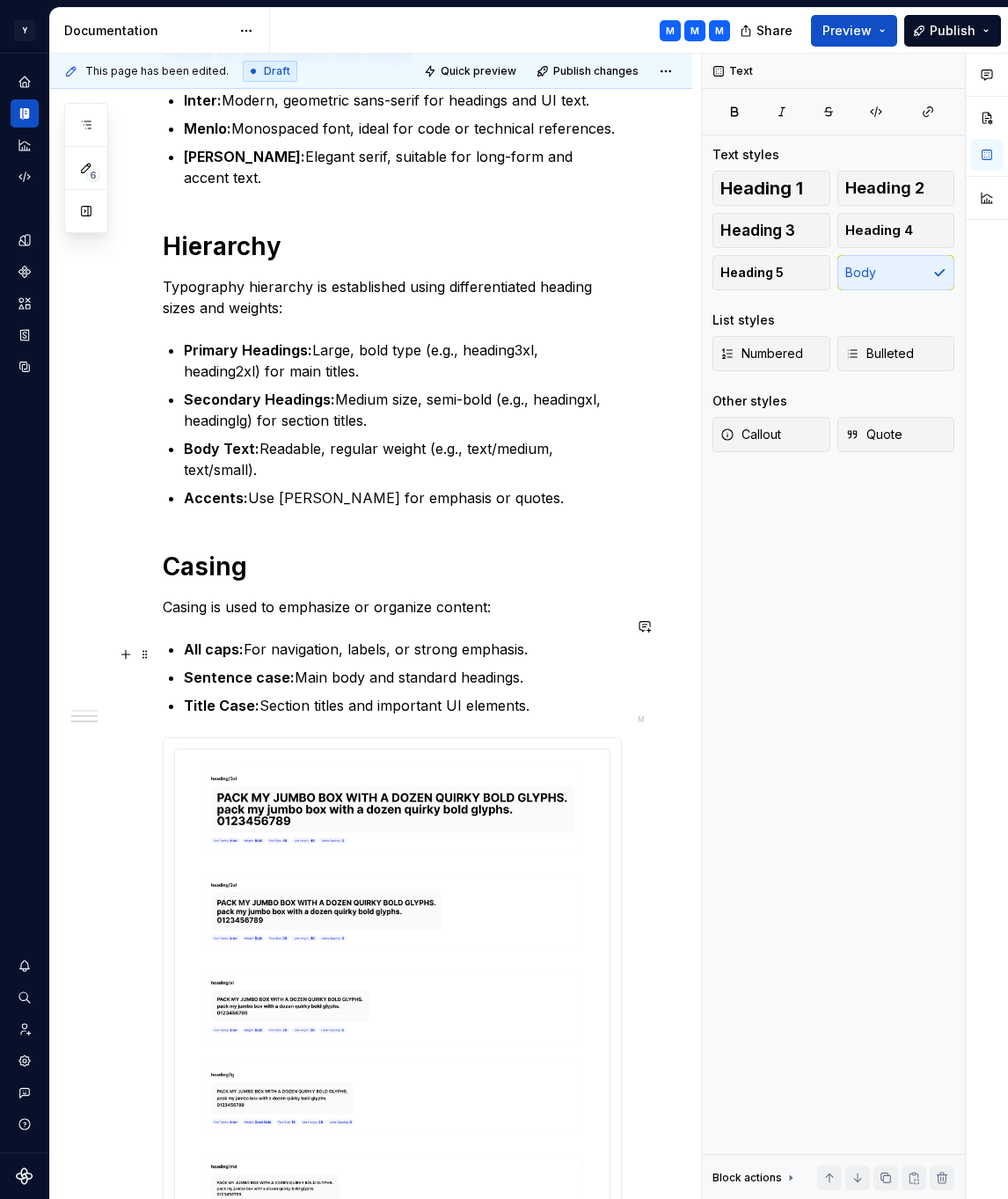
scroll to position [459, 0]
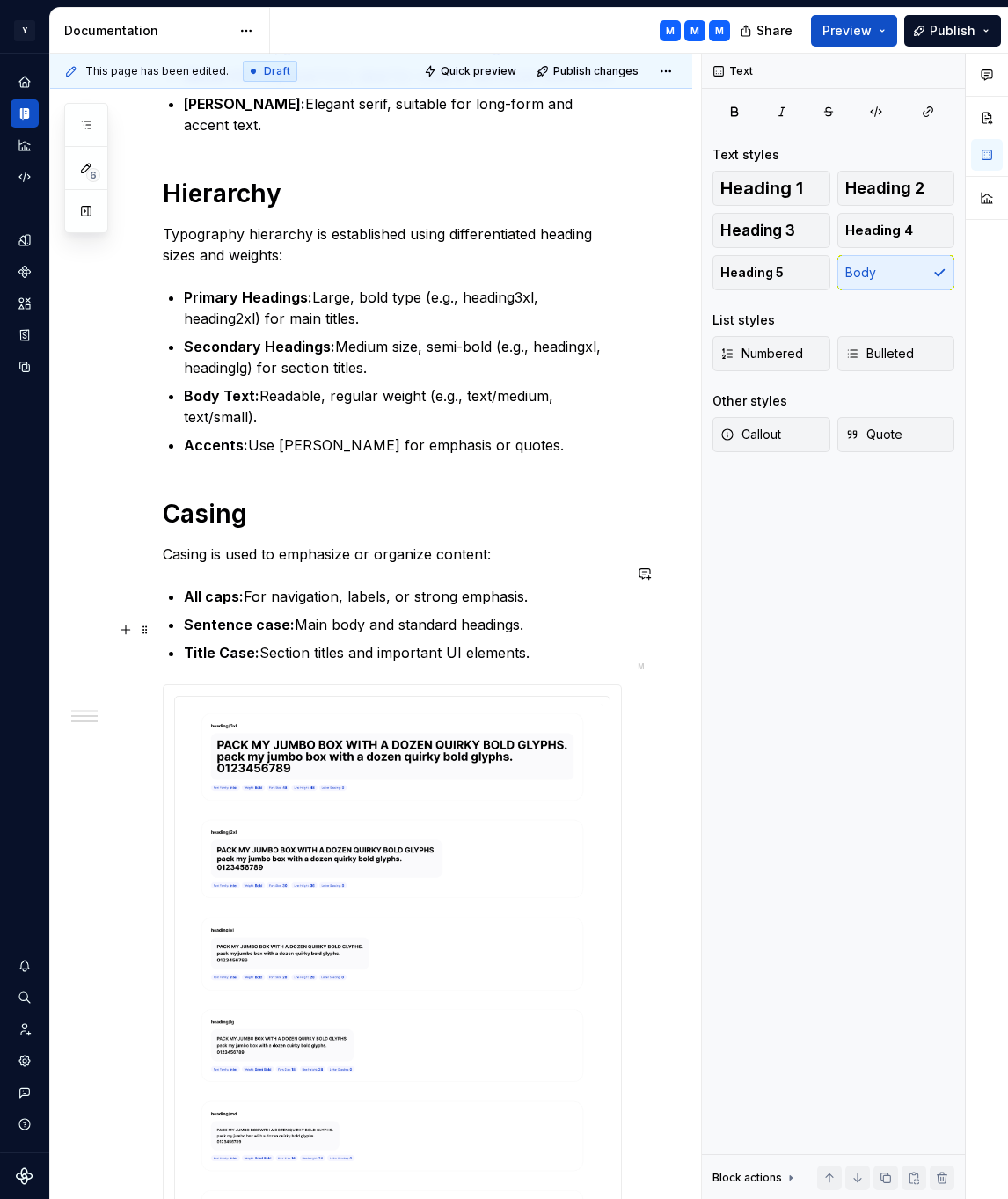
click at [561, 642] on p "Title Case: Section titles and important UI elements." at bounding box center [402, 652] width 438 height 21
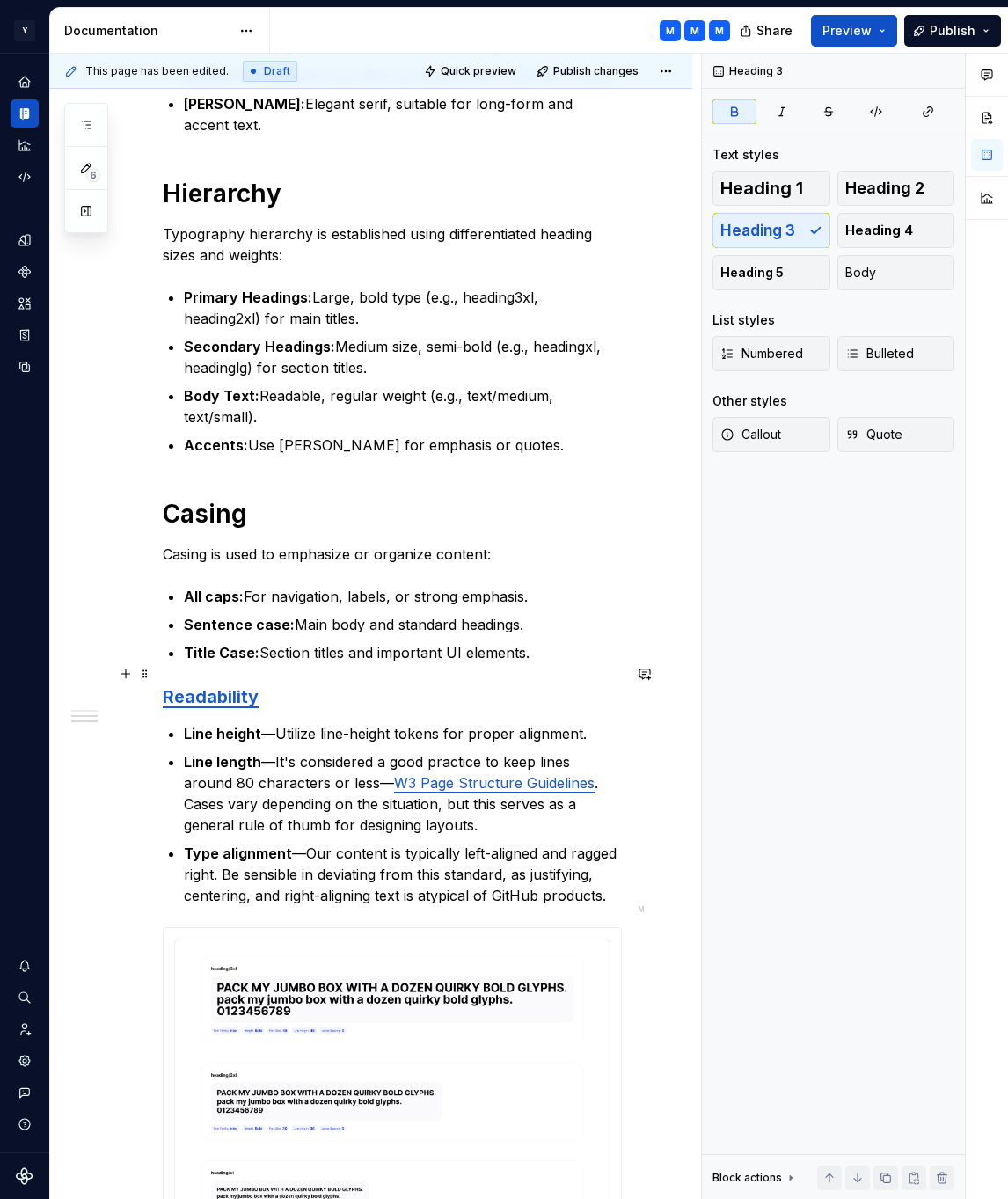
click at [344, 685] on h3 "Readability" at bounding box center [391, 696] width 459 height 25
click at [779, 189] on span "Heading 1" at bounding box center [761, 188] width 83 height 18
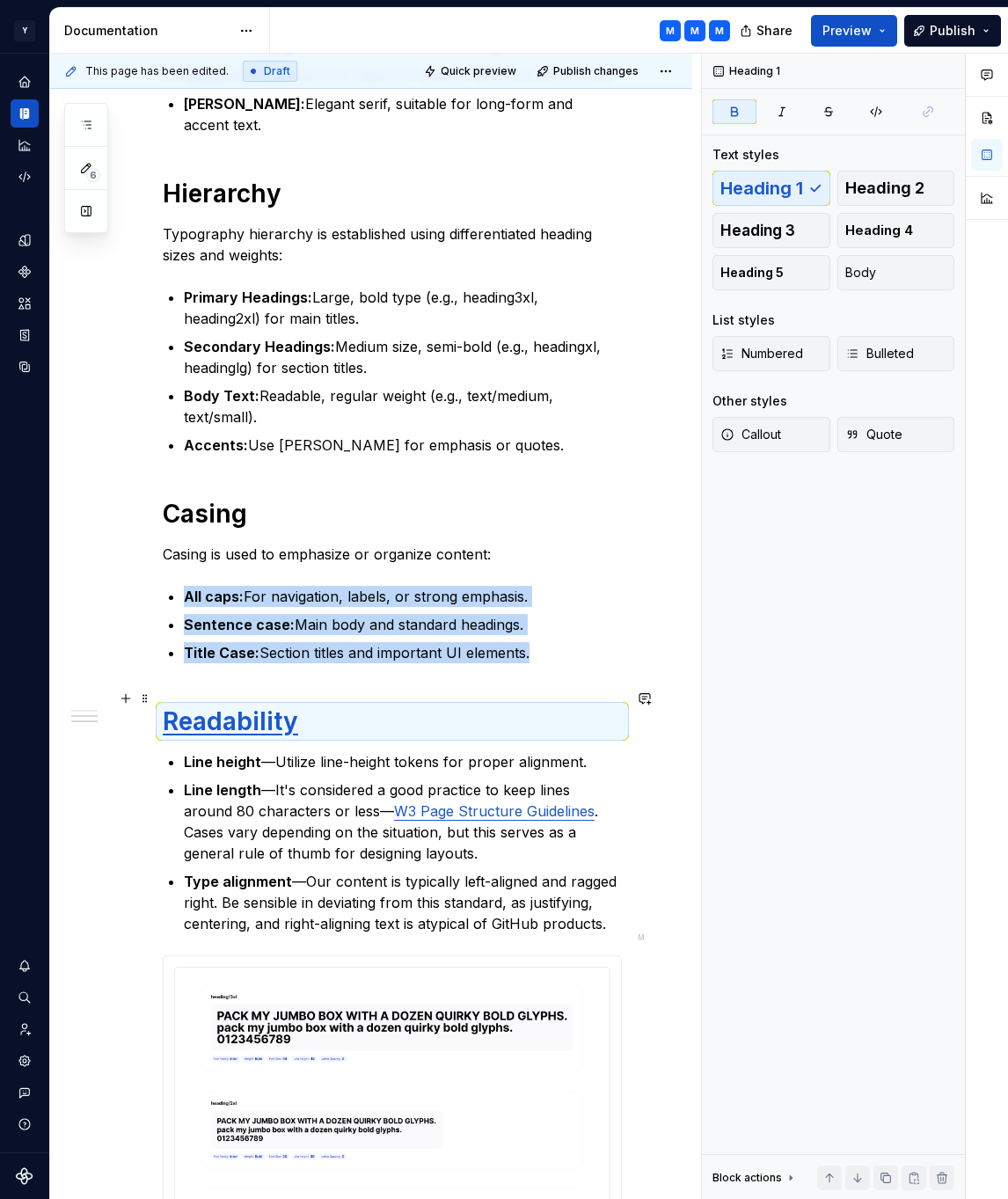
click at [282, 706] on strong "Readability" at bounding box center [230, 721] width 136 height 30
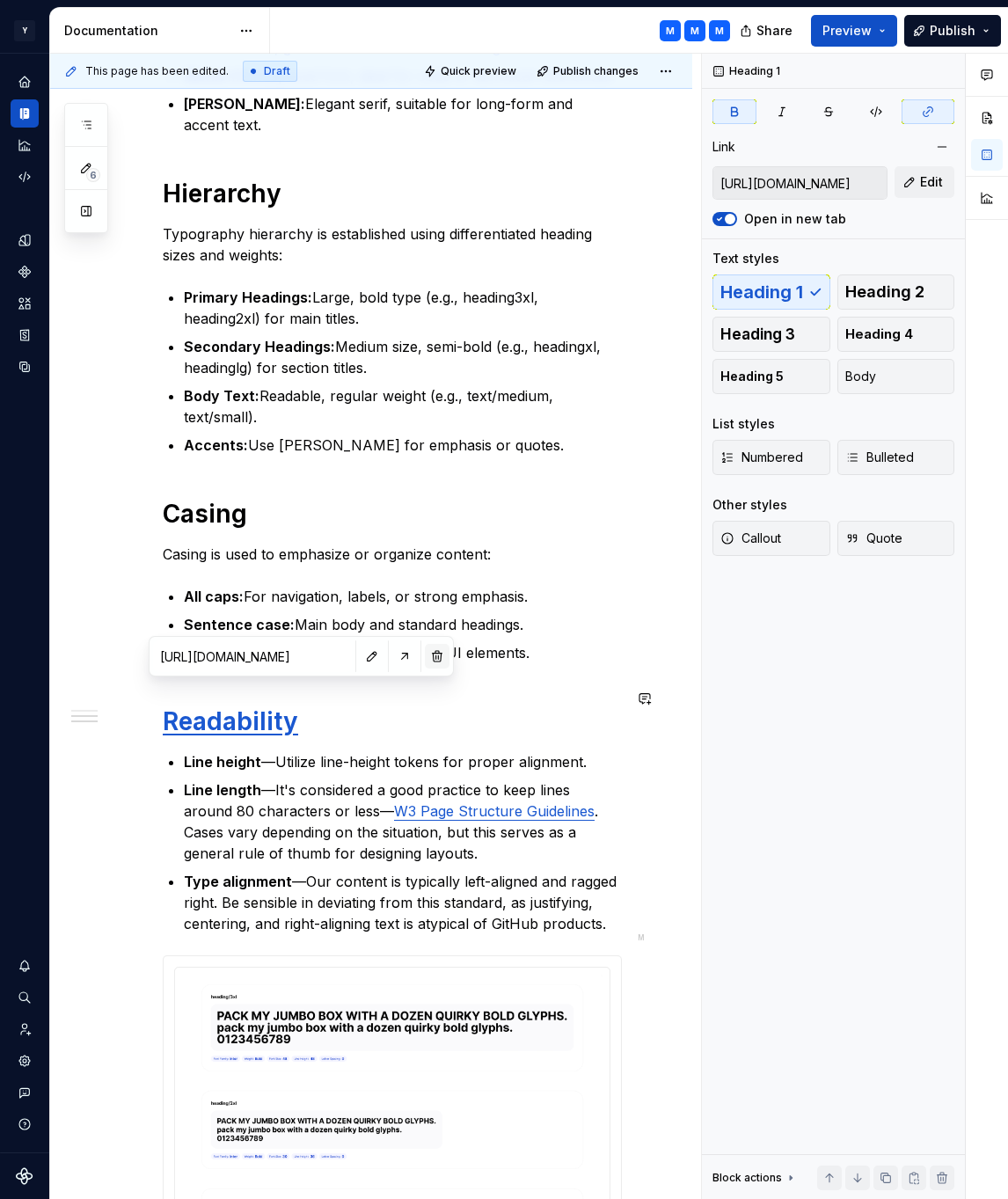
click at [425, 663] on button "button" at bounding box center [437, 656] width 25 height 25
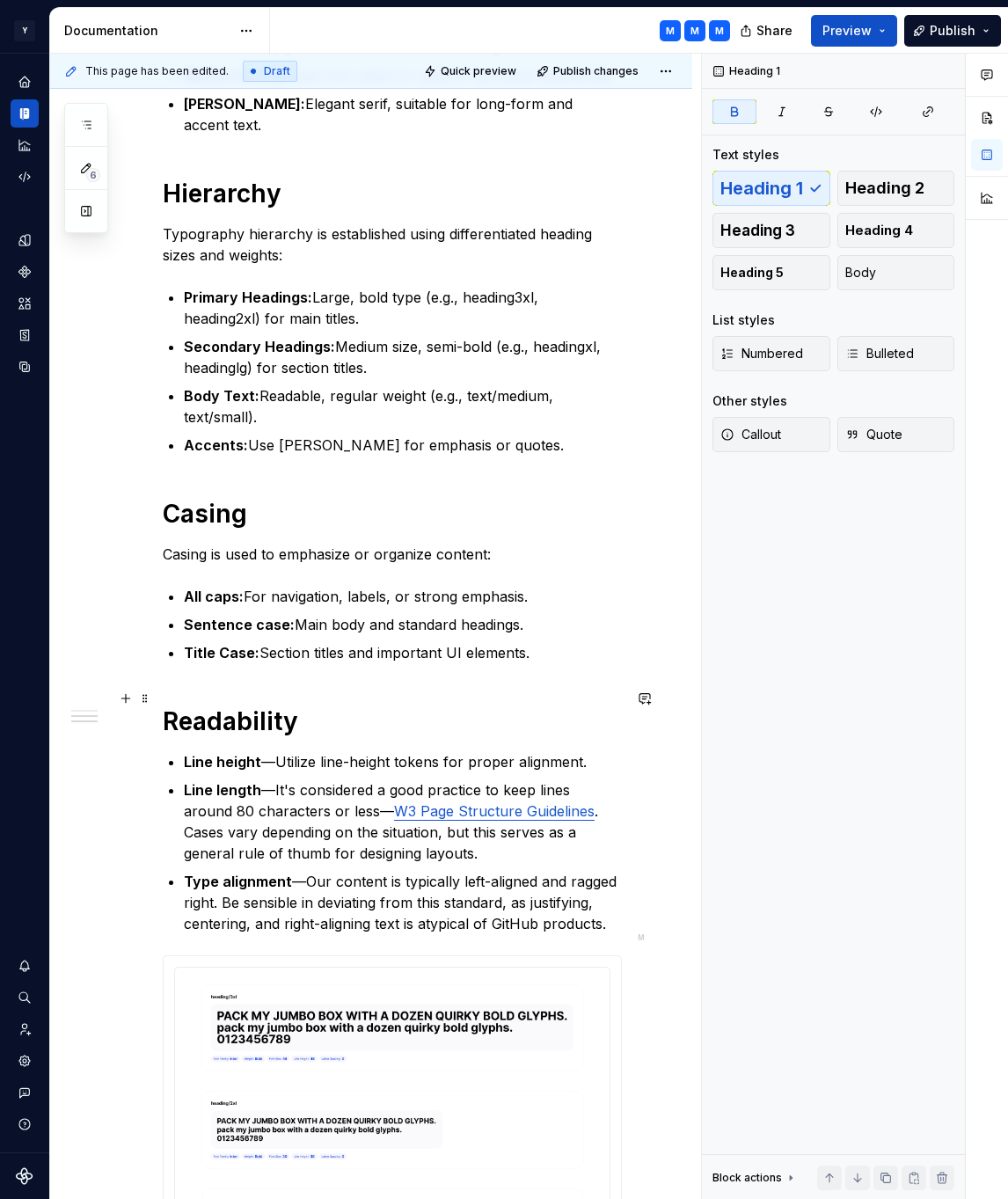
click at [323, 705] on h1 "Readability" at bounding box center [391, 721] width 459 height 31
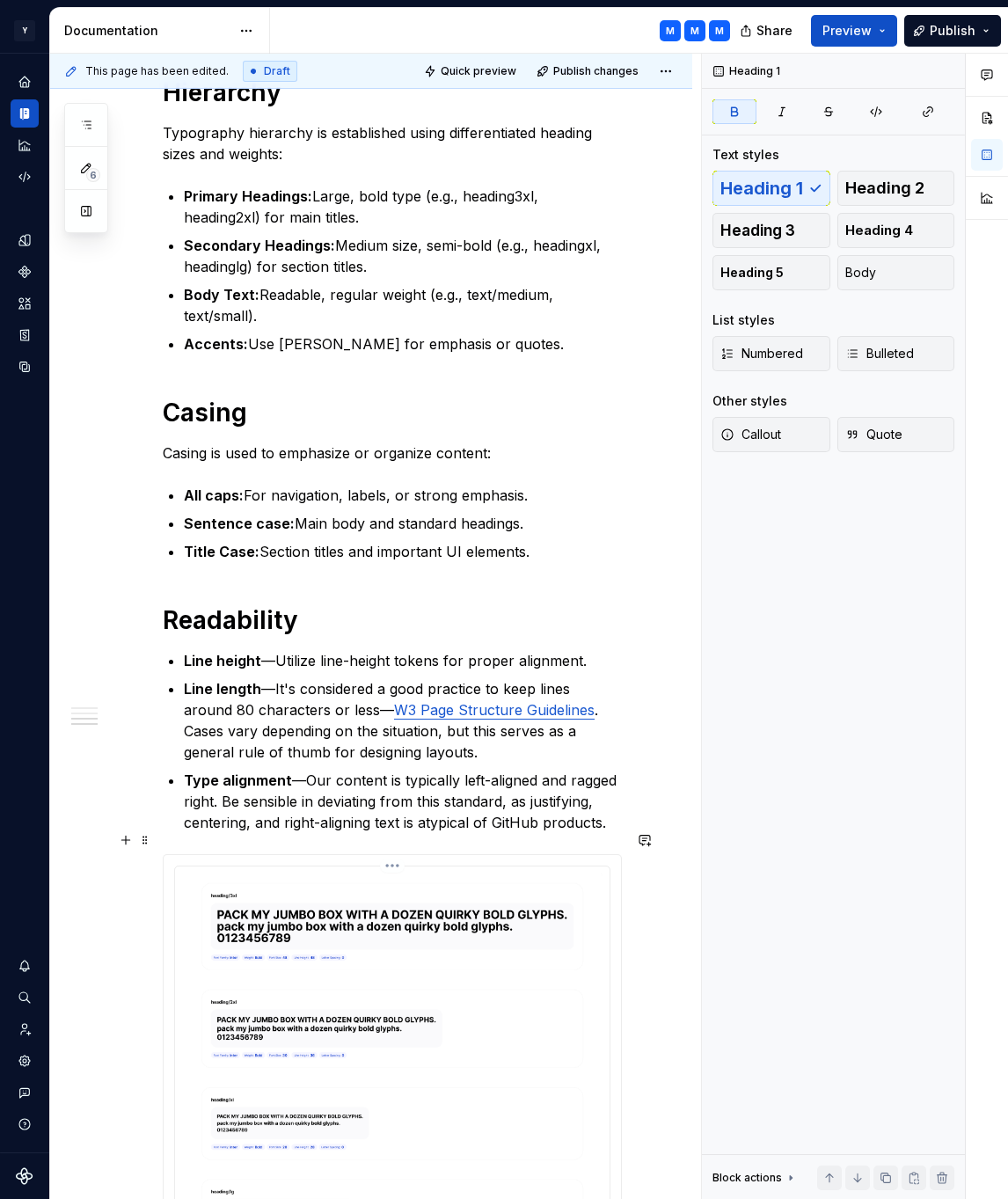
scroll to position [607, 0]
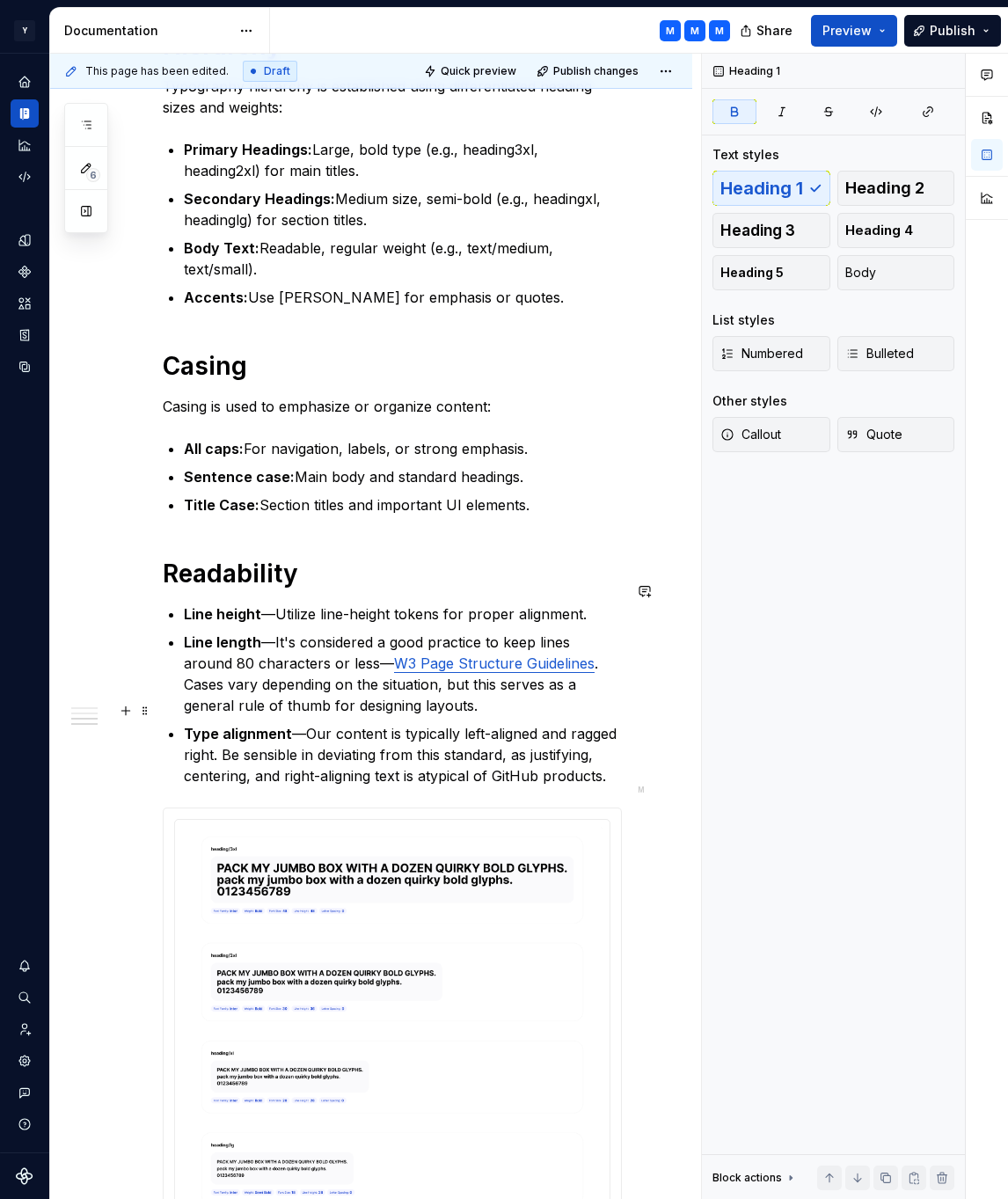
click at [506, 753] on p "Type alignment —Our content is typically left-aligned and ragged right. Be sens…" at bounding box center [402, 754] width 438 height 63
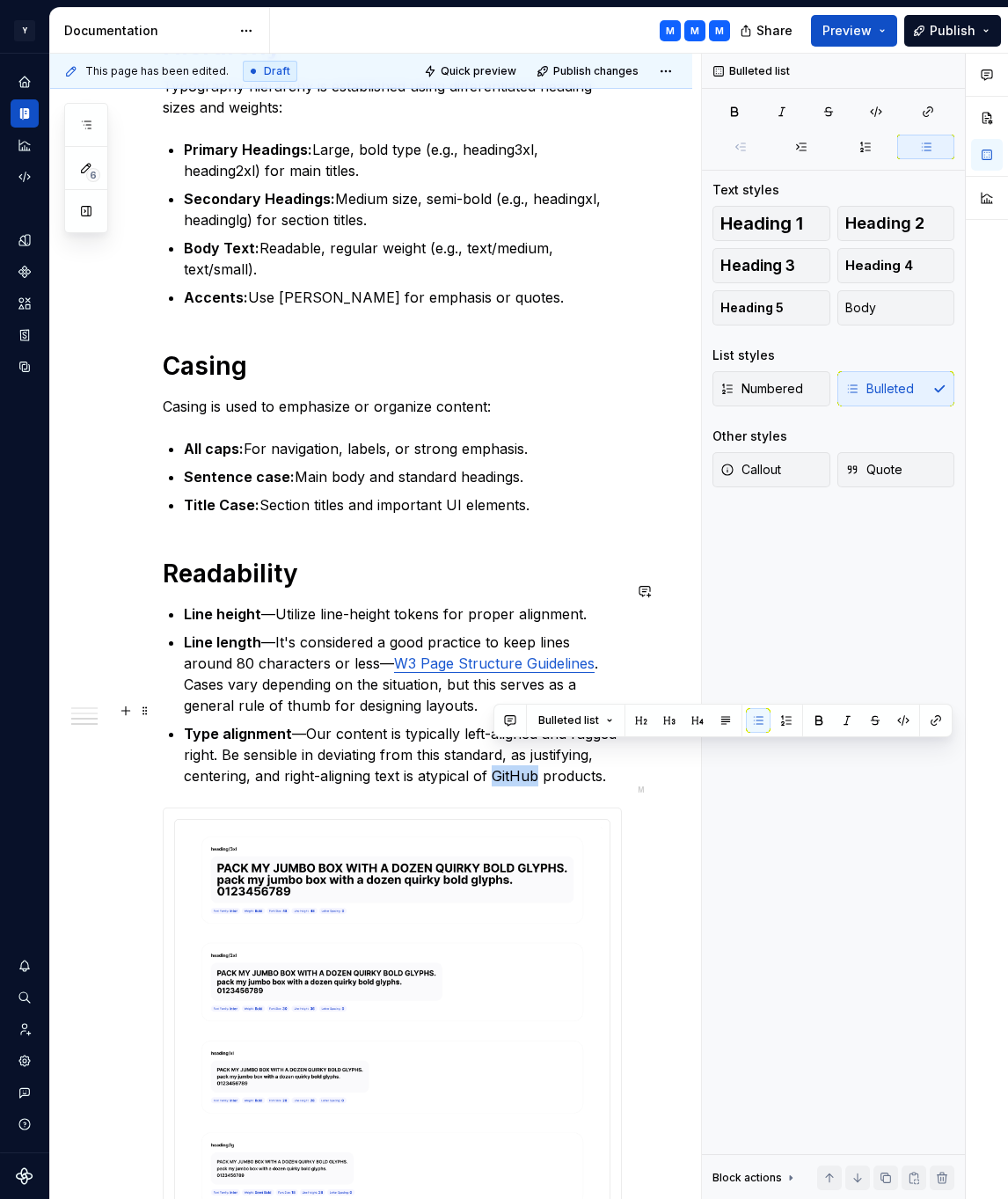
click at [506, 753] on p "Type alignment —Our content is typically left-aligned and ragged right. Be sens…" at bounding box center [402, 754] width 438 height 63
click at [568, 604] on p "Line height —Utilize line-height tokens for proper alignment." at bounding box center [402, 614] width 438 height 21
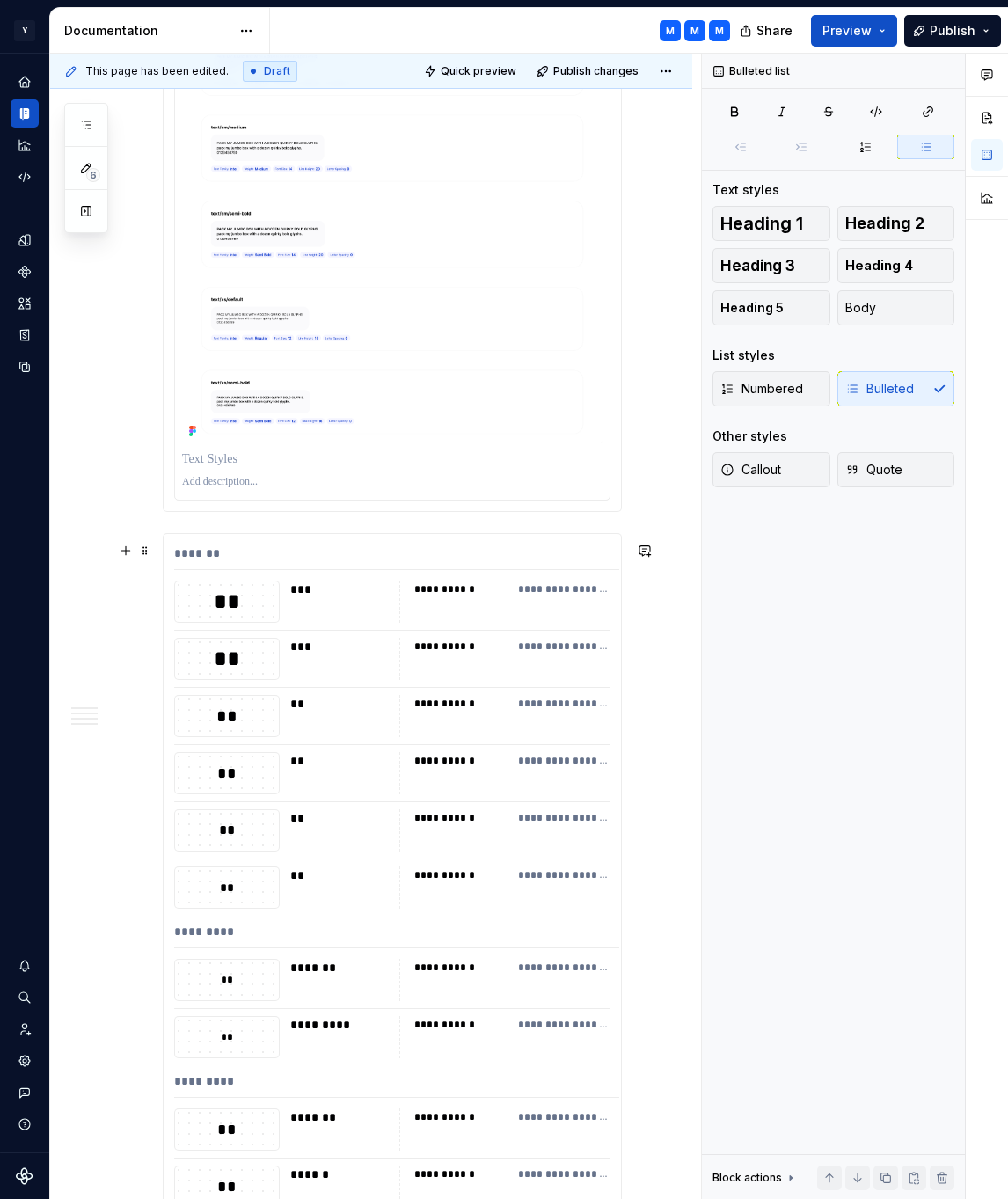
scroll to position [2509, 0]
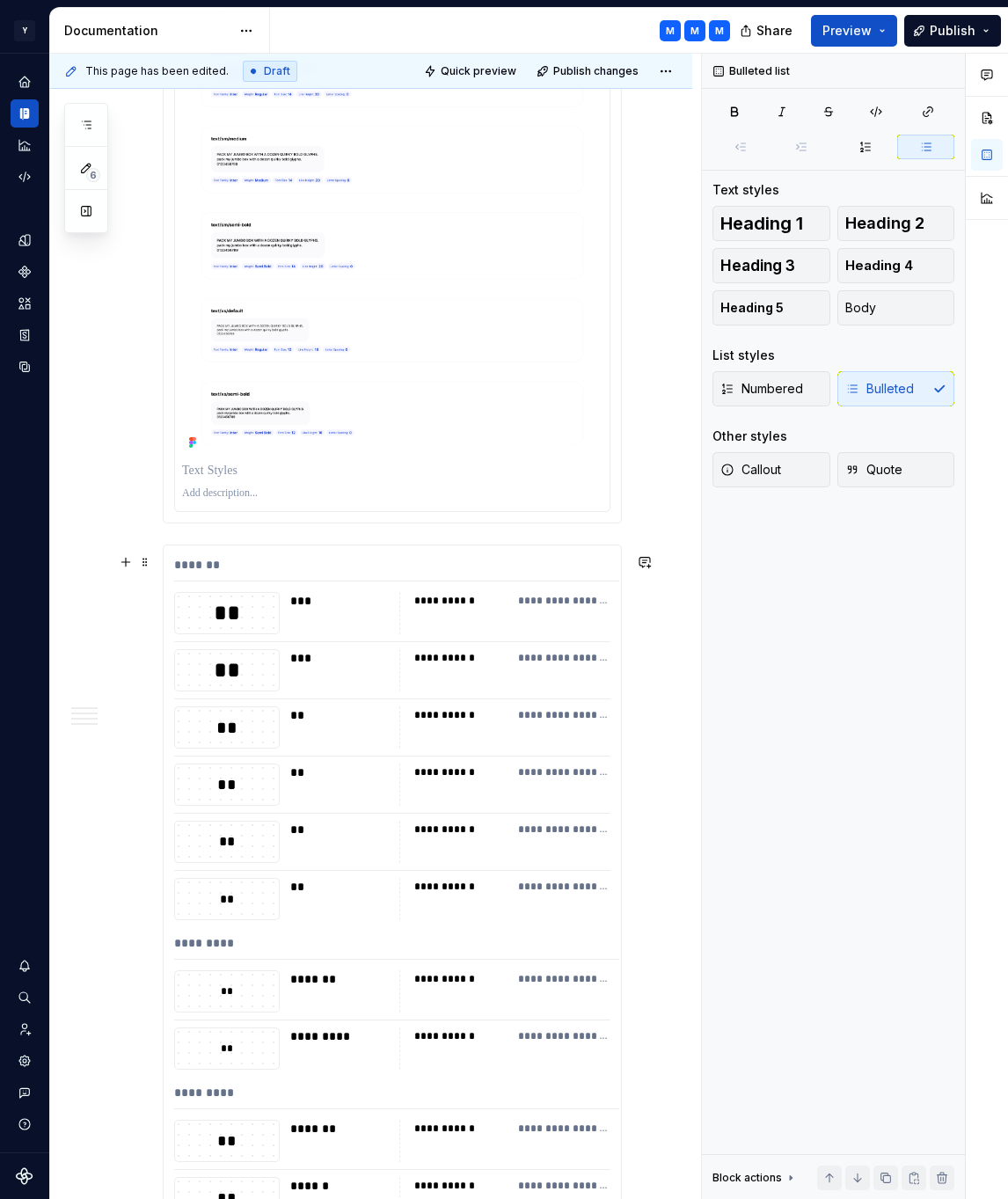
click at [220, 547] on div "**********" at bounding box center [391, 1123] width 459 height 1157
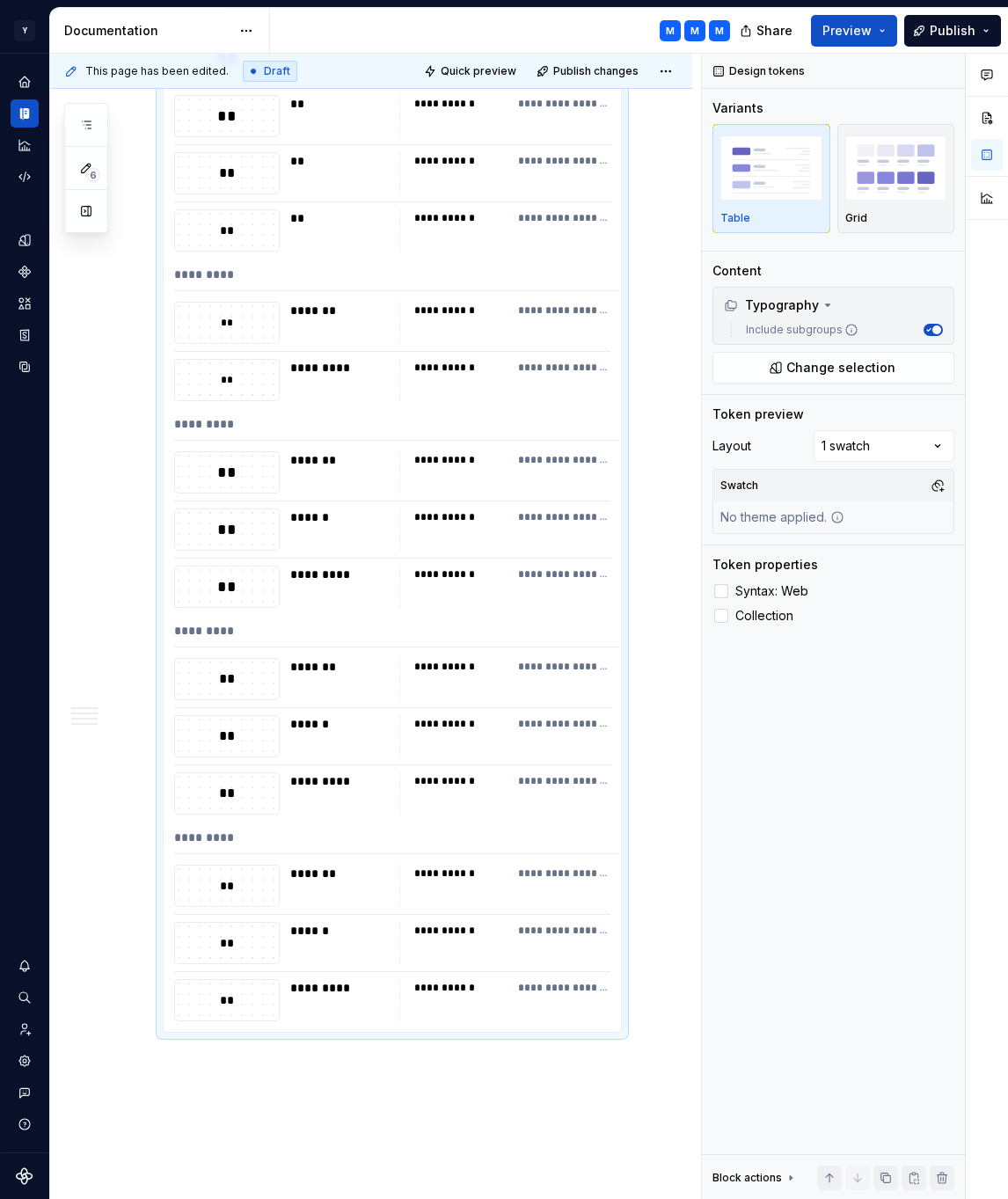
scroll to position [3400, 0]
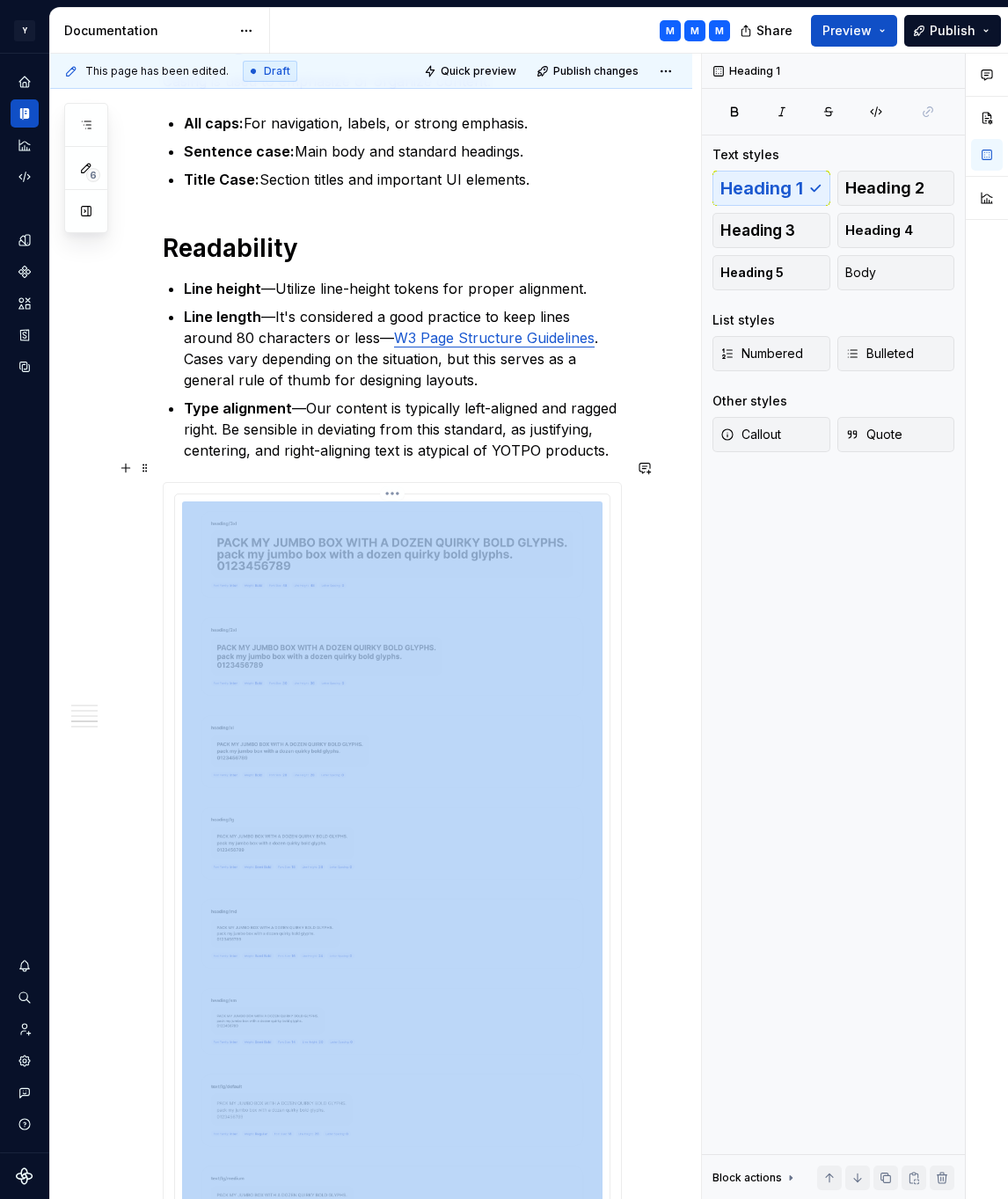
scroll to position [933, 0]
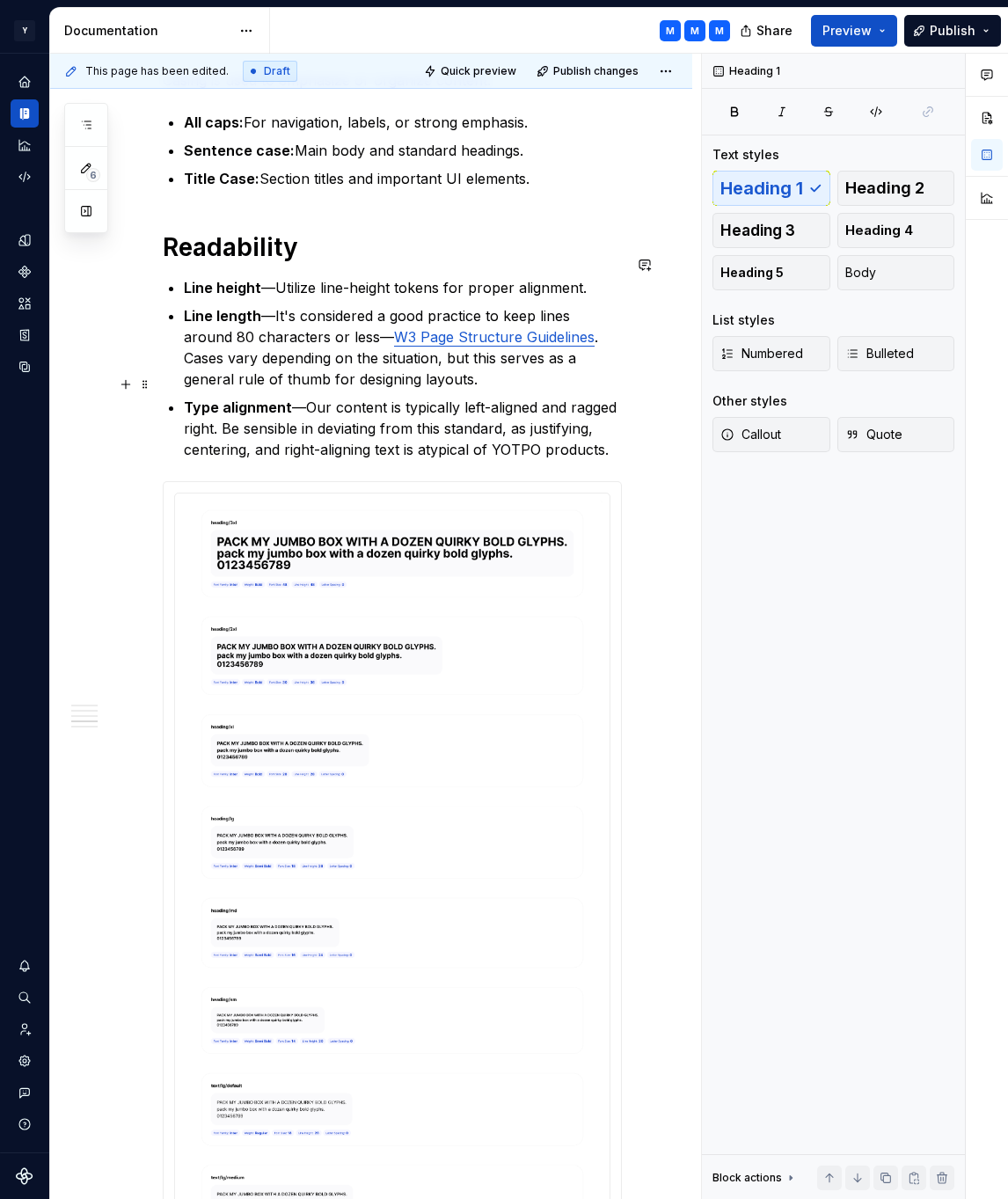
click at [620, 429] on p "Type alignment —Our content is typically left-aligned and ragged right. Be sens…" at bounding box center [402, 428] width 438 height 63
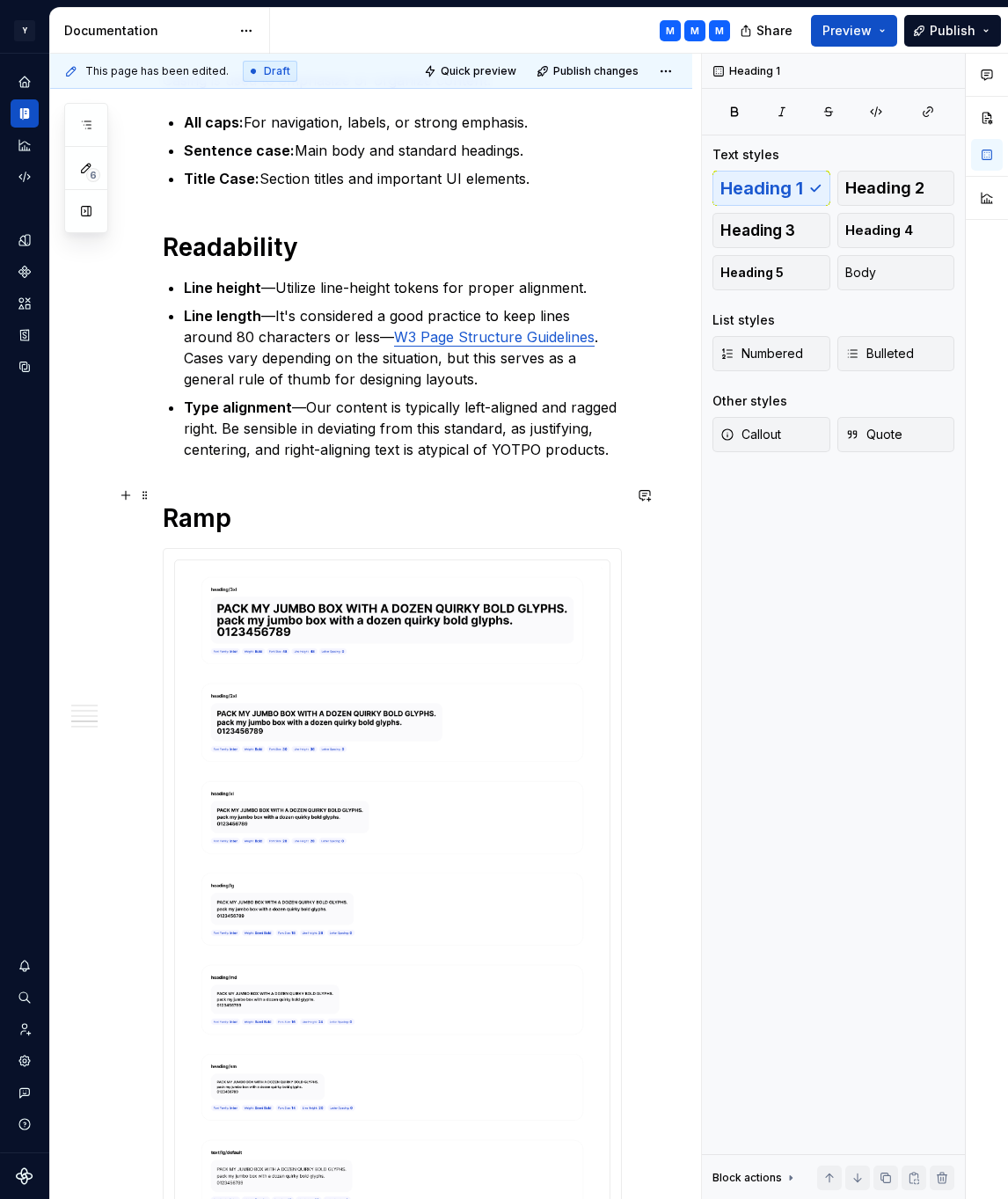
click at [519, 503] on h1 "Ramp" at bounding box center [391, 518] width 459 height 31
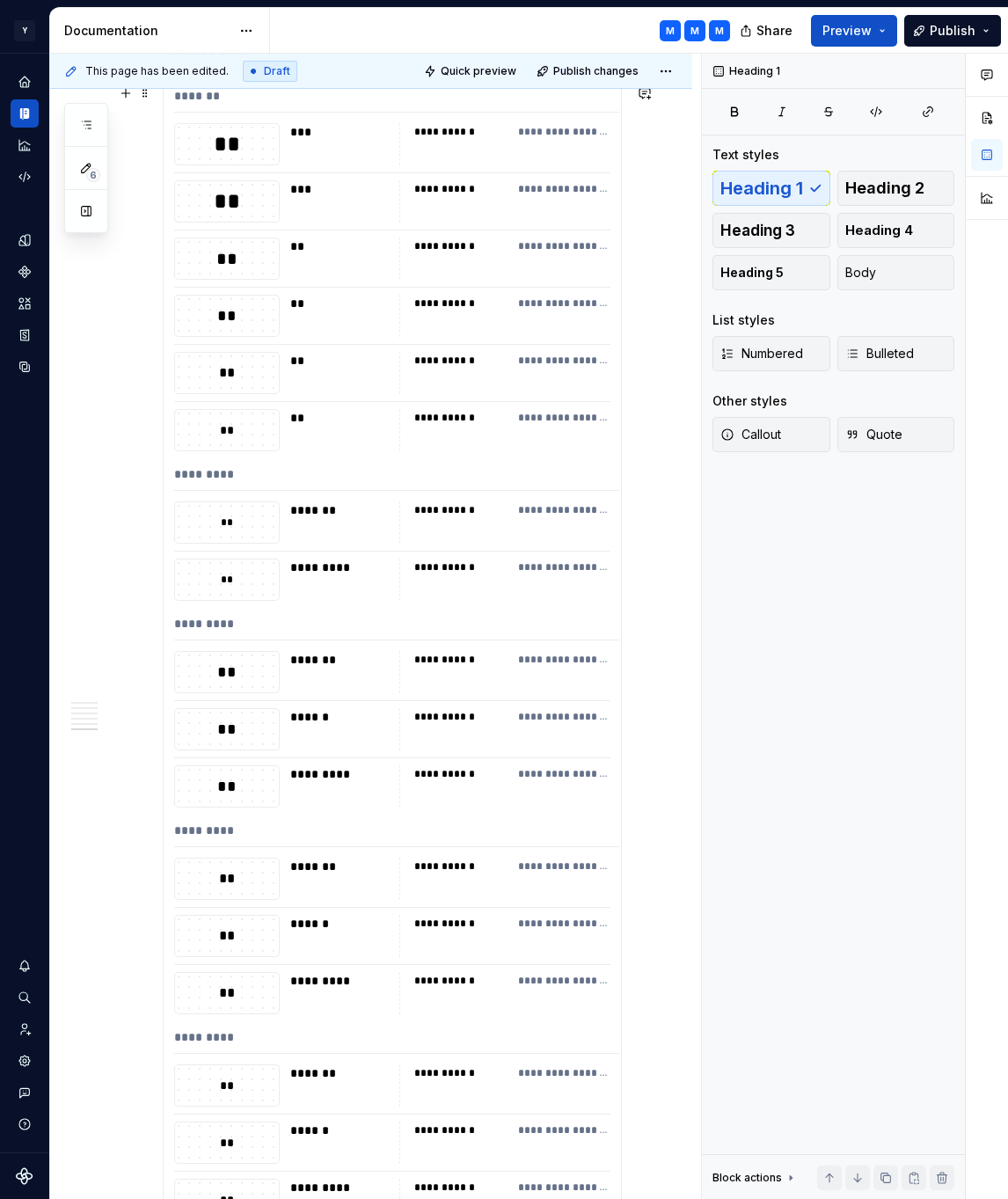
scroll to position [2968, 0]
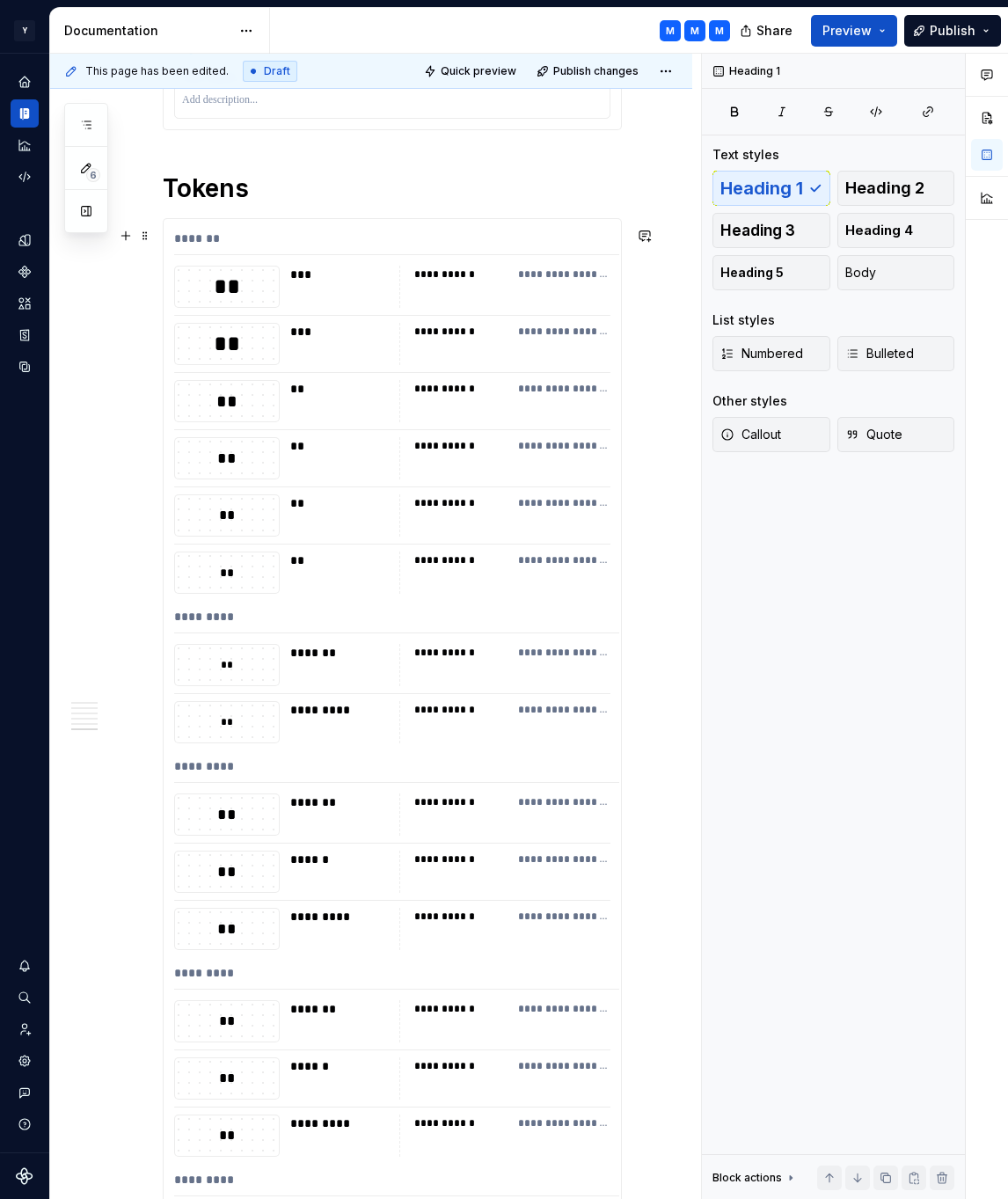
click at [547, 352] on div "**********" at bounding box center [504, 343] width 211 height 42
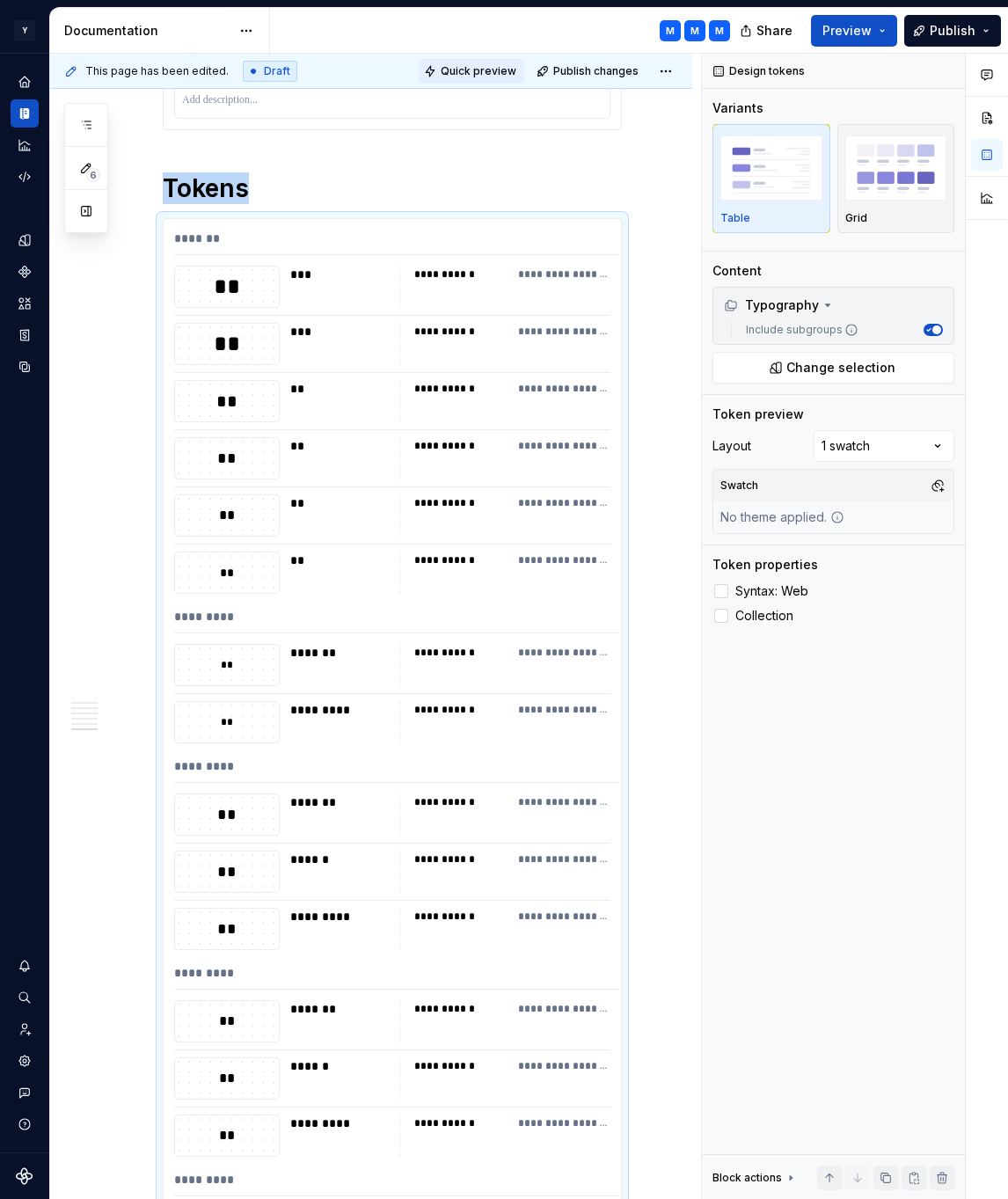
click at [489, 74] on span "Quick preview" at bounding box center [478, 71] width 76 height 14
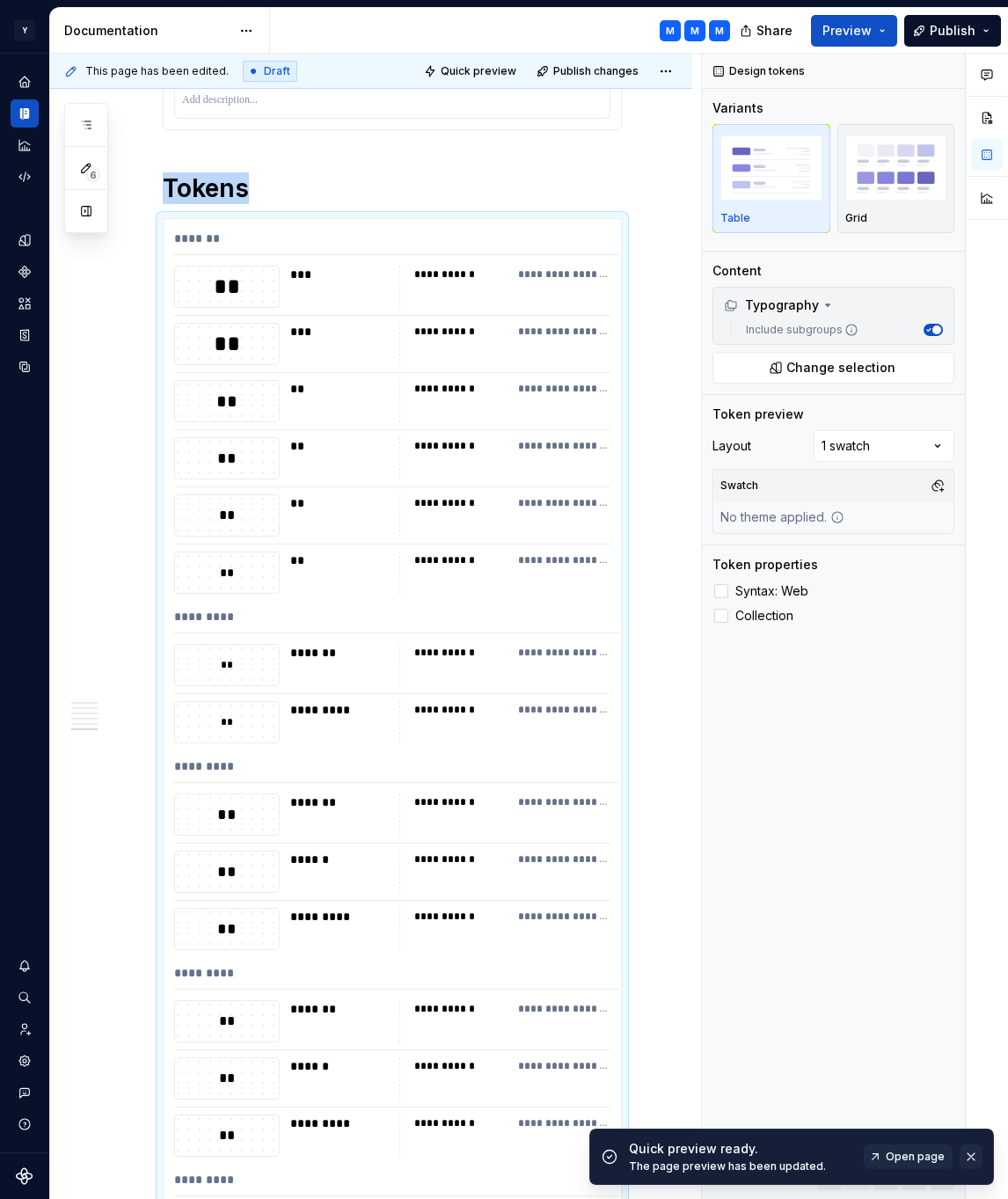
click at [971, 1152] on button "button" at bounding box center [971, 1157] width 23 height 25
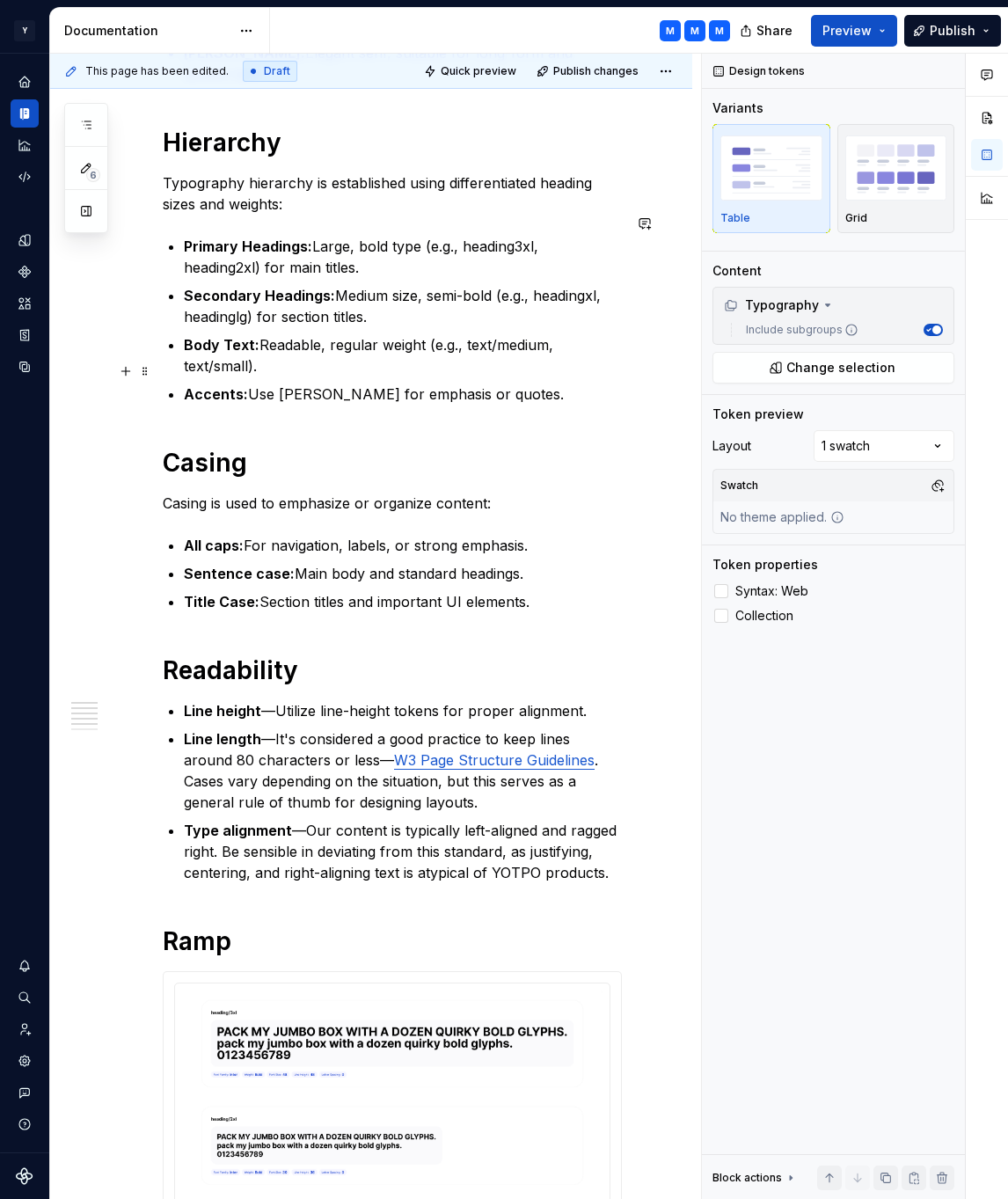
scroll to position [624, 0]
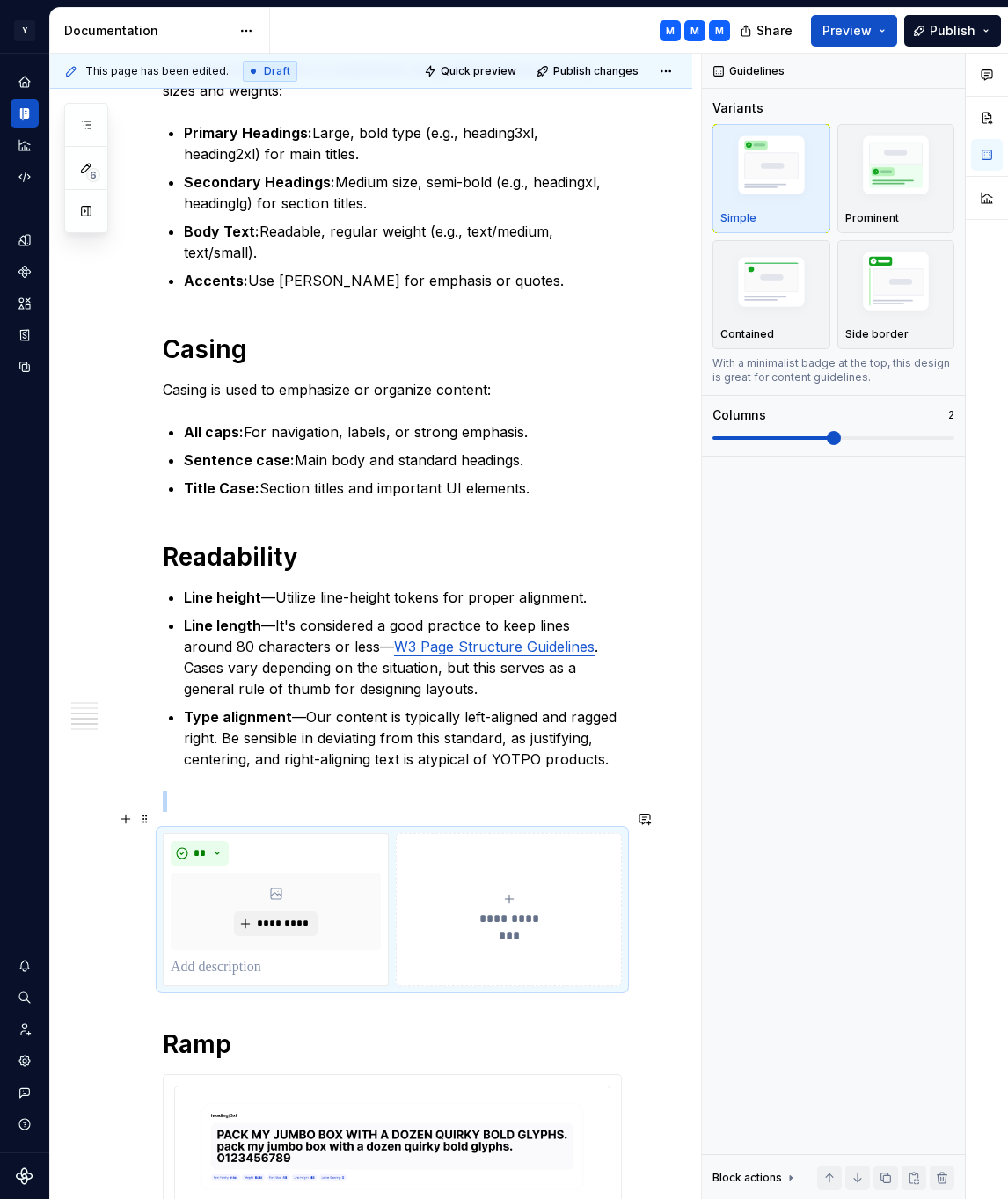
click at [512, 853] on button "**********" at bounding box center [508, 910] width 226 height 153
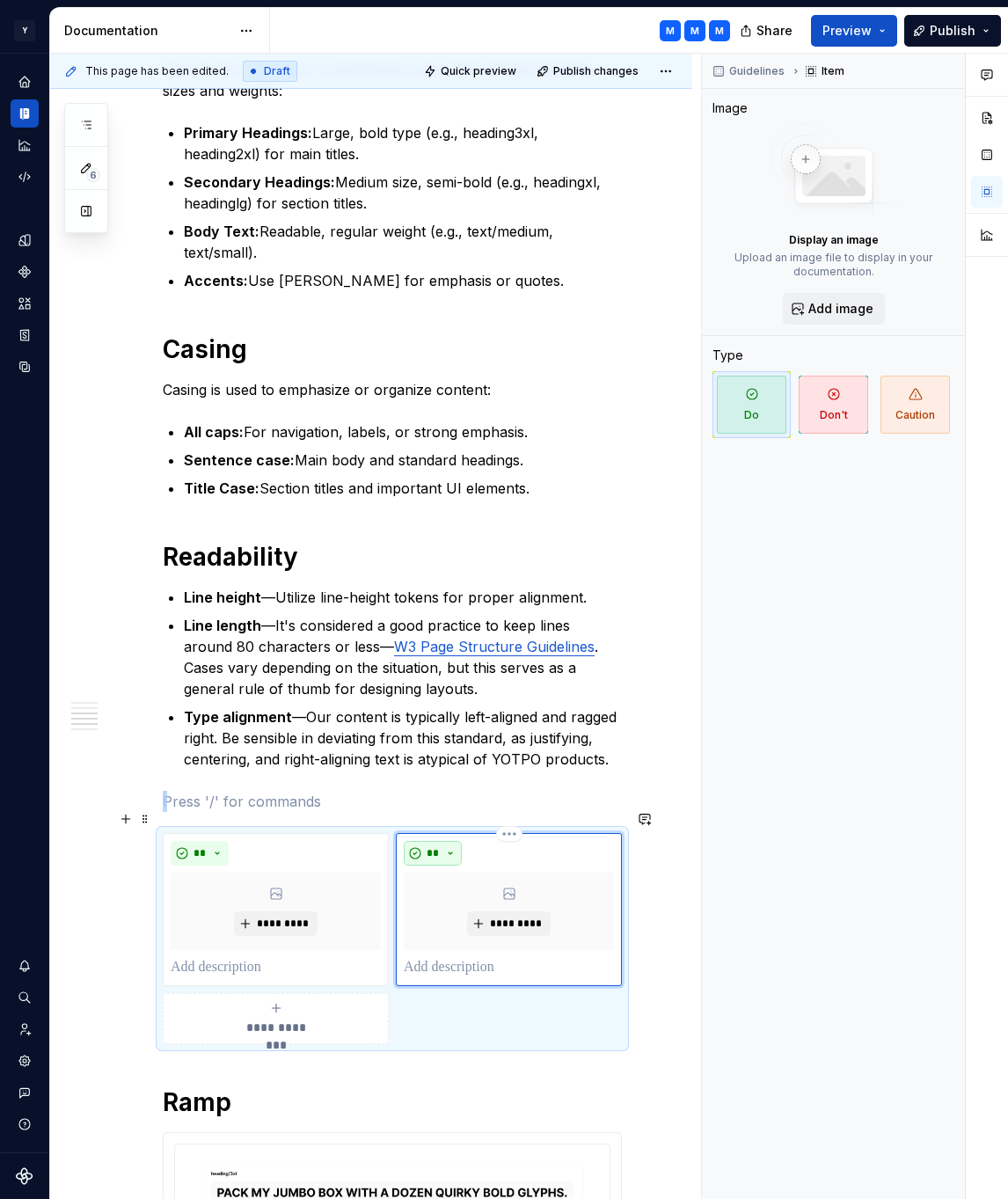
click at [458, 841] on button "**" at bounding box center [432, 853] width 58 height 25
click at [468, 894] on div "Don't" at bounding box center [478, 893] width 32 height 18
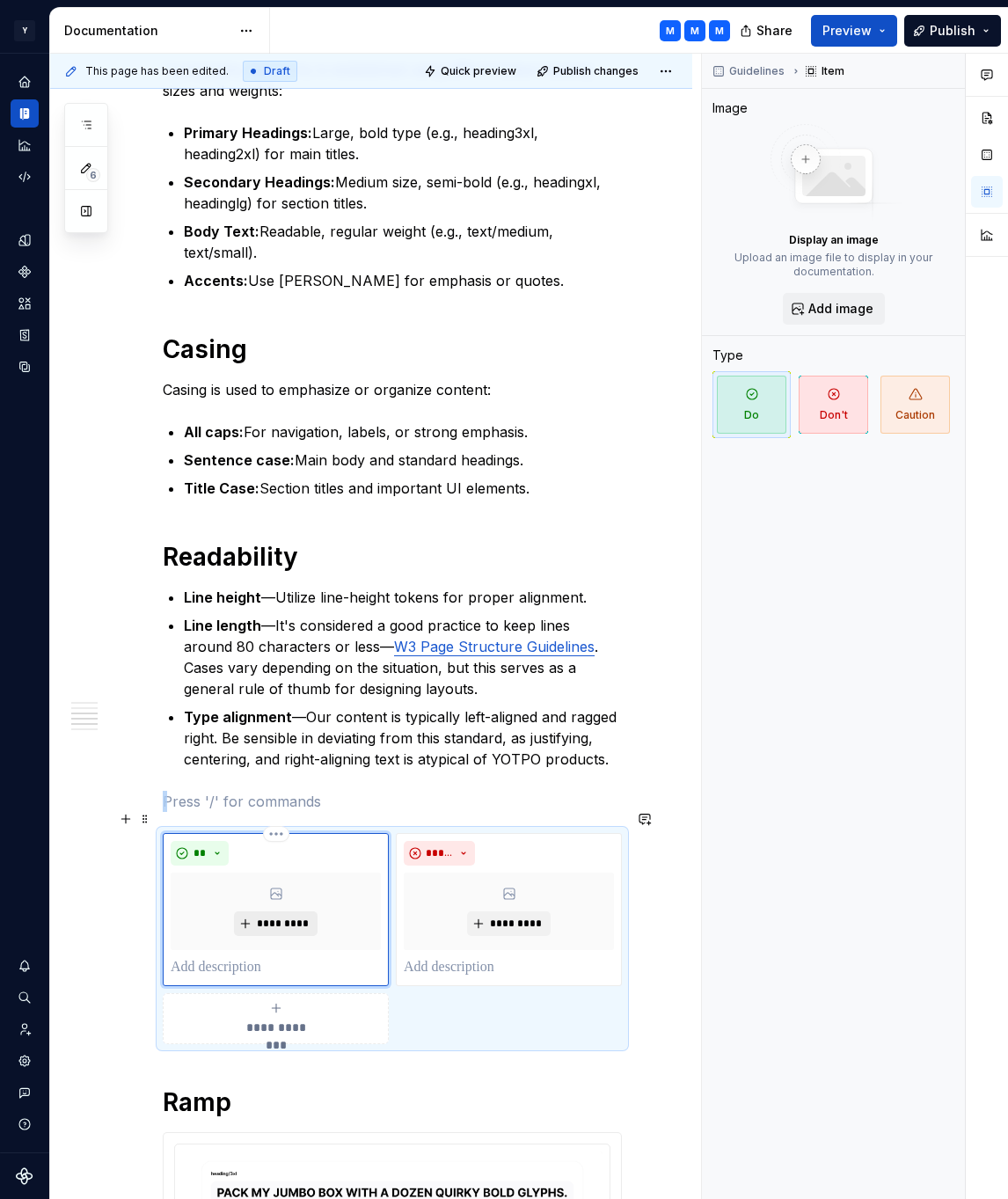
click at [283, 912] on button "*********" at bounding box center [275, 924] width 84 height 25
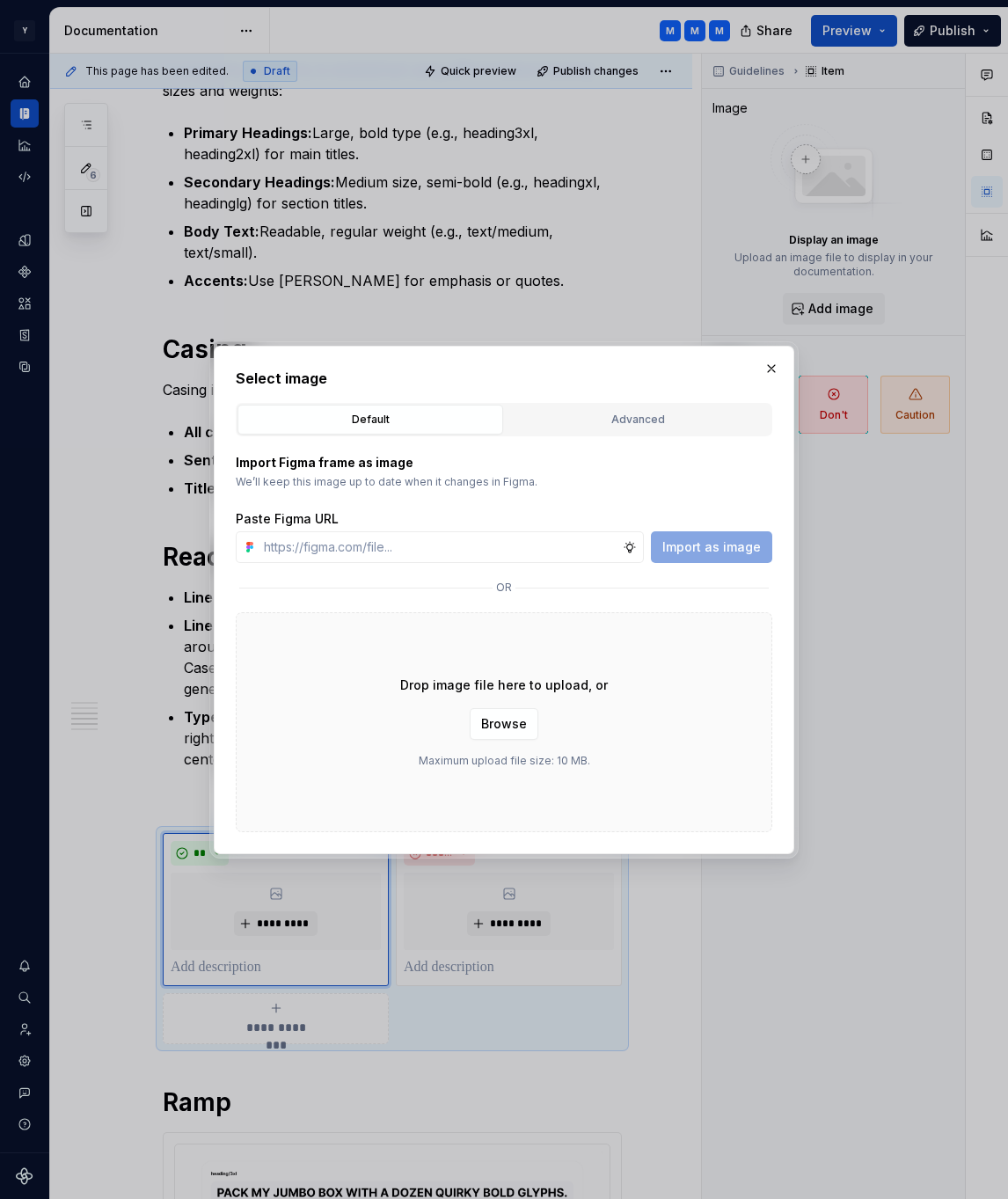
click at [434, 708] on div "Drop image file here to upload, or Browse Maximum upload file size: 10 MB." at bounding box center [504, 722] width 537 height 220
click at [439, 729] on div "Drop image file here to upload, or Browse Maximum upload file size: 10 MB." at bounding box center [504, 722] width 537 height 220
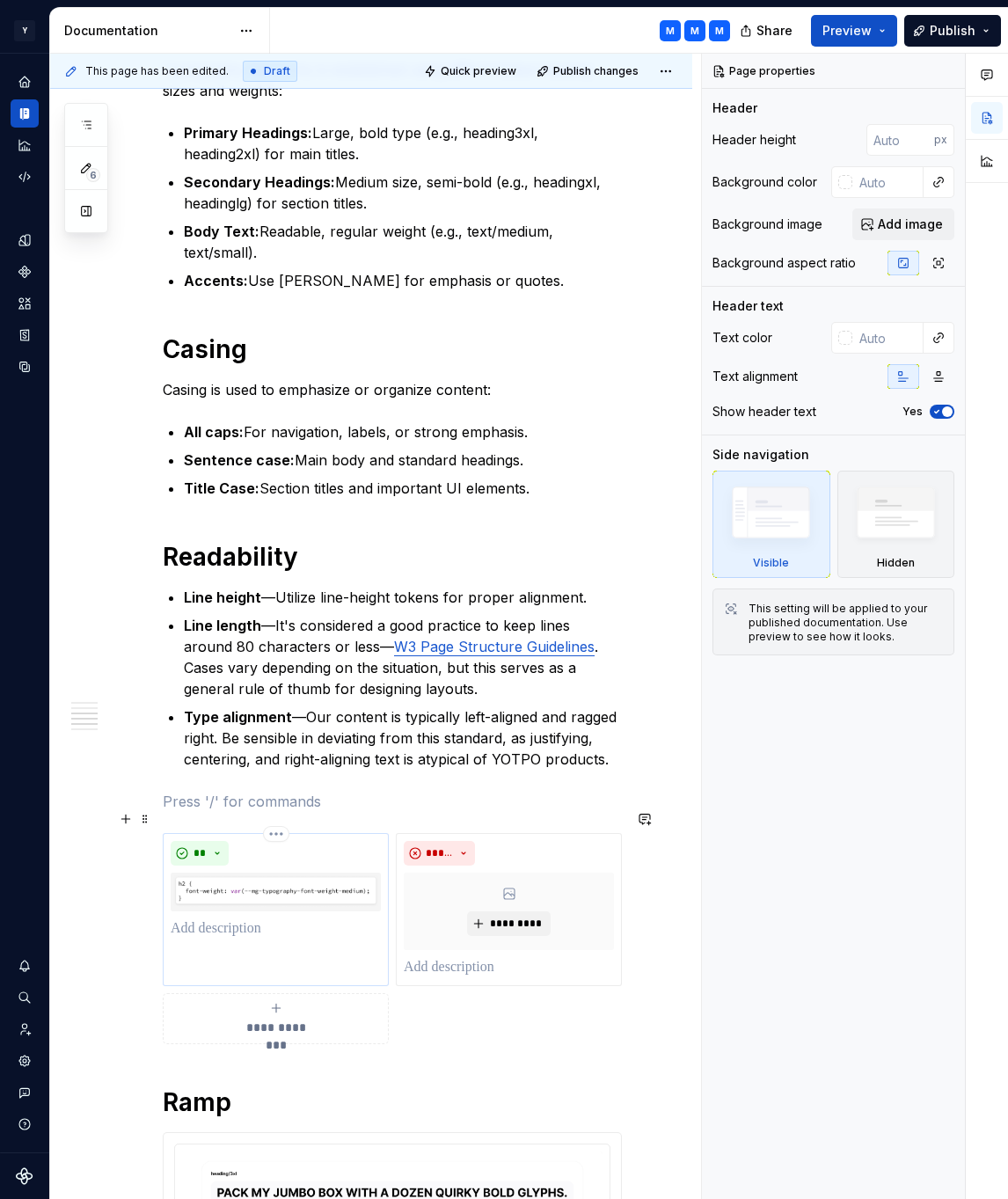
click at [267, 920] on div "**" at bounding box center [275, 910] width 226 height 153
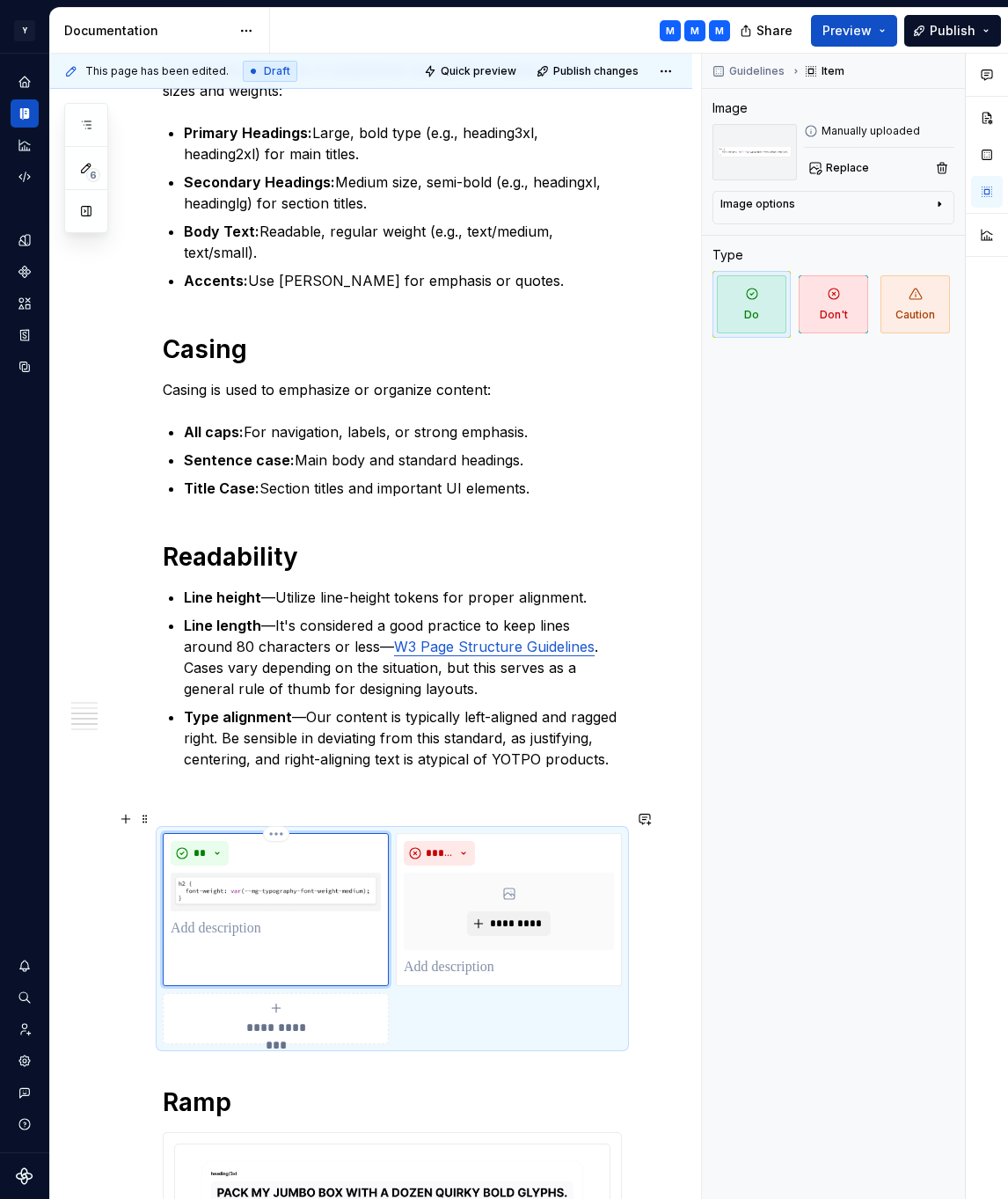
click at [239, 919] on p at bounding box center [275, 929] width 210 height 21
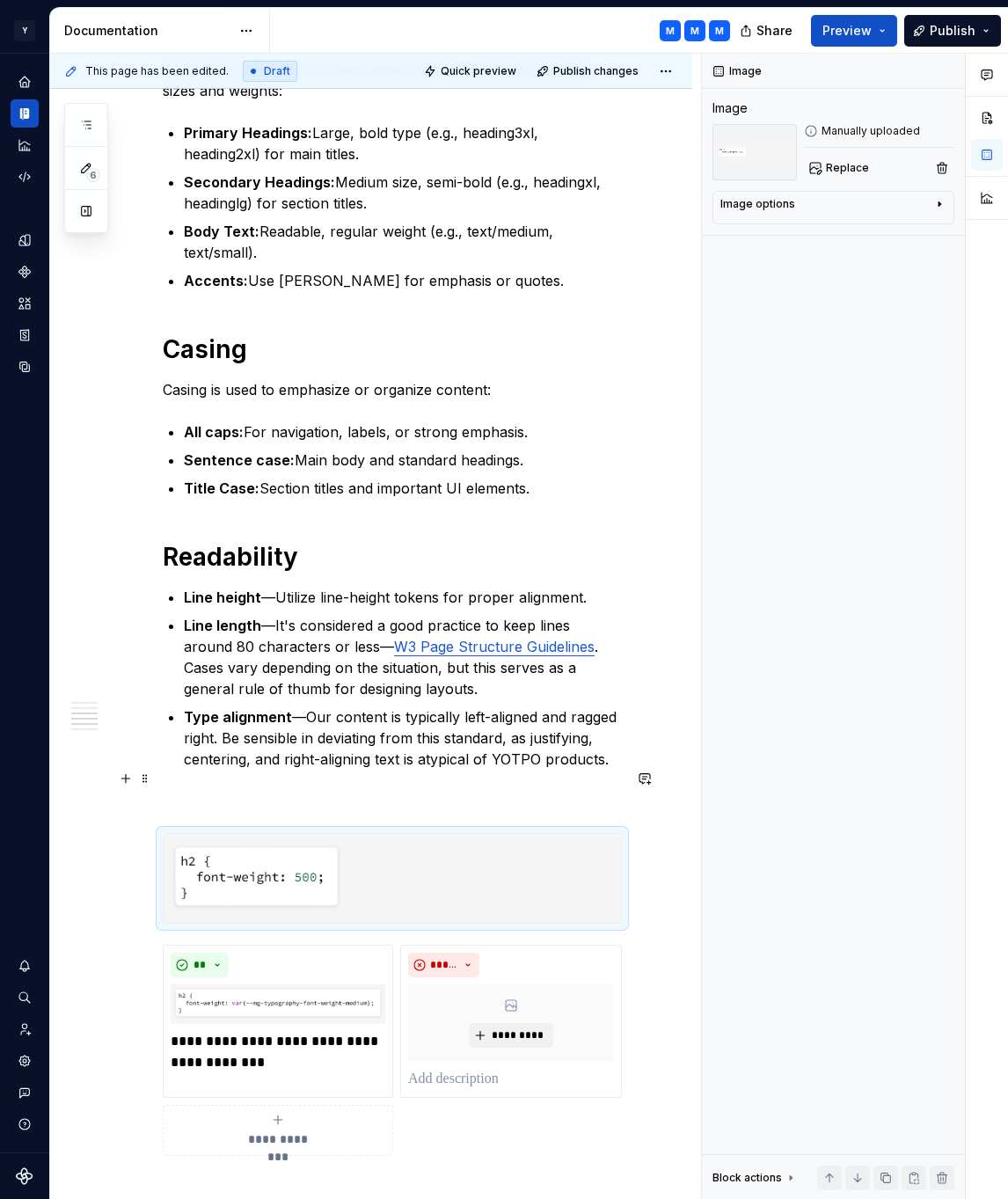
scroll to position [698, 0]
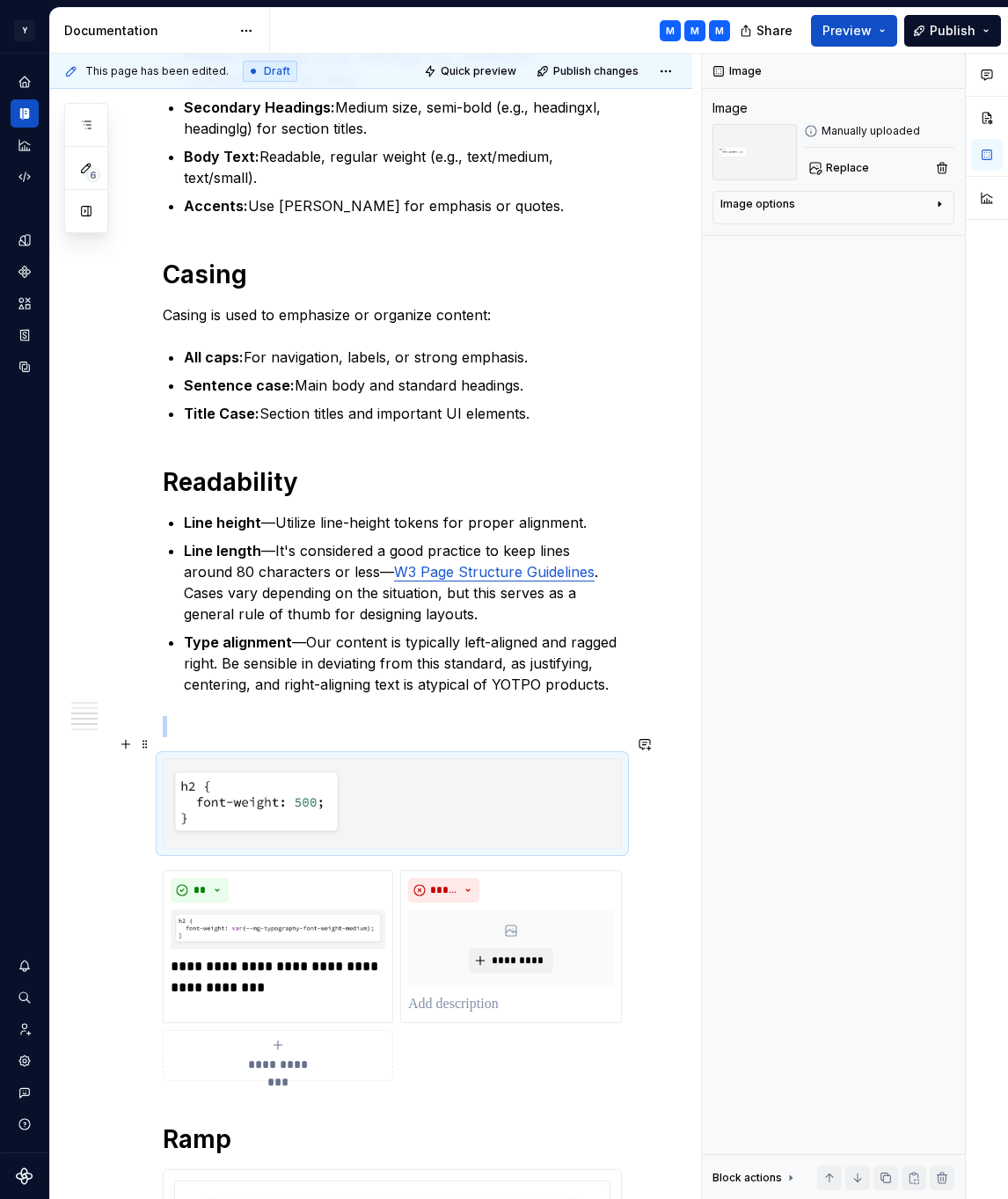
click at [208, 766] on img at bounding box center [391, 804] width 457 height 89
drag, startPoint x: 208, startPoint y: 766, endPoint x: 229, endPoint y: 770, distance: 21.4
click at [224, 770] on img at bounding box center [391, 804] width 457 height 89
click at [276, 771] on img at bounding box center [391, 804] width 457 height 89
click at [148, 743] on span at bounding box center [145, 744] width 14 height 25
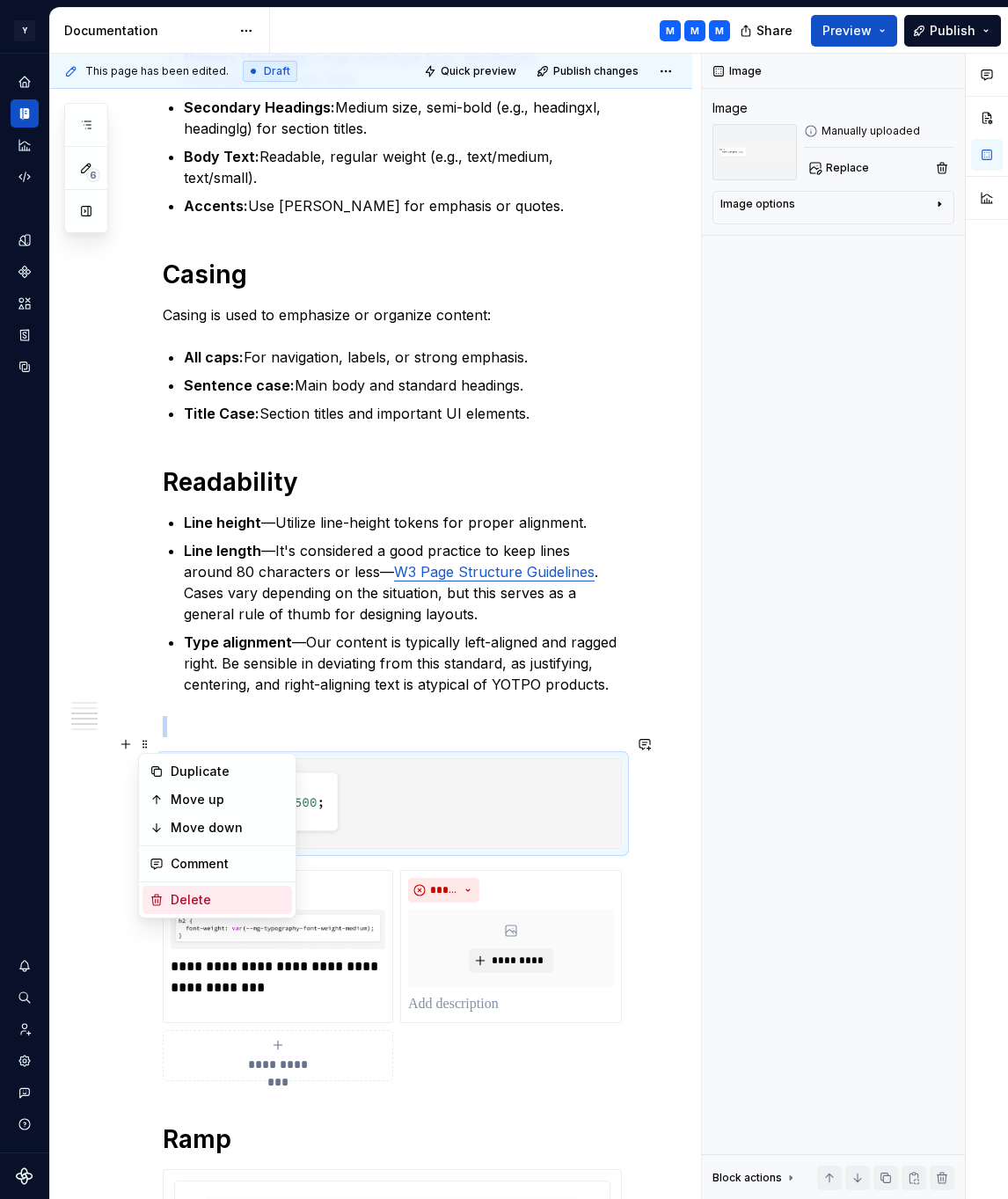
click at [187, 894] on div "Delete" at bounding box center [227, 900] width 114 height 18
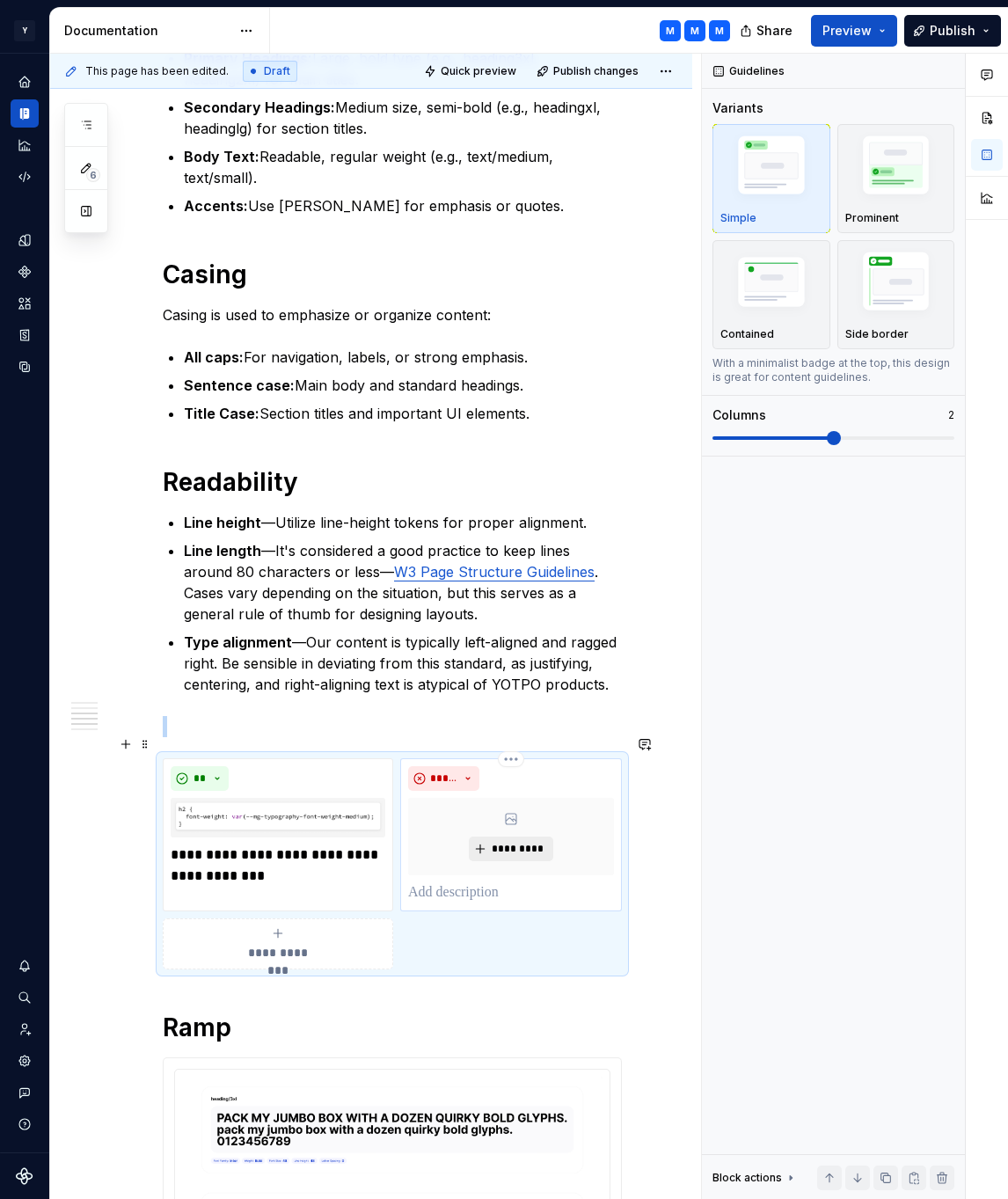
click at [512, 842] on span "*********" at bounding box center [517, 849] width 54 height 14
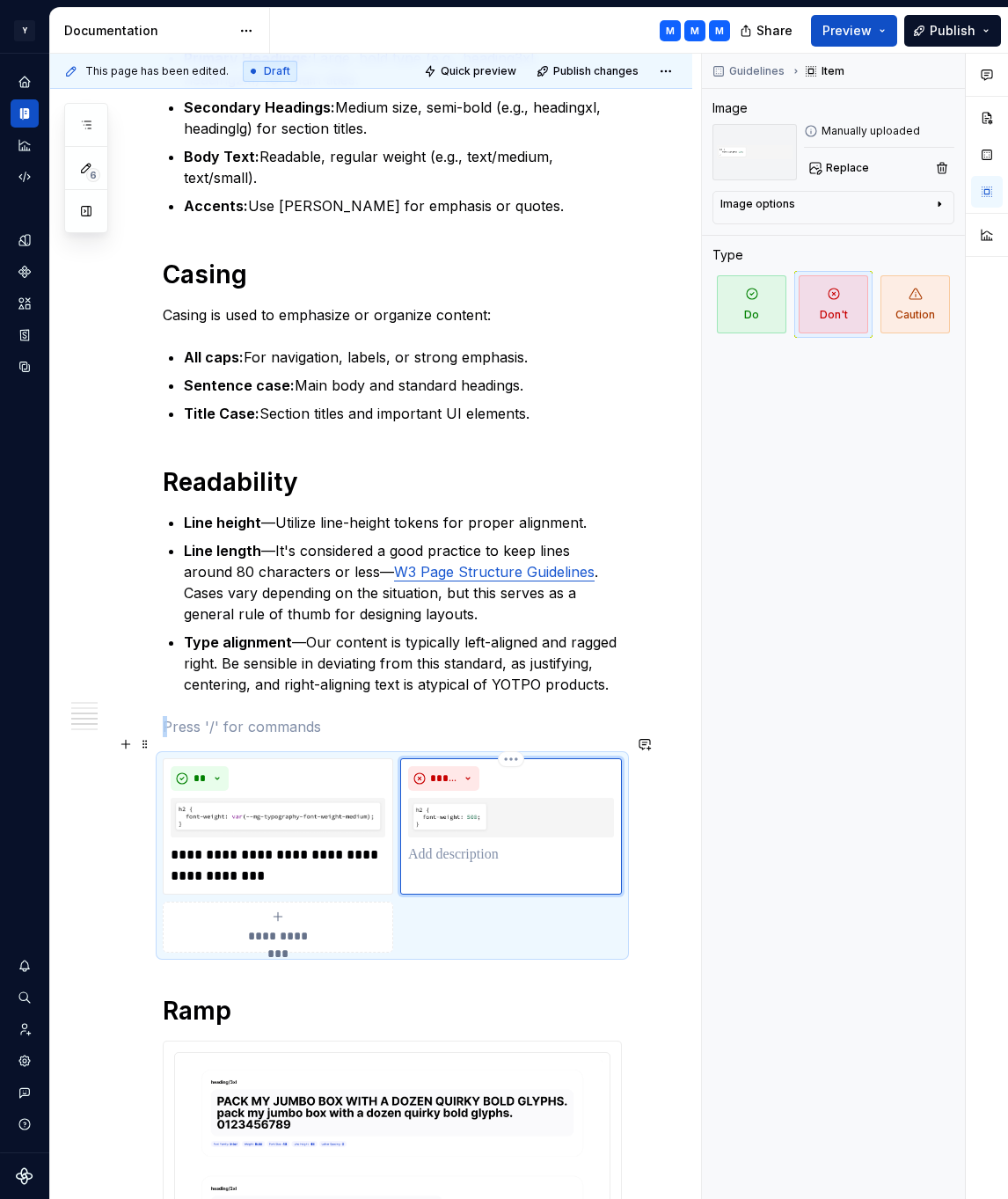
click at [470, 845] on p at bounding box center [510, 855] width 206 height 21
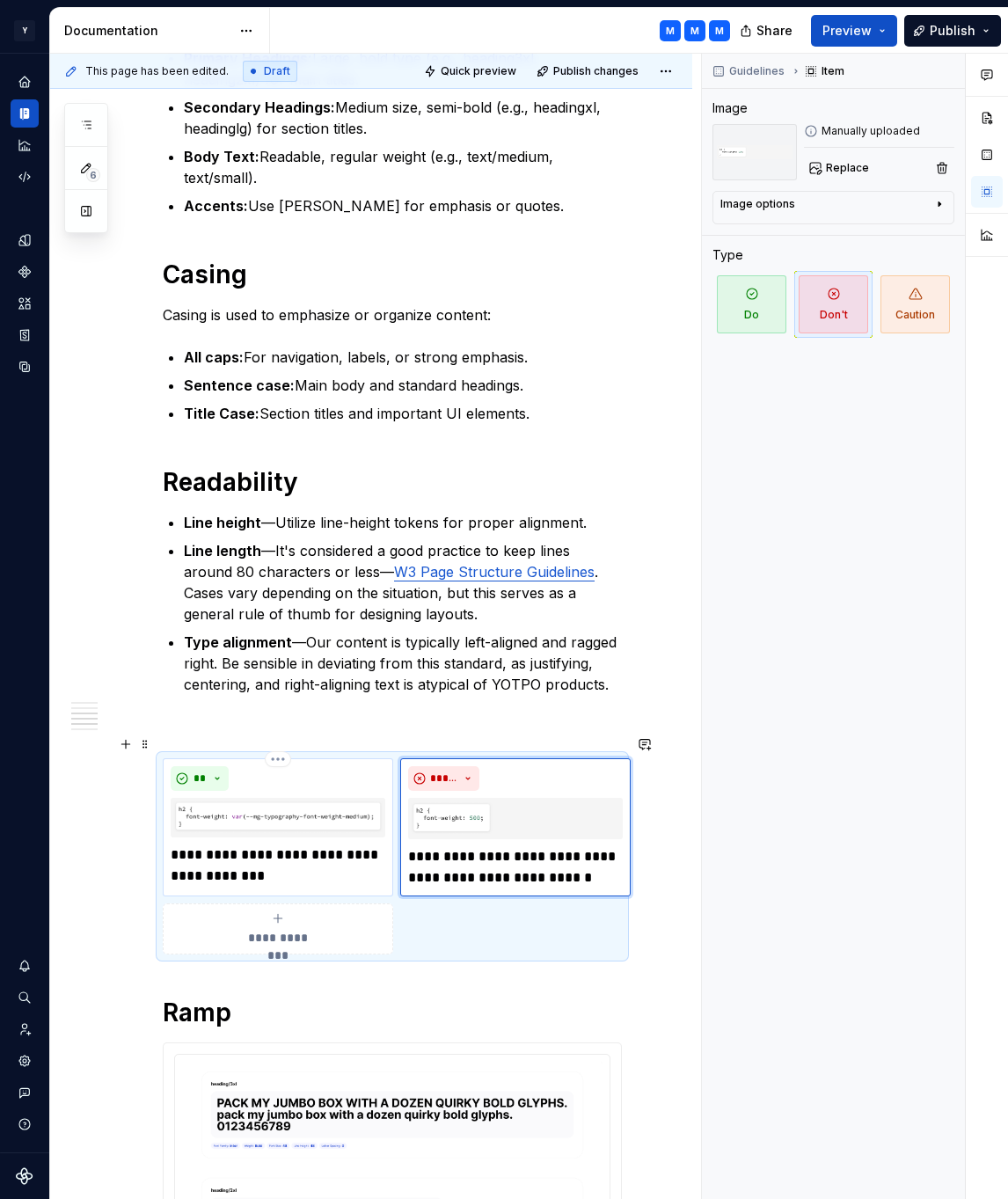
click at [217, 845] on p "**********" at bounding box center [277, 866] width 214 height 42
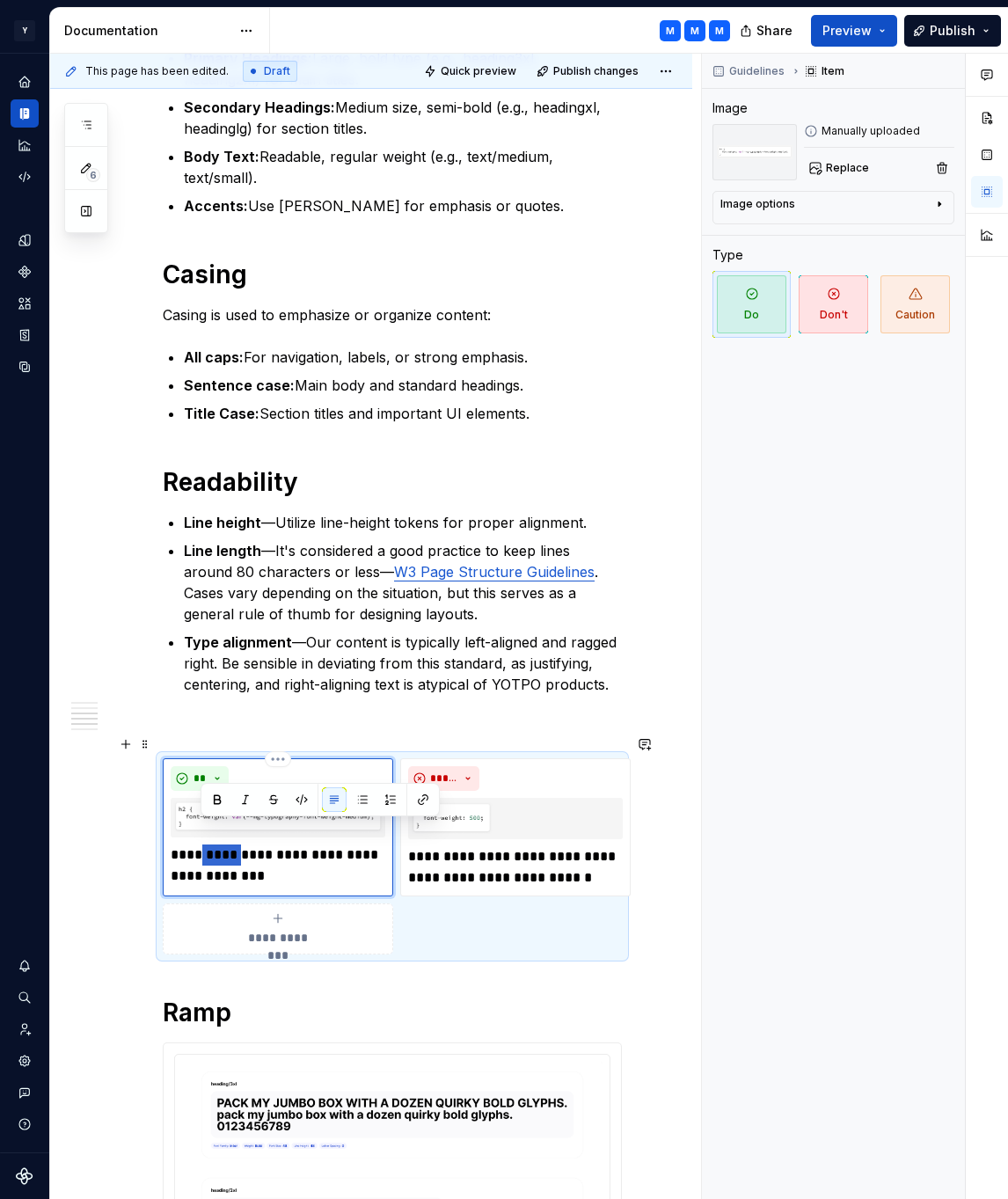
type textarea "*"
click at [287, 845] on p "**********" at bounding box center [277, 866] width 214 height 42
click at [174, 850] on p "**********" at bounding box center [277, 866] width 214 height 42
drag, startPoint x: 174, startPoint y: 850, endPoint x: 248, endPoint y: 856, distance: 74.2
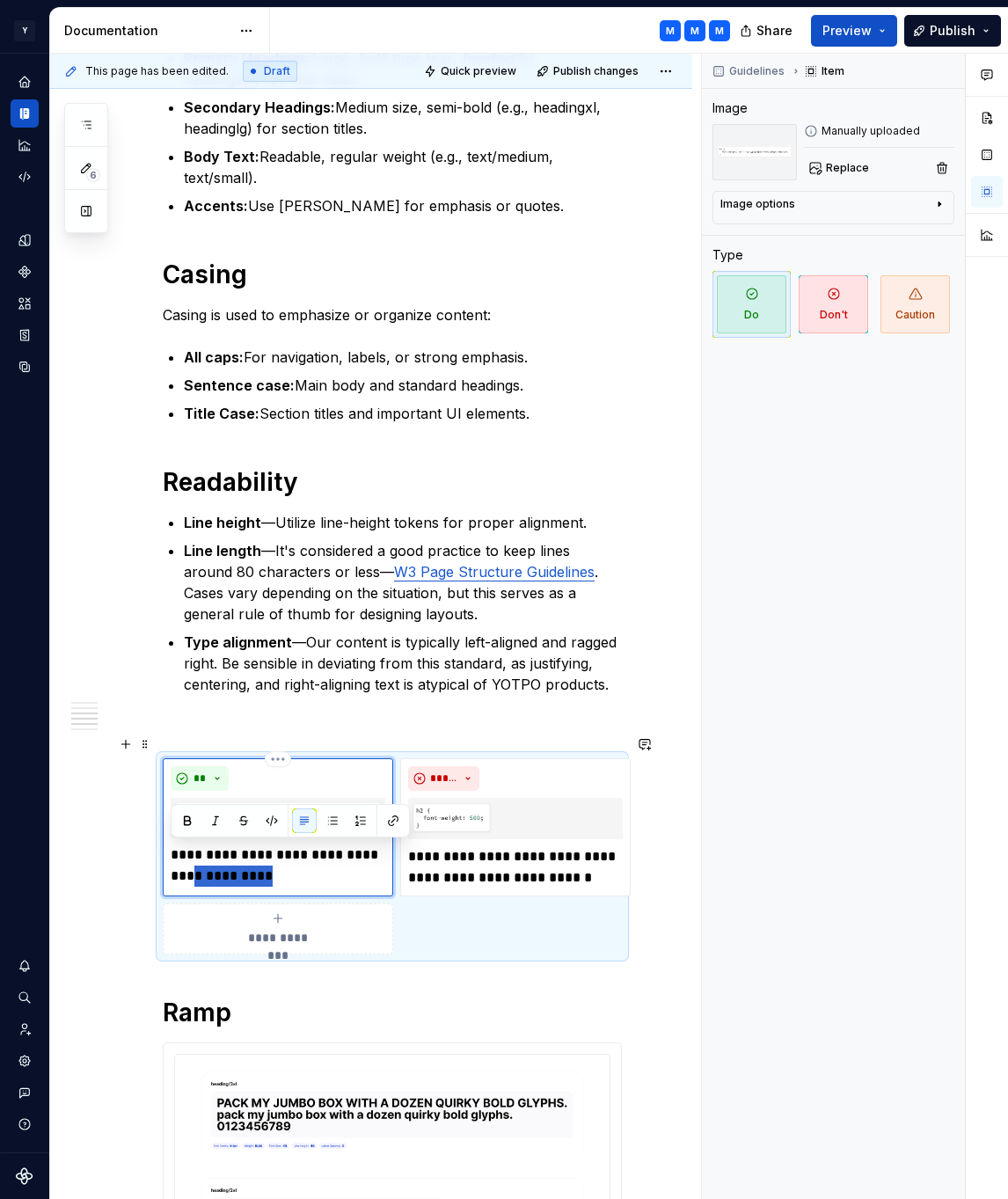
click at [248, 856] on p "**********" at bounding box center [277, 866] width 214 height 42
click at [550, 846] on p "**********" at bounding box center [515, 867] width 214 height 42
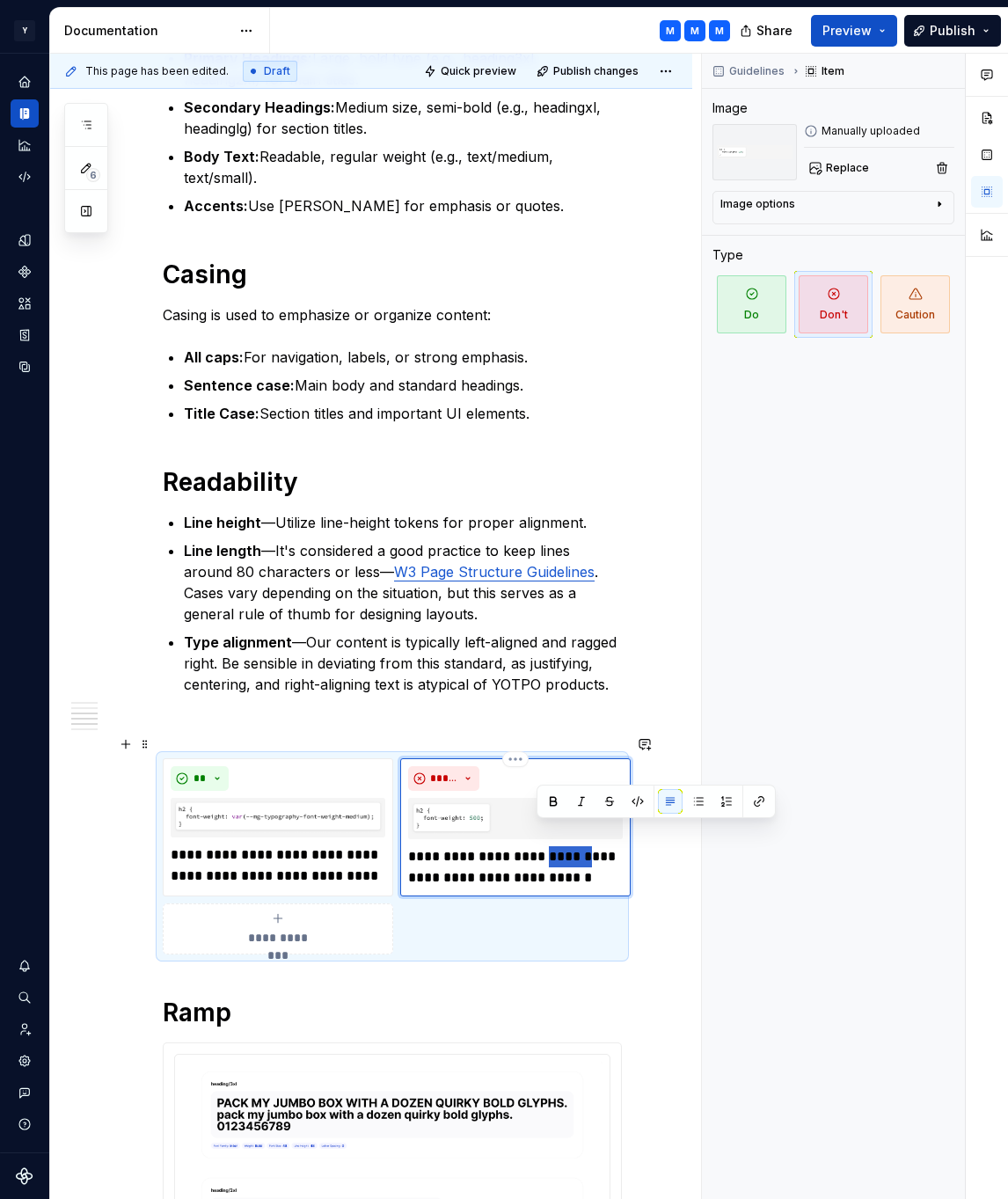
click at [550, 846] on p "**********" at bounding box center [515, 867] width 214 height 42
type textarea "*"
click at [557, 846] on p "**********" at bounding box center [515, 867] width 214 height 42
drag, startPoint x: 503, startPoint y: 851, endPoint x: 408, endPoint y: 859, distance: 95.3
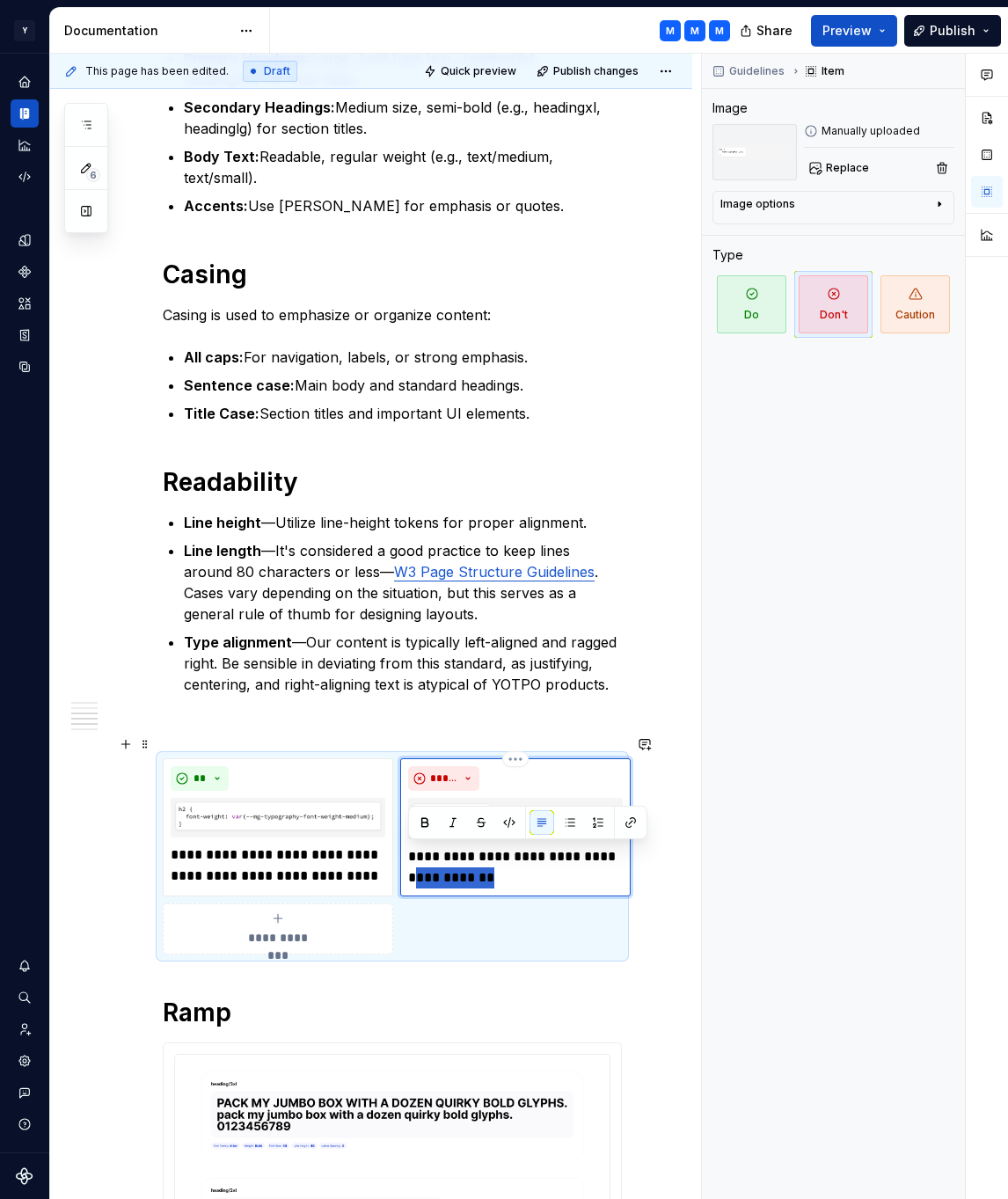
click at [408, 859] on p "**********" at bounding box center [515, 867] width 214 height 42
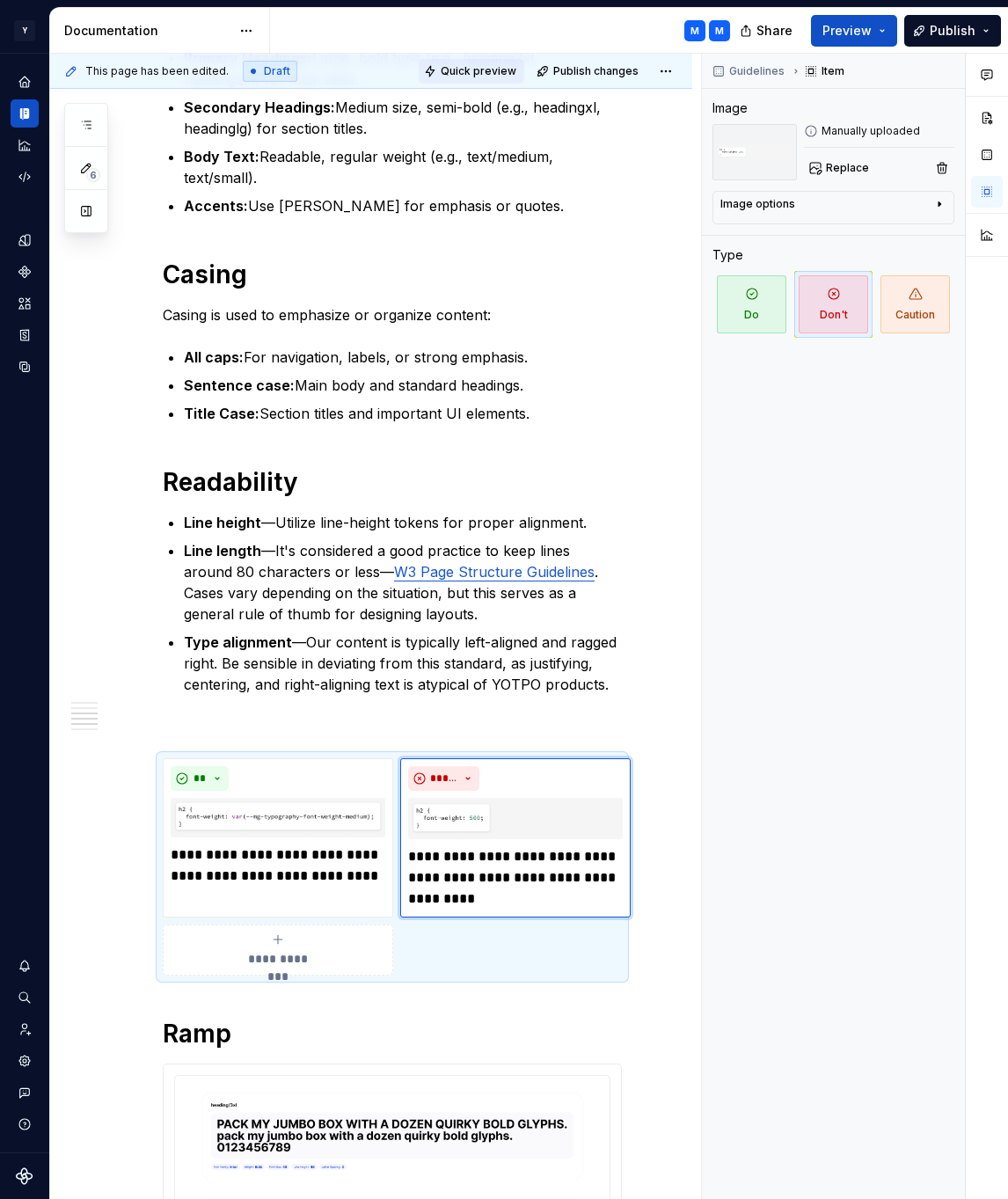
click at [473, 76] on span "Quick preview" at bounding box center [478, 71] width 76 height 14
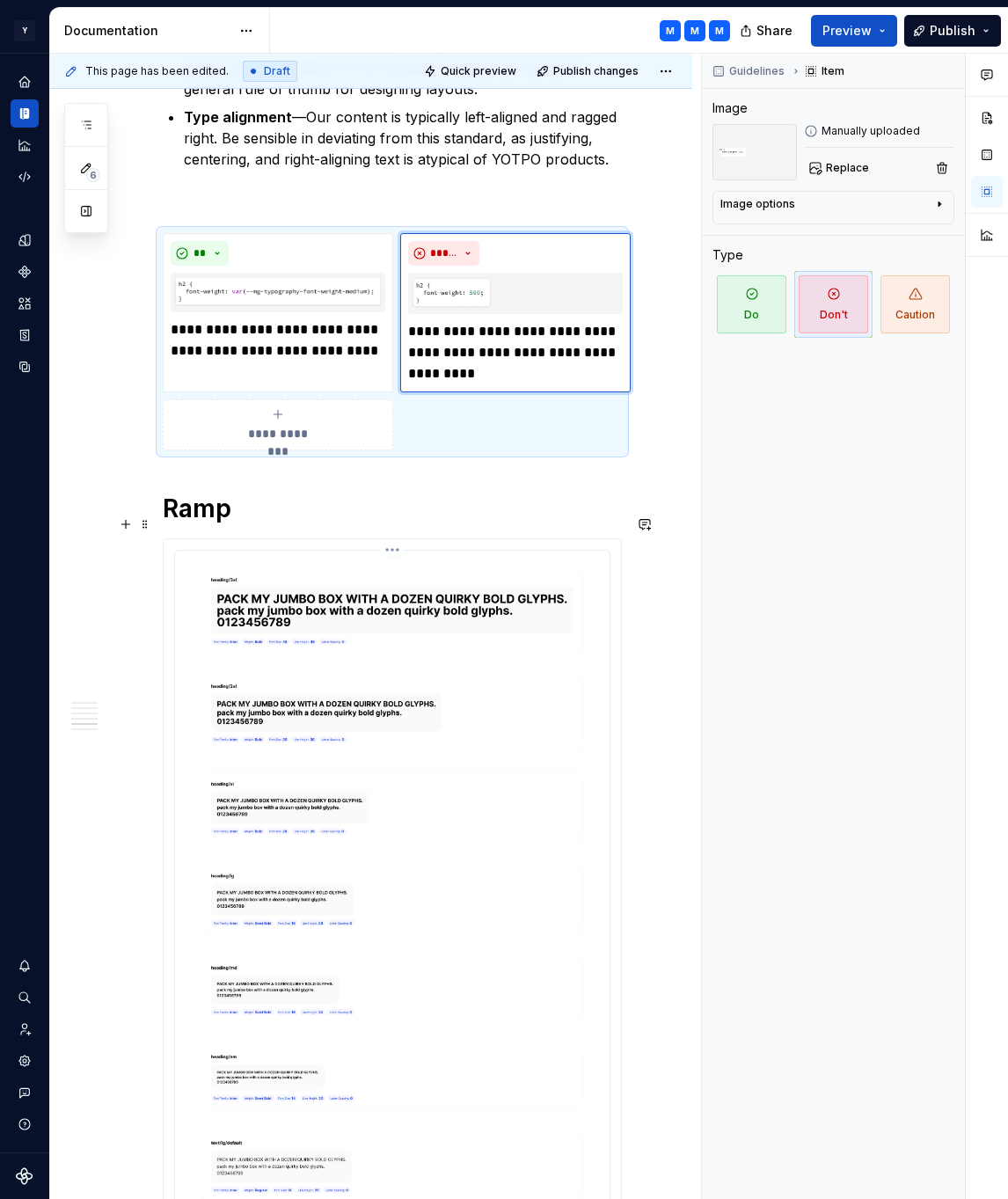
scroll to position [1337, 0]
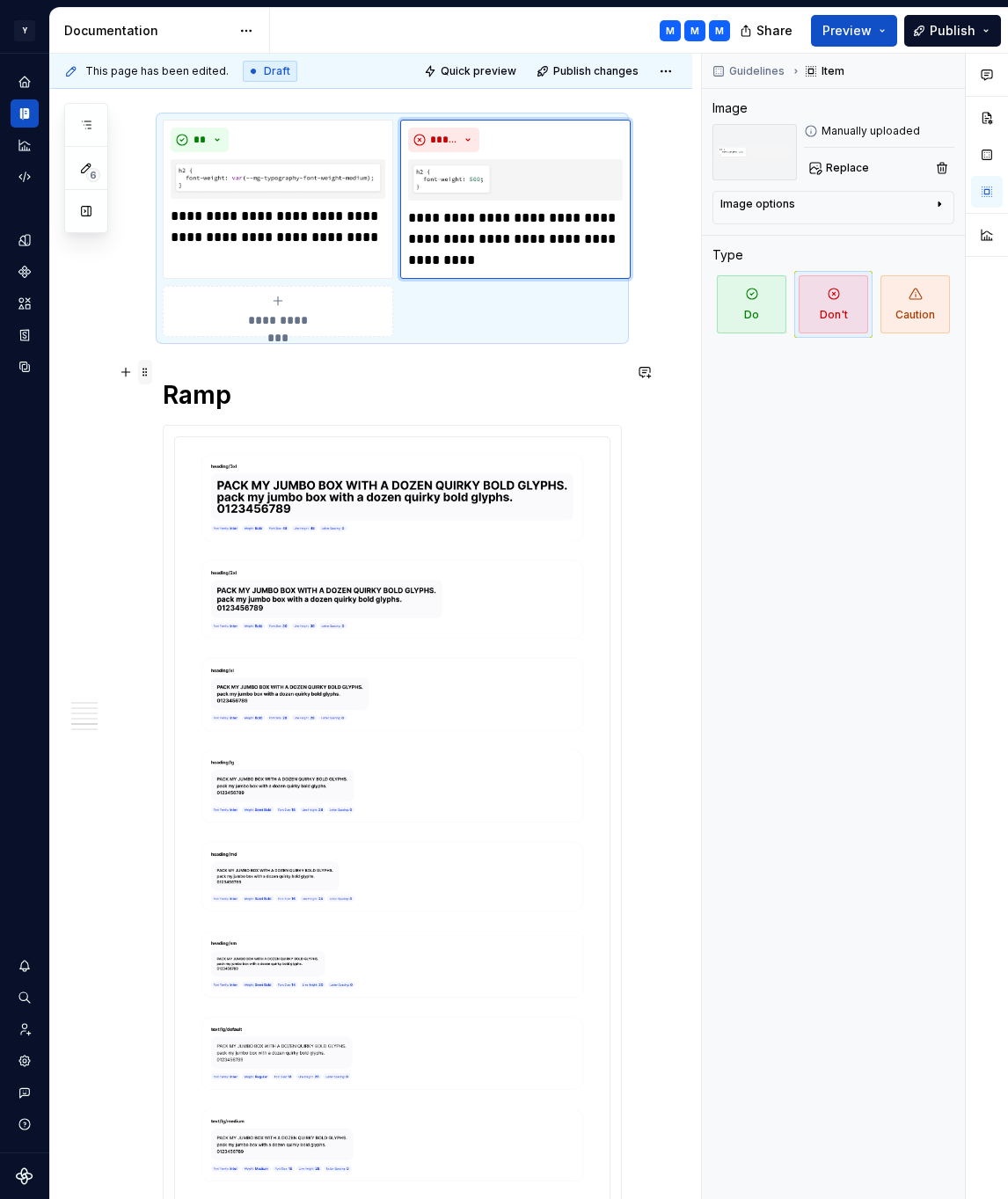
click at [147, 371] on span at bounding box center [145, 372] width 14 height 25
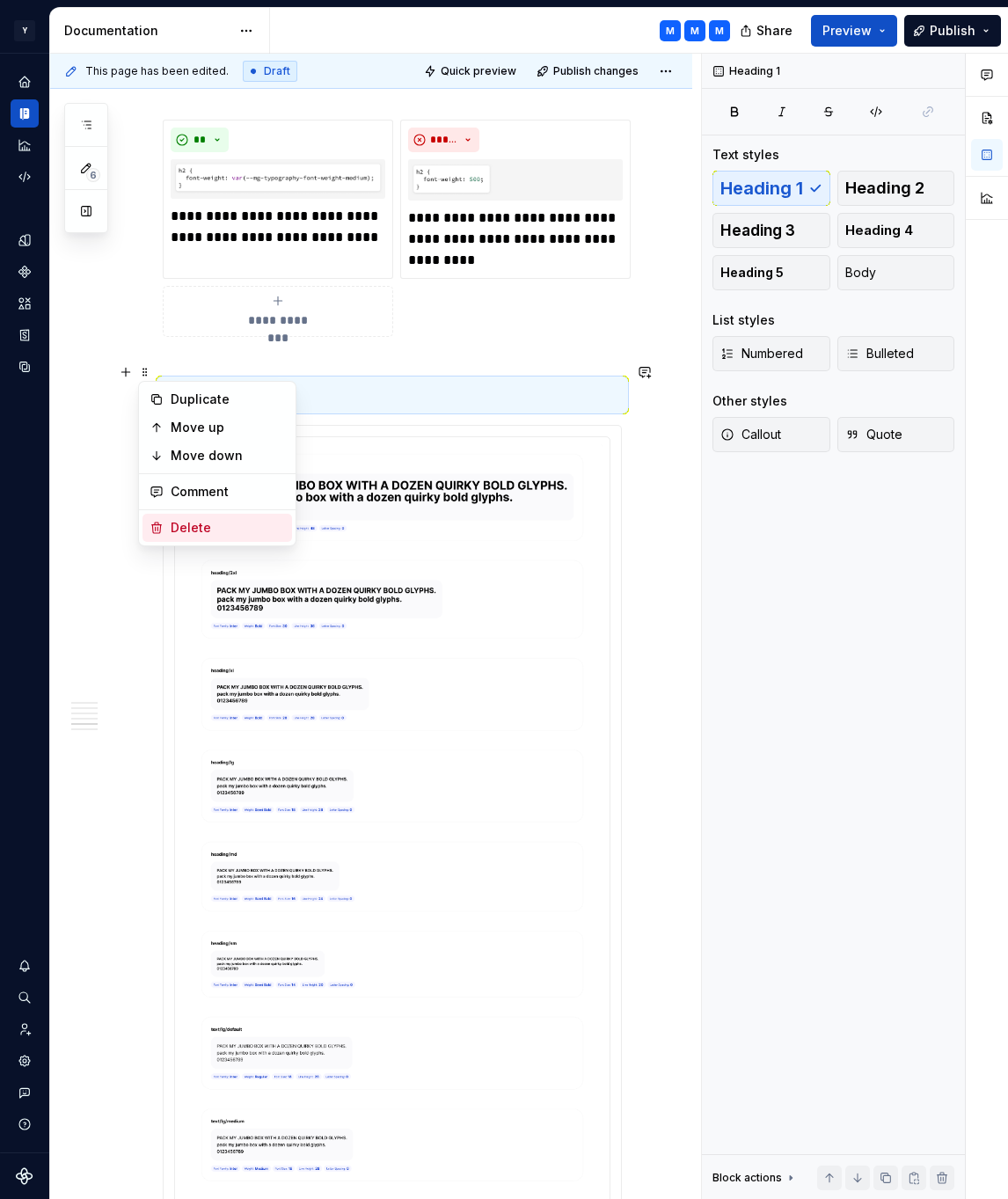
click at [182, 527] on div "Delete" at bounding box center [227, 528] width 114 height 18
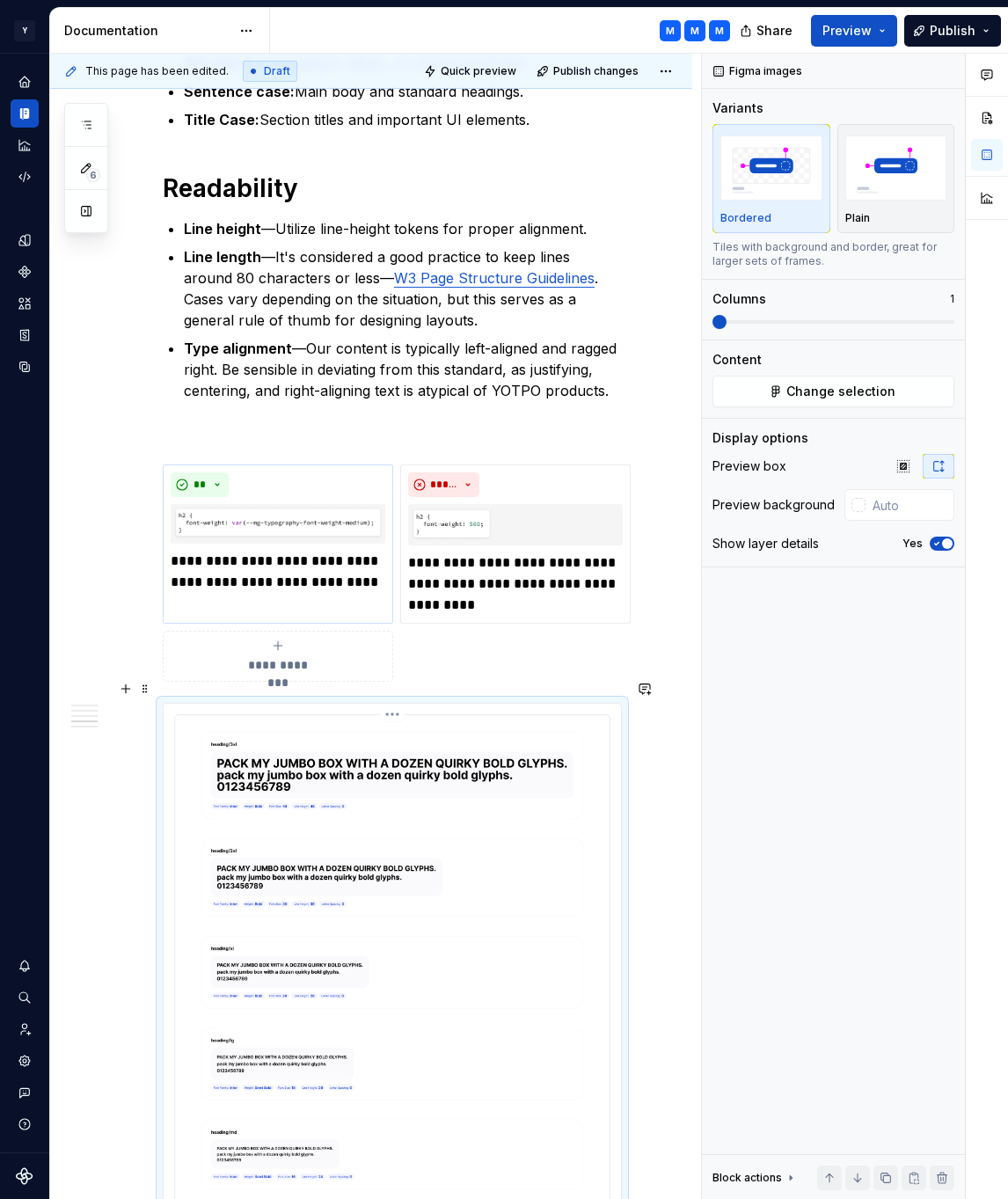
scroll to position [994, 0]
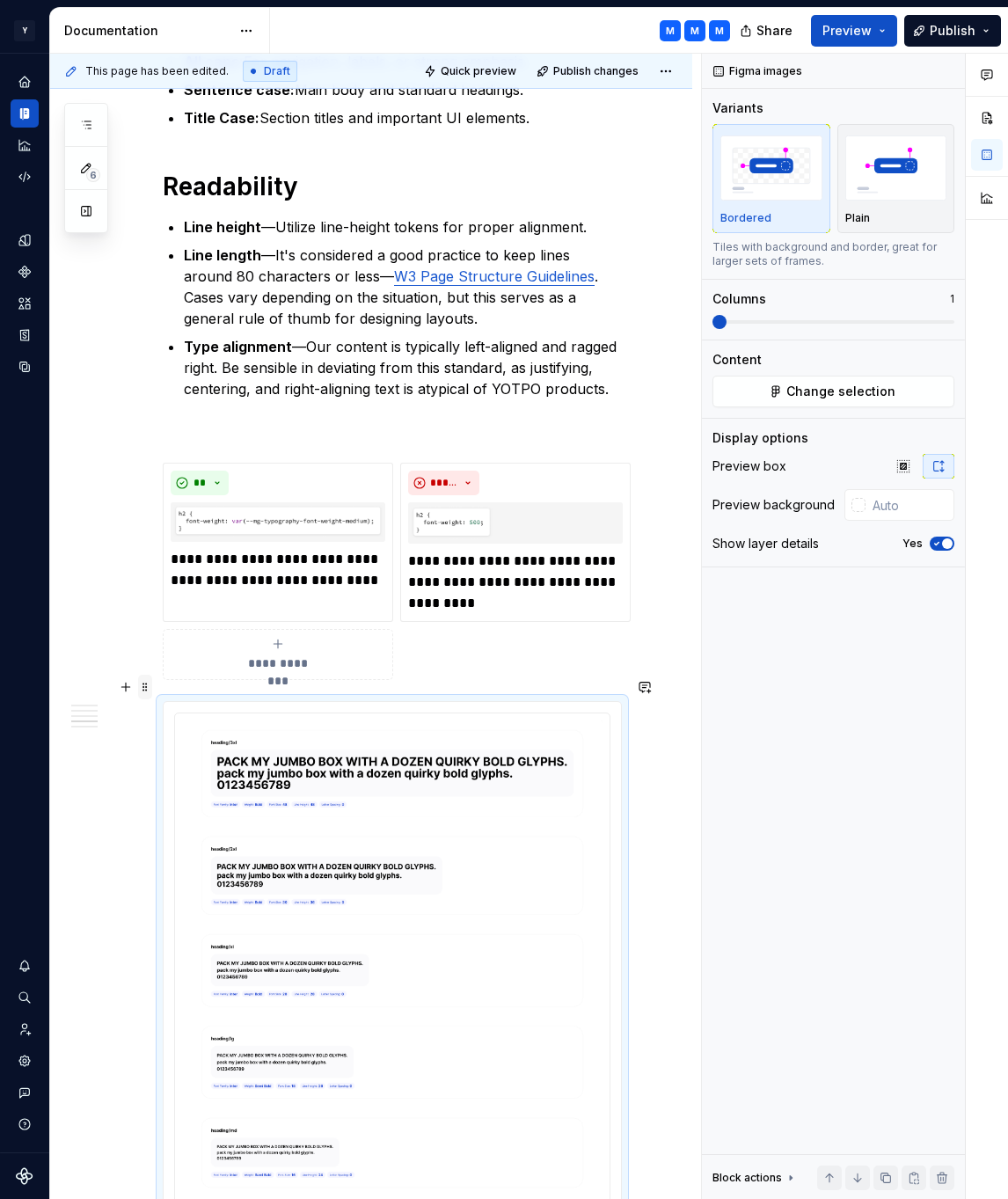
click at [143, 681] on span at bounding box center [145, 687] width 14 height 25
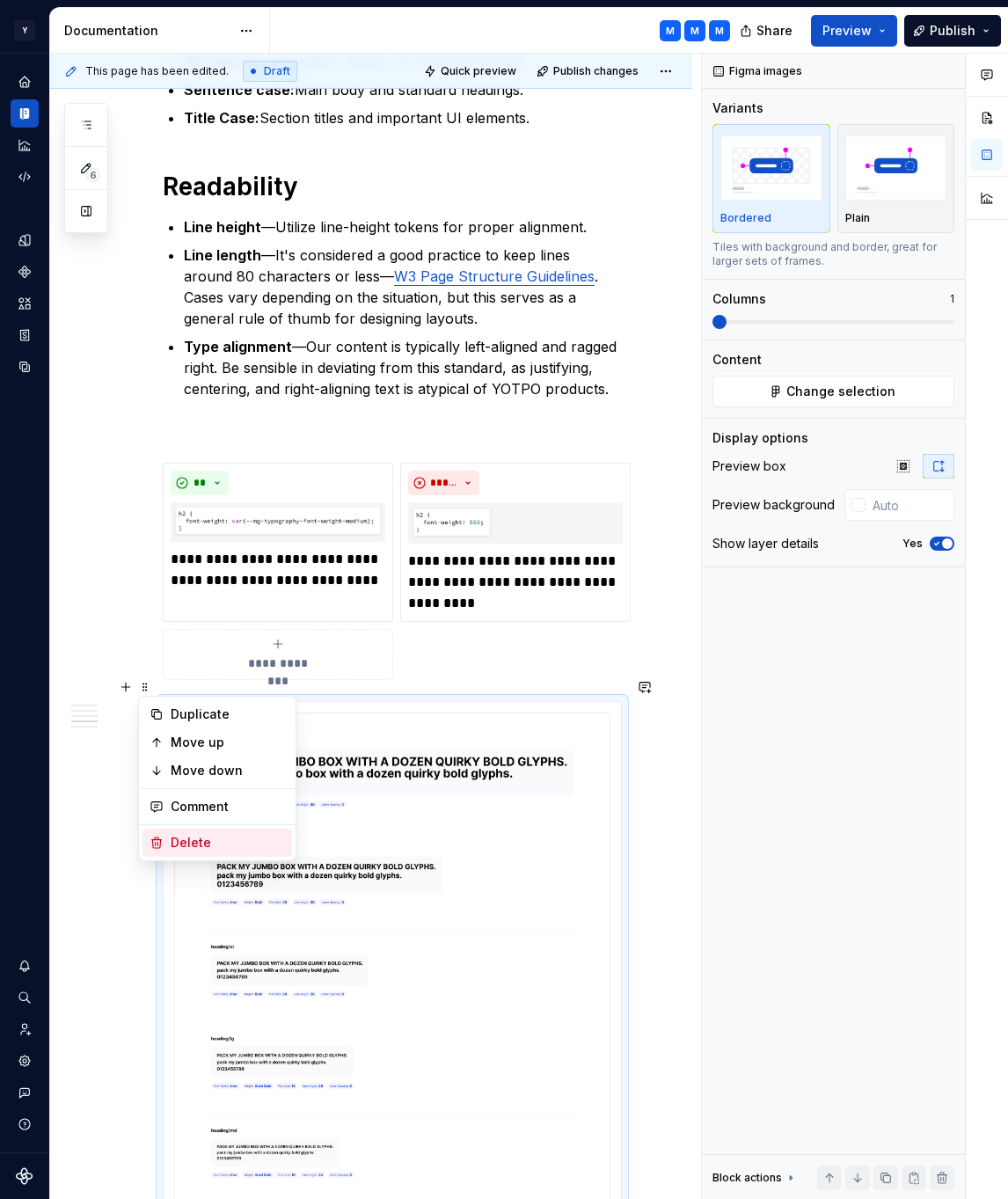
click at [183, 841] on div "Delete" at bounding box center [227, 843] width 114 height 18
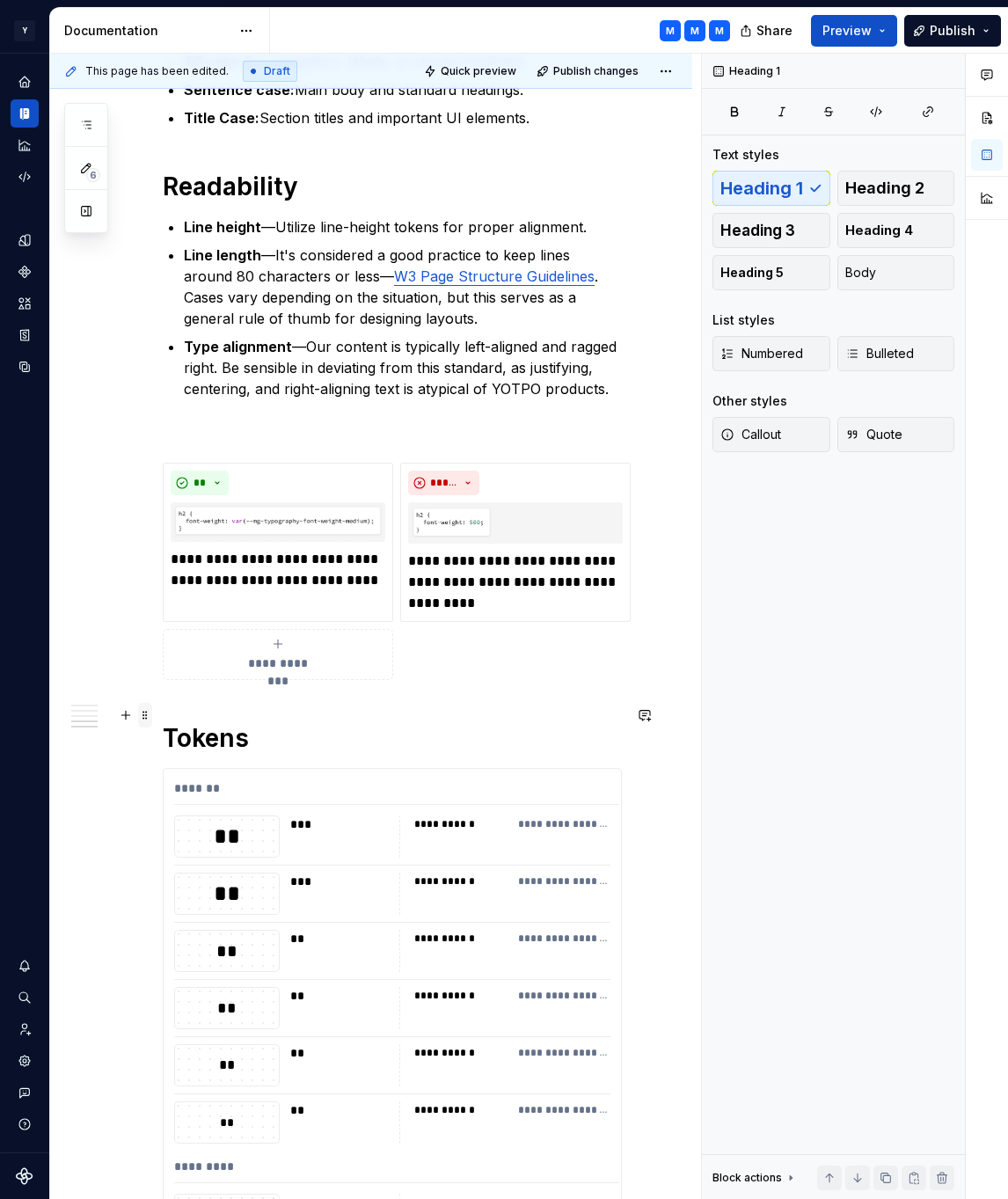
click at [139, 712] on span at bounding box center [145, 715] width 14 height 25
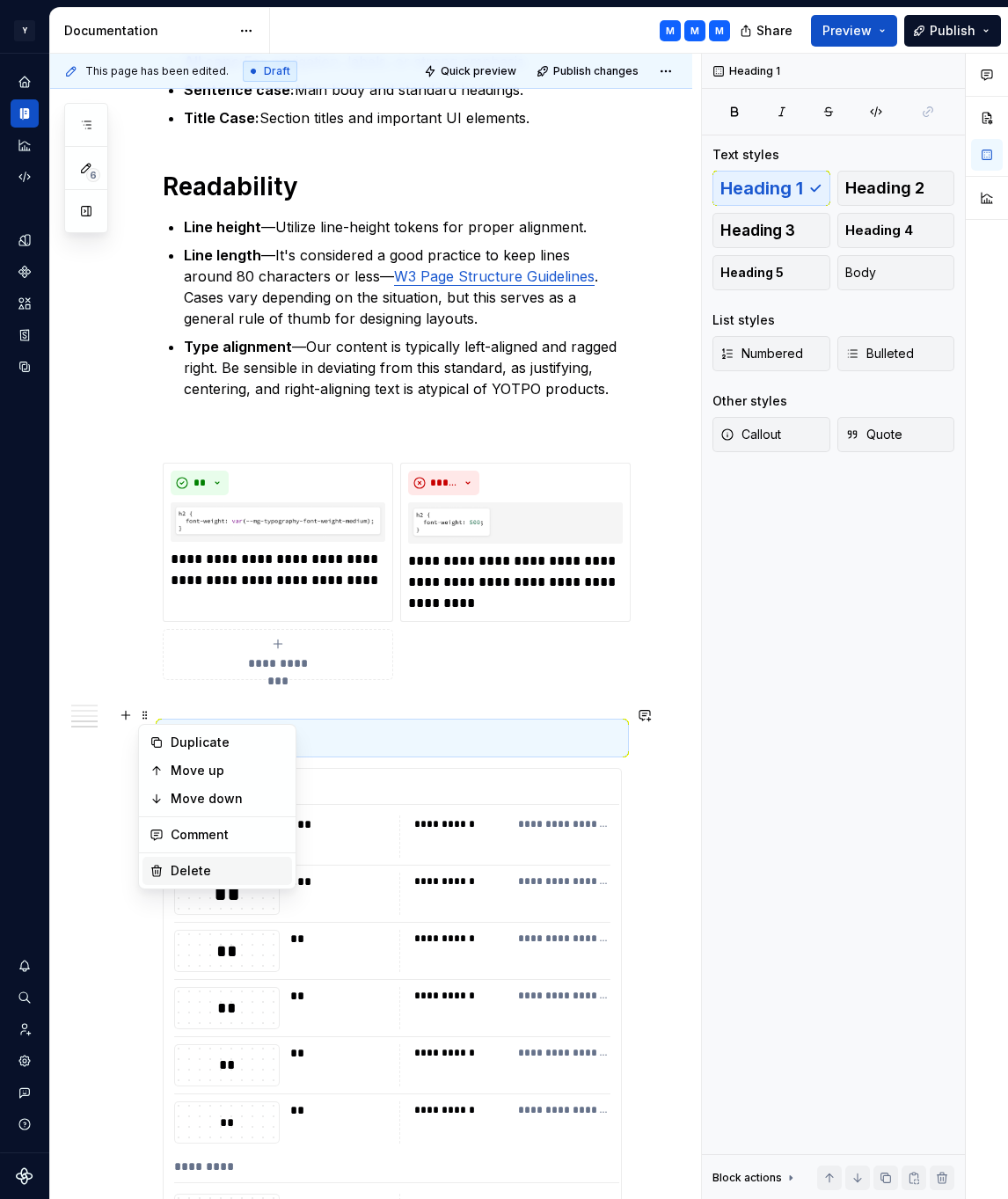
click at [186, 876] on div "Delete" at bounding box center [227, 870] width 114 height 18
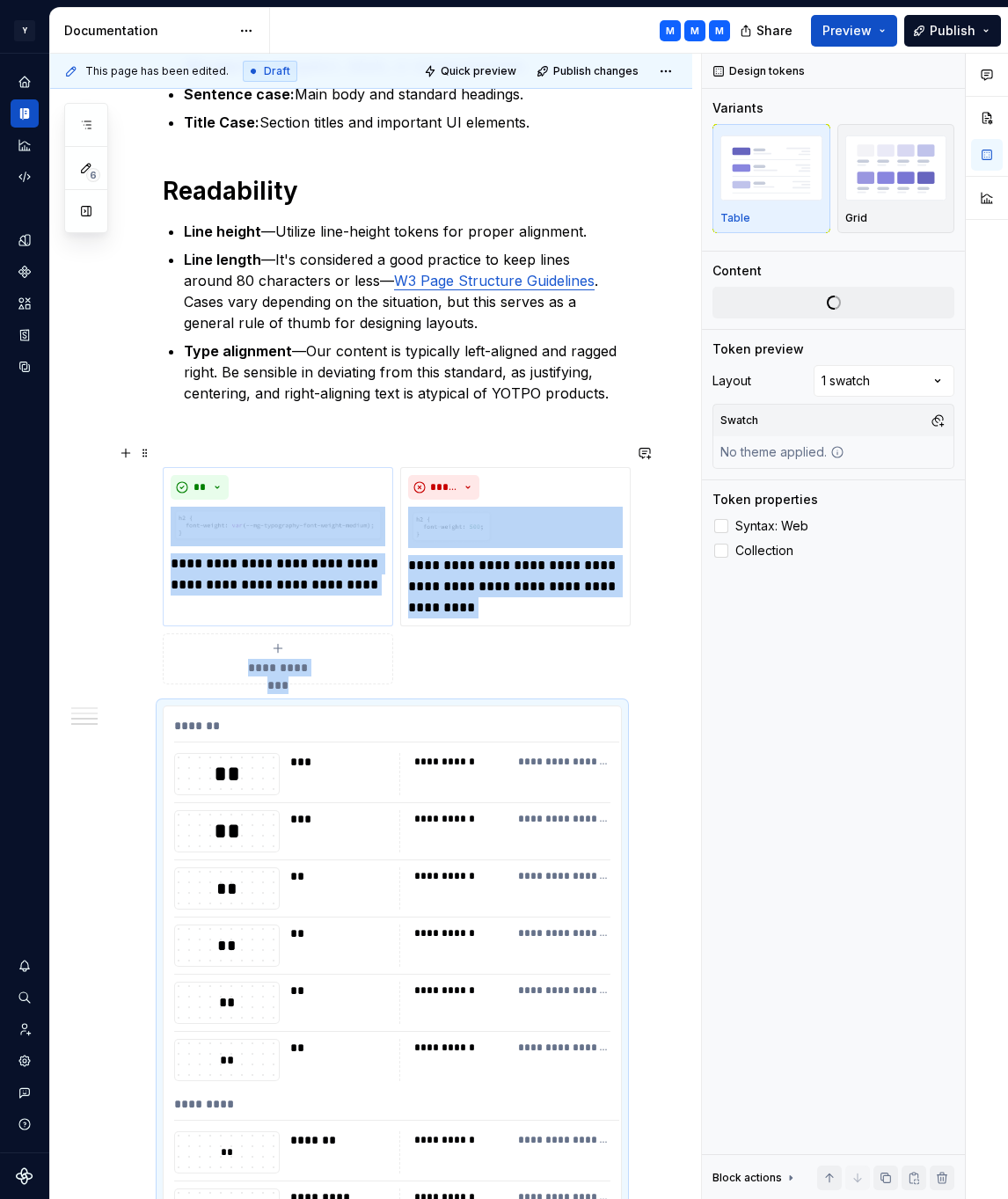
scroll to position [816, 0]
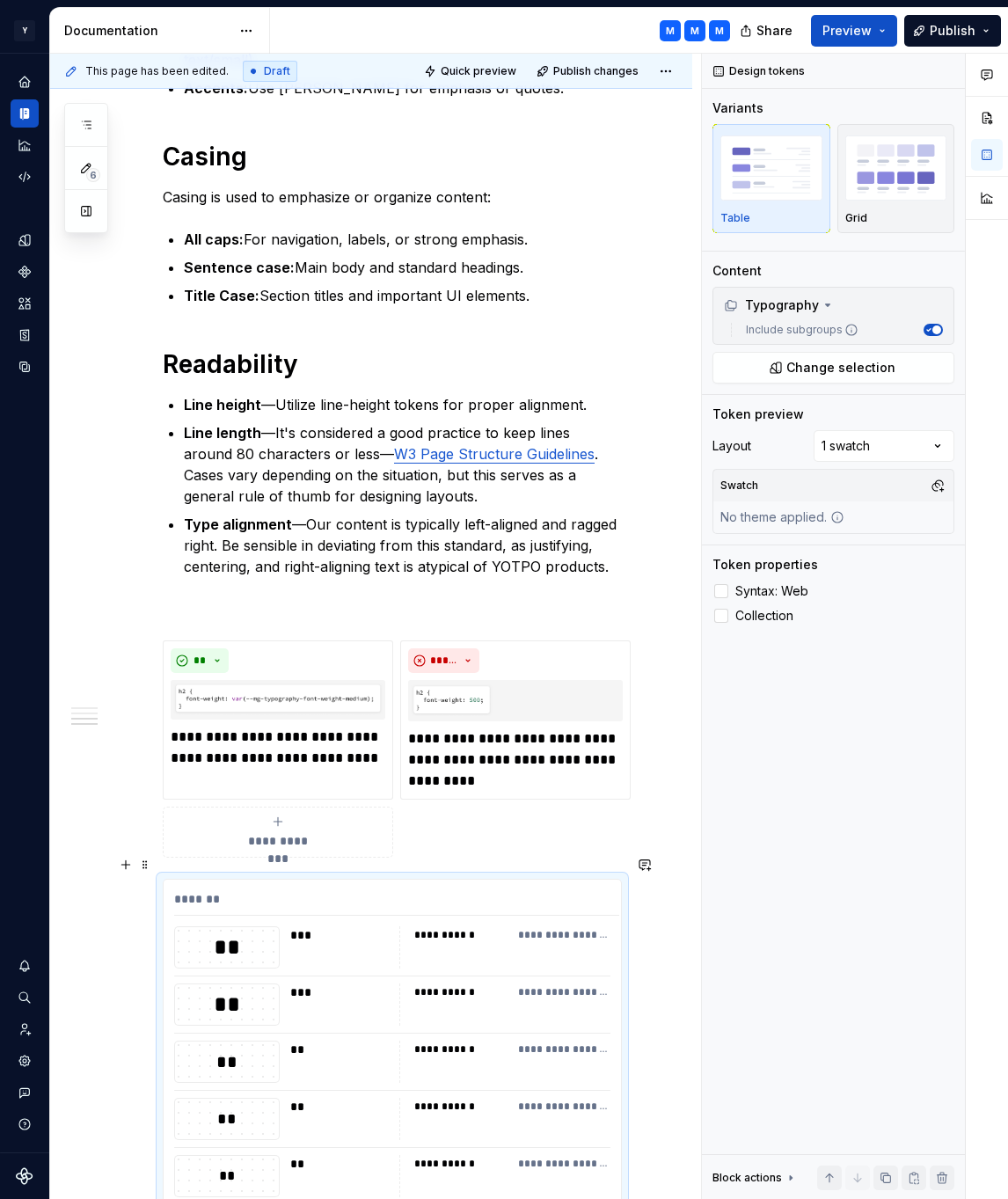
click at [149, 865] on span at bounding box center [145, 865] width 14 height 25
click at [215, 1022] on div "Delete" at bounding box center [227, 1021] width 114 height 18
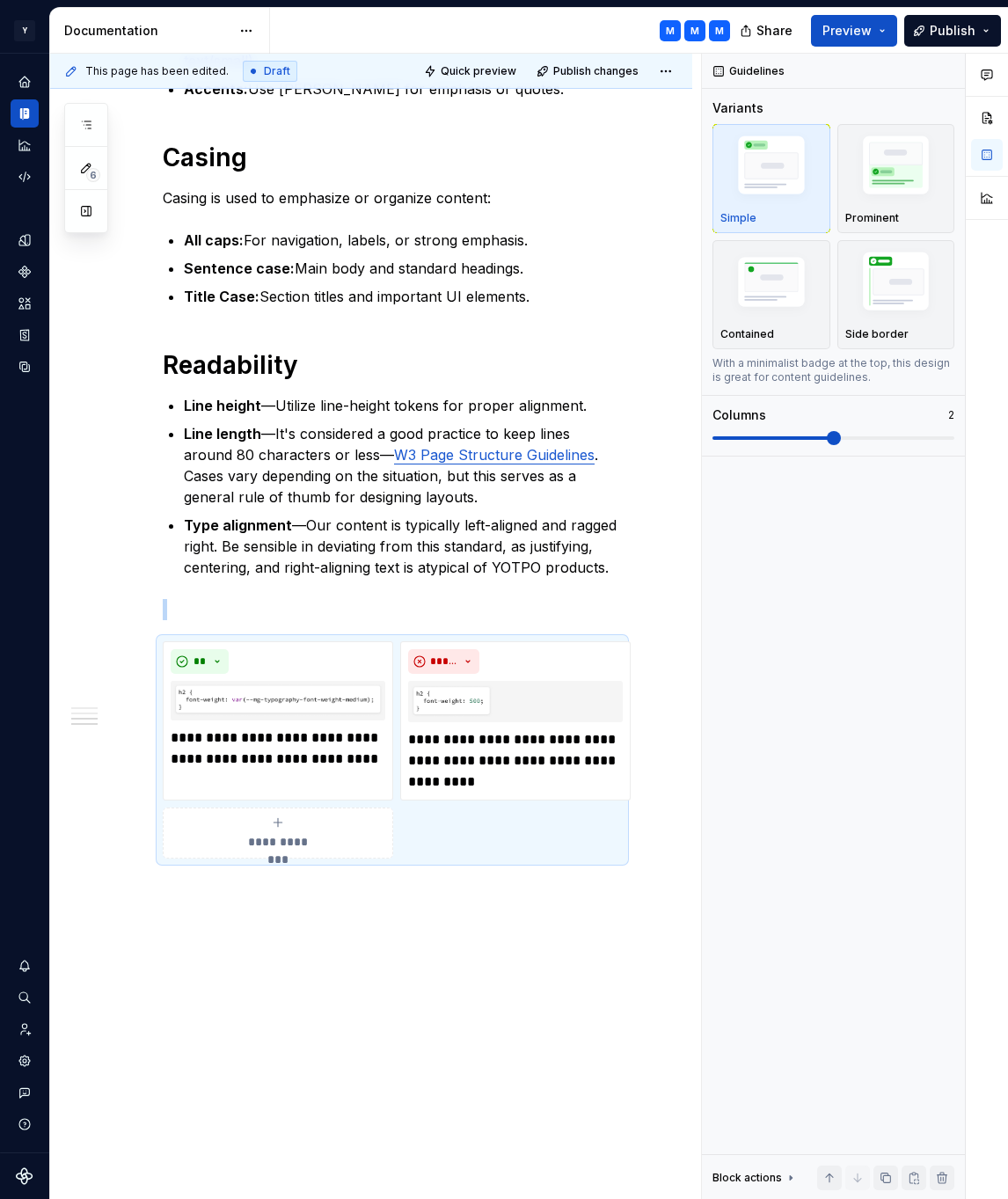
click at [242, 925] on div "Font Stack The recommended font stack prioritizes web-safe and versatile choice…" at bounding box center [371, 384] width 642 height 1711
click at [319, 904] on div "Font Stack The recommended font stack prioritizes web-safe and versatile choice…" at bounding box center [371, 384] width 642 height 1711
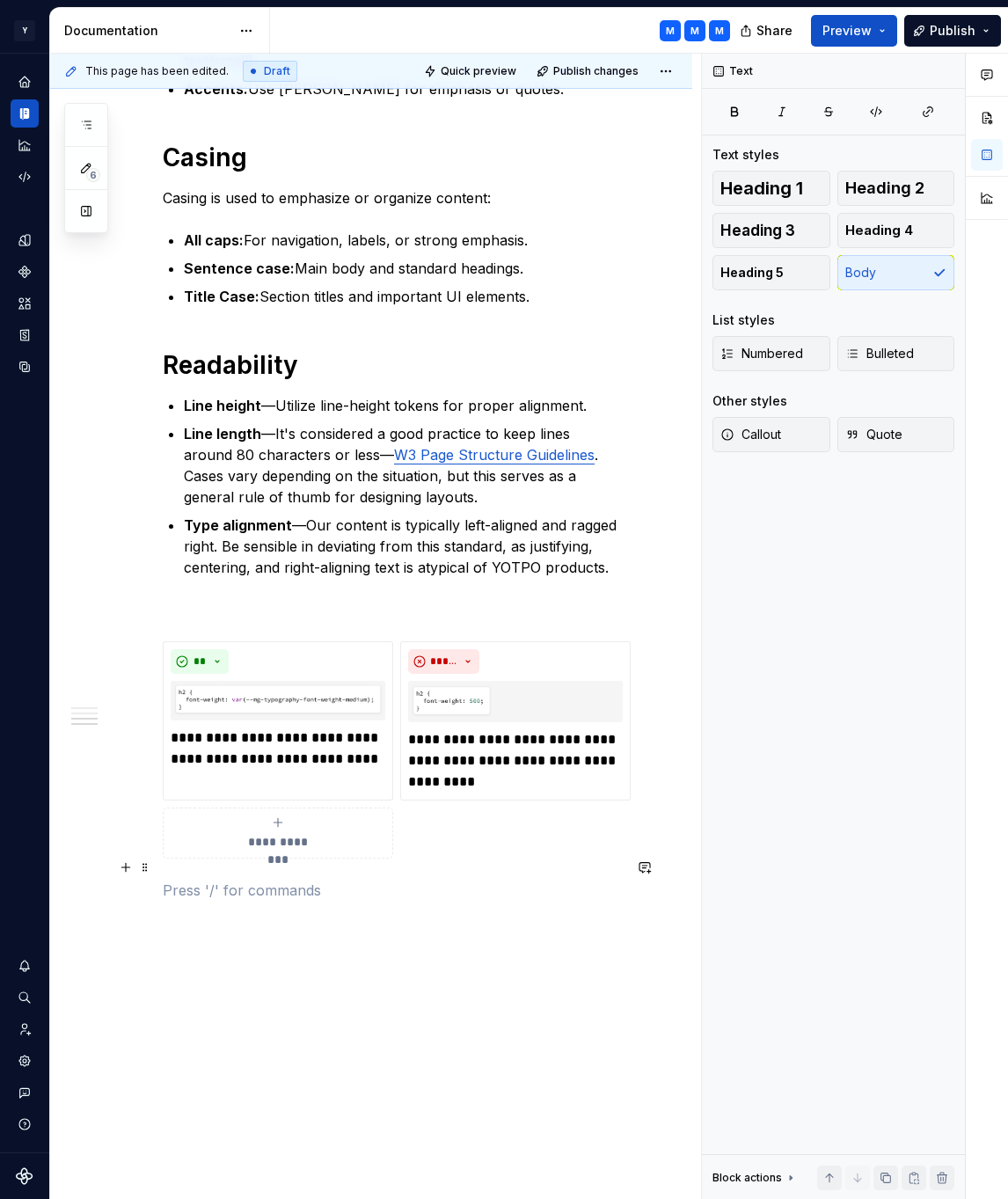
click at [242, 879] on p at bounding box center [391, 889] width 459 height 21
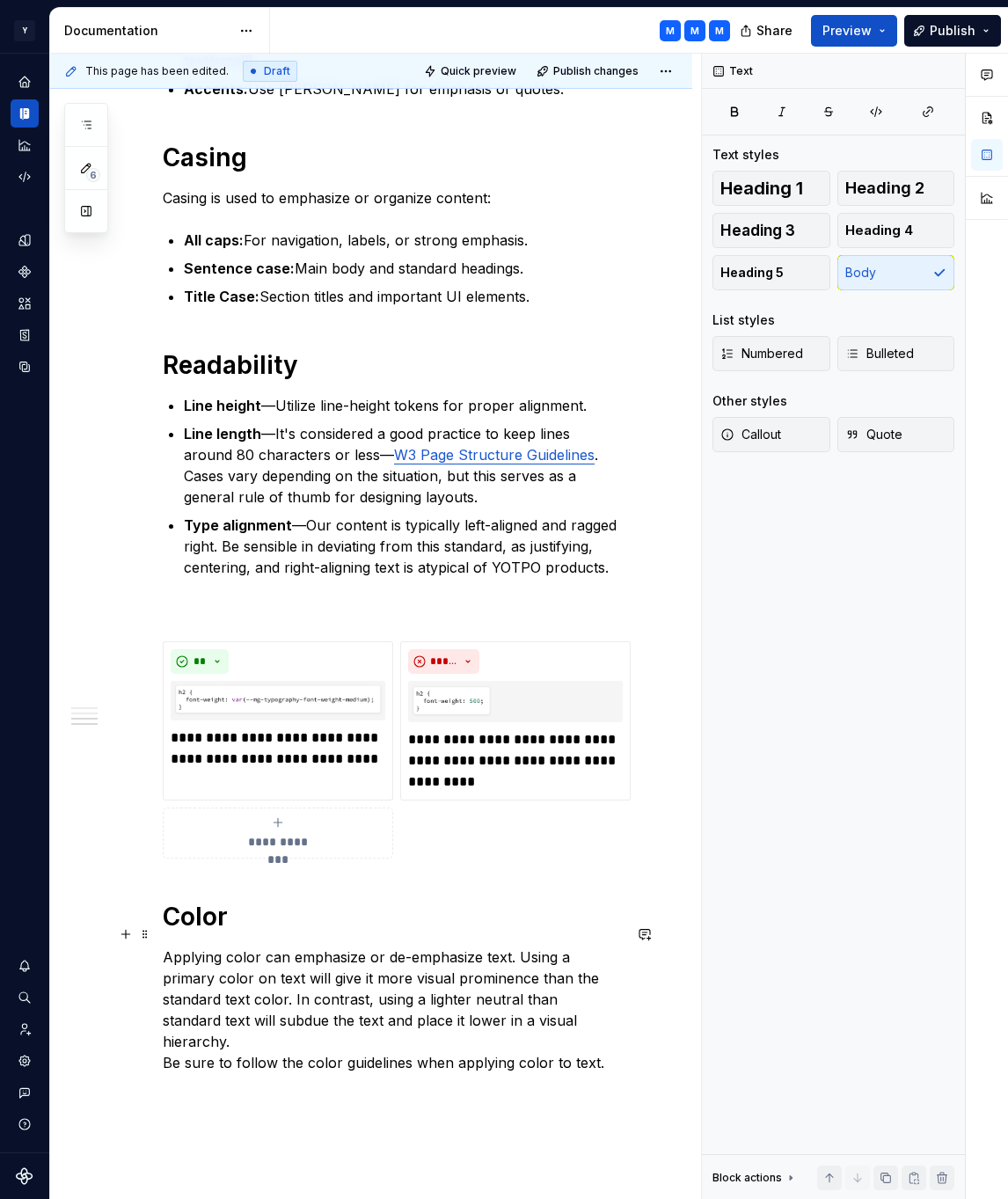
click at [166, 1021] on p "Applying color can emphasize or de-emphasize text. Using a primary color on tex…" at bounding box center [391, 1009] width 459 height 127
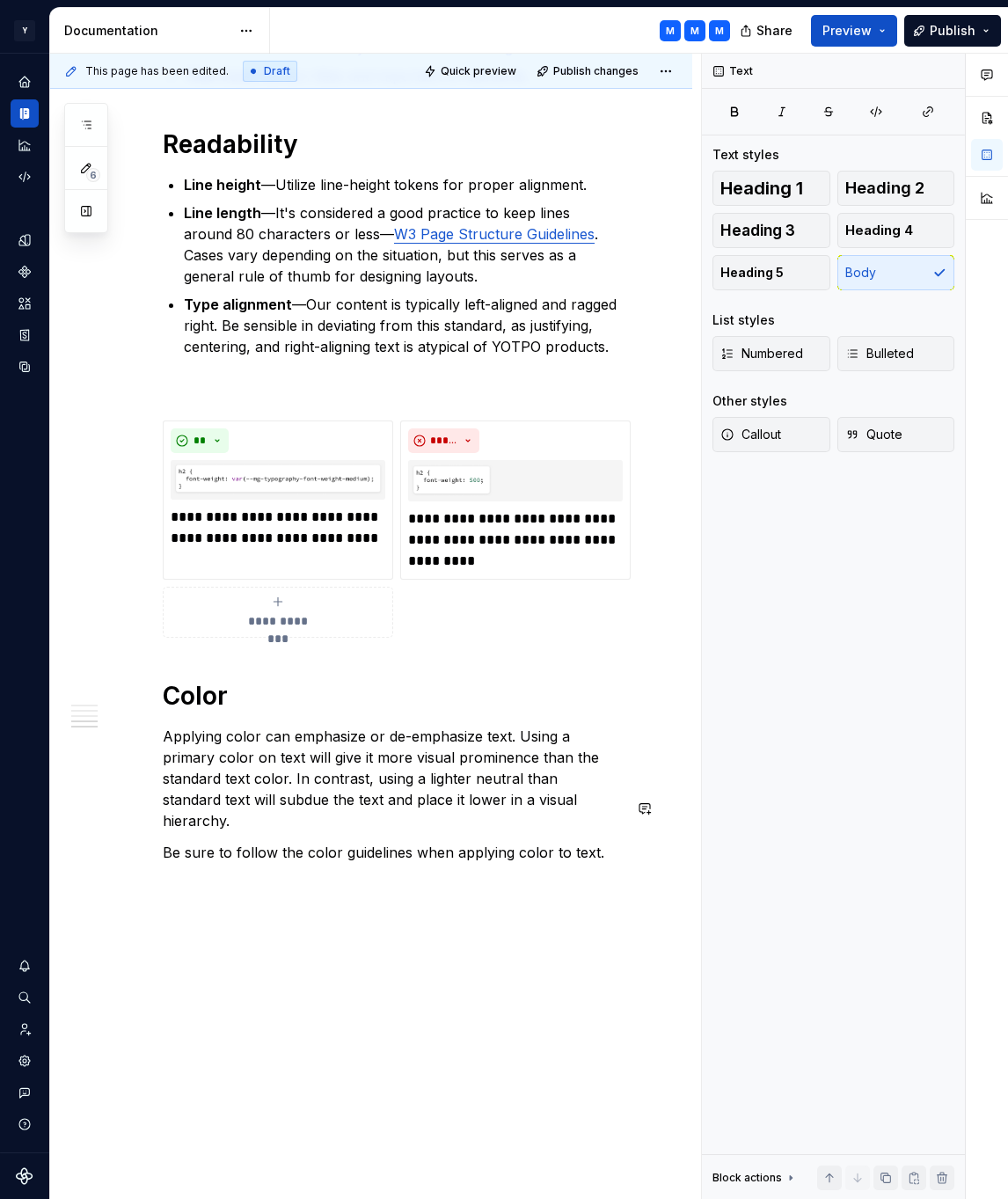
type textarea "*"
